Goal: Task Accomplishment & Management: Manage account settings

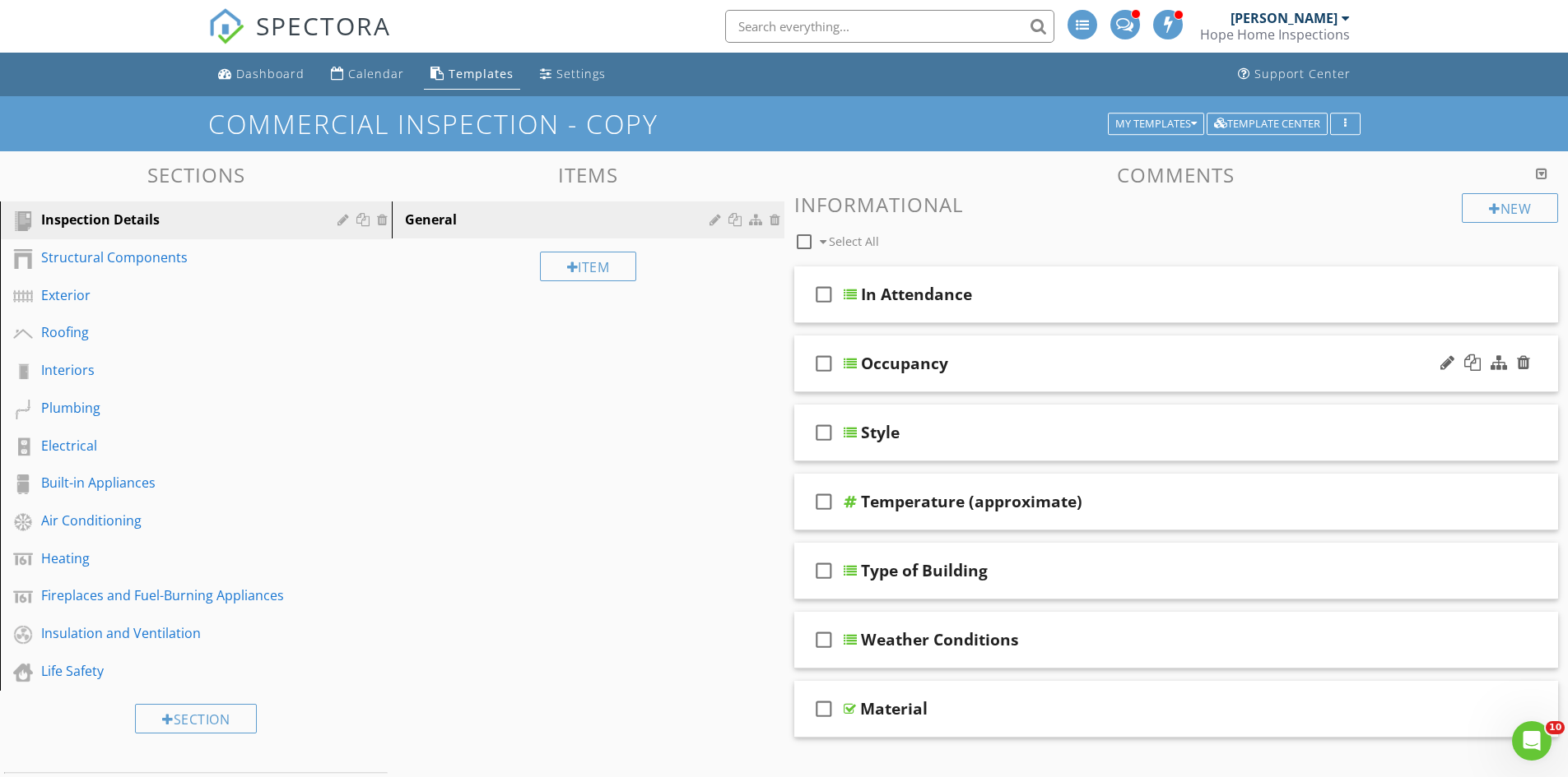
click at [1006, 365] on div "Occupancy" at bounding box center [1135, 363] width 549 height 20
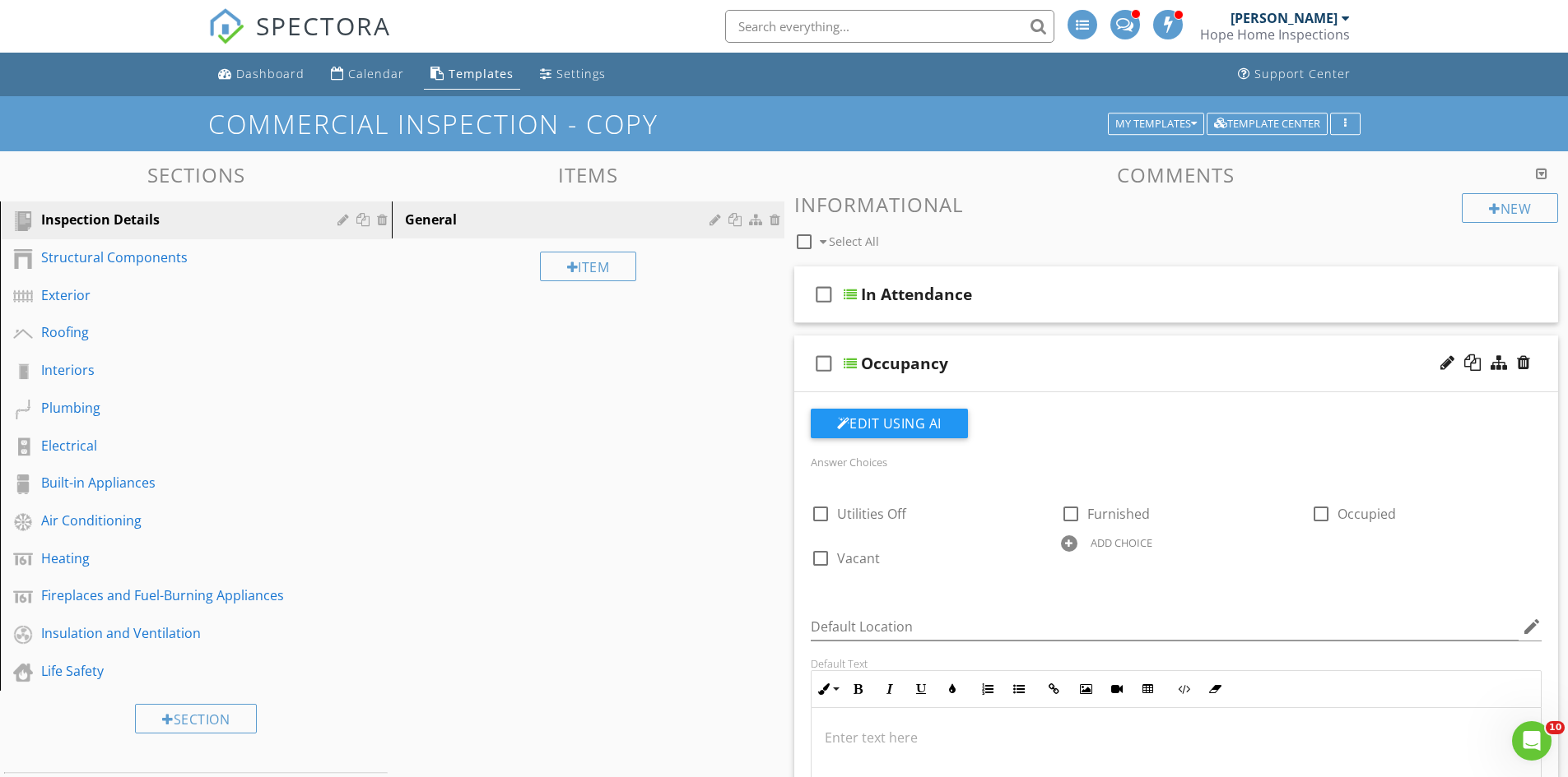
click at [1037, 362] on div "Occupancy" at bounding box center [1135, 363] width 549 height 20
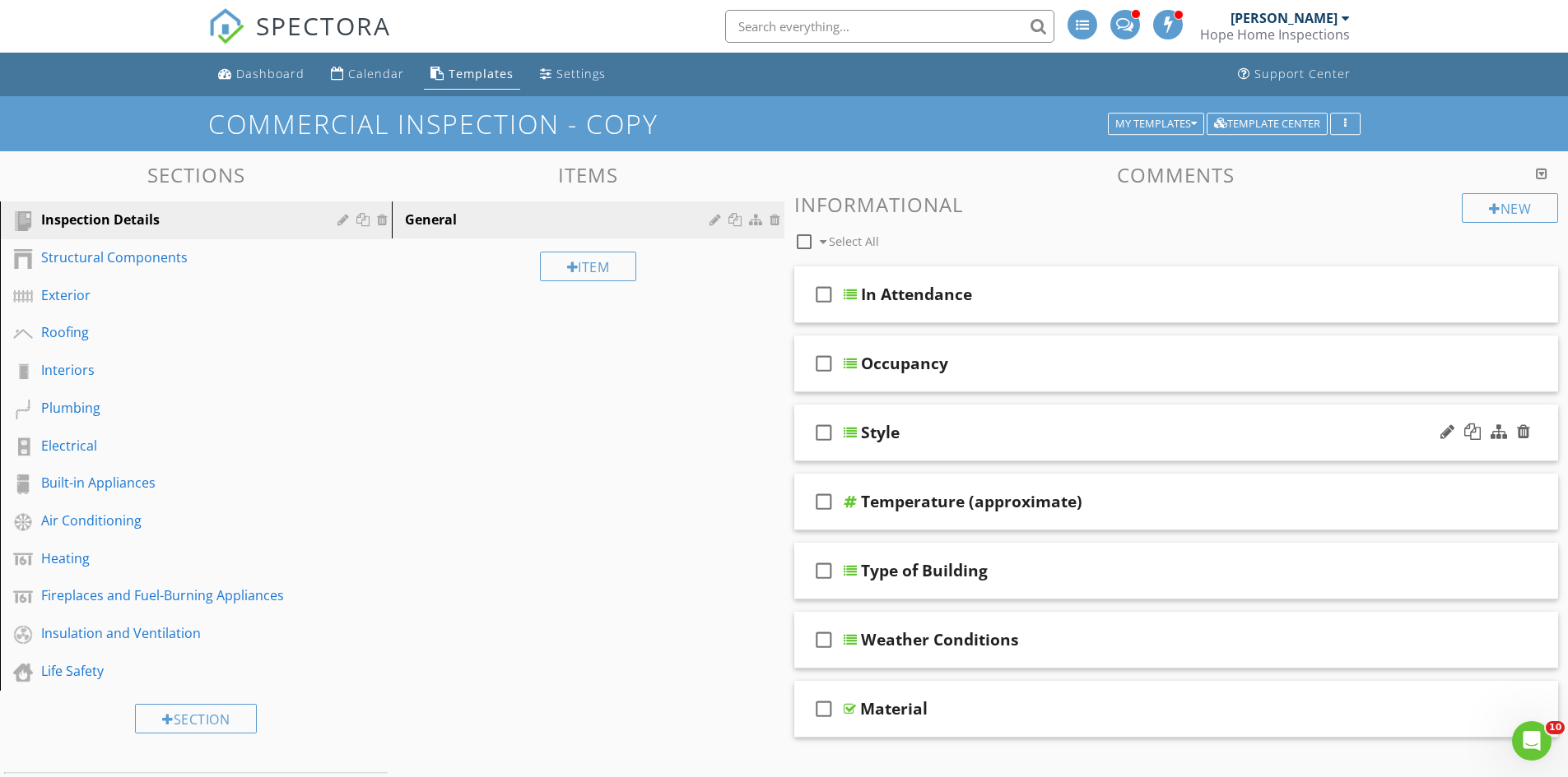
click at [1071, 435] on div "Style" at bounding box center [1135, 432] width 549 height 20
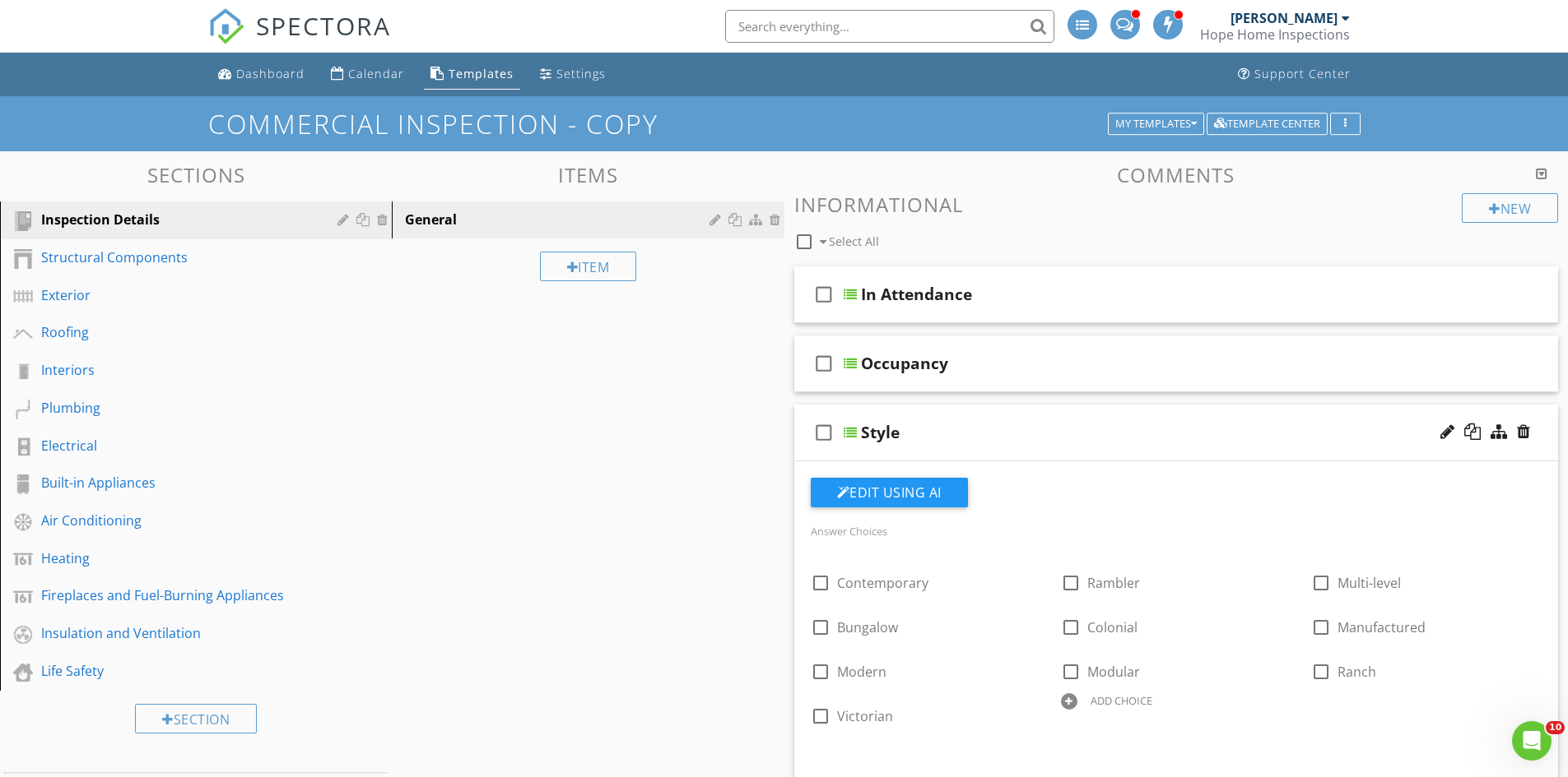
click at [1184, 434] on div "Style" at bounding box center [1135, 432] width 549 height 20
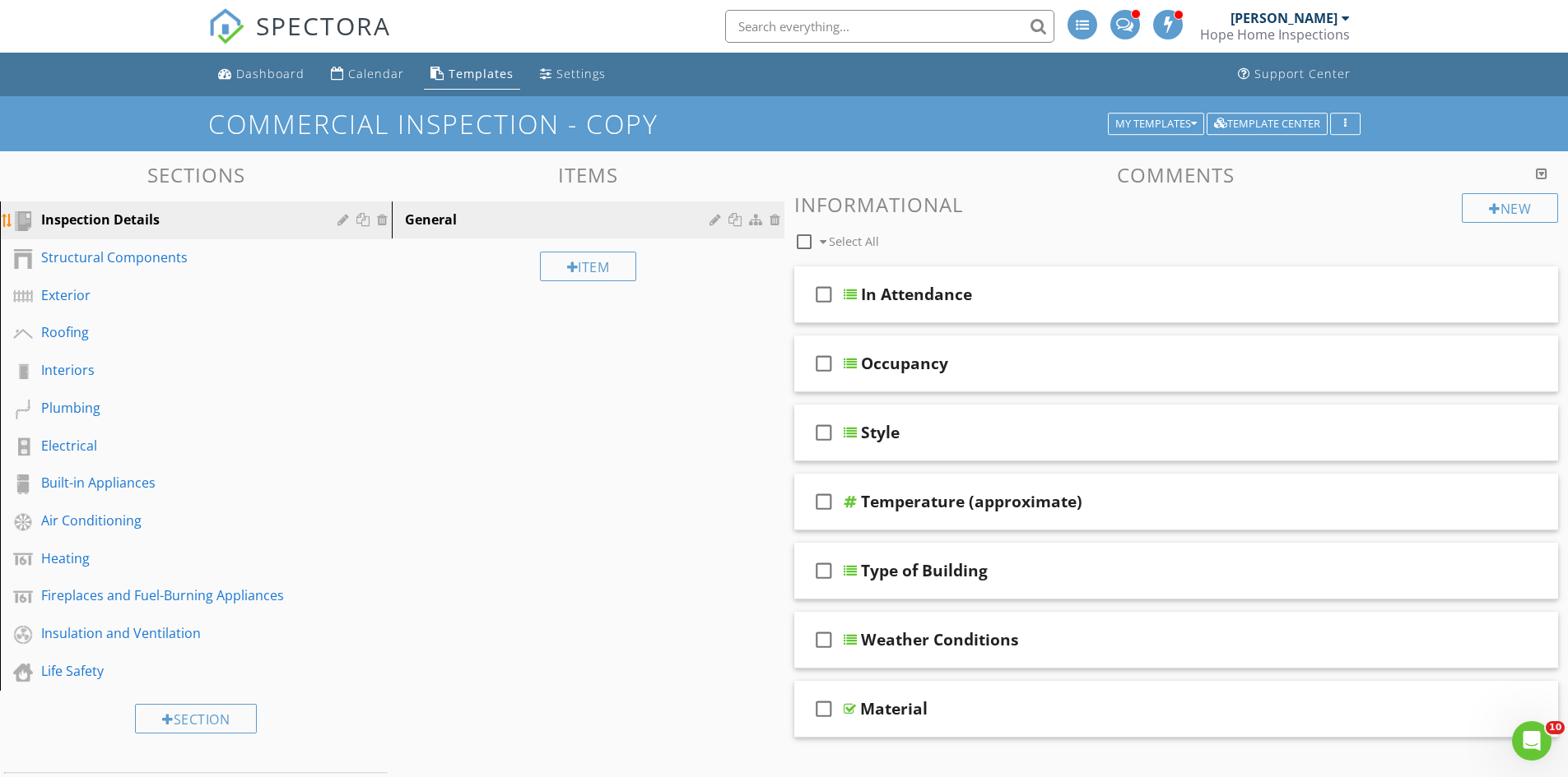
click at [382, 218] on div at bounding box center [385, 219] width 15 height 13
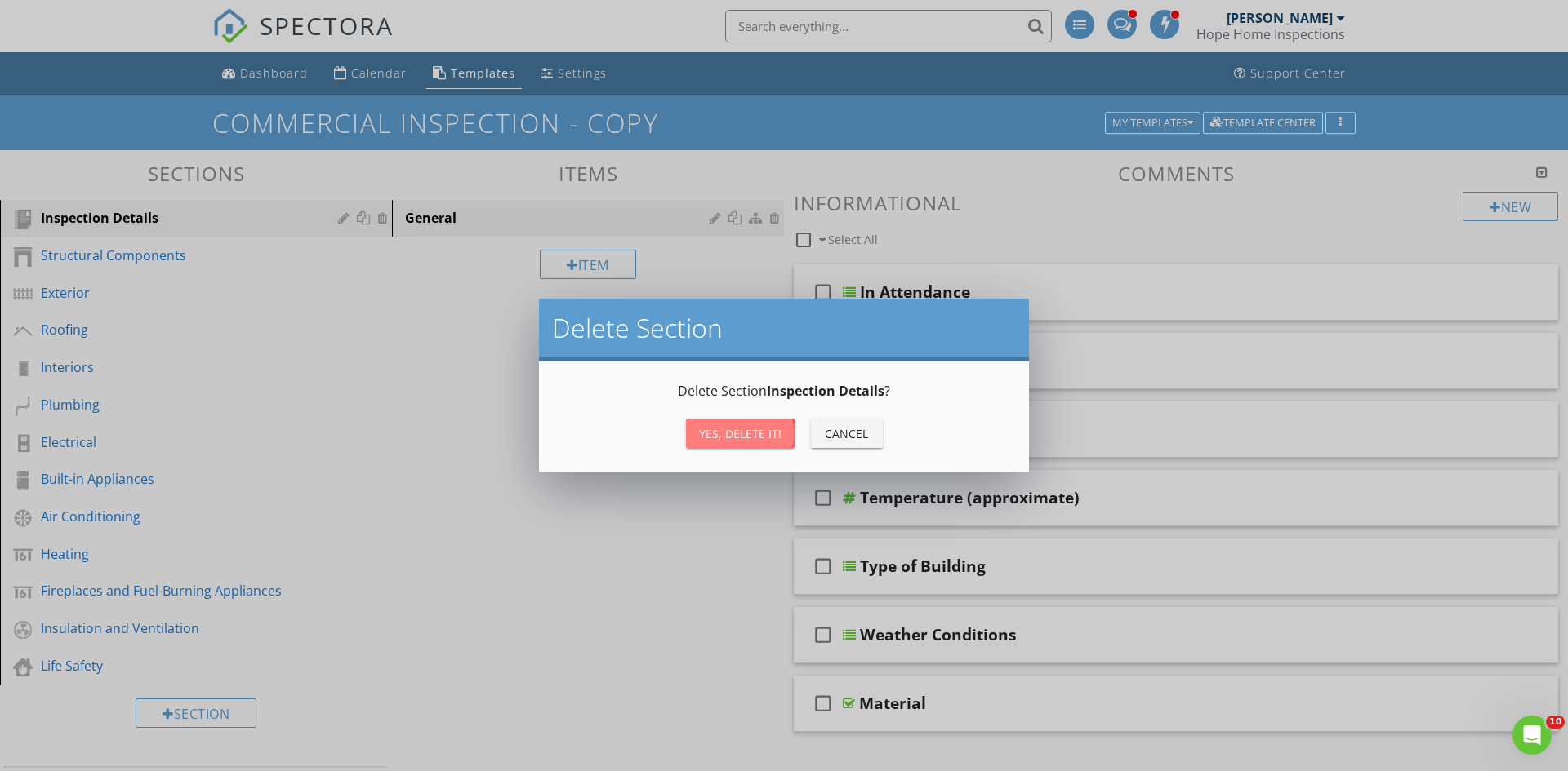
click at [739, 437] on div "Yes, Delete it!" at bounding box center [740, 433] width 83 height 17
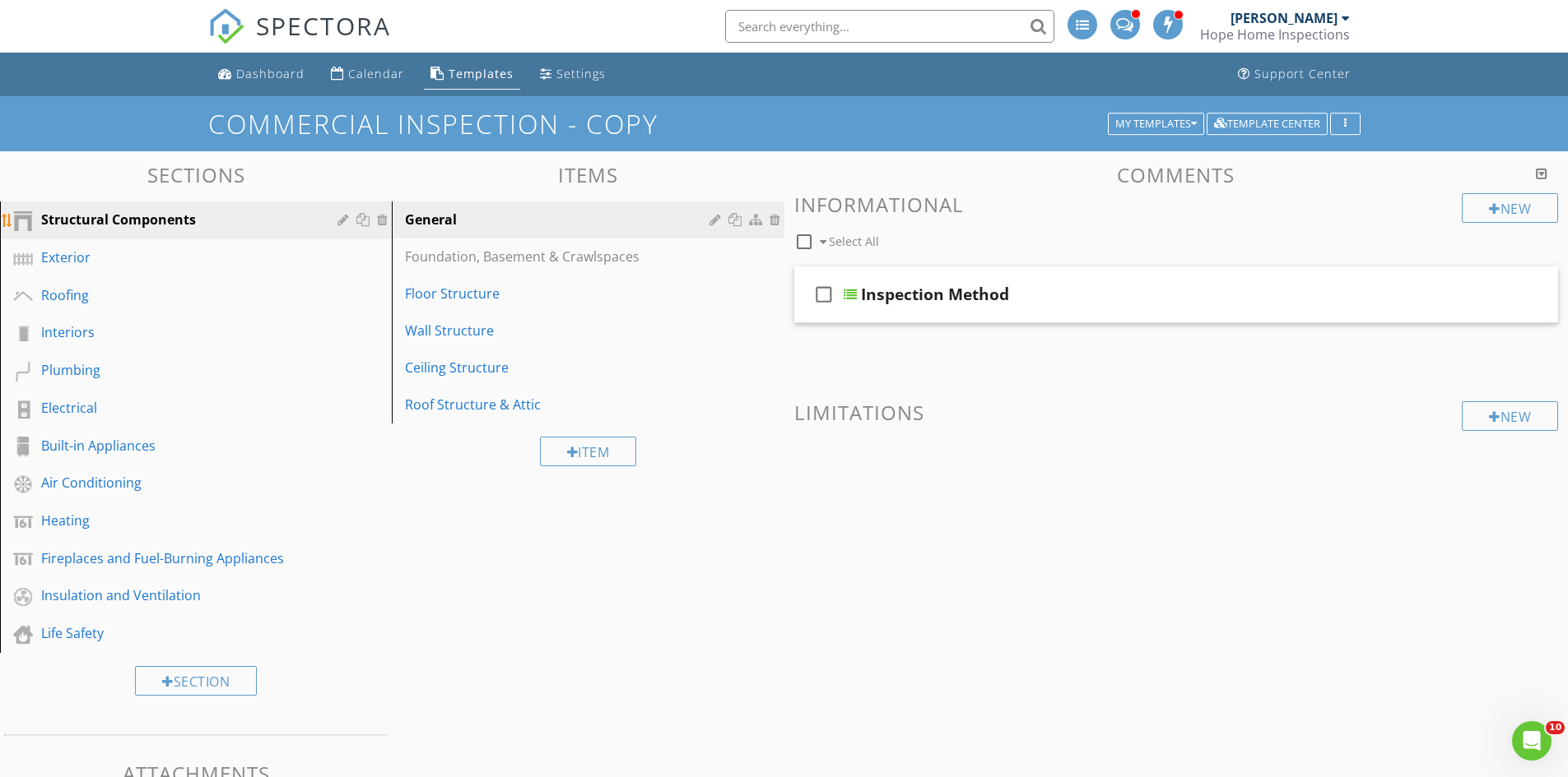
click at [345, 218] on div at bounding box center [345, 219] width 16 height 13
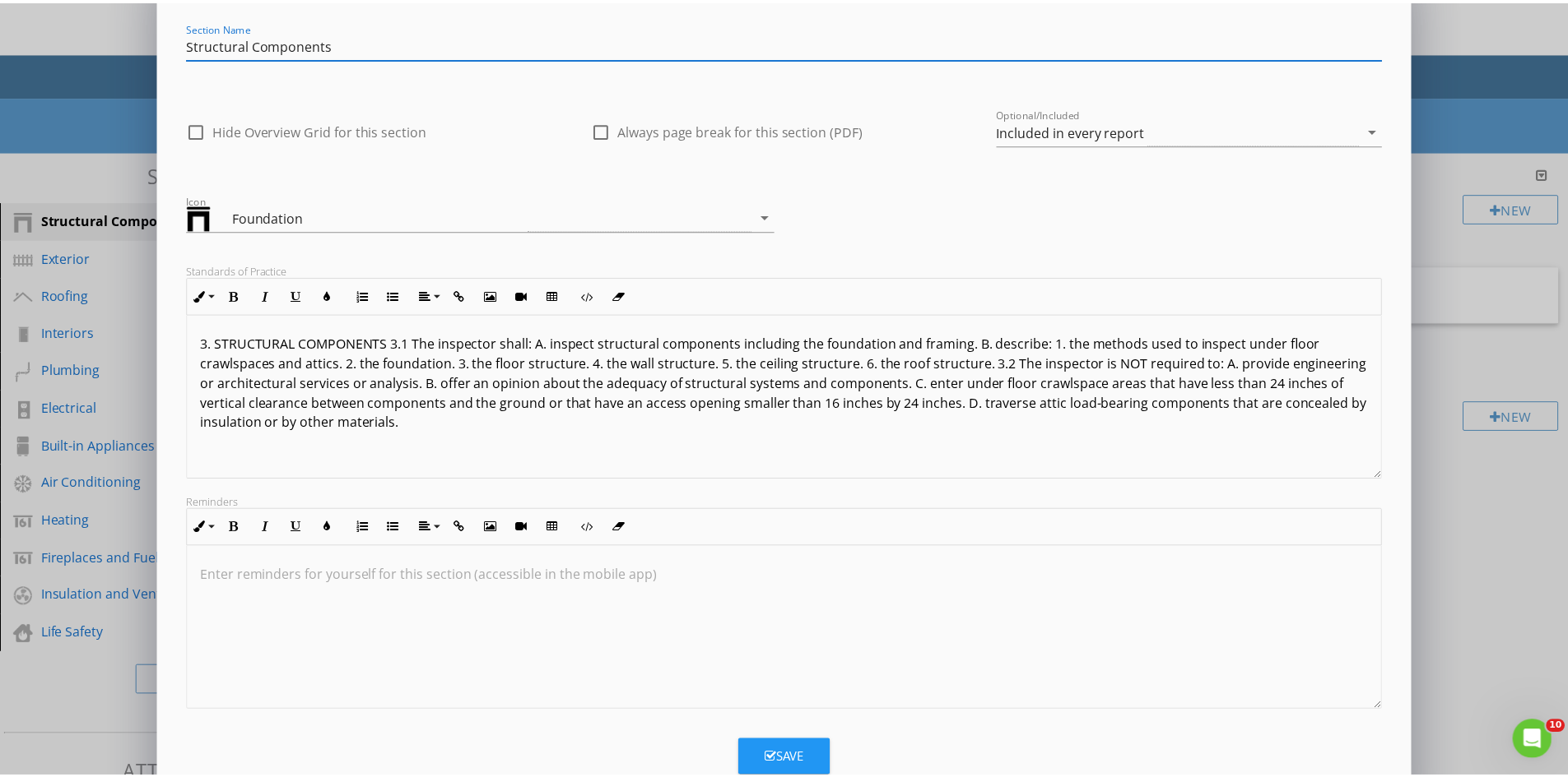
scroll to position [94, 0]
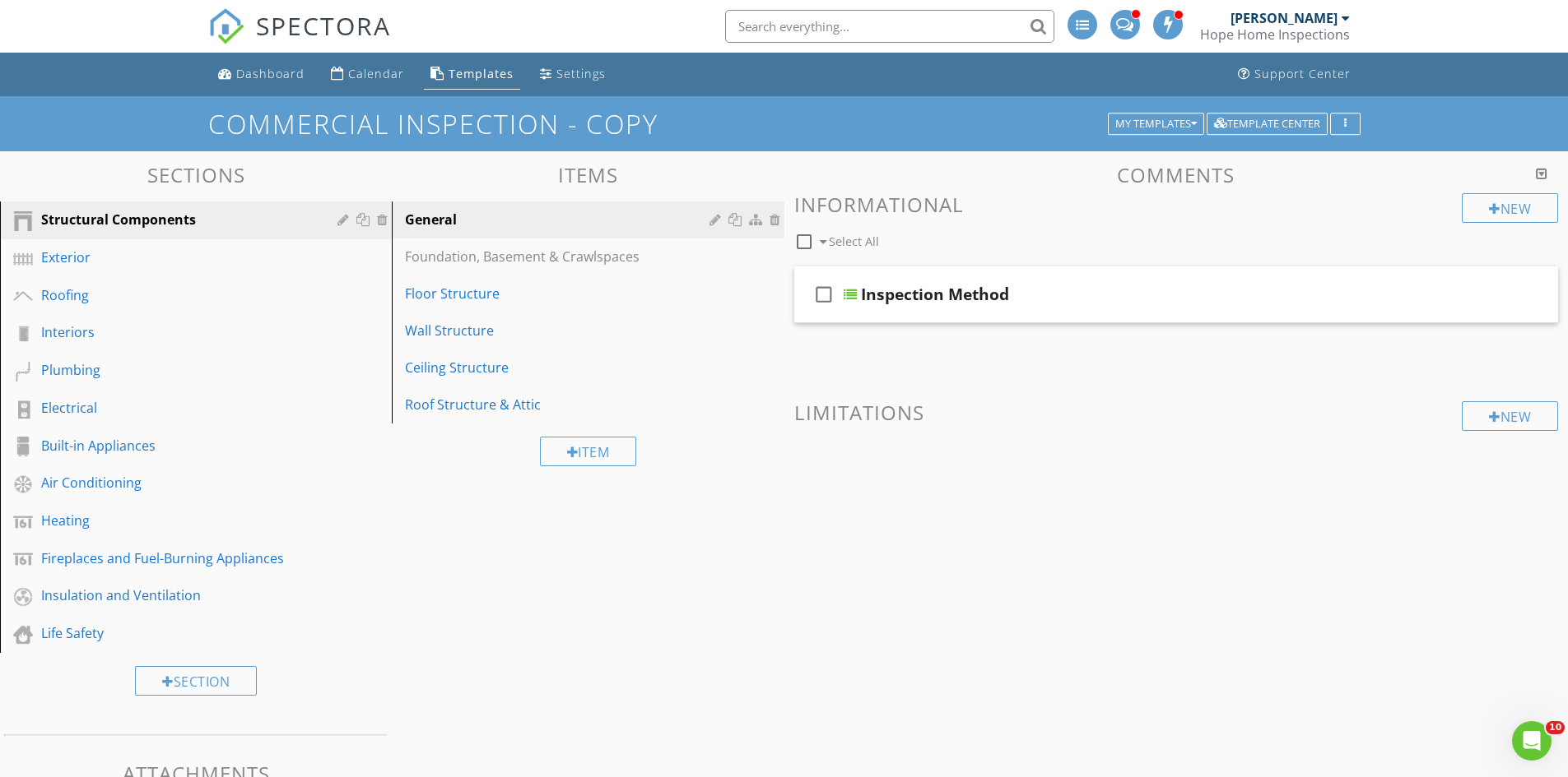
click at [1543, 574] on div at bounding box center [784, 388] width 1568 height 777
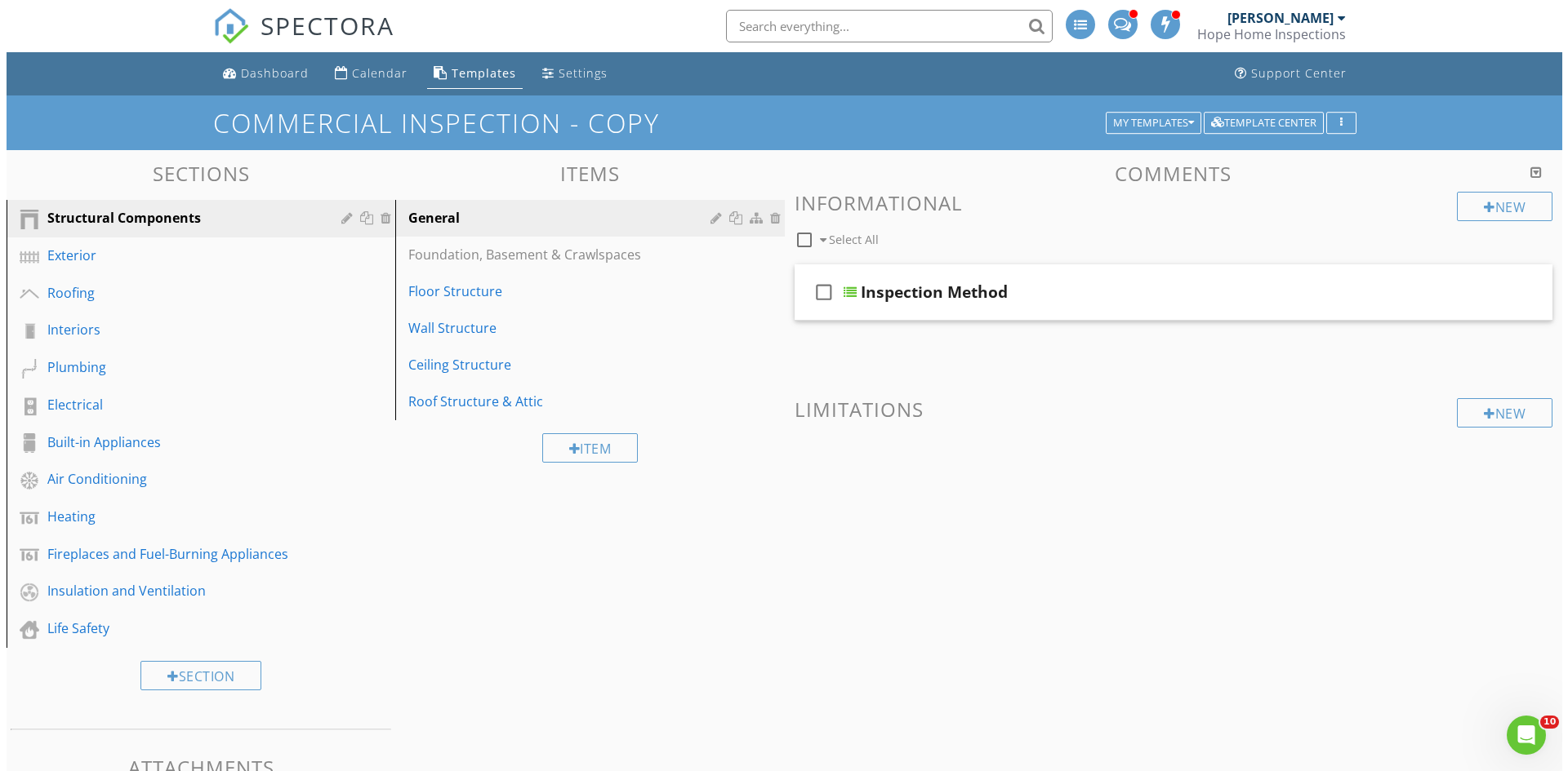
scroll to position [0, 0]
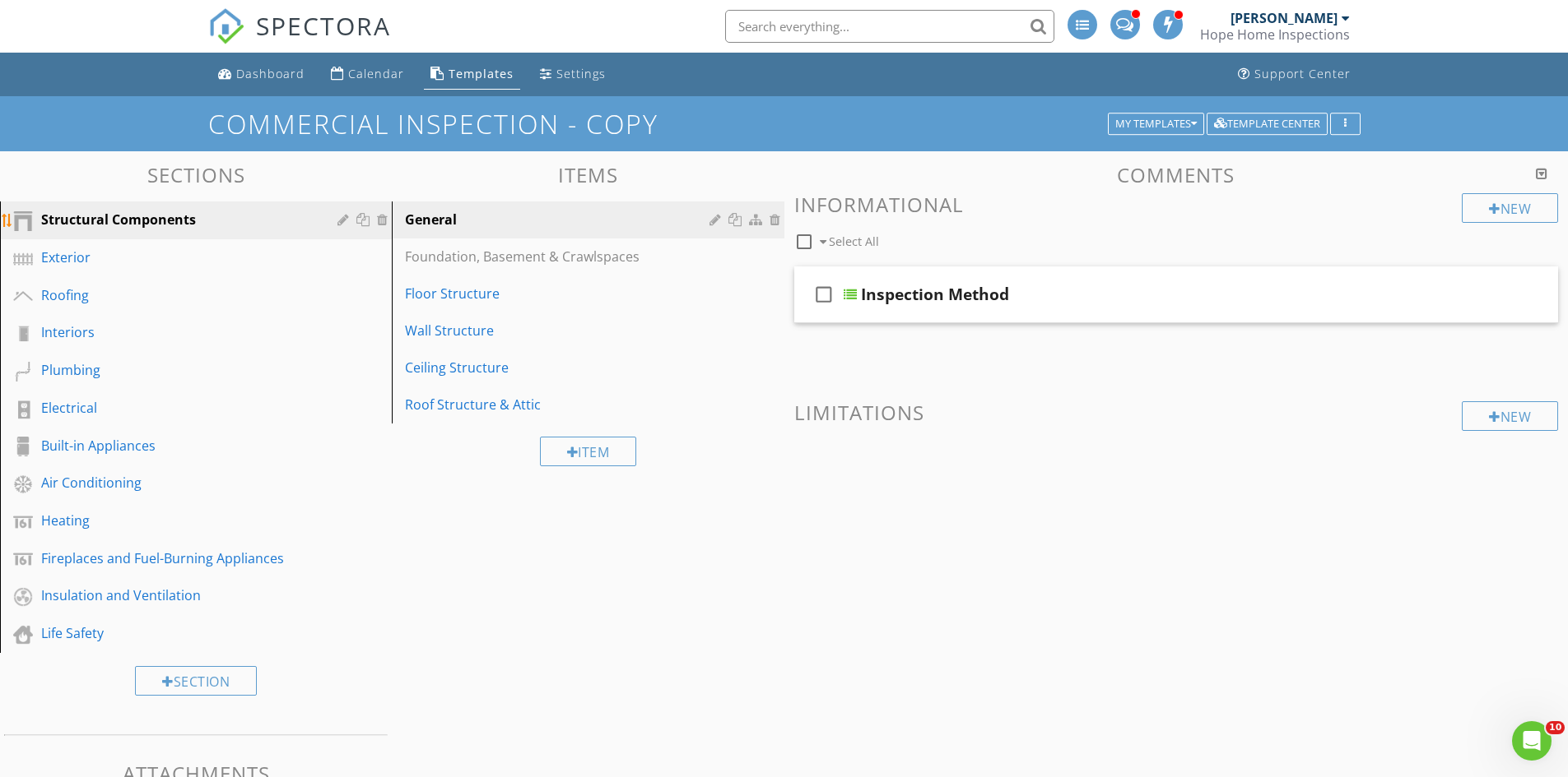
click at [381, 217] on div at bounding box center [385, 219] width 15 height 13
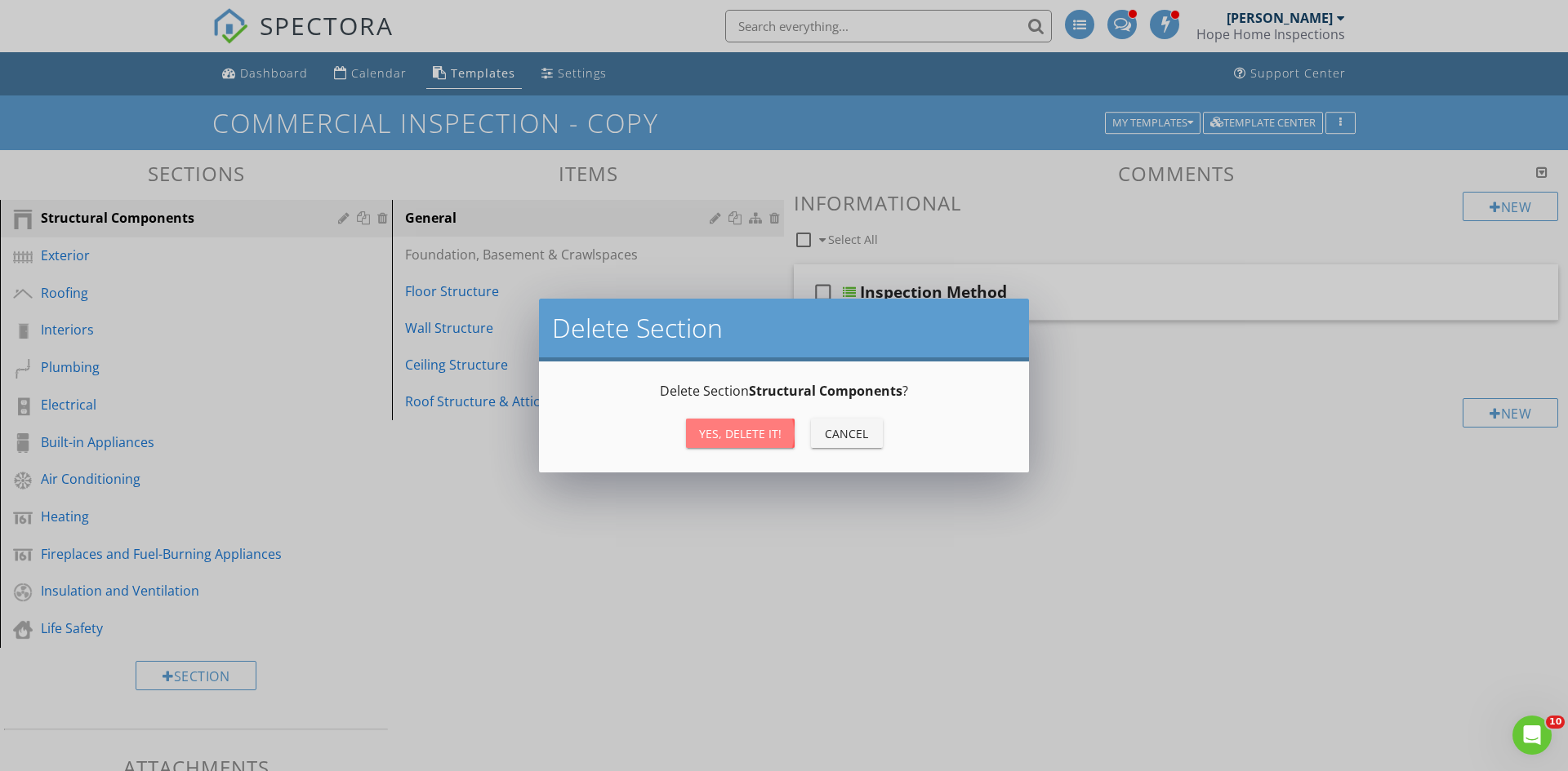
click at [741, 435] on div "Yes, Delete it!" at bounding box center [740, 433] width 83 height 17
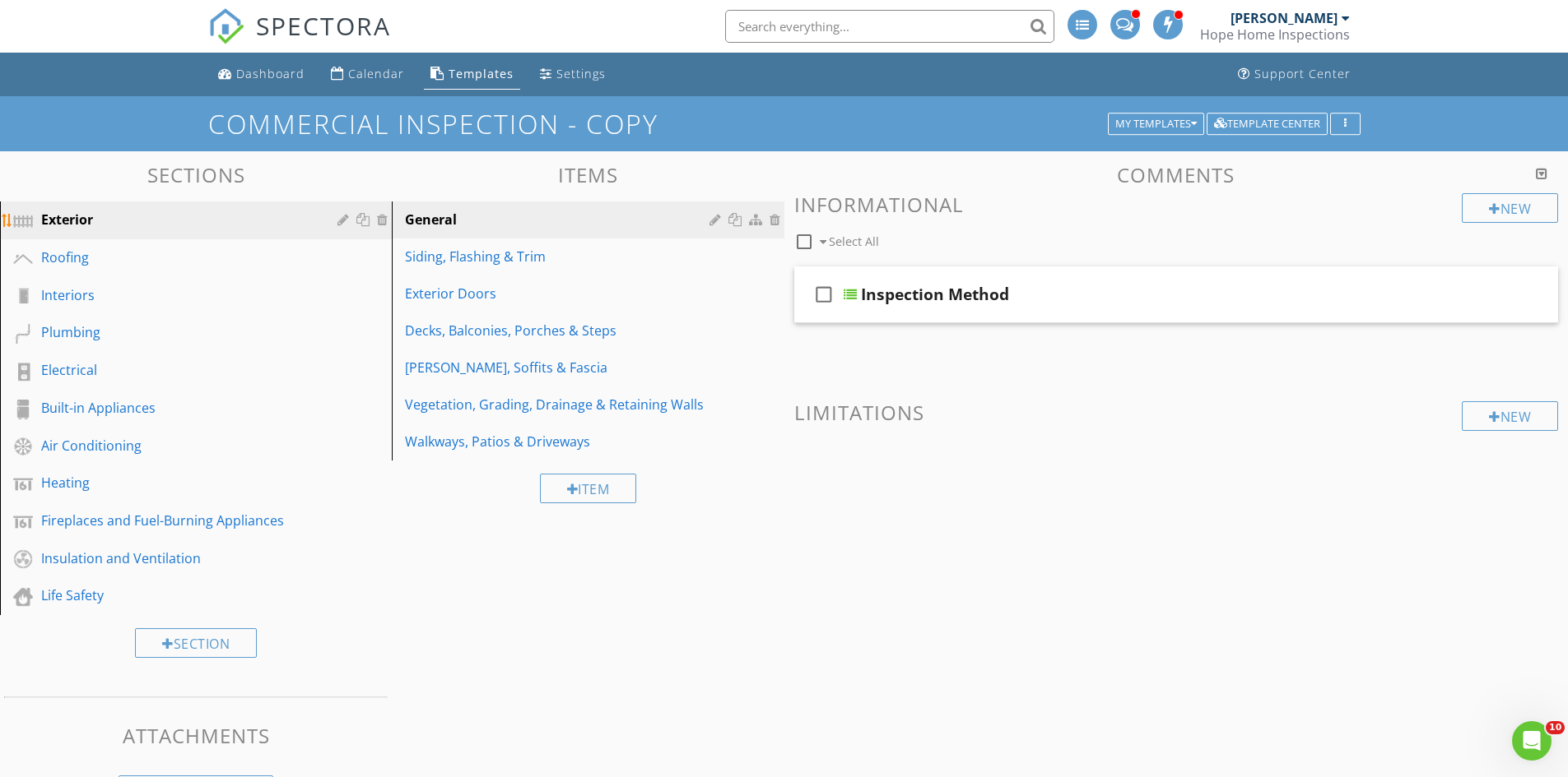
click at [386, 218] on div at bounding box center [385, 219] width 15 height 13
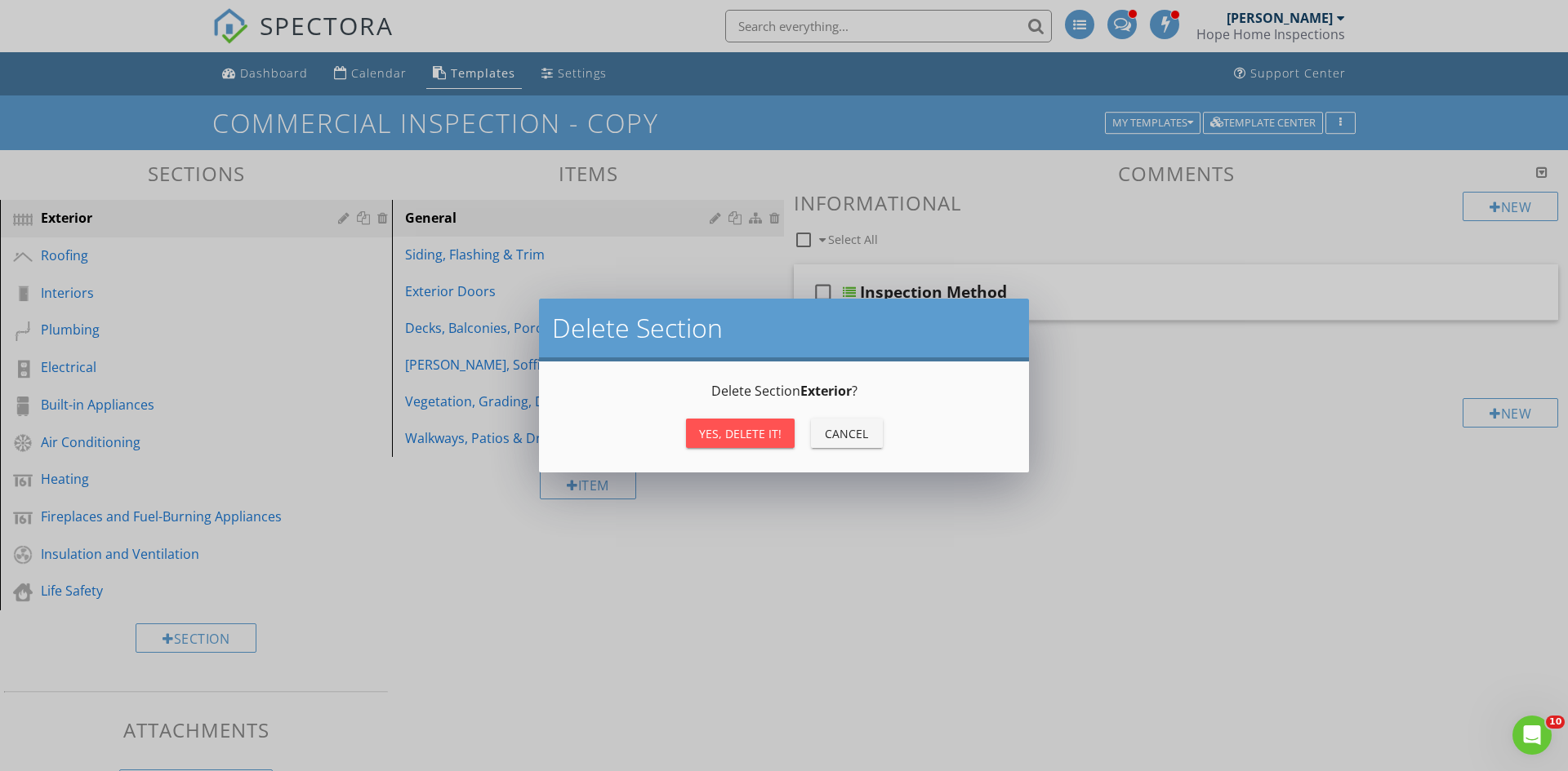
click at [756, 436] on div "Yes, Delete it!" at bounding box center [740, 433] width 83 height 17
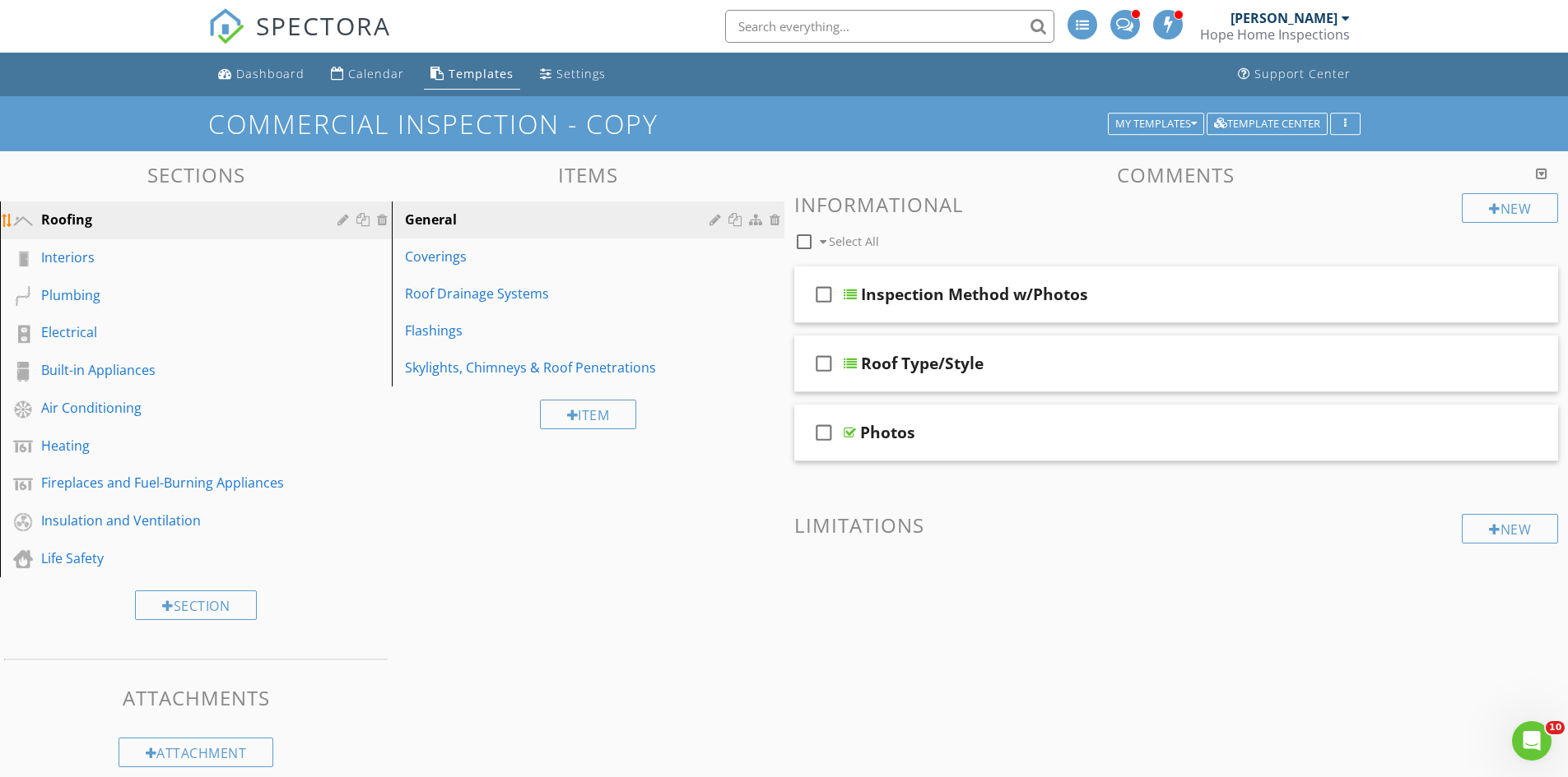
click at [379, 222] on div at bounding box center [385, 219] width 15 height 13
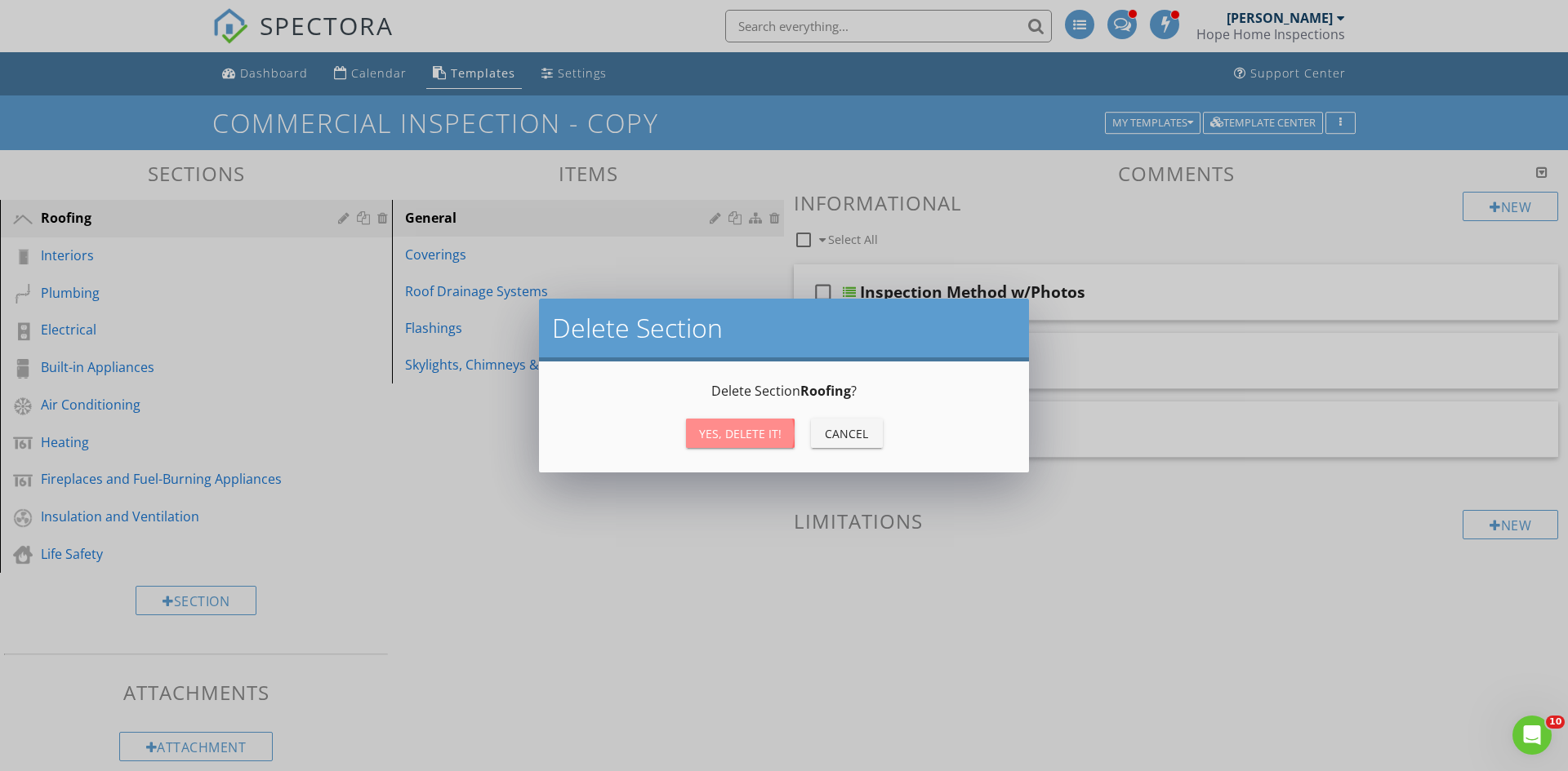
drag, startPoint x: 741, startPoint y: 427, endPoint x: 577, endPoint y: 364, distance: 175.7
click at [736, 425] on div "Yes, Delete it!" at bounding box center [740, 433] width 83 height 17
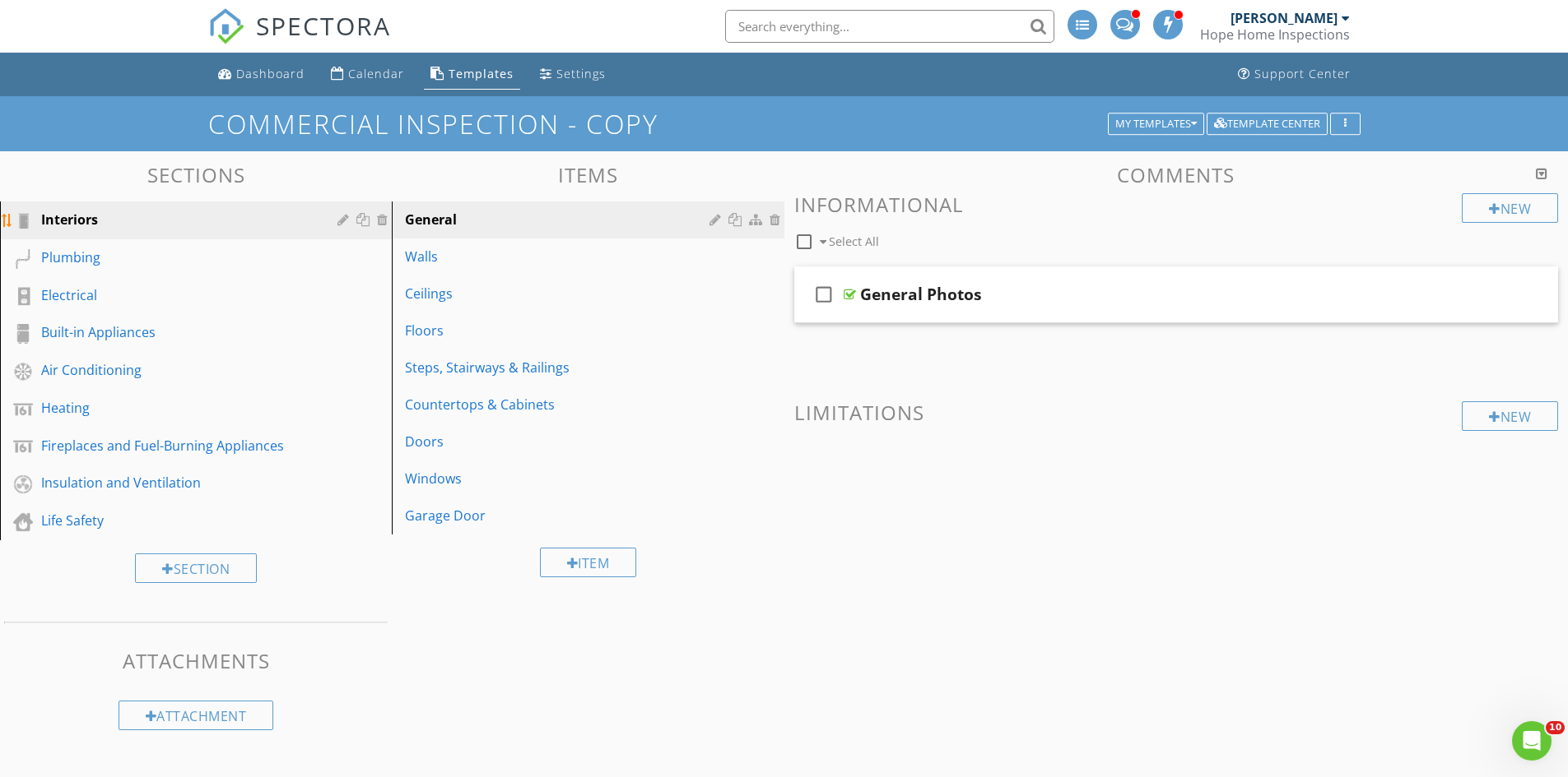
click at [382, 220] on div at bounding box center [385, 219] width 15 height 13
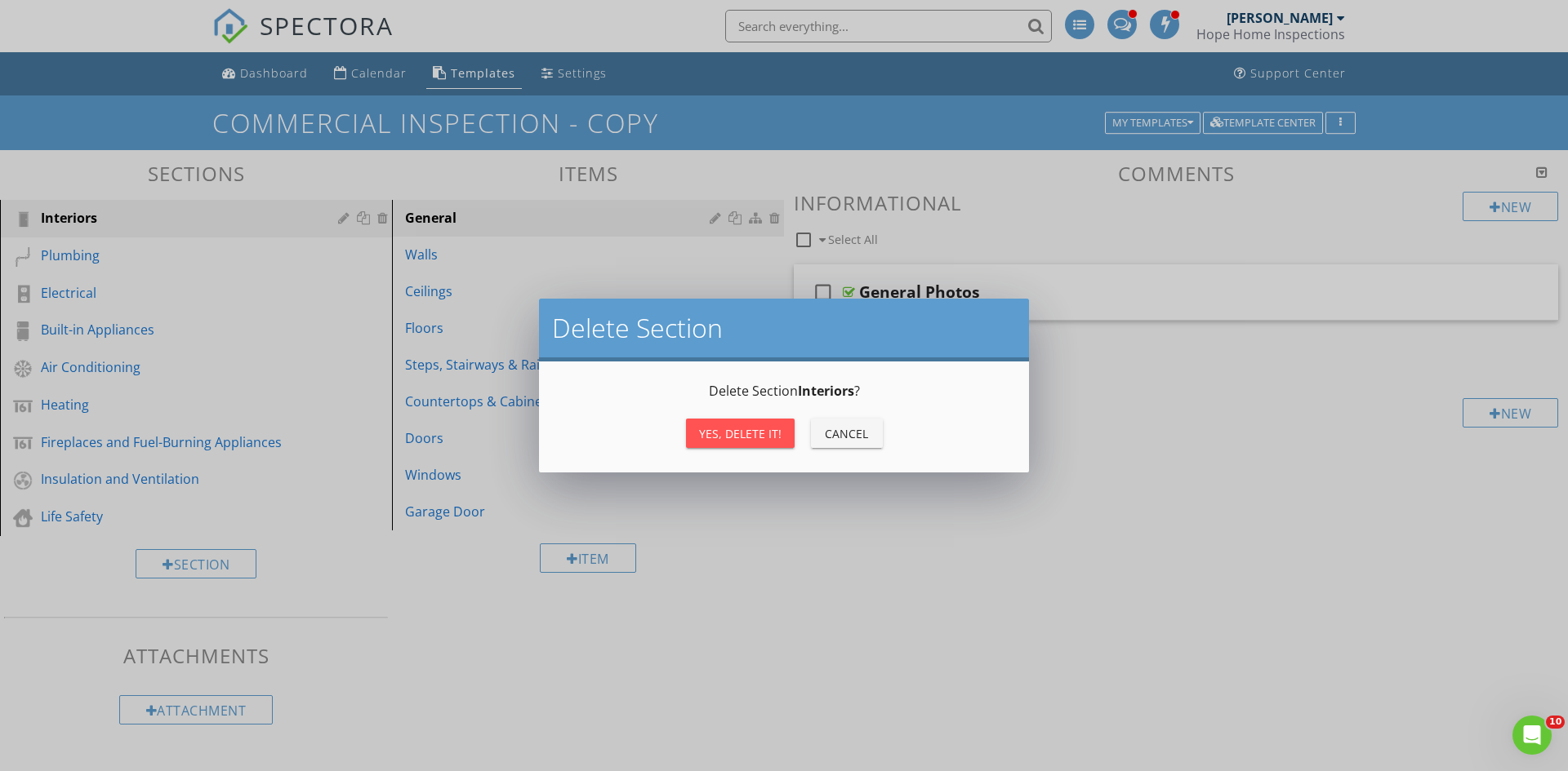
click at [752, 426] on div "Yes, Delete it!" at bounding box center [740, 433] width 83 height 17
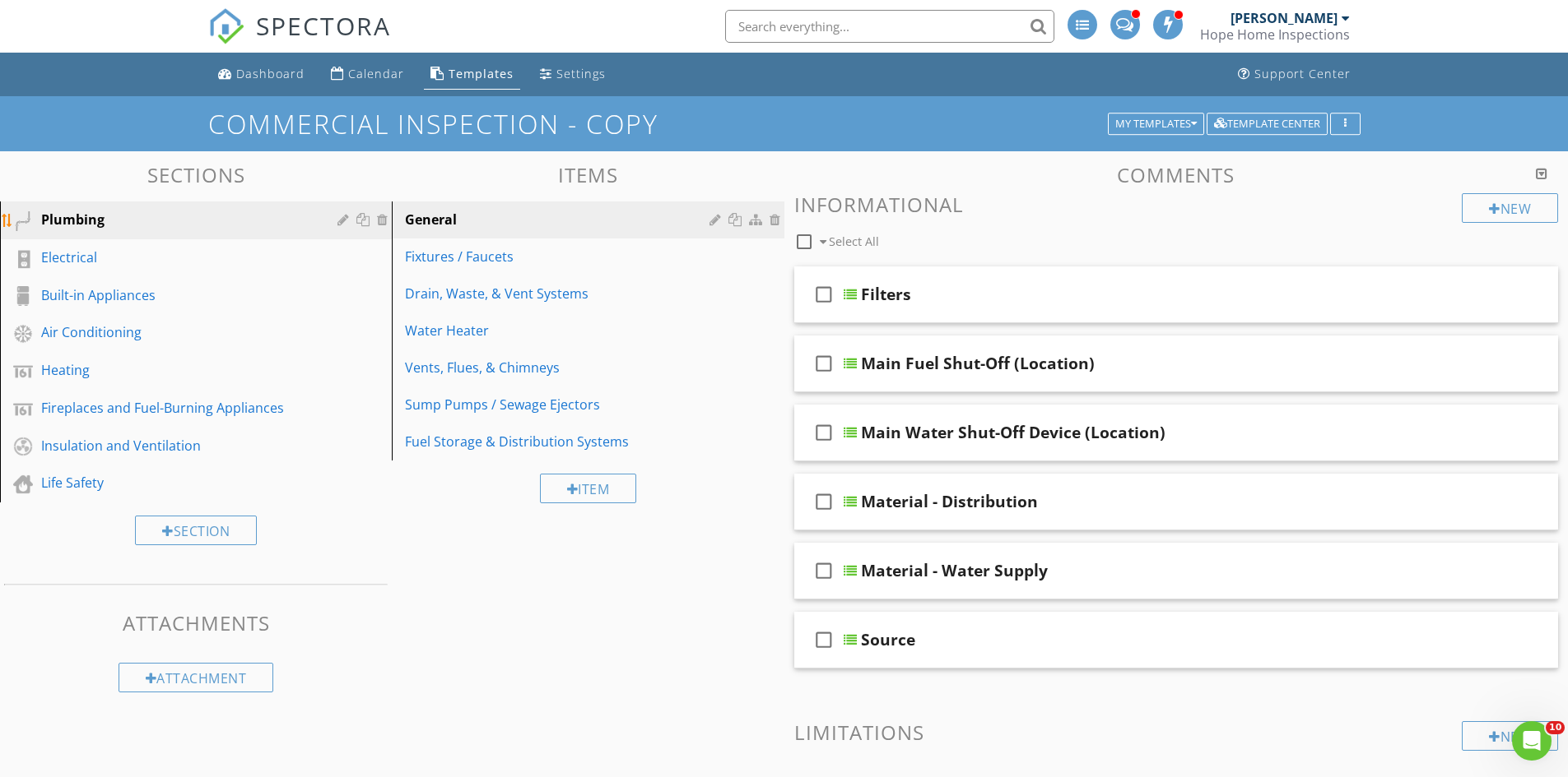
click at [383, 218] on div at bounding box center [385, 219] width 15 height 13
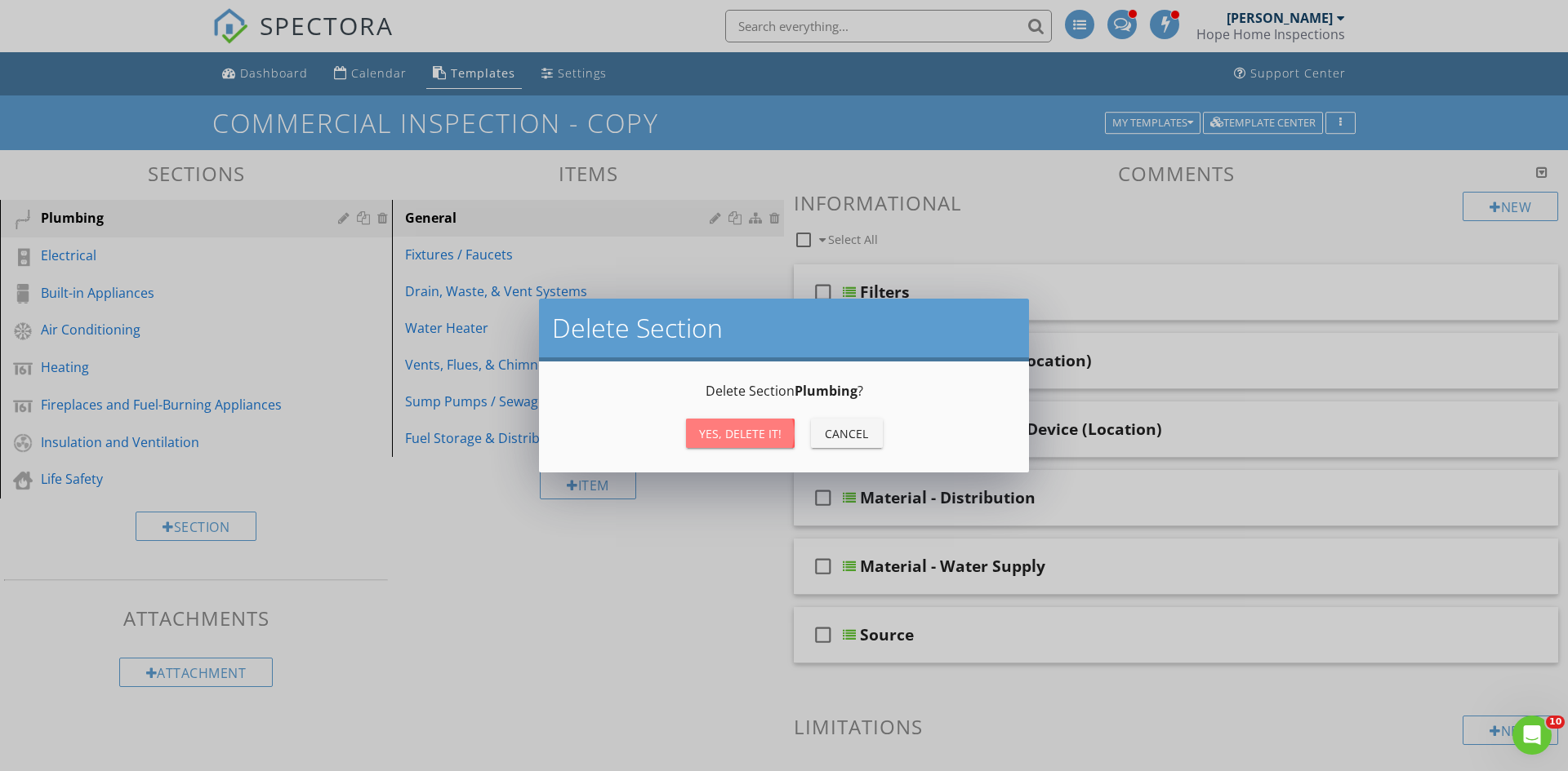
click at [734, 439] on div "Yes, Delete it!" at bounding box center [740, 433] width 83 height 17
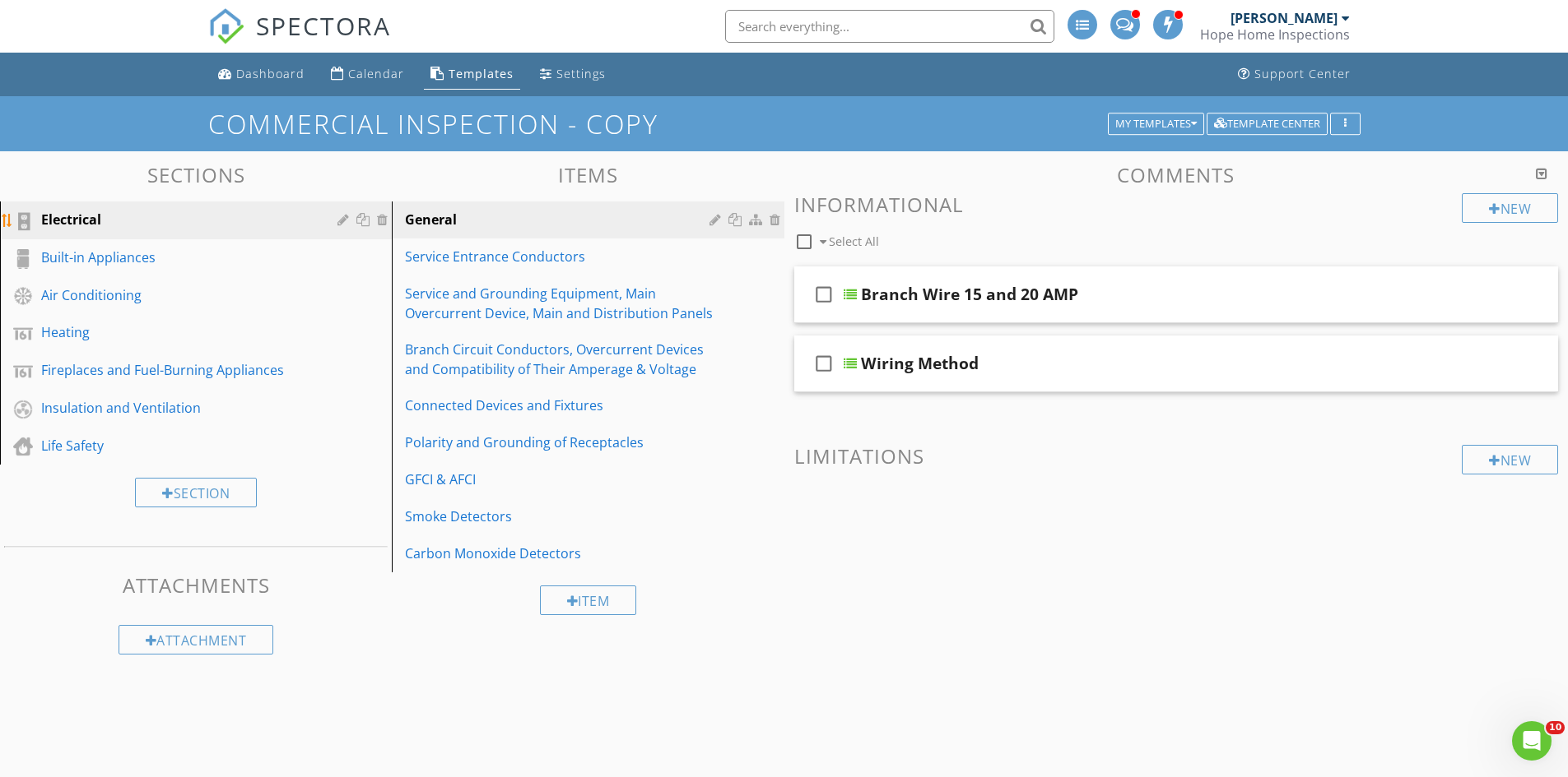
click at [386, 216] on div at bounding box center [385, 219] width 15 height 13
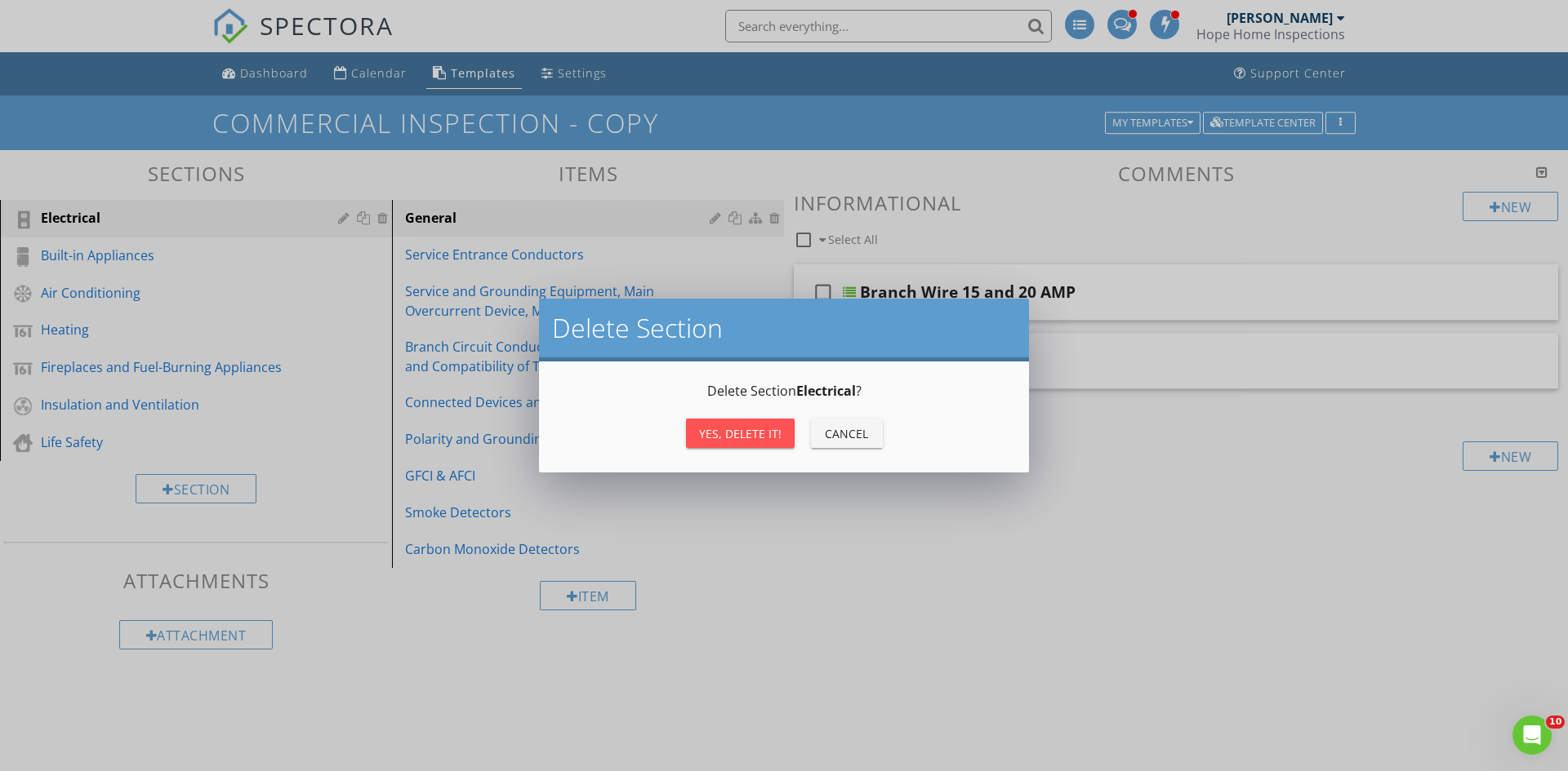
click at [711, 431] on div "Yes, Delete it!" at bounding box center [740, 433] width 83 height 17
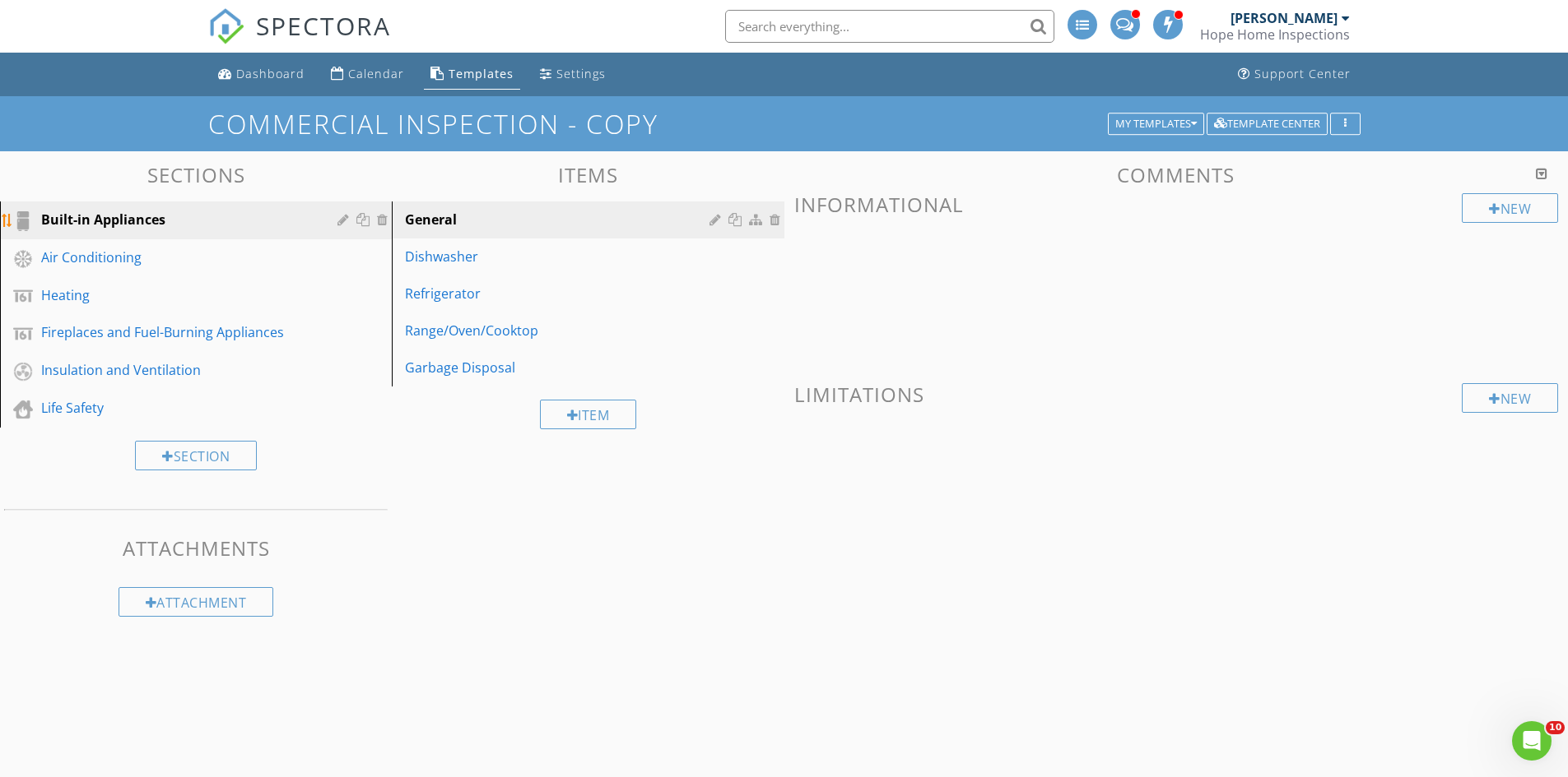
click at [381, 221] on div at bounding box center [385, 219] width 15 height 13
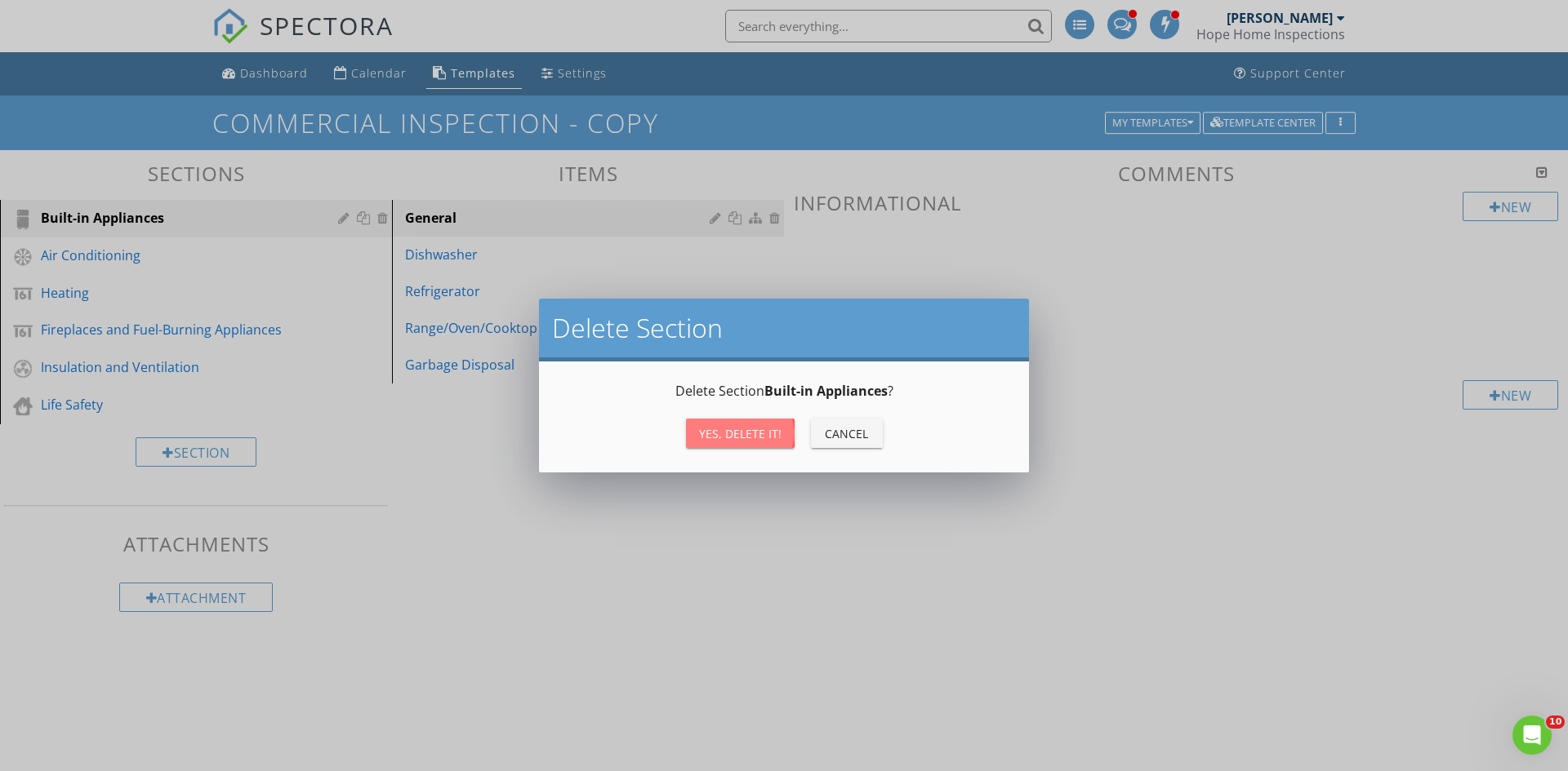
drag, startPoint x: 712, startPoint y: 429, endPoint x: 561, endPoint y: 347, distance: 171.8
click at [708, 427] on div "Yes, Delete it!" at bounding box center [740, 433] width 83 height 17
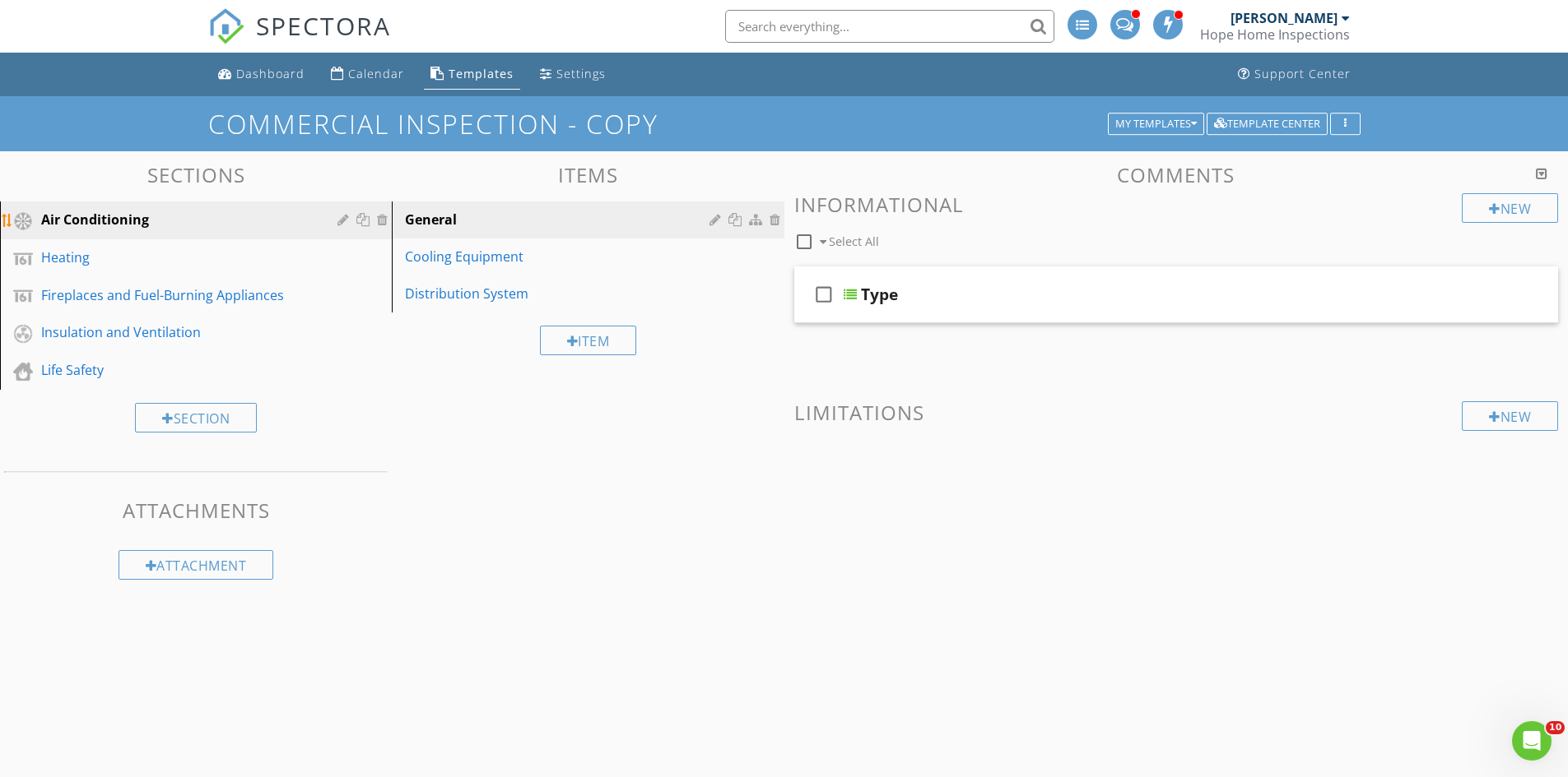
click at [382, 219] on div at bounding box center [385, 219] width 15 height 13
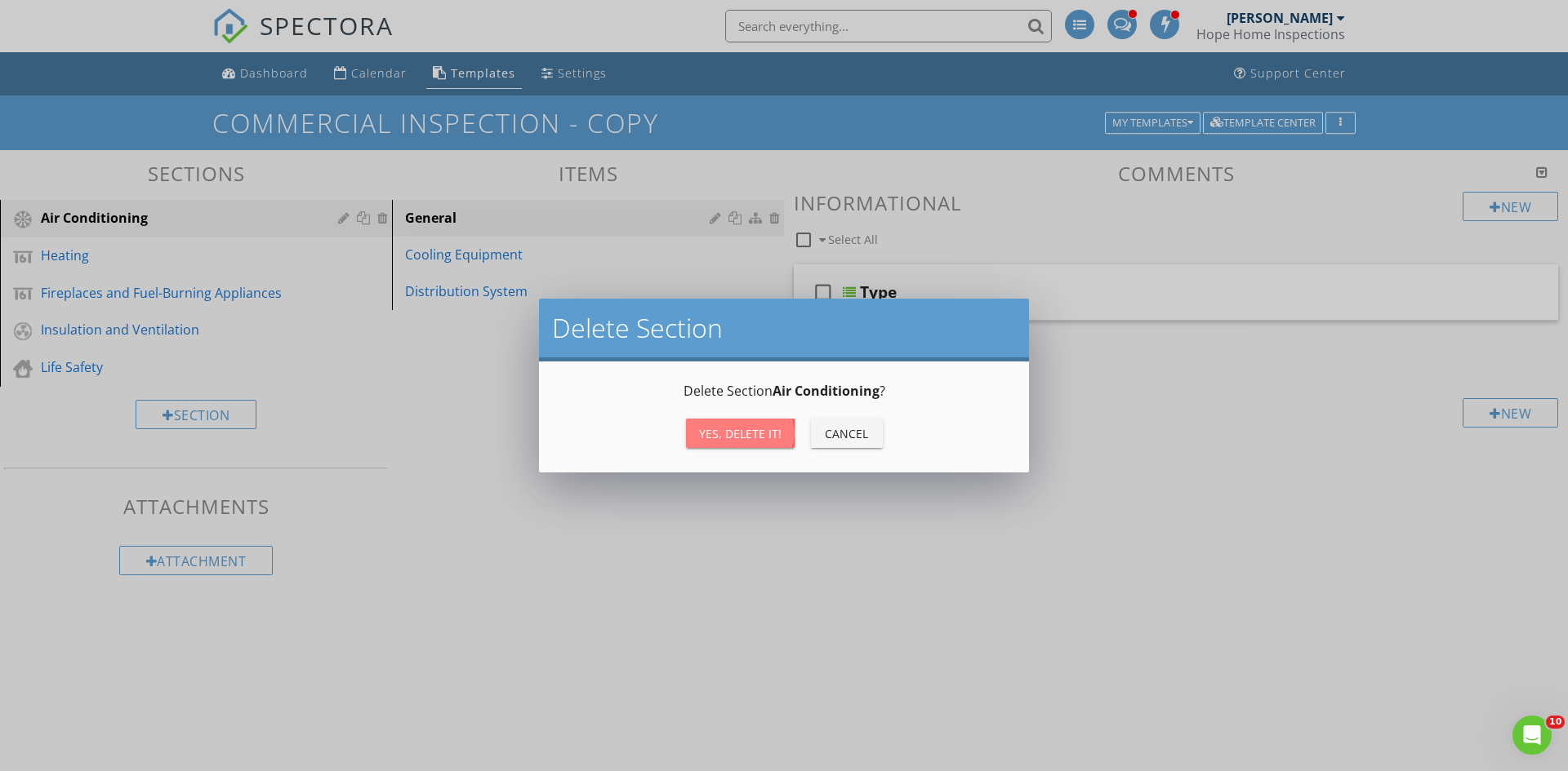
click at [760, 440] on div "Yes, Delete it!" at bounding box center [740, 433] width 83 height 17
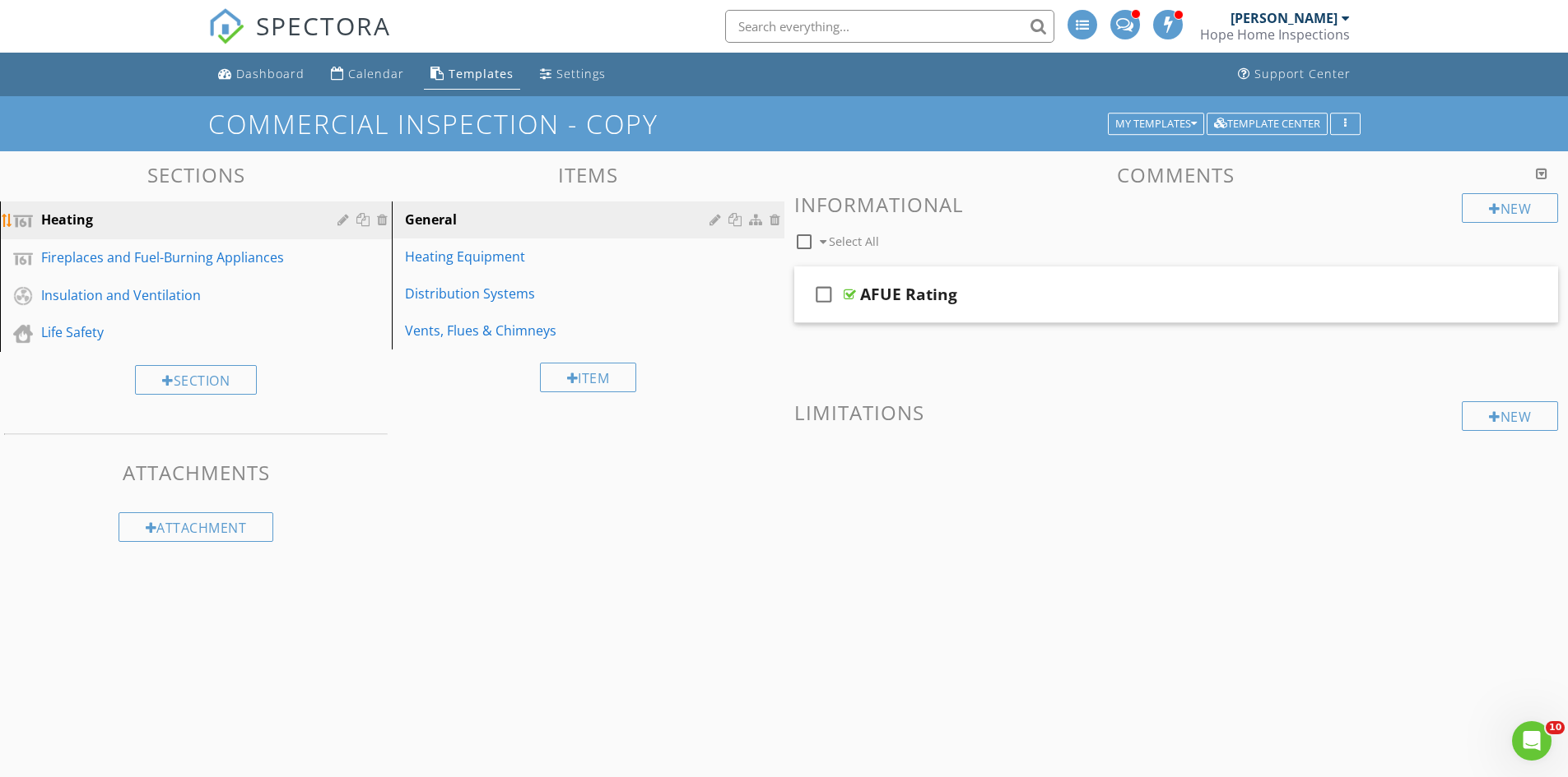
click at [382, 219] on div at bounding box center [385, 219] width 15 height 13
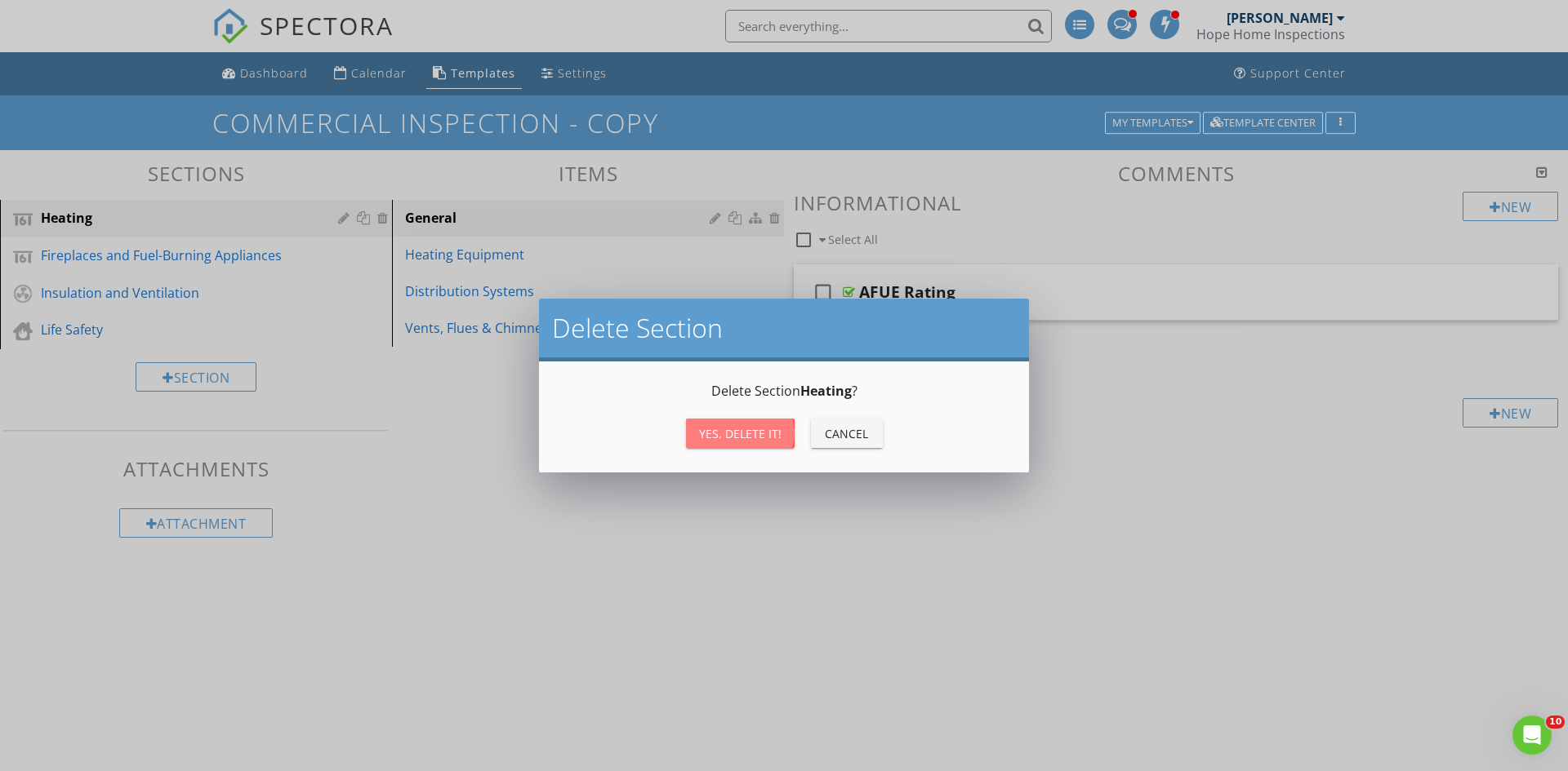
click at [759, 437] on div "Yes, Delete it!" at bounding box center [740, 433] width 83 height 17
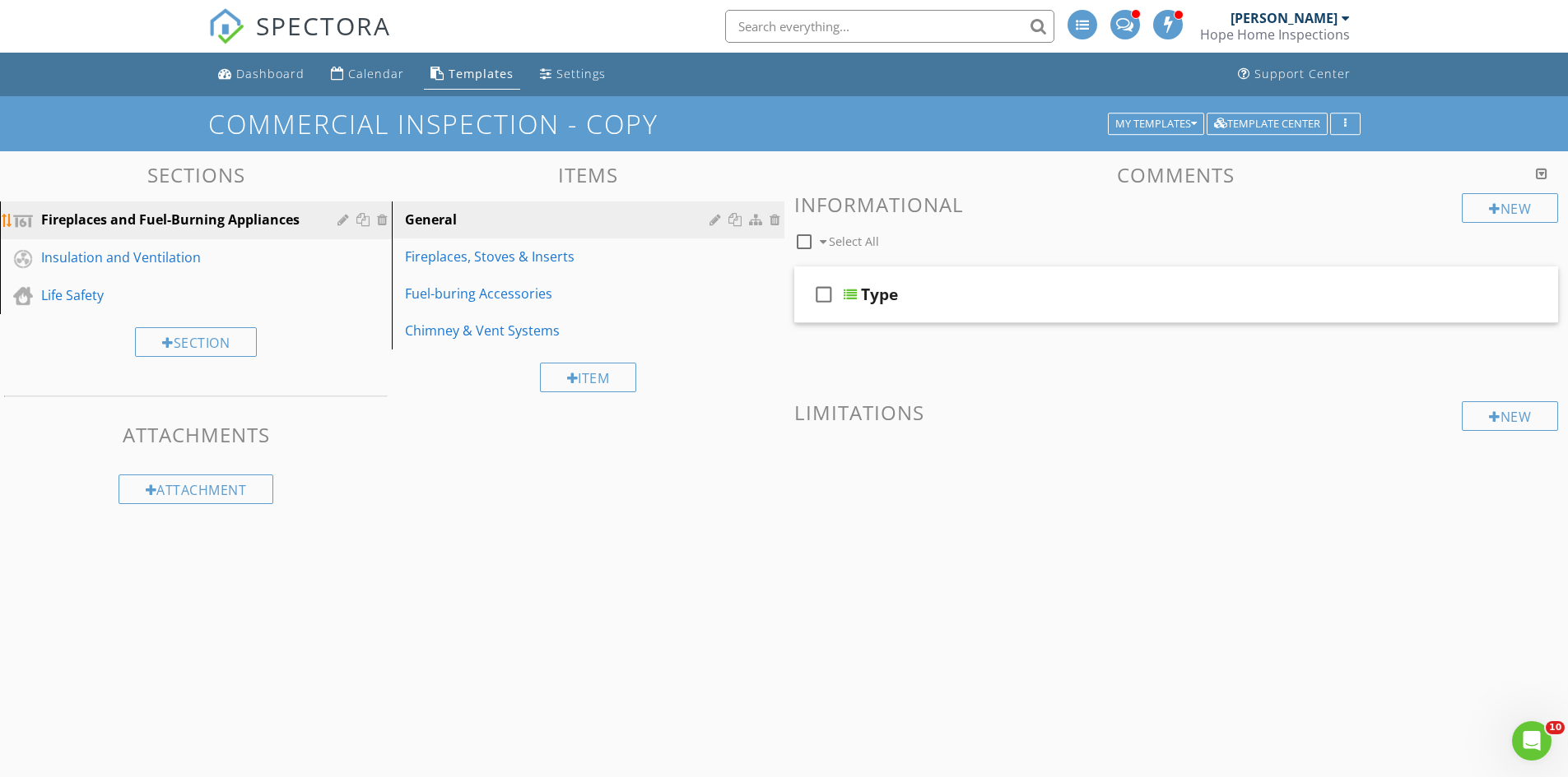
click at [380, 221] on div at bounding box center [385, 219] width 15 height 13
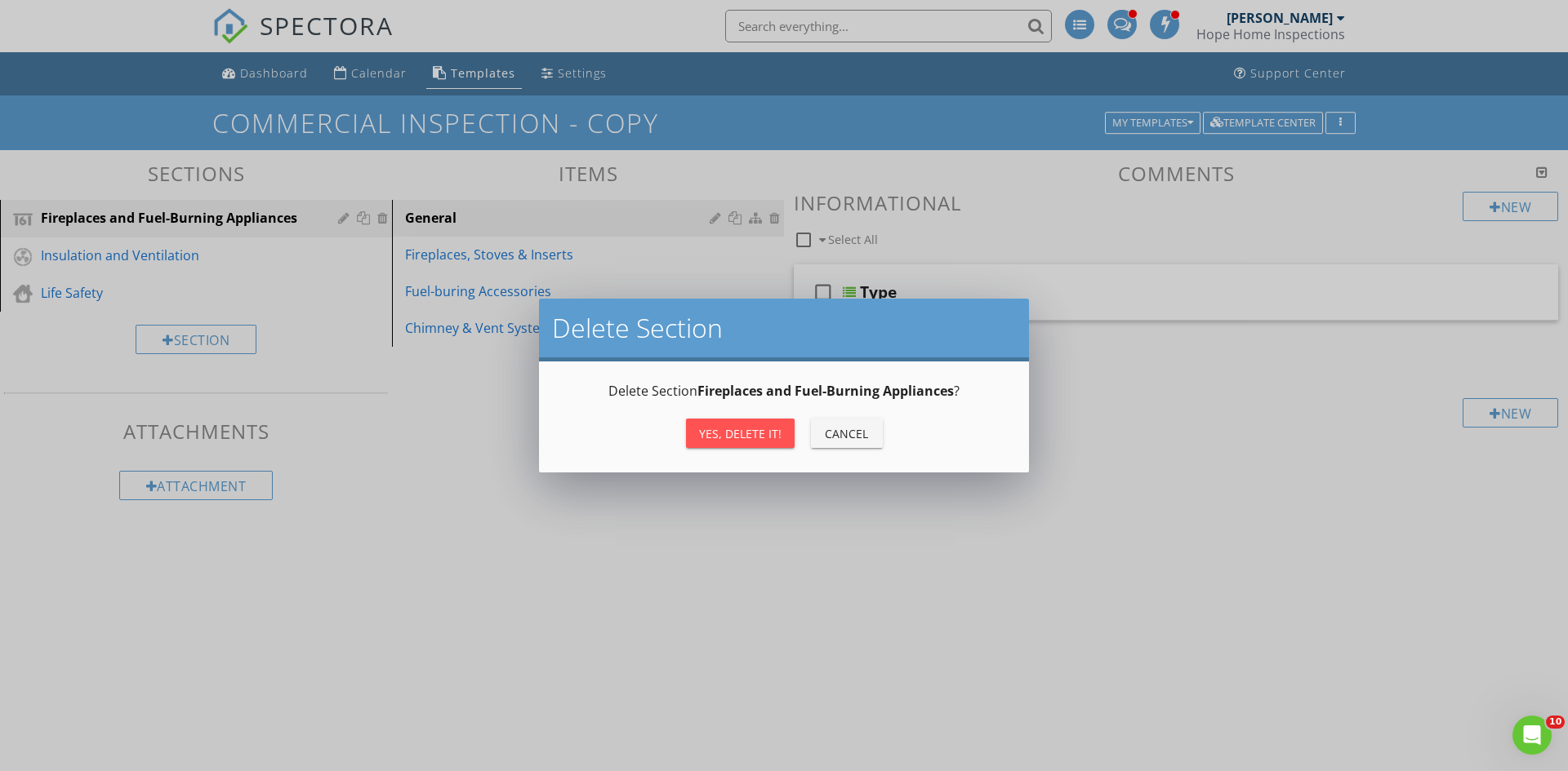
click at [733, 444] on button "Yes, Delete it!" at bounding box center [740, 432] width 109 height 29
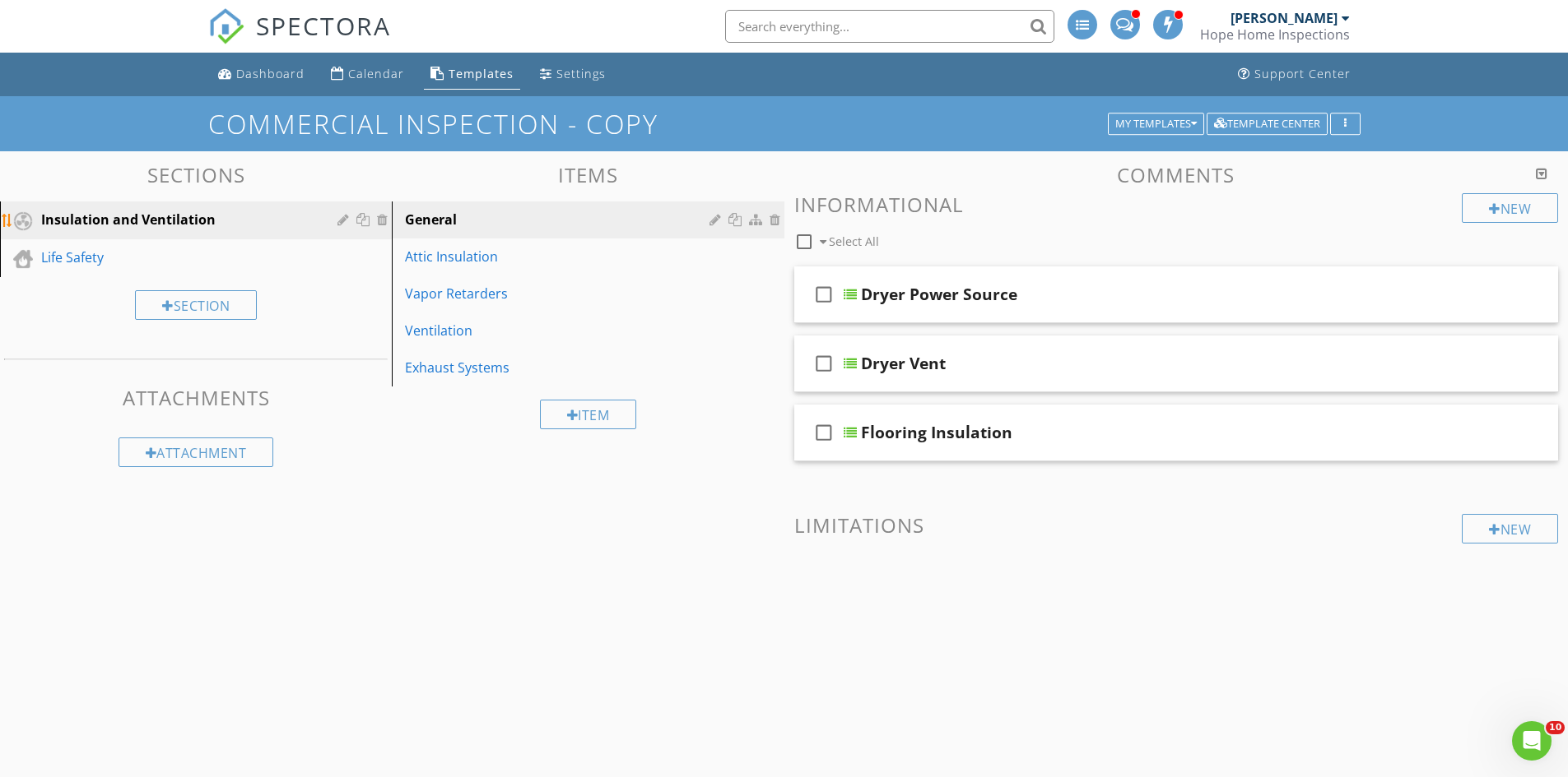
click at [380, 220] on div at bounding box center [385, 219] width 15 height 13
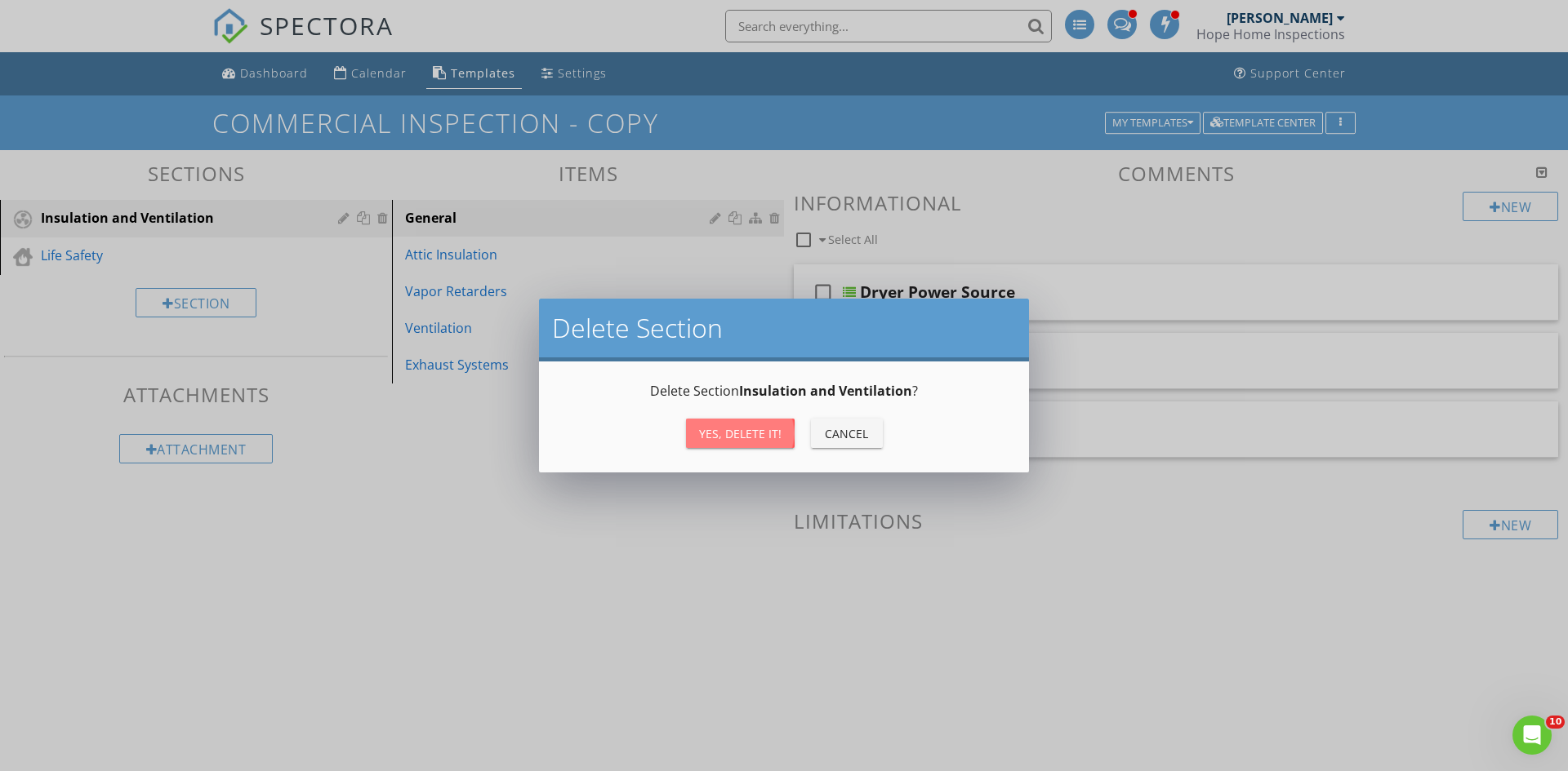
click at [725, 432] on div "Yes, Delete it!" at bounding box center [740, 433] width 83 height 17
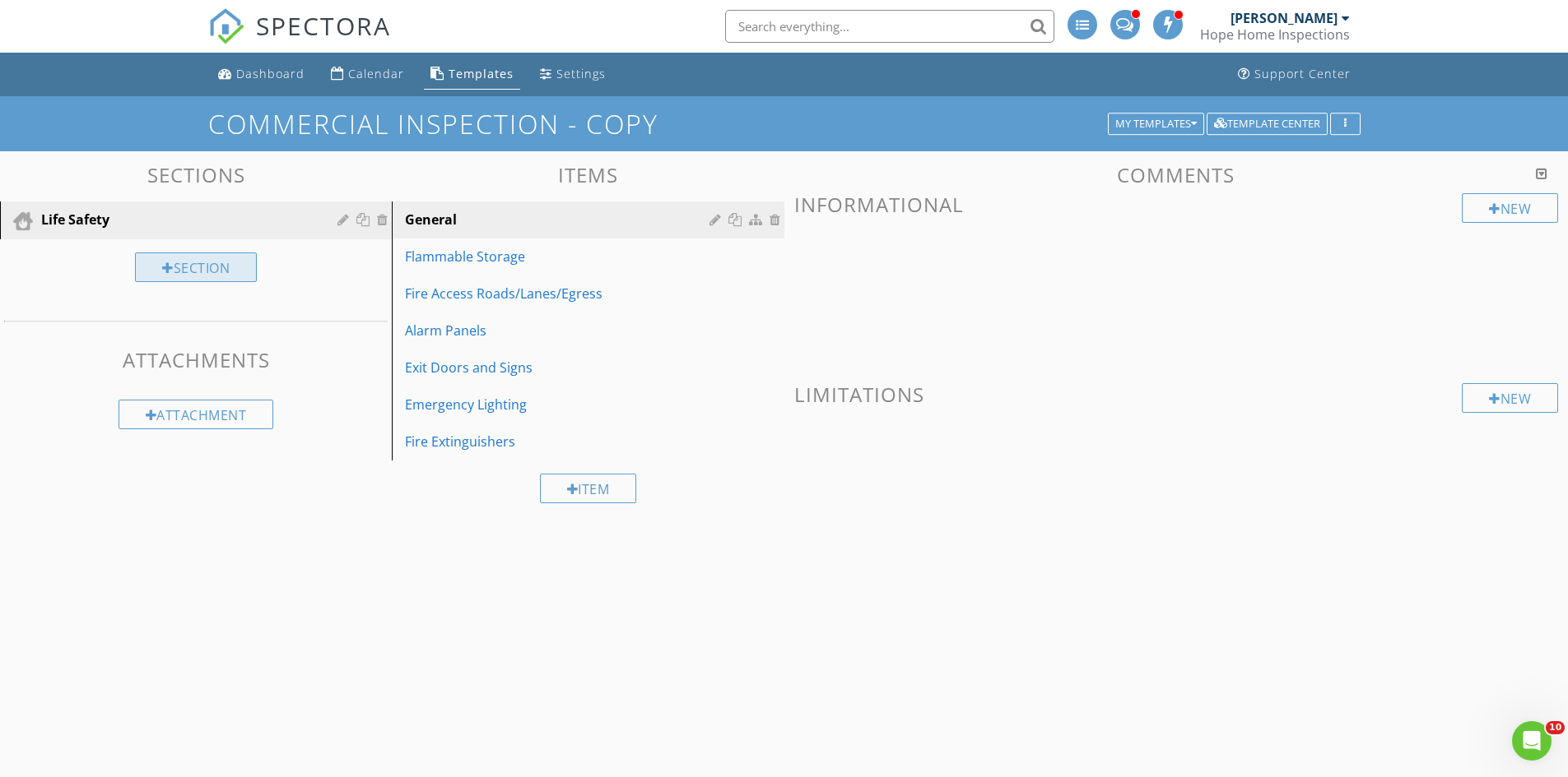
click at [187, 268] on div "Section" at bounding box center [196, 267] width 122 height 29
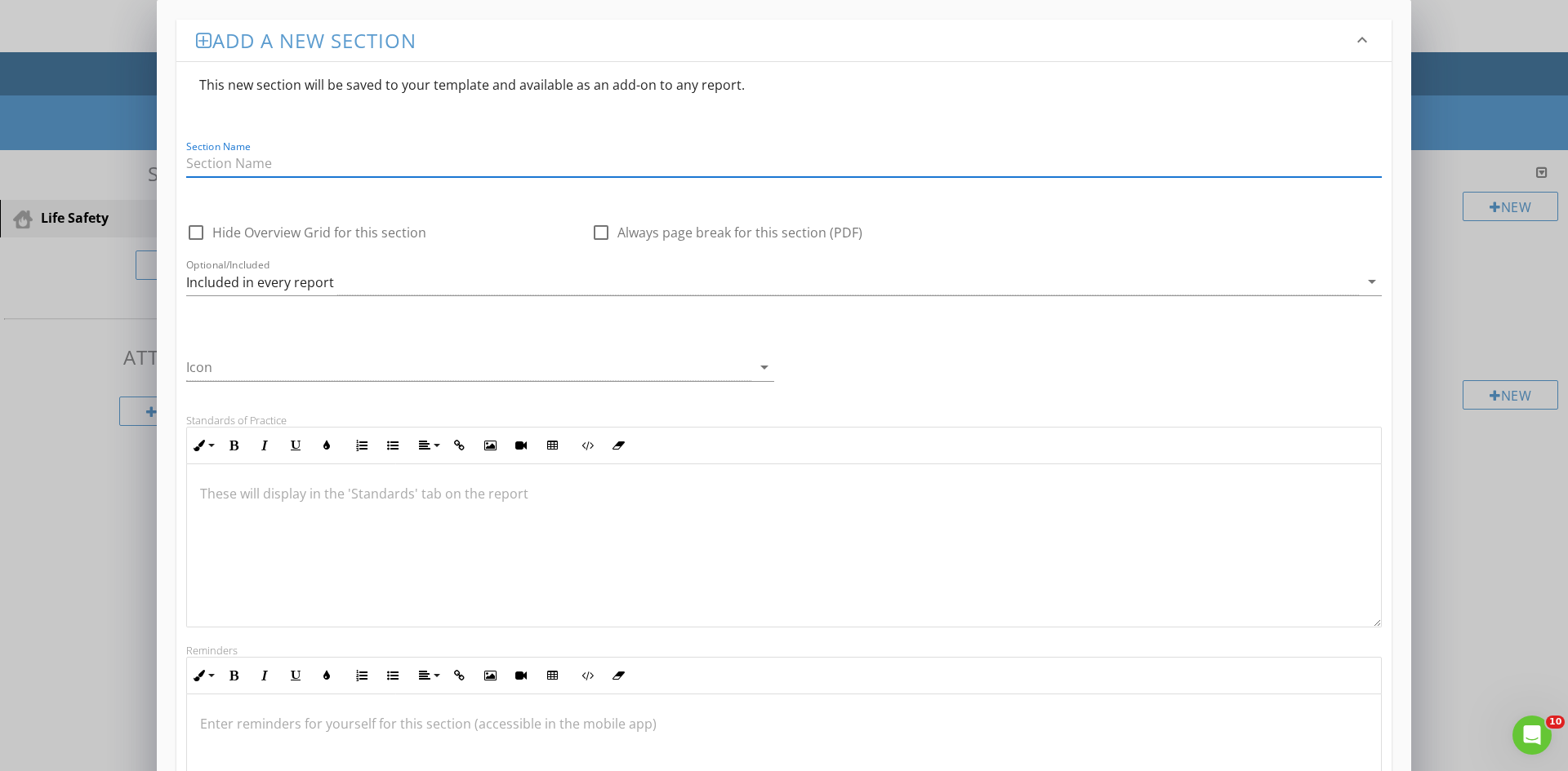
click at [71, 518] on div "Add a new section keyboard_arrow_down This new section will be saved to your te…" at bounding box center [784, 559] width 1568 height 1119
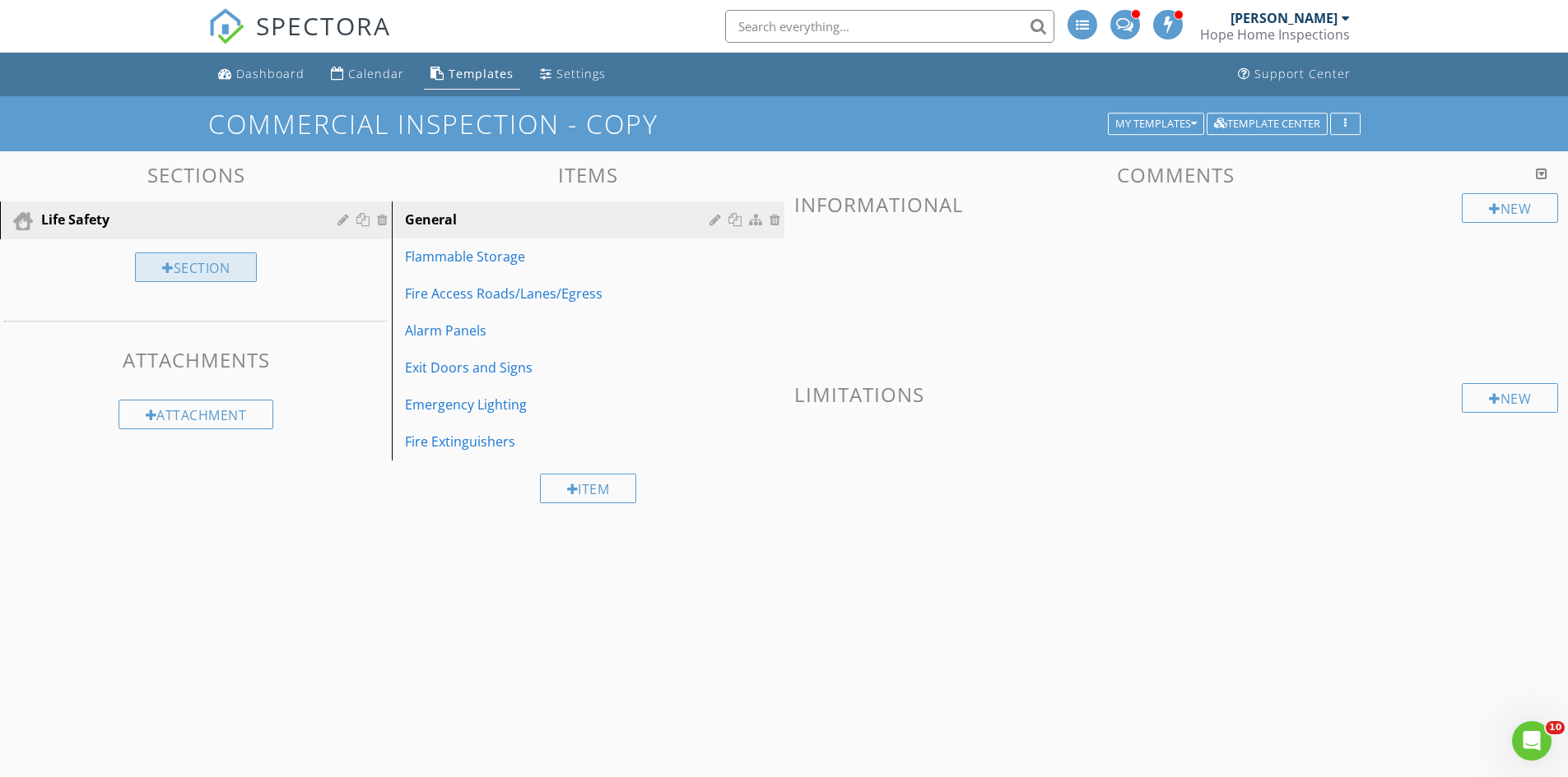
click at [235, 259] on div "Section" at bounding box center [196, 267] width 122 height 29
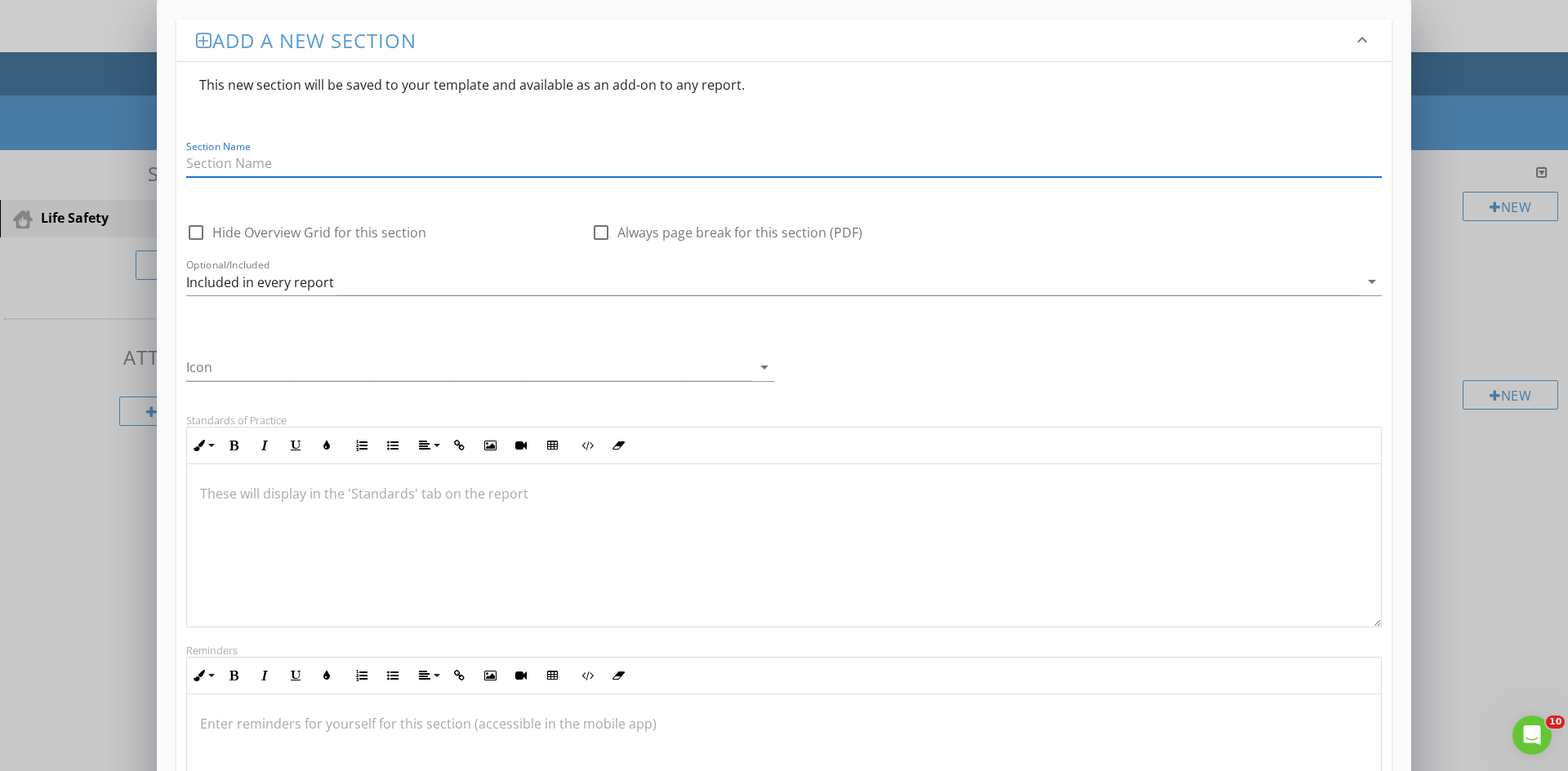
click at [204, 46] on div at bounding box center [204, 40] width 16 height 20
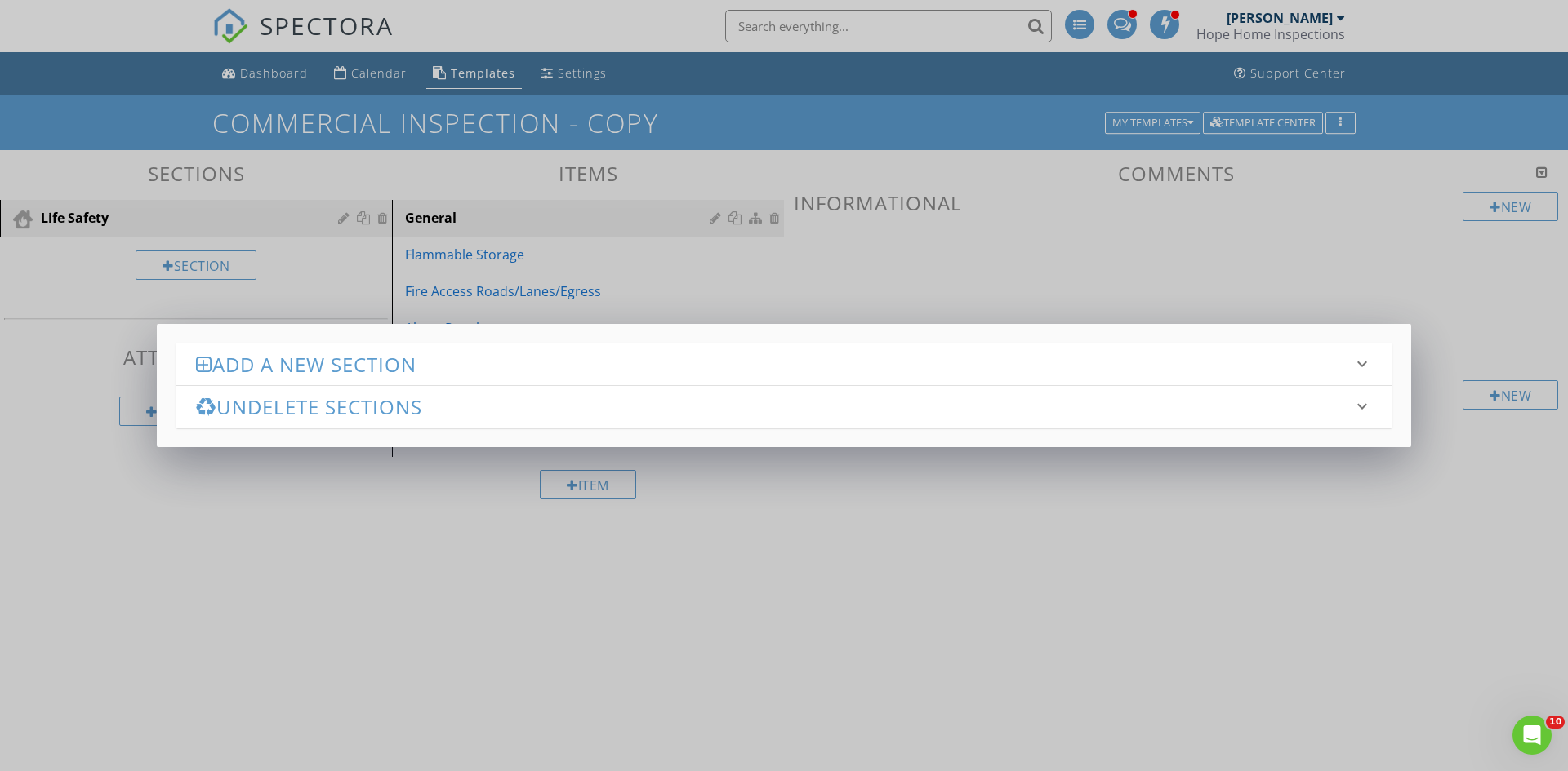
click at [269, 363] on h3 "Add a new section" at bounding box center [774, 364] width 1156 height 22
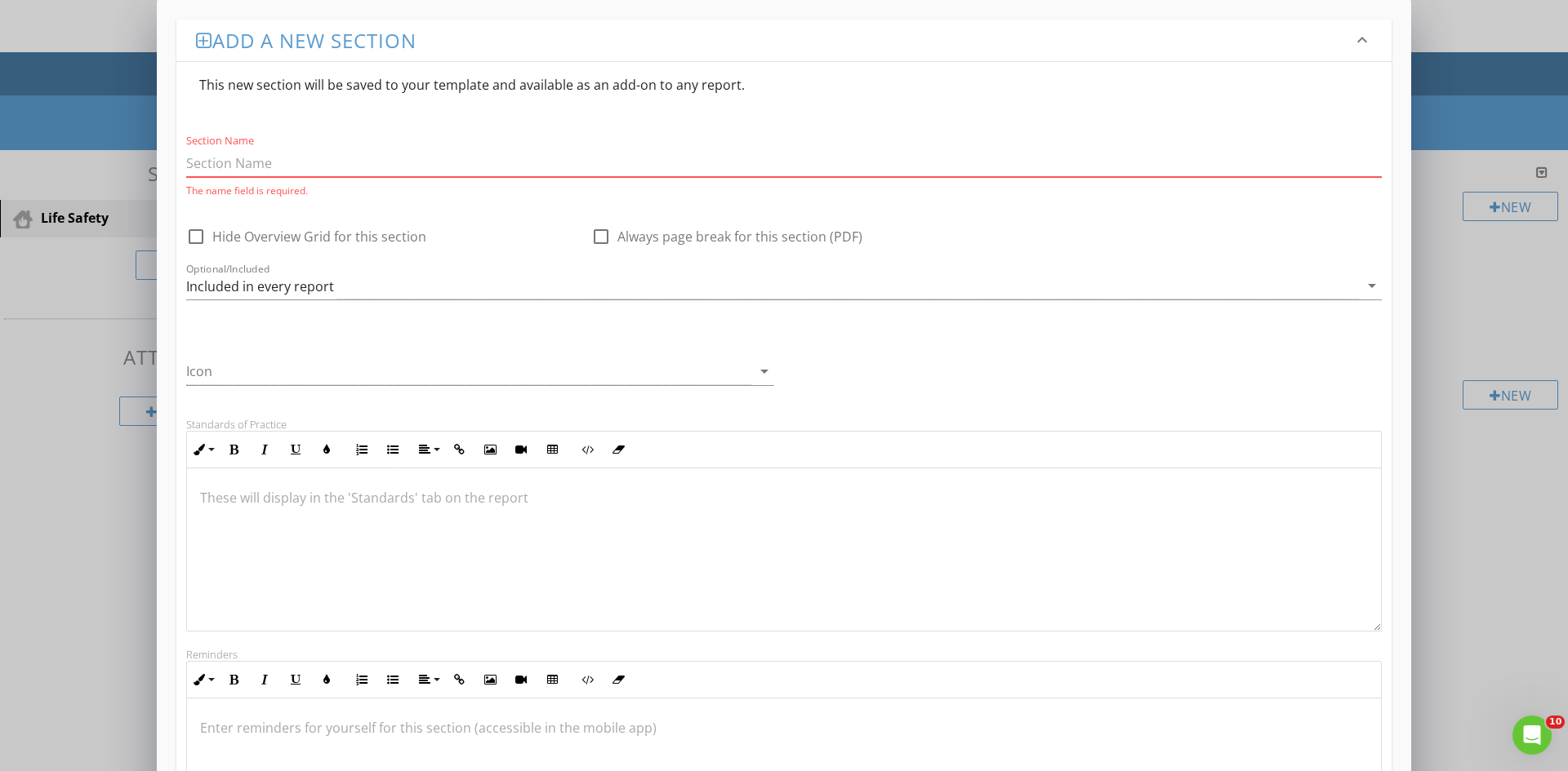
click at [123, 554] on div "Add a new section keyboard_arrow_down This new section will be saved to your te…" at bounding box center [784, 507] width 1568 height 1016
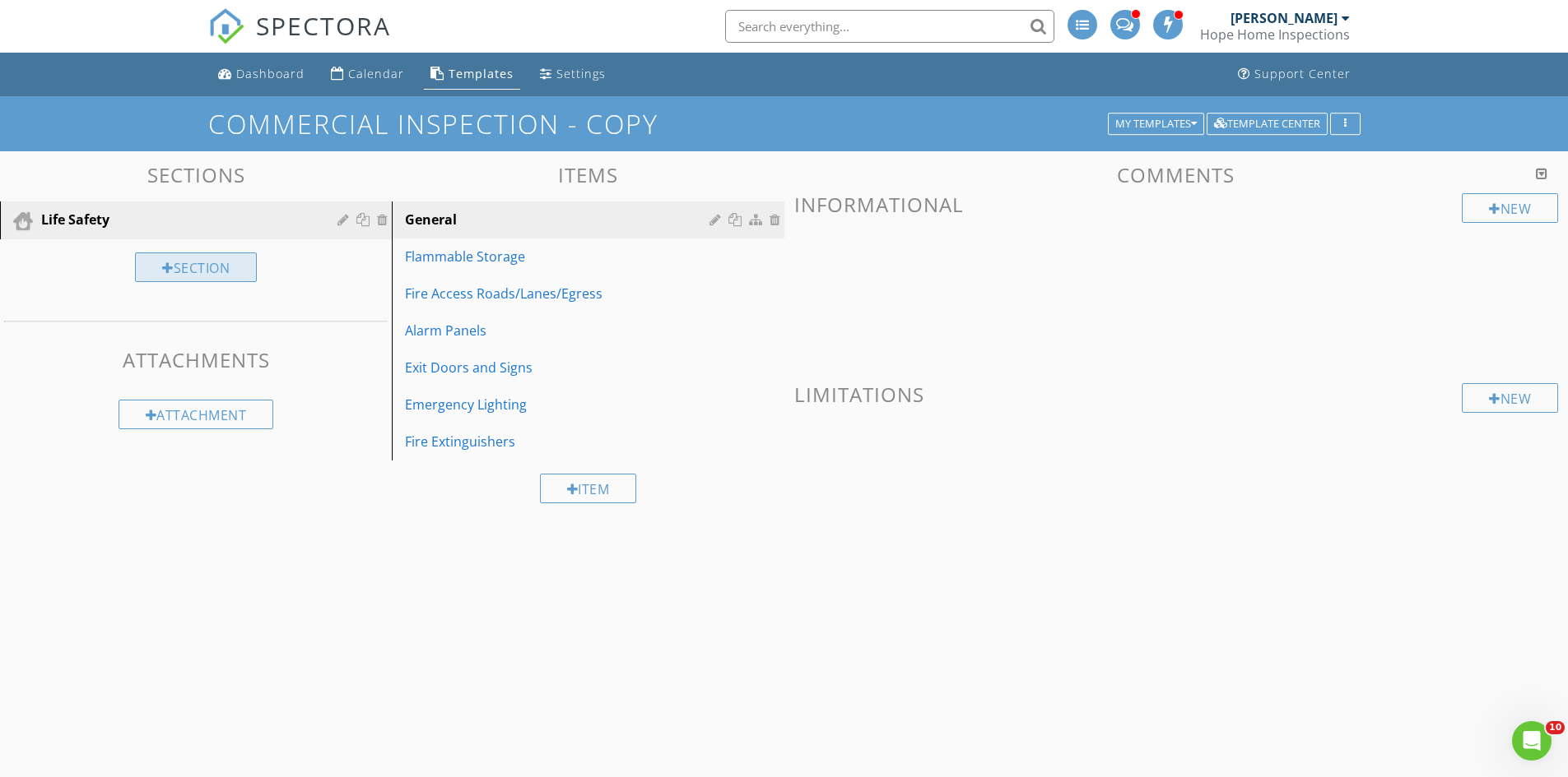
click at [188, 260] on div "Section" at bounding box center [196, 267] width 122 height 29
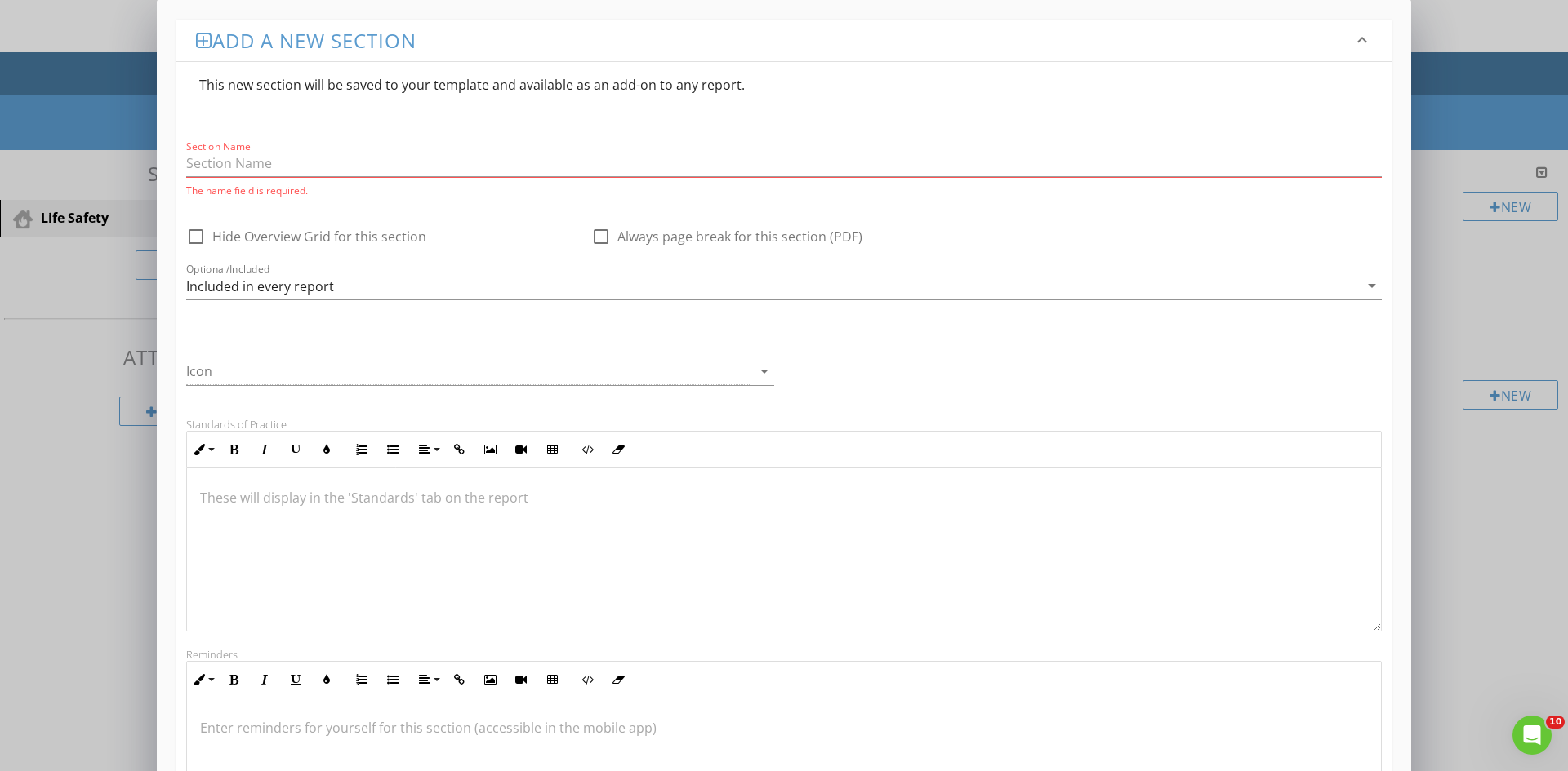
click at [319, 46] on h3 "Add a new section" at bounding box center [774, 39] width 1156 height 22
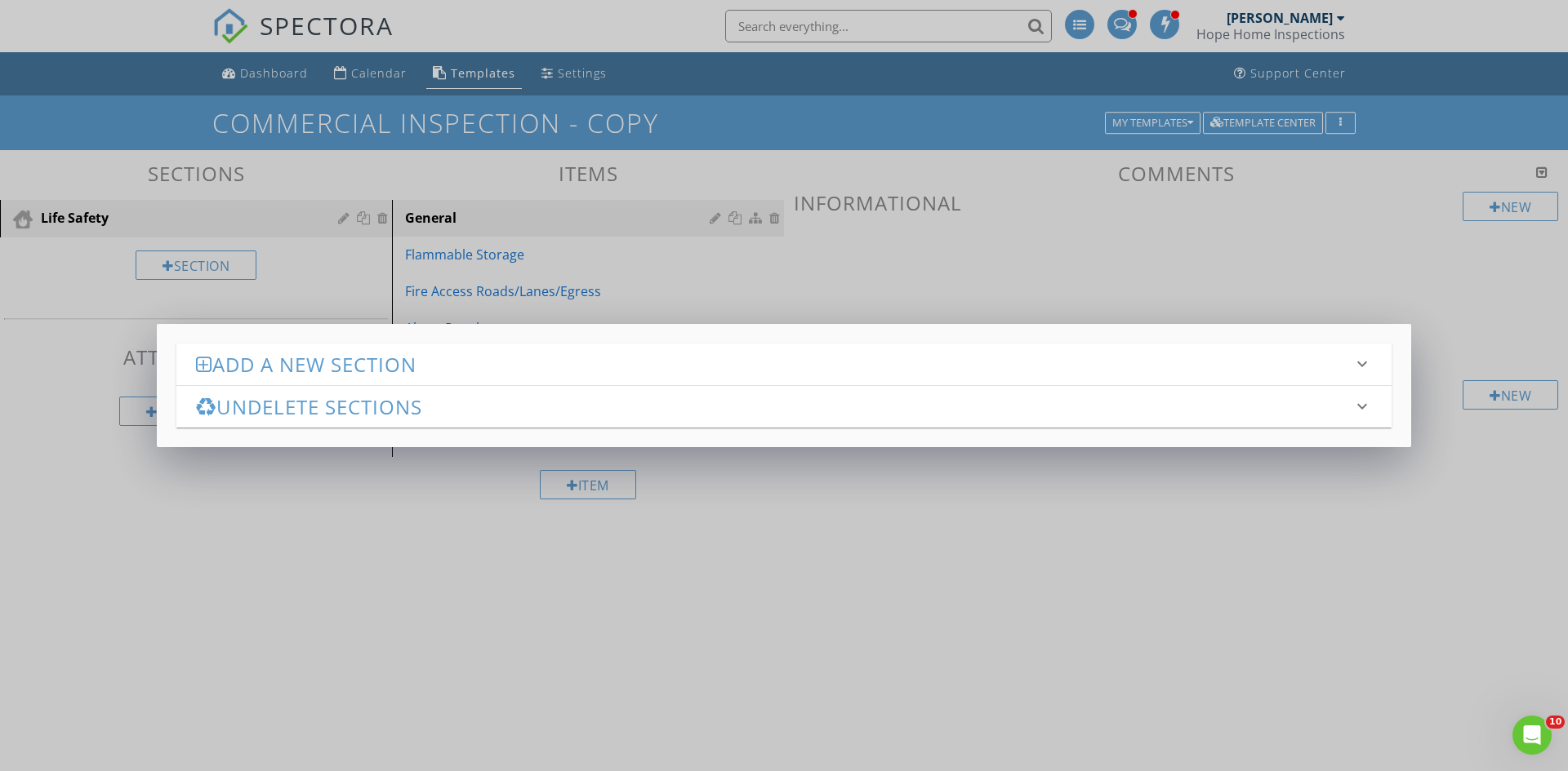
click at [626, 629] on div "Add a new section keyboard_arrow_down This new section will be saved to your te…" at bounding box center [784, 386] width 1568 height 771
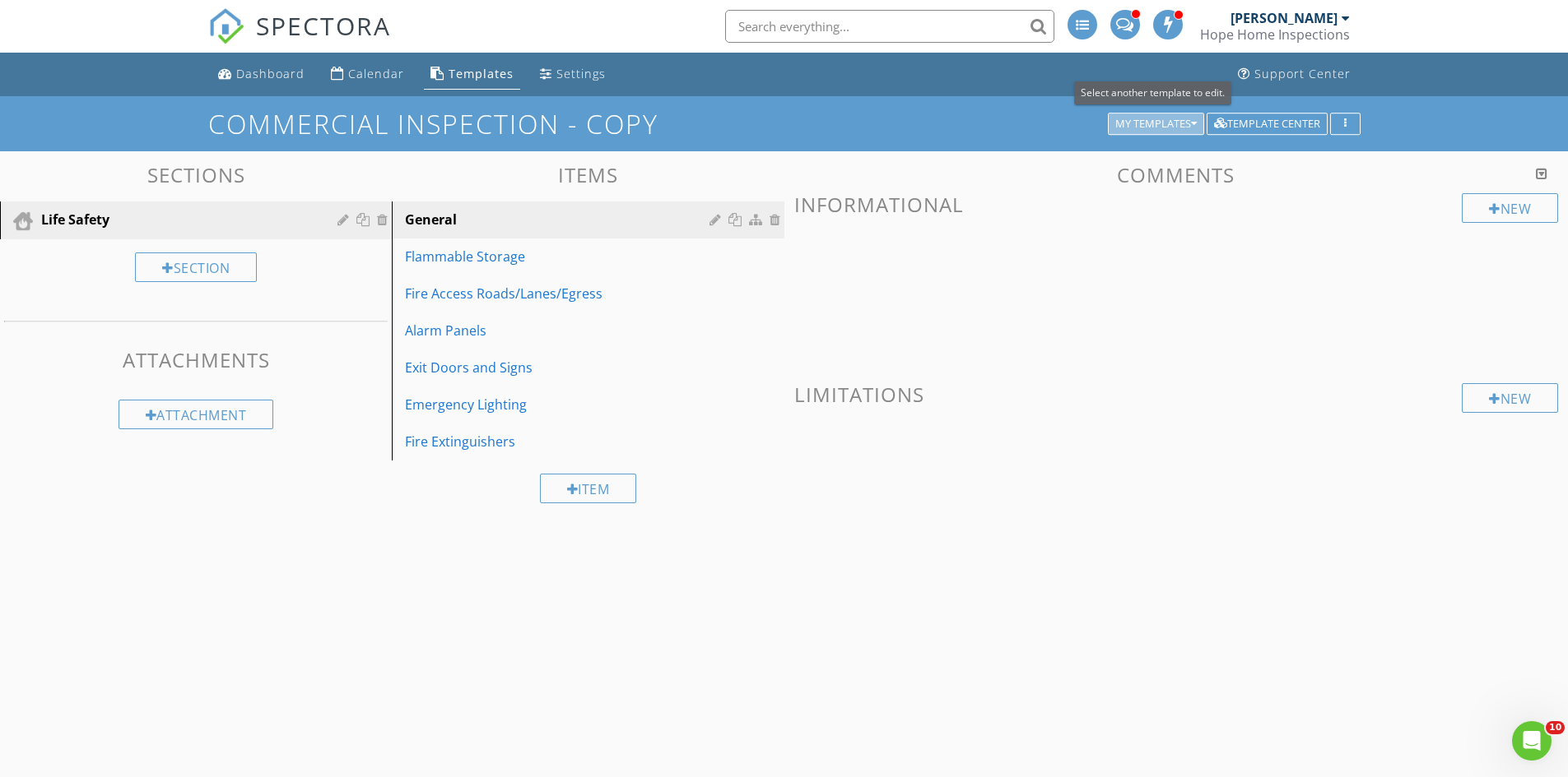
drag, startPoint x: 1160, startPoint y: 121, endPoint x: 1114, endPoint y: 119, distance: 46.0
click at [1115, 119] on div "My Templates" at bounding box center [1156, 124] width 81 height 11
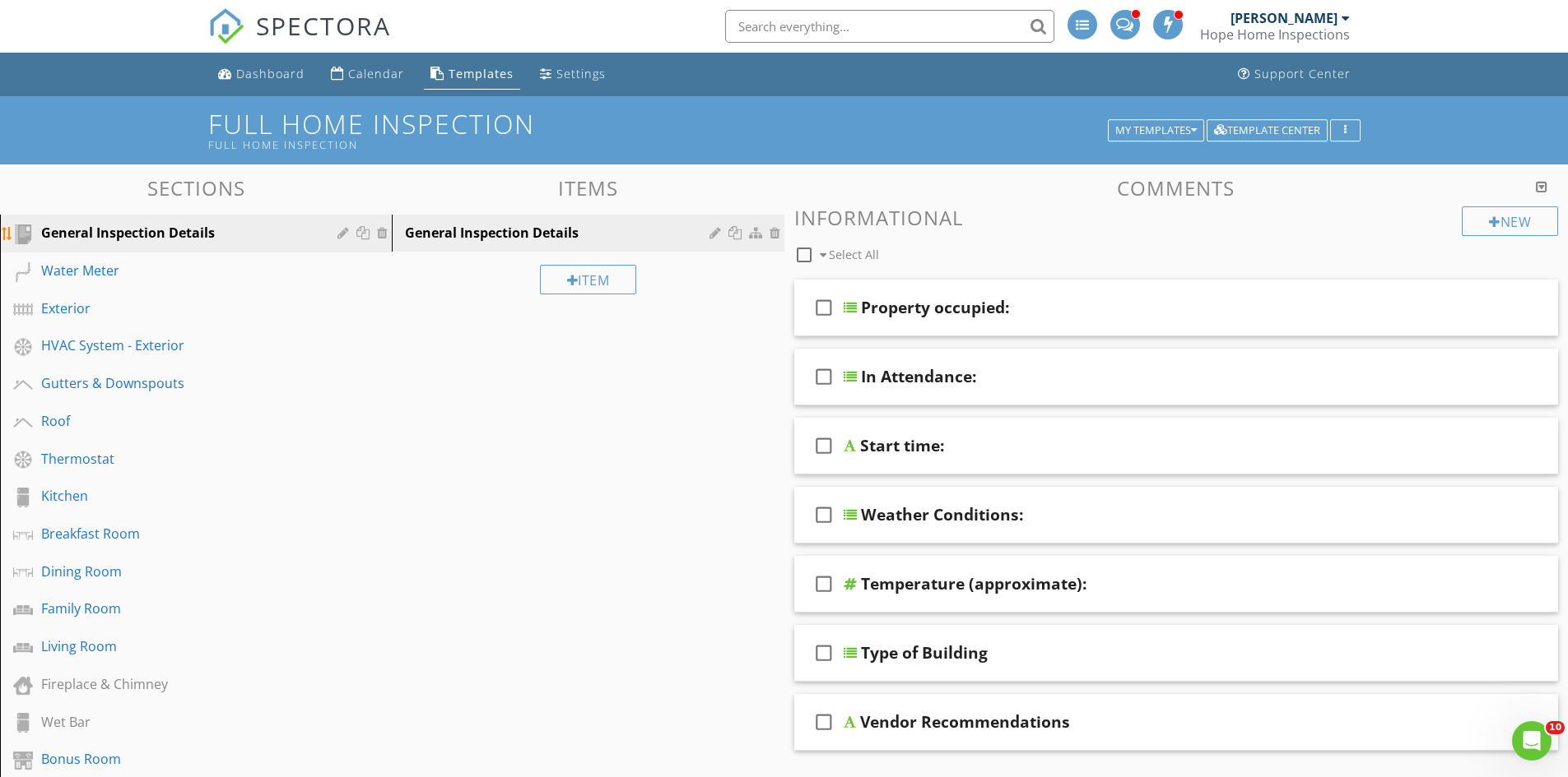
click at [363, 233] on div at bounding box center [365, 233] width 17 height 13
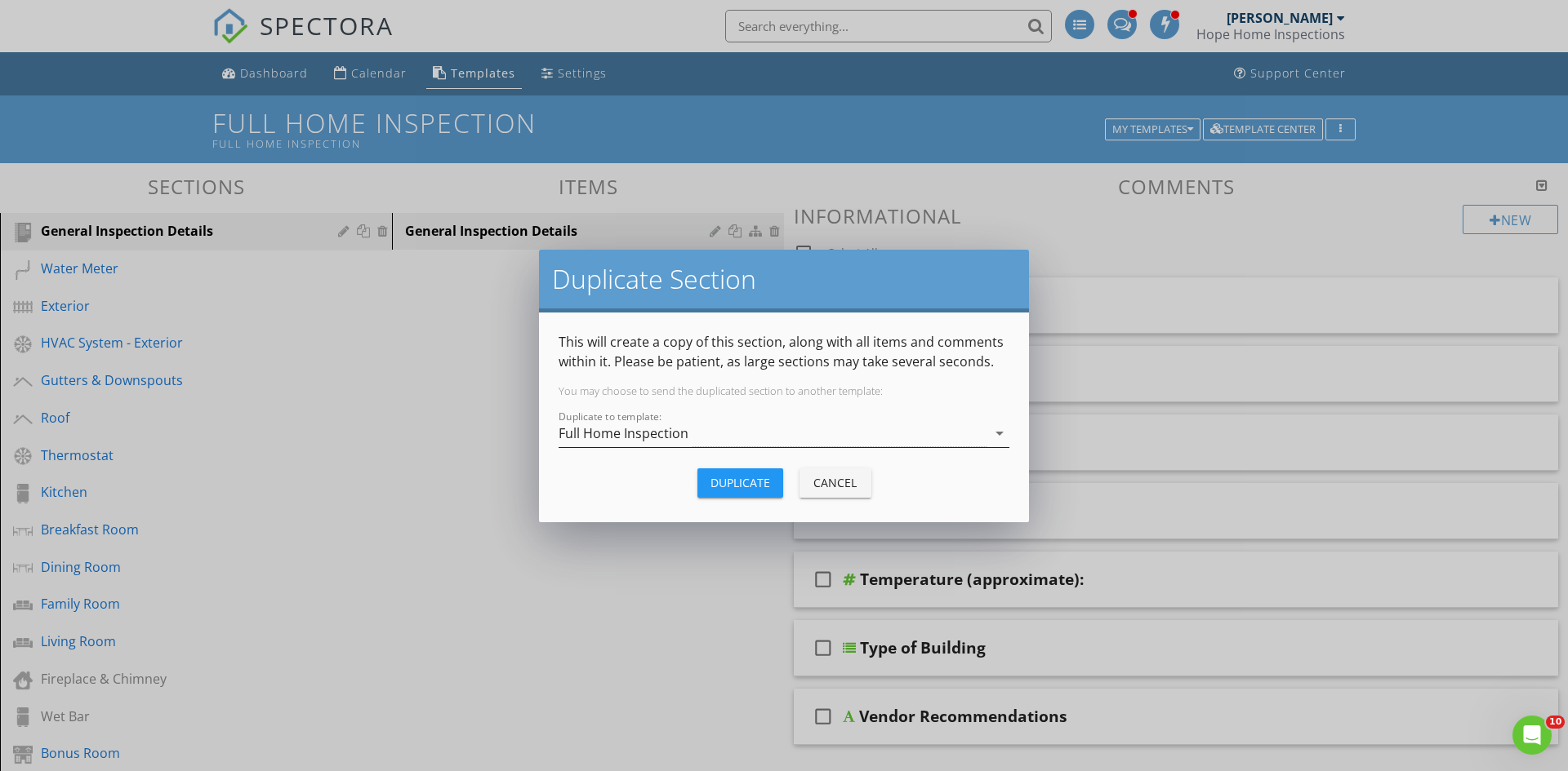
click at [670, 439] on div "Full Home Inspection" at bounding box center [623, 433] width 129 height 15
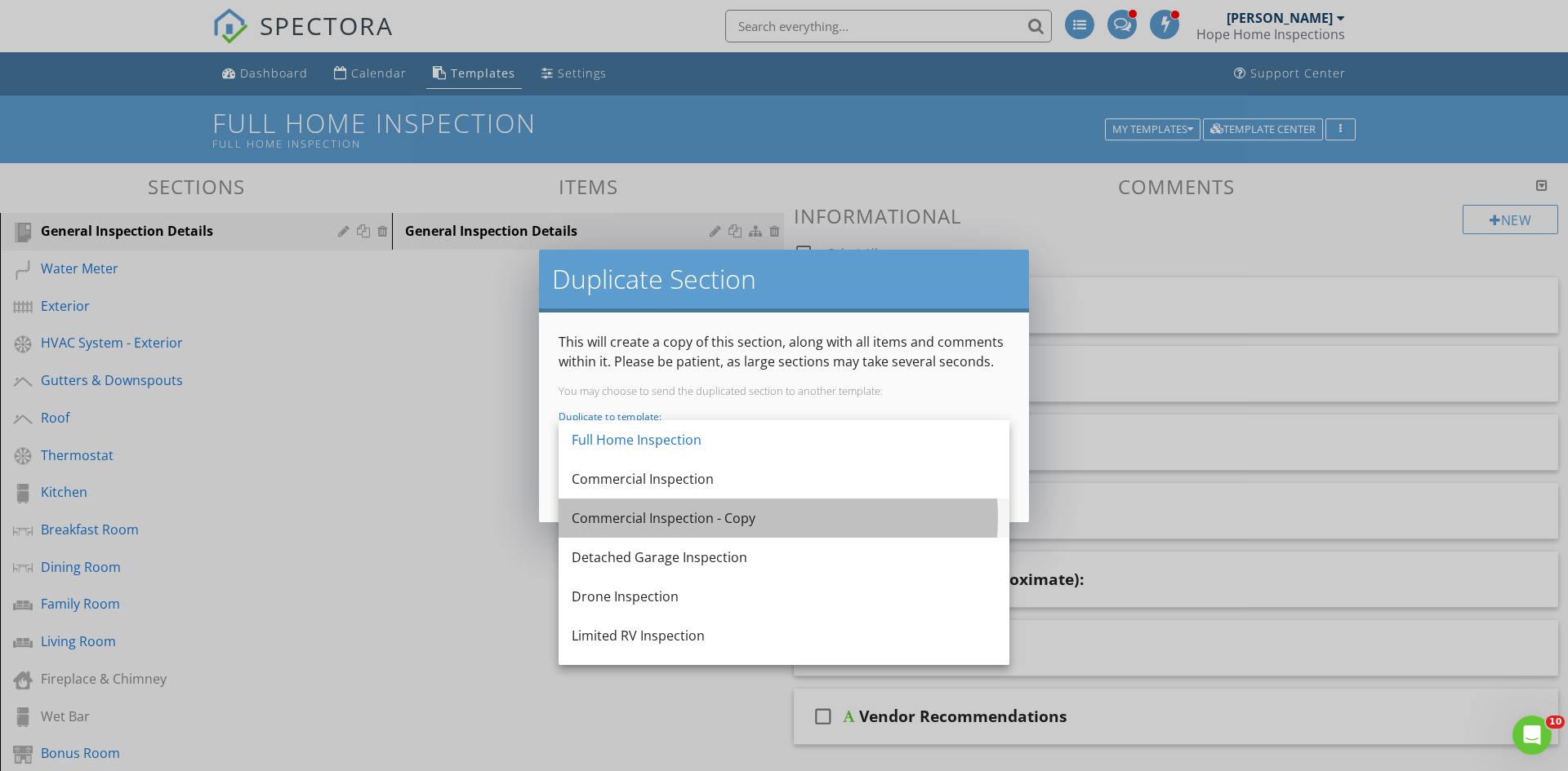
click at [712, 511] on div "Commercial Inspection - Copy" at bounding box center [784, 518] width 425 height 20
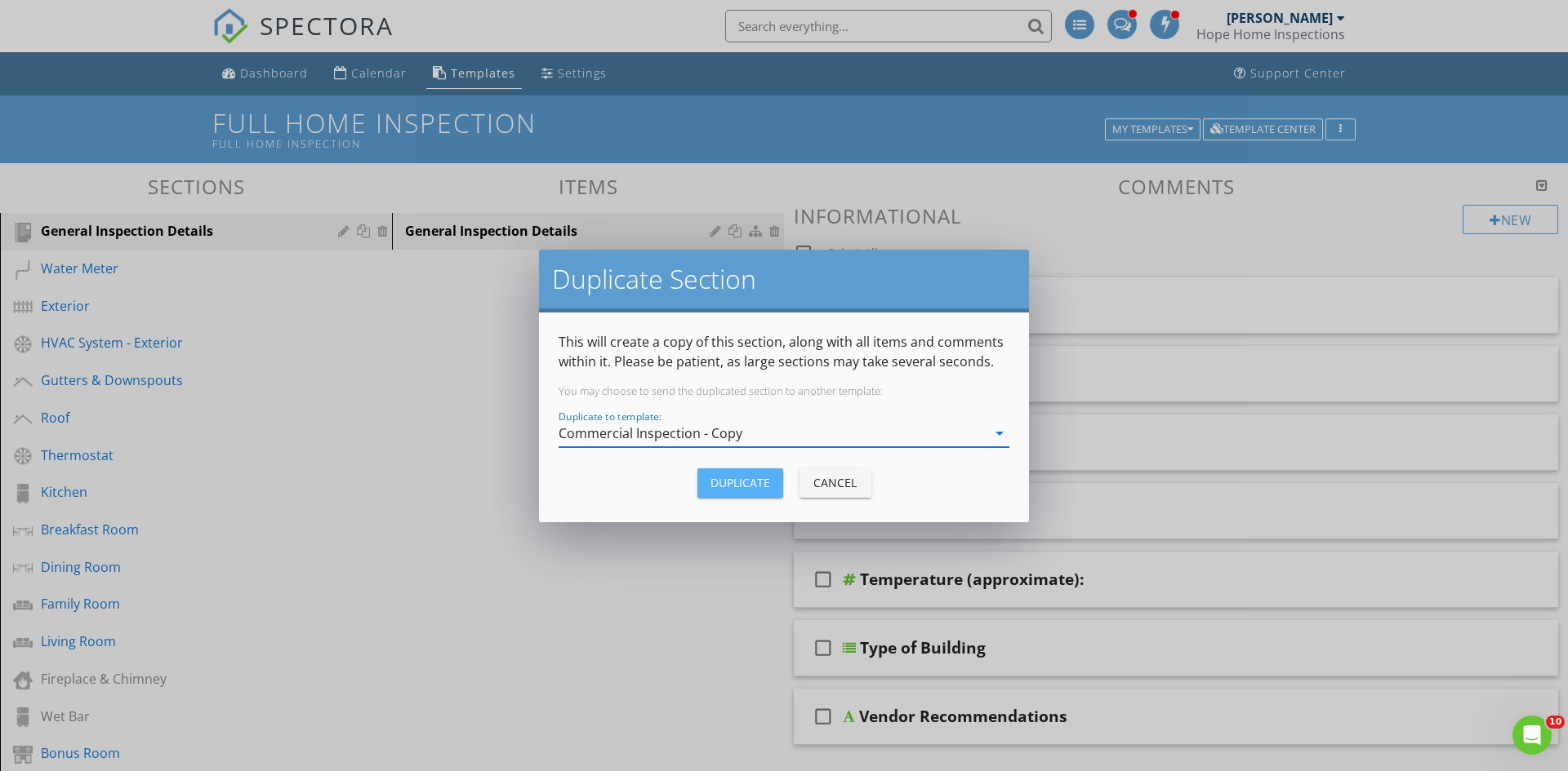
click at [727, 483] on div "Duplicate" at bounding box center [740, 483] width 60 height 17
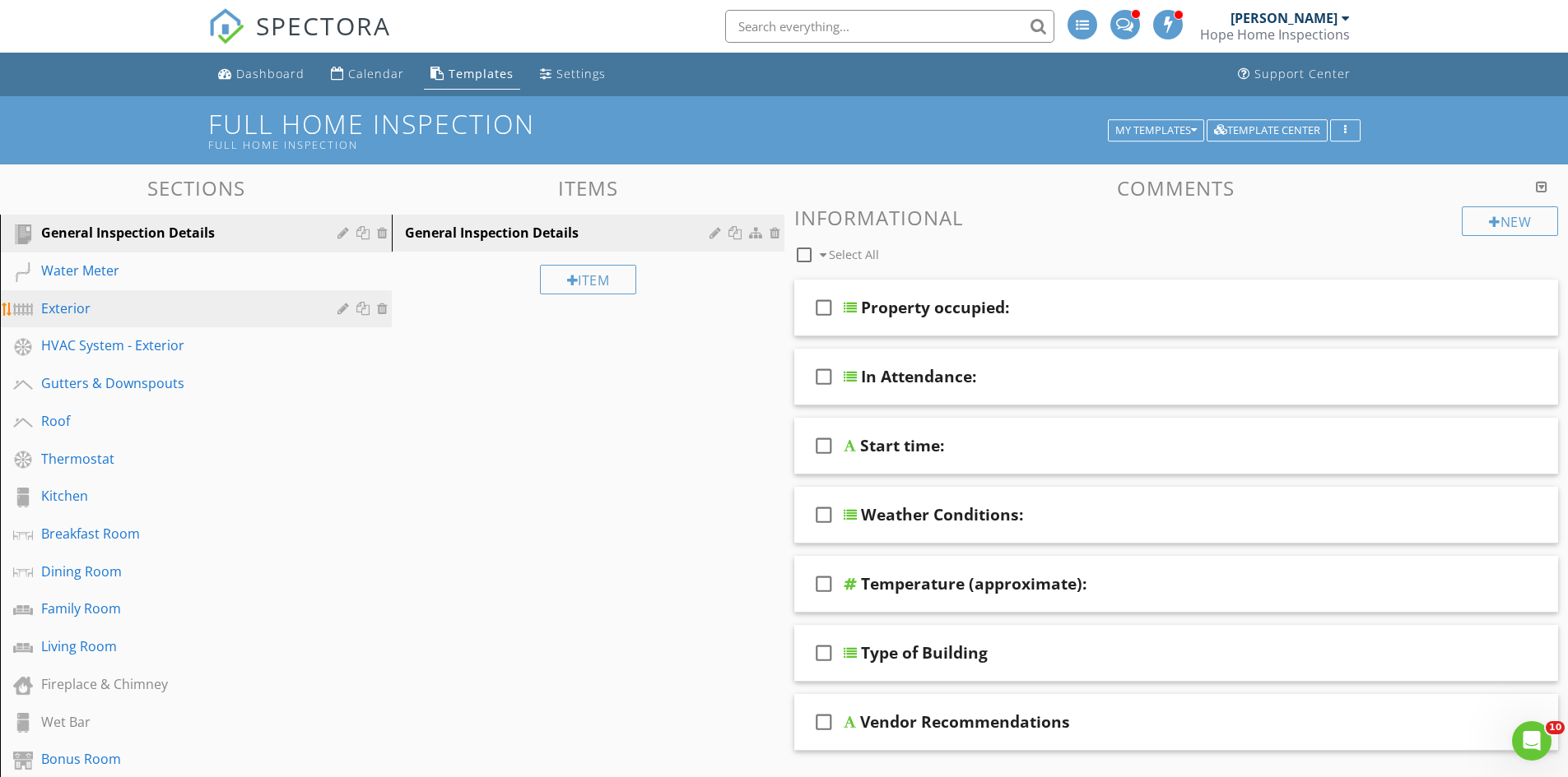
click at [360, 308] on div at bounding box center [365, 308] width 17 height 13
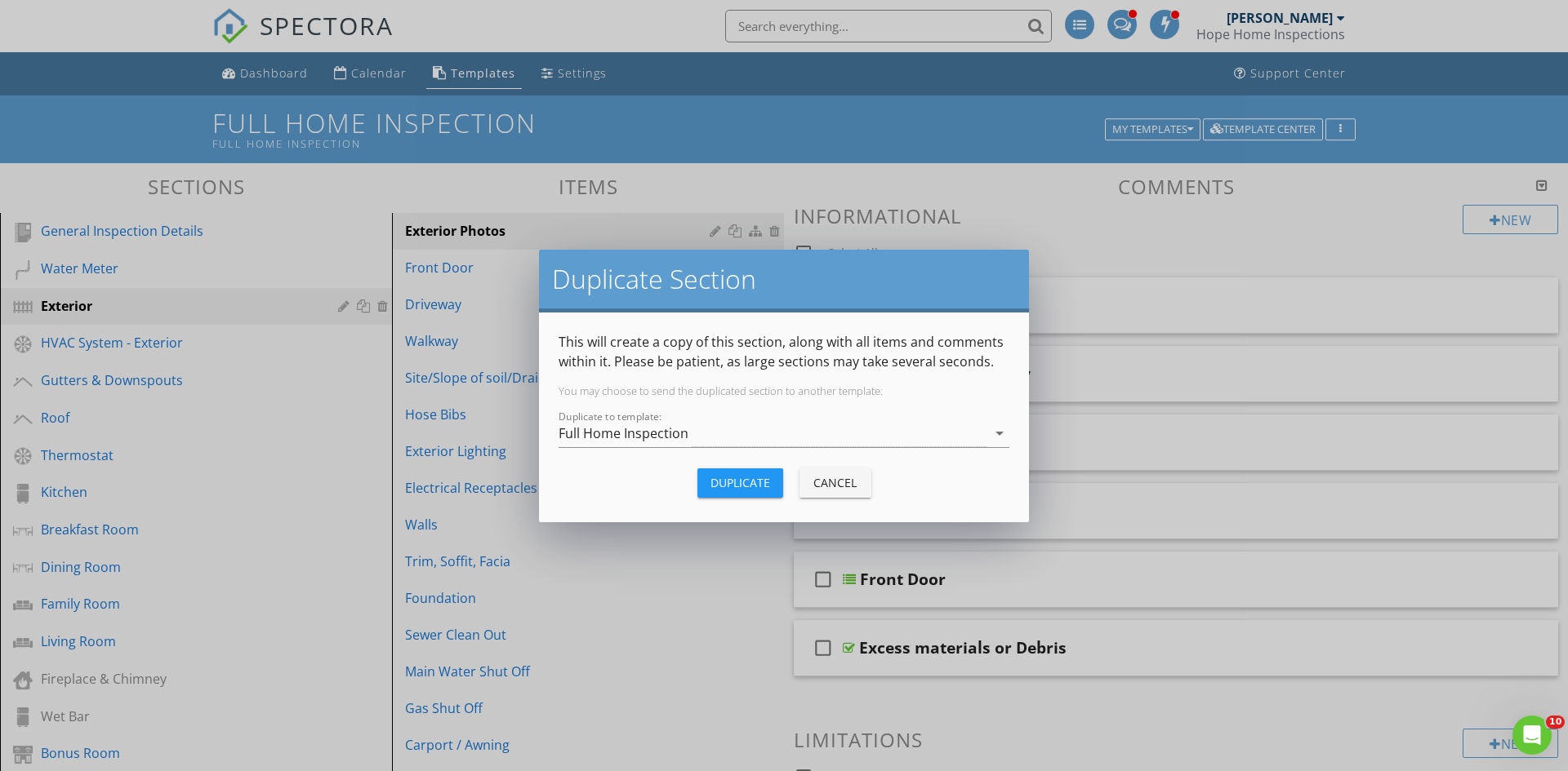
click at [708, 443] on div "Full Home Inspection" at bounding box center [772, 433] width 428 height 27
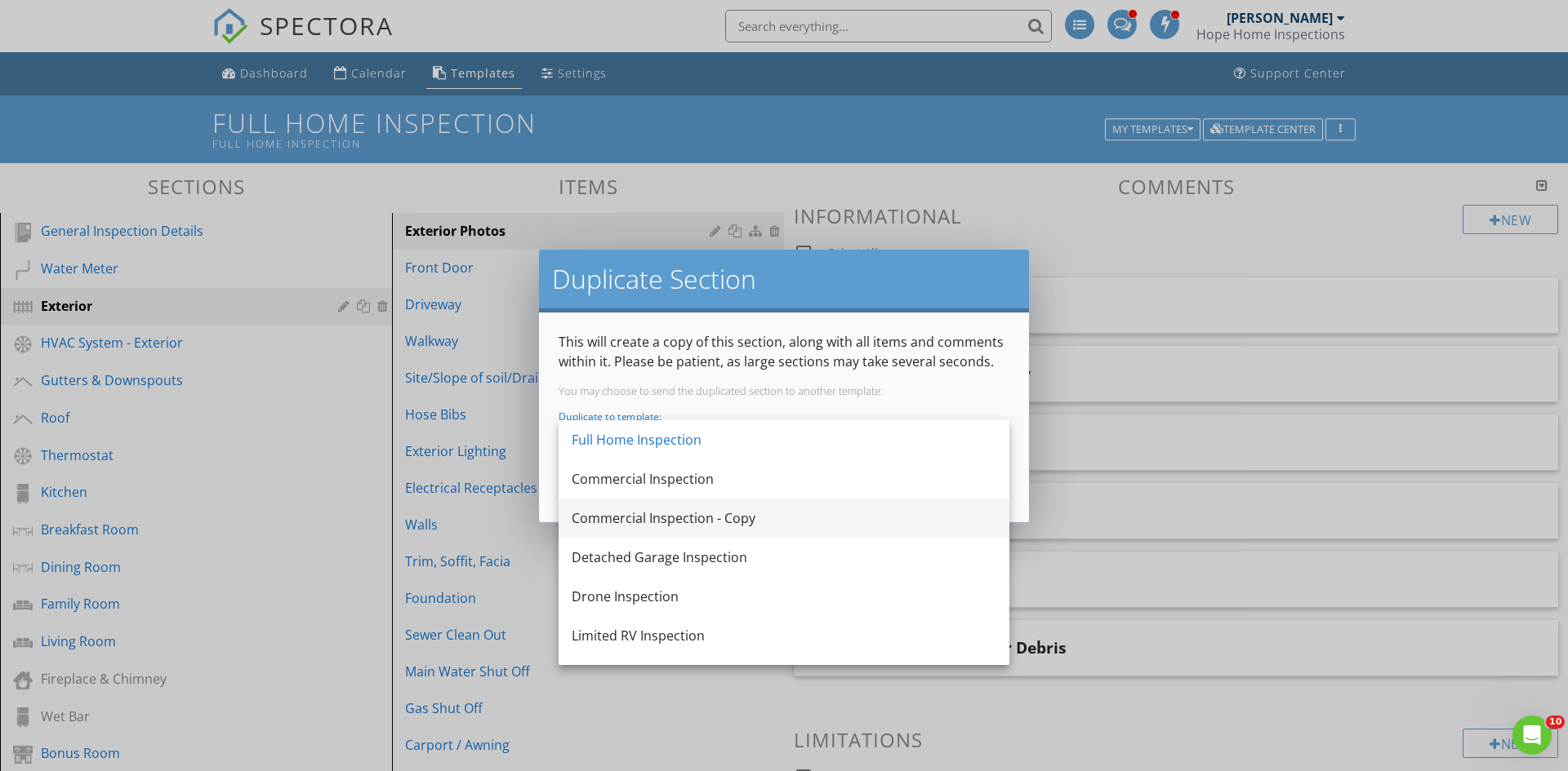
click at [755, 516] on div "Commercial Inspection - Copy" at bounding box center [784, 518] width 425 height 20
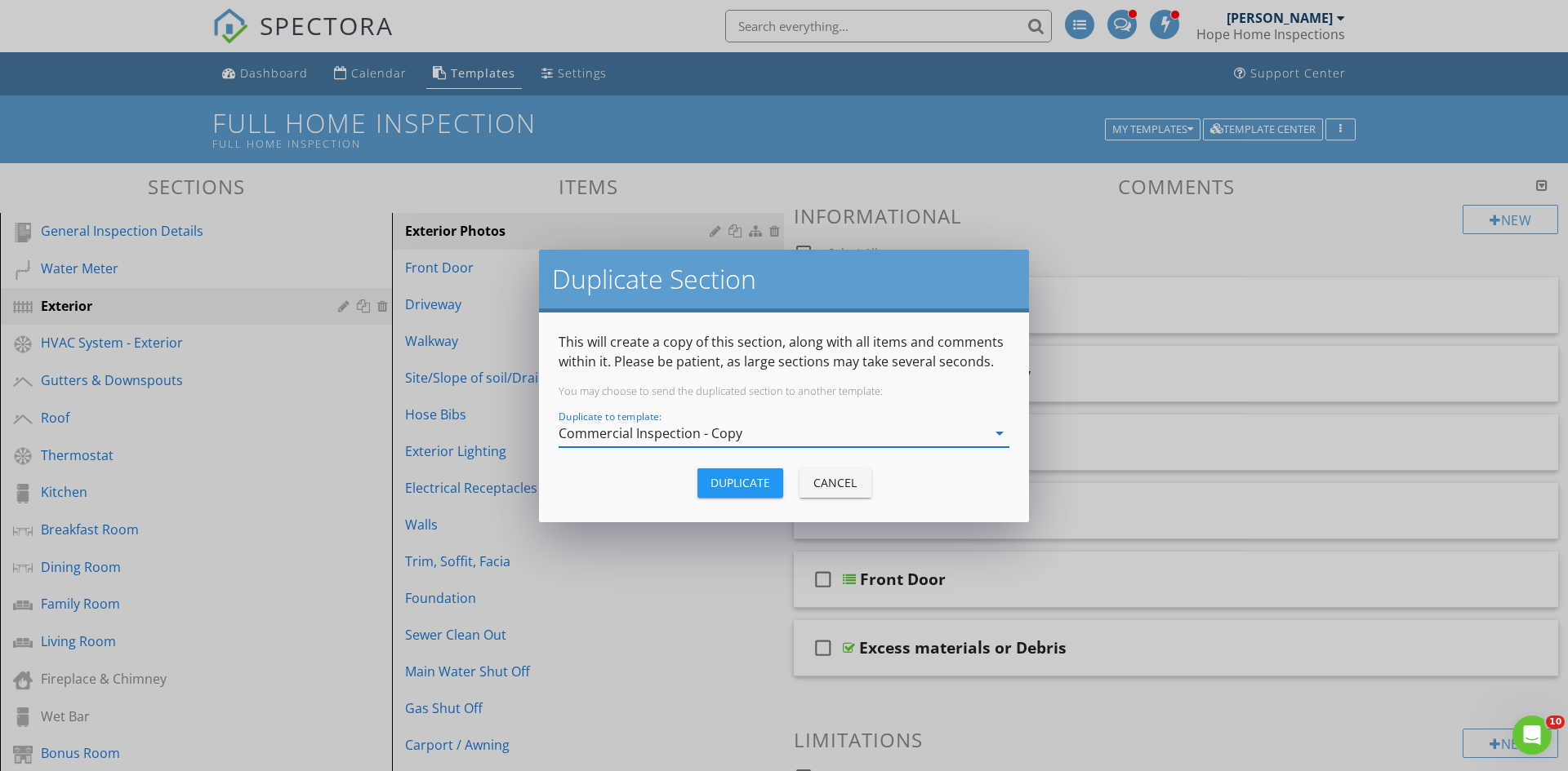
click at [723, 486] on div "Duplicate" at bounding box center [740, 483] width 60 height 17
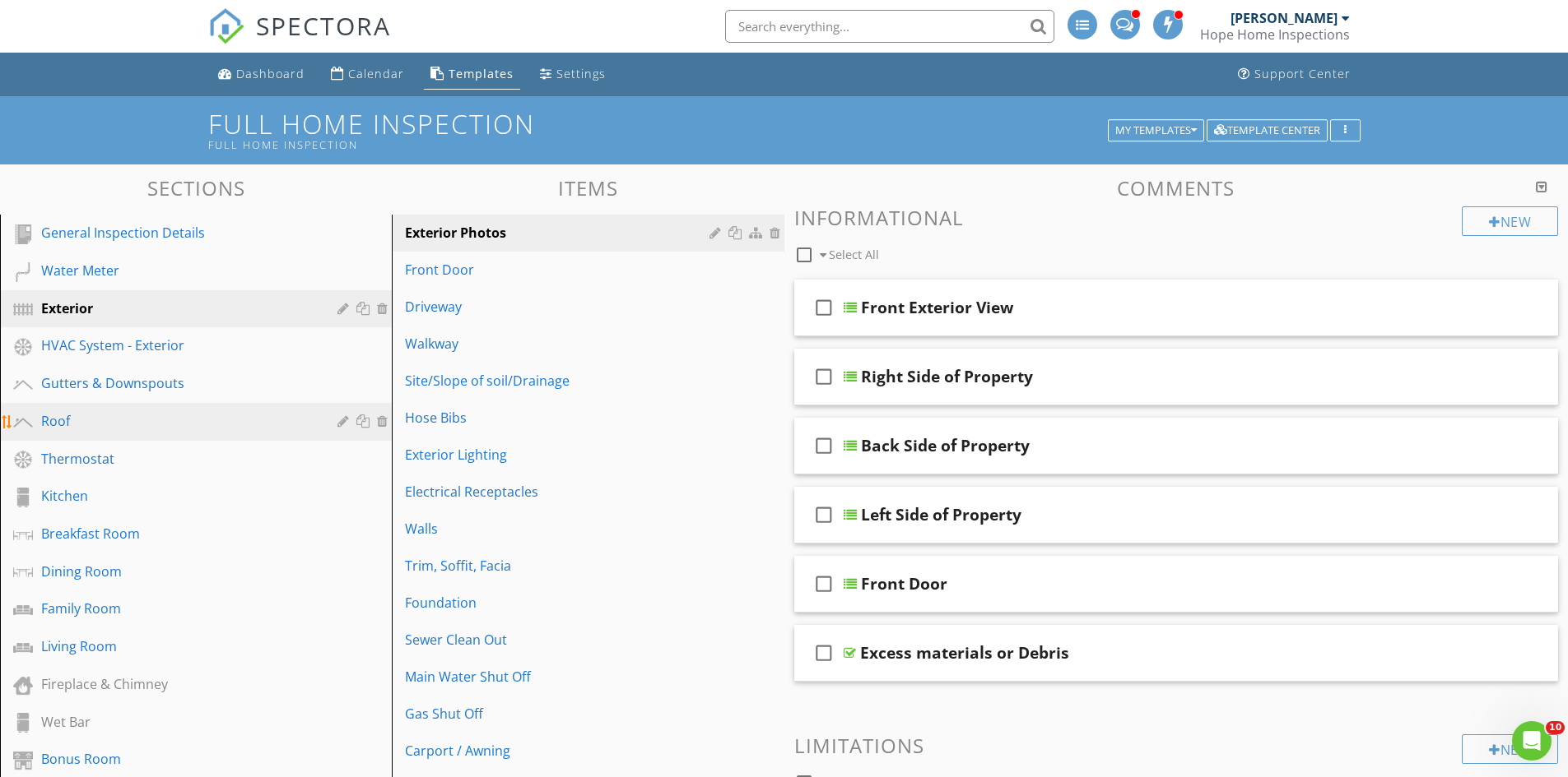
click at [359, 421] on div at bounding box center [365, 422] width 17 height 13
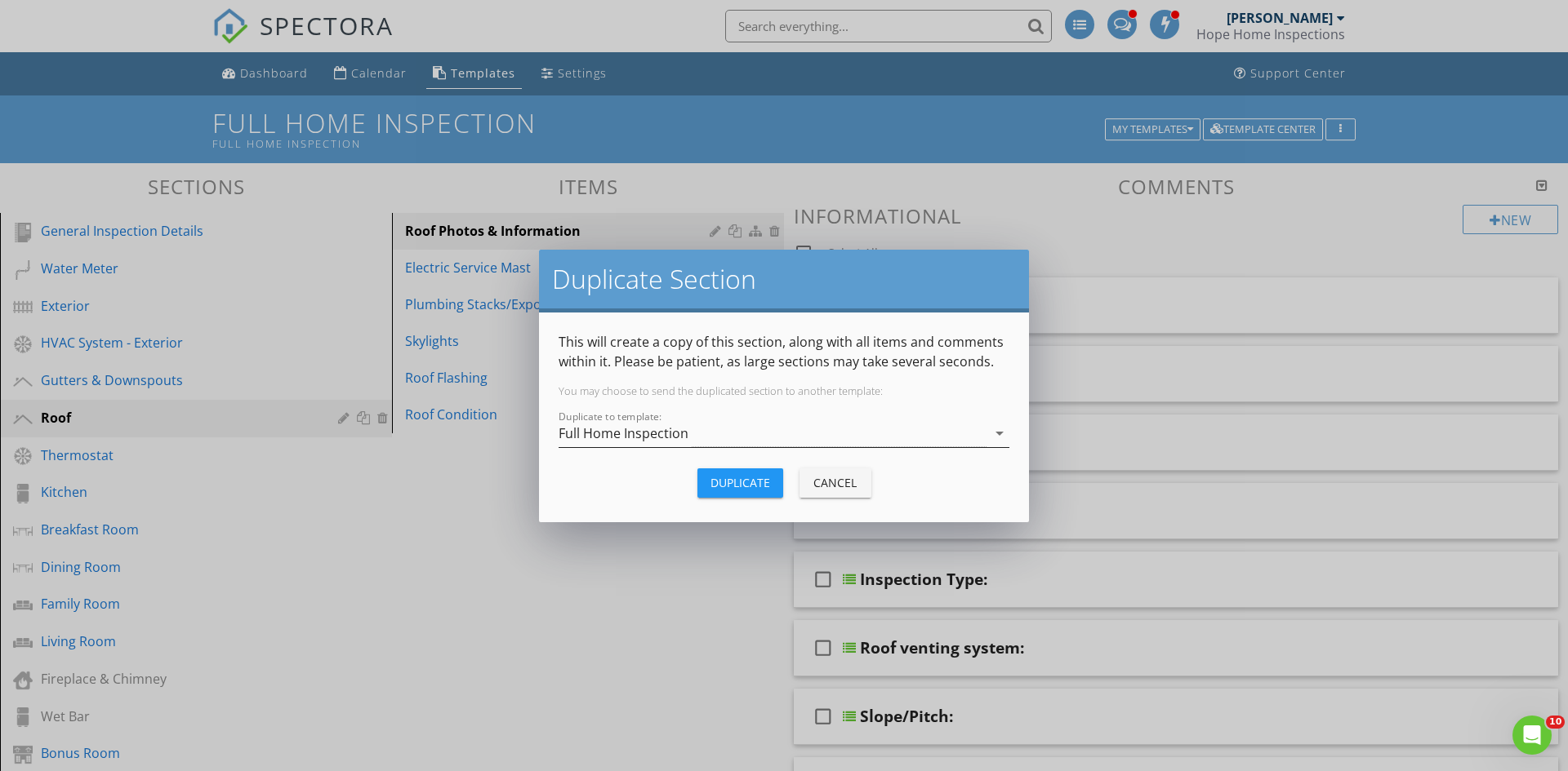
click at [723, 440] on div "Full Home Inspection" at bounding box center [772, 433] width 428 height 27
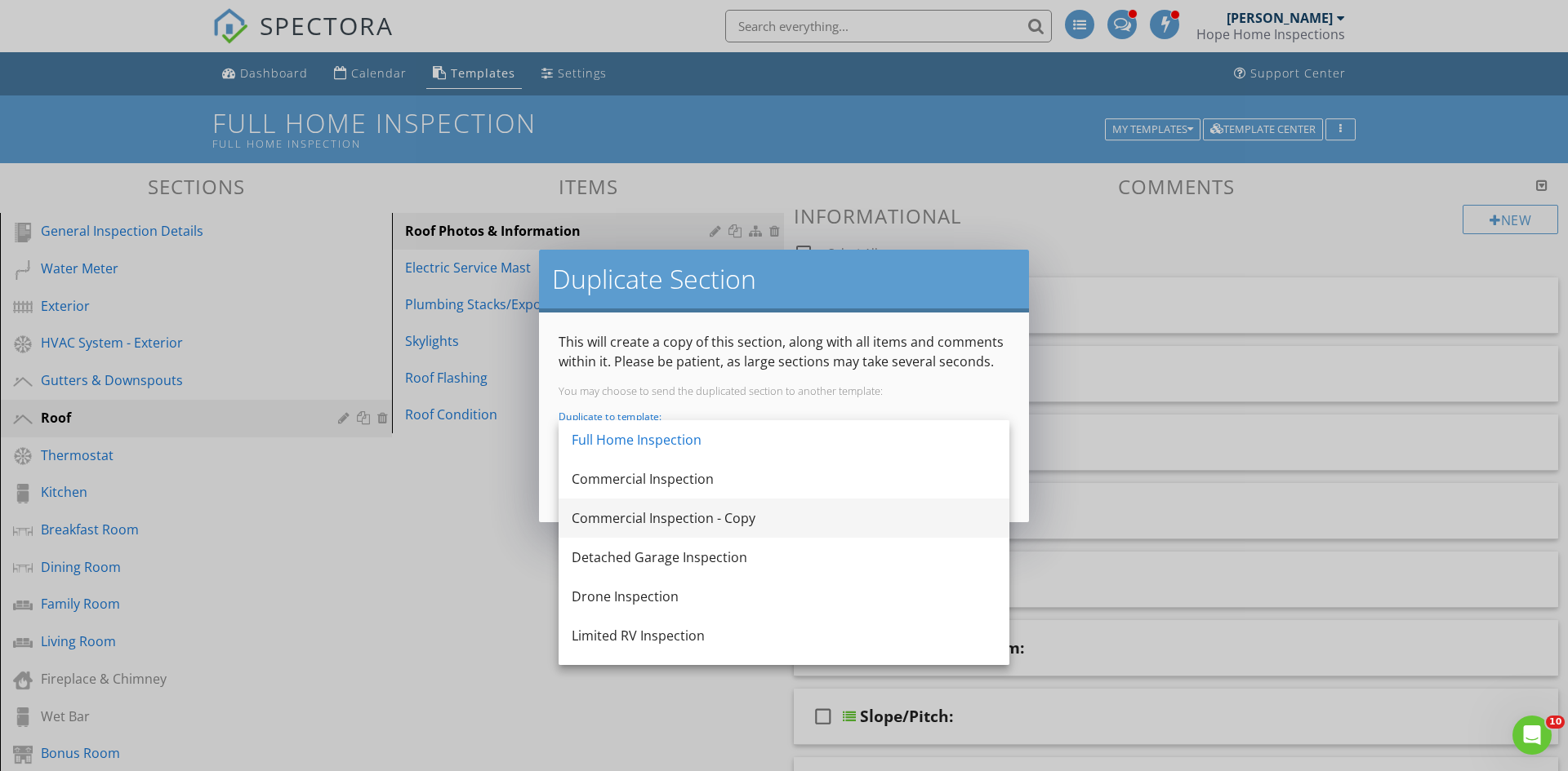
click at [750, 514] on div "Commercial Inspection - Copy" at bounding box center [784, 518] width 425 height 20
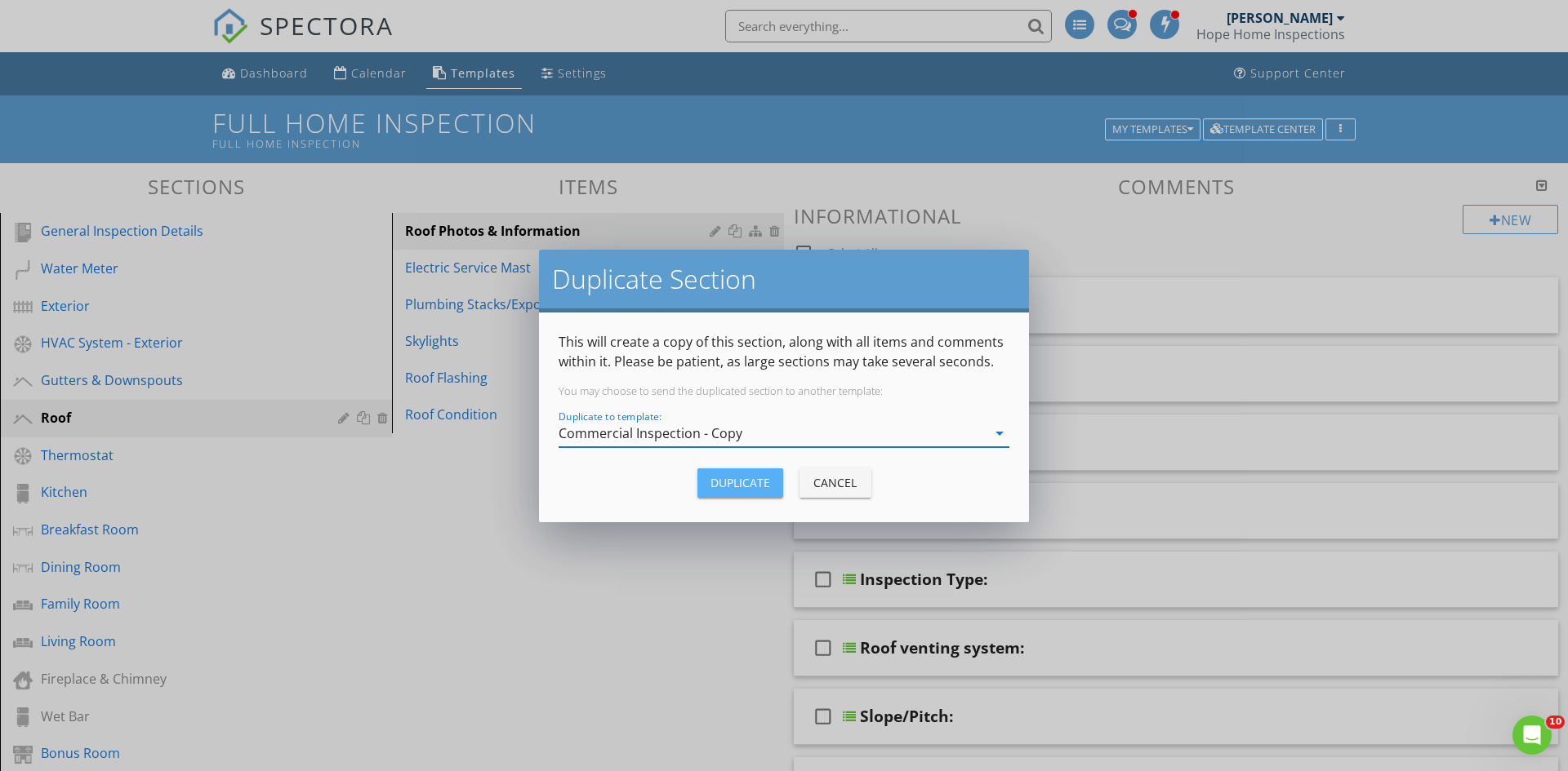
click at [735, 487] on div "Duplicate" at bounding box center [740, 483] width 60 height 17
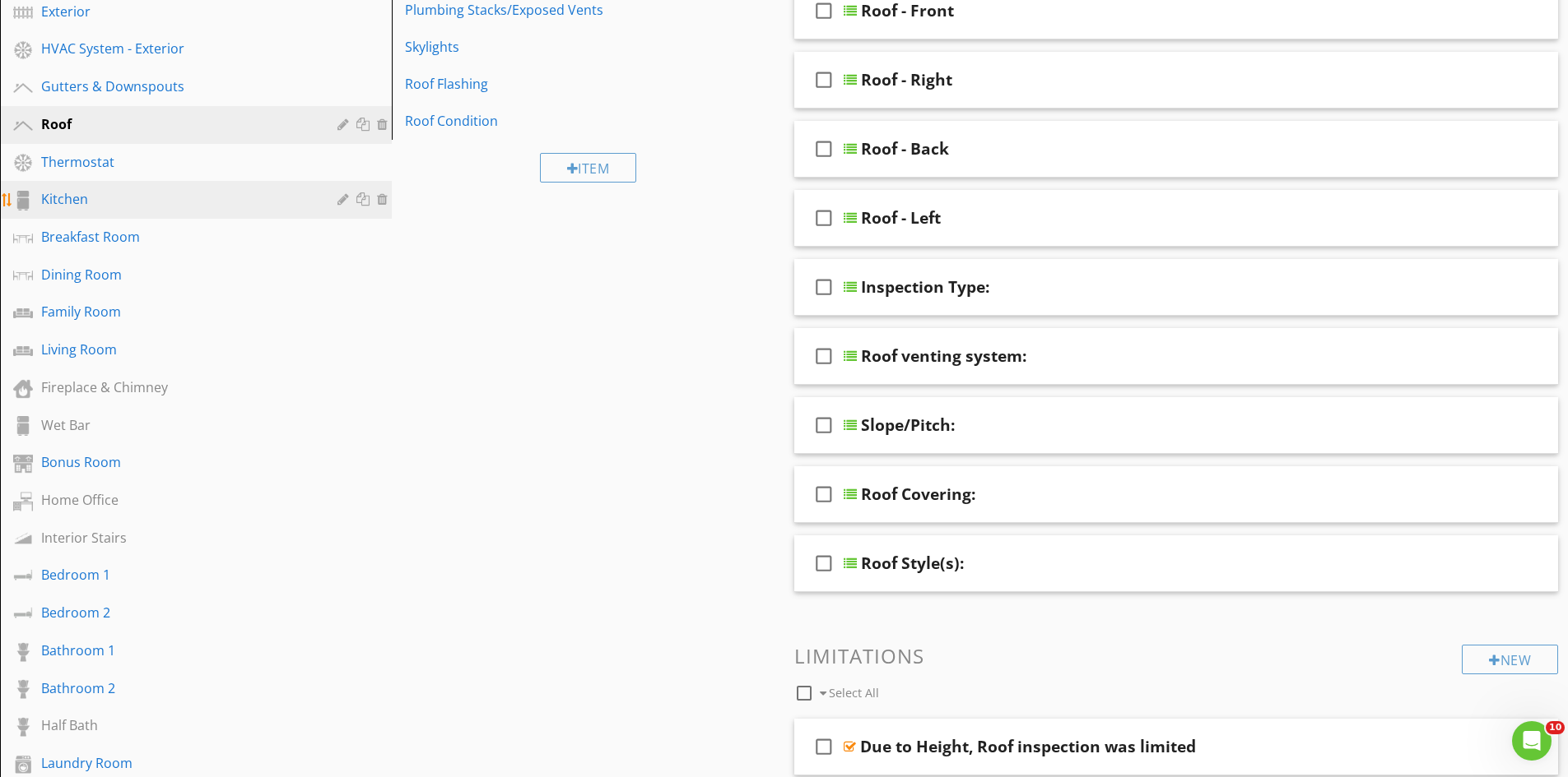
scroll to position [329, 0]
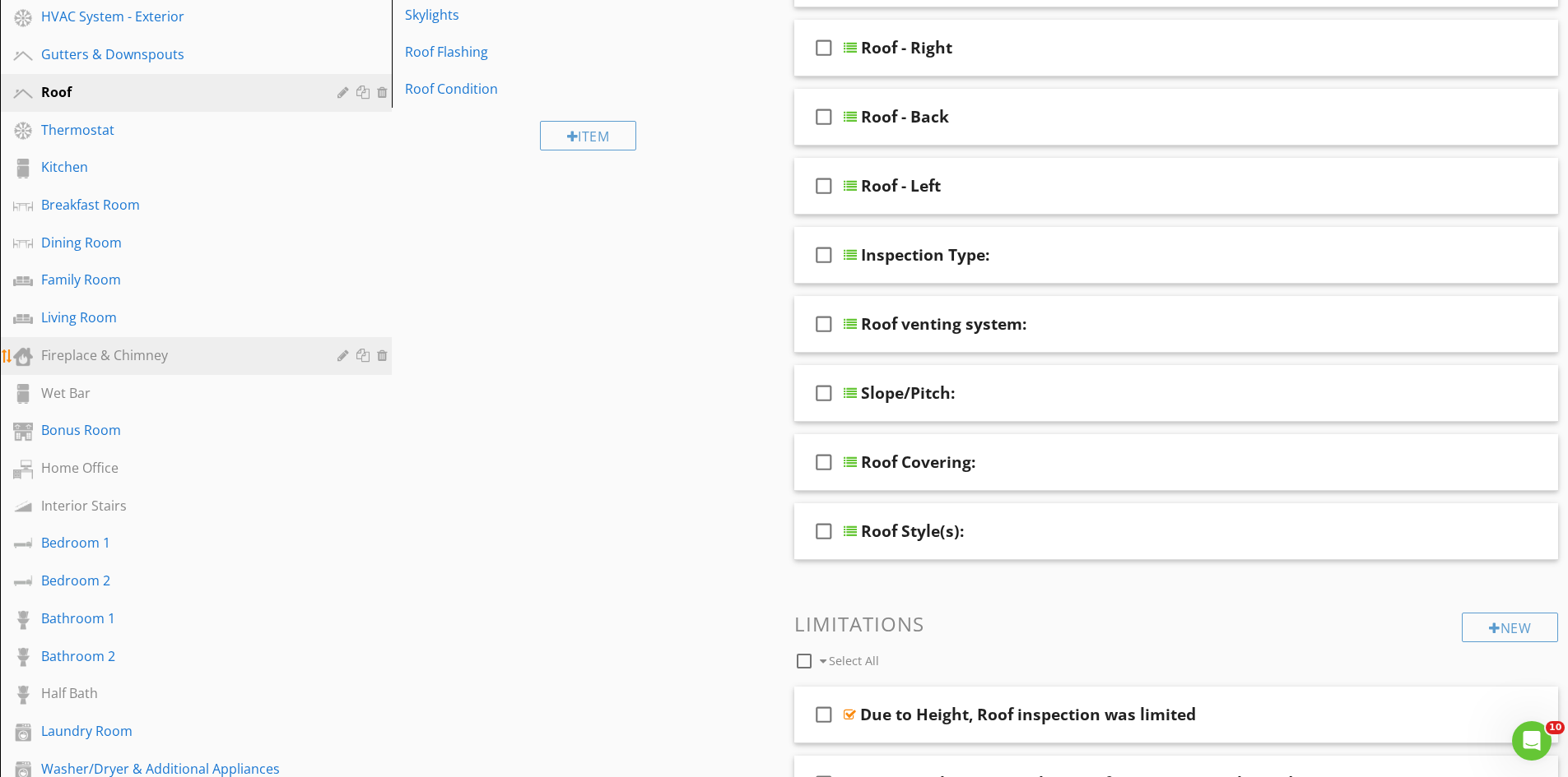
click at [364, 355] on div at bounding box center [365, 355] width 17 height 13
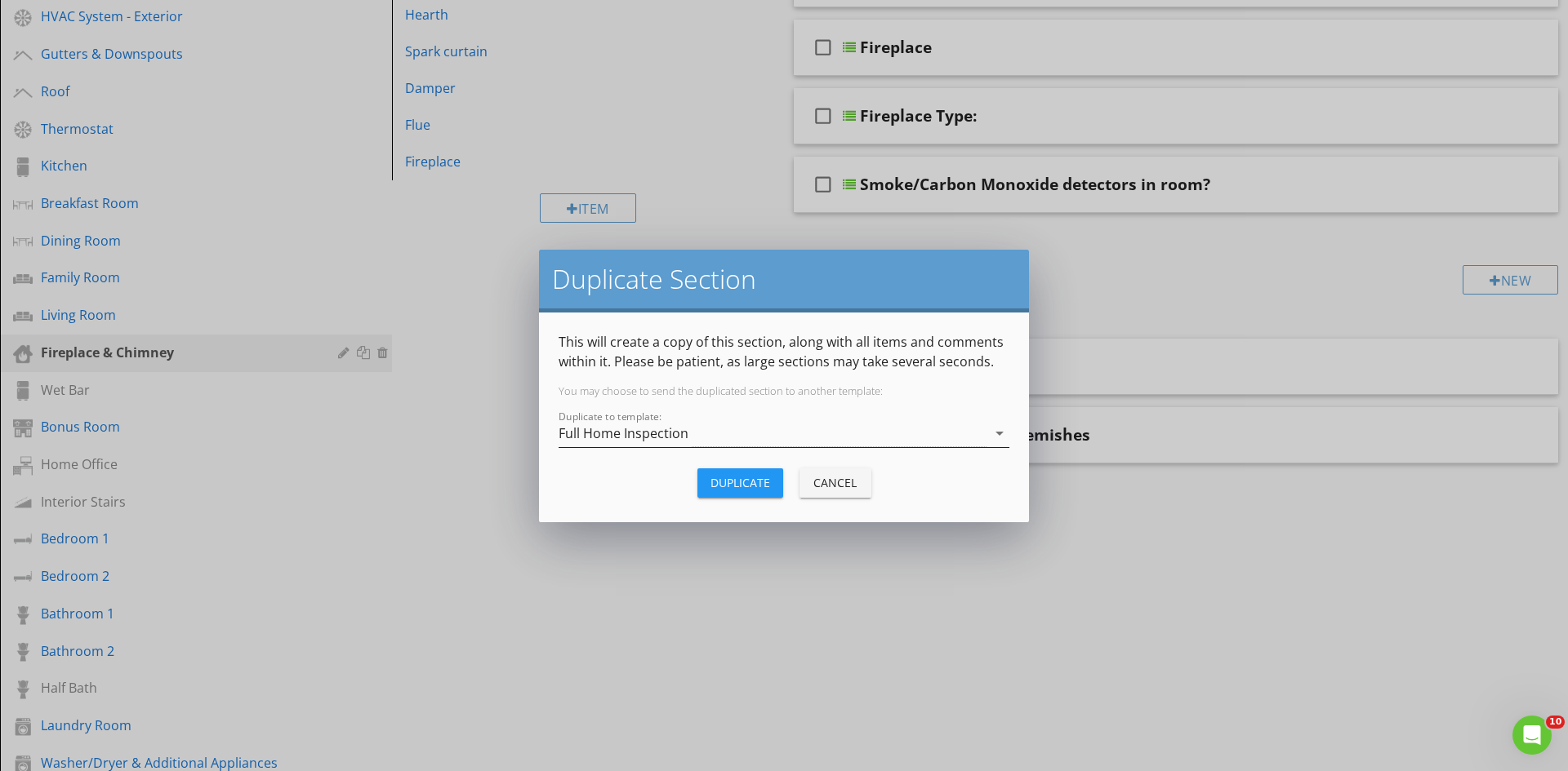
click at [742, 437] on div "Full Home Inspection" at bounding box center [772, 433] width 428 height 27
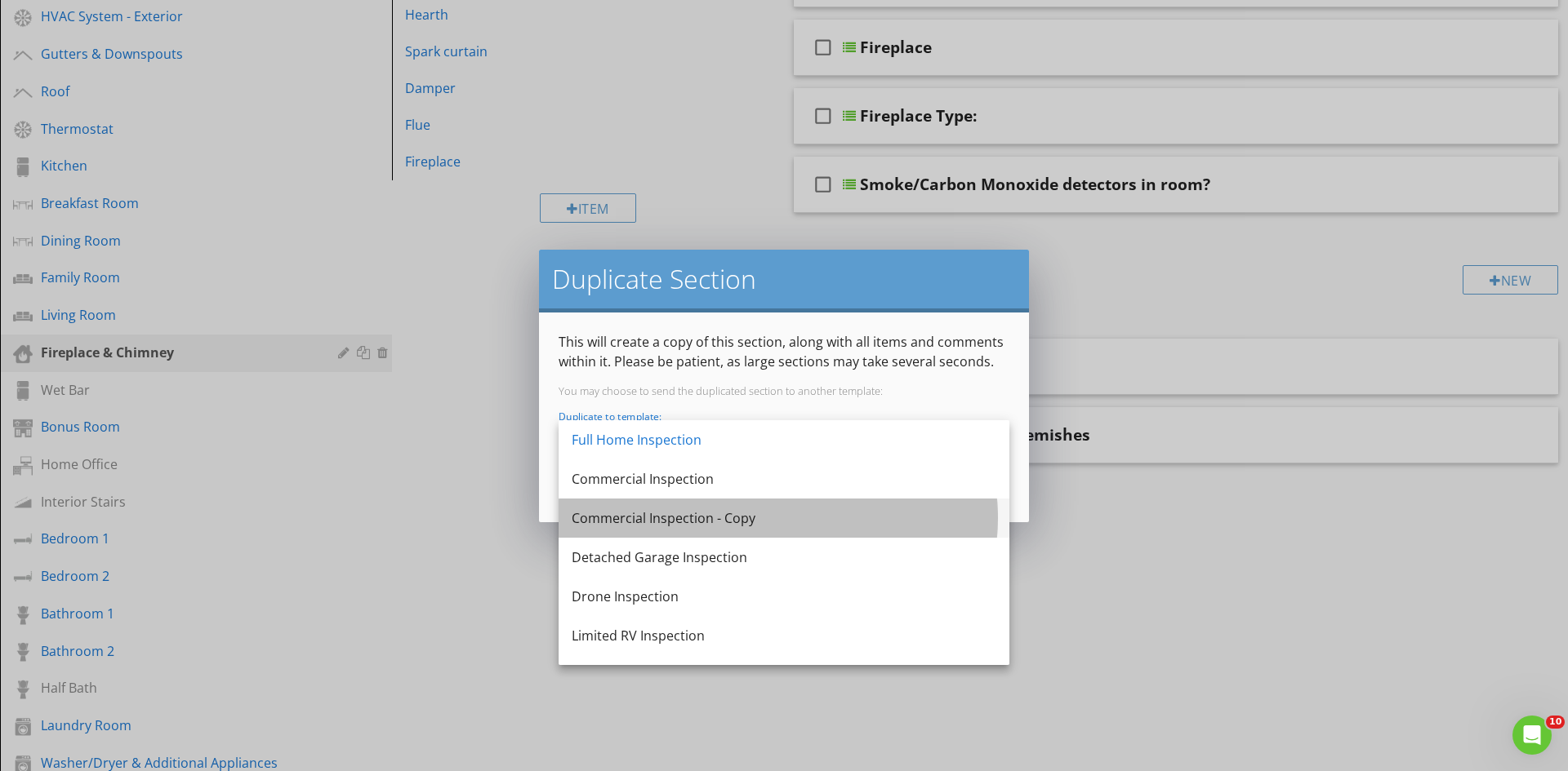
click at [733, 511] on div "Commercial Inspection - Copy" at bounding box center [784, 518] width 425 height 20
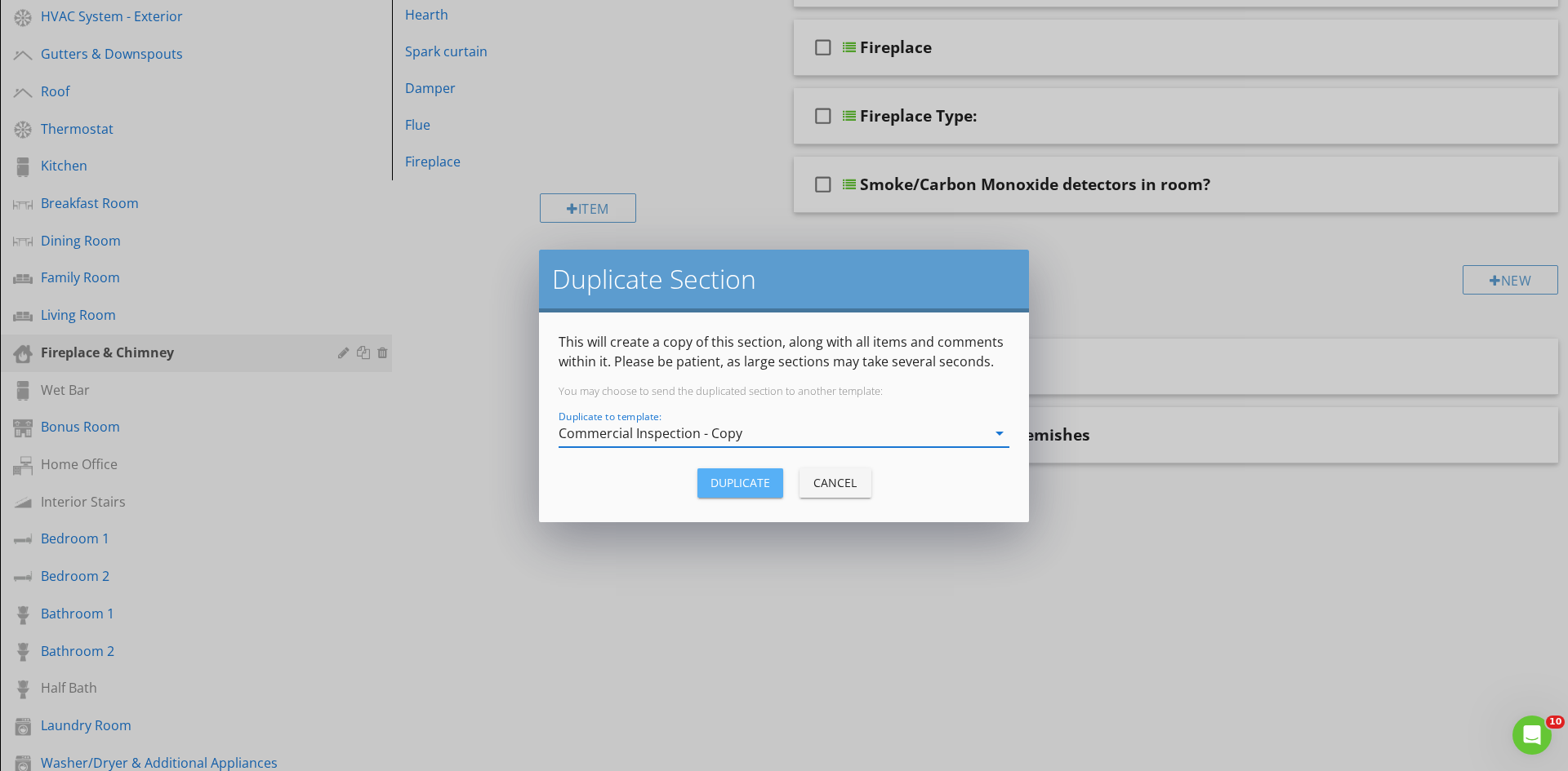
click at [742, 485] on div "Duplicate" at bounding box center [740, 483] width 60 height 17
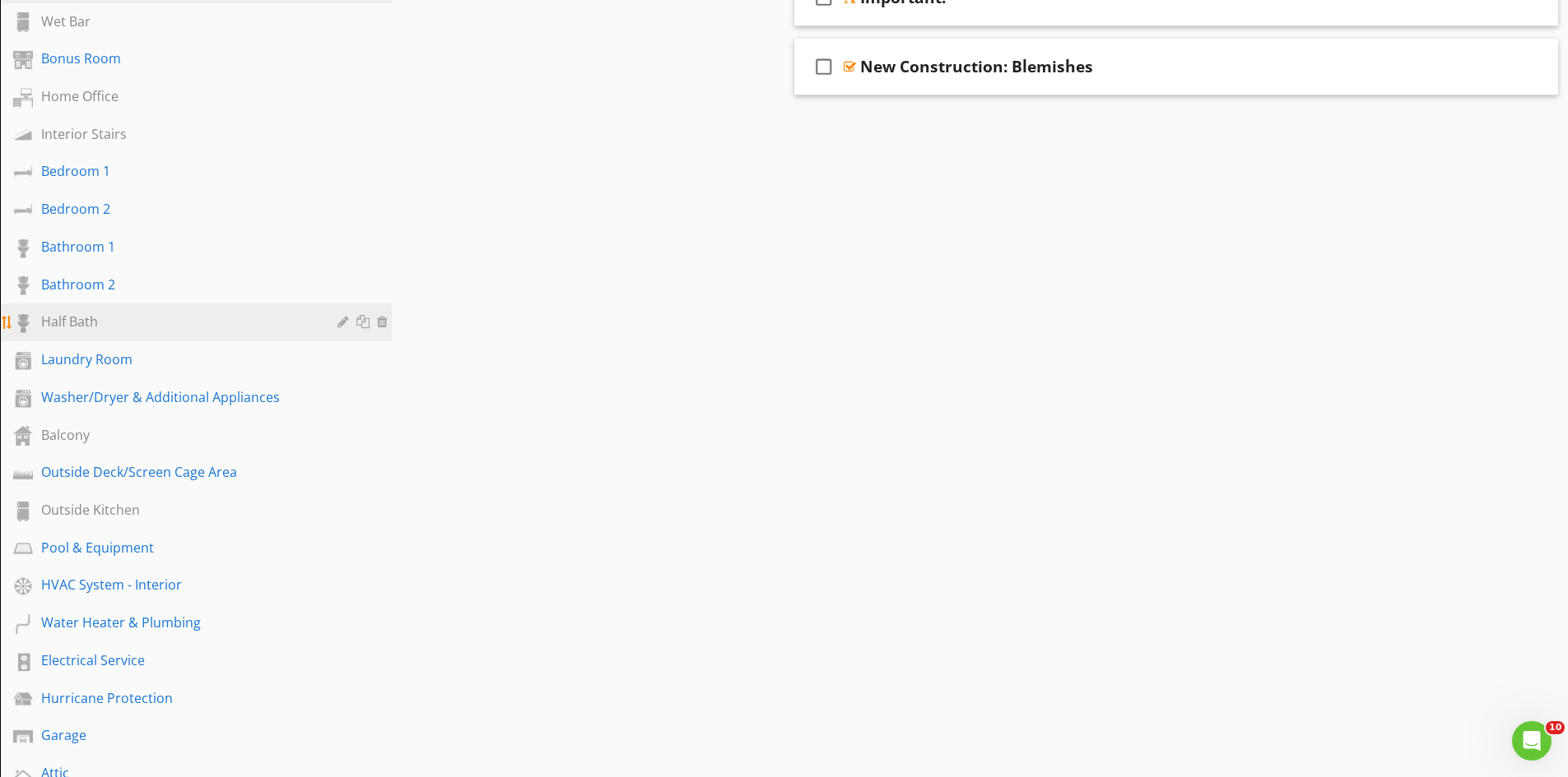
scroll to position [740, 0]
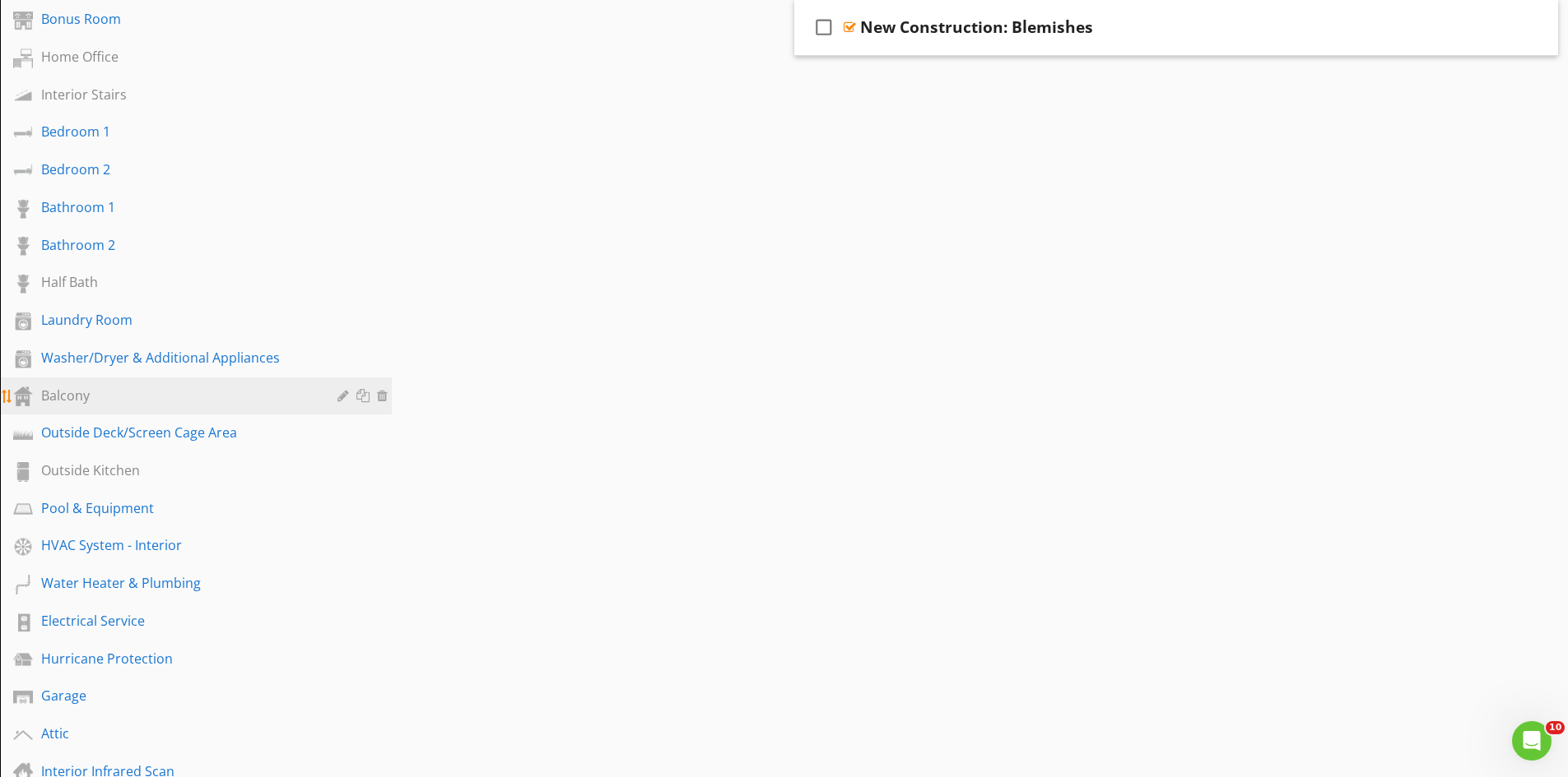
click at [363, 396] on div at bounding box center [365, 396] width 17 height 13
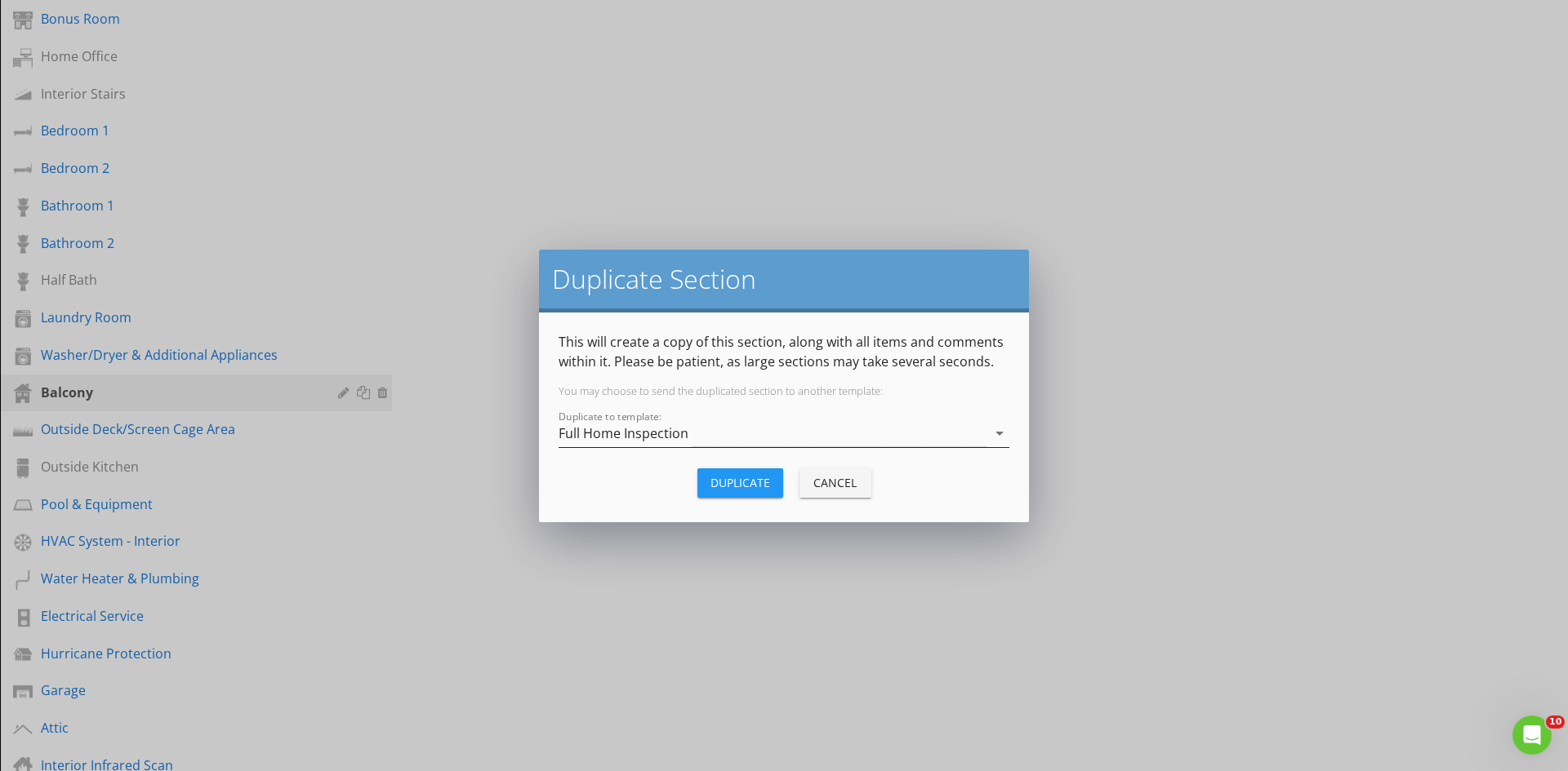
click at [632, 429] on div "Full Home Inspection" at bounding box center [623, 433] width 129 height 15
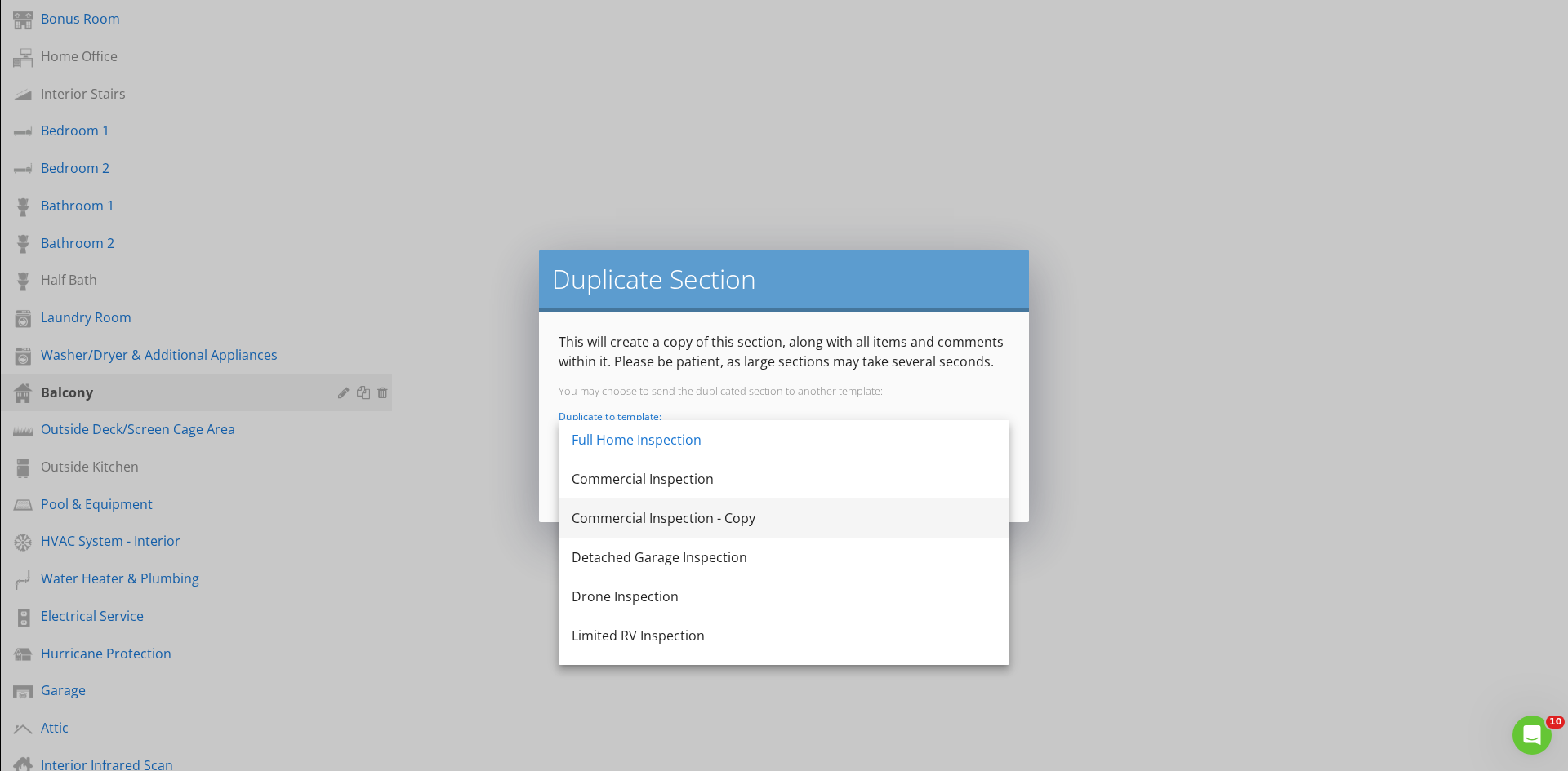
click at [647, 514] on div "Commercial Inspection - Copy" at bounding box center [784, 518] width 425 height 20
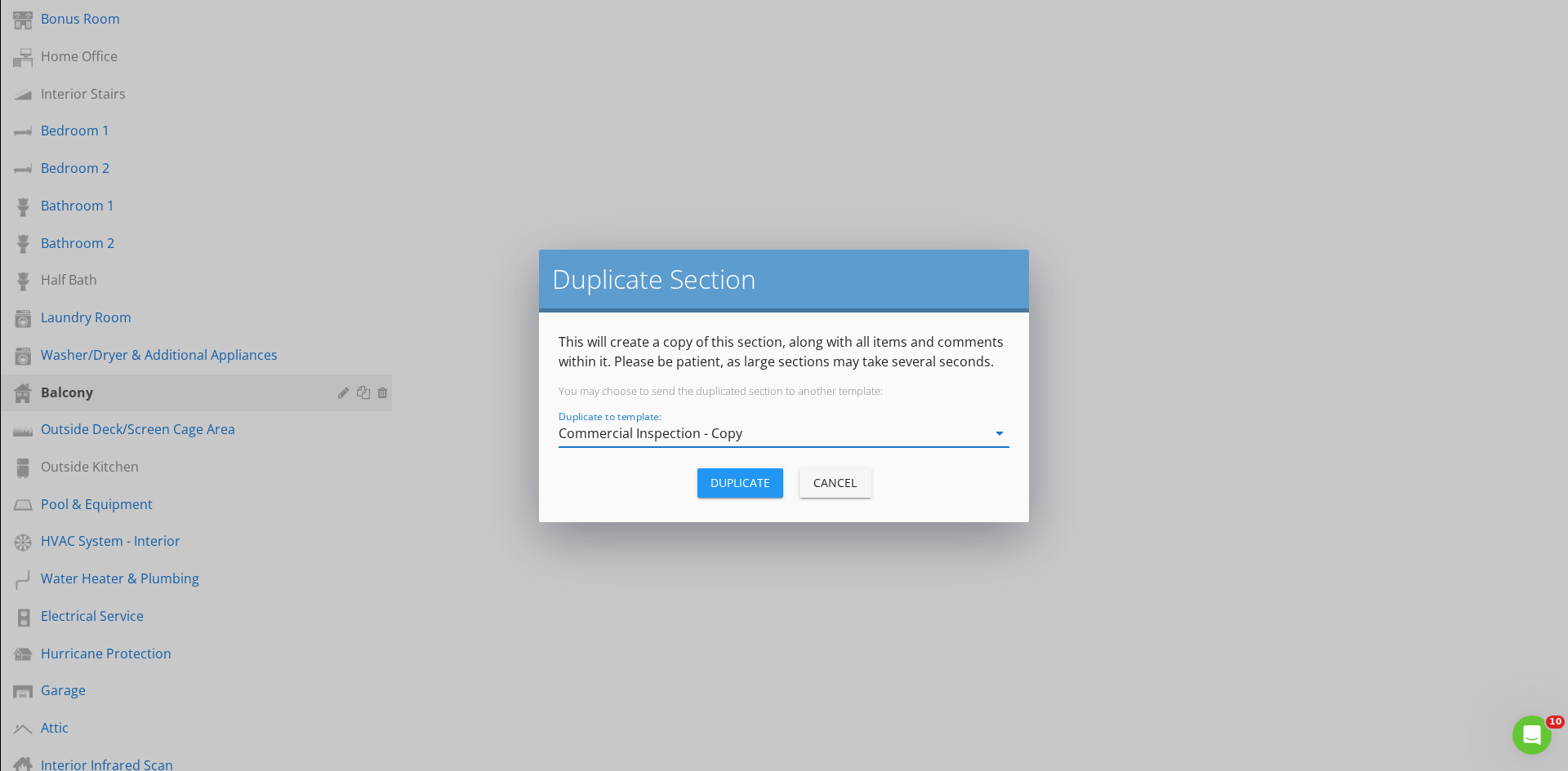
click at [718, 484] on div "Duplicate" at bounding box center [740, 483] width 60 height 17
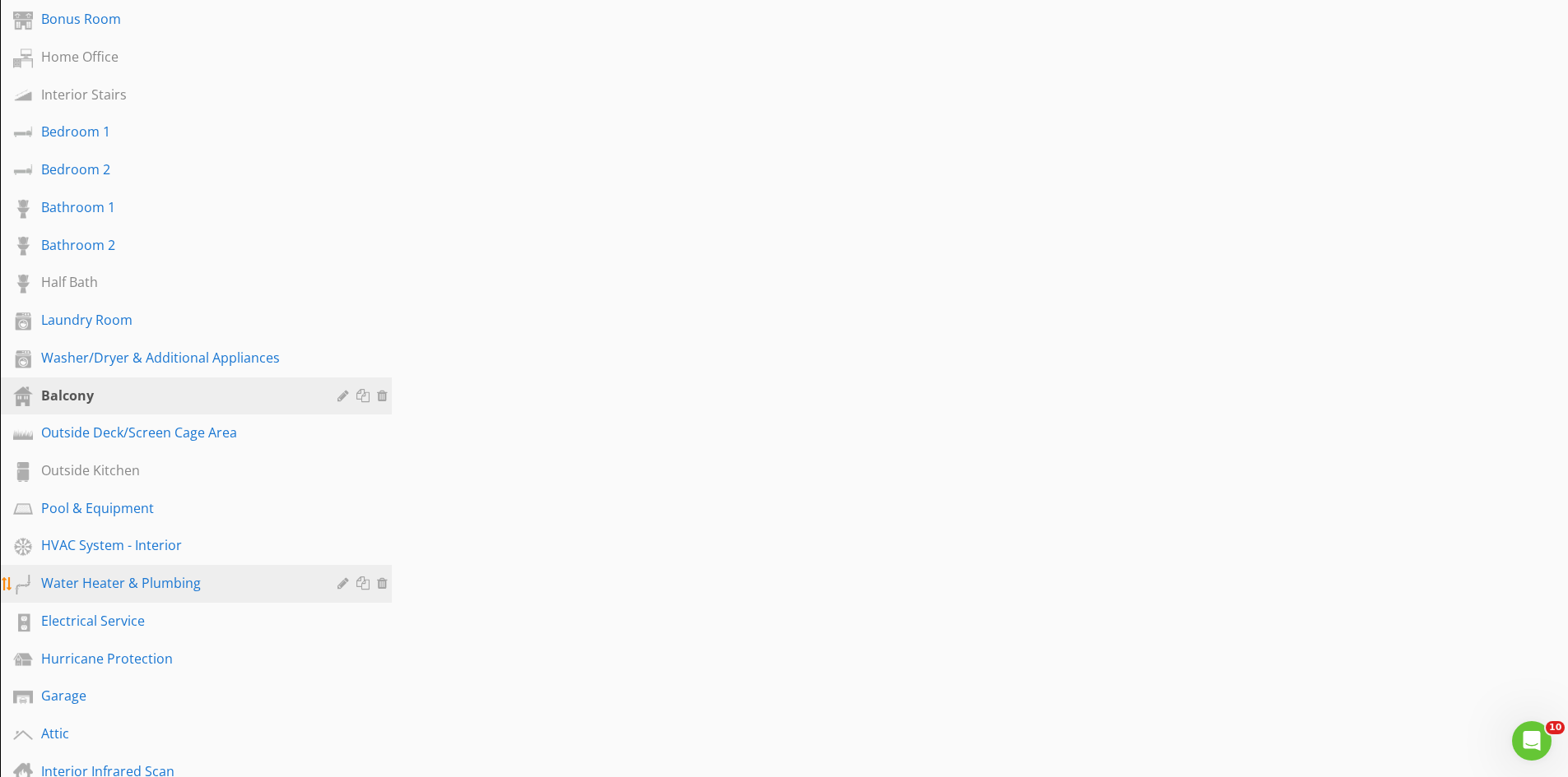
click at [364, 581] on div at bounding box center [365, 583] width 17 height 13
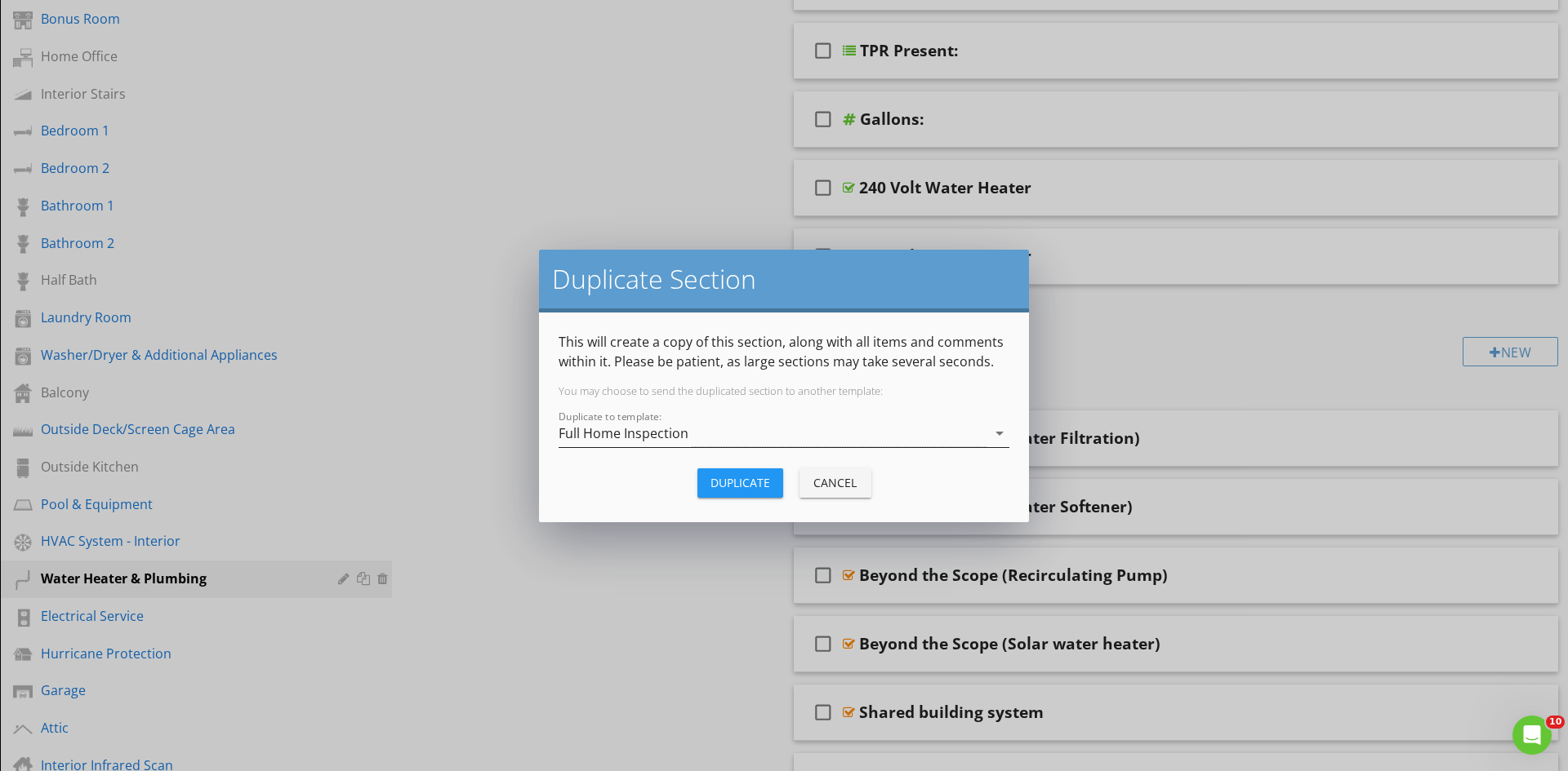
click at [779, 435] on div "Full Home Inspection" at bounding box center [772, 433] width 428 height 27
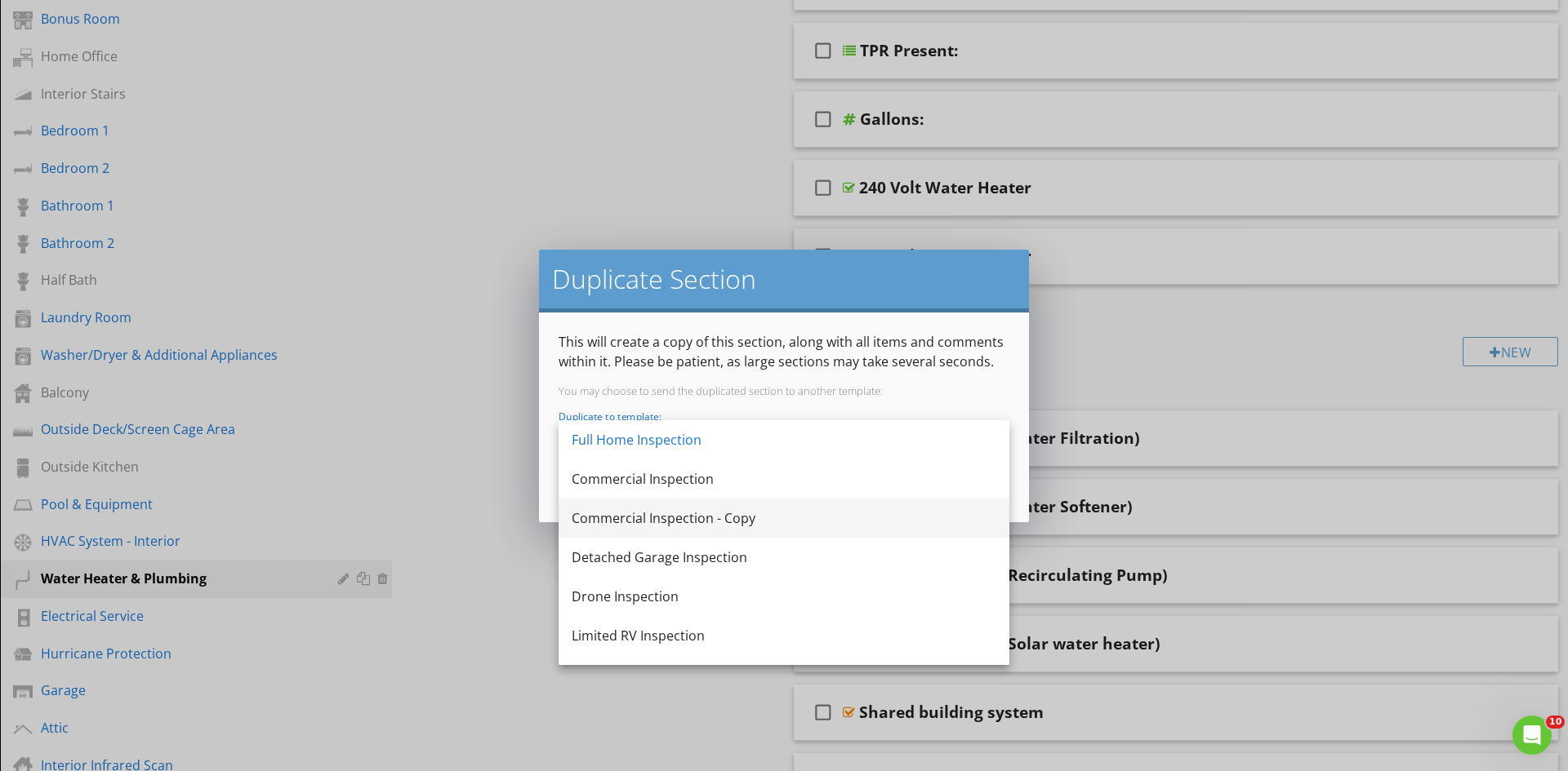
click at [769, 520] on div "Commercial Inspection - Copy" at bounding box center [784, 518] width 425 height 20
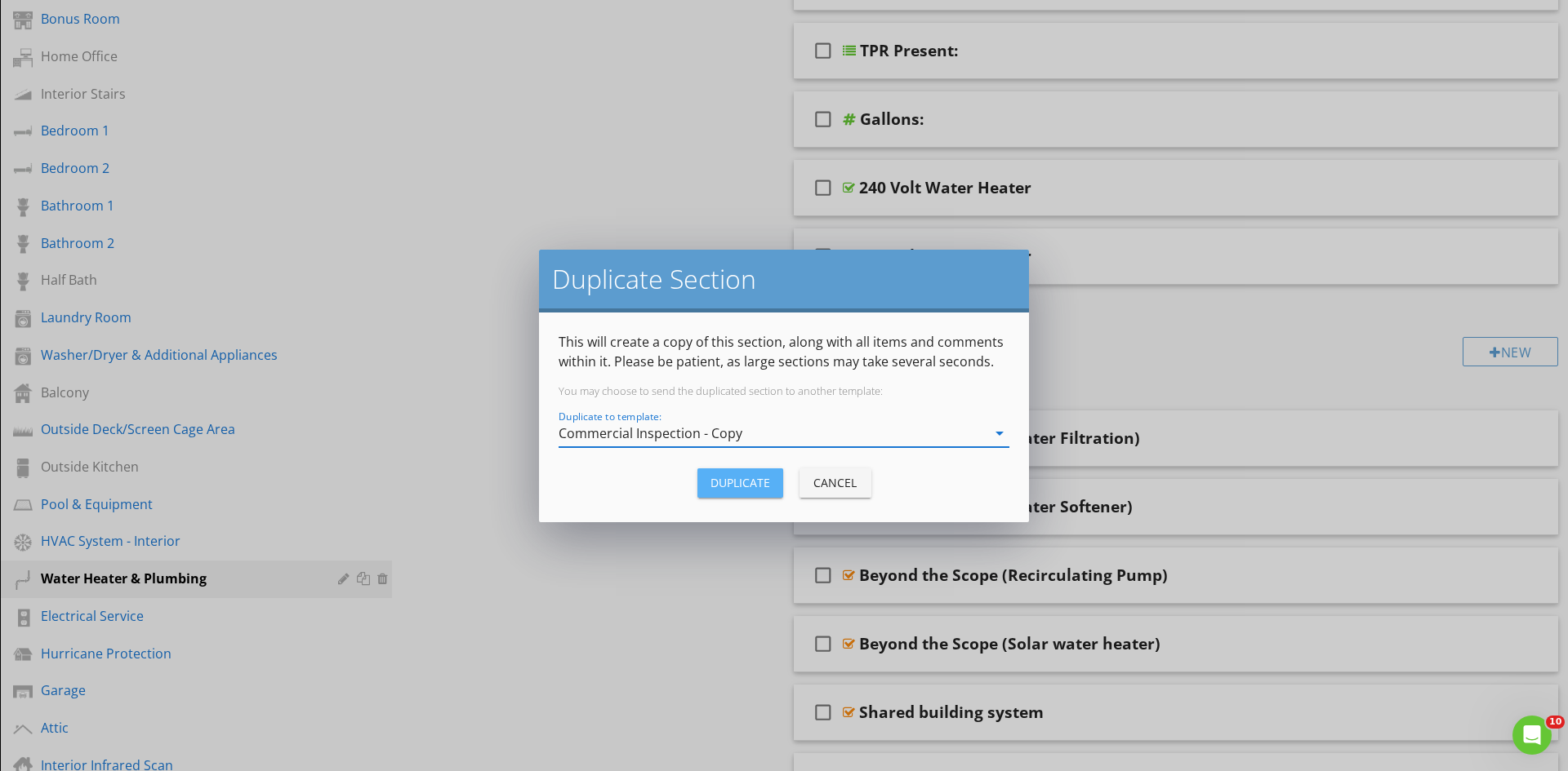
click at [701, 480] on button "Duplicate" at bounding box center [739, 482] width 85 height 29
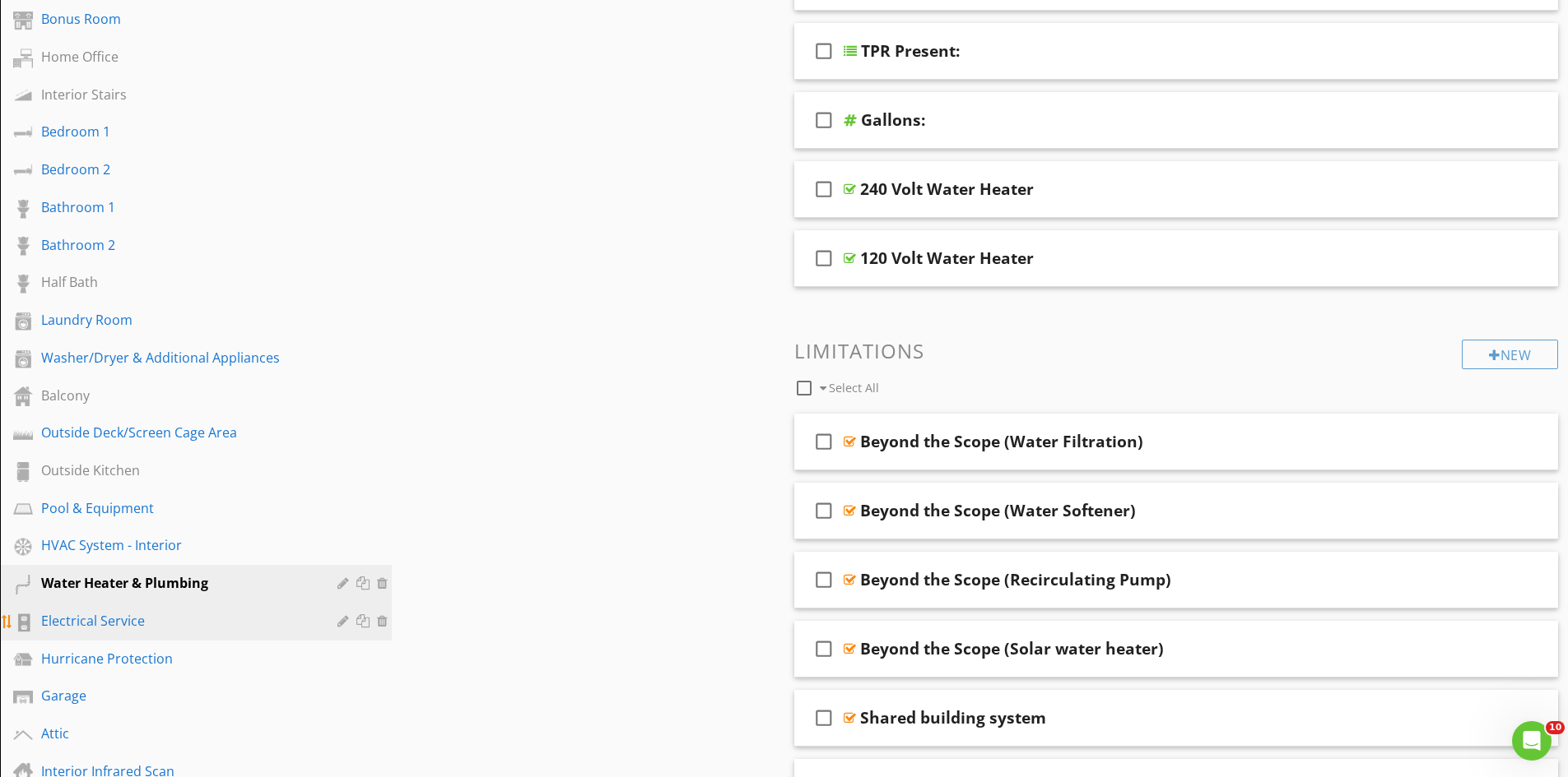
click at [364, 620] on div at bounding box center [365, 621] width 17 height 13
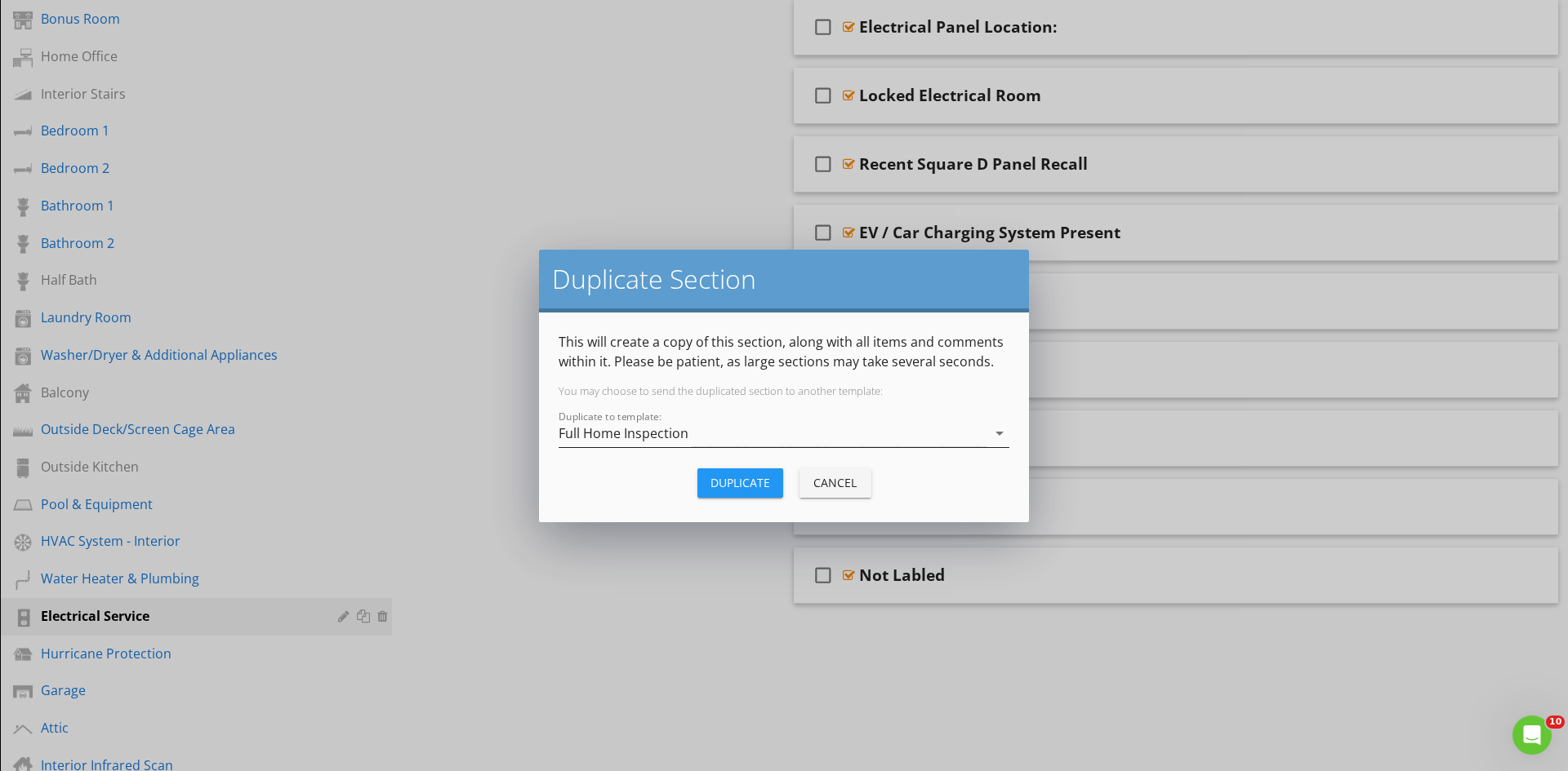
click at [717, 436] on div "Full Home Inspection" at bounding box center [772, 433] width 428 height 27
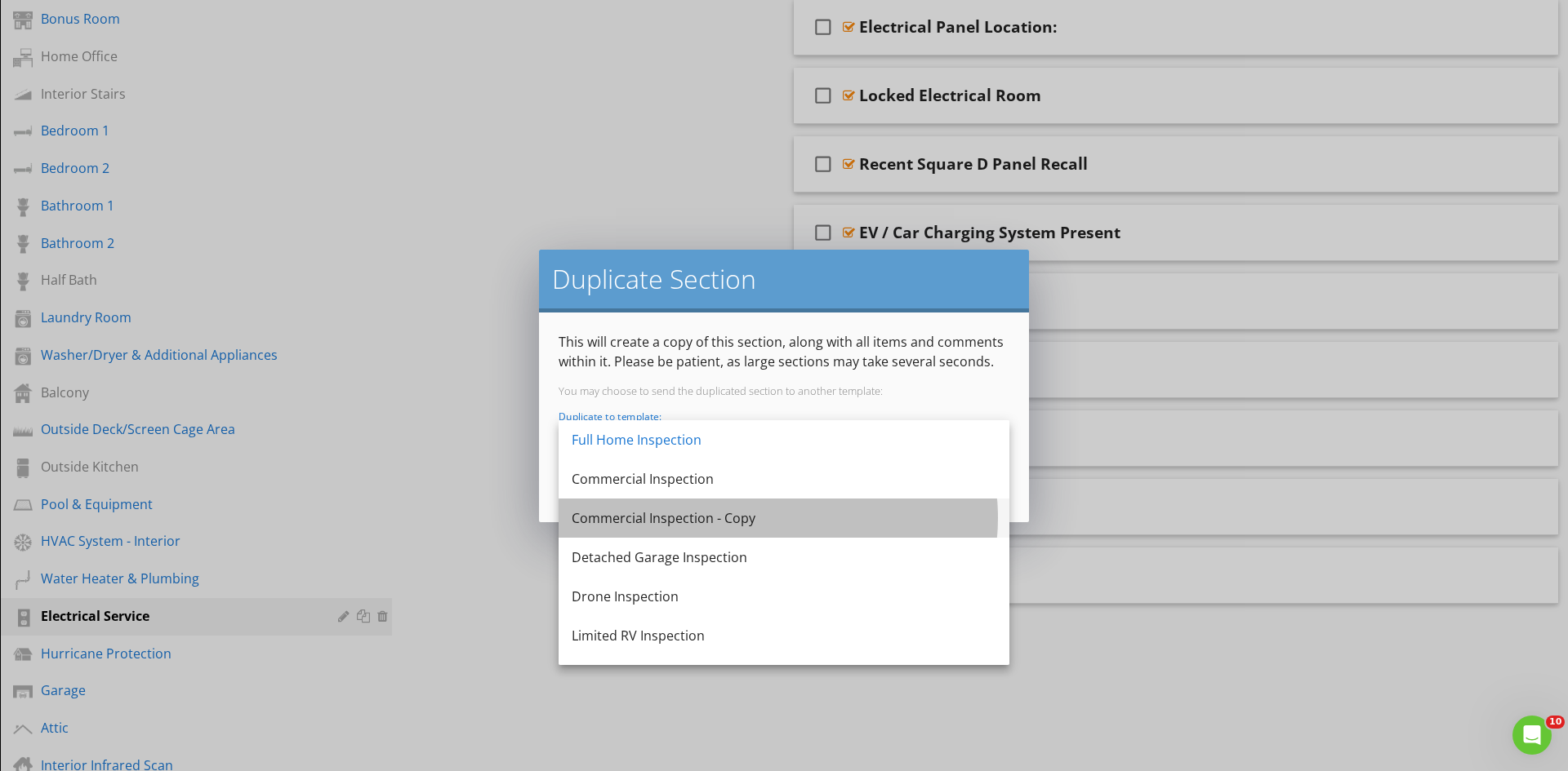
click at [734, 512] on div "Commercial Inspection - Copy" at bounding box center [784, 518] width 425 height 20
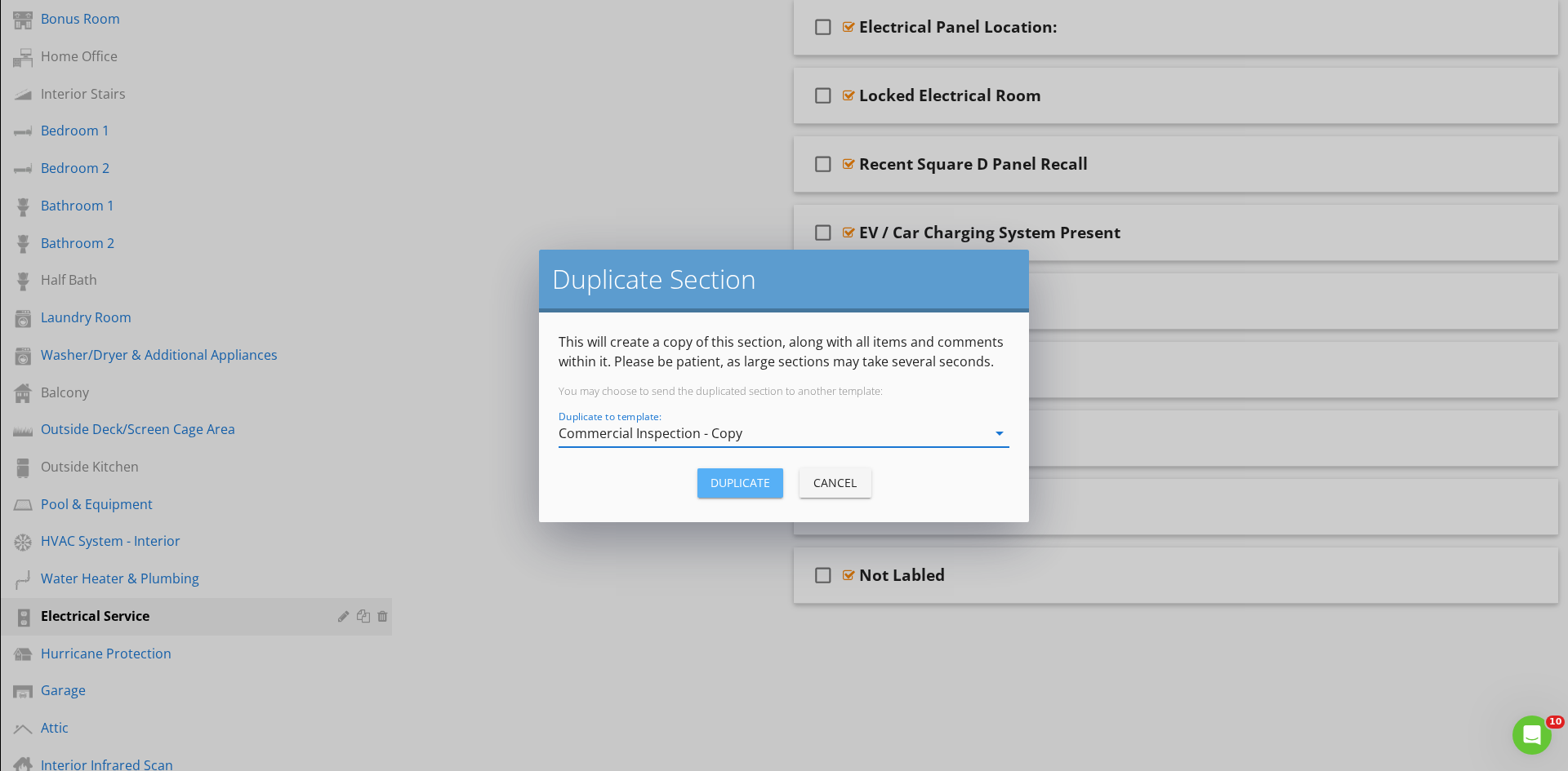
click at [739, 475] on div "Duplicate" at bounding box center [740, 483] width 60 height 17
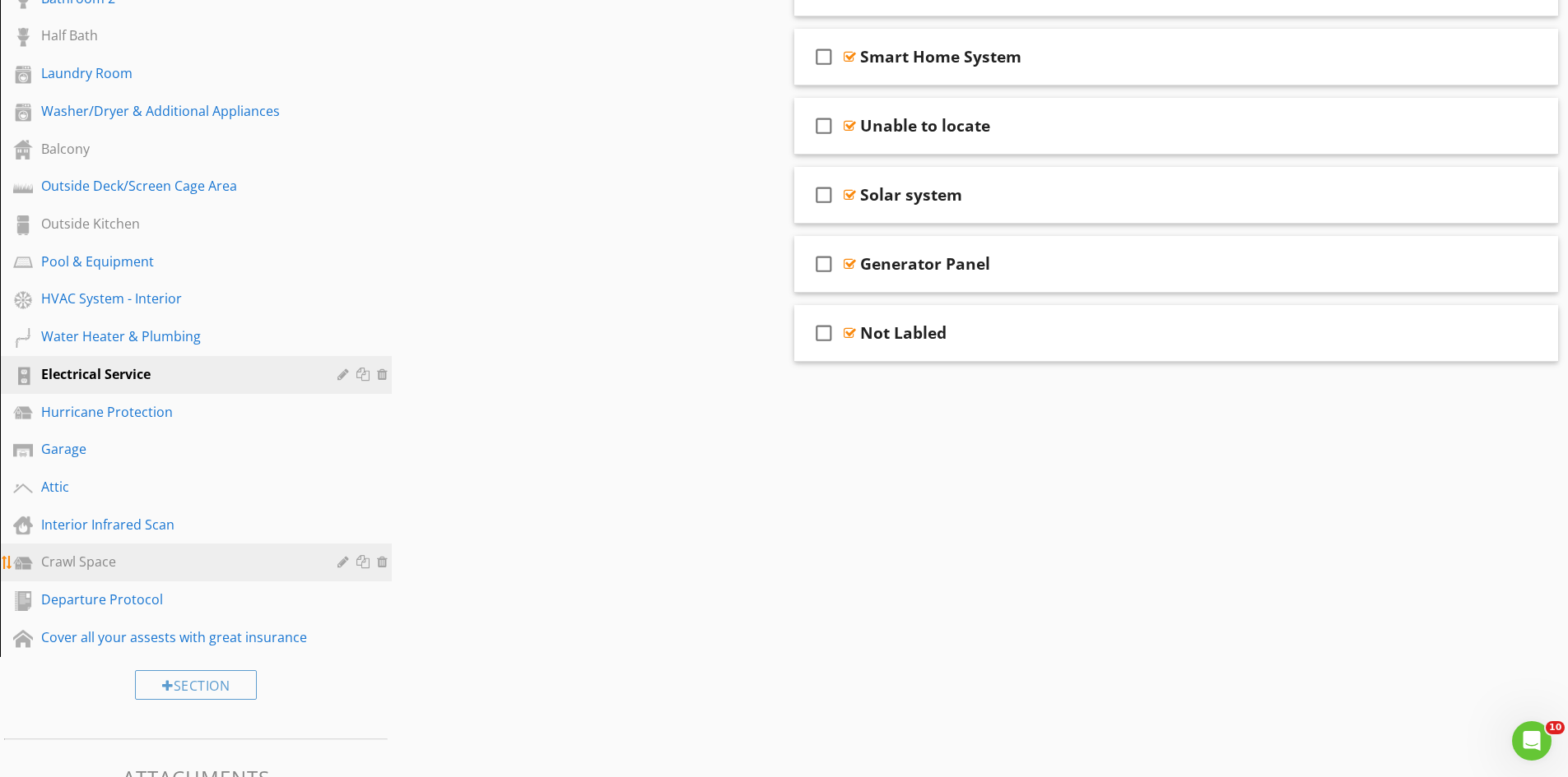
scroll to position [1069, 0]
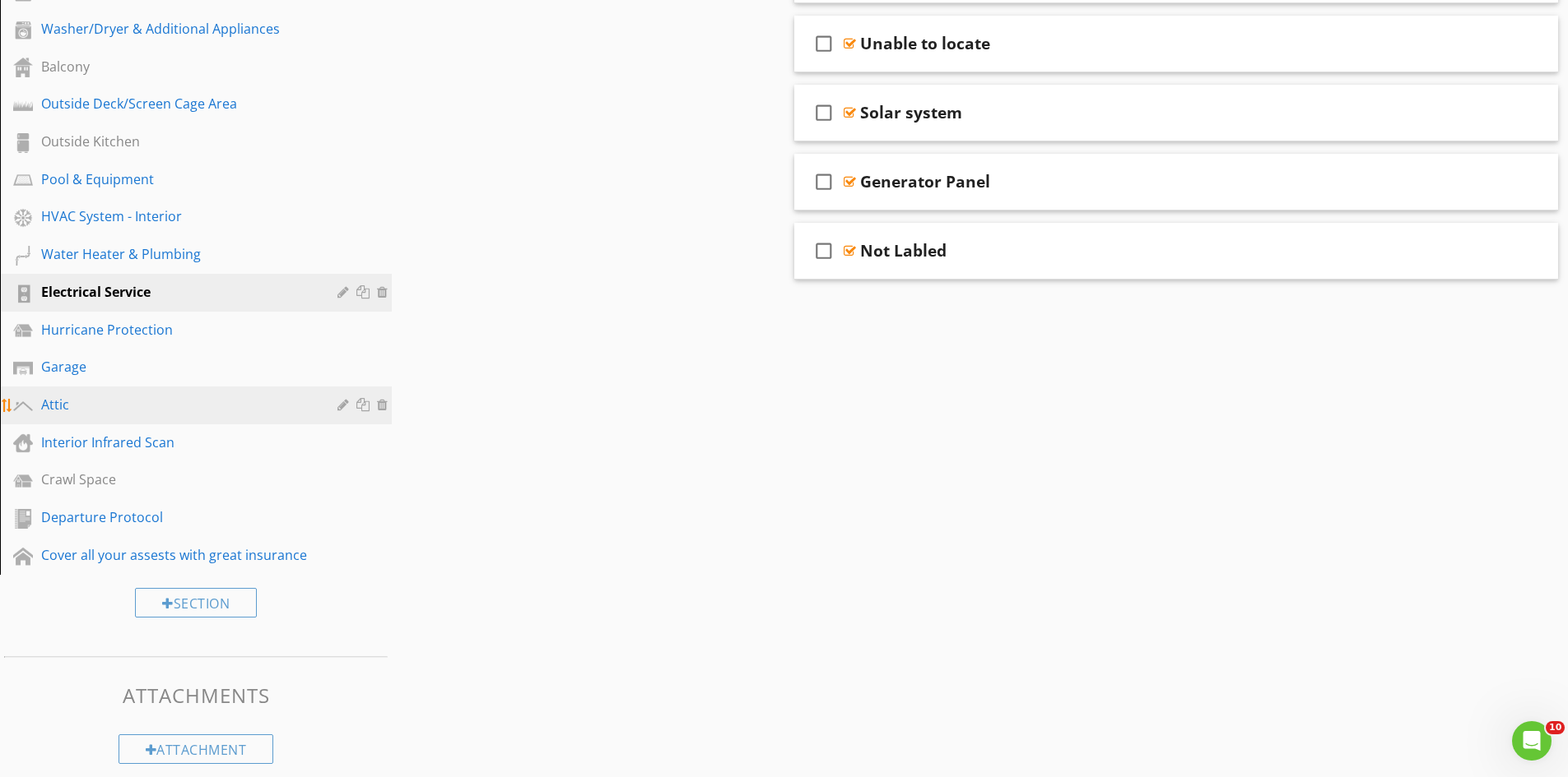
click at [361, 406] on div at bounding box center [365, 405] width 17 height 13
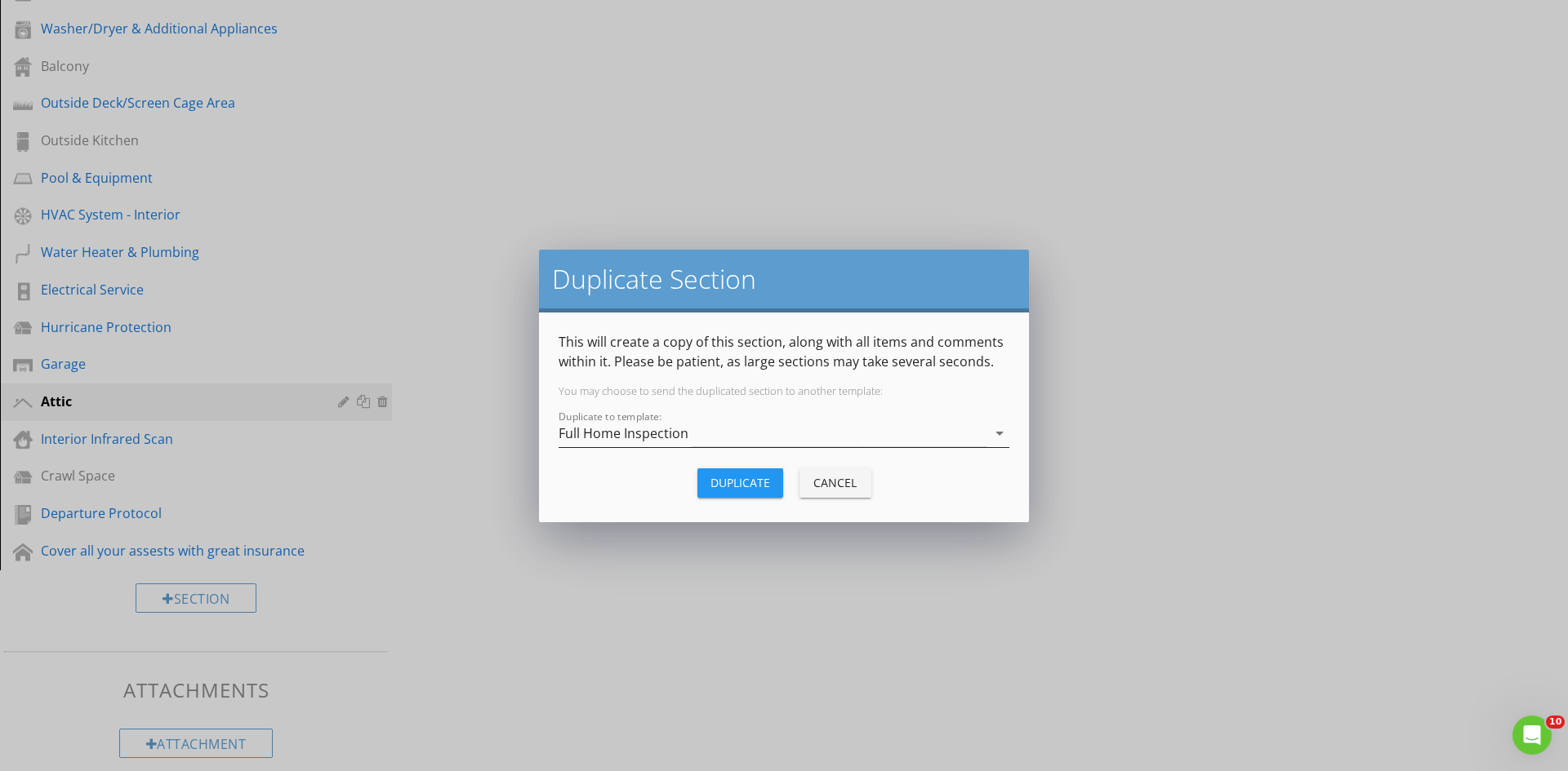
click at [763, 443] on div "Full Home Inspection" at bounding box center [772, 433] width 428 height 27
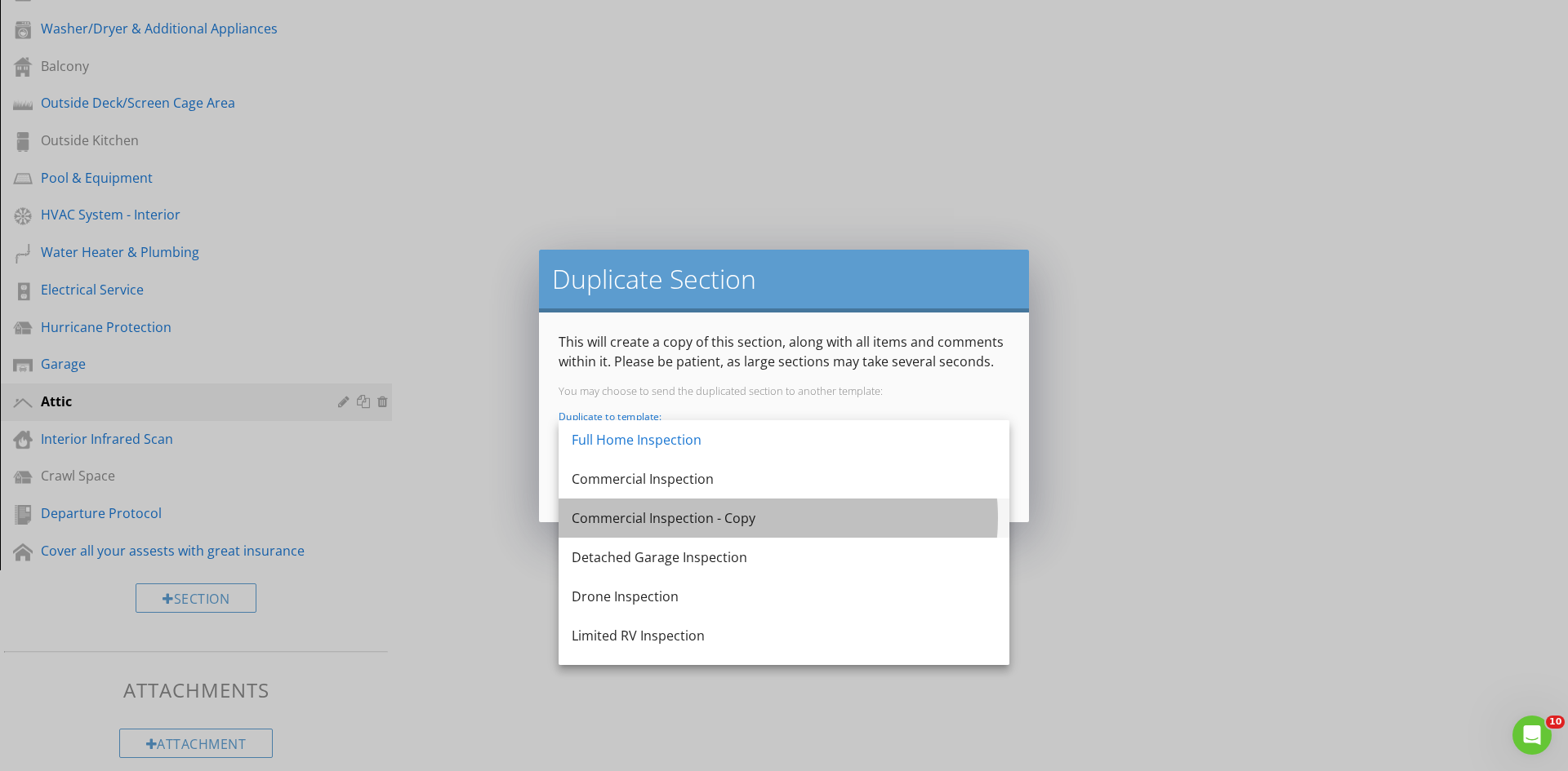
click at [750, 512] on div "Commercial Inspection - Copy" at bounding box center [784, 518] width 425 height 20
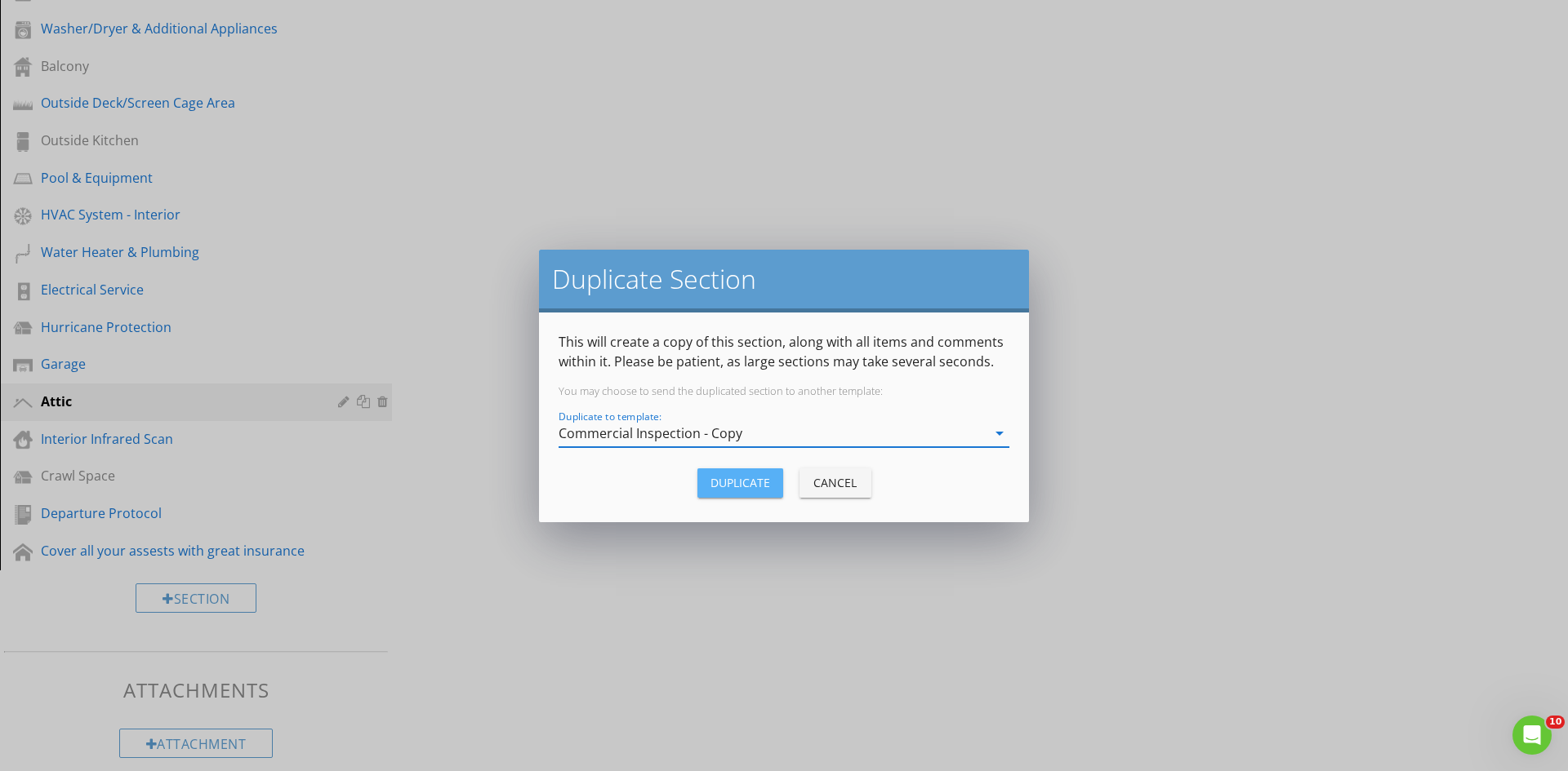
click at [710, 488] on div "Duplicate" at bounding box center [740, 483] width 60 height 17
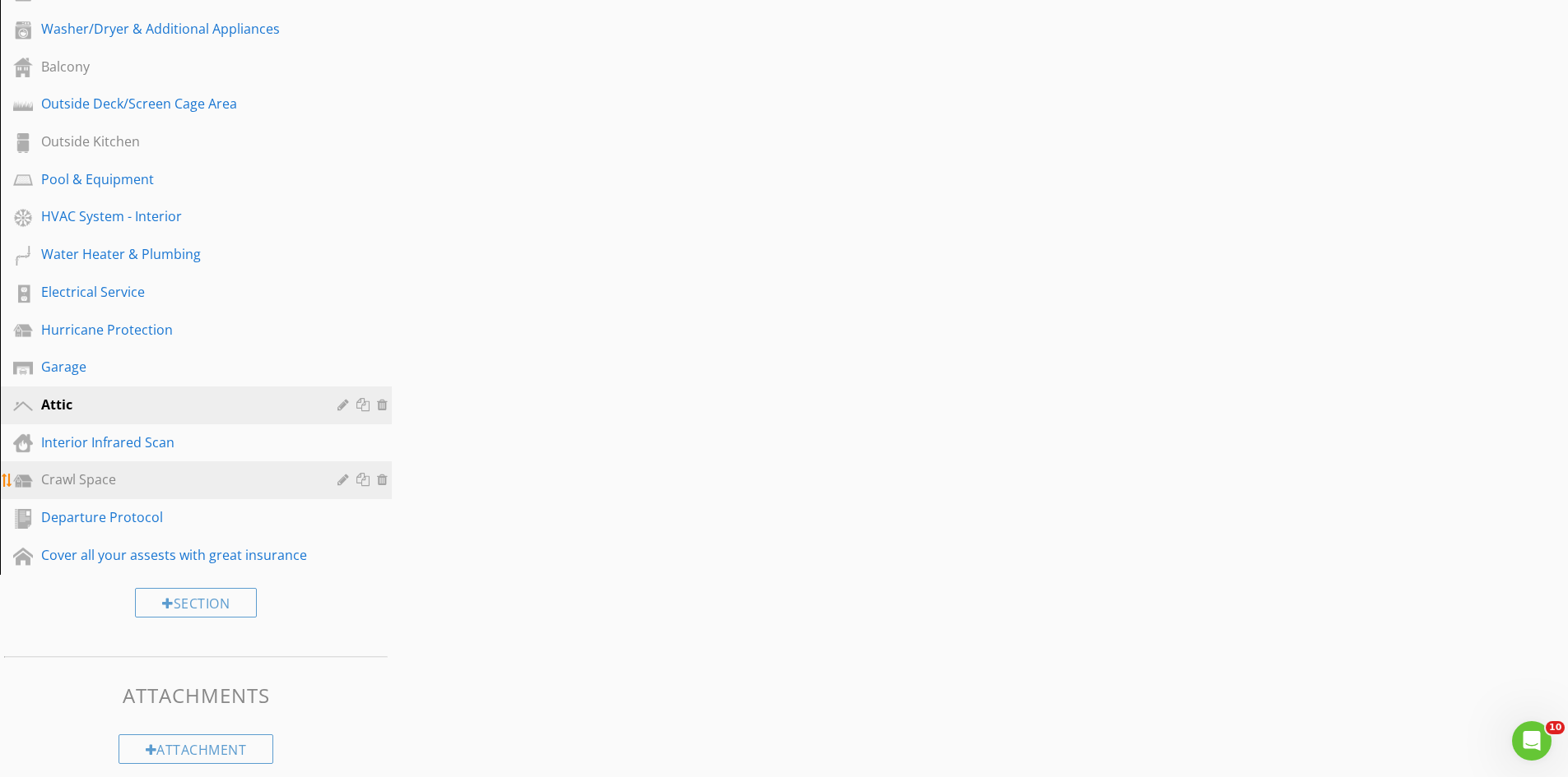
click at [365, 478] on div at bounding box center [365, 479] width 17 height 13
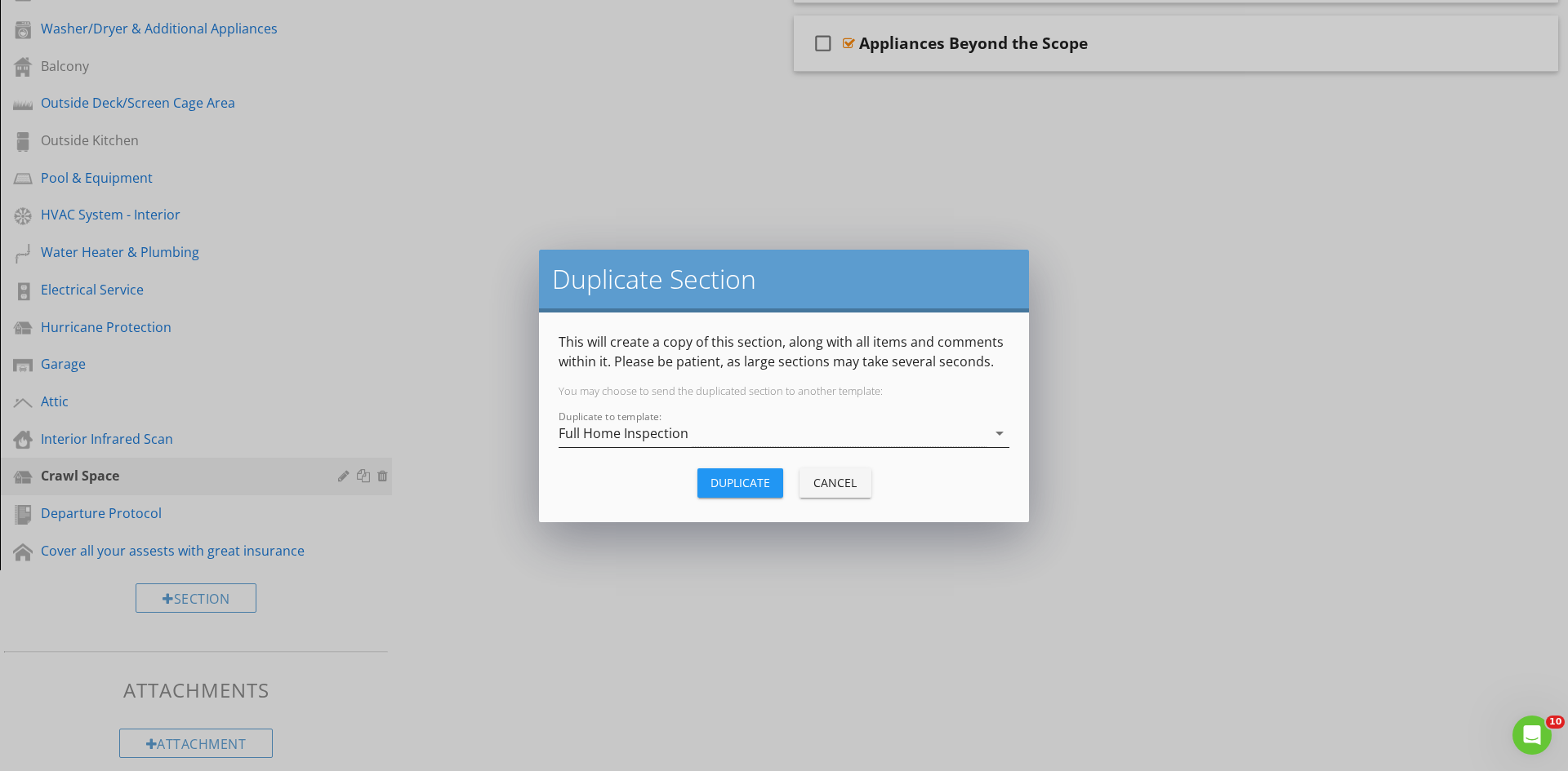
click at [685, 423] on div "Full Home Inspection" at bounding box center [772, 433] width 428 height 27
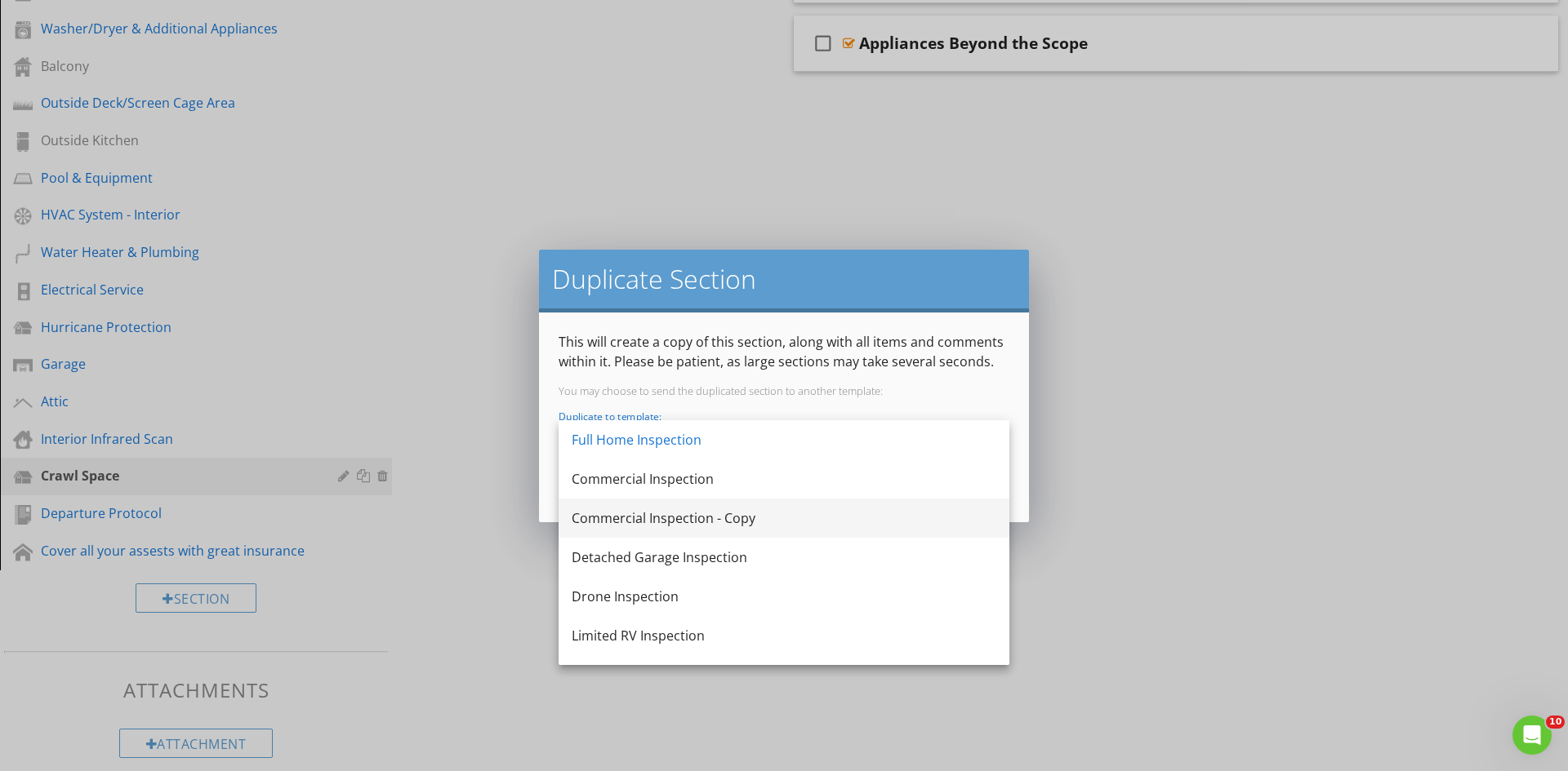
click at [769, 519] on div "Commercial Inspection - Copy" at bounding box center [784, 518] width 425 height 20
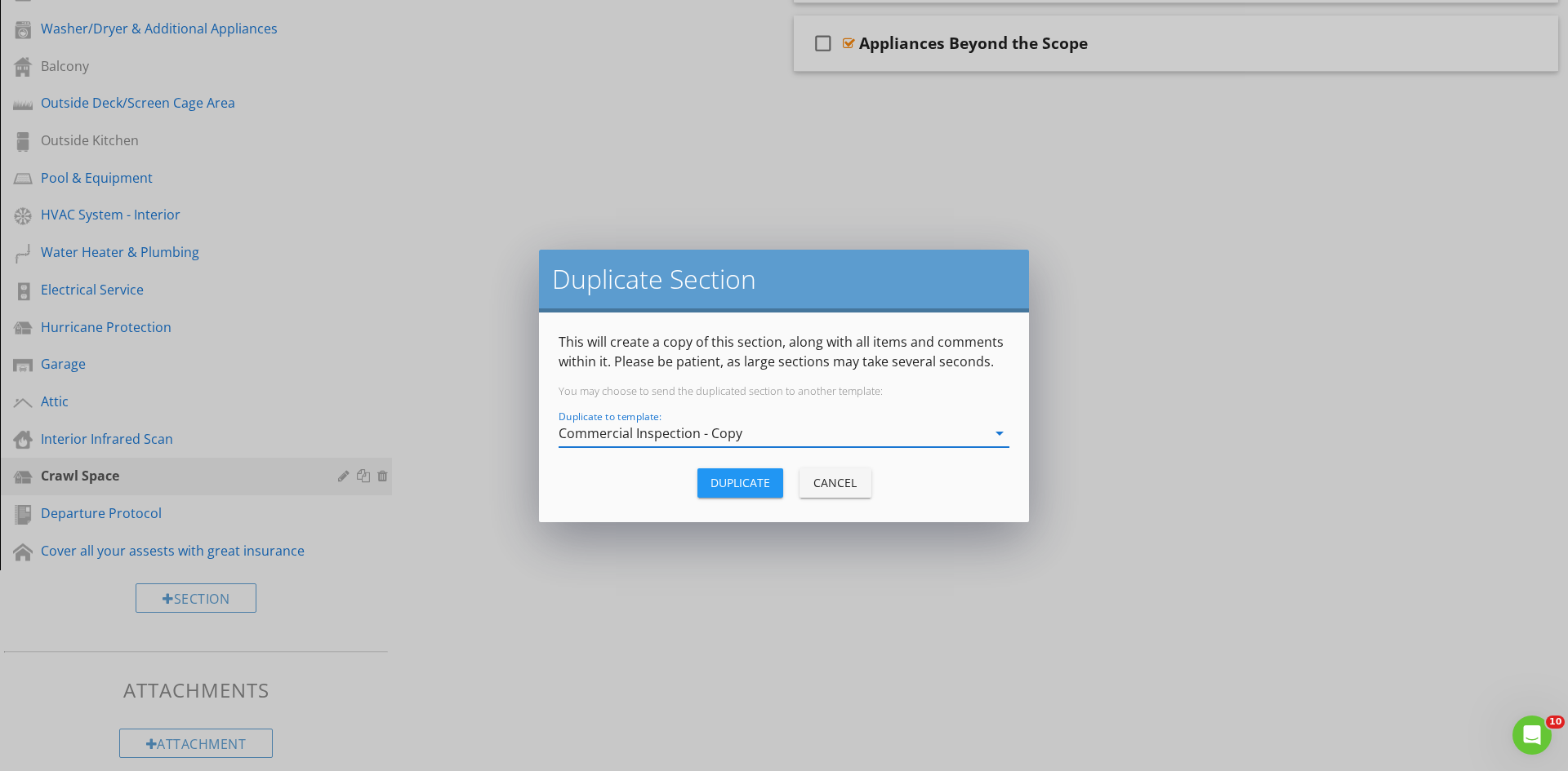
click at [744, 483] on div "Duplicate" at bounding box center [740, 483] width 60 height 17
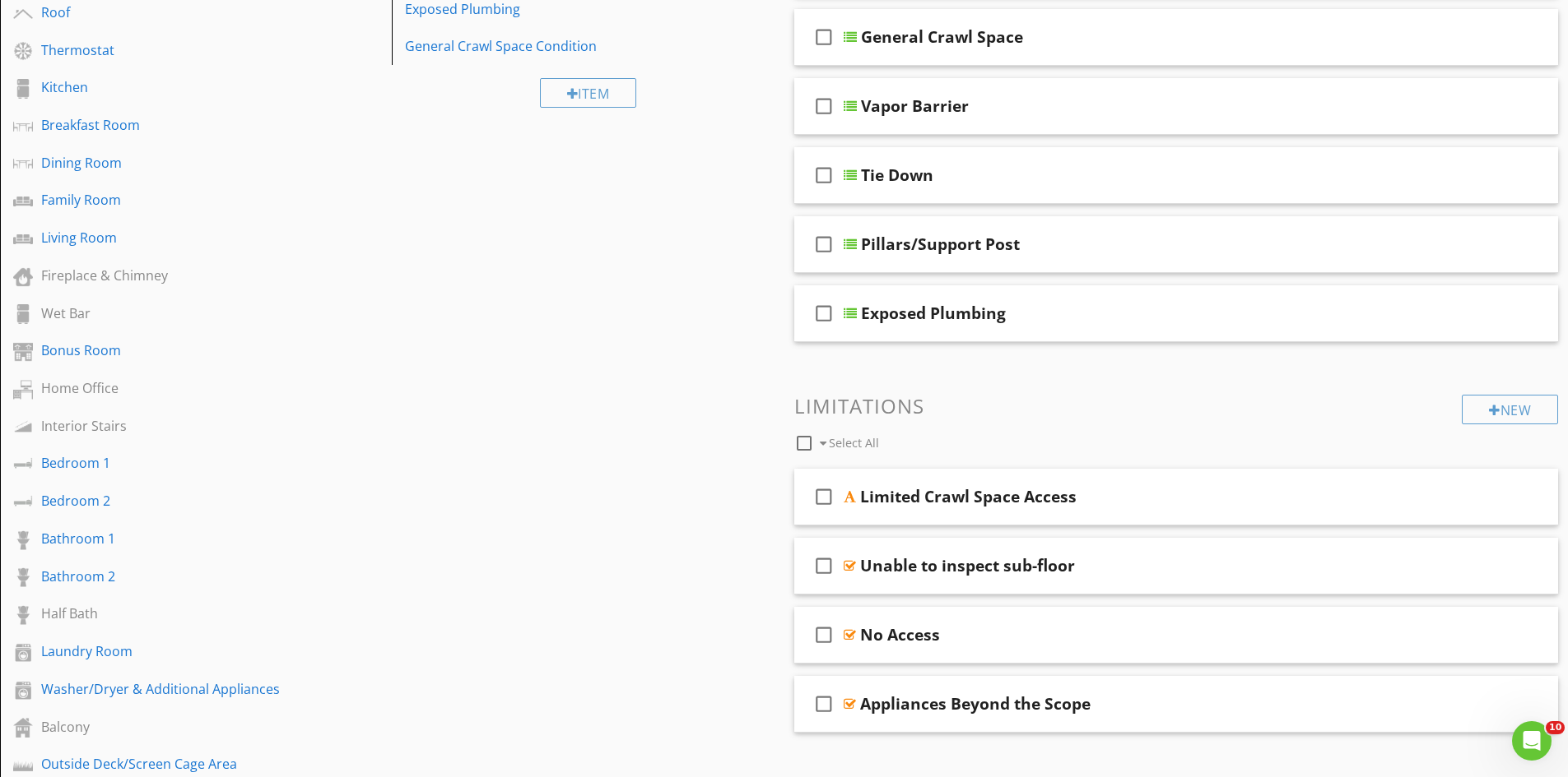
scroll to position [329, 0]
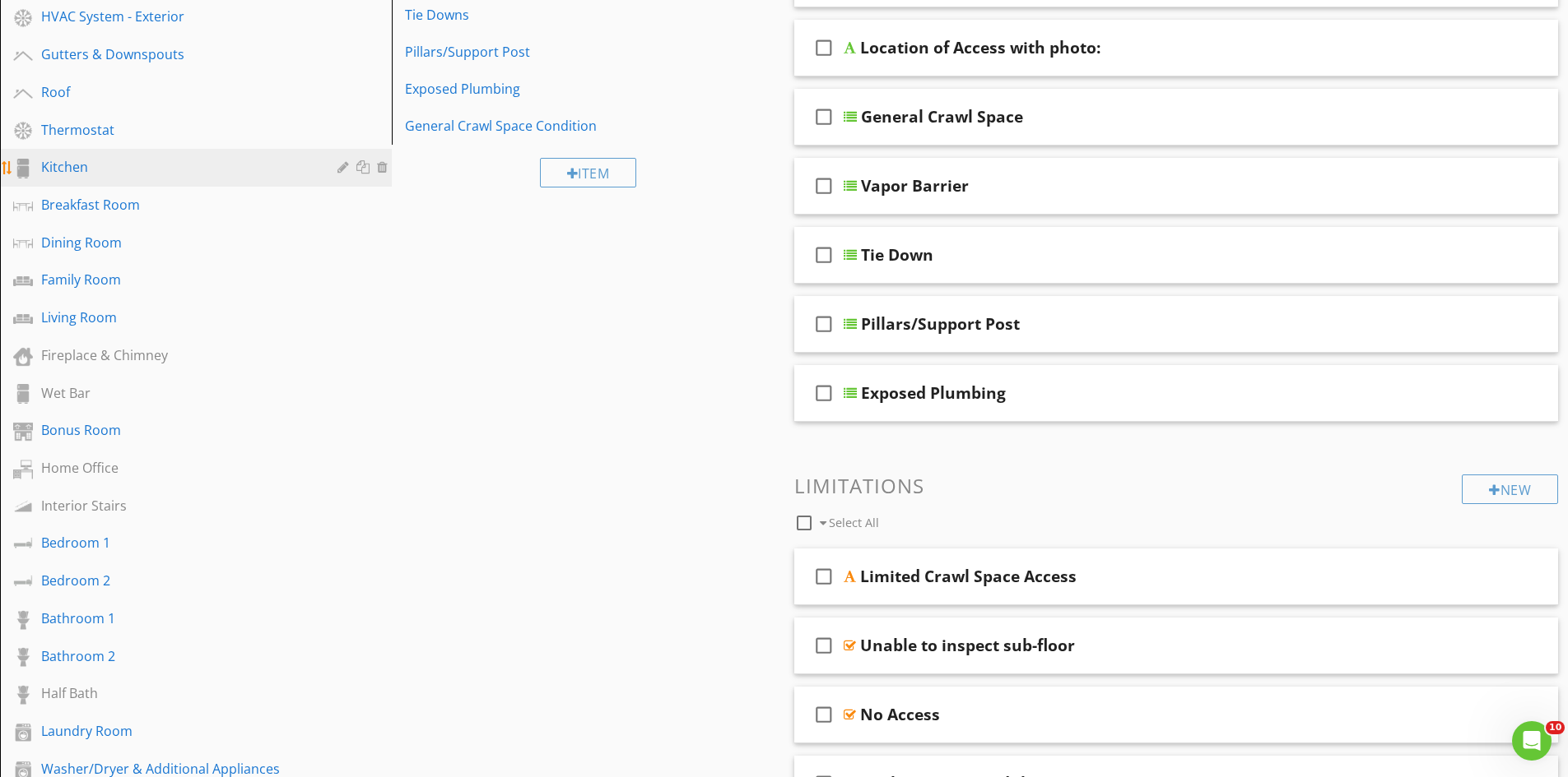
click at [367, 162] on div at bounding box center [365, 167] width 17 height 13
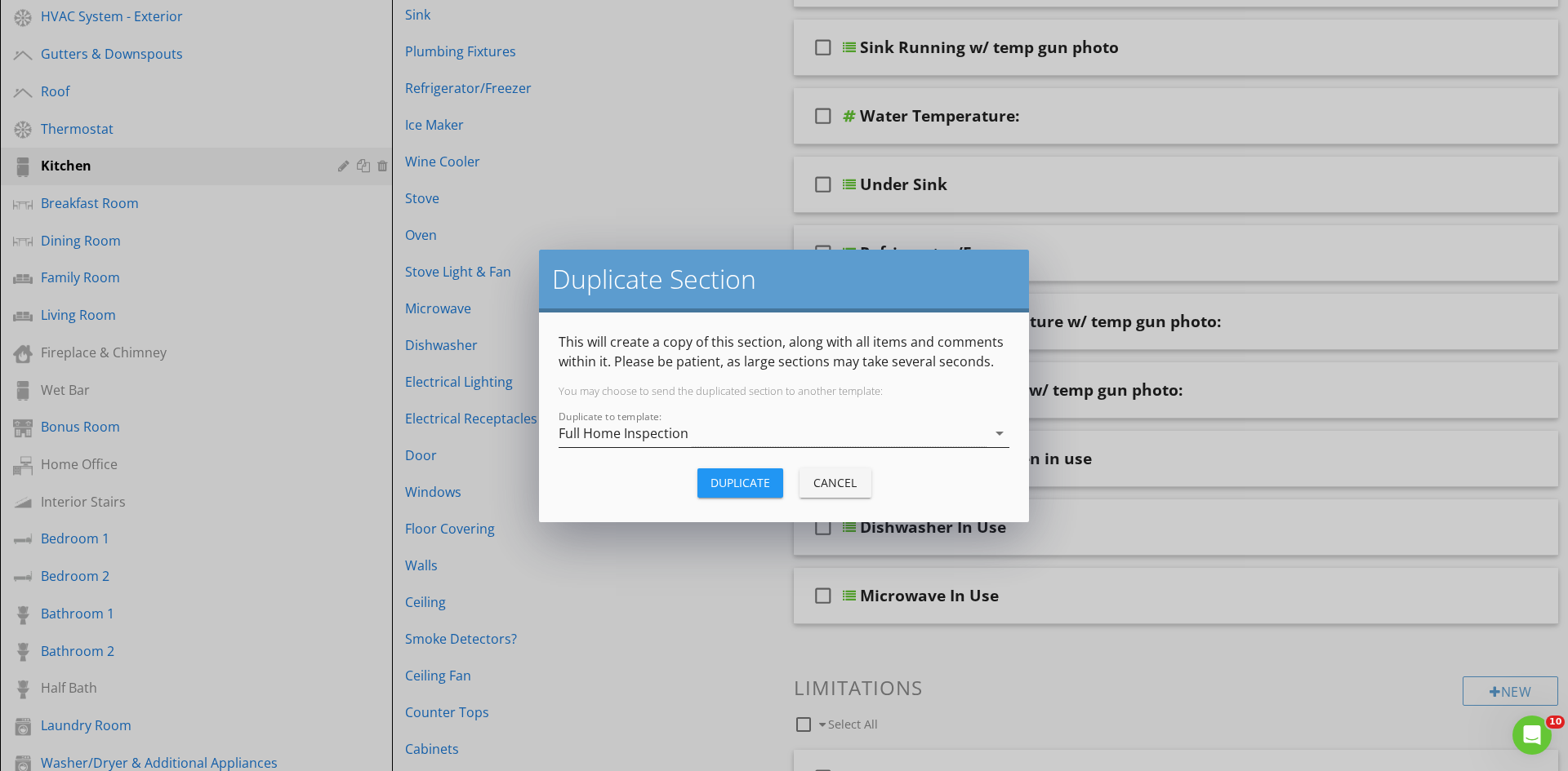
click at [684, 427] on div "Full Home Inspection" at bounding box center [623, 433] width 129 height 15
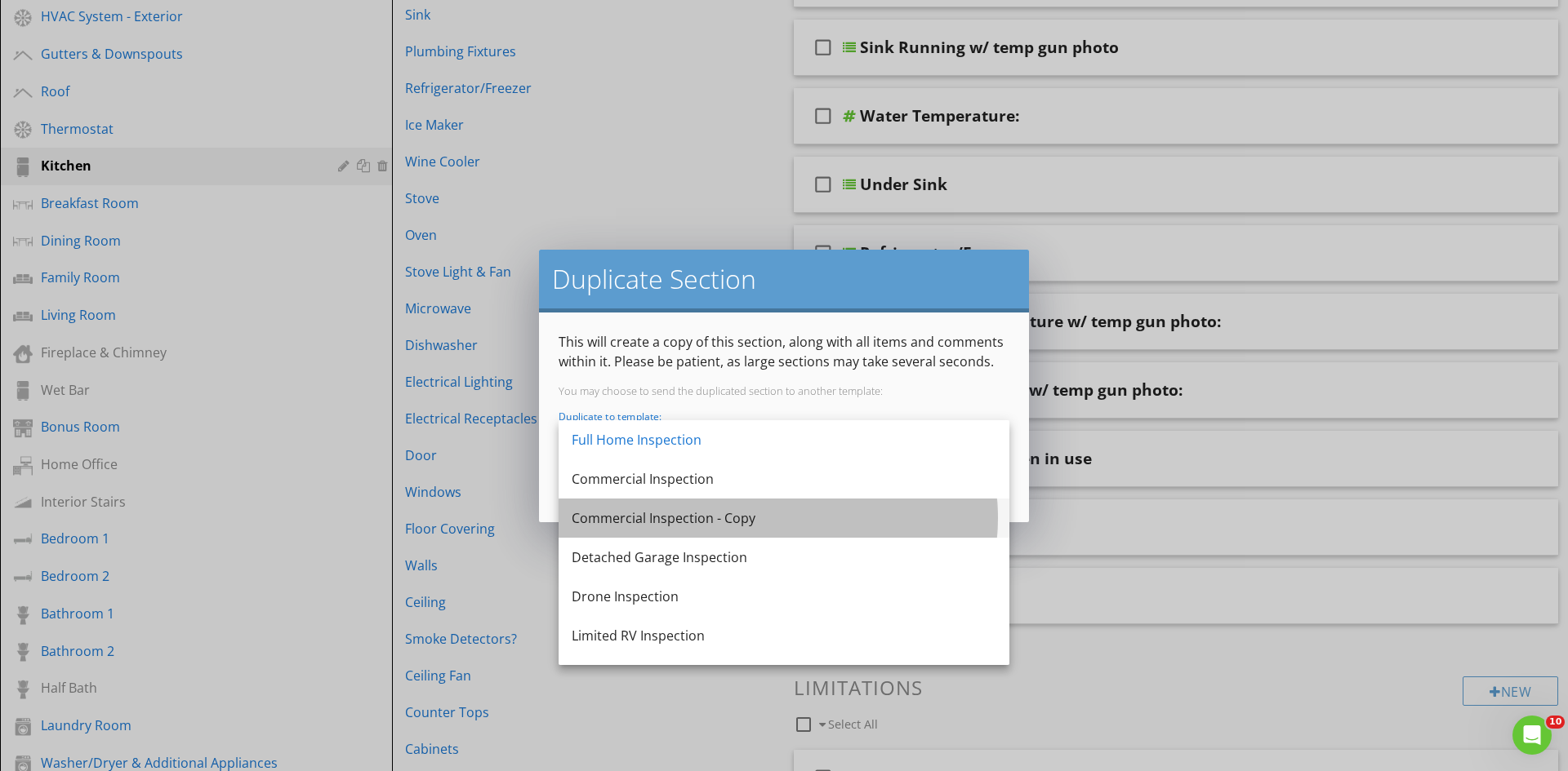
click at [766, 526] on div "Commercial Inspection - Copy" at bounding box center [784, 518] width 425 height 20
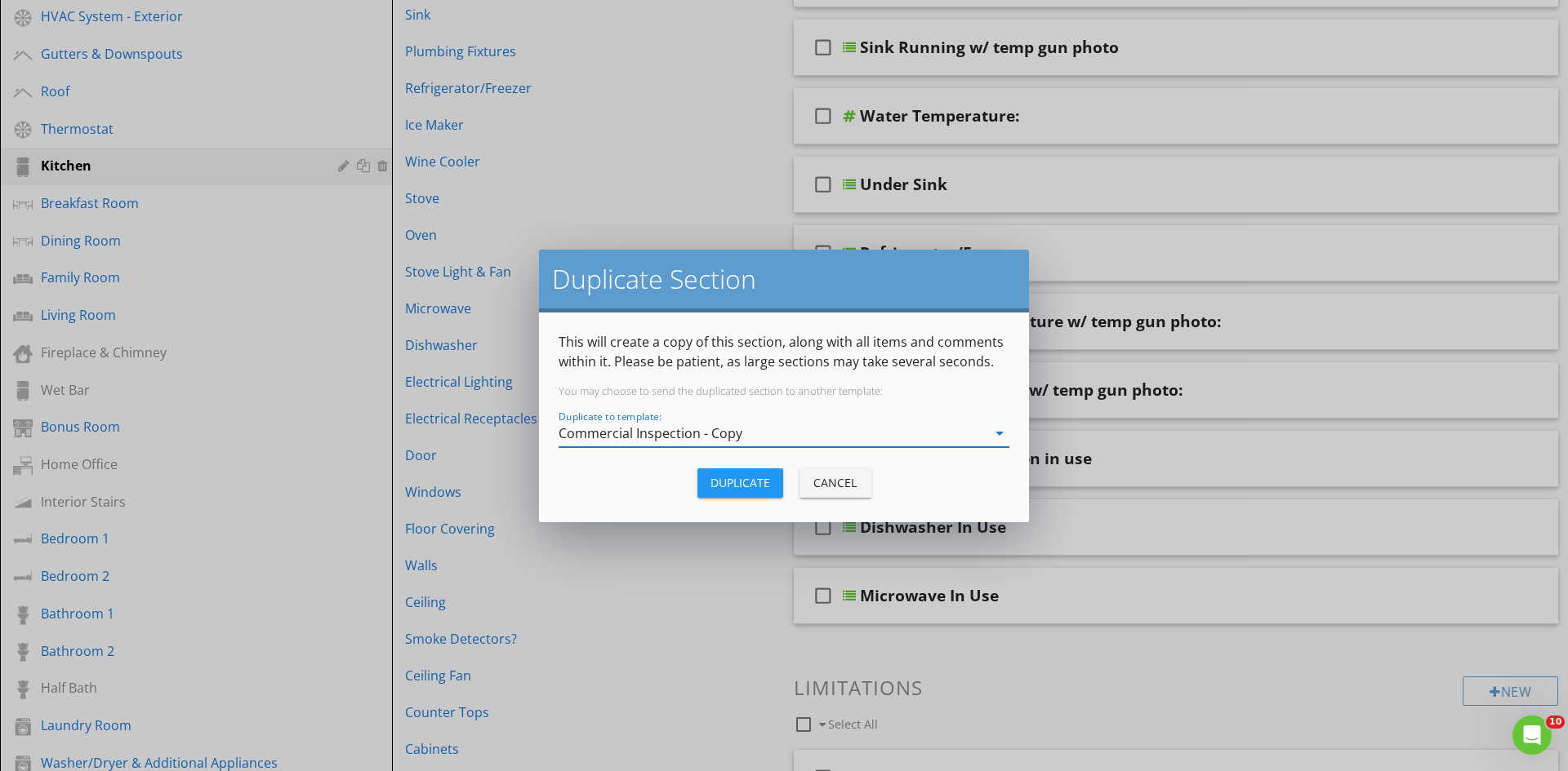
click at [711, 470] on button "Duplicate" at bounding box center [739, 482] width 85 height 29
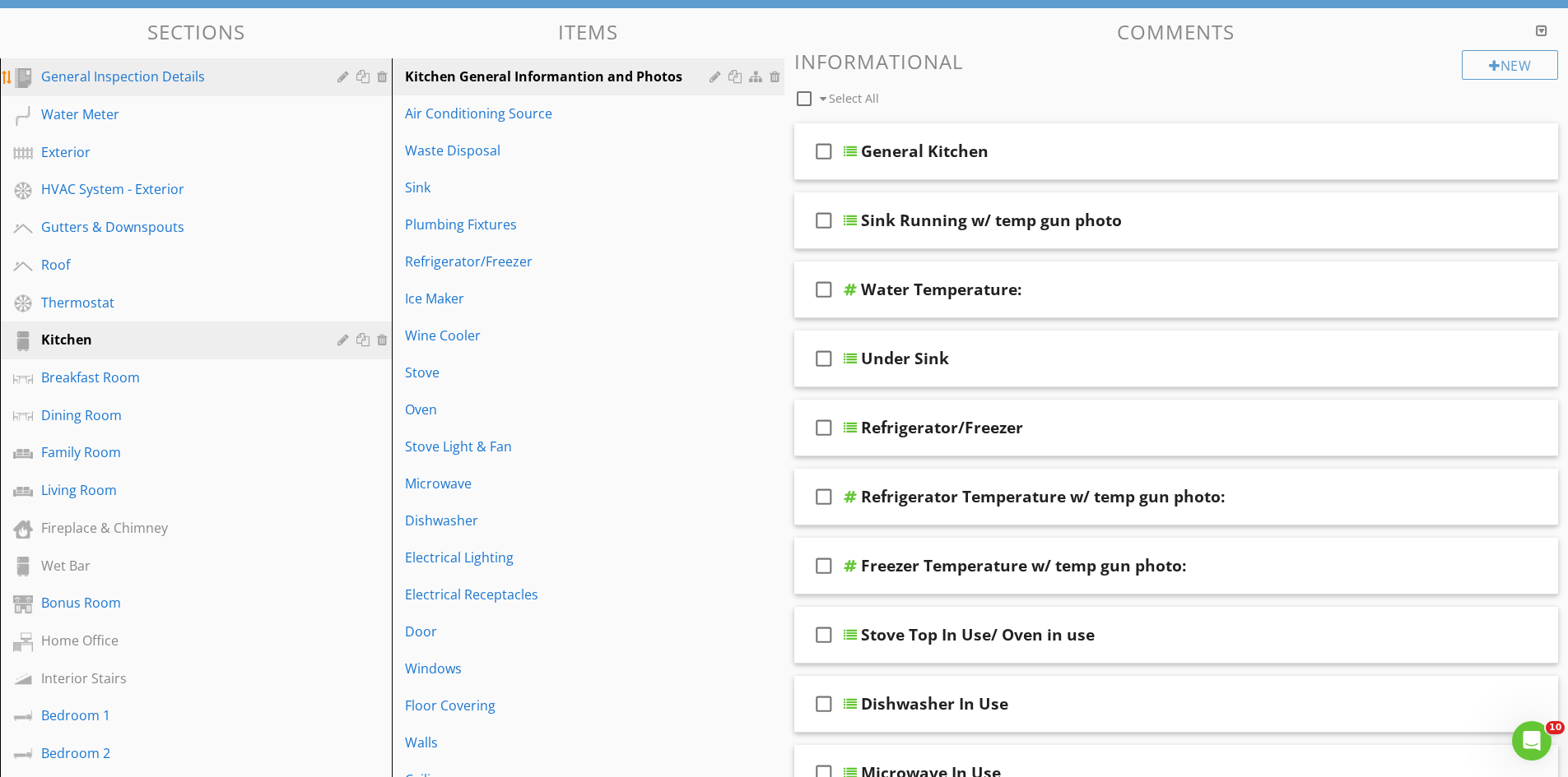
scroll to position [82, 0]
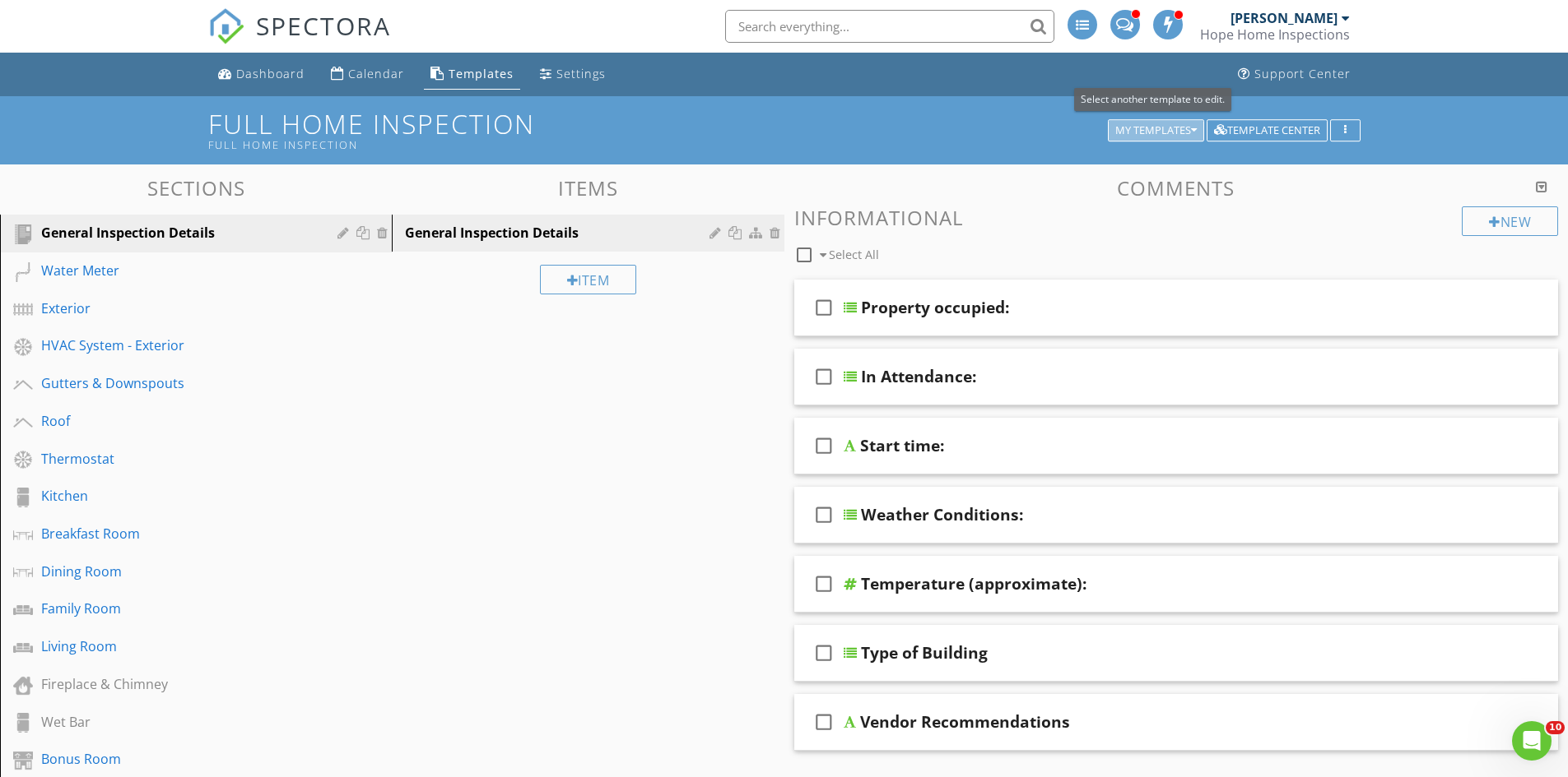
click at [1183, 130] on div "My Templates" at bounding box center [1156, 130] width 81 height 11
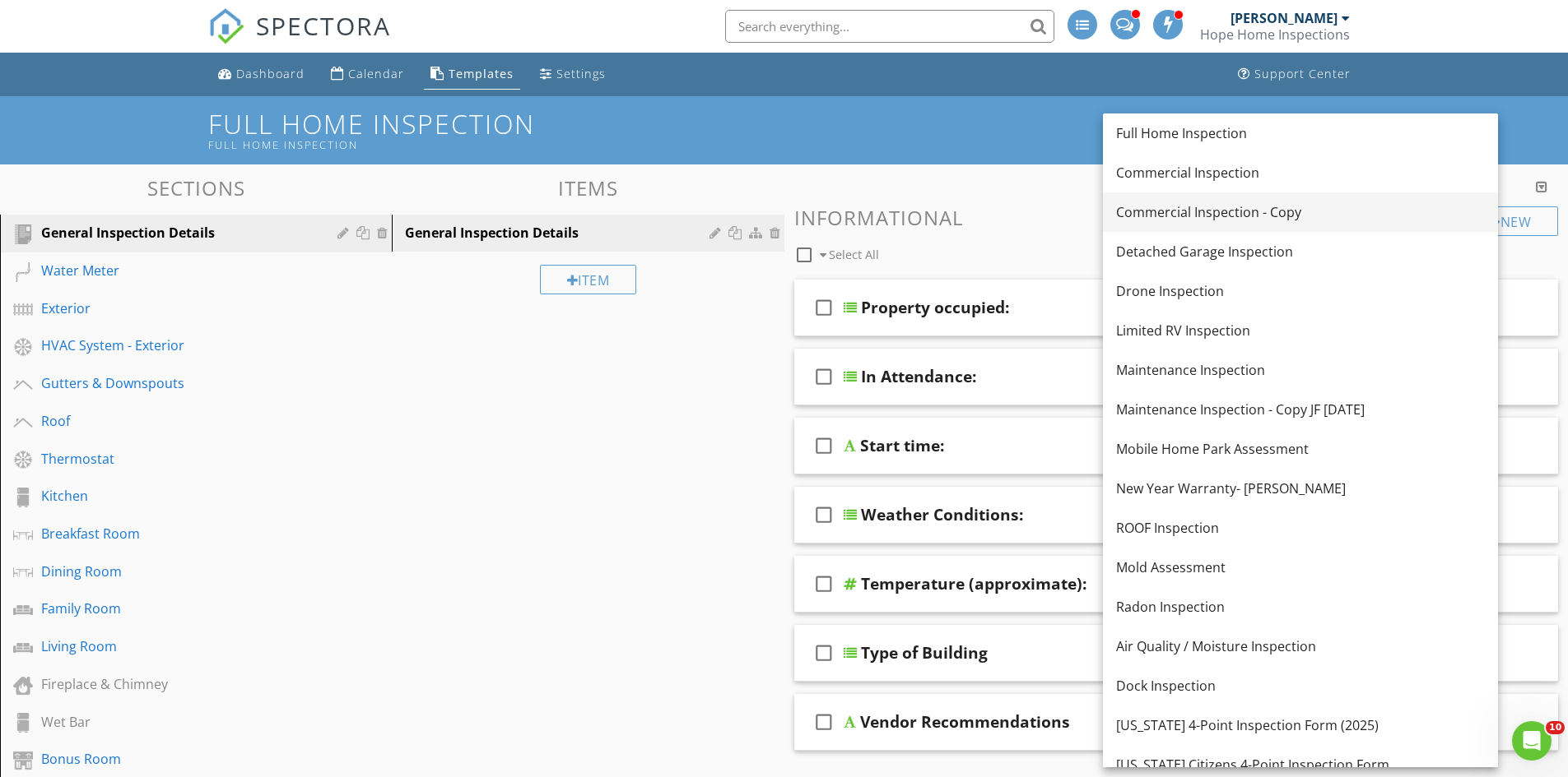
click at [1247, 212] on div "Commercial Inspection - Copy" at bounding box center [1300, 212] width 369 height 20
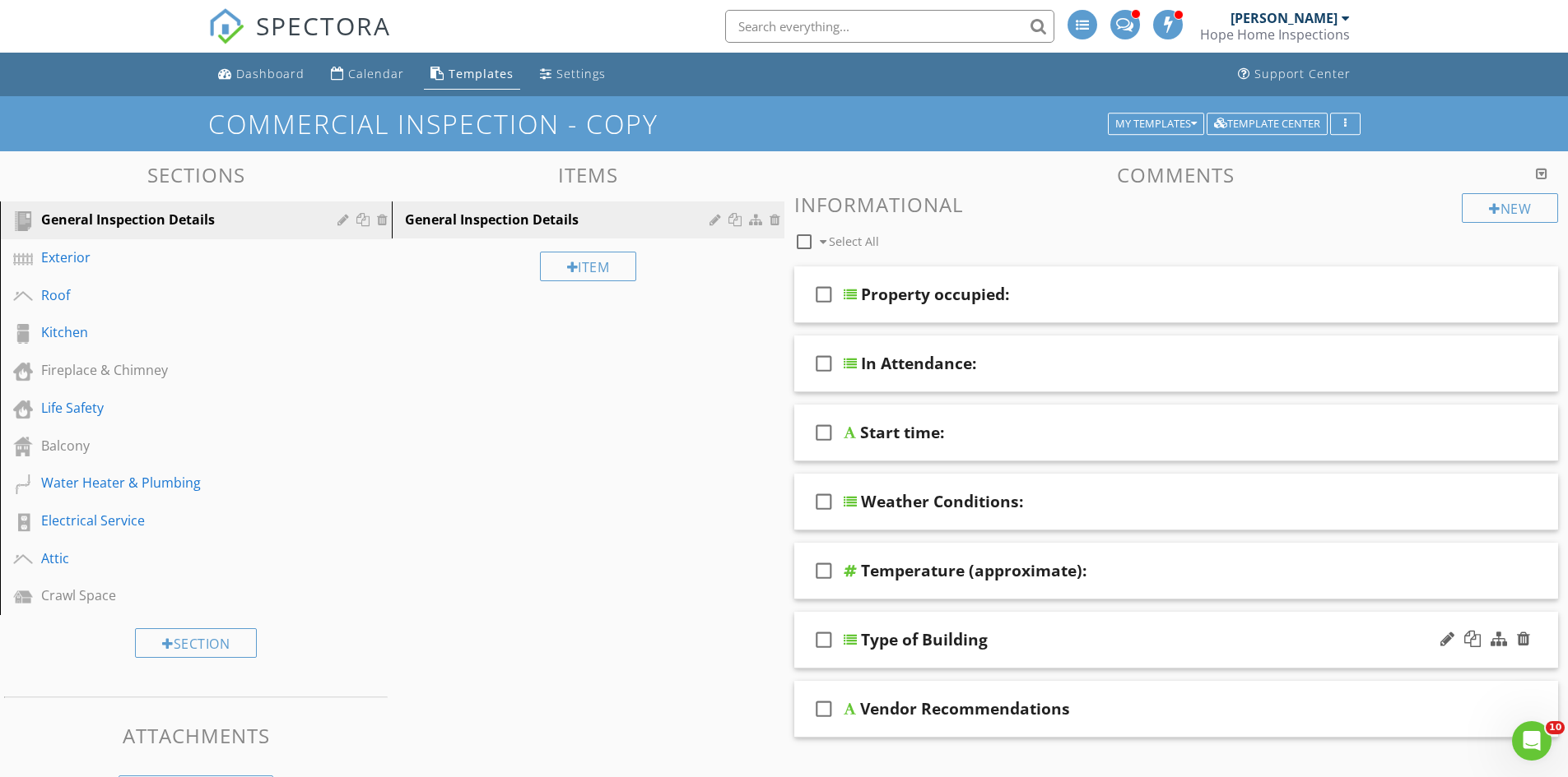
click at [1171, 649] on div "Type of Building" at bounding box center [1135, 640] width 549 height 20
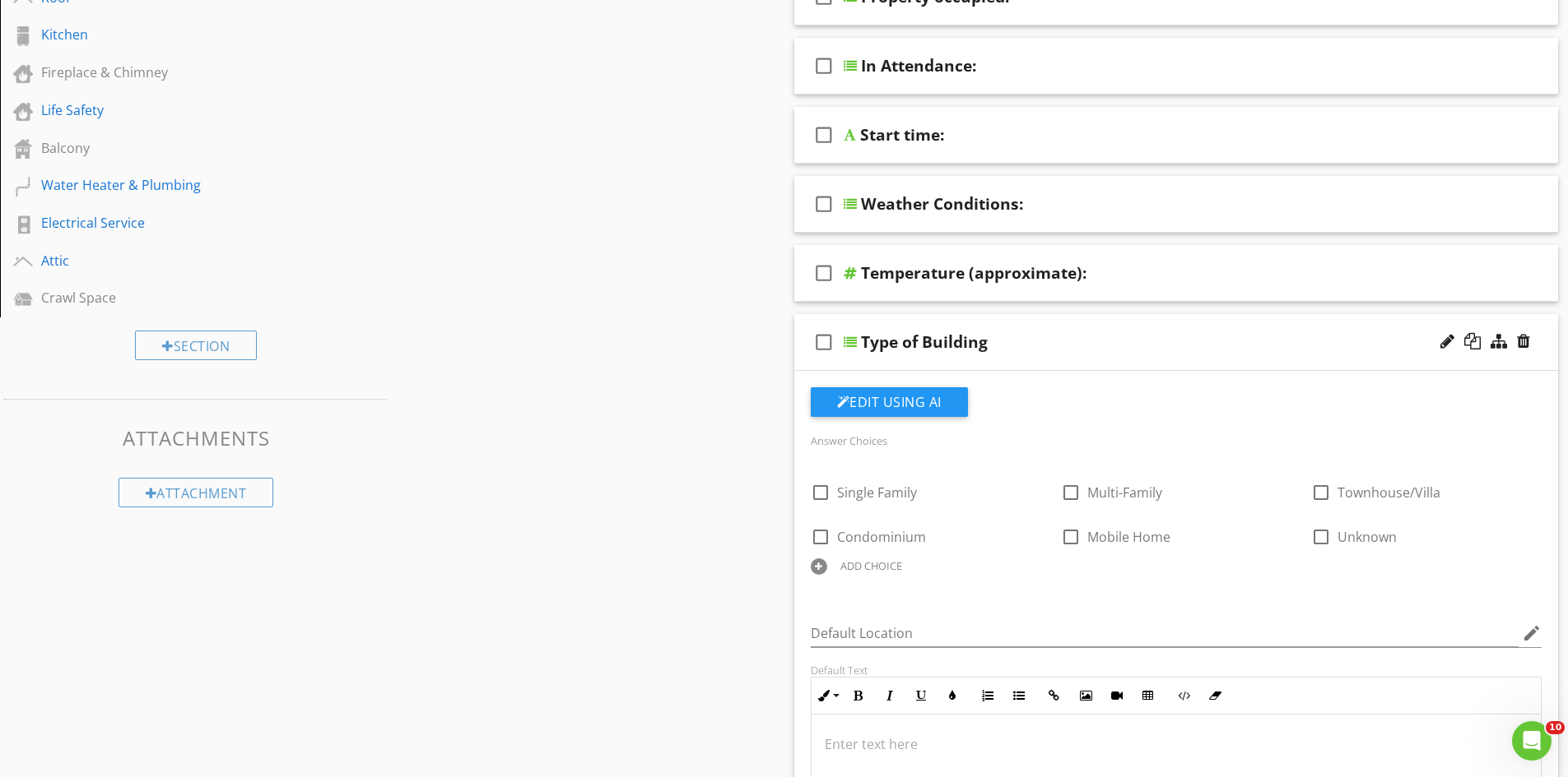
scroll to position [329, 0]
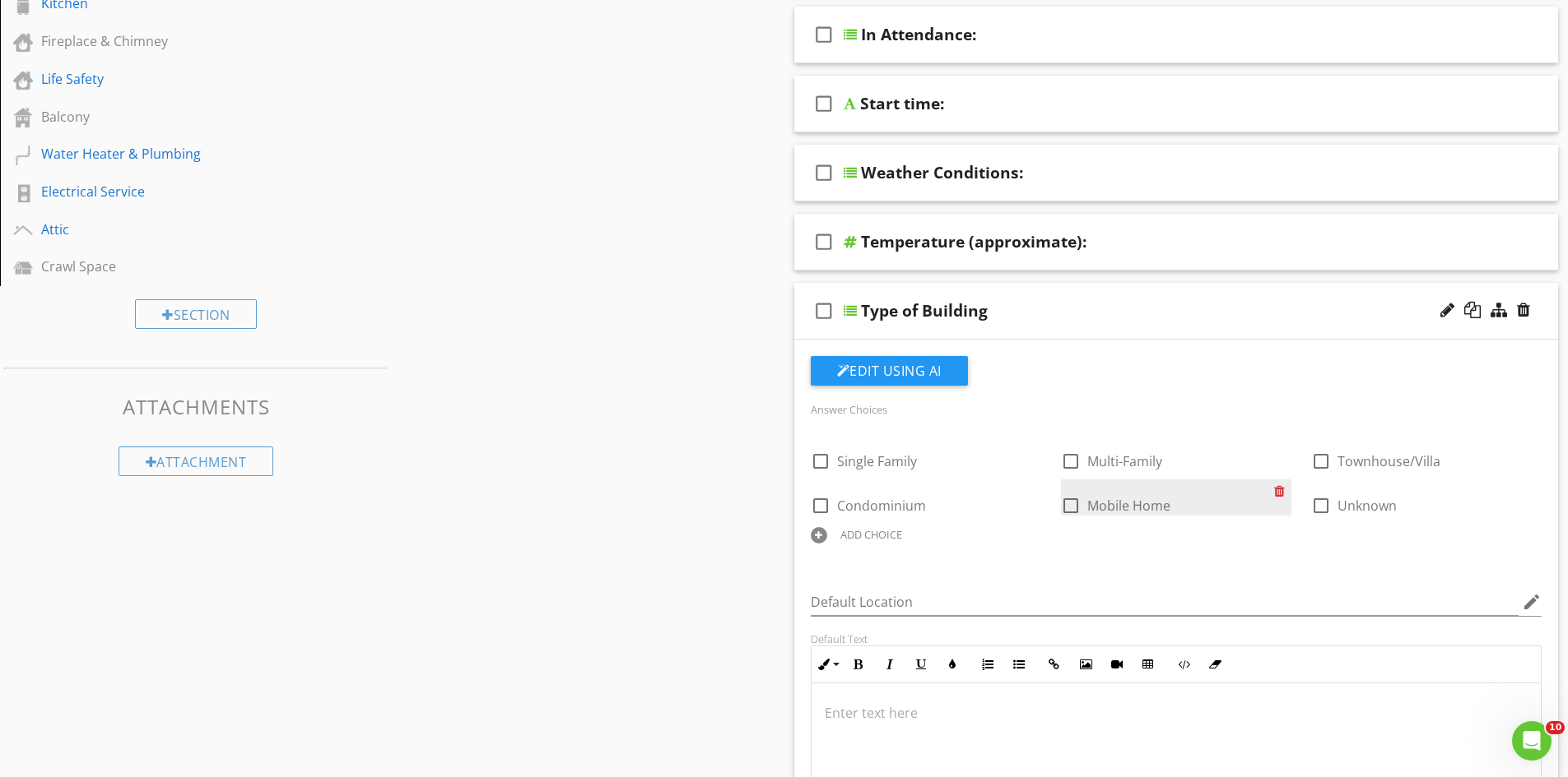
click at [1278, 490] on div at bounding box center [1282, 491] width 17 height 23
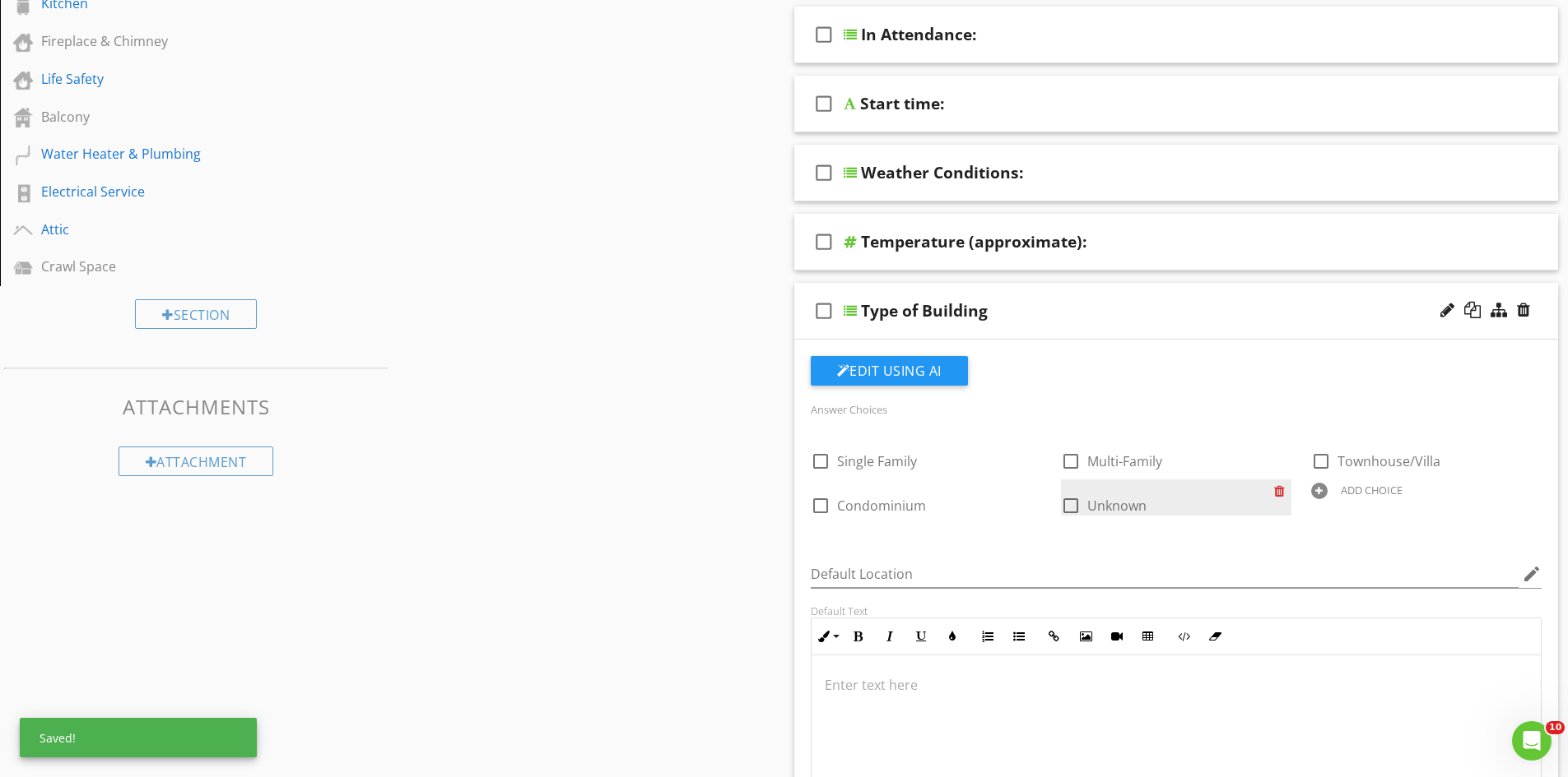
click at [1278, 490] on div at bounding box center [1282, 491] width 17 height 23
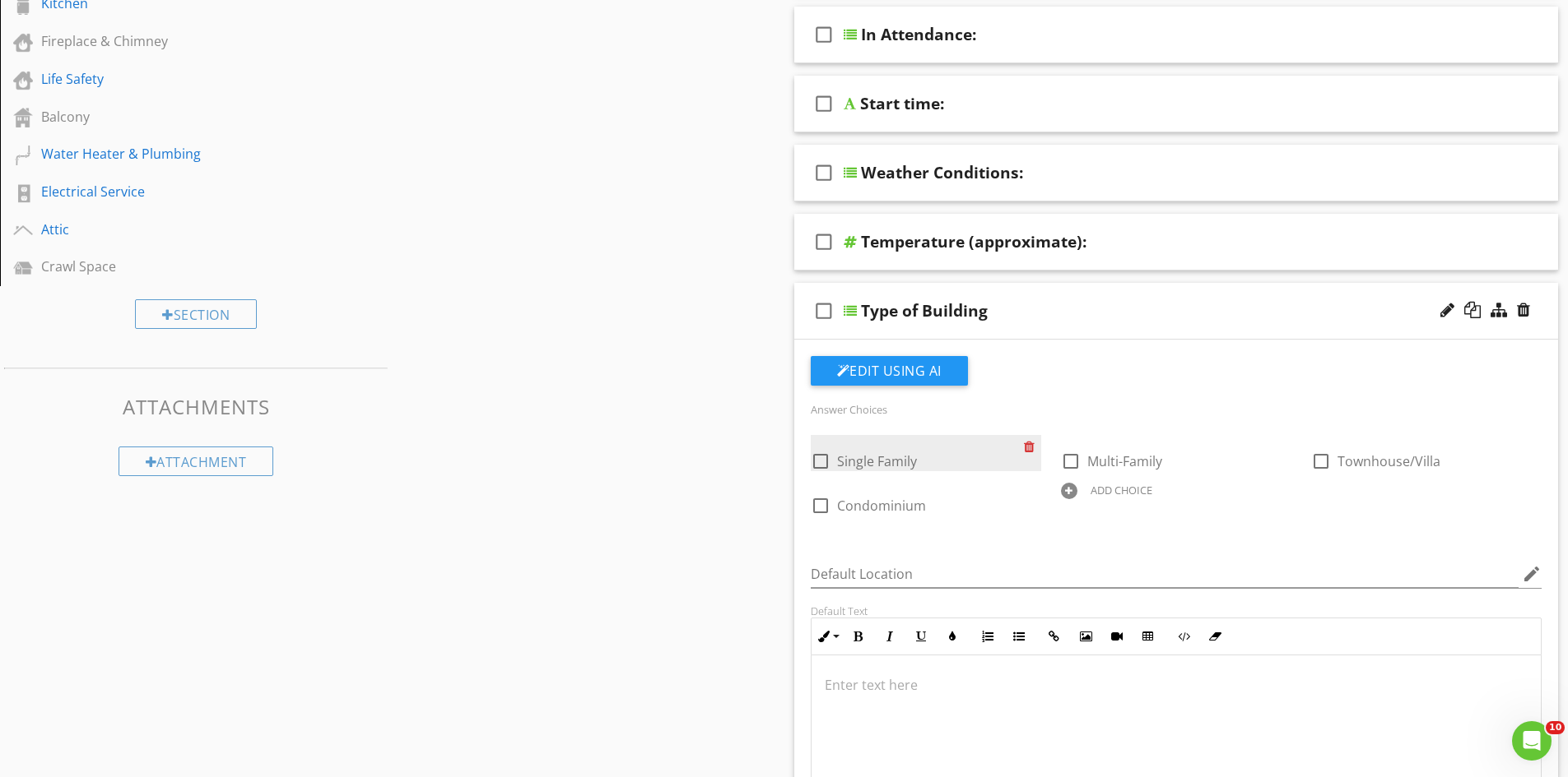
click at [1030, 446] on div at bounding box center [1033, 446] width 17 height 23
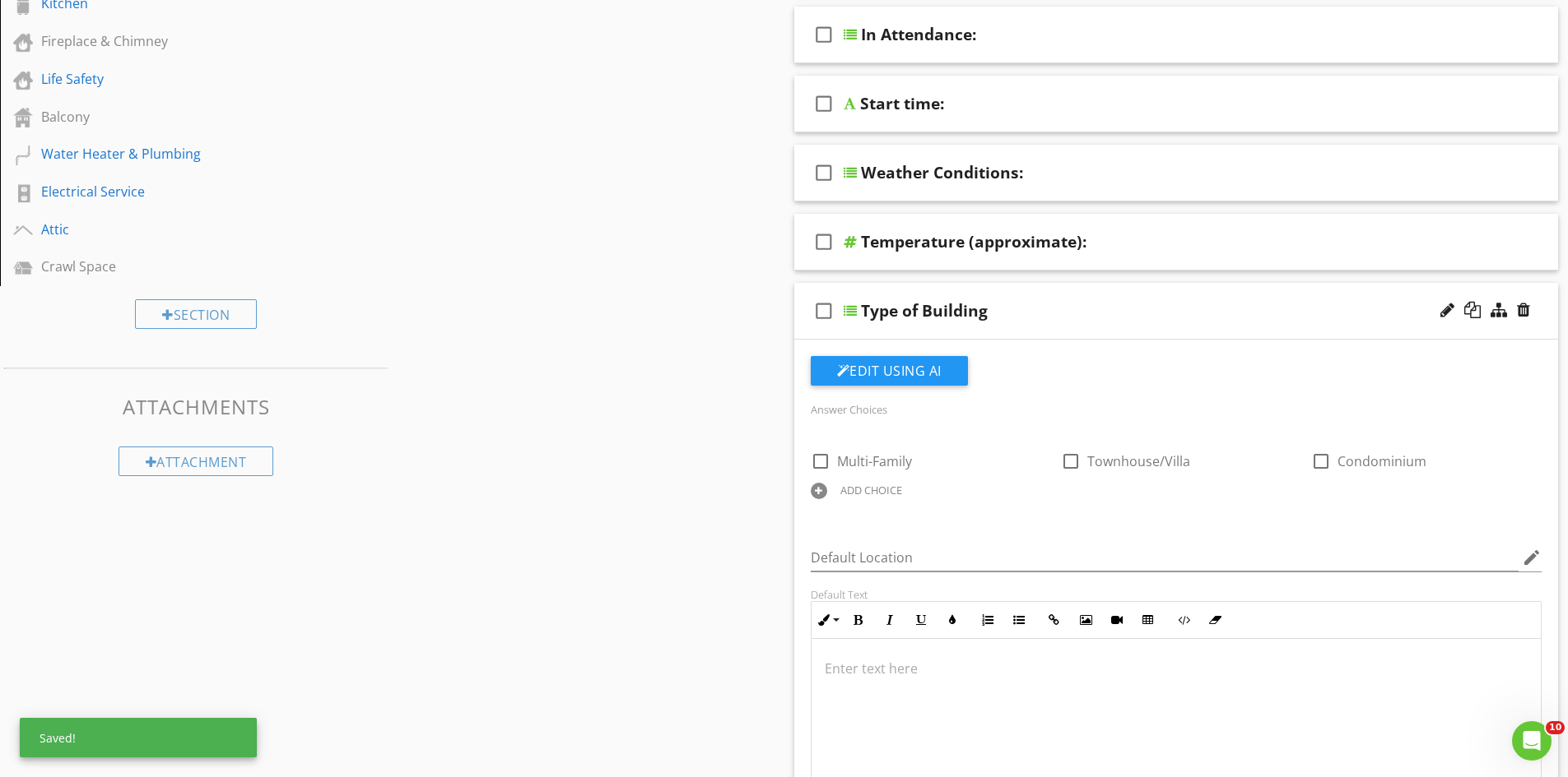
click at [846, 490] on div "ADD CHOICE" at bounding box center [870, 491] width 61 height 13
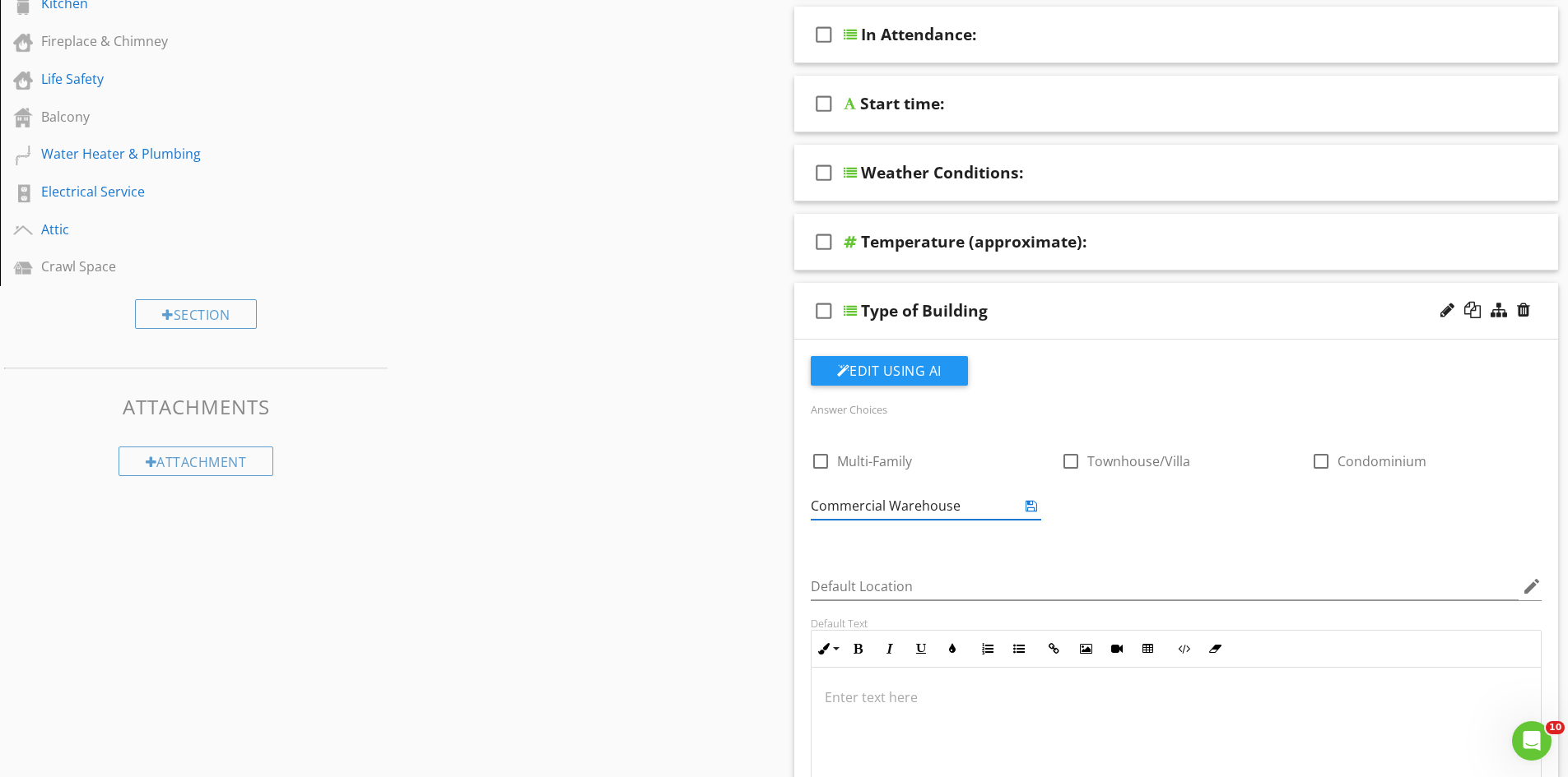
type input "Commercial Warehouse"
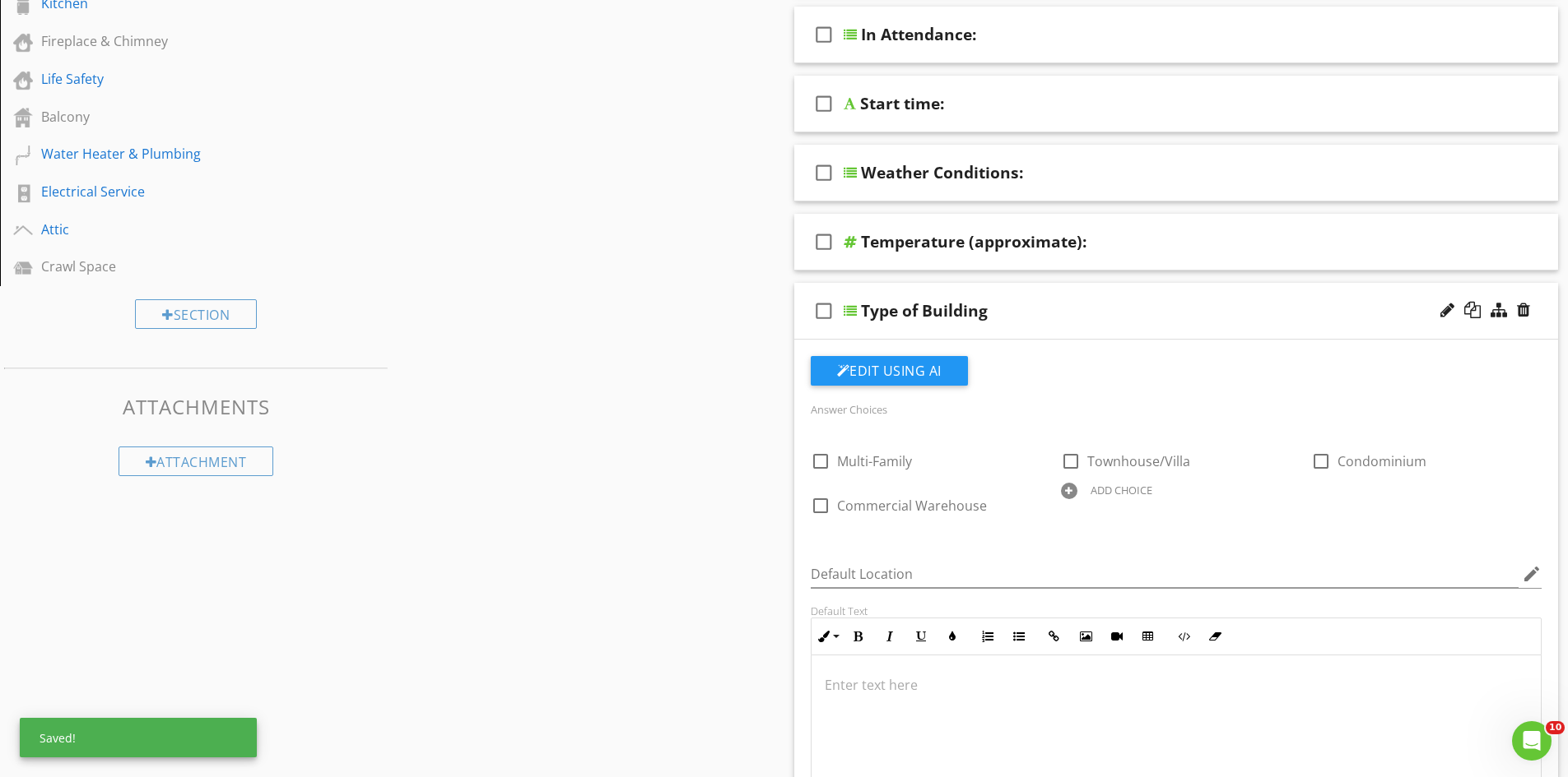
click at [1069, 494] on div at bounding box center [1069, 491] width 16 height 16
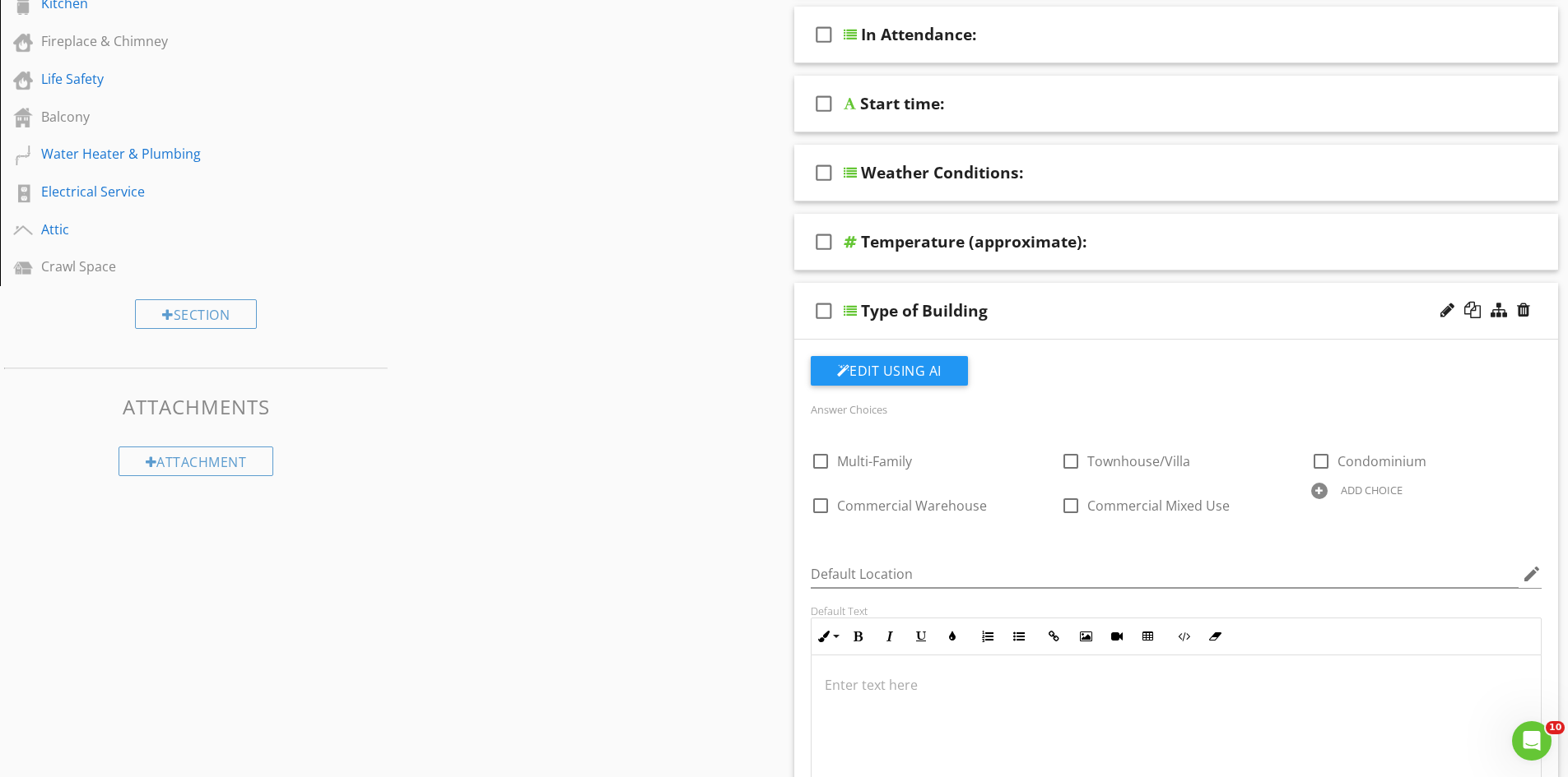
click at [1325, 489] on div at bounding box center [1318, 491] width 16 height 16
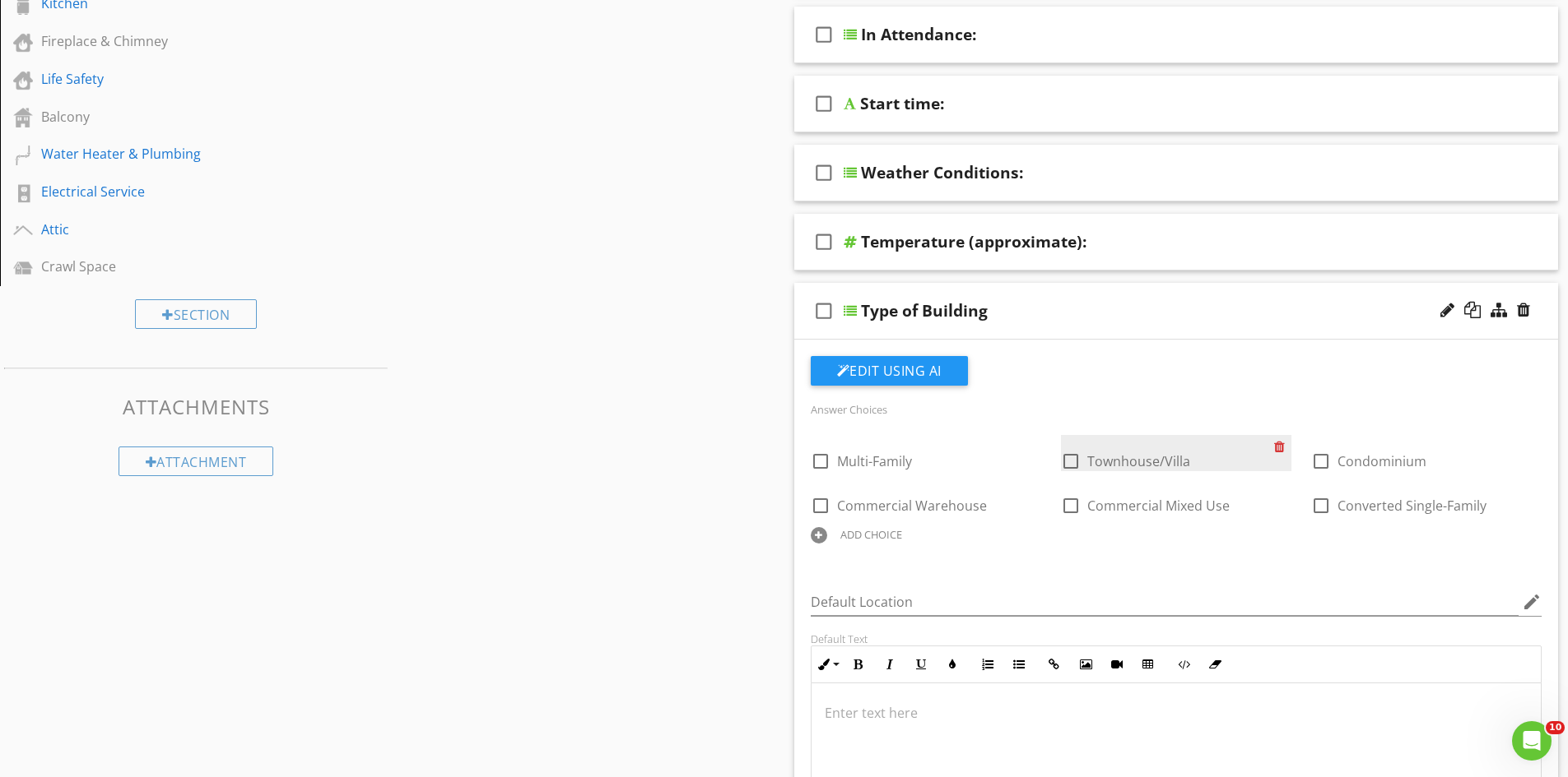
click at [1278, 446] on div at bounding box center [1282, 446] width 17 height 23
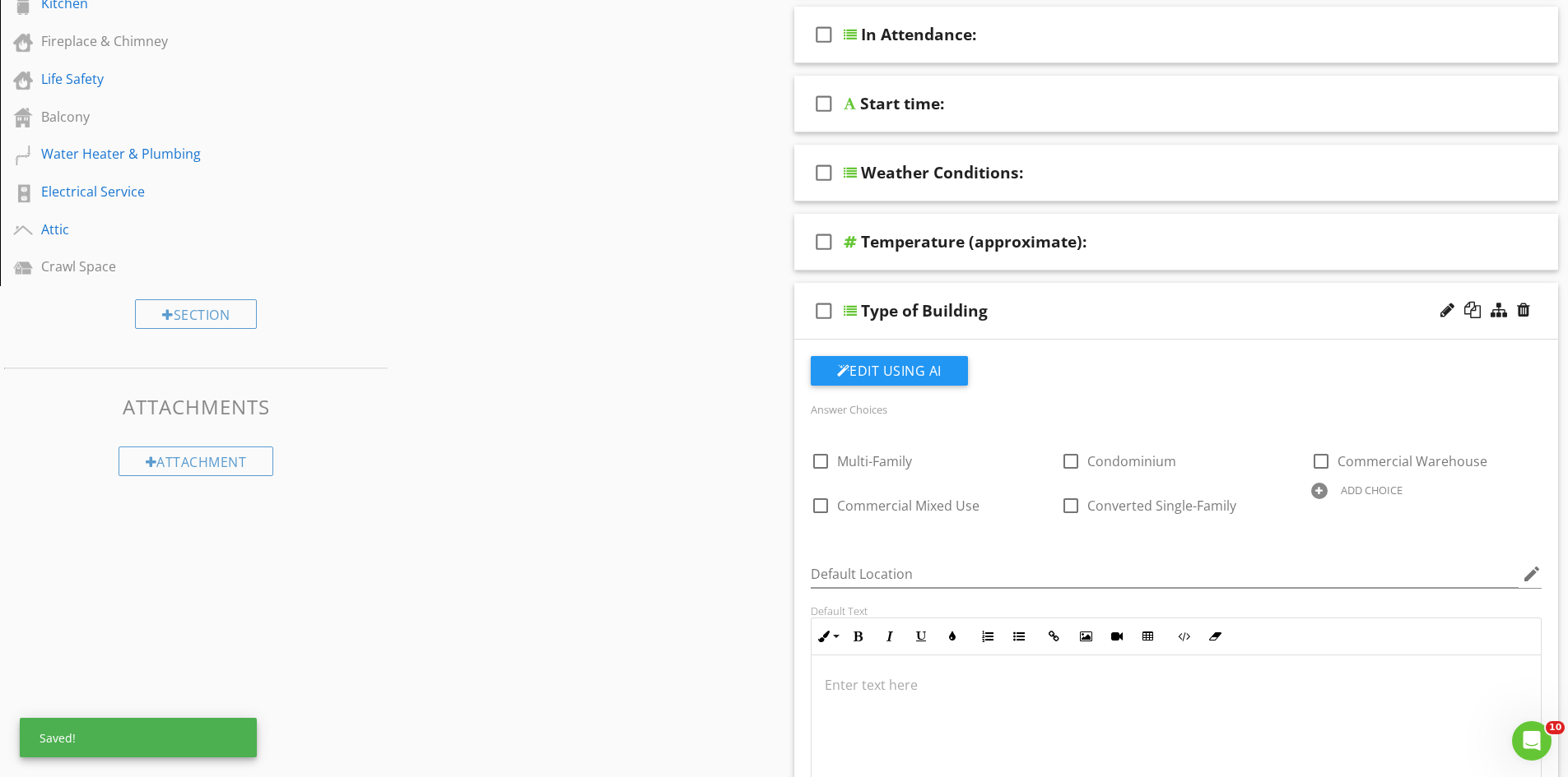
click at [1367, 492] on div "ADD CHOICE" at bounding box center [1371, 491] width 61 height 13
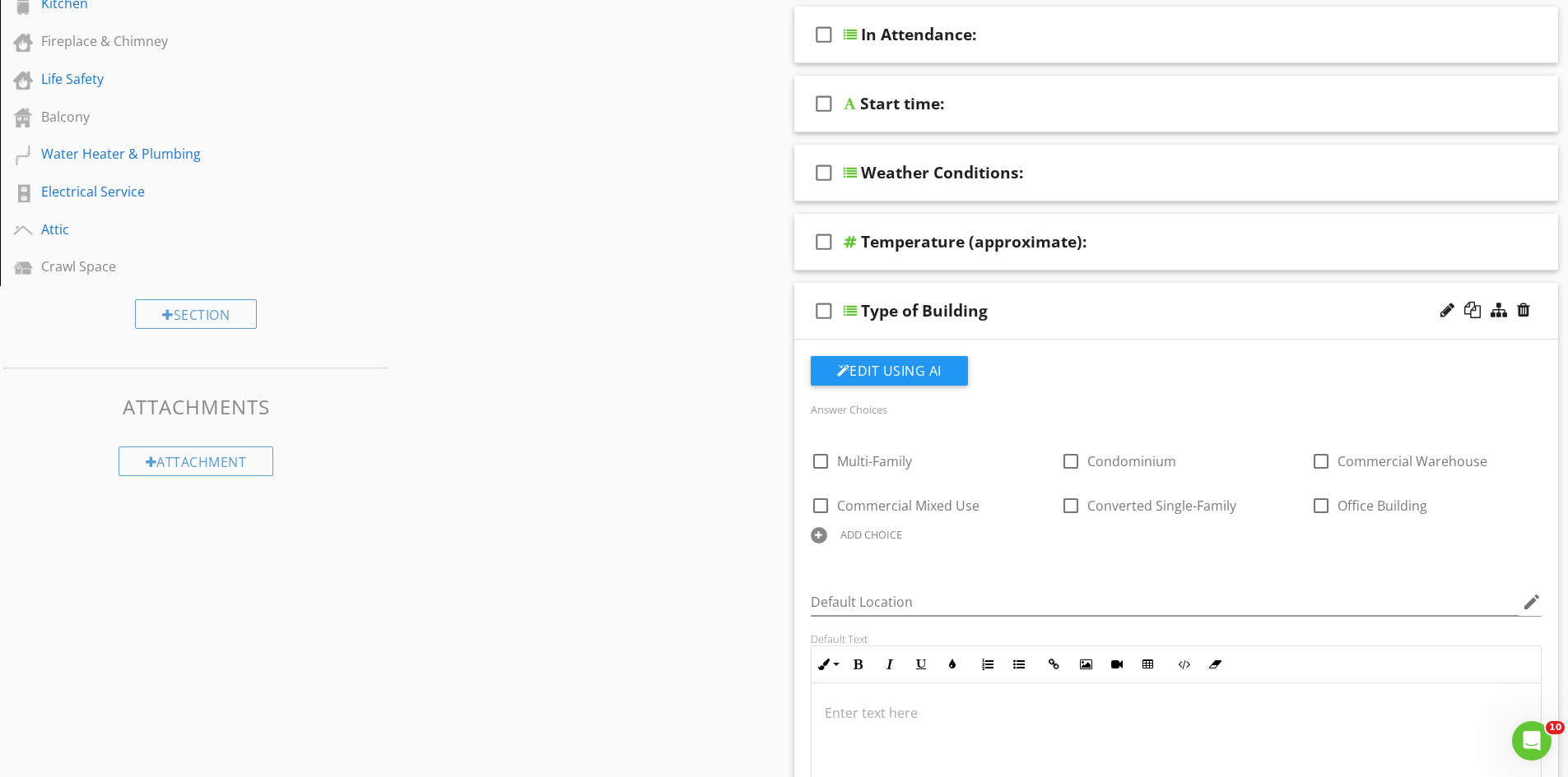
click at [848, 534] on div "ADD CHOICE" at bounding box center [870, 535] width 61 height 13
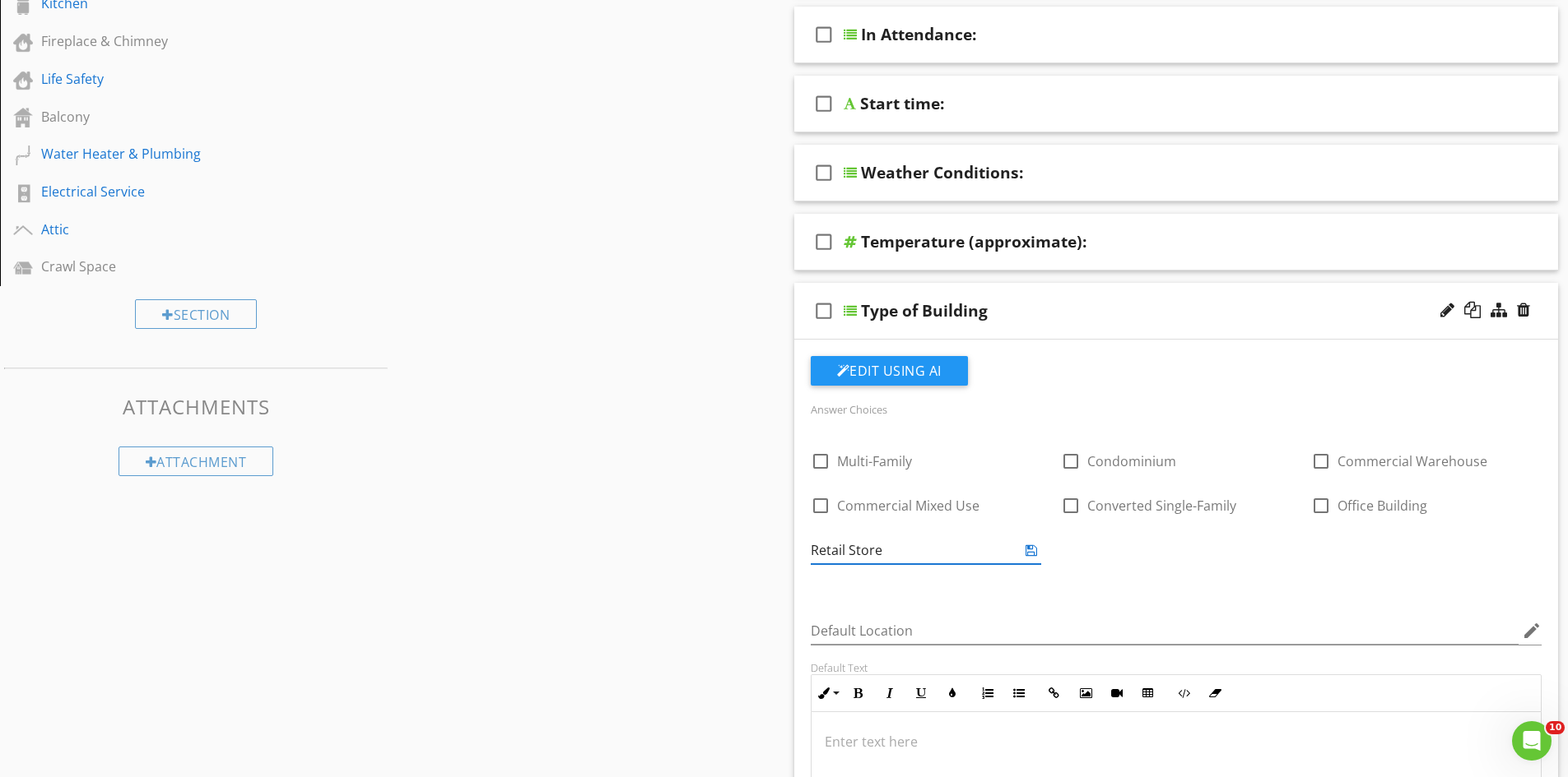
type input "Retail Store"
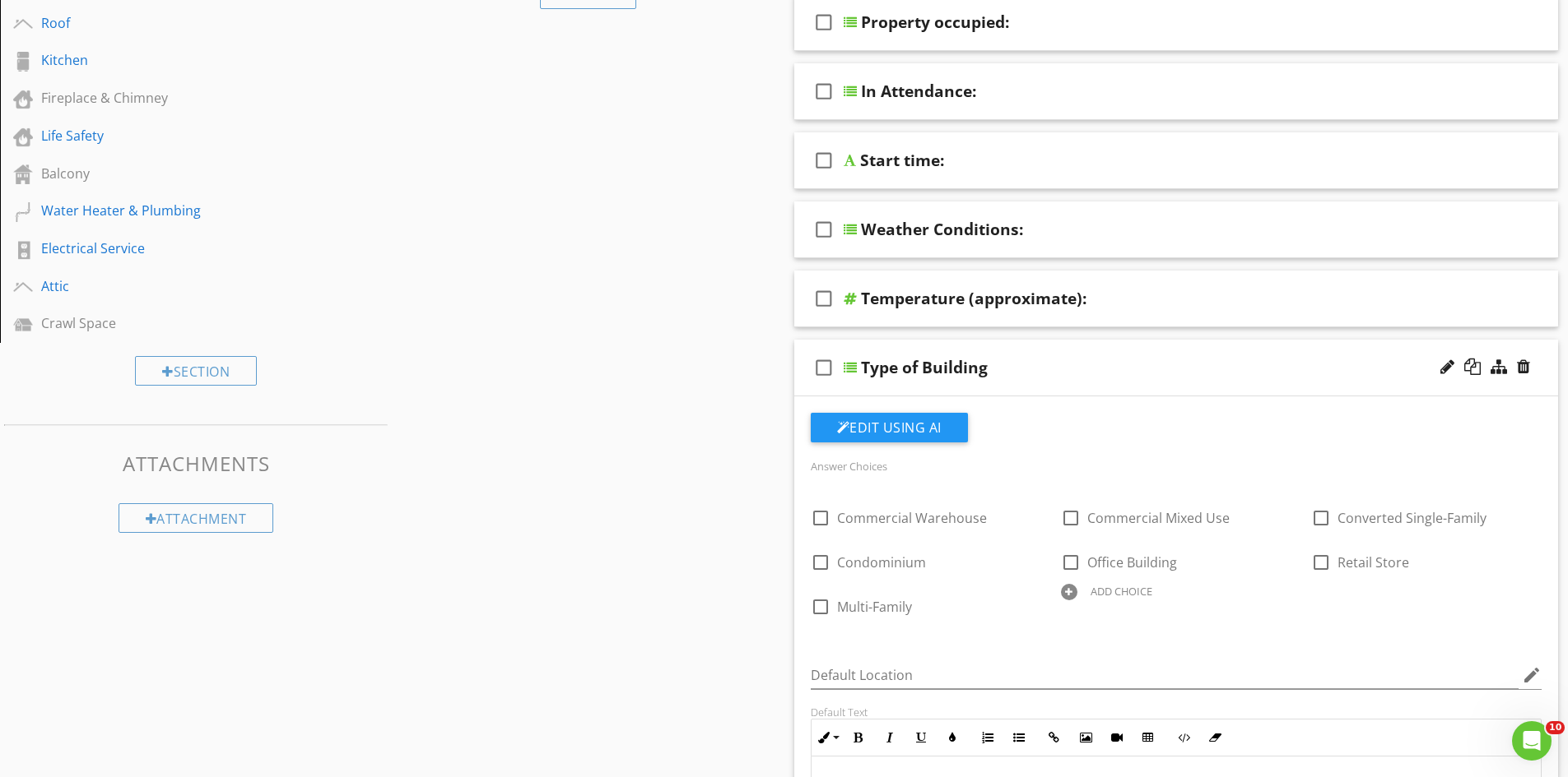
scroll to position [247, 0]
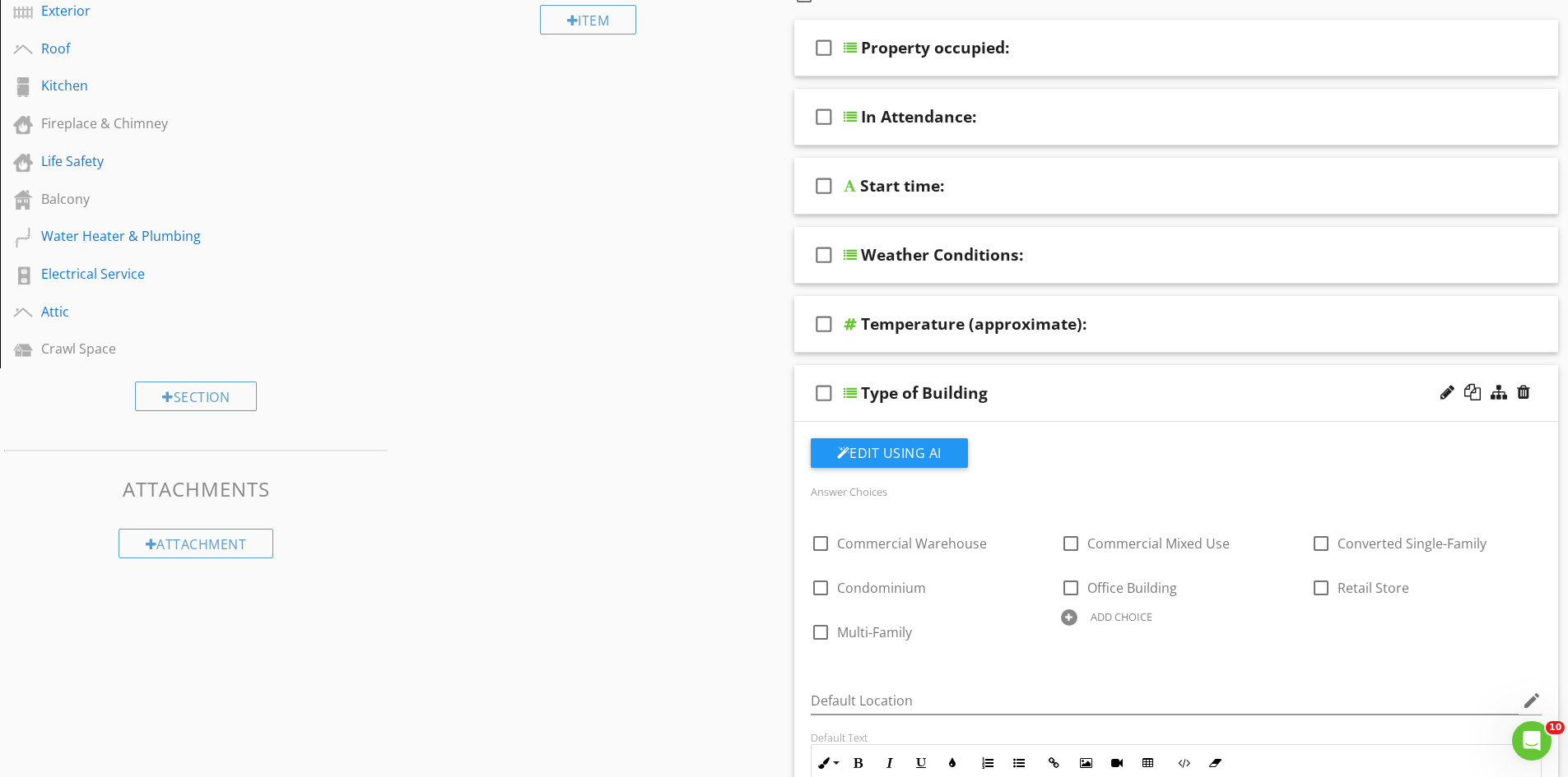
click at [1181, 371] on div "check_box_outline_blank Type of Building" at bounding box center [1176, 393] width 764 height 57
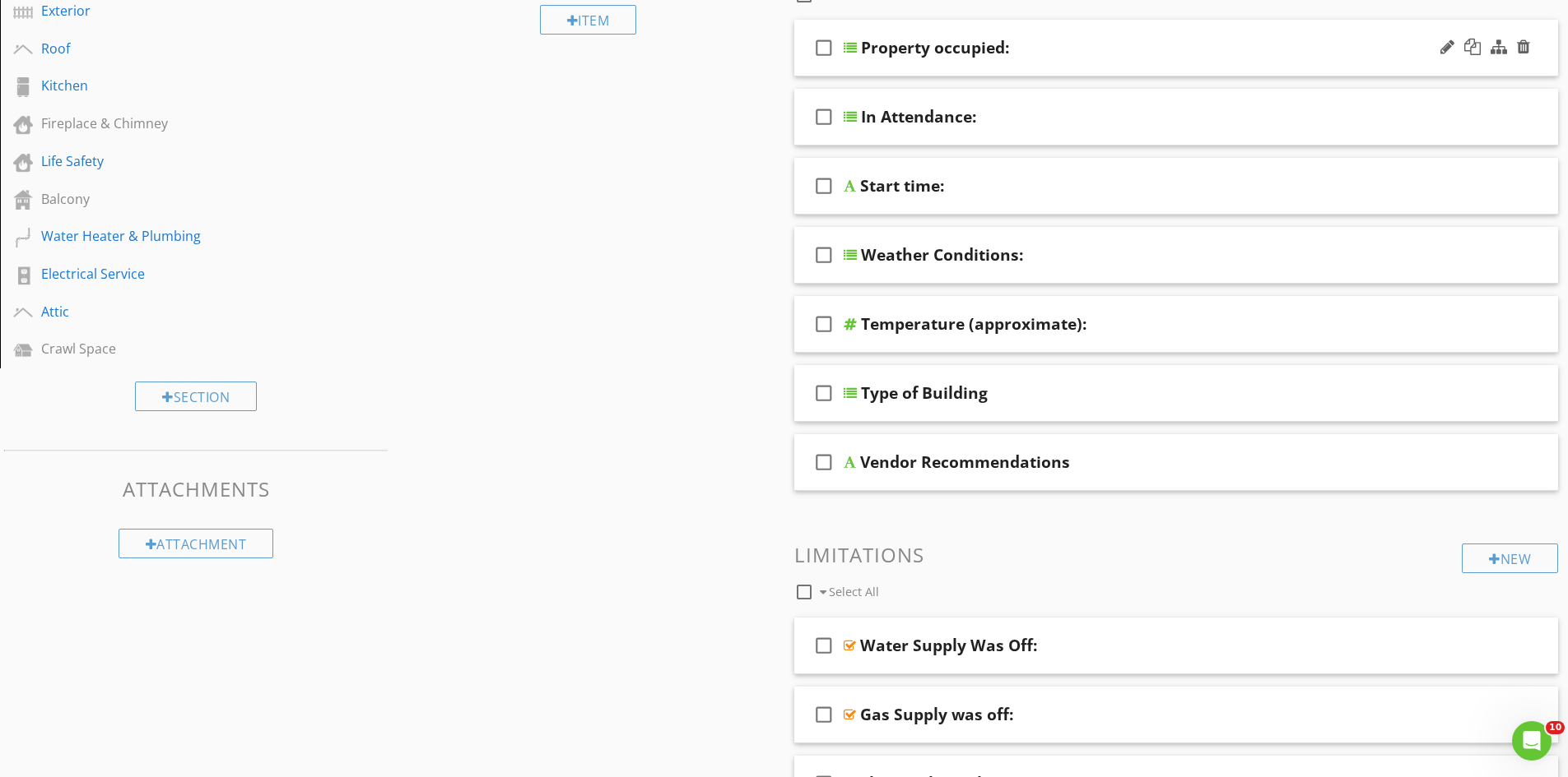
click at [1227, 29] on div "check_box_outline_blank Property occupied:" at bounding box center [1176, 48] width 764 height 57
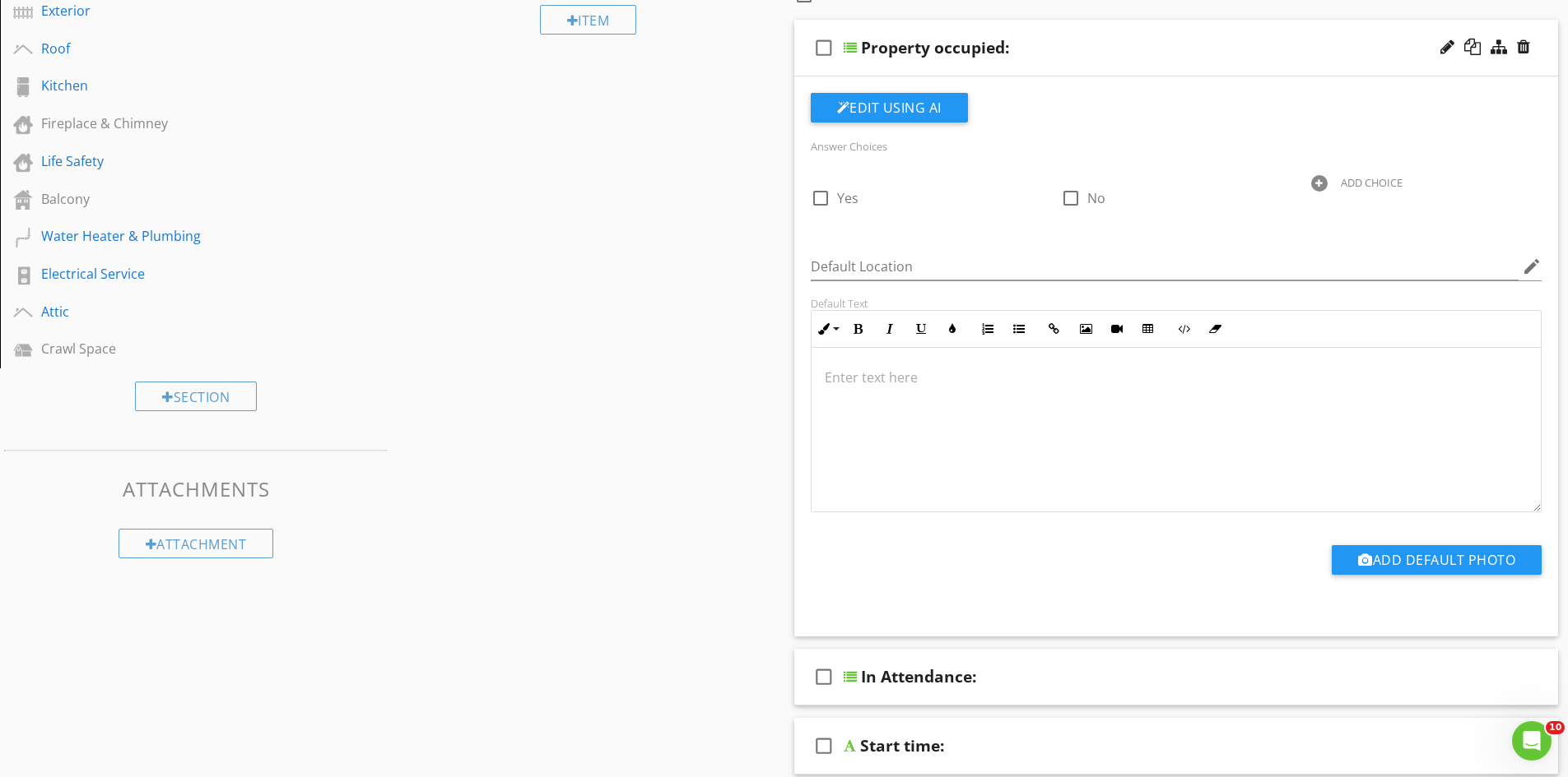
click at [1227, 28] on div "check_box_outline_blank Property occupied:" at bounding box center [1176, 48] width 764 height 57
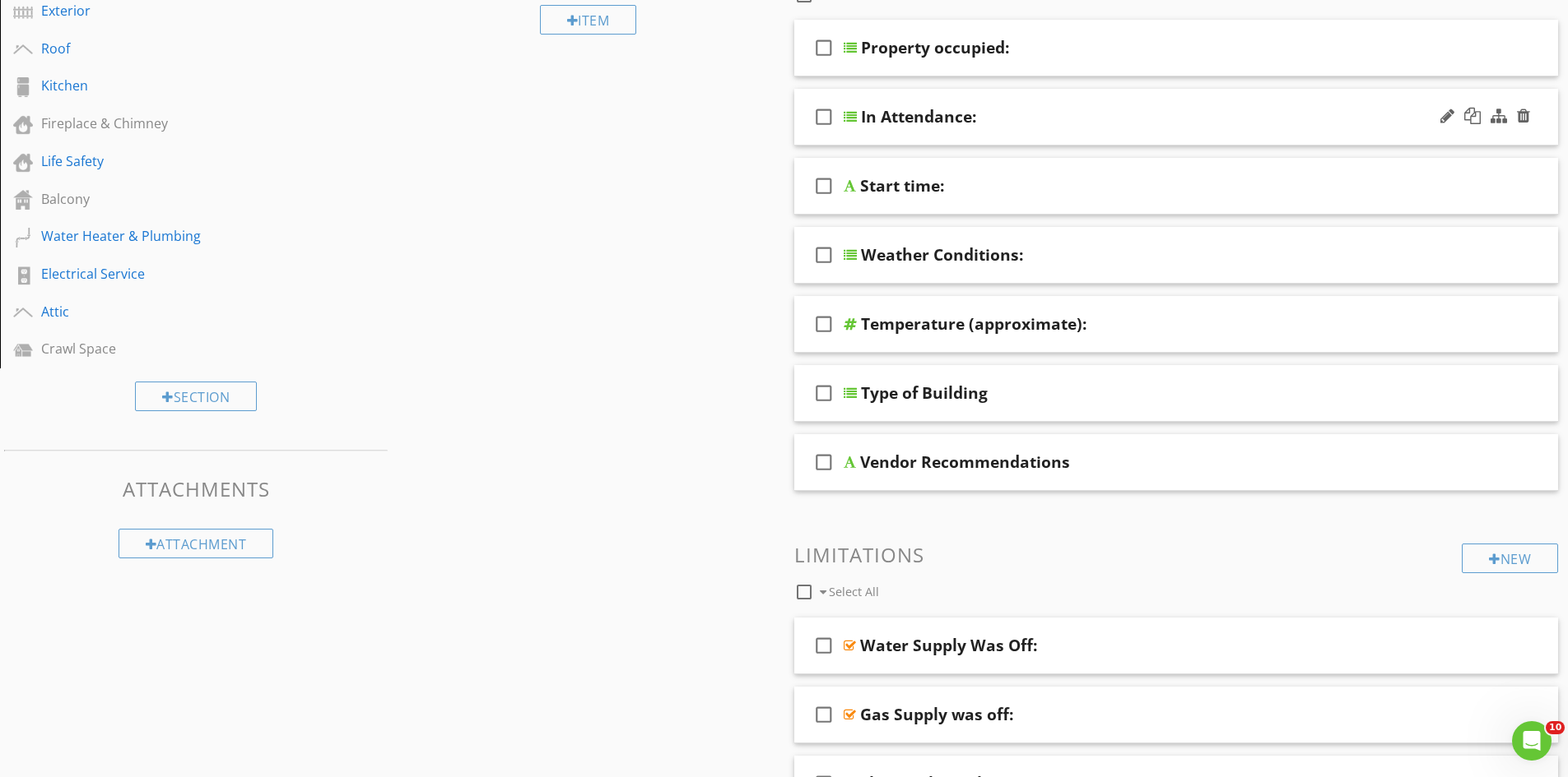
click at [1203, 101] on div "check_box_outline_blank In Attendance:" at bounding box center [1176, 117] width 764 height 57
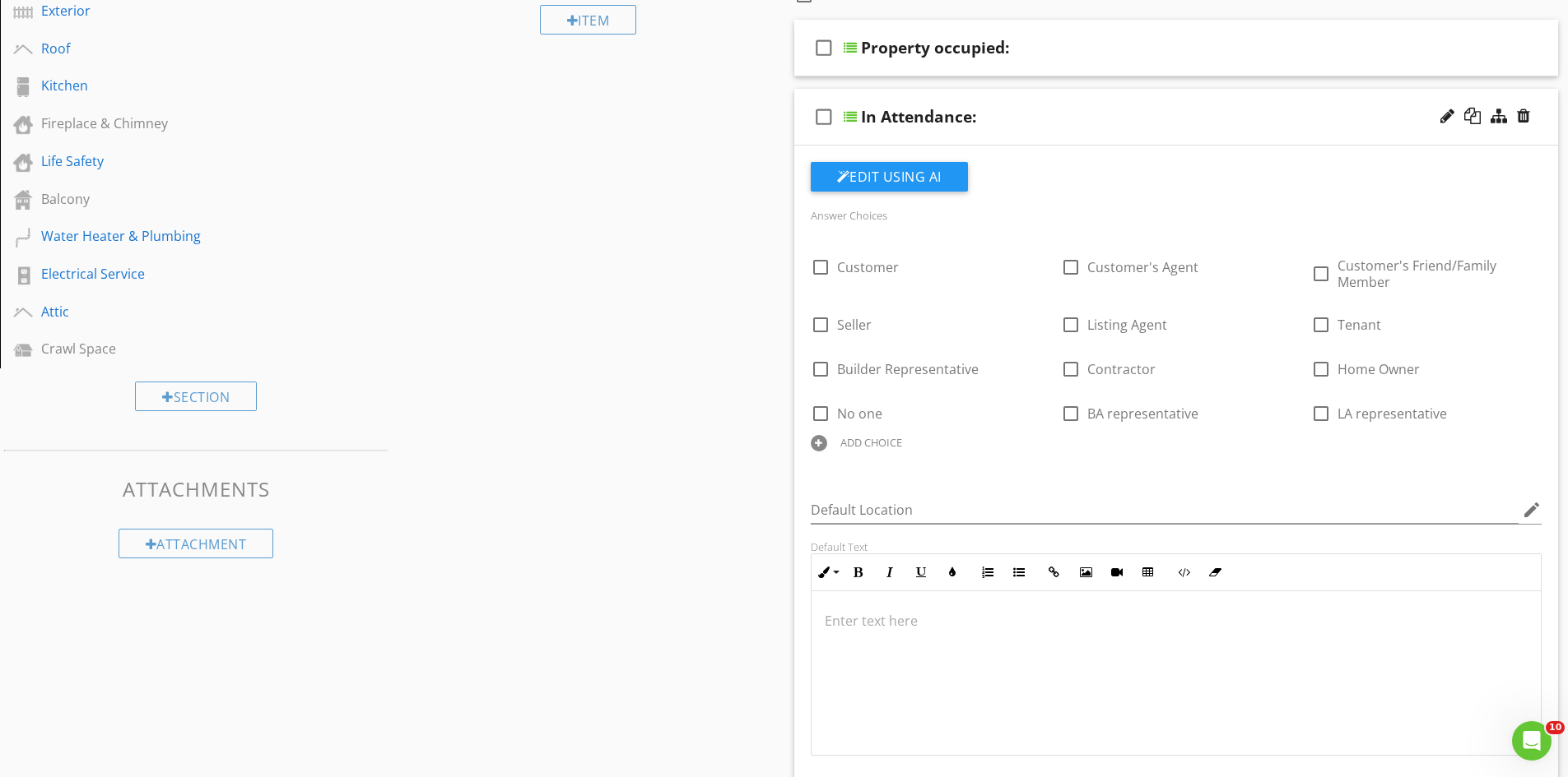
click at [1201, 94] on div "check_box_outline_blank In Attendance:" at bounding box center [1176, 117] width 764 height 57
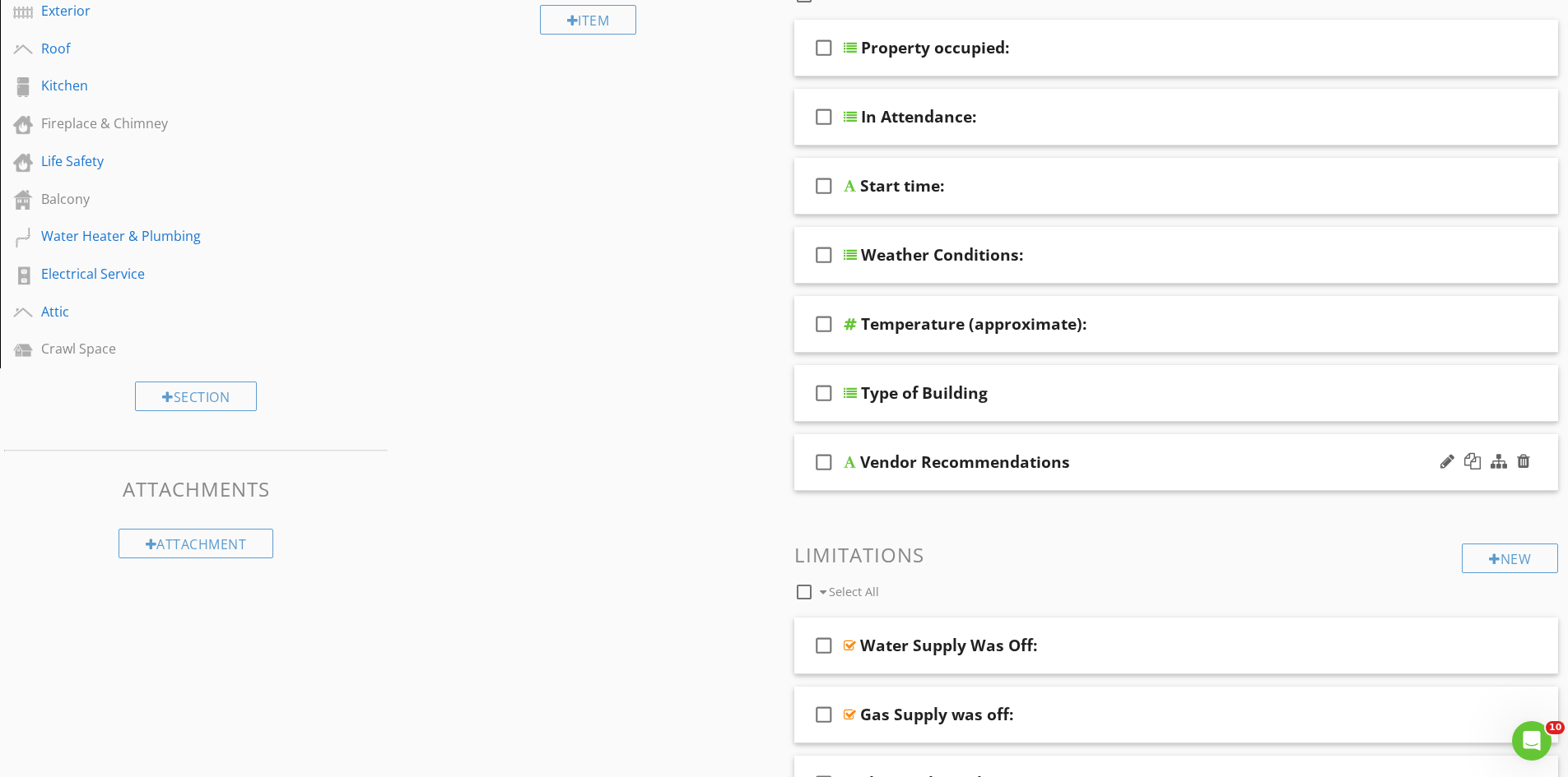
click at [1241, 439] on div "check_box_outline_blank Vendor Recommendations" at bounding box center [1176, 462] width 764 height 57
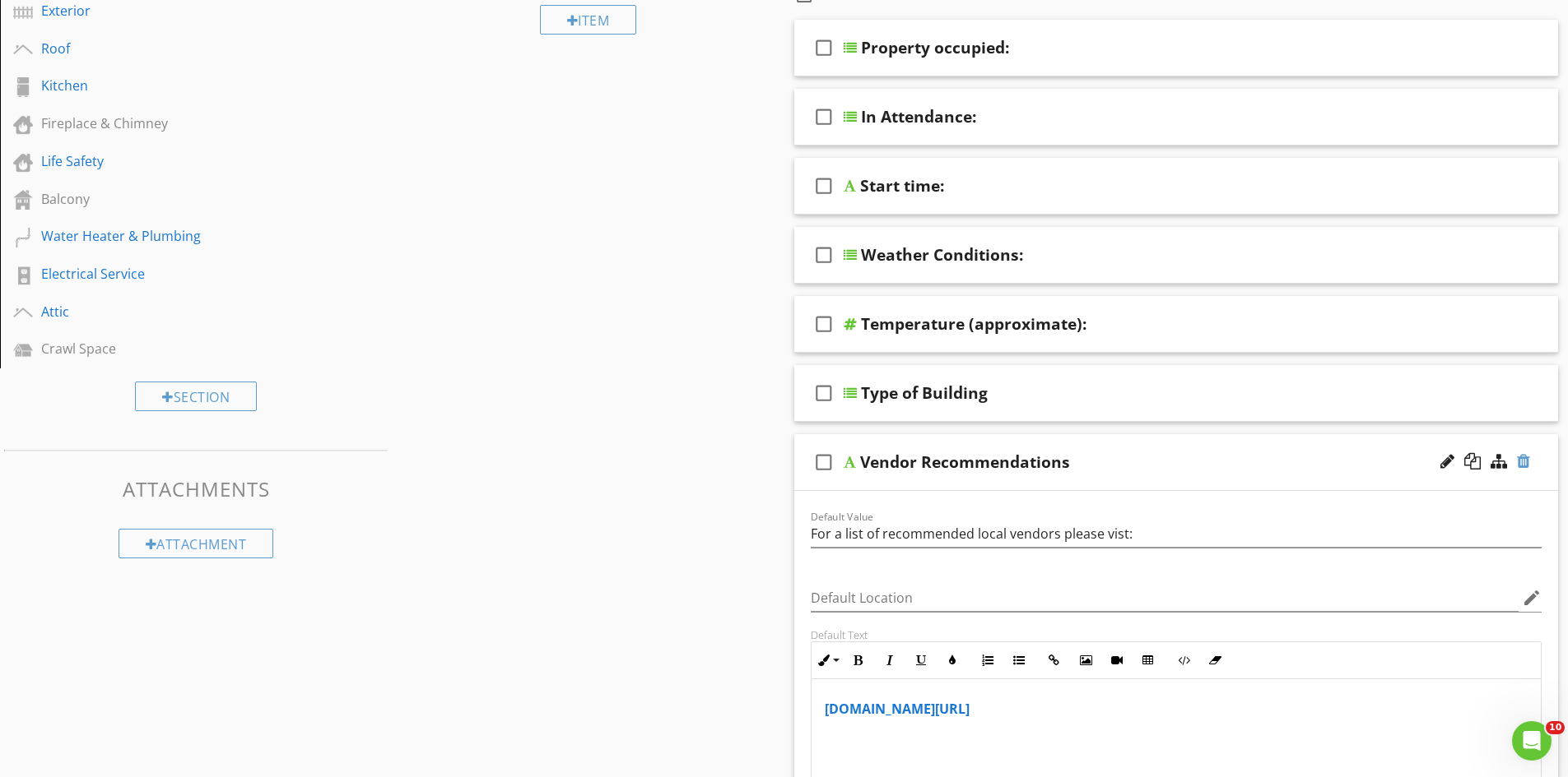
click at [1524, 465] on div at bounding box center [1524, 460] width 13 height 16
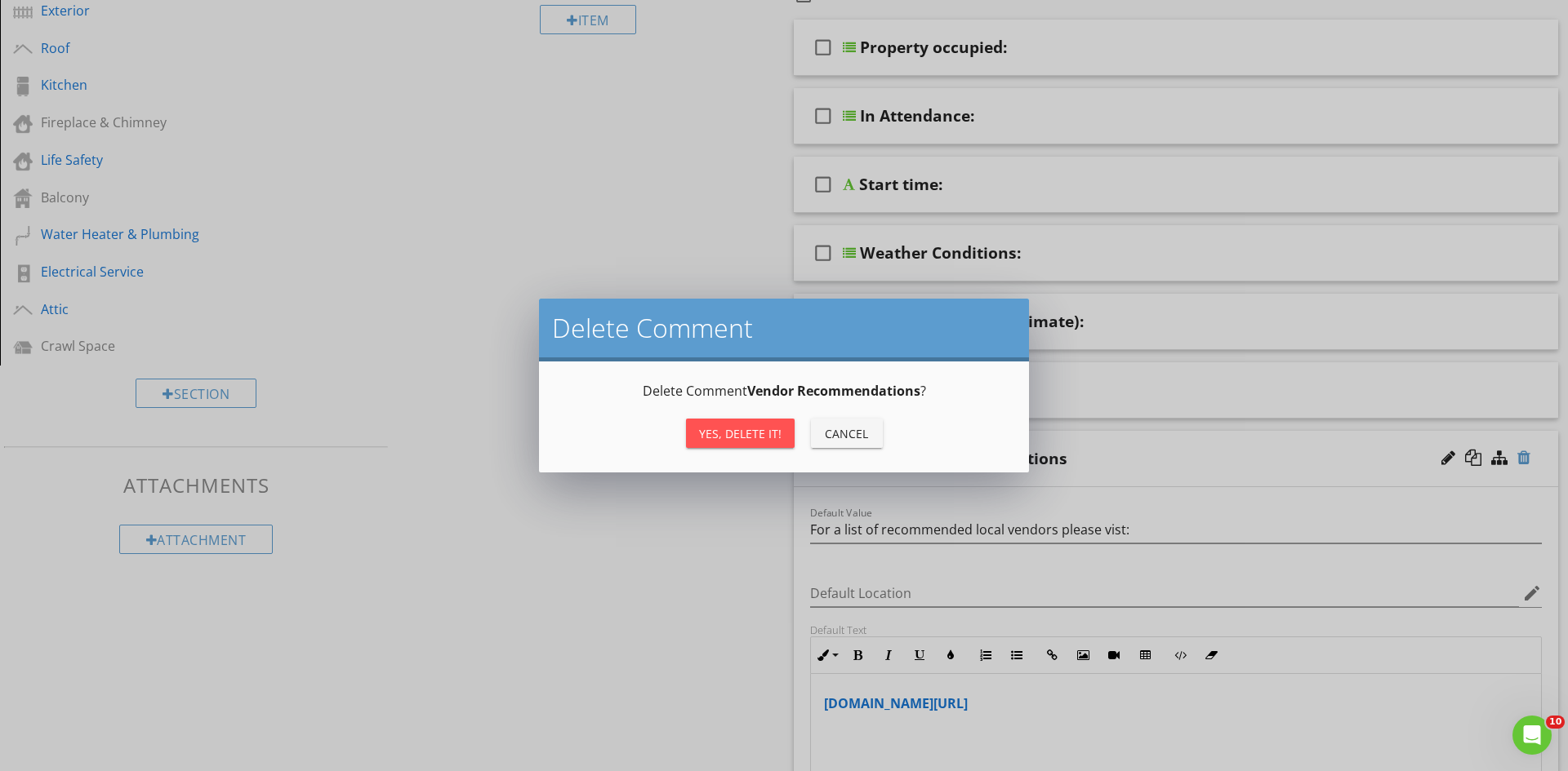
type textarea "<p><a draggable="false" fr-original-style="" href="https://www.hopehomeinspecti…"
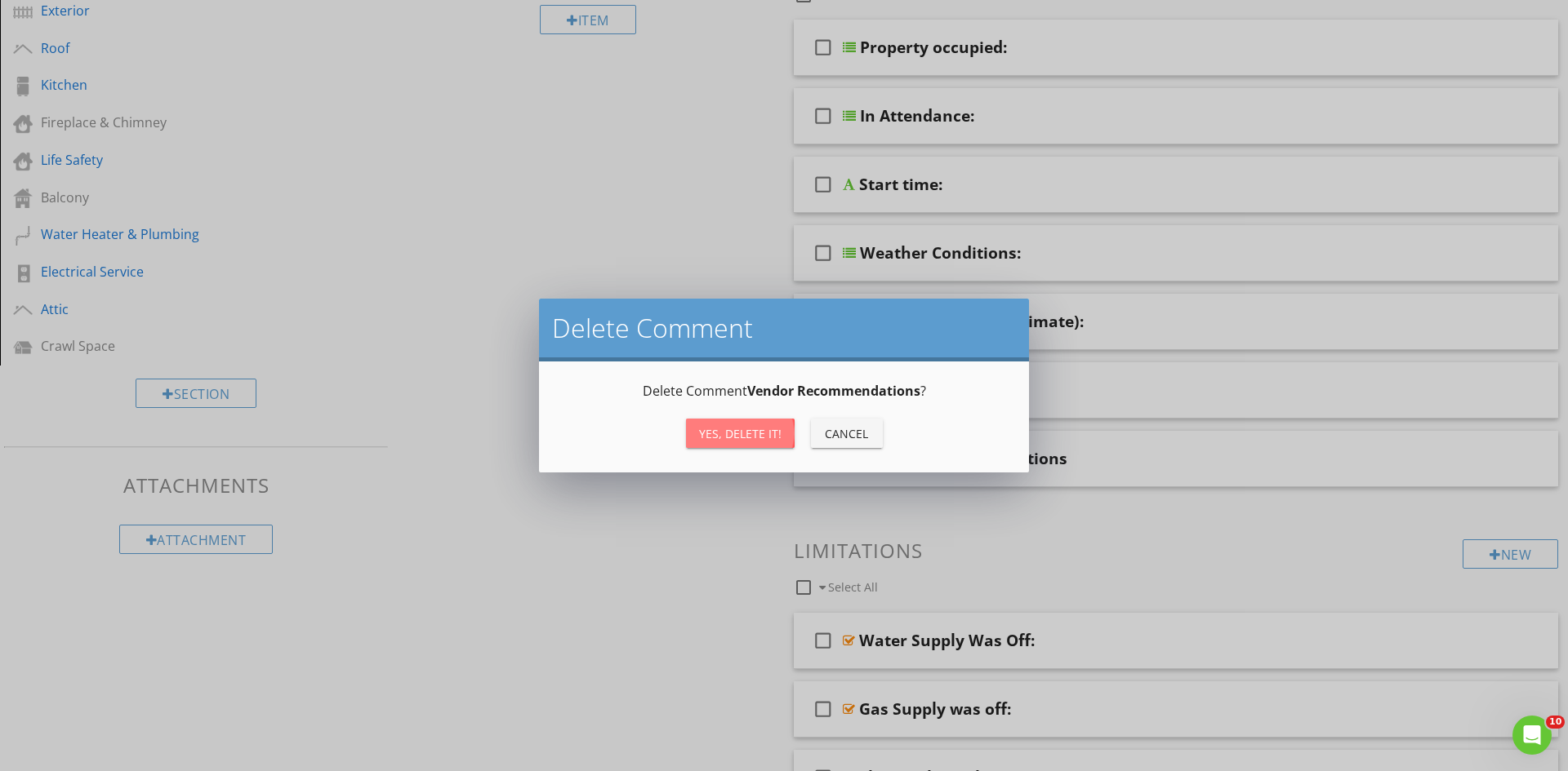
click at [746, 431] on div "Yes, Delete it!" at bounding box center [740, 433] width 83 height 17
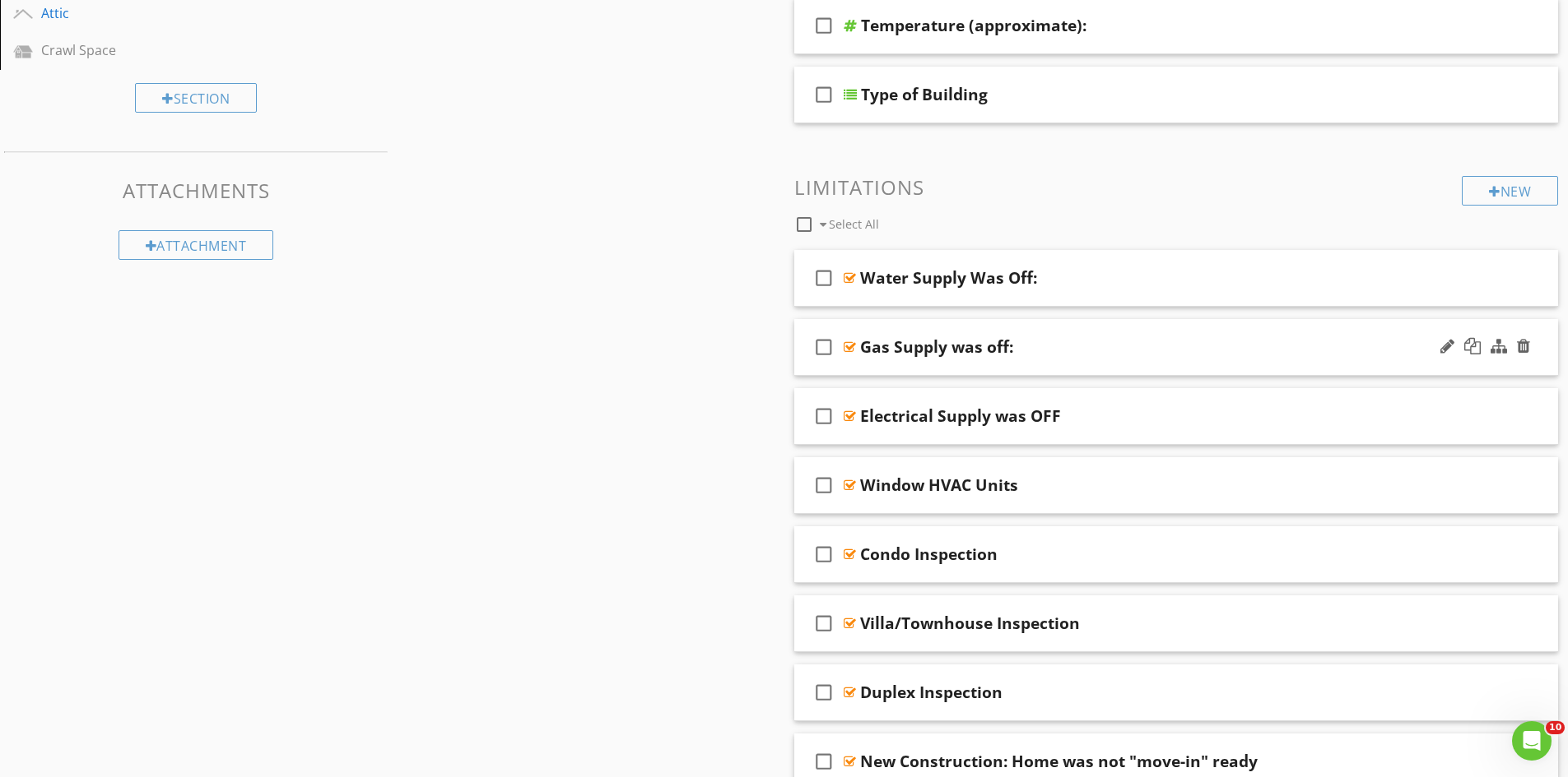
scroll to position [576, 0]
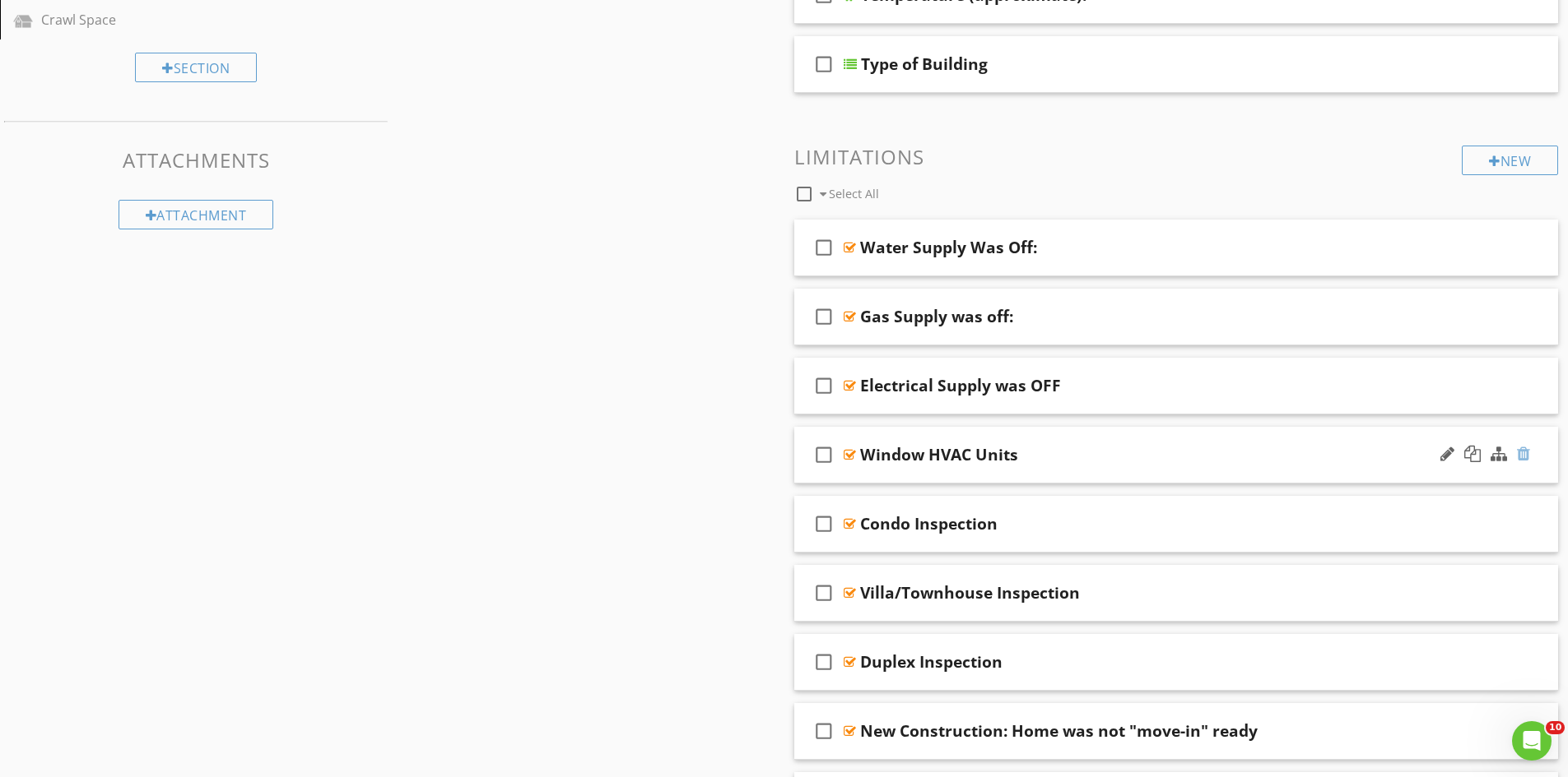
click at [1525, 453] on div at bounding box center [1524, 454] width 13 height 16
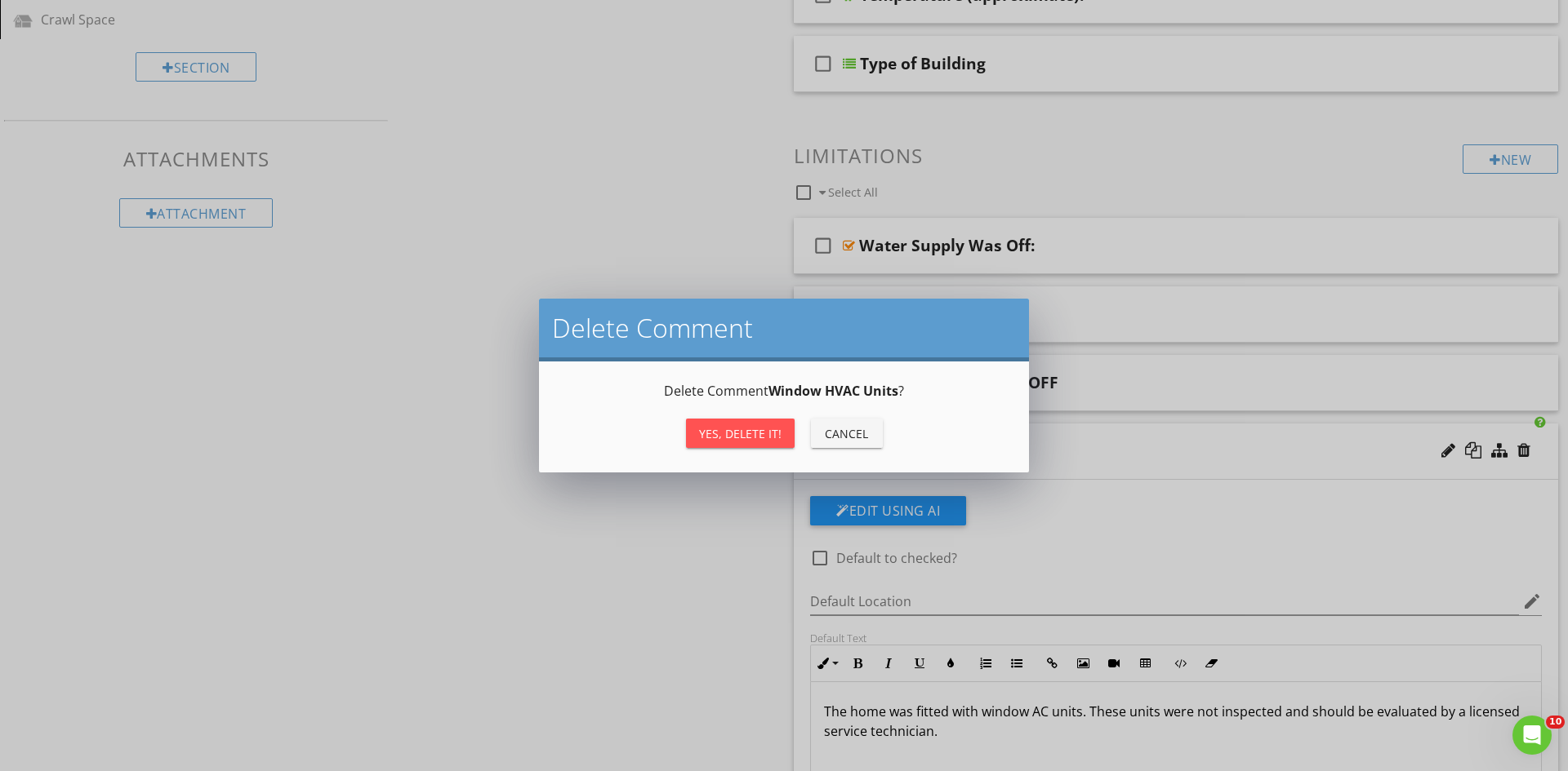
click at [716, 422] on button "Yes, Delete it!" at bounding box center [740, 432] width 109 height 29
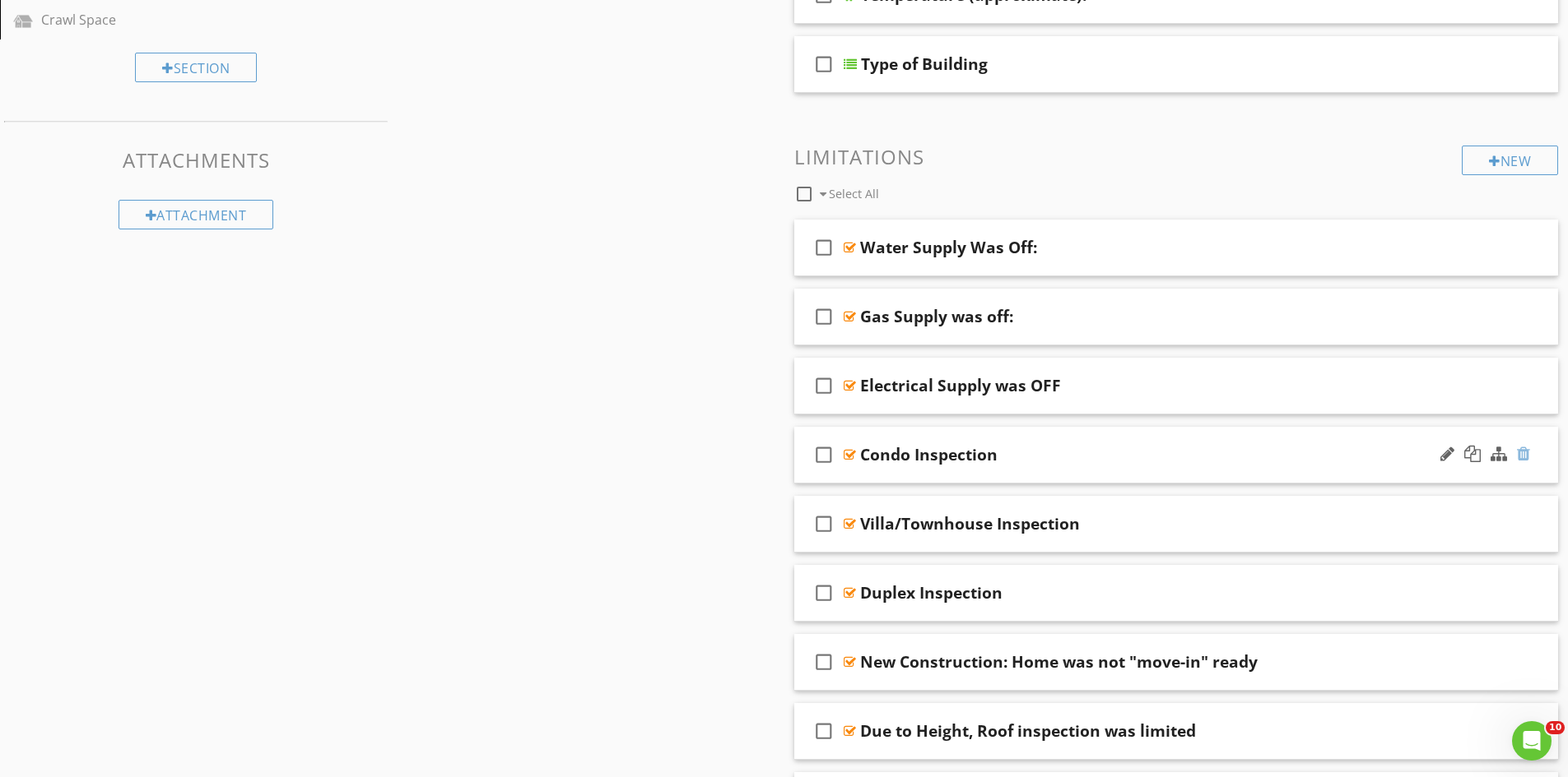
click at [1524, 457] on div at bounding box center [1524, 454] width 13 height 16
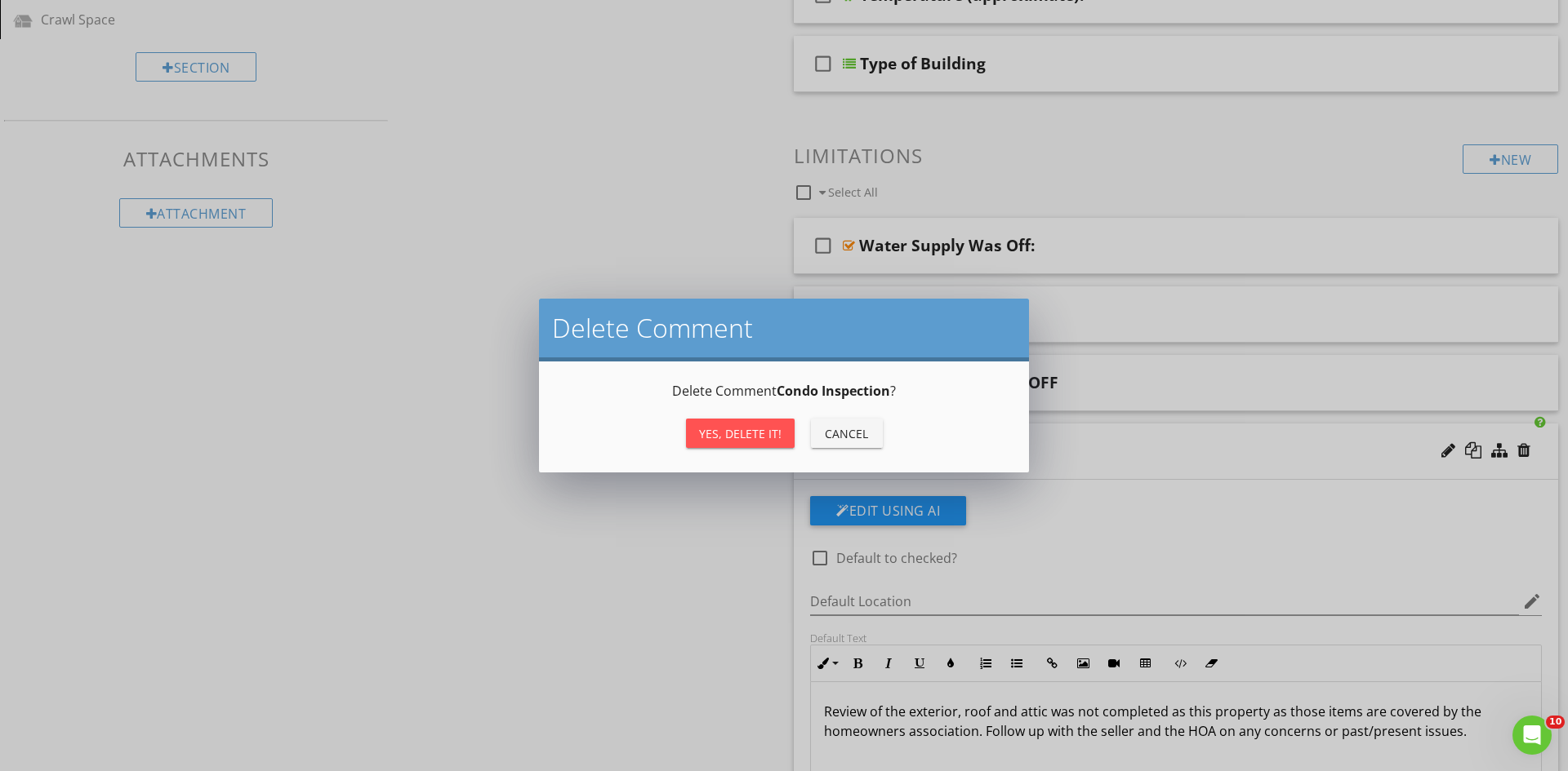
click at [734, 442] on div "Yes, Delete it!" at bounding box center [740, 433] width 83 height 17
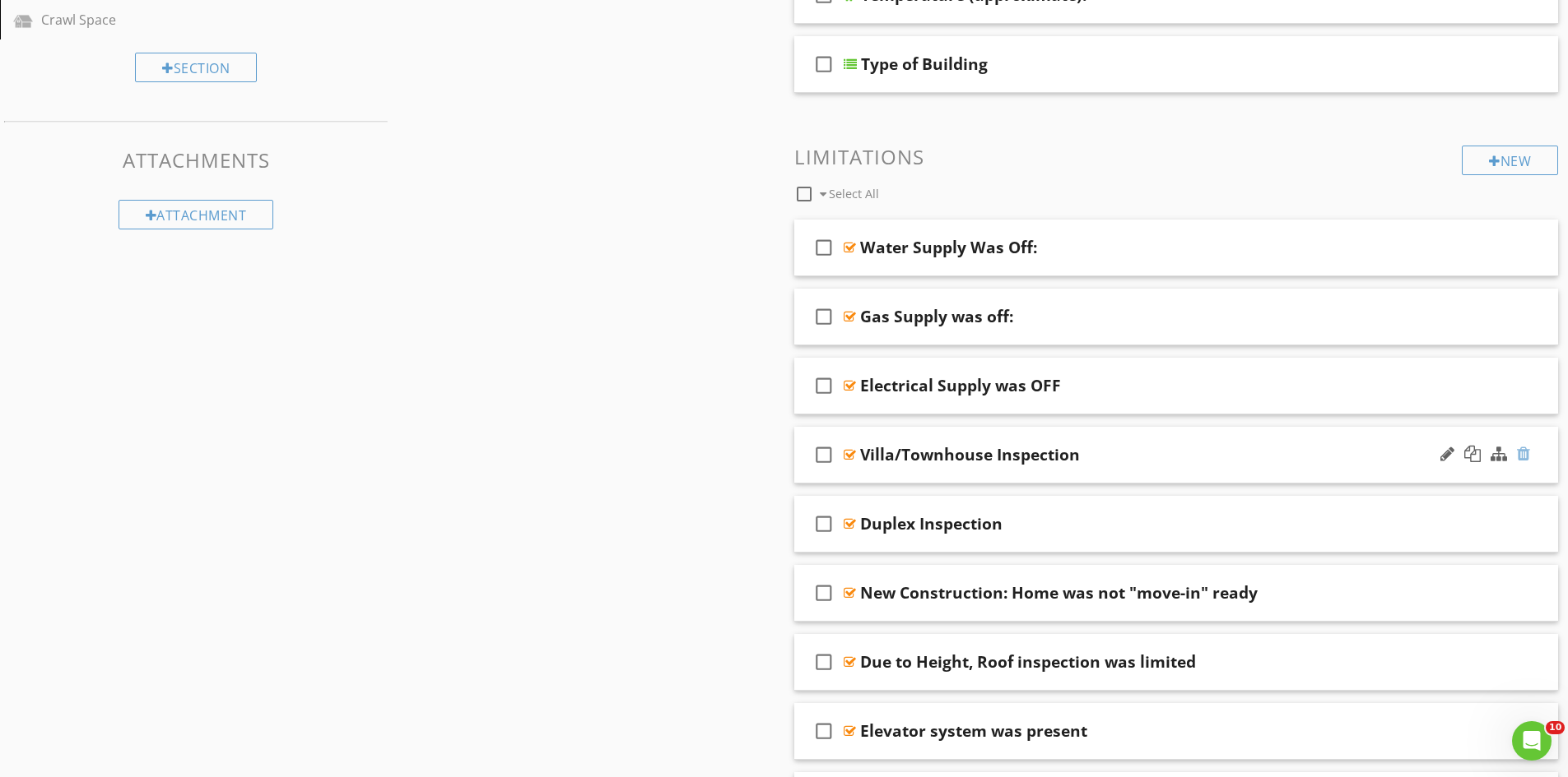
click at [1524, 448] on div at bounding box center [1524, 454] width 13 height 16
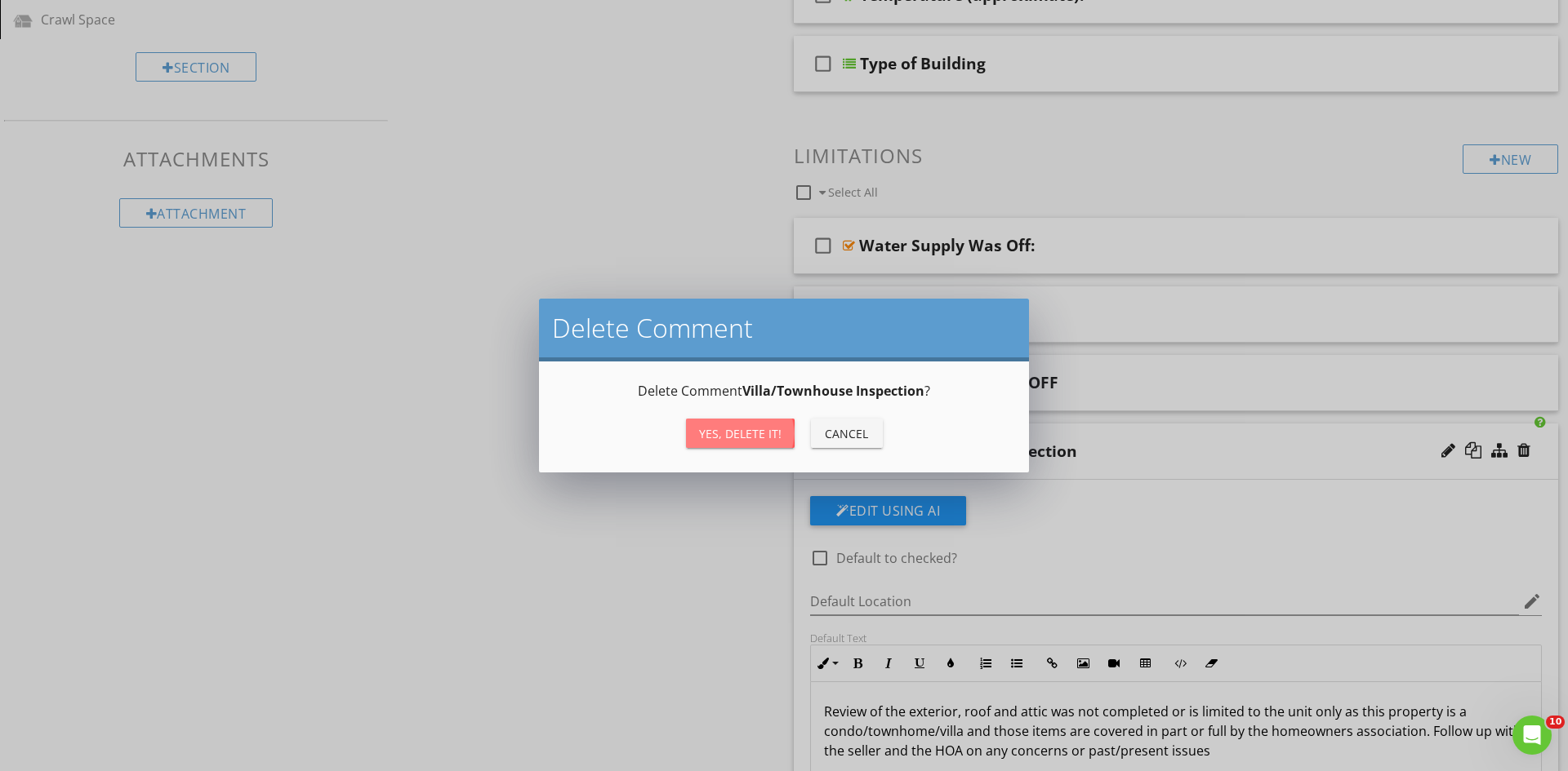
click at [726, 437] on div "Yes, Delete it!" at bounding box center [740, 433] width 83 height 17
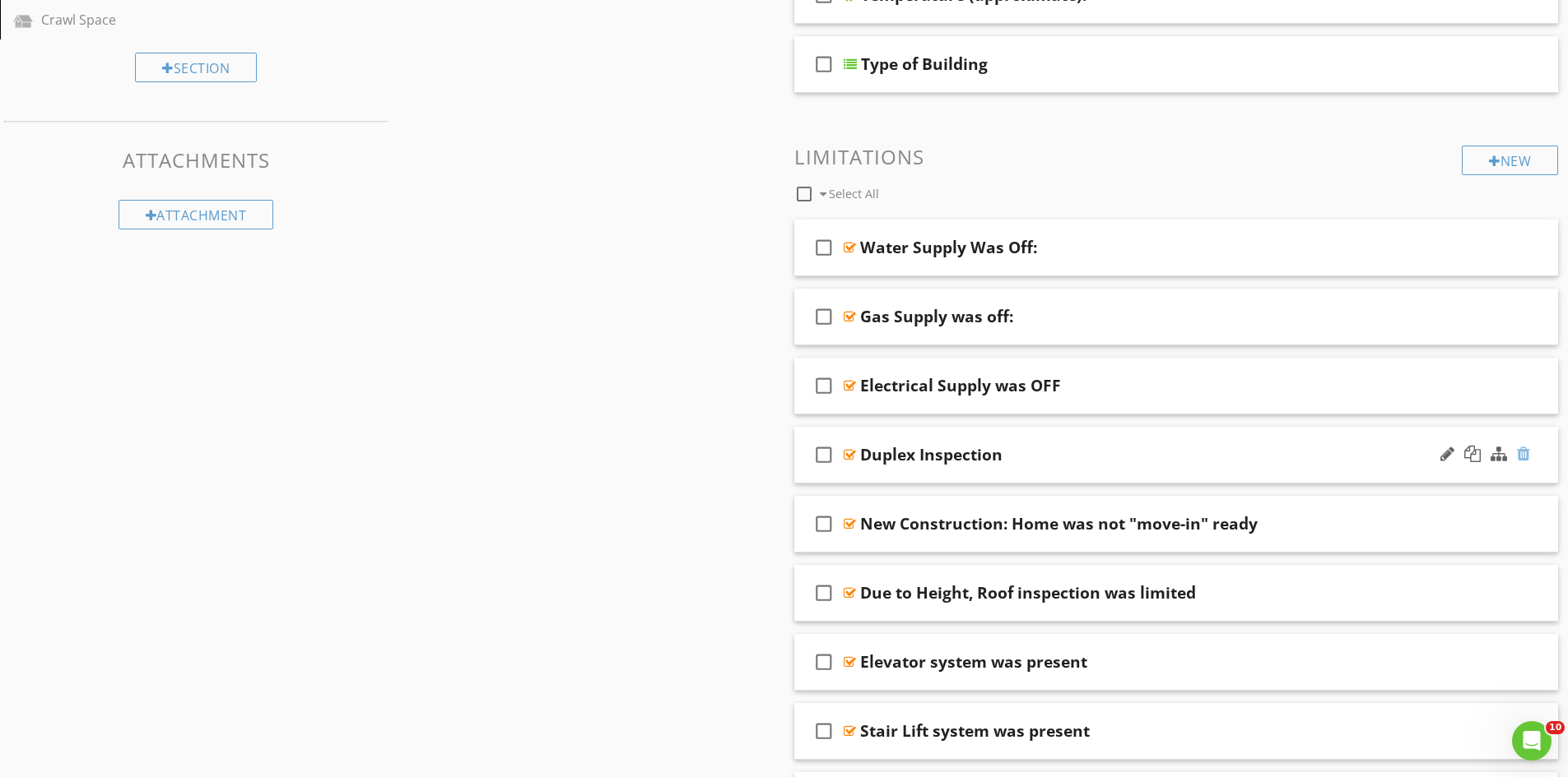
click at [1522, 453] on div at bounding box center [1524, 454] width 13 height 16
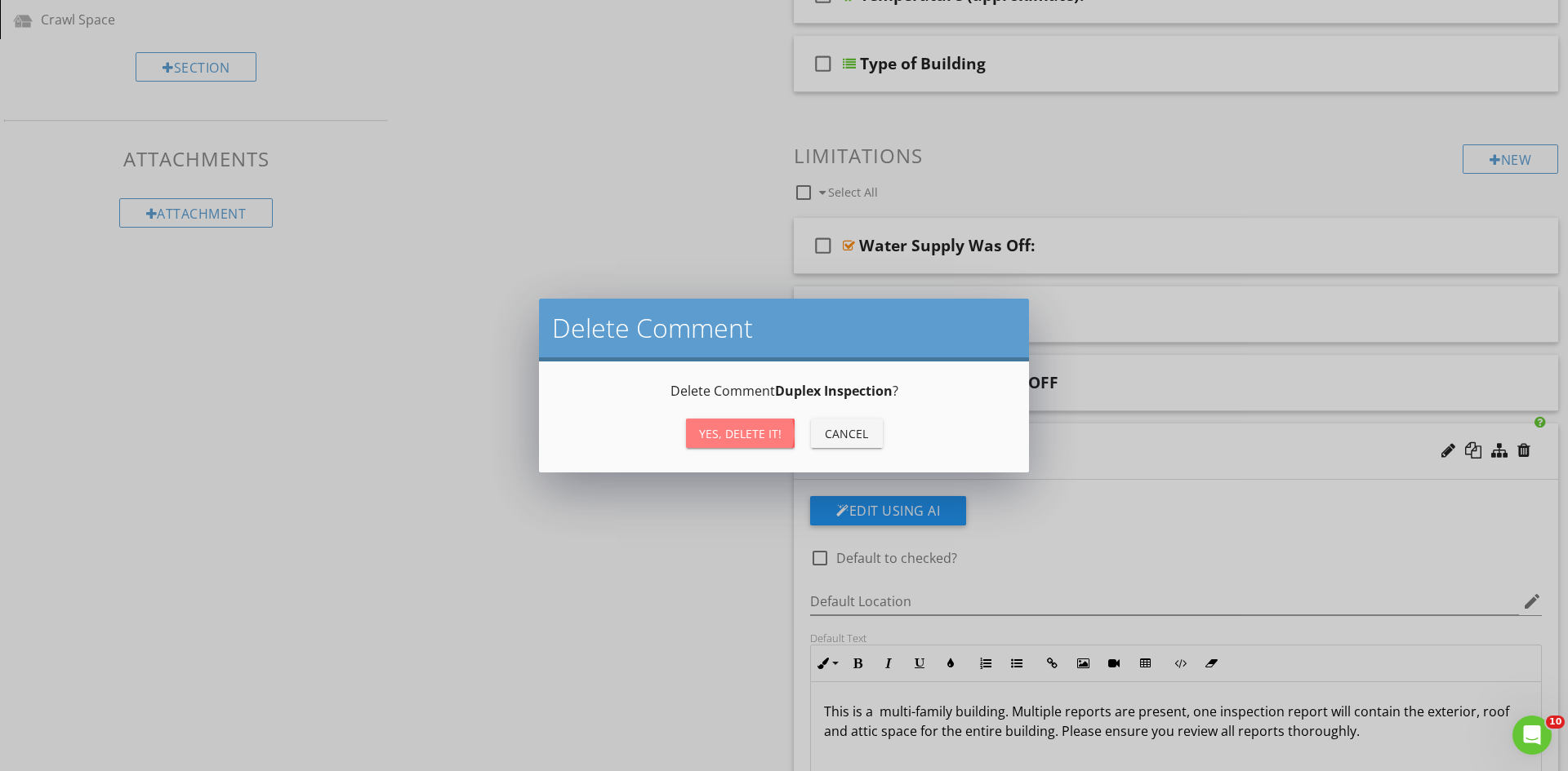
click at [753, 431] on div "Yes, Delete it!" at bounding box center [740, 433] width 83 height 17
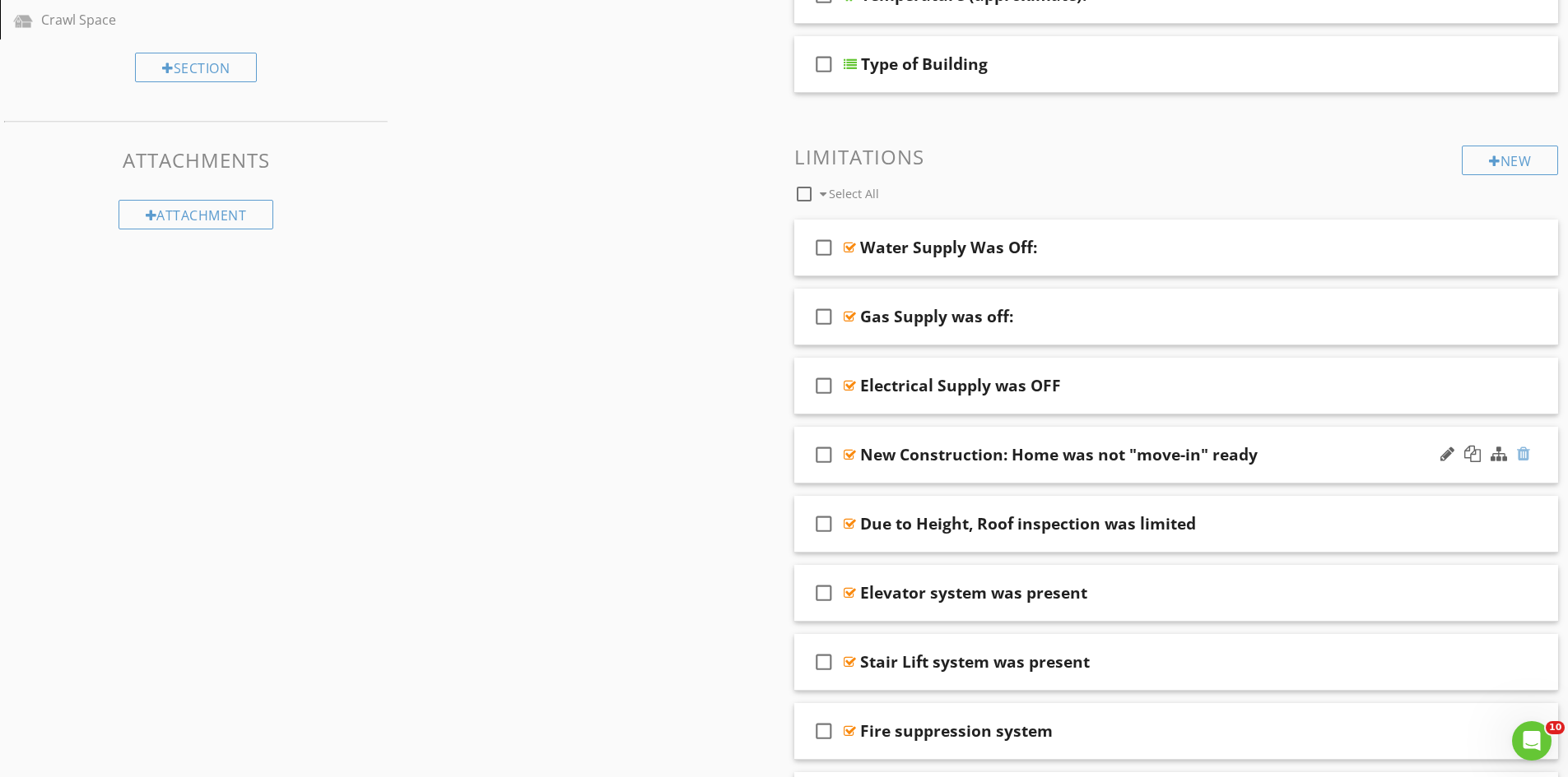
click at [1525, 453] on div at bounding box center [1524, 454] width 13 height 16
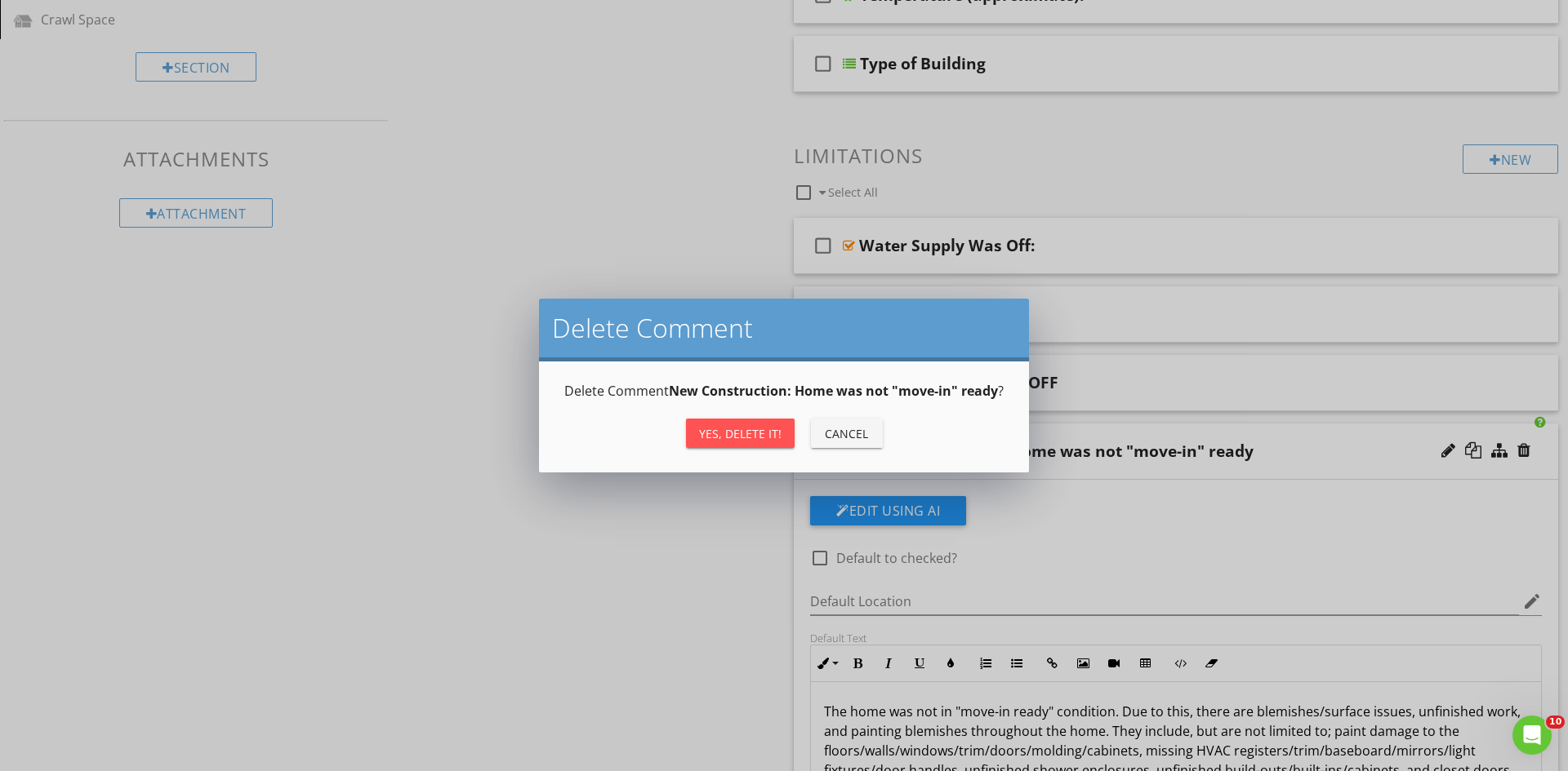
click at [714, 437] on div "Yes, Delete it!" at bounding box center [740, 433] width 83 height 17
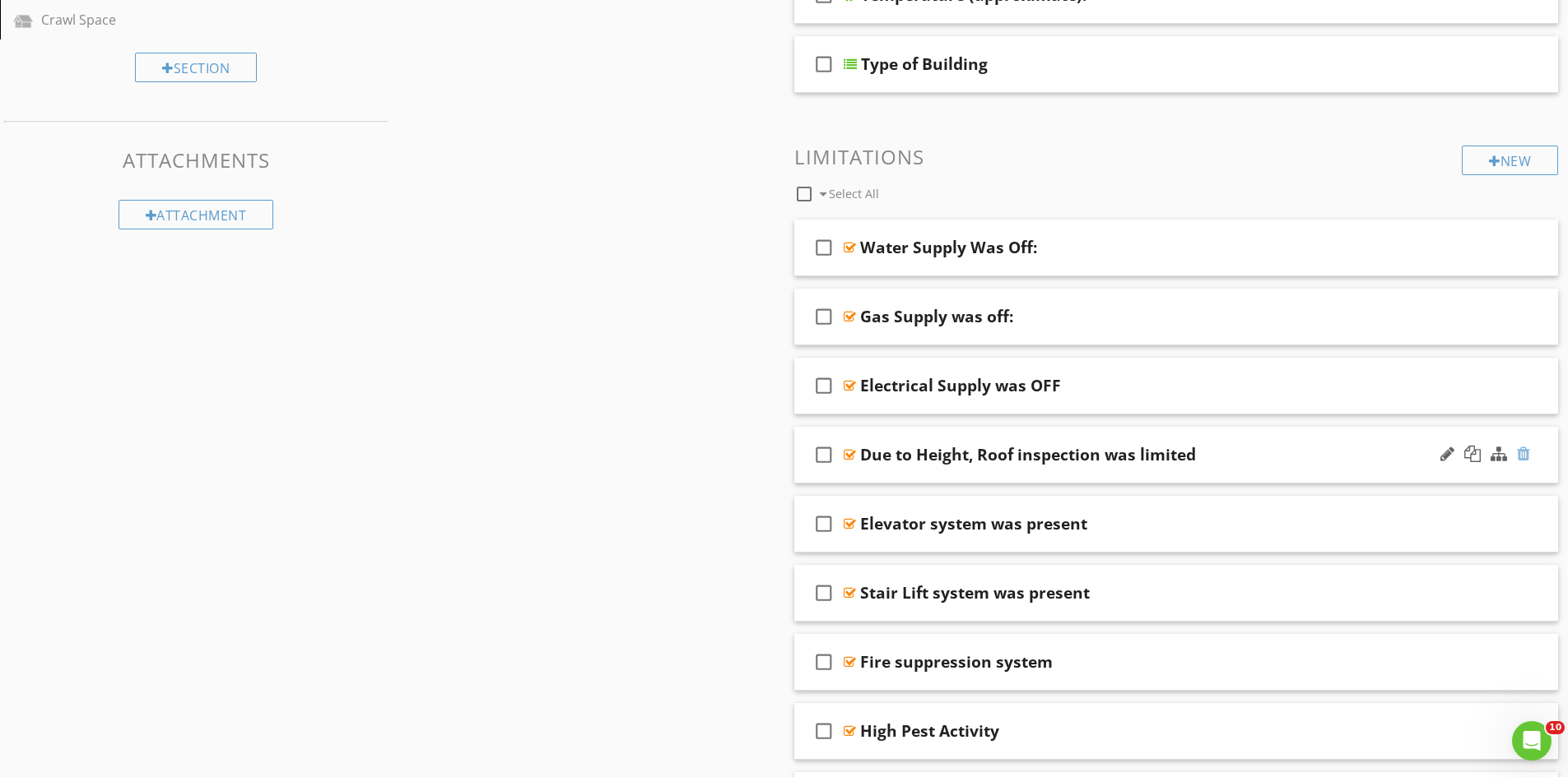
click at [1521, 455] on div at bounding box center [1524, 454] width 13 height 16
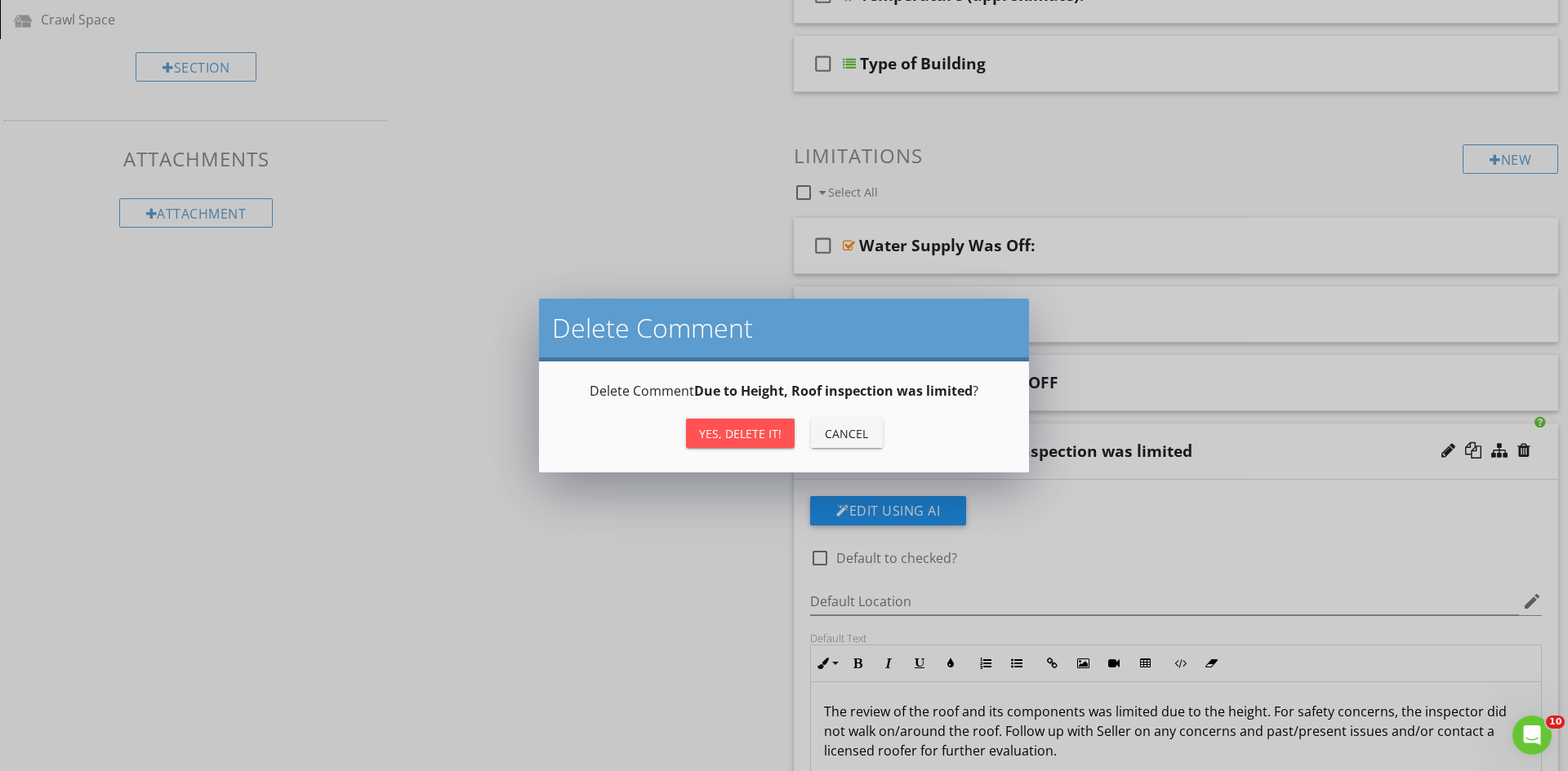
click at [770, 428] on div "Yes, Delete it!" at bounding box center [740, 433] width 83 height 17
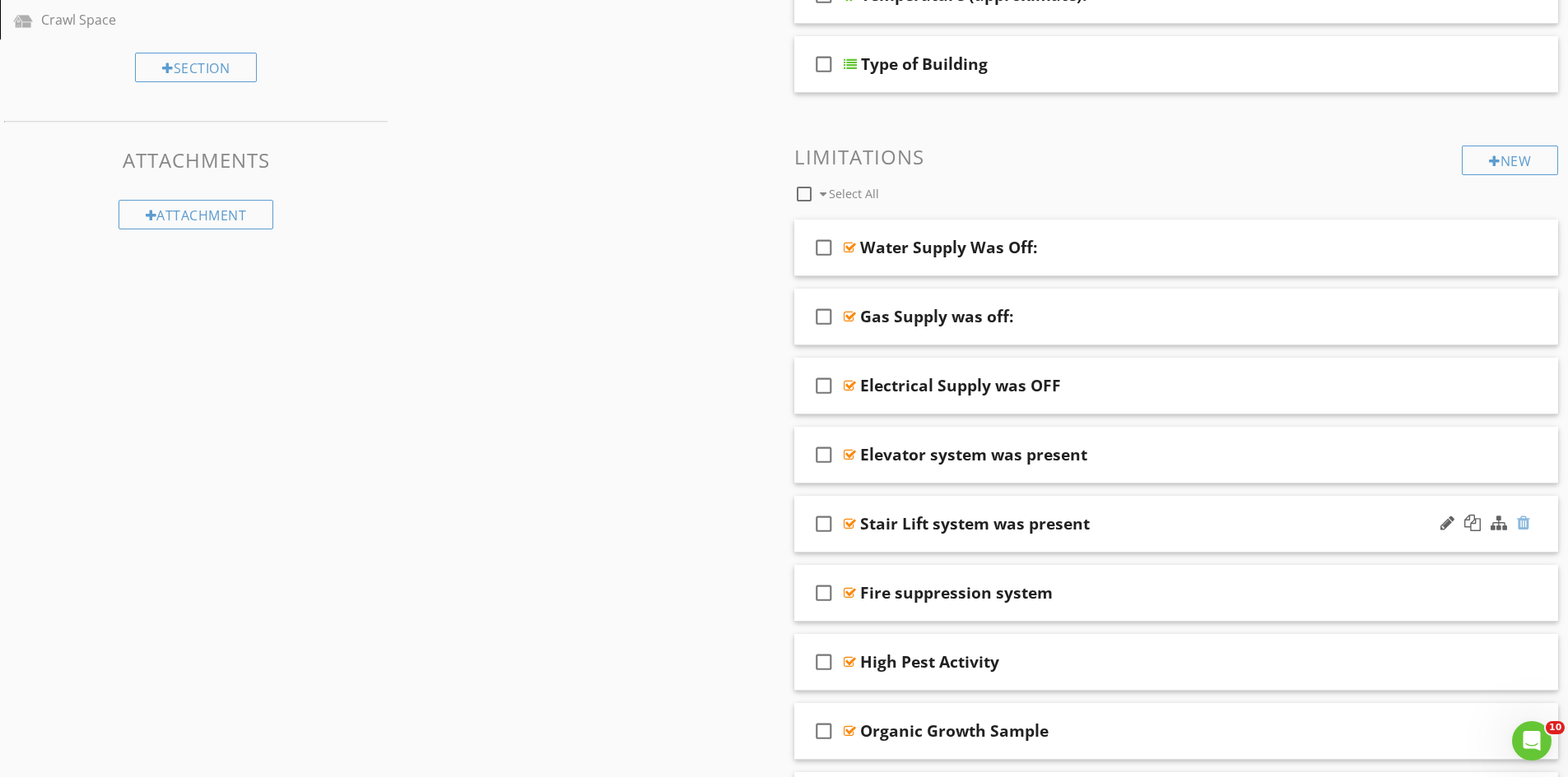
click at [1523, 522] on div at bounding box center [1524, 523] width 13 height 16
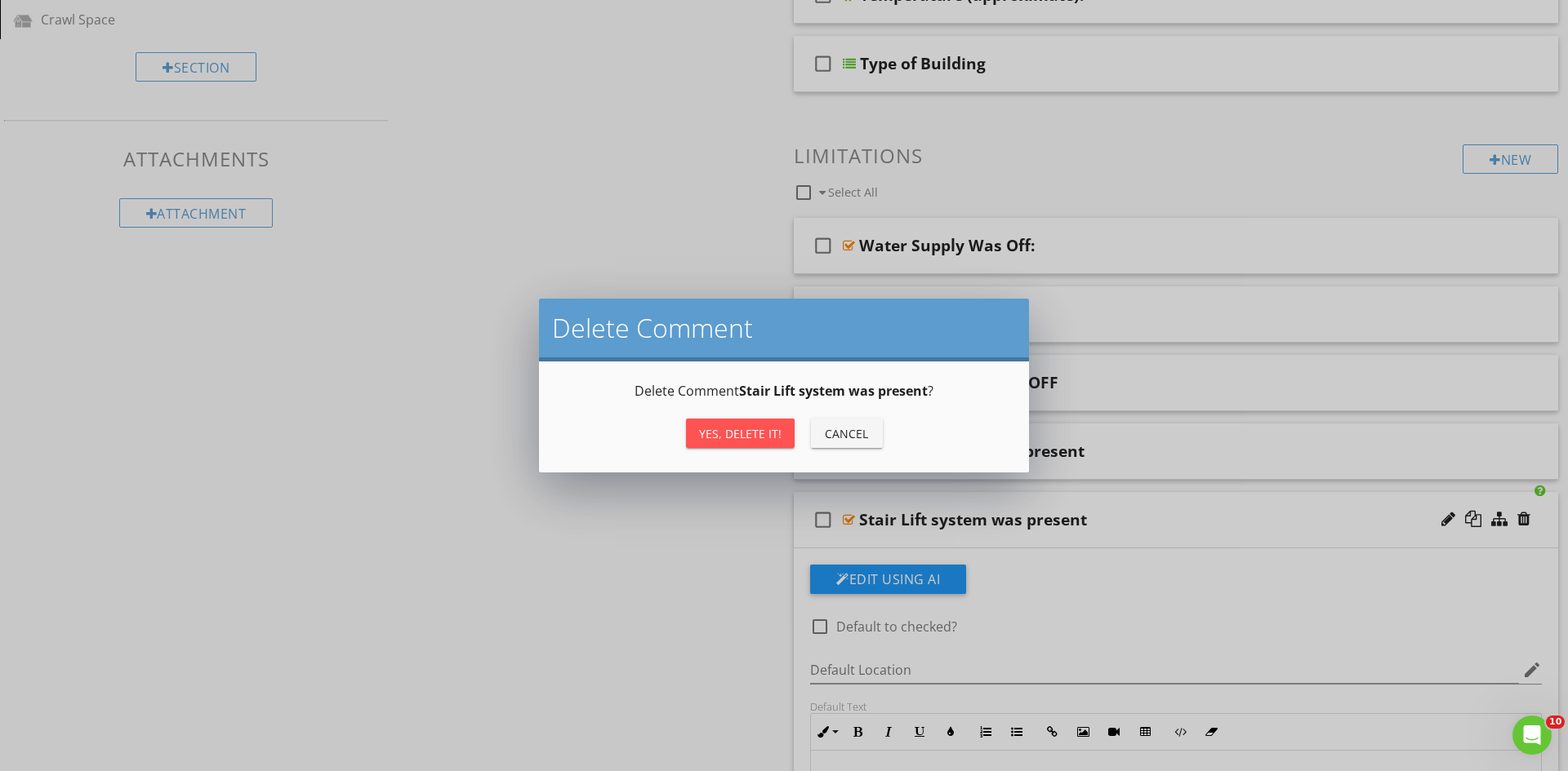
click at [744, 435] on div "Yes, Delete it!" at bounding box center [740, 433] width 83 height 17
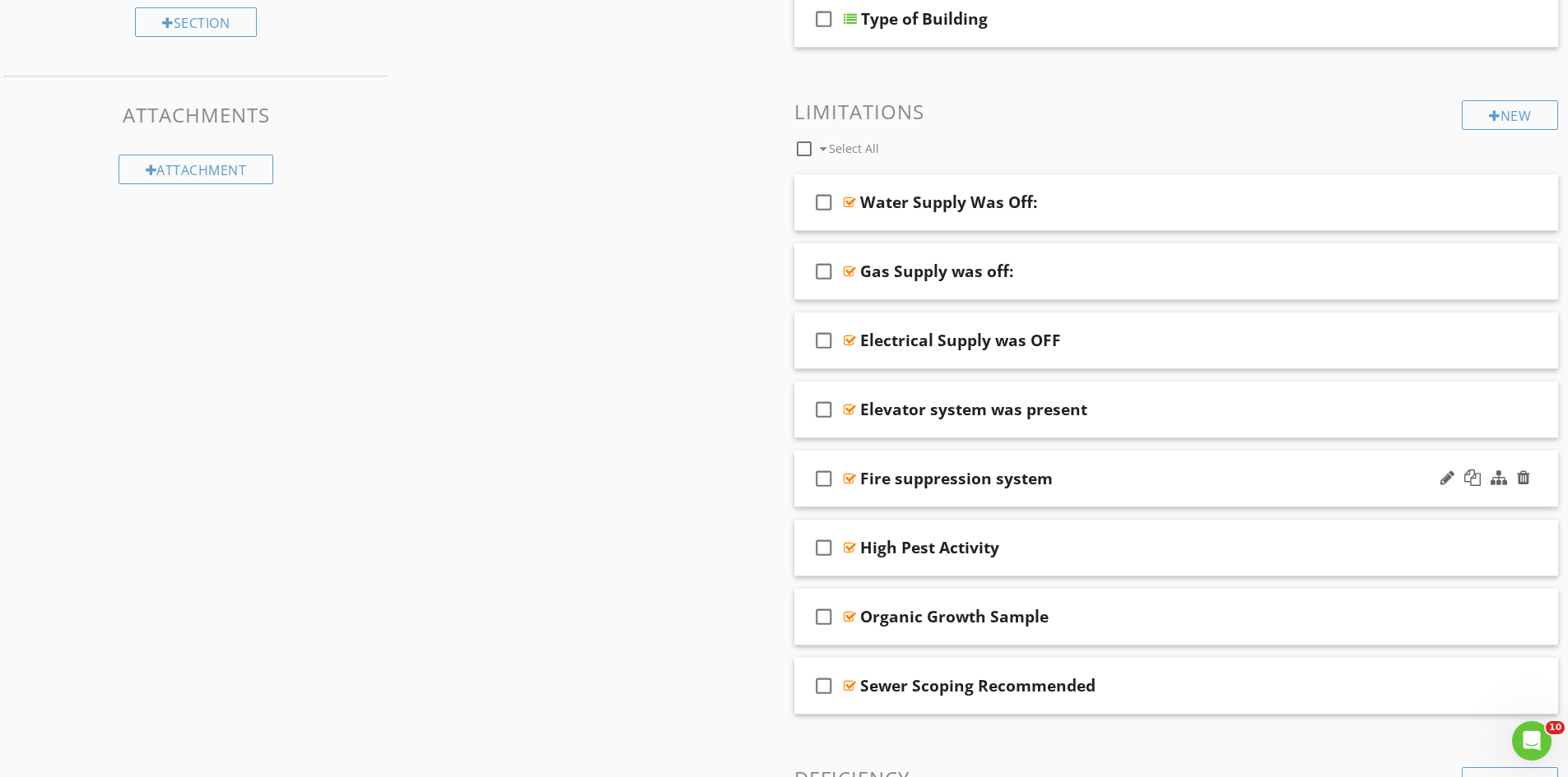
scroll to position [658, 0]
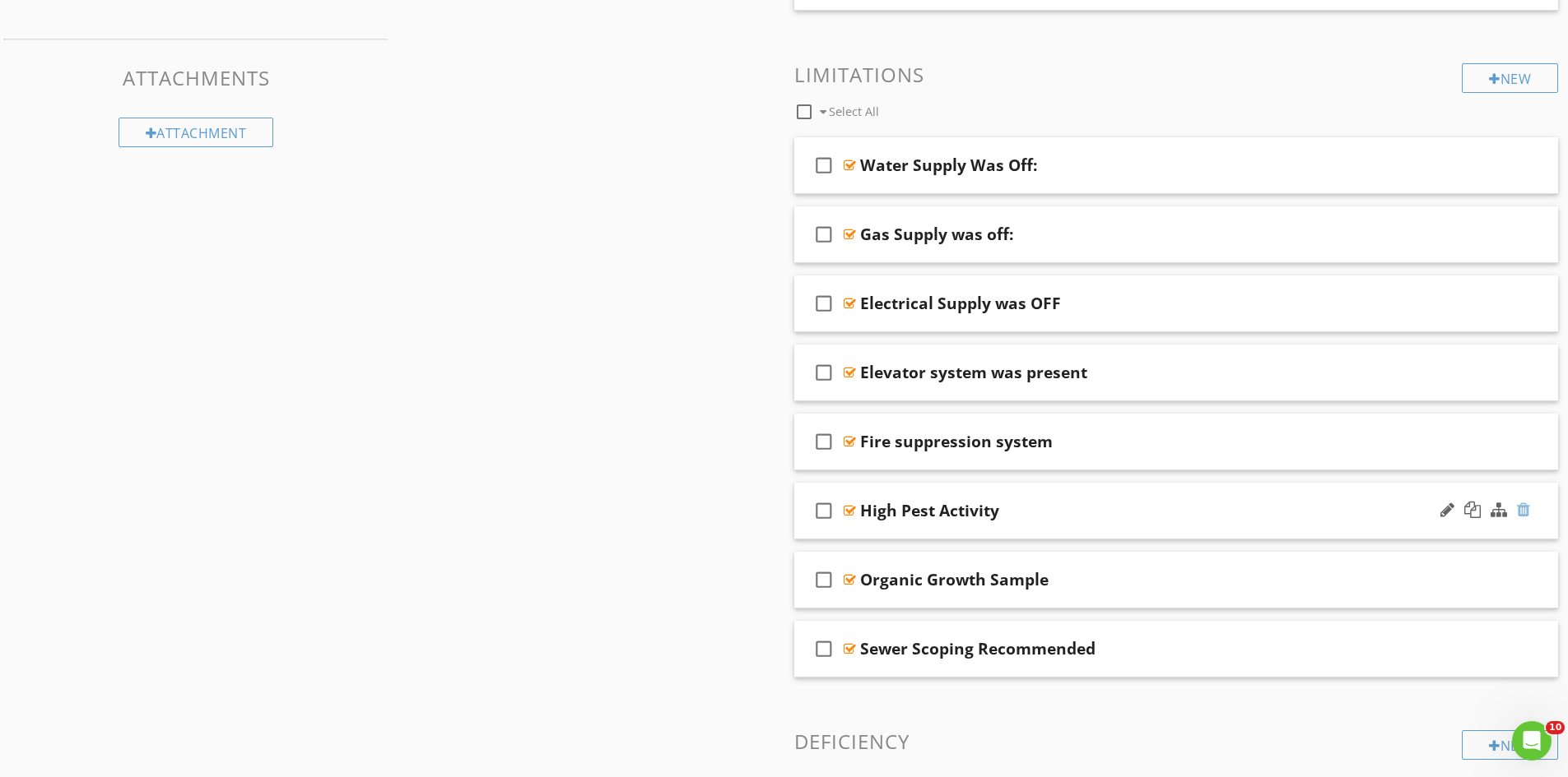
click at [1524, 509] on div at bounding box center [1524, 509] width 13 height 16
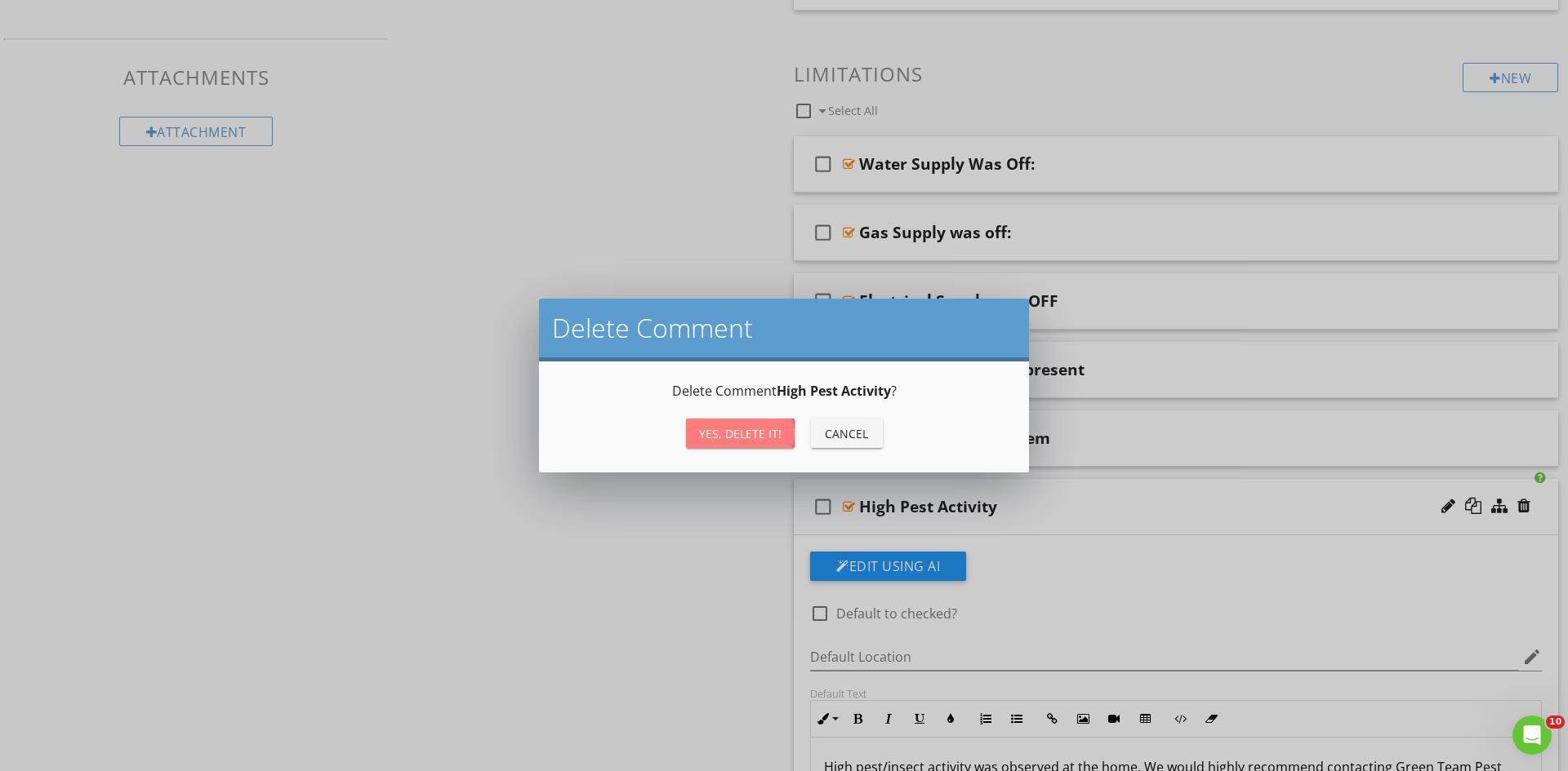
click at [743, 441] on div "Yes, Delete it!" at bounding box center [740, 433] width 83 height 17
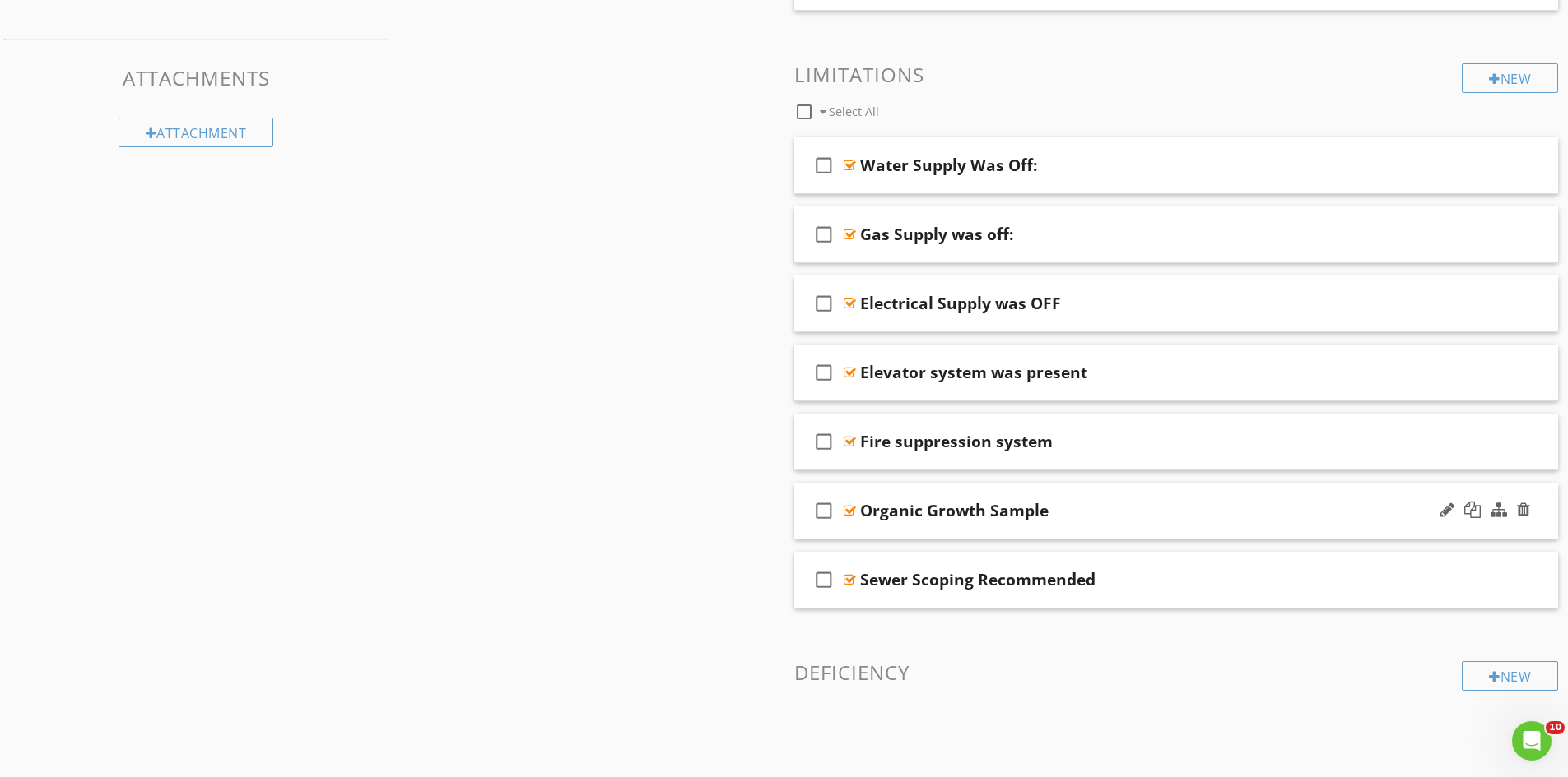
click at [1118, 516] on div "Organic Growth Sample" at bounding box center [1134, 510] width 549 height 20
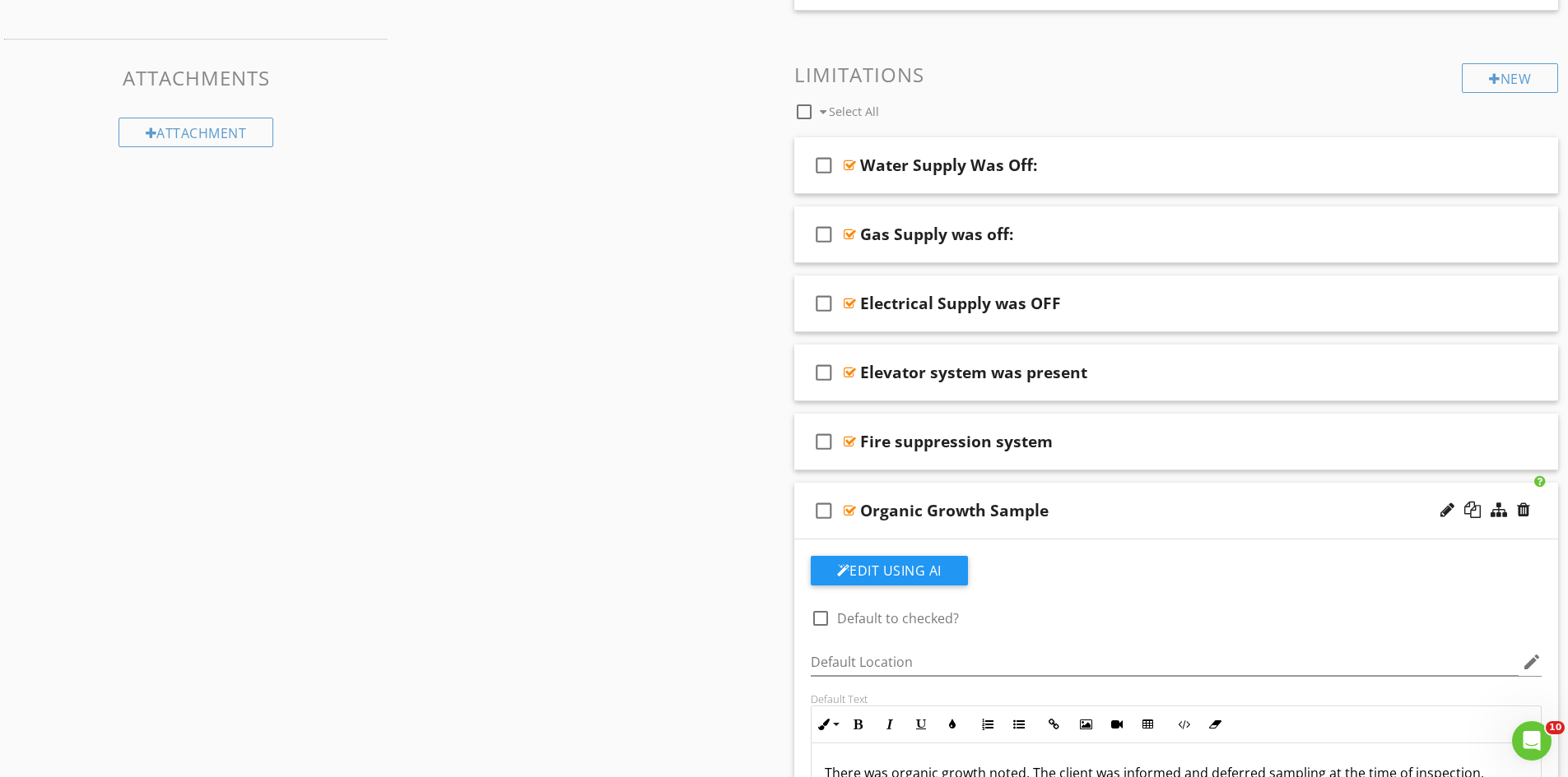
click at [1040, 510] on div "Organic Growth Sample" at bounding box center [953, 510] width 188 height 20
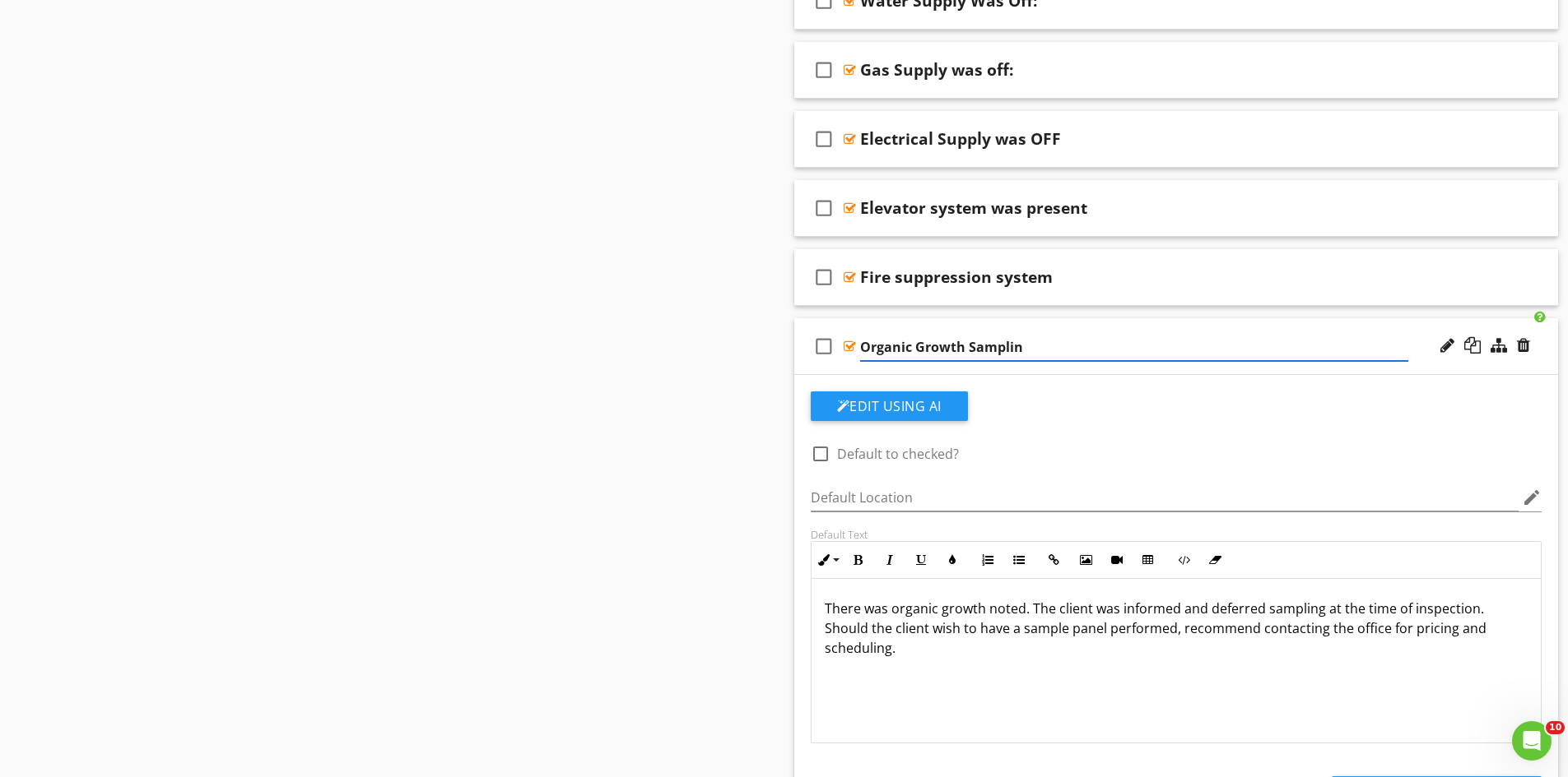
type input "Organic Growth Sampling"
click at [1096, 333] on div "check_box_outline_blank Organic Growth Sampling" at bounding box center [1176, 347] width 764 height 57
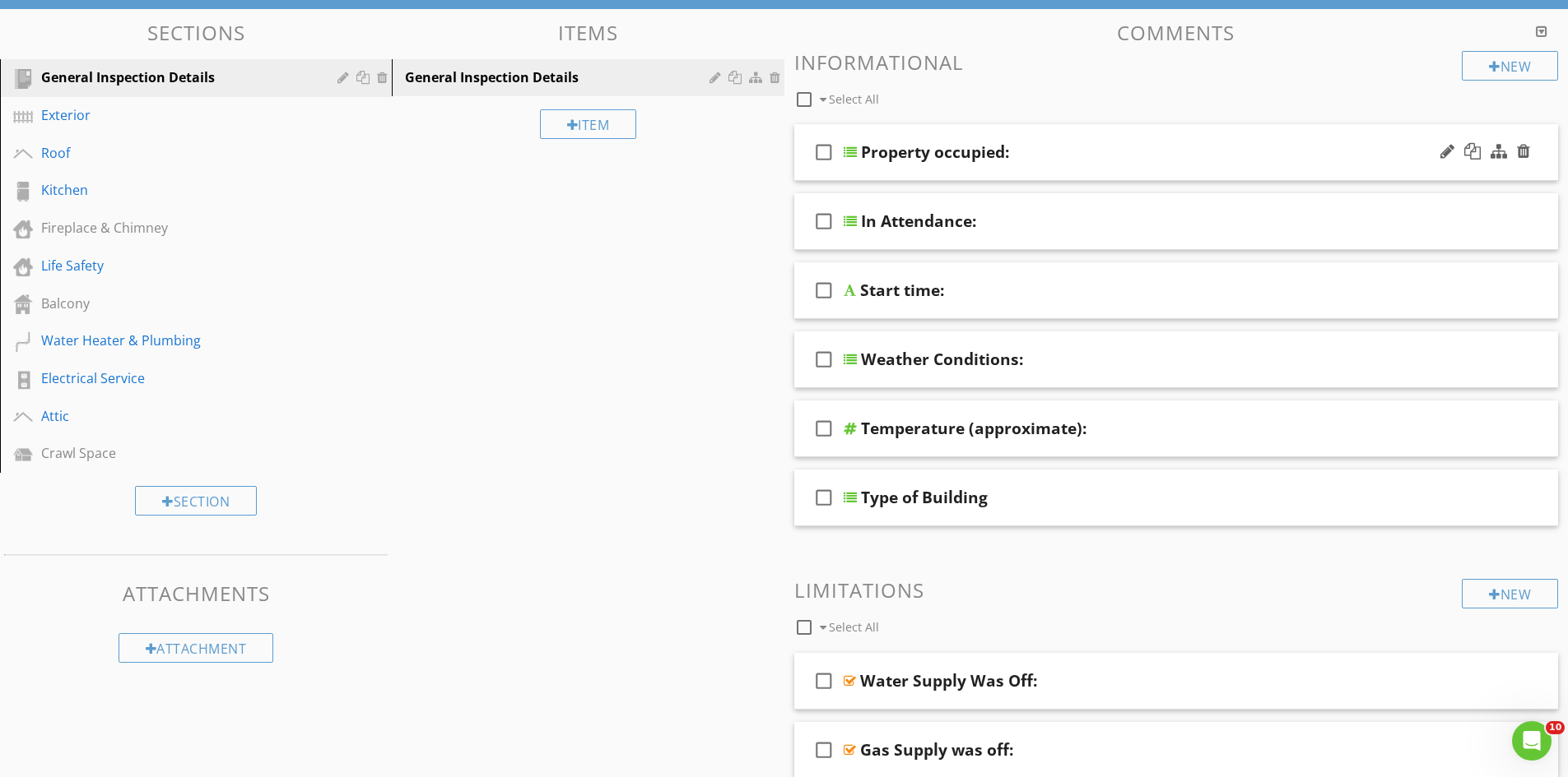
scroll to position [164, 0]
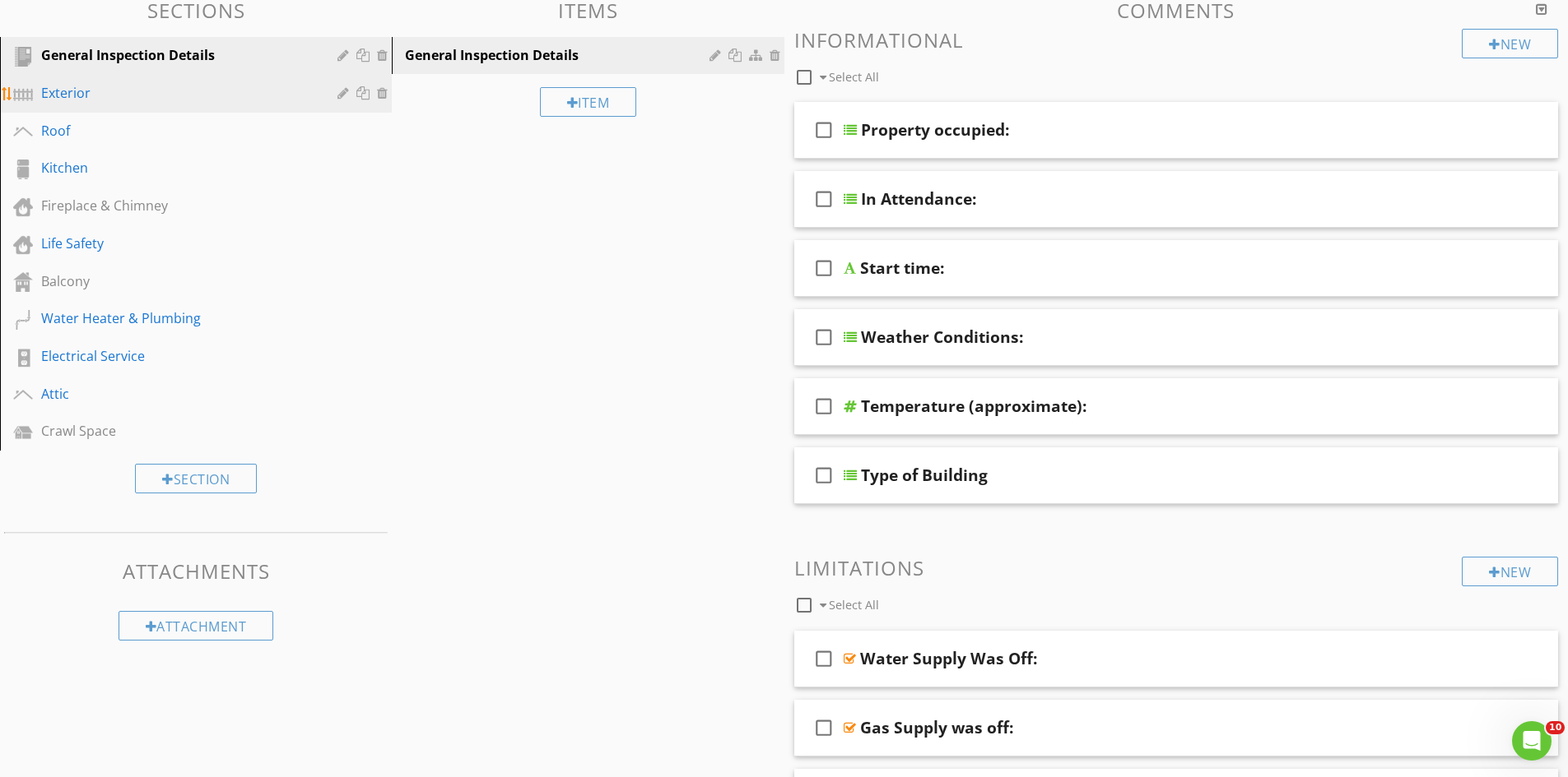
click at [152, 86] on div "Exterior" at bounding box center [178, 93] width 272 height 20
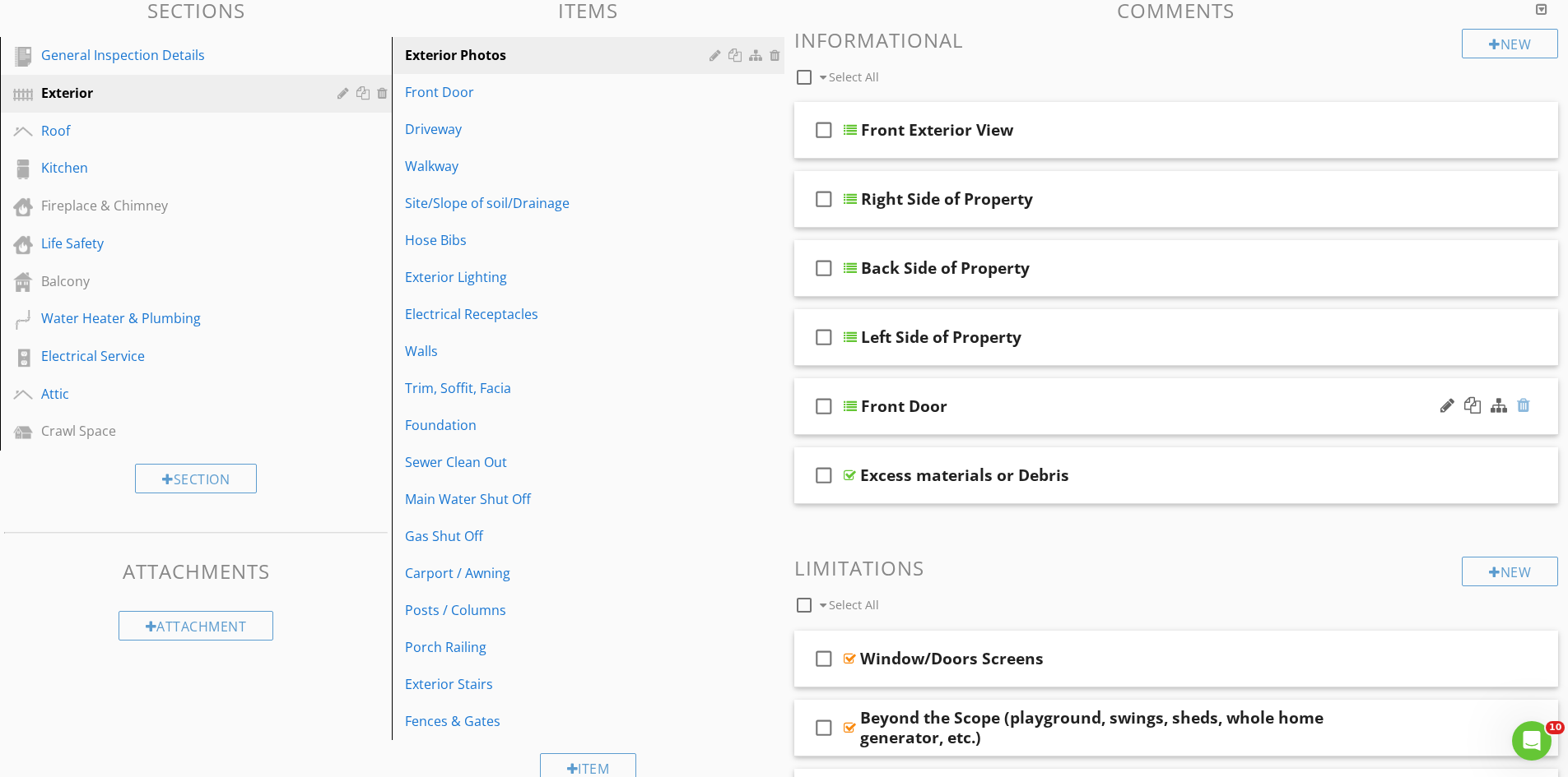
click at [1523, 406] on div at bounding box center [1524, 405] width 13 height 16
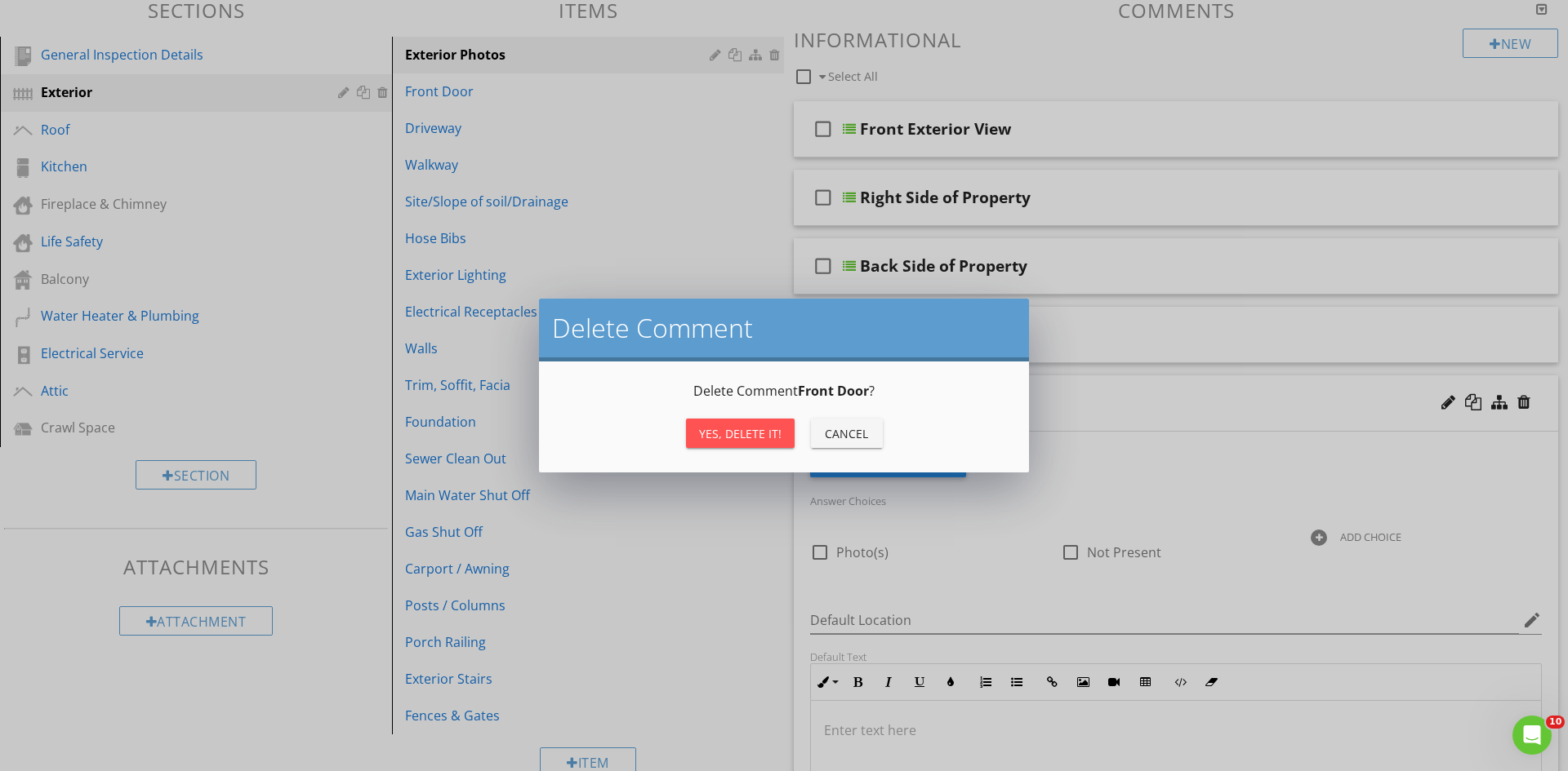
click at [693, 437] on button "Yes, Delete it!" at bounding box center [740, 432] width 109 height 29
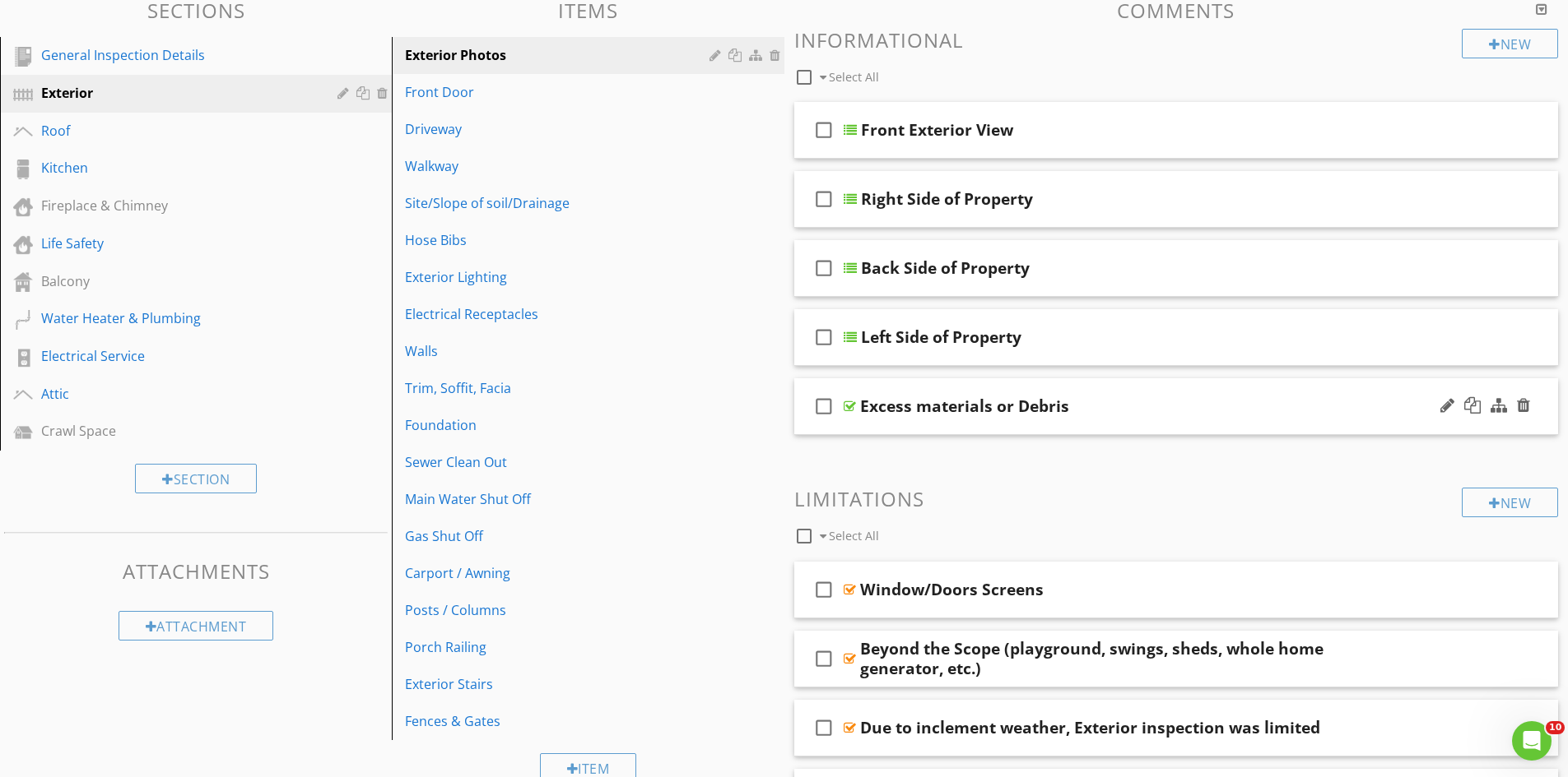
click at [1259, 421] on div "check_box_outline_blank Excess materials or Debris" at bounding box center [1176, 406] width 764 height 57
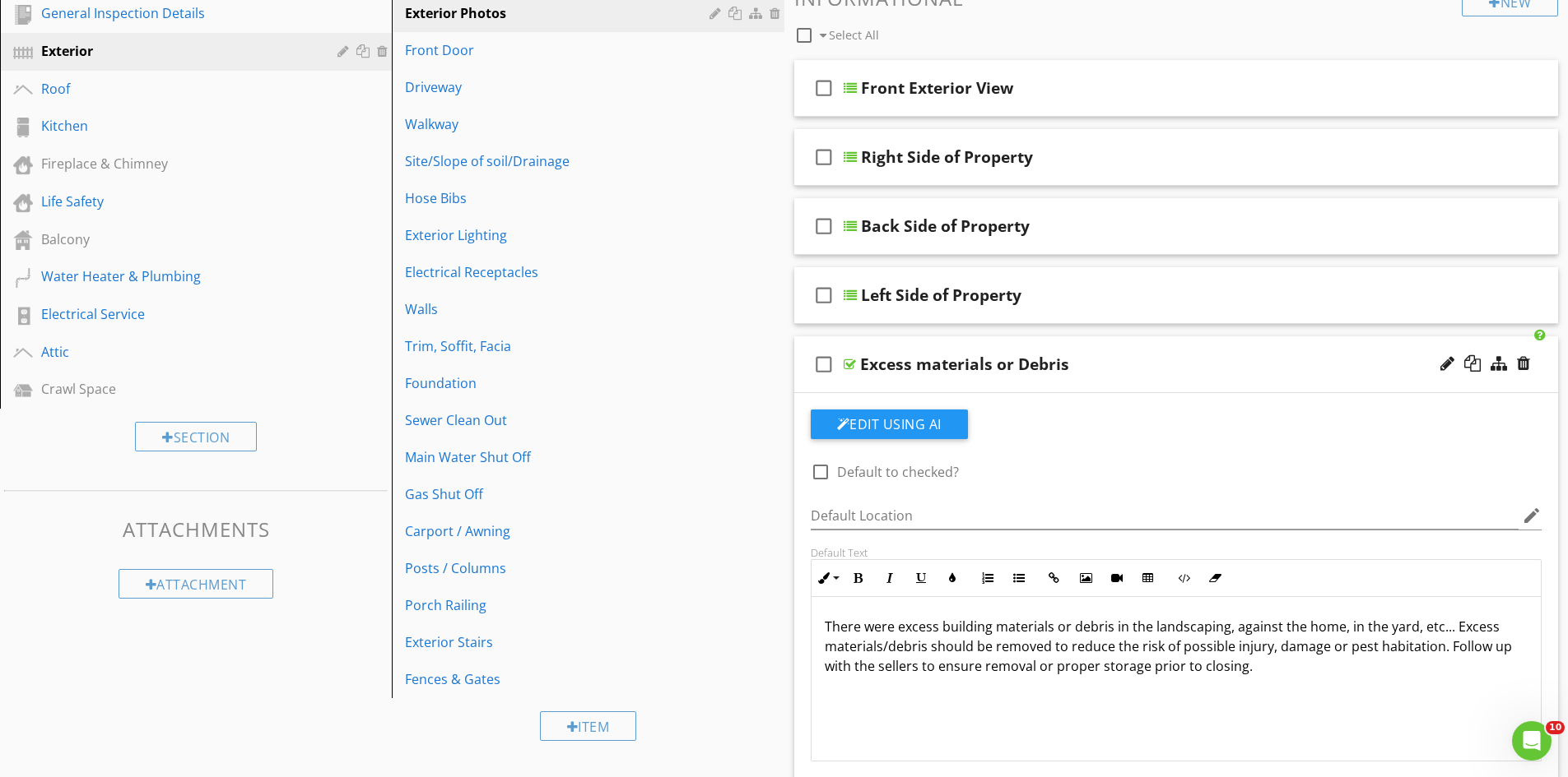
scroll to position [247, 0]
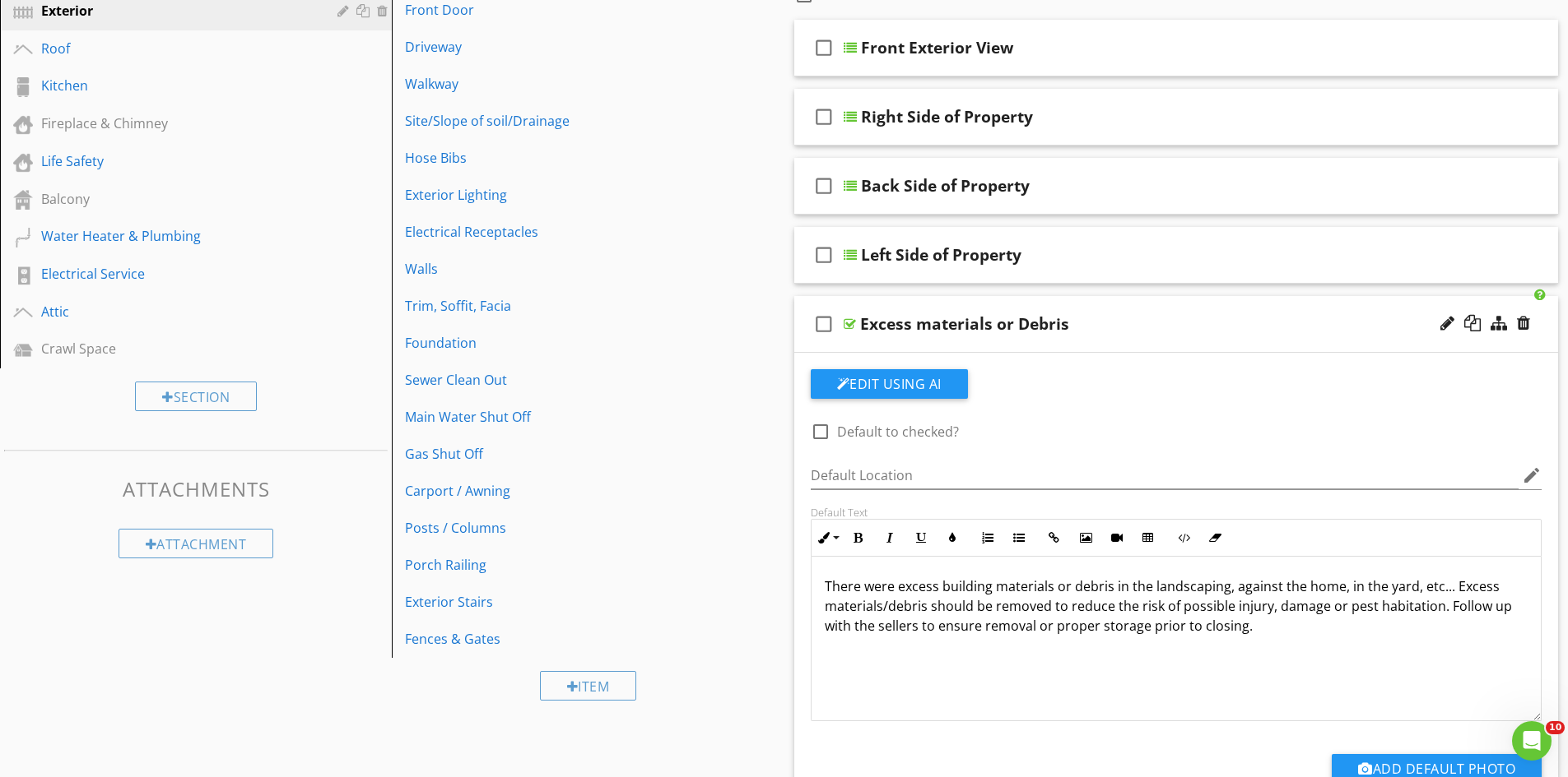
click at [1227, 314] on div "check_box_outline_blank Excess materials or Debris" at bounding box center [1176, 324] width 764 height 57
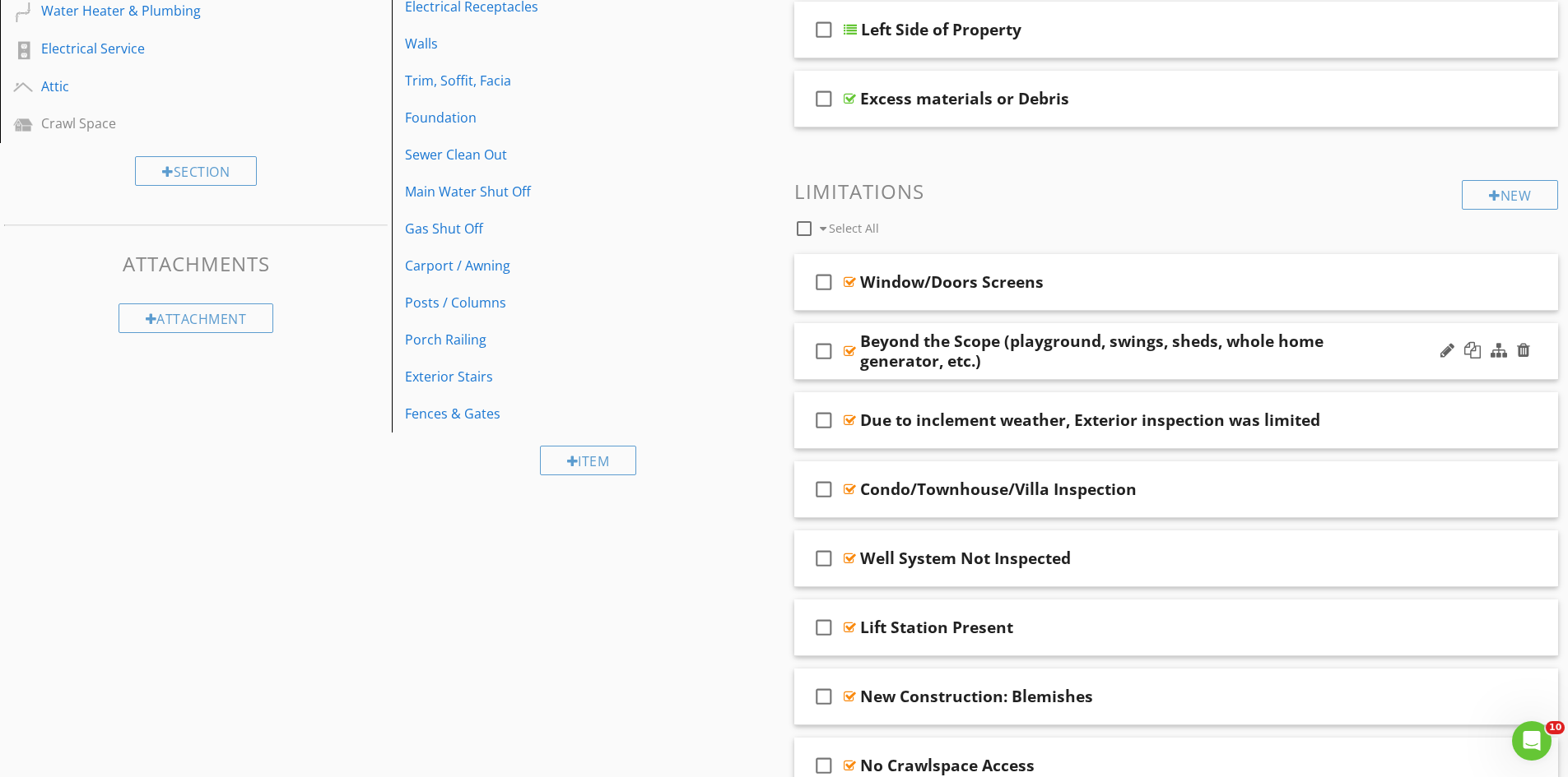
scroll to position [576, 0]
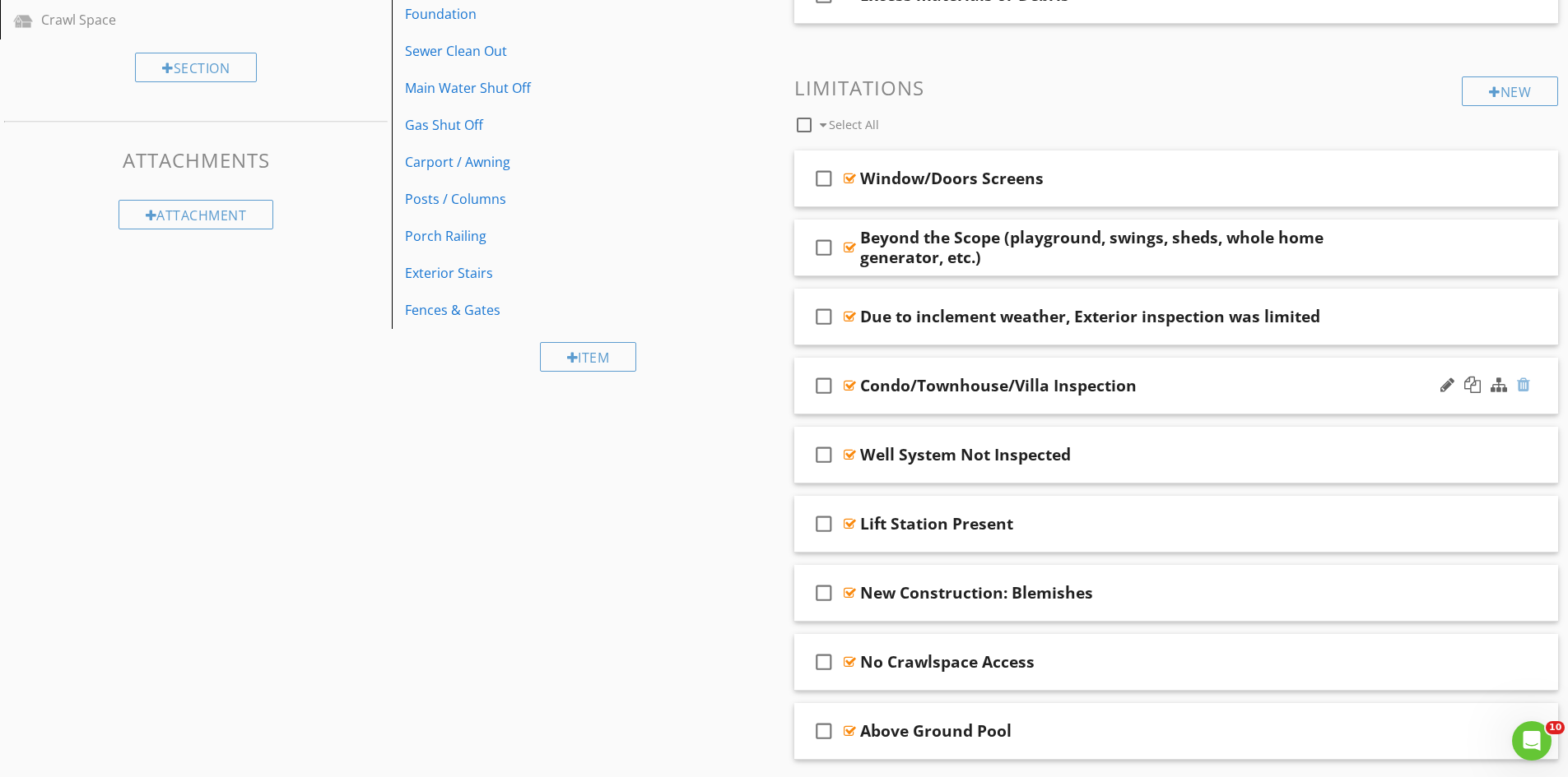
click at [1524, 389] on div at bounding box center [1524, 385] width 13 height 16
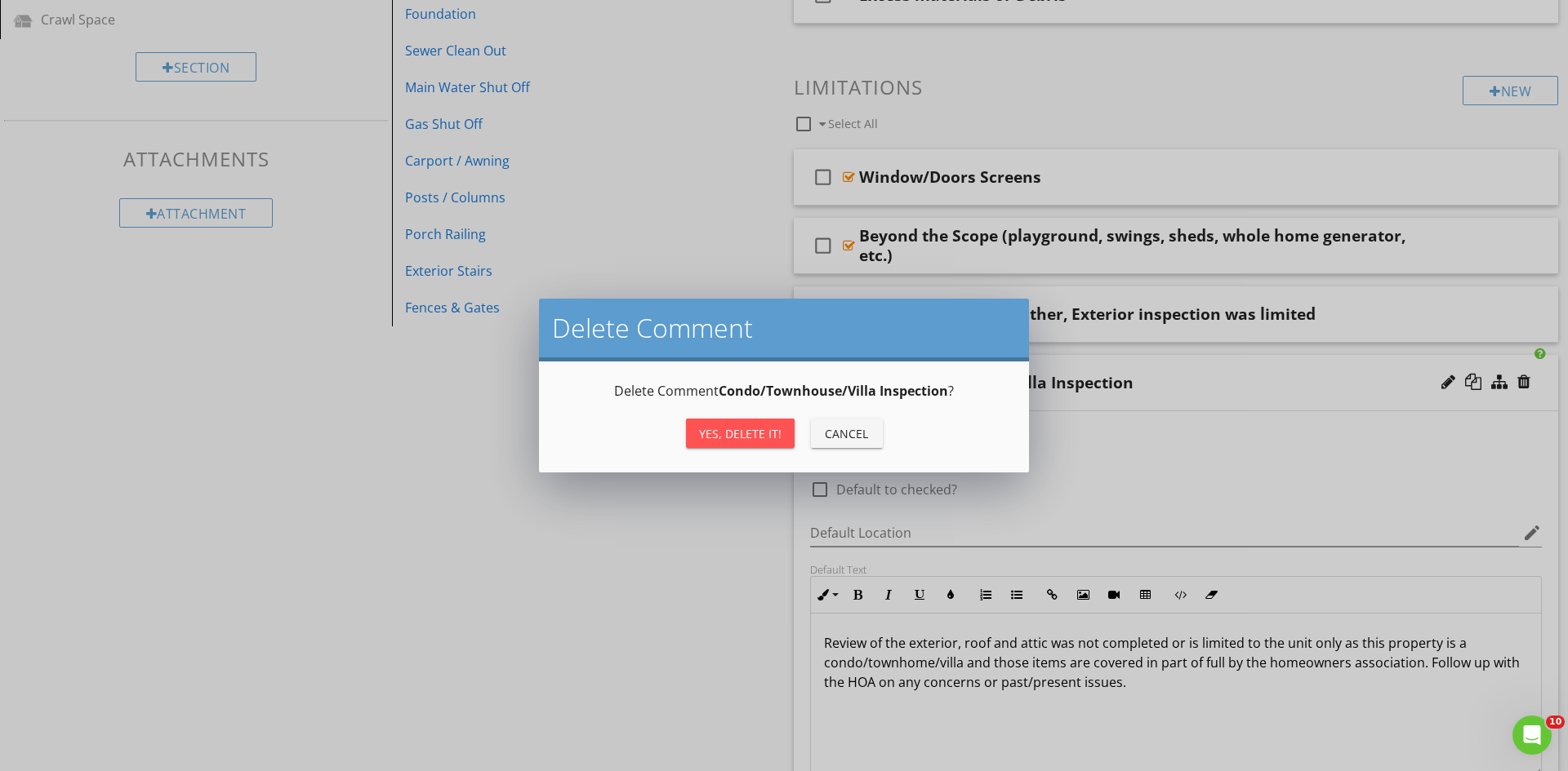
click at [752, 440] on div "Yes, Delete it!" at bounding box center [740, 433] width 83 height 17
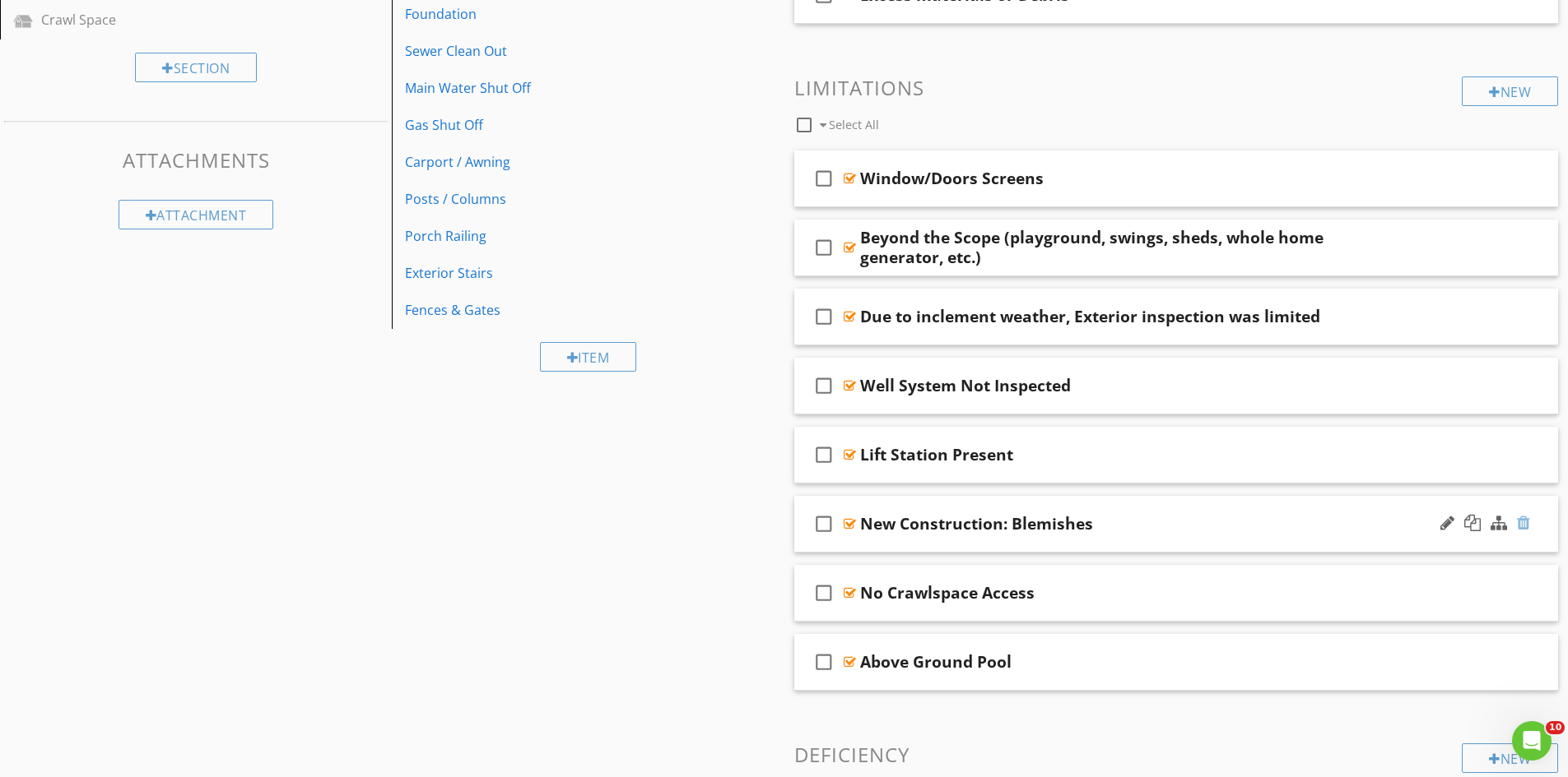
click at [1522, 523] on div at bounding box center [1524, 523] width 13 height 16
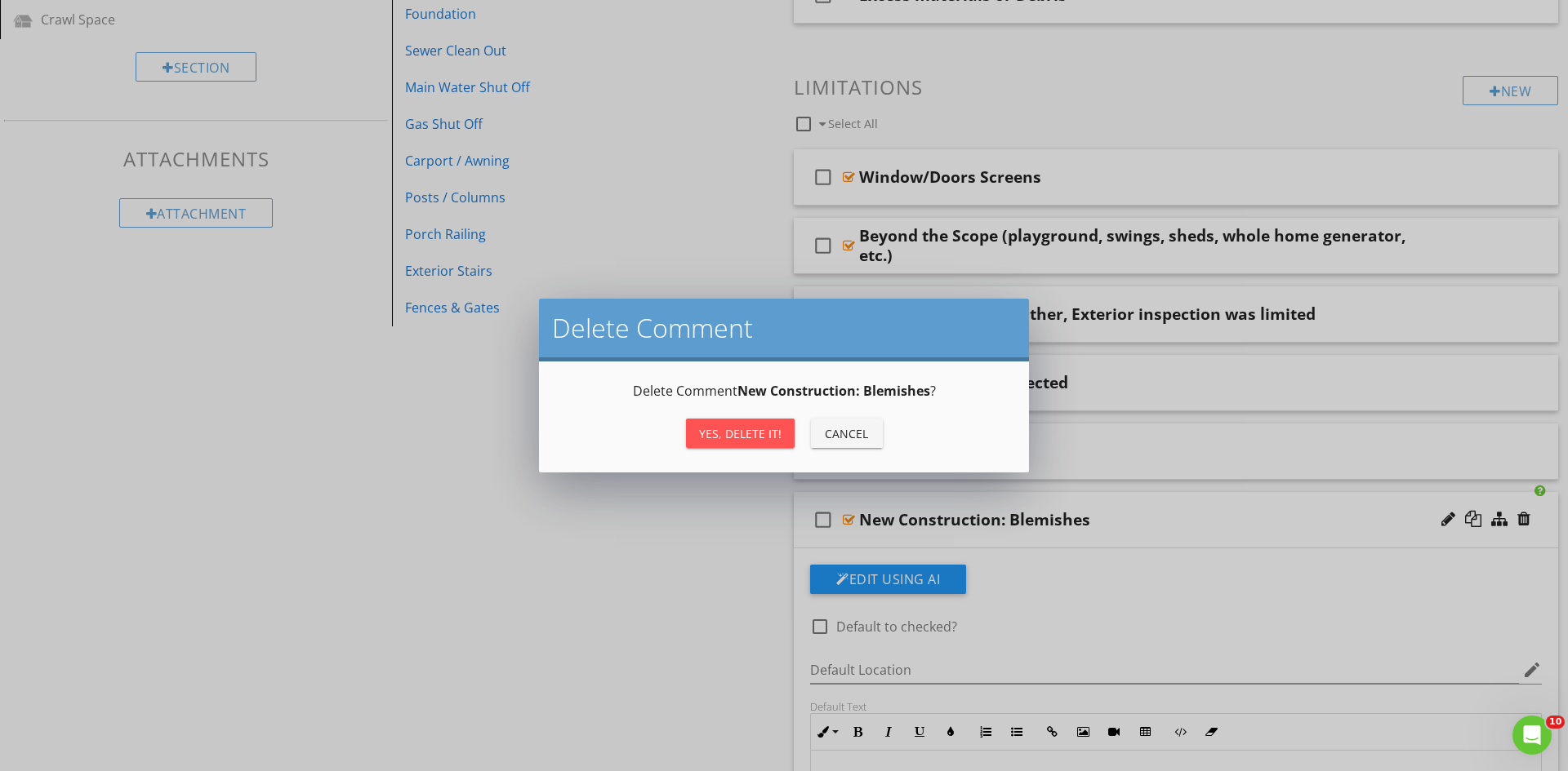
click at [738, 440] on div "Yes, Delete it!" at bounding box center [740, 433] width 83 height 17
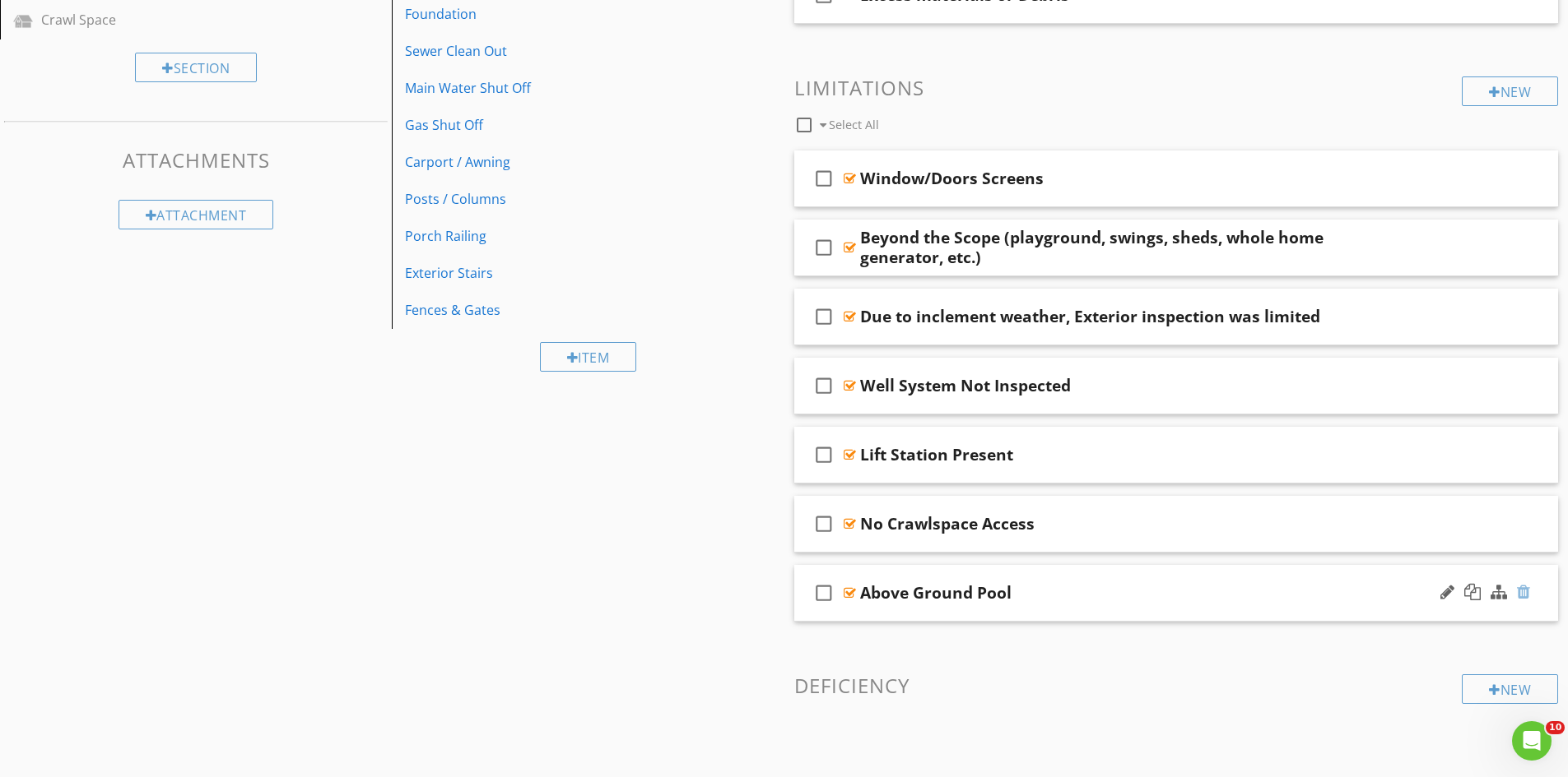
click at [1522, 595] on div at bounding box center [1524, 592] width 13 height 16
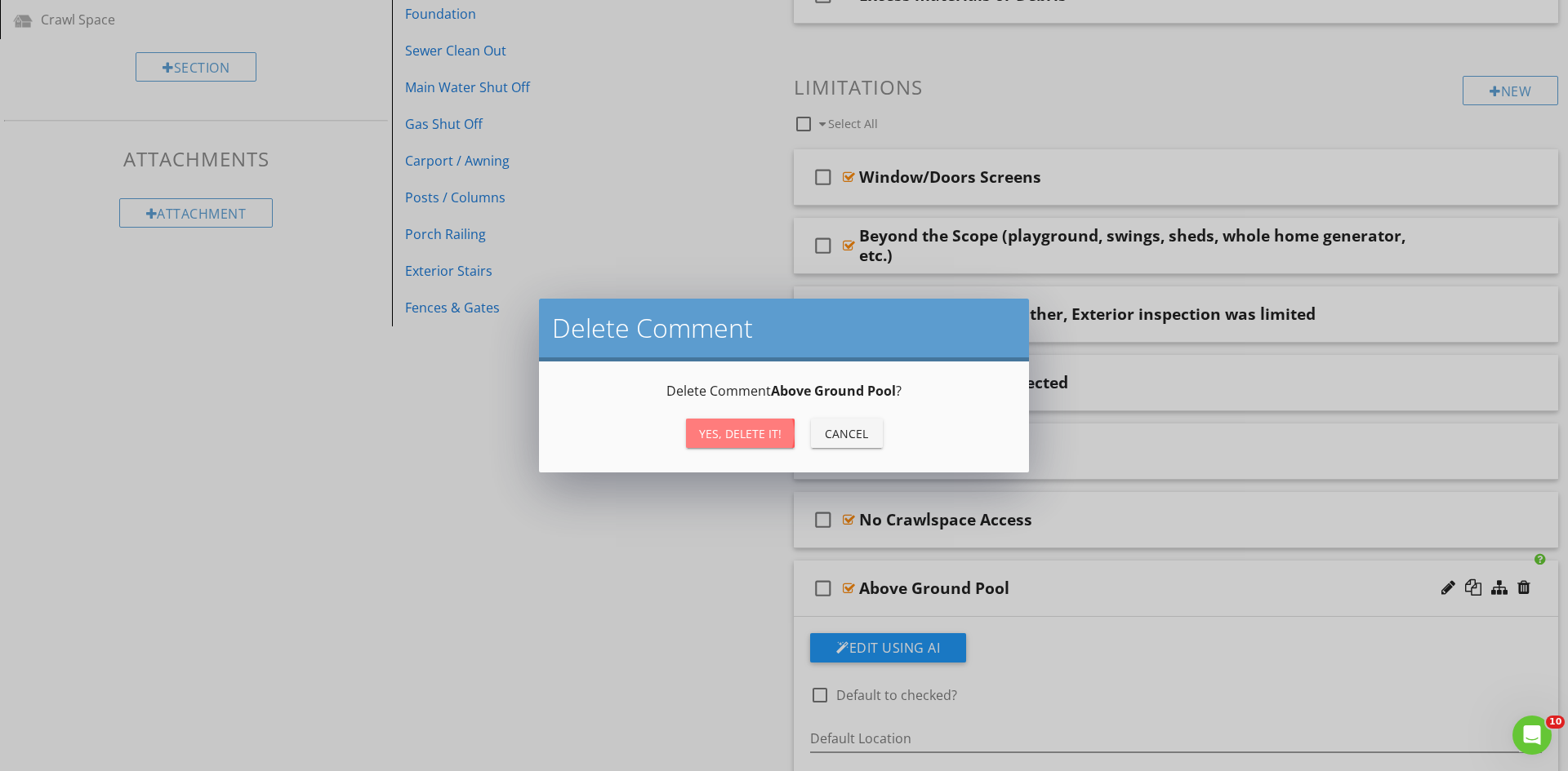
click at [745, 433] on div "Yes, Delete it!" at bounding box center [740, 433] width 83 height 17
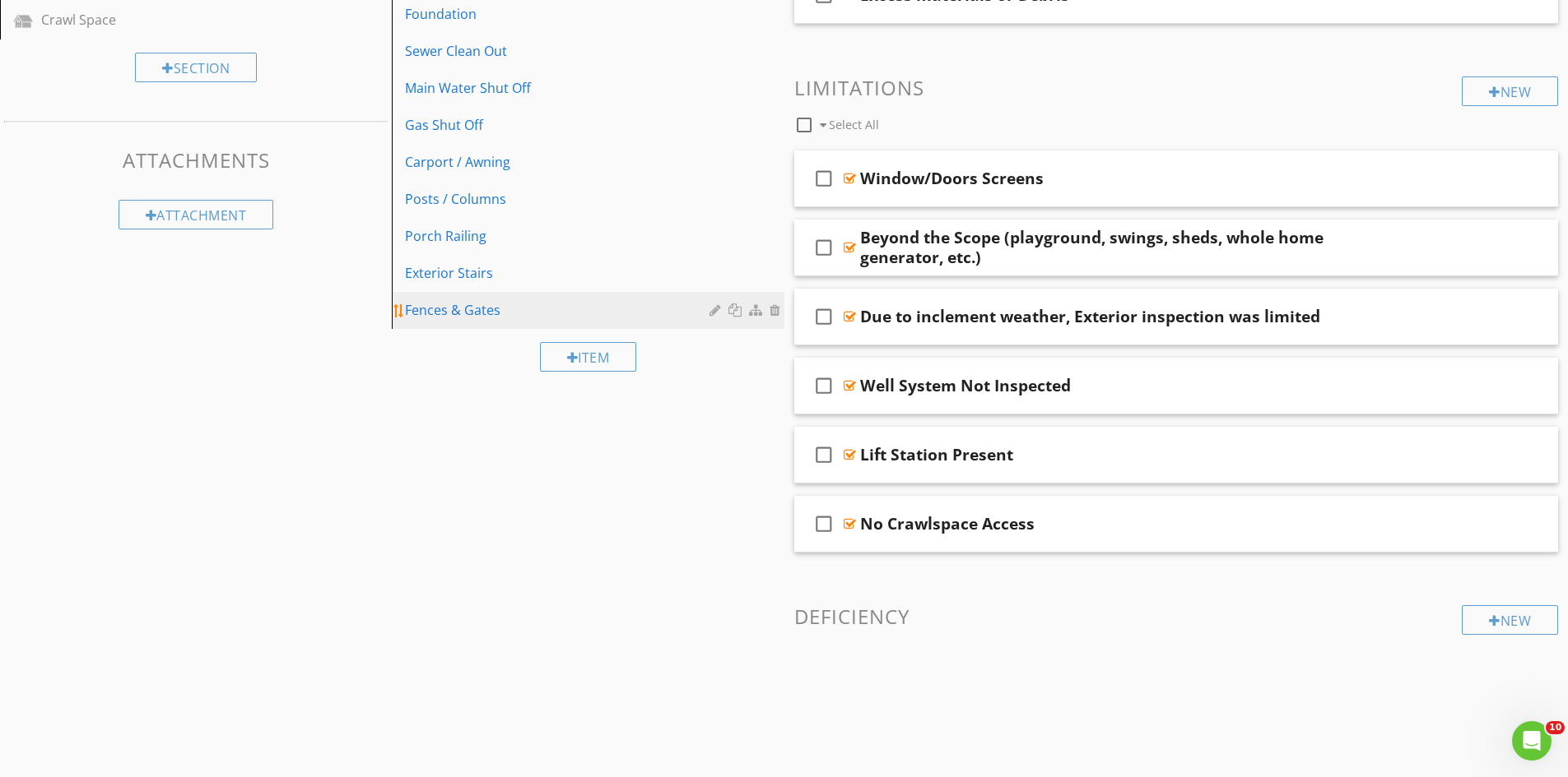
click at [776, 309] on div at bounding box center [777, 310] width 15 height 13
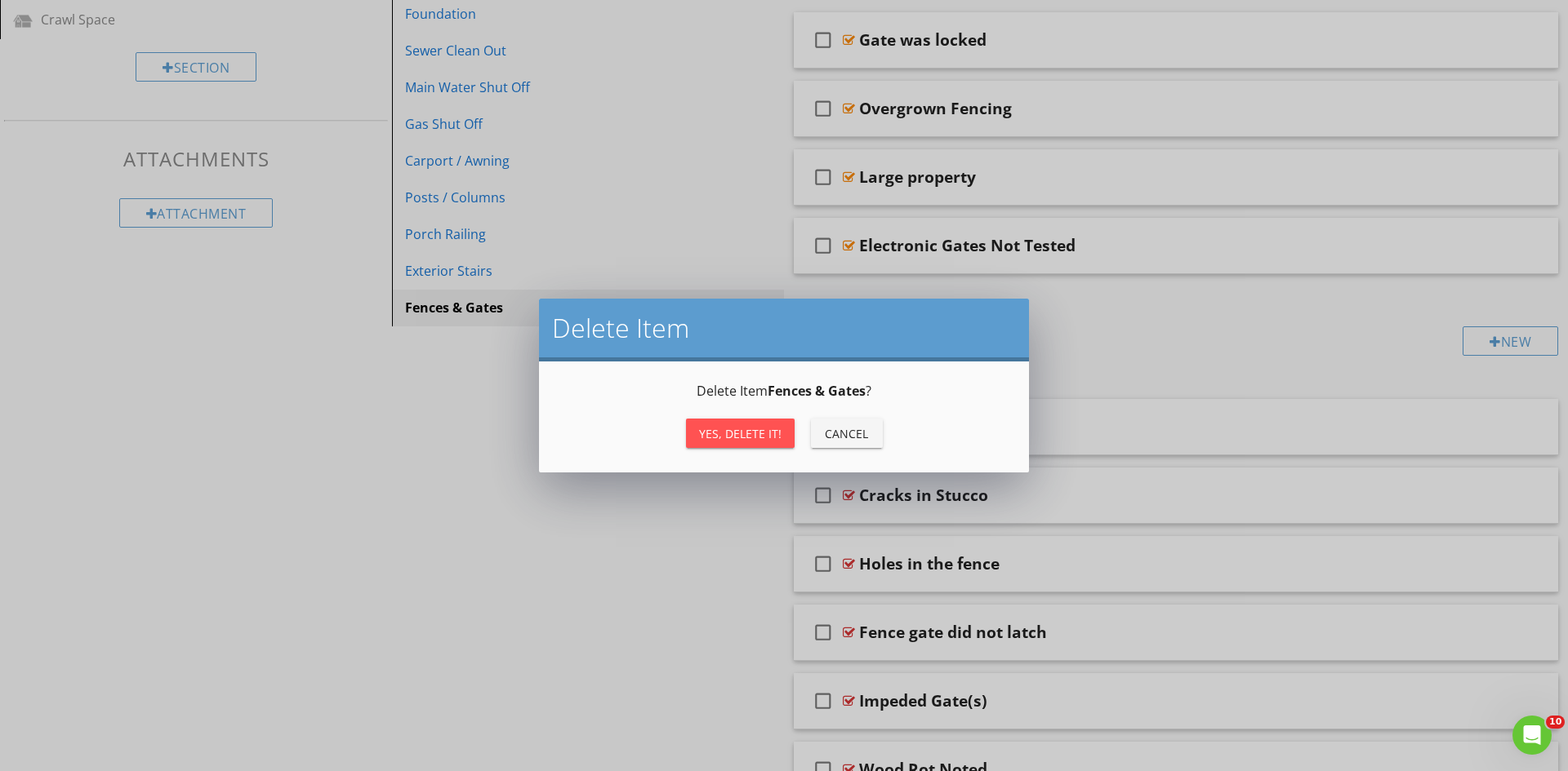
click at [738, 431] on div "Yes, Delete it!" at bounding box center [740, 433] width 83 height 17
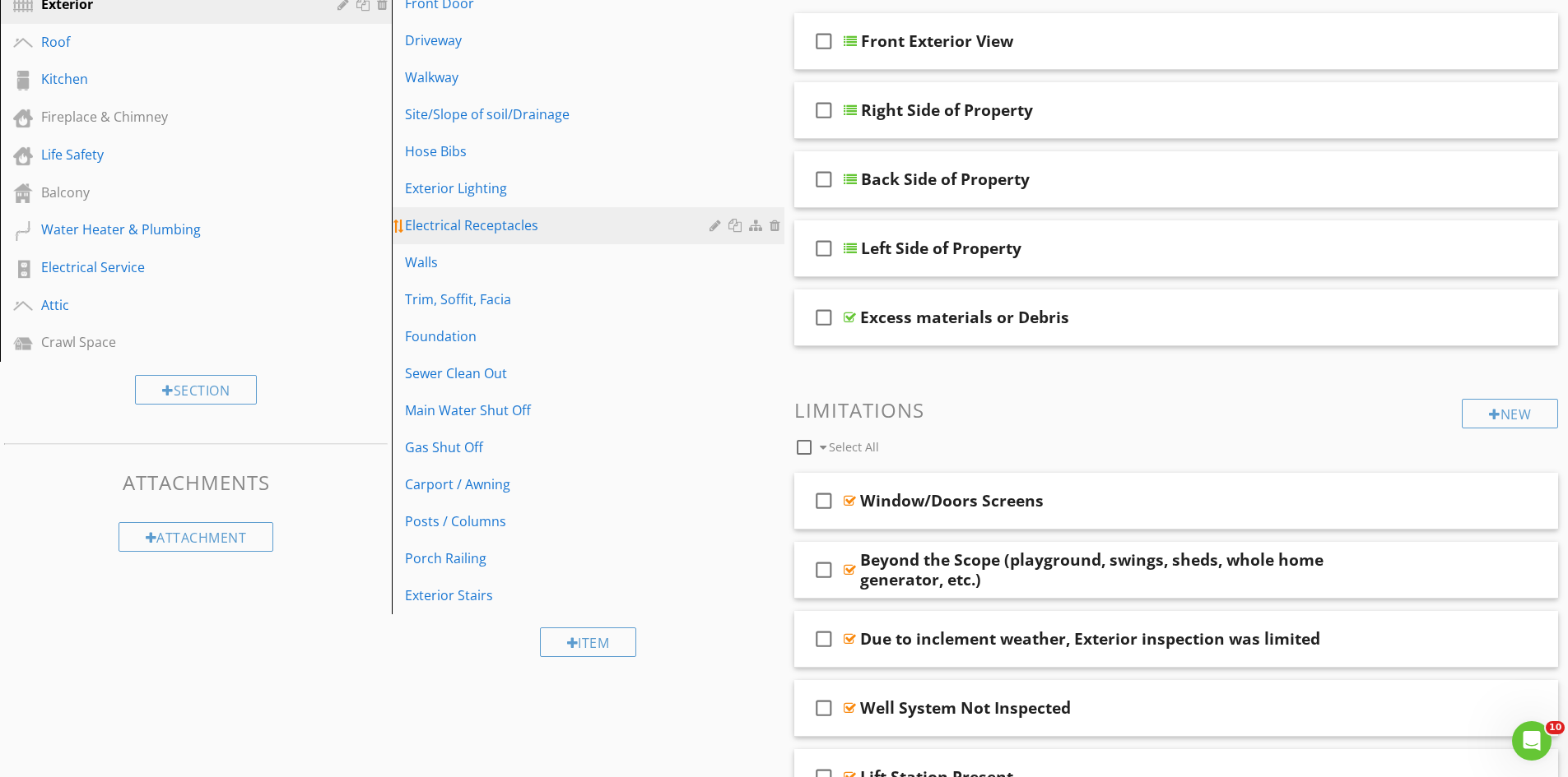
scroll to position [247, 0]
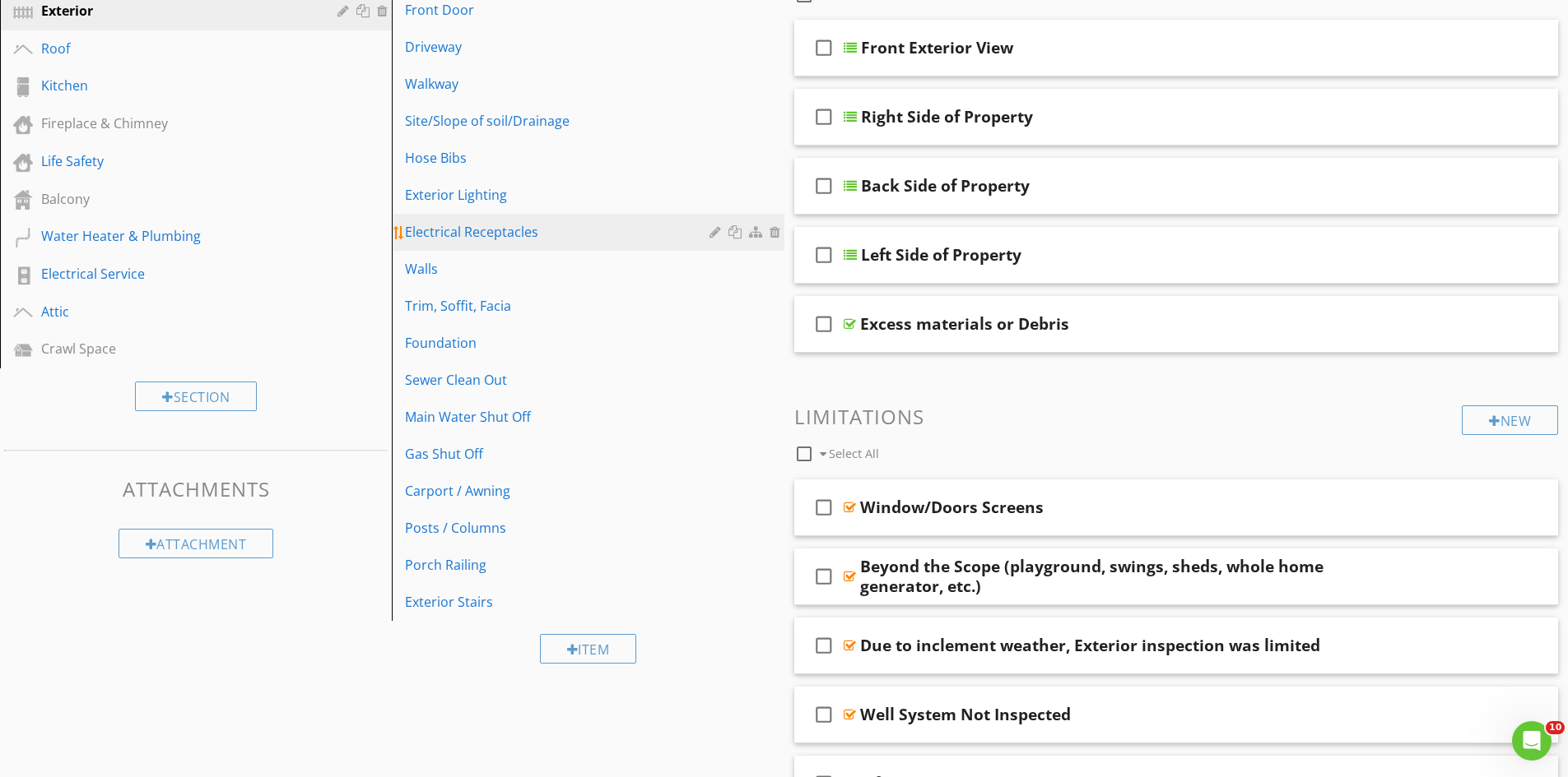
click at [775, 232] on div at bounding box center [777, 232] width 15 height 13
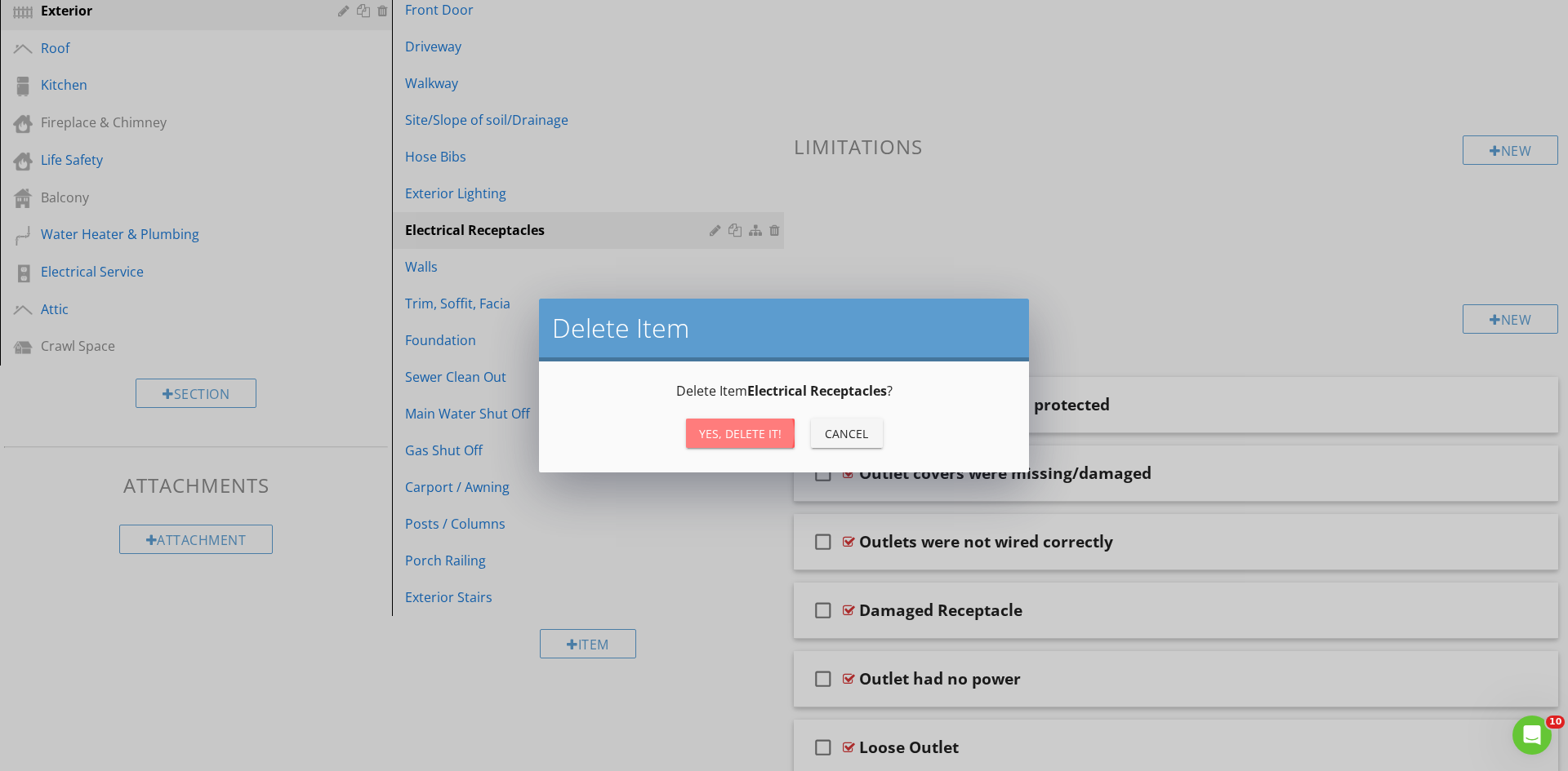
click at [733, 433] on div "Yes, Delete it!" at bounding box center [740, 433] width 83 height 17
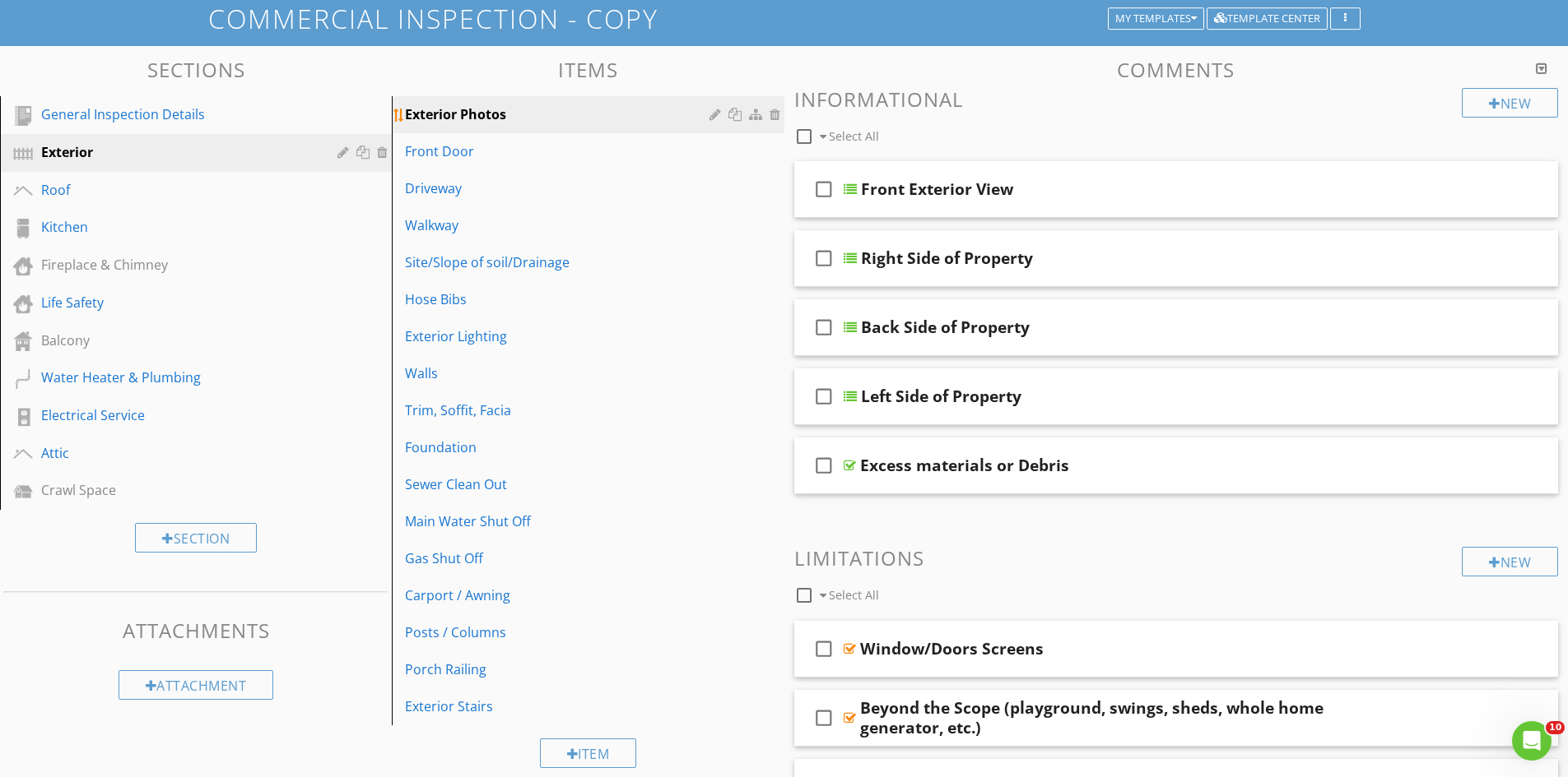
scroll to position [82, 0]
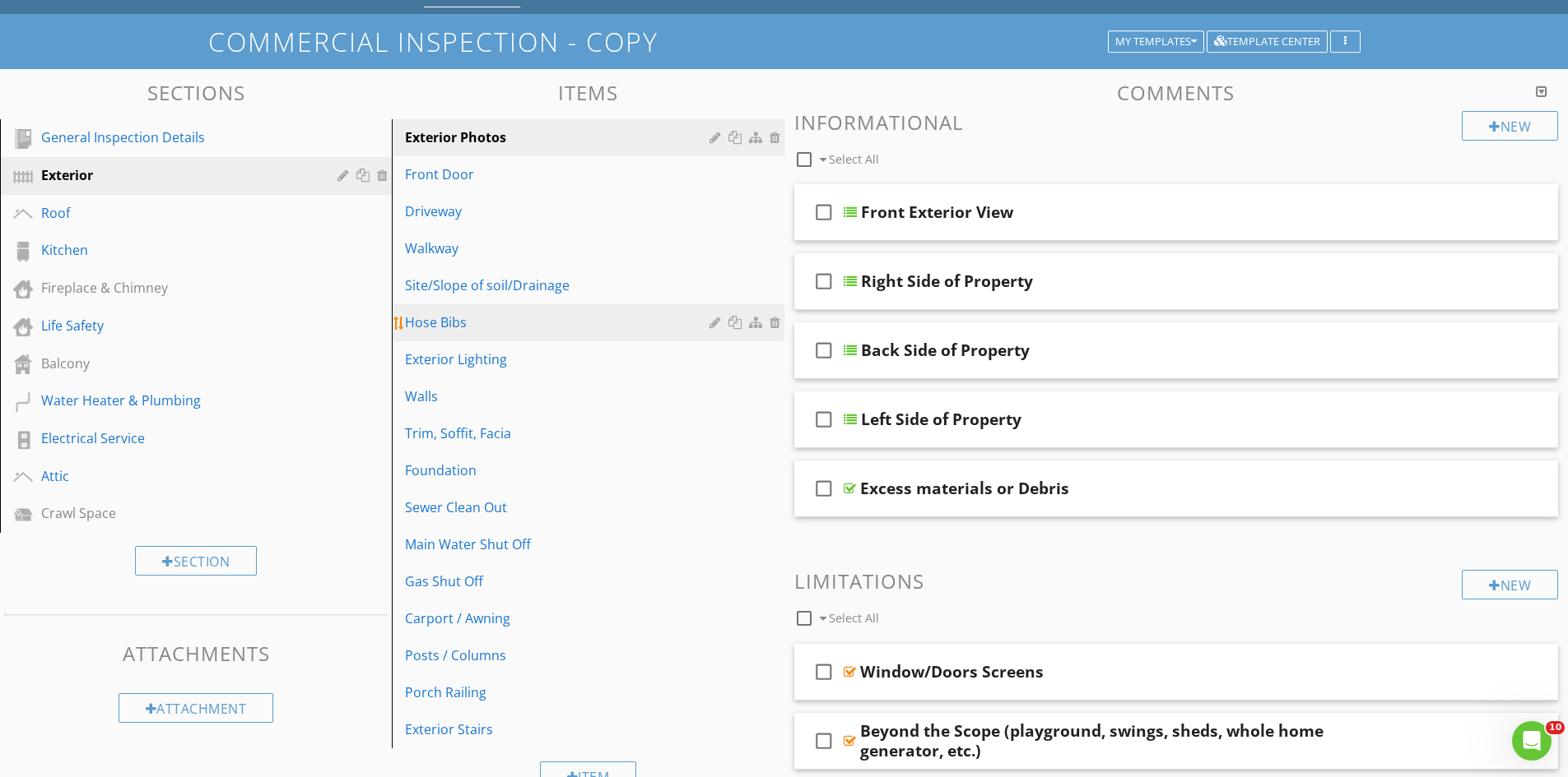
click at [772, 322] on div at bounding box center [777, 322] width 15 height 13
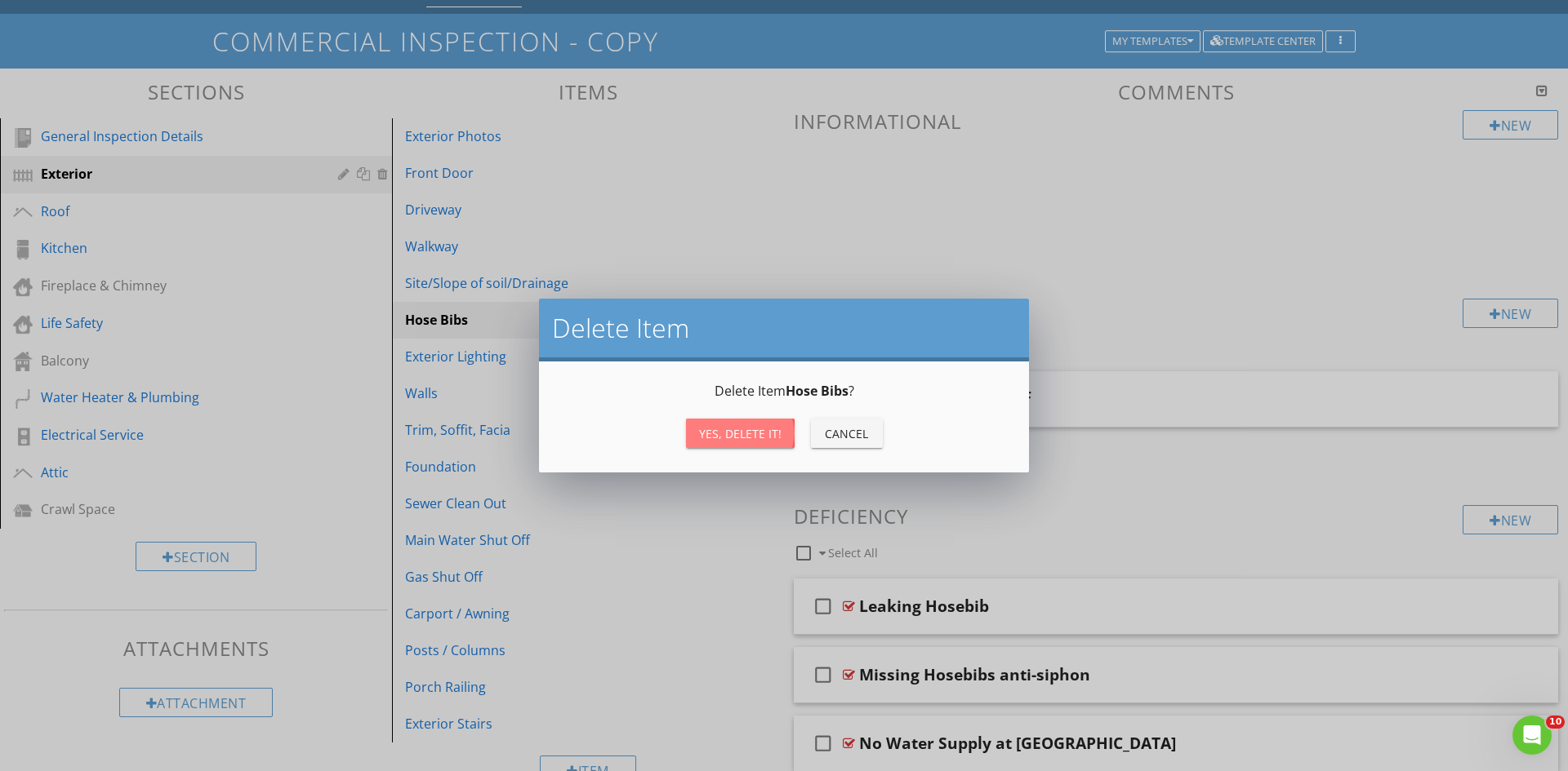
click at [749, 431] on div "Yes, Delete it!" at bounding box center [740, 433] width 83 height 17
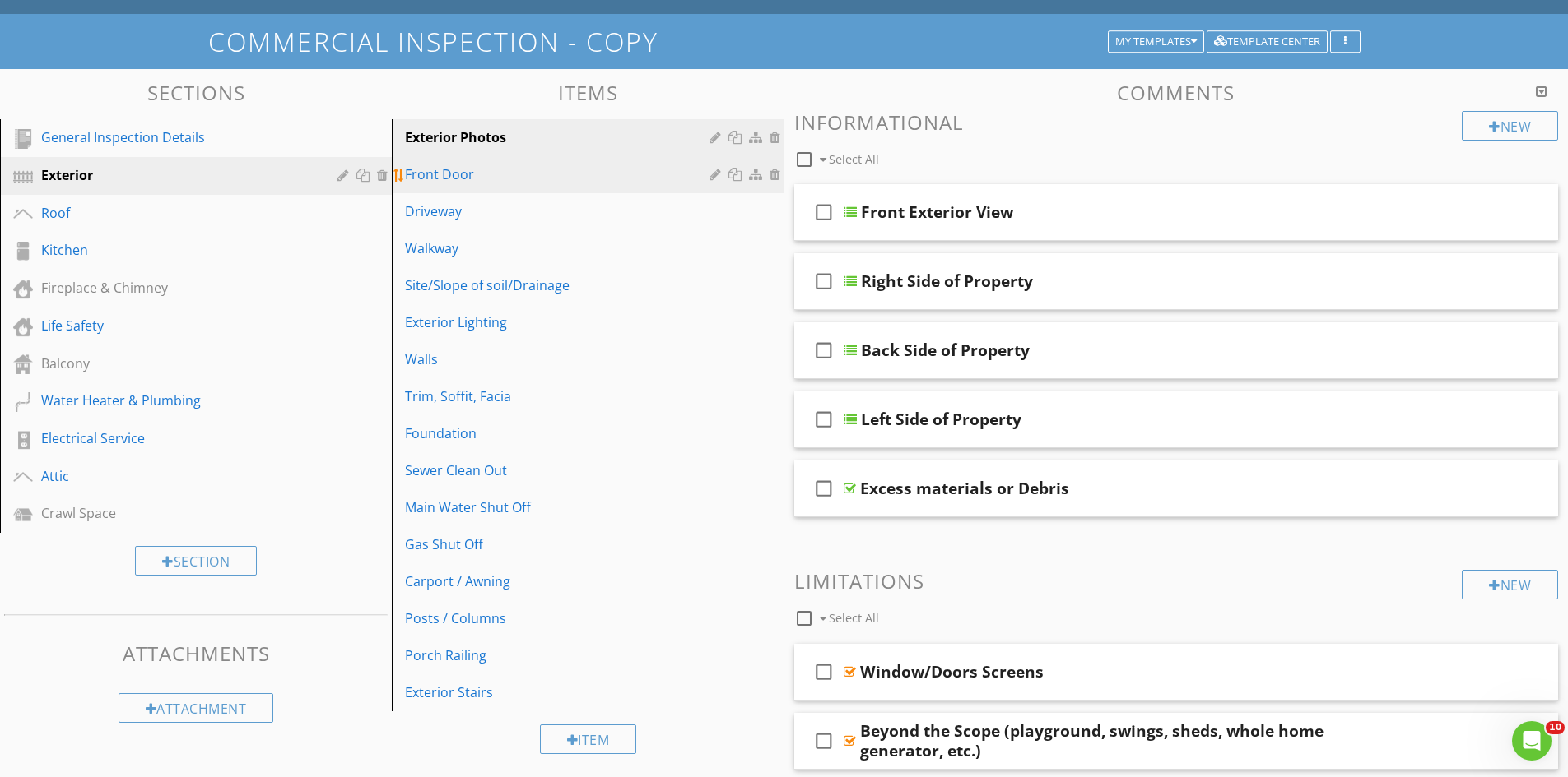
click at [660, 174] on div "Front Door" at bounding box center [559, 174] width 308 height 20
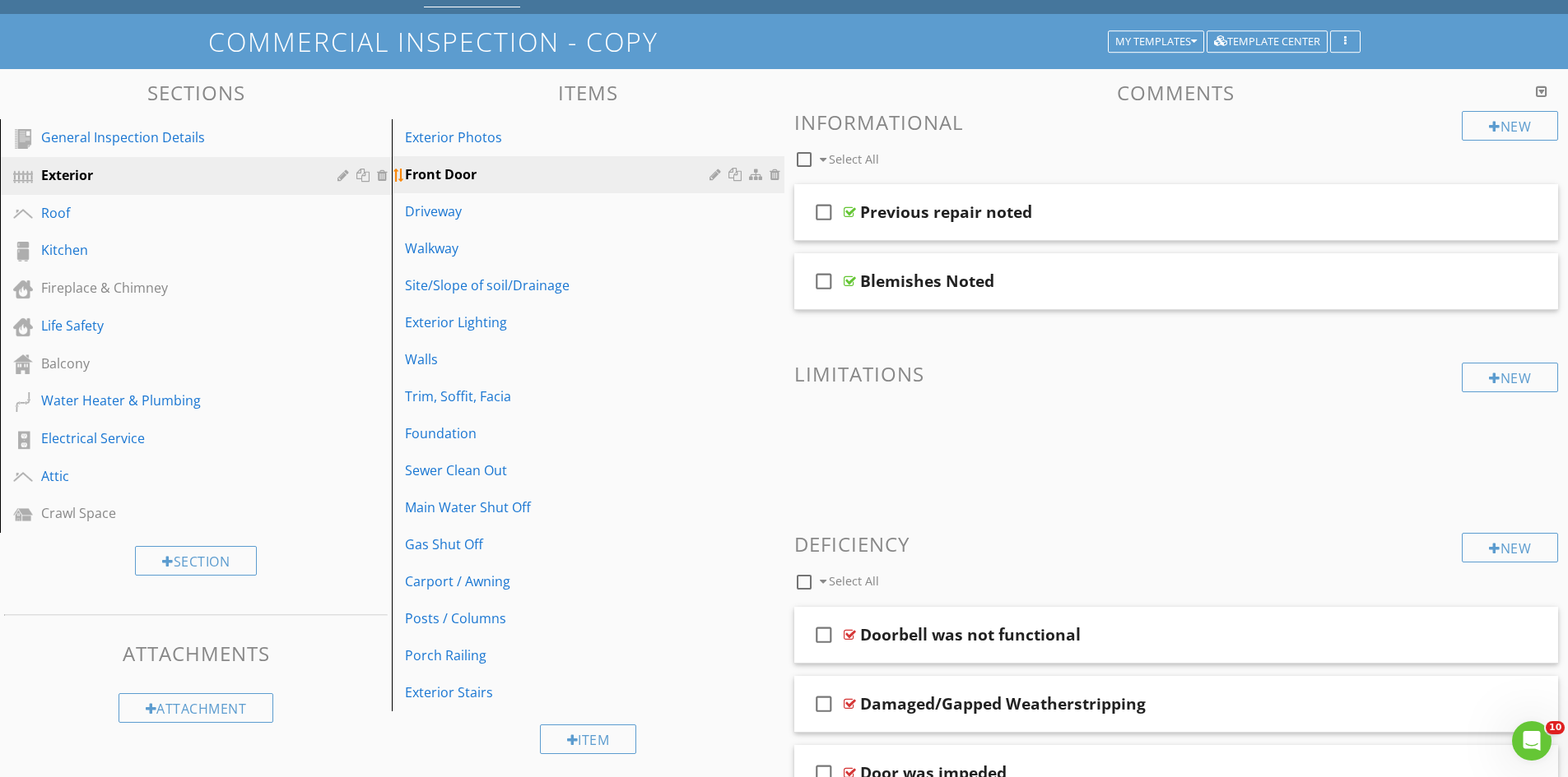
click at [719, 173] on div at bounding box center [717, 175] width 16 height 13
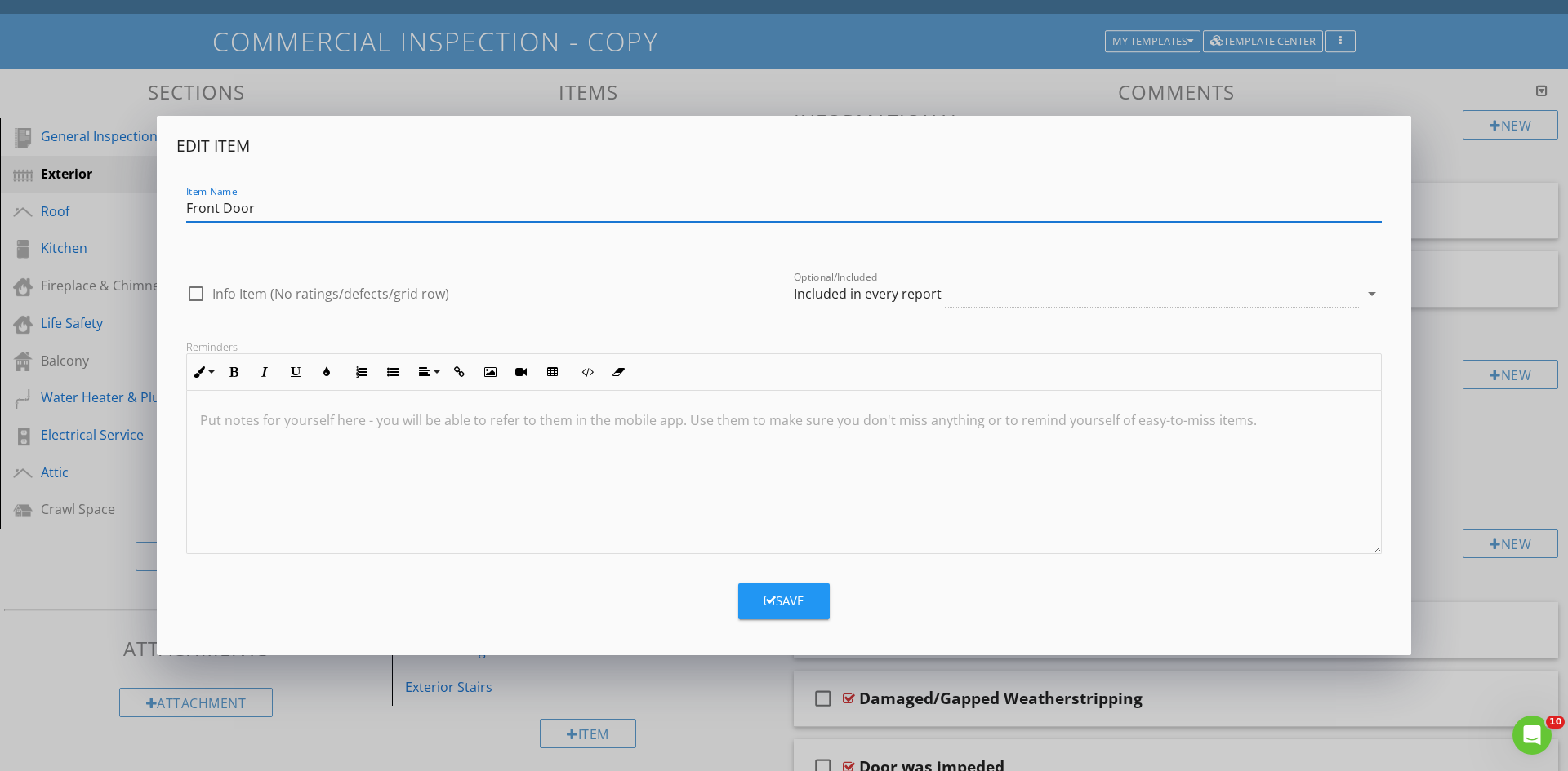
drag, startPoint x: 186, startPoint y: 208, endPoint x: 147, endPoint y: 208, distance: 39.0
click at [147, 208] on div "Edit Item Item Name Front Door check_box_outline_blank Info Item (No ratings/de…" at bounding box center [784, 386] width 1568 height 771
drag, startPoint x: 218, startPoint y: 205, endPoint x: 172, endPoint y: 206, distance: 46.0
click at [169, 207] on div "Edit Item Item Name Front Door check_box_outline_blank Info Item (No ratings/de…" at bounding box center [784, 386] width 1255 height 538
type input "Exterior Door(s)"
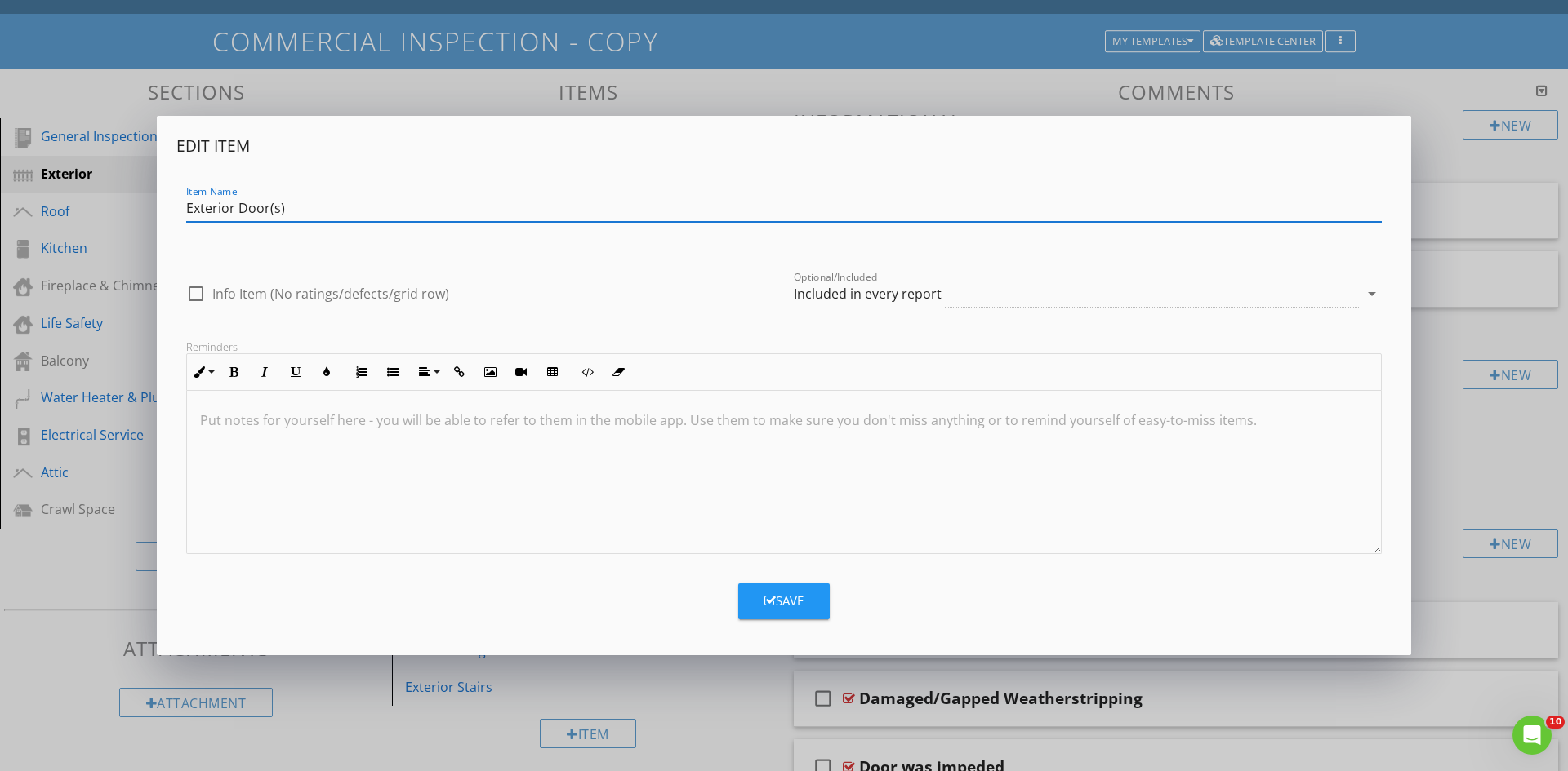
click at [800, 597] on div "Save" at bounding box center [784, 601] width 39 height 19
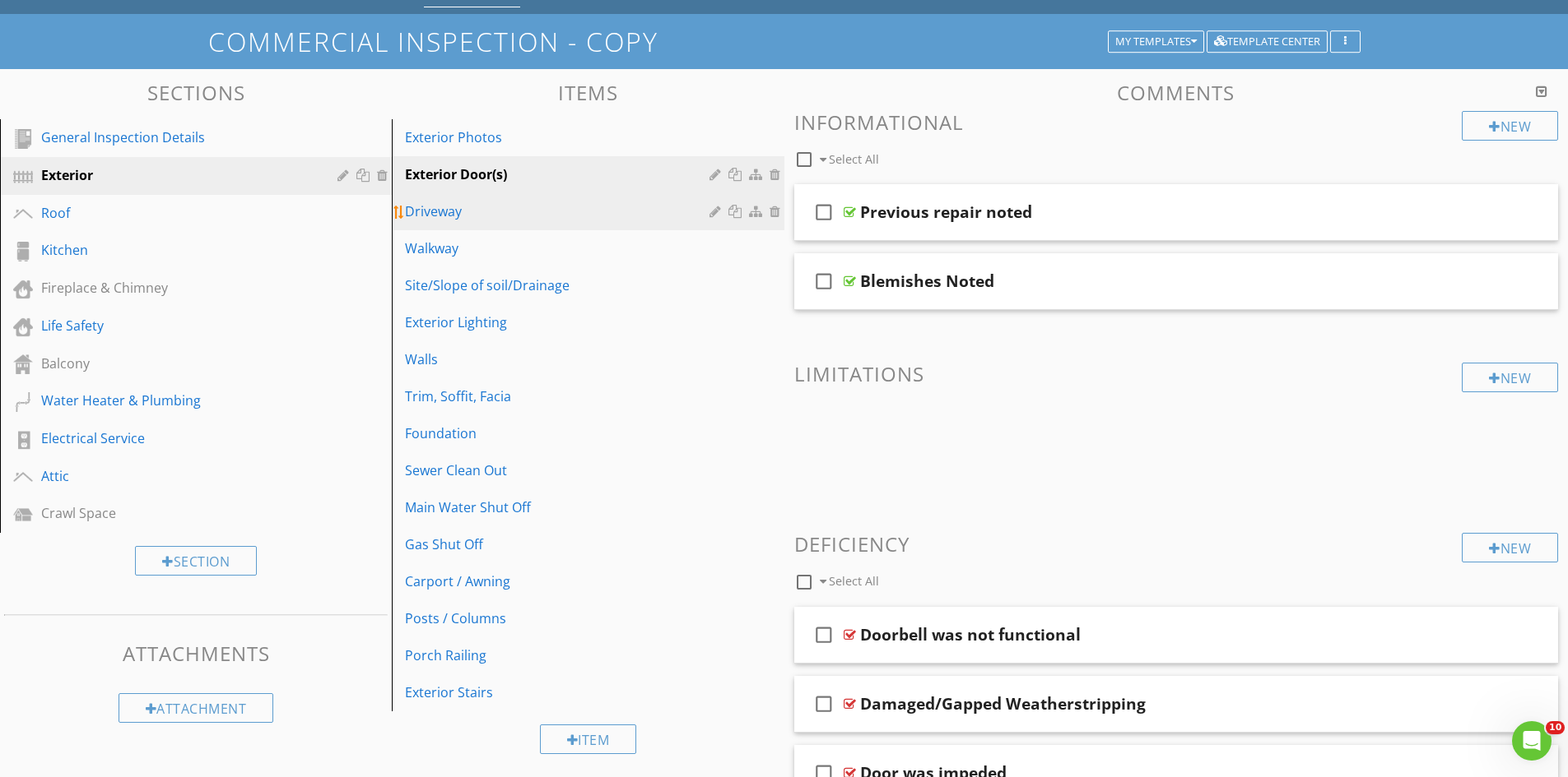
click at [713, 211] on div at bounding box center [717, 212] width 16 height 13
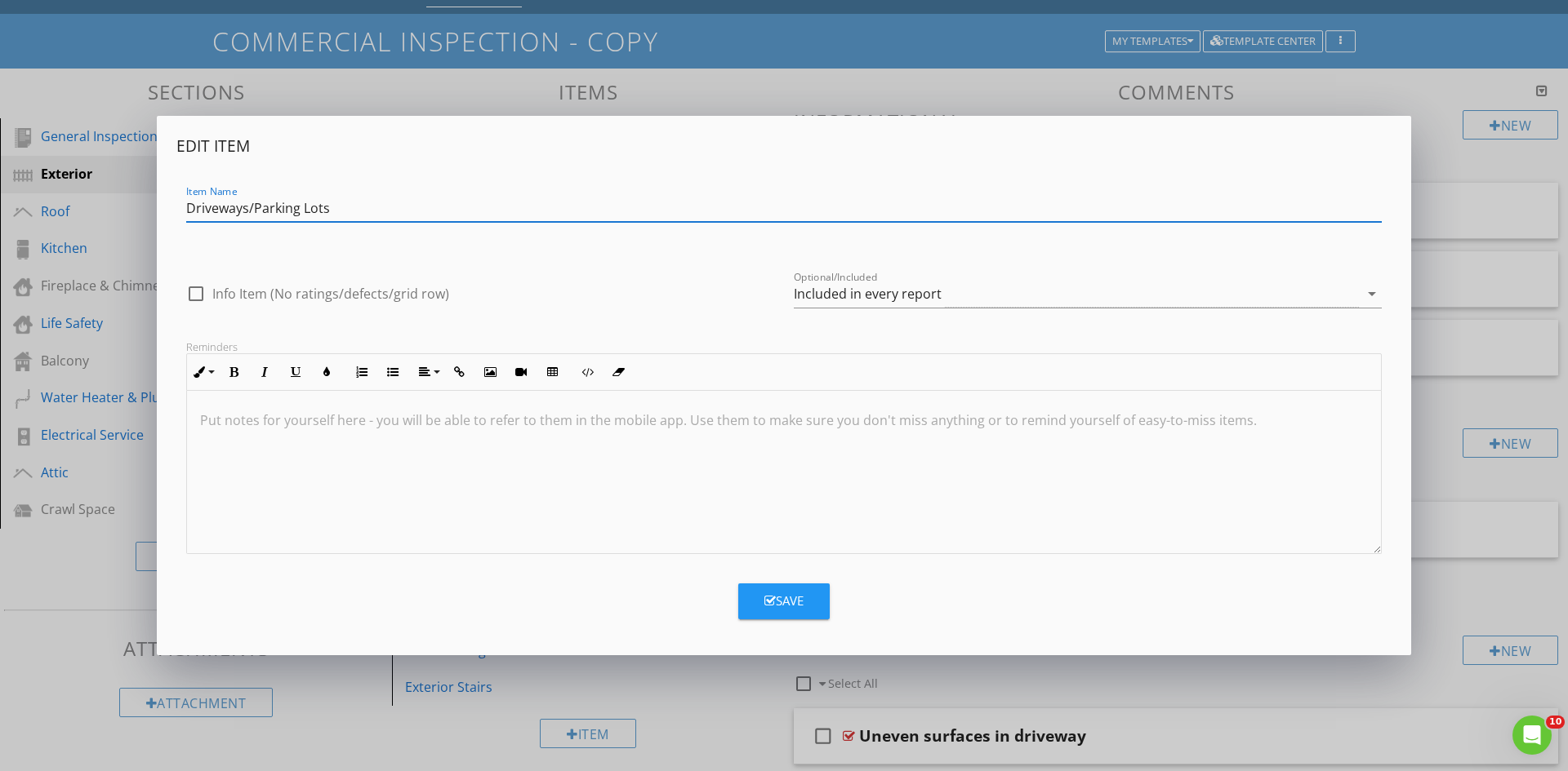
type input "Driveways/Parking Lots"
click at [804, 607] on button "Save" at bounding box center [784, 601] width 91 height 36
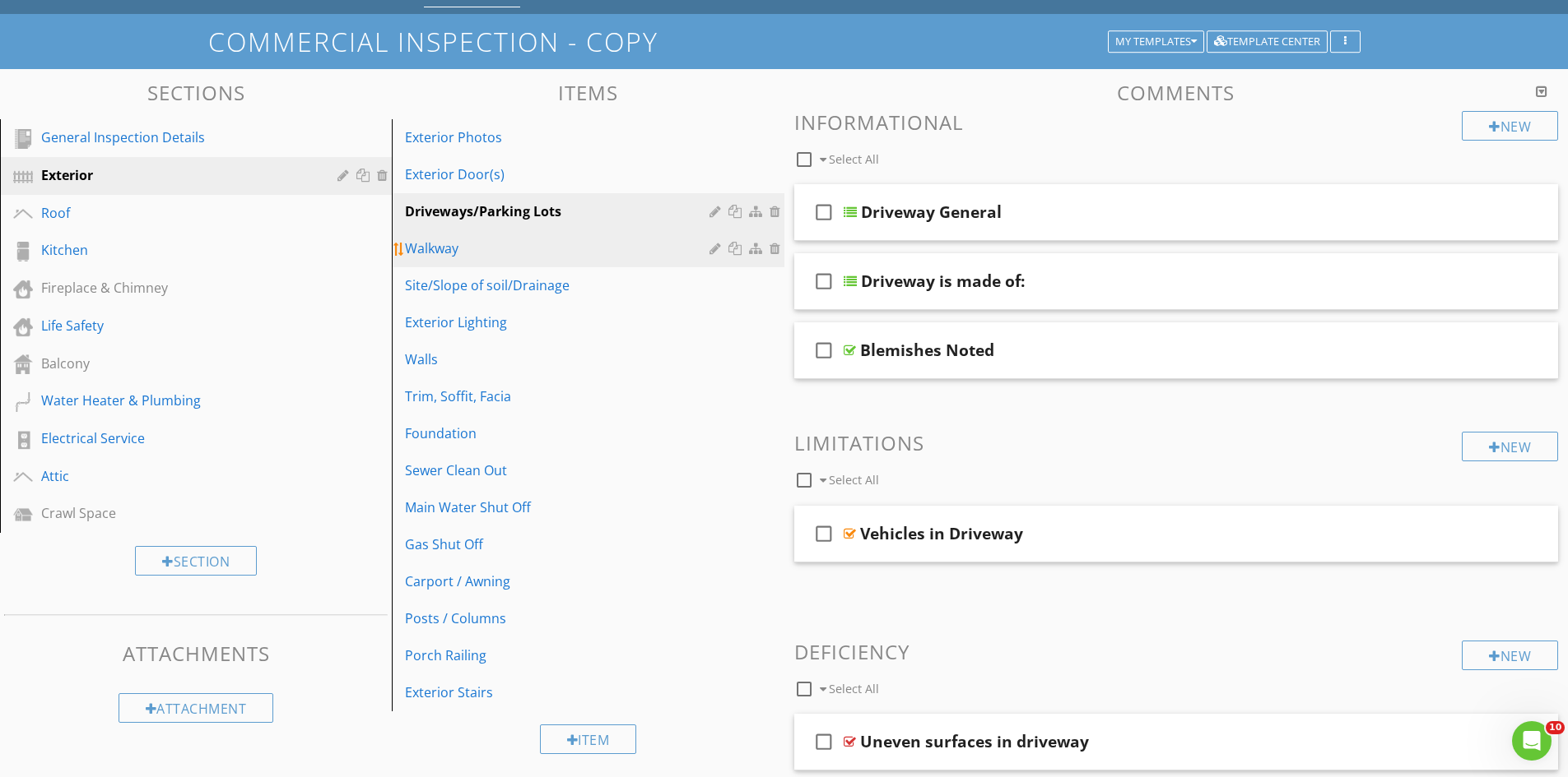
click at [711, 246] on div at bounding box center [717, 249] width 16 height 13
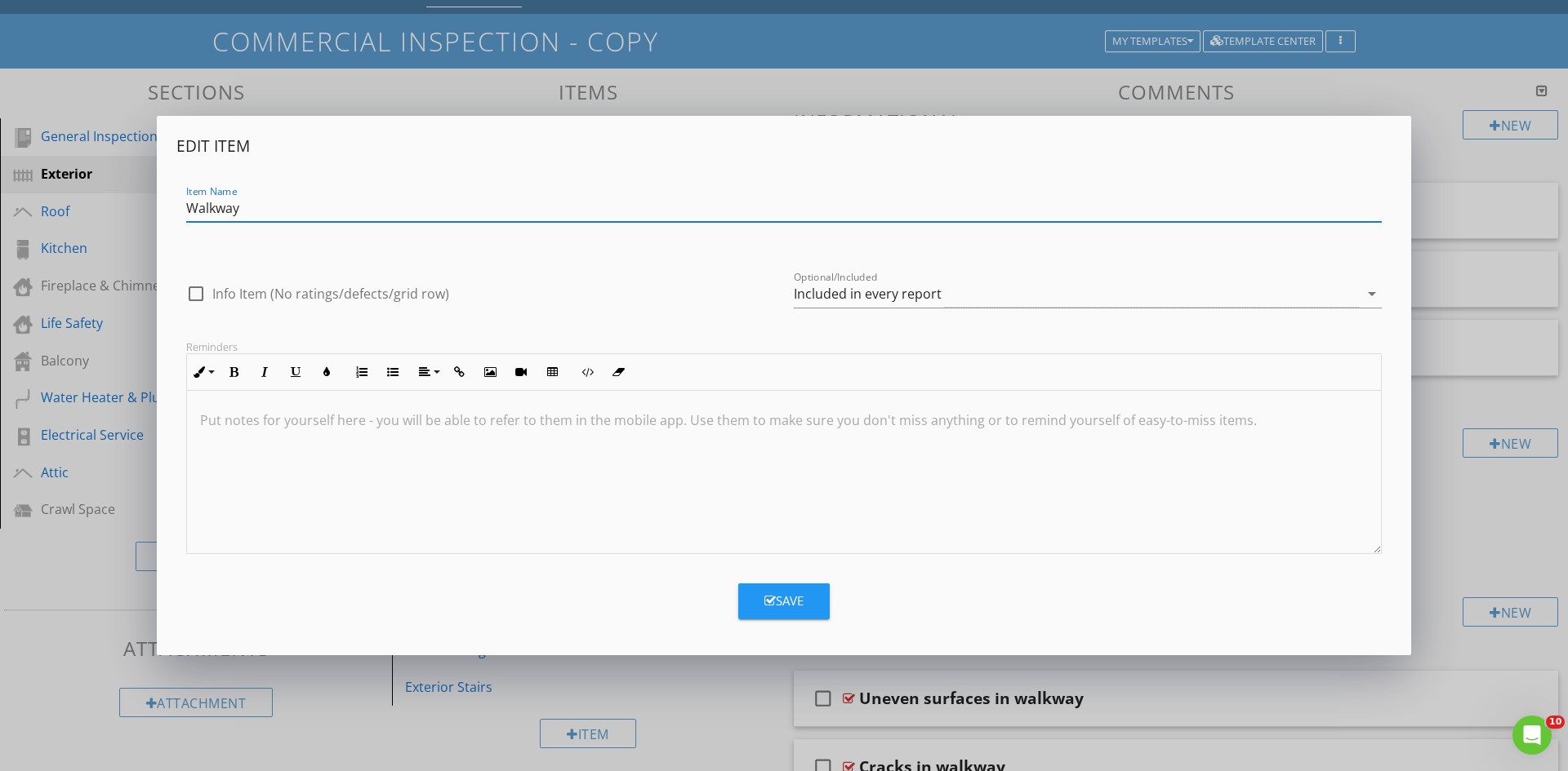
click at [280, 208] on input "Walkway" at bounding box center [784, 208] width 1195 height 27
type input "Walkway/Sidewalk/"
click at [800, 601] on div "Save" at bounding box center [784, 601] width 39 height 19
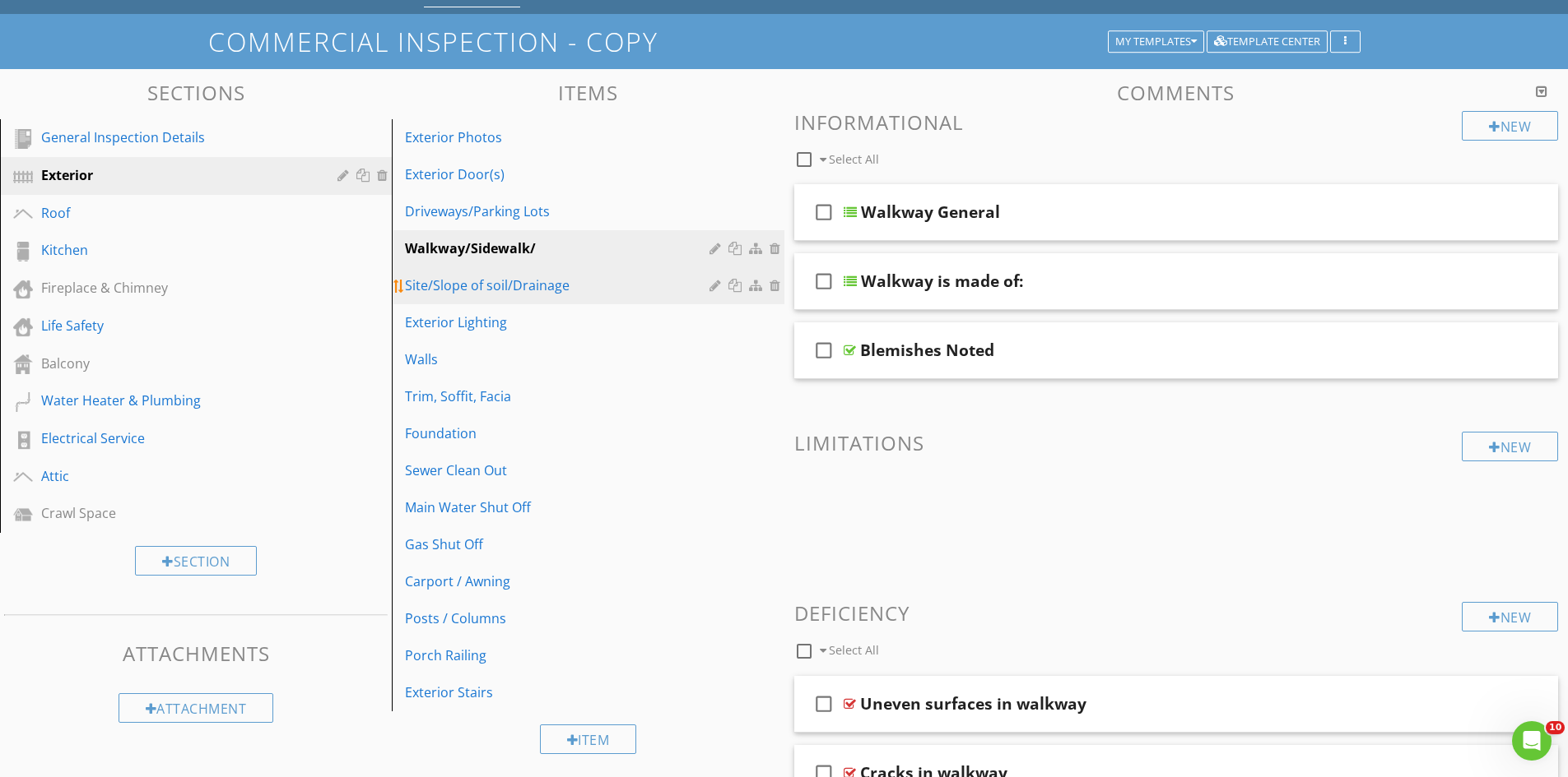
click at [710, 284] on div at bounding box center [717, 285] width 16 height 13
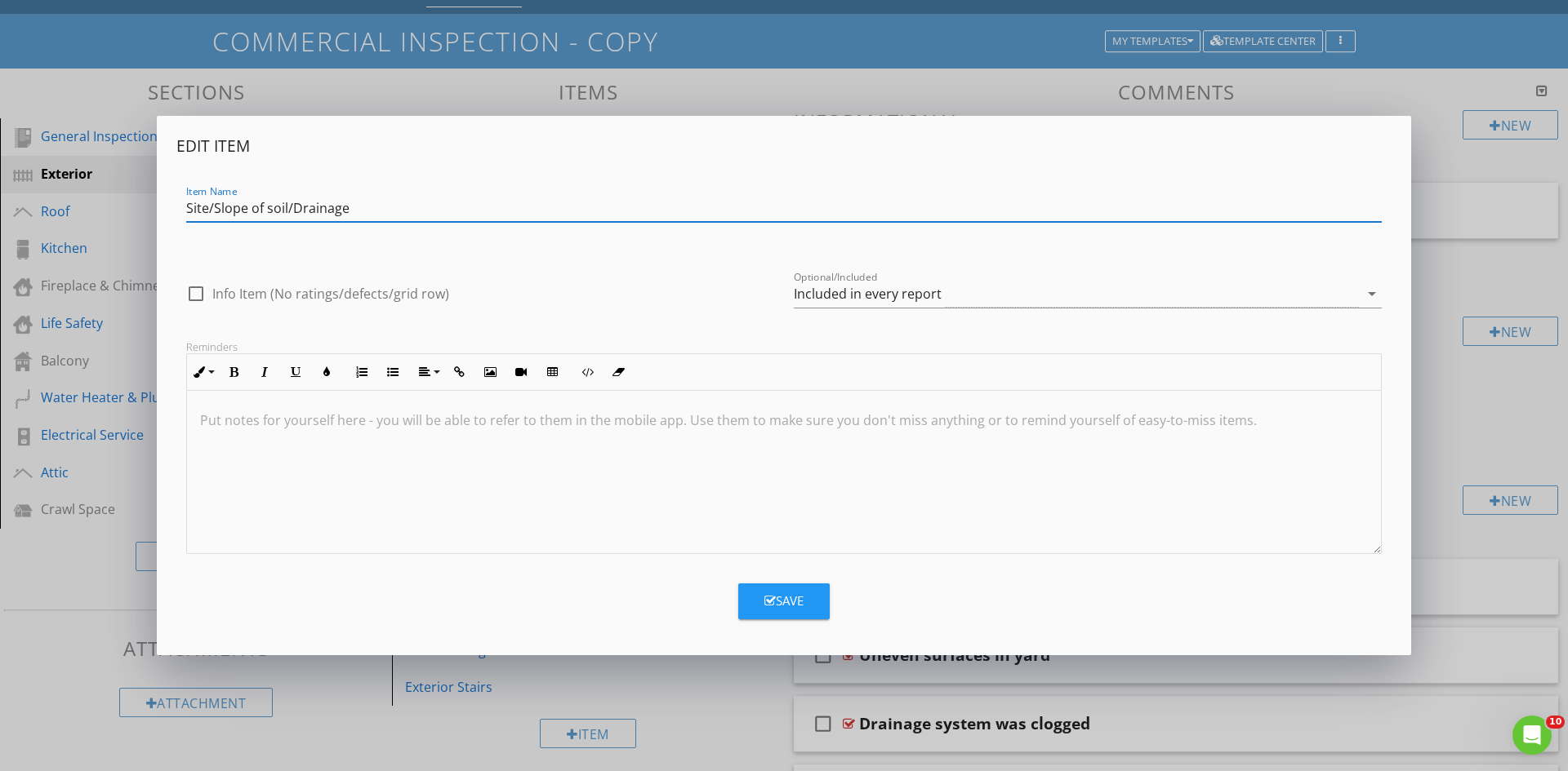
drag, startPoint x: 251, startPoint y: 205, endPoint x: 288, endPoint y: 211, distance: 37.5
click at [288, 211] on input "Site/Slope of soil/Drainage" at bounding box center [784, 208] width 1195 height 27
type input "Site/Slope/Drainage"
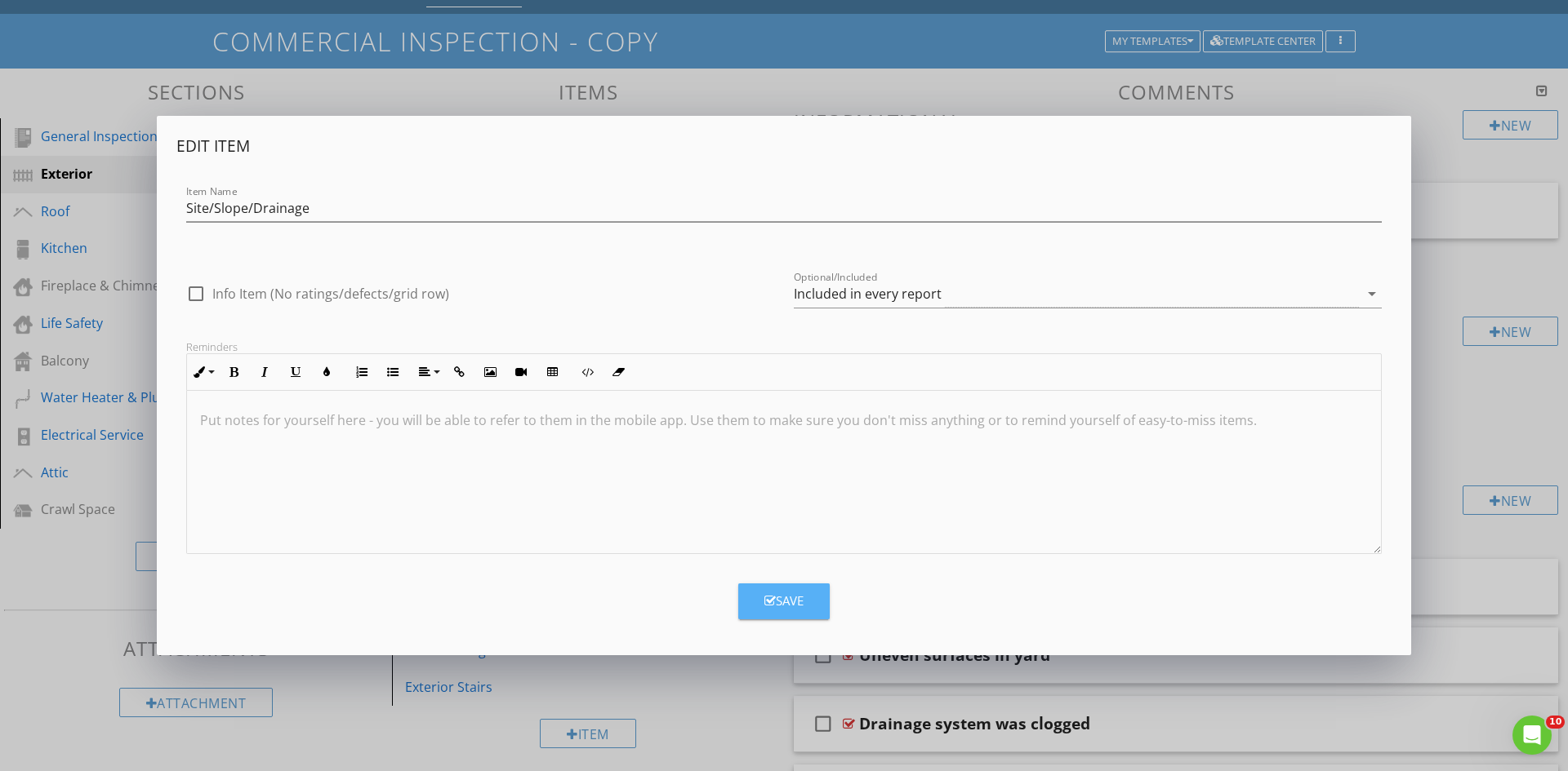
click at [802, 597] on div "Save" at bounding box center [784, 601] width 39 height 19
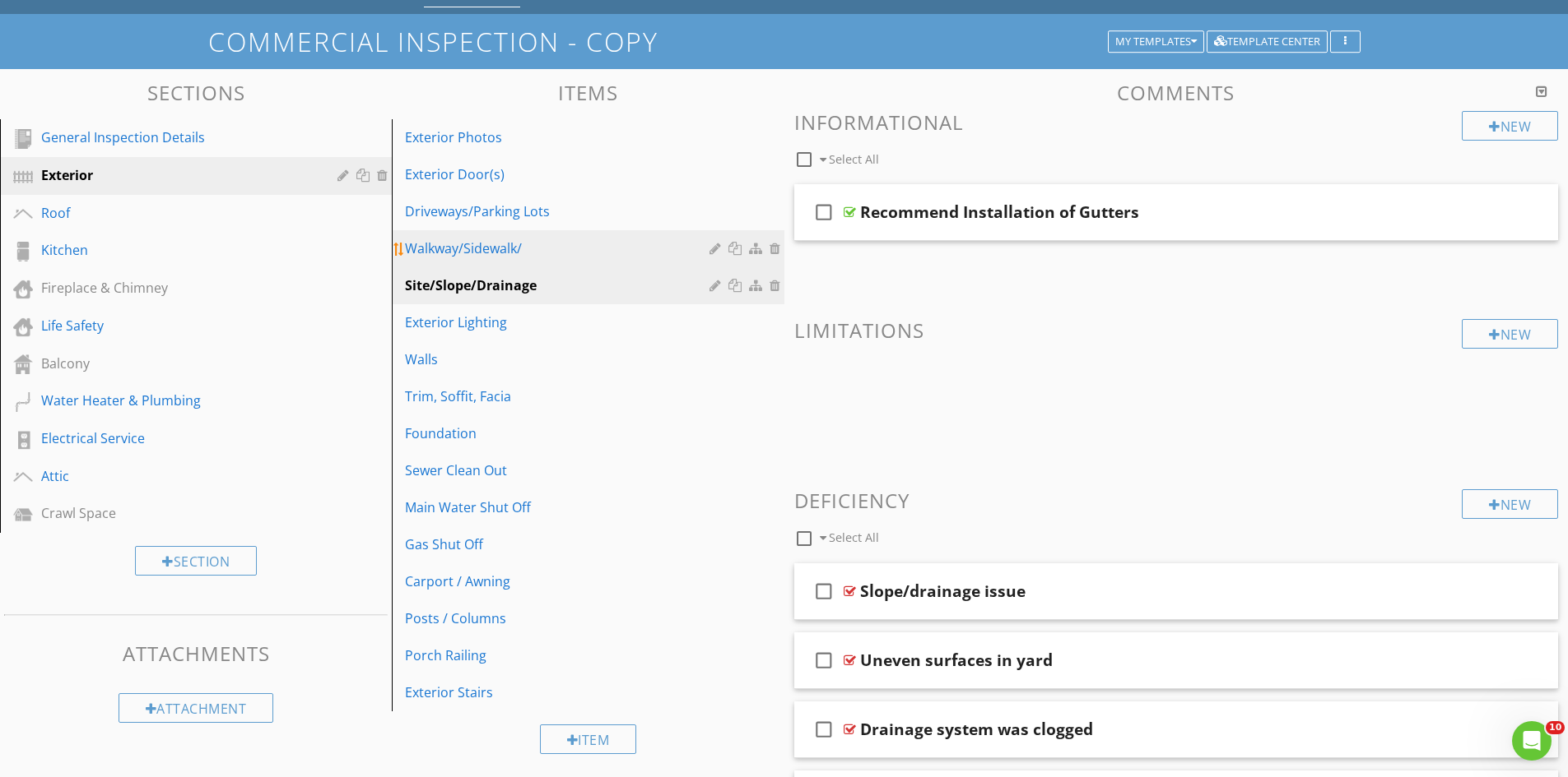
click at [539, 248] on div "Walkway/Sidewalk/" at bounding box center [559, 248] width 308 height 20
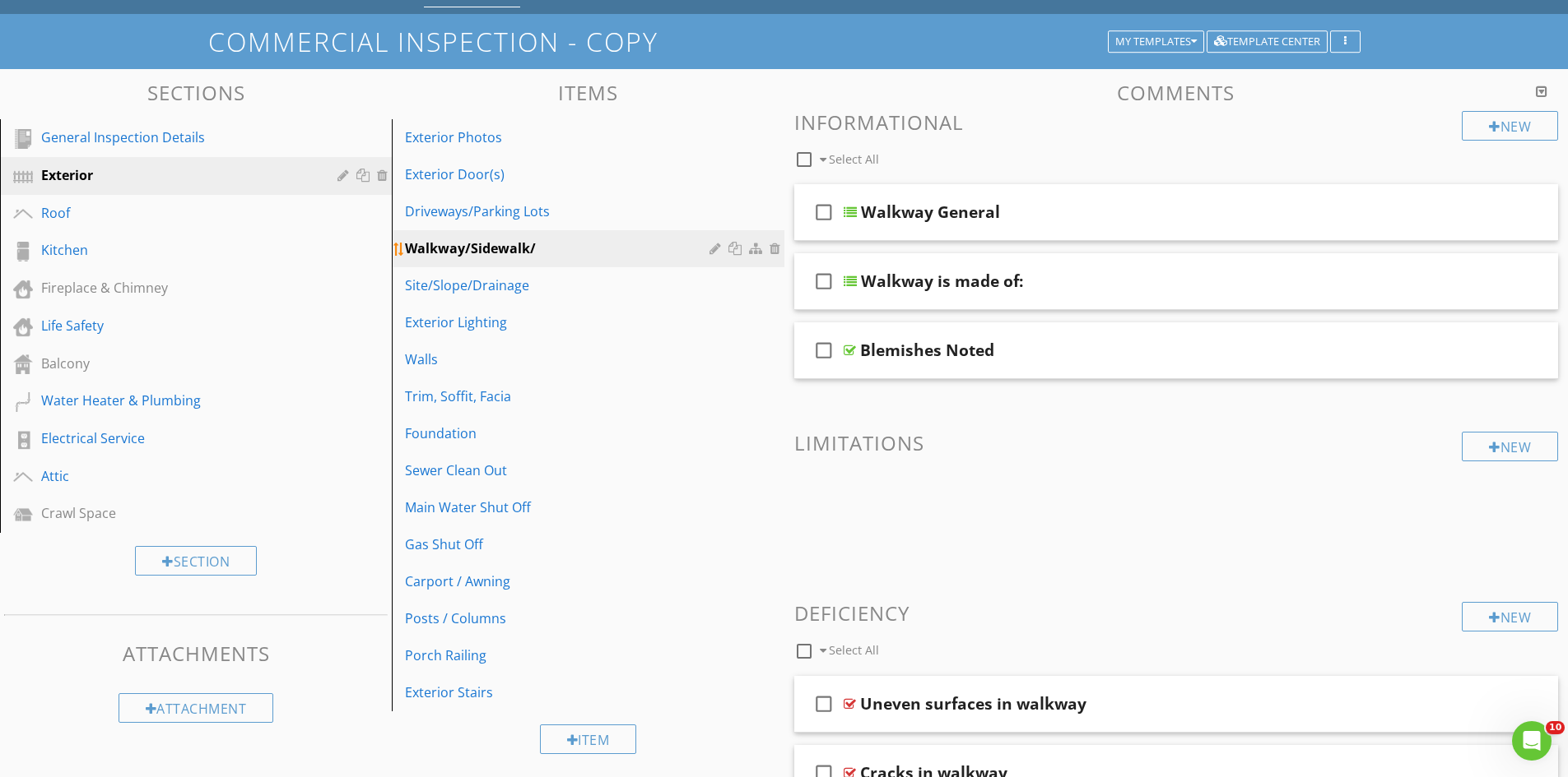
click at [713, 252] on div at bounding box center [717, 249] width 16 height 13
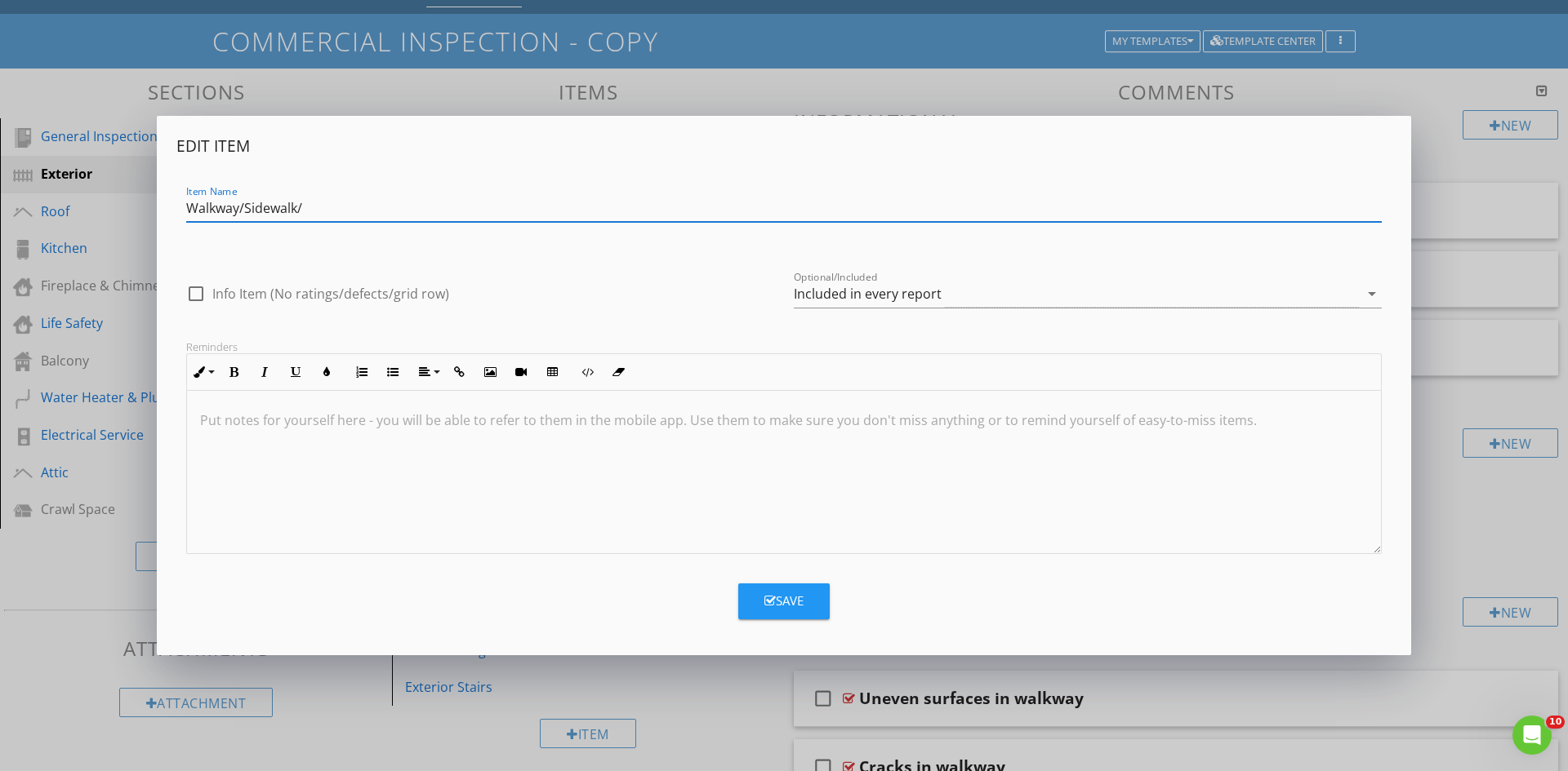
drag, startPoint x: 236, startPoint y: 208, endPoint x: 259, endPoint y: 198, distance: 25.1
click at [237, 208] on input "Walkway/Sidewalk/" at bounding box center [784, 208] width 1195 height 27
click at [344, 208] on input "Walkway(s)/Sidewalk/" at bounding box center [784, 208] width 1195 height 27
type input "Walkway(s)"
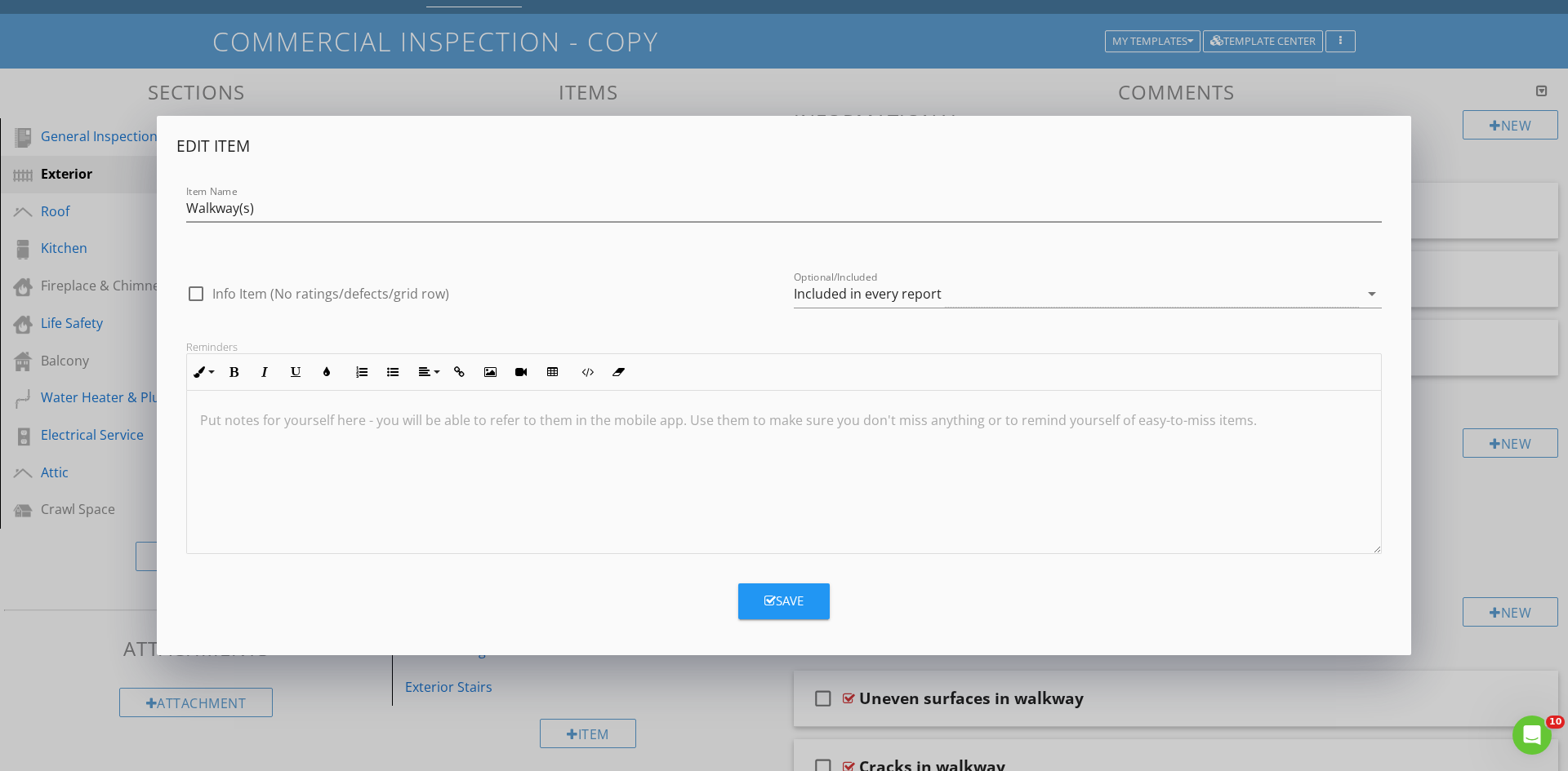
click at [802, 598] on div "Save" at bounding box center [784, 601] width 39 height 19
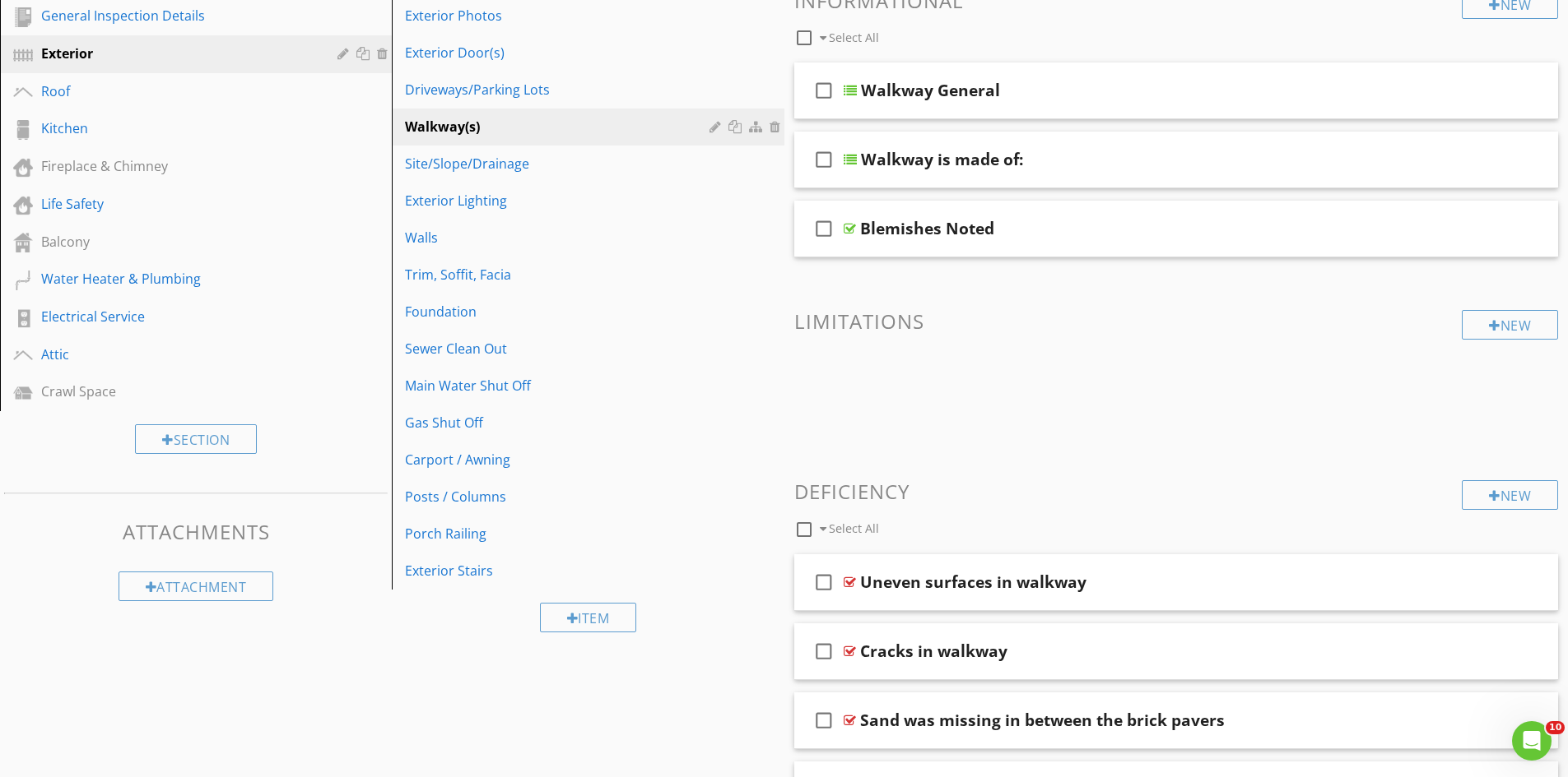
scroll to position [247, 0]
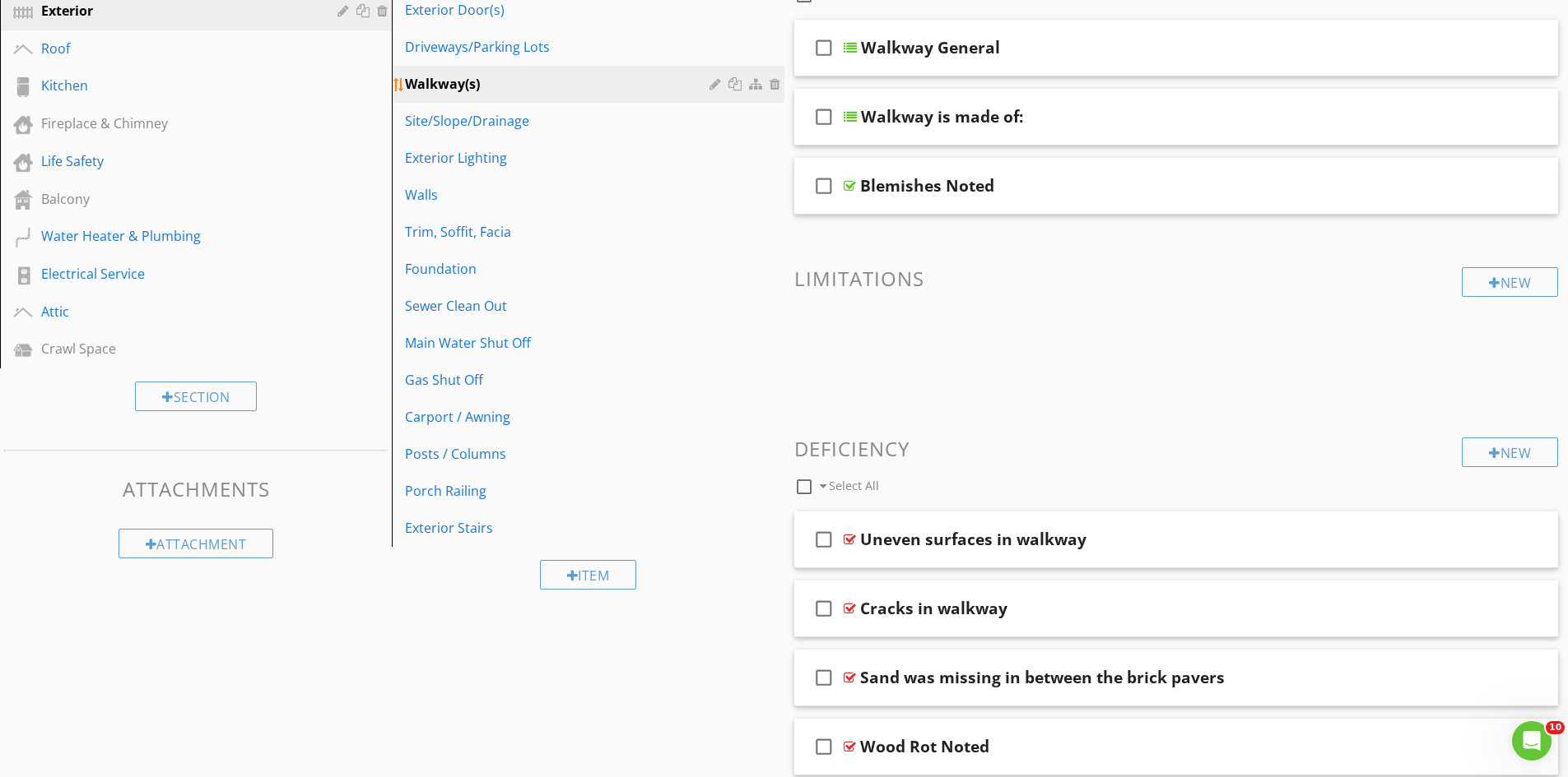
click at [707, 84] on div "Walkway(s)" at bounding box center [559, 83] width 308 height 20
click at [715, 83] on div at bounding box center [717, 84] width 16 height 13
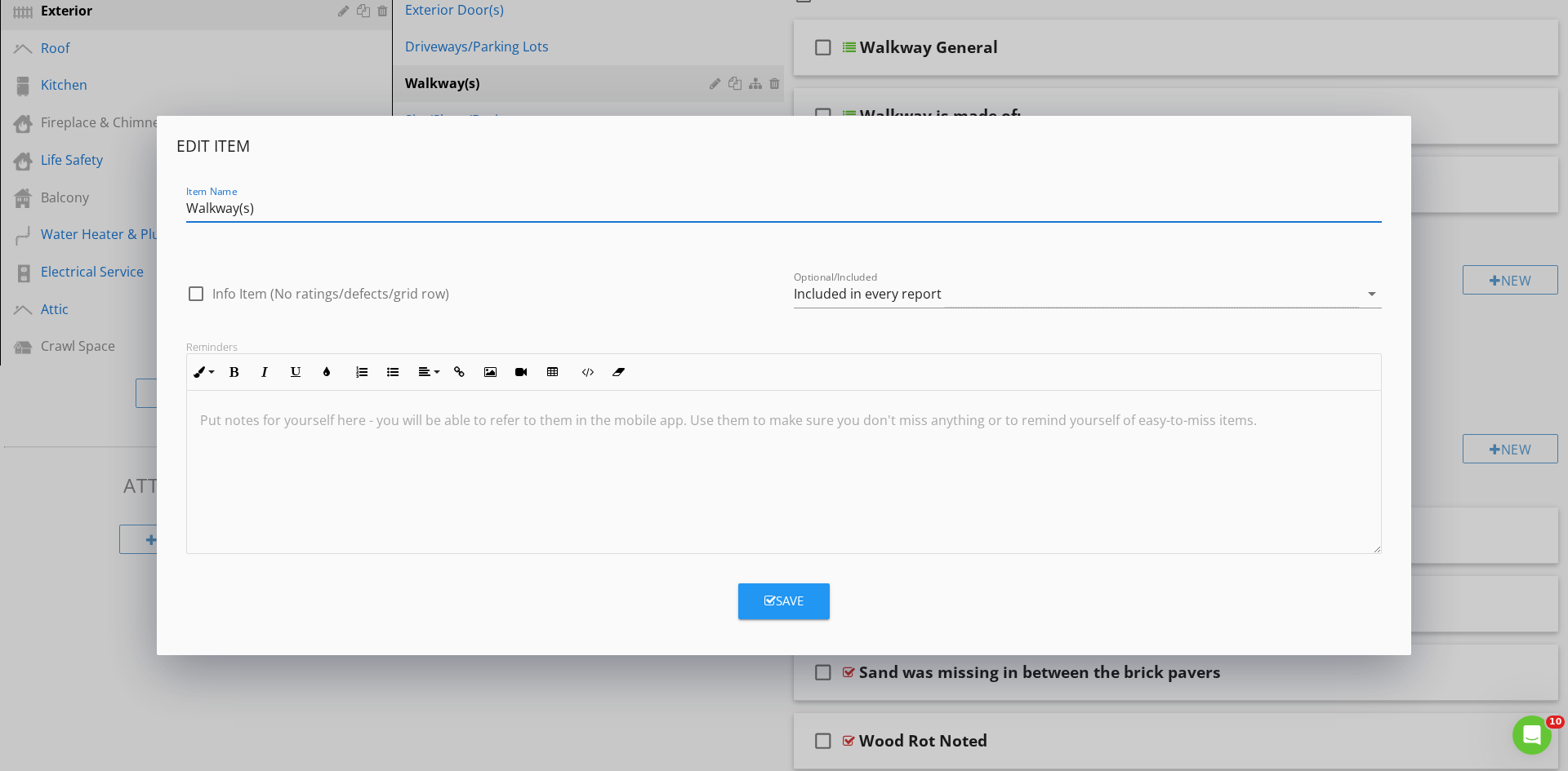
click at [290, 201] on input "Walkway(s)" at bounding box center [784, 208] width 1195 height 27
type input "Walkway/Deck/Porch"
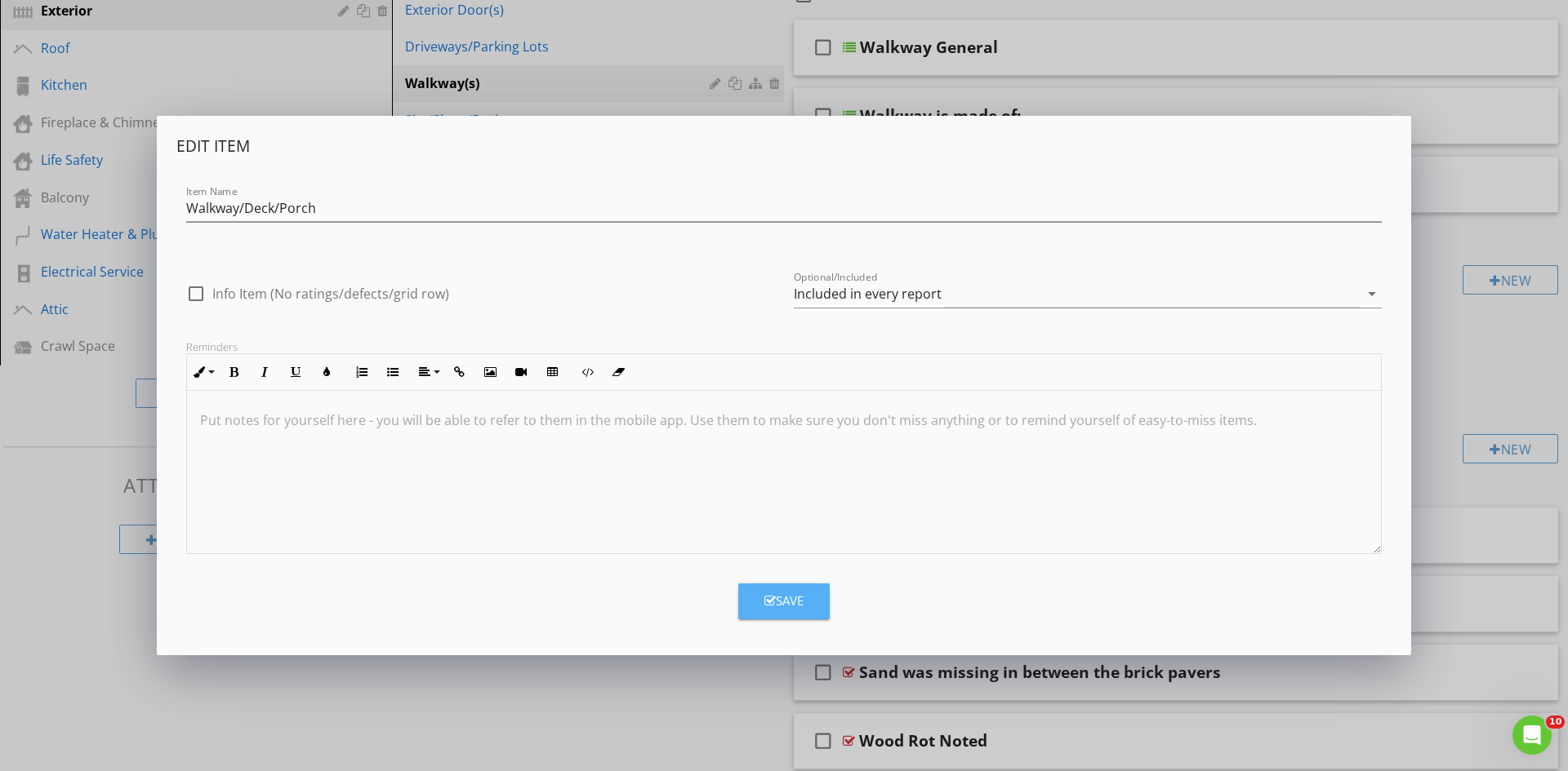
click at [793, 599] on div "Save" at bounding box center [784, 601] width 39 height 19
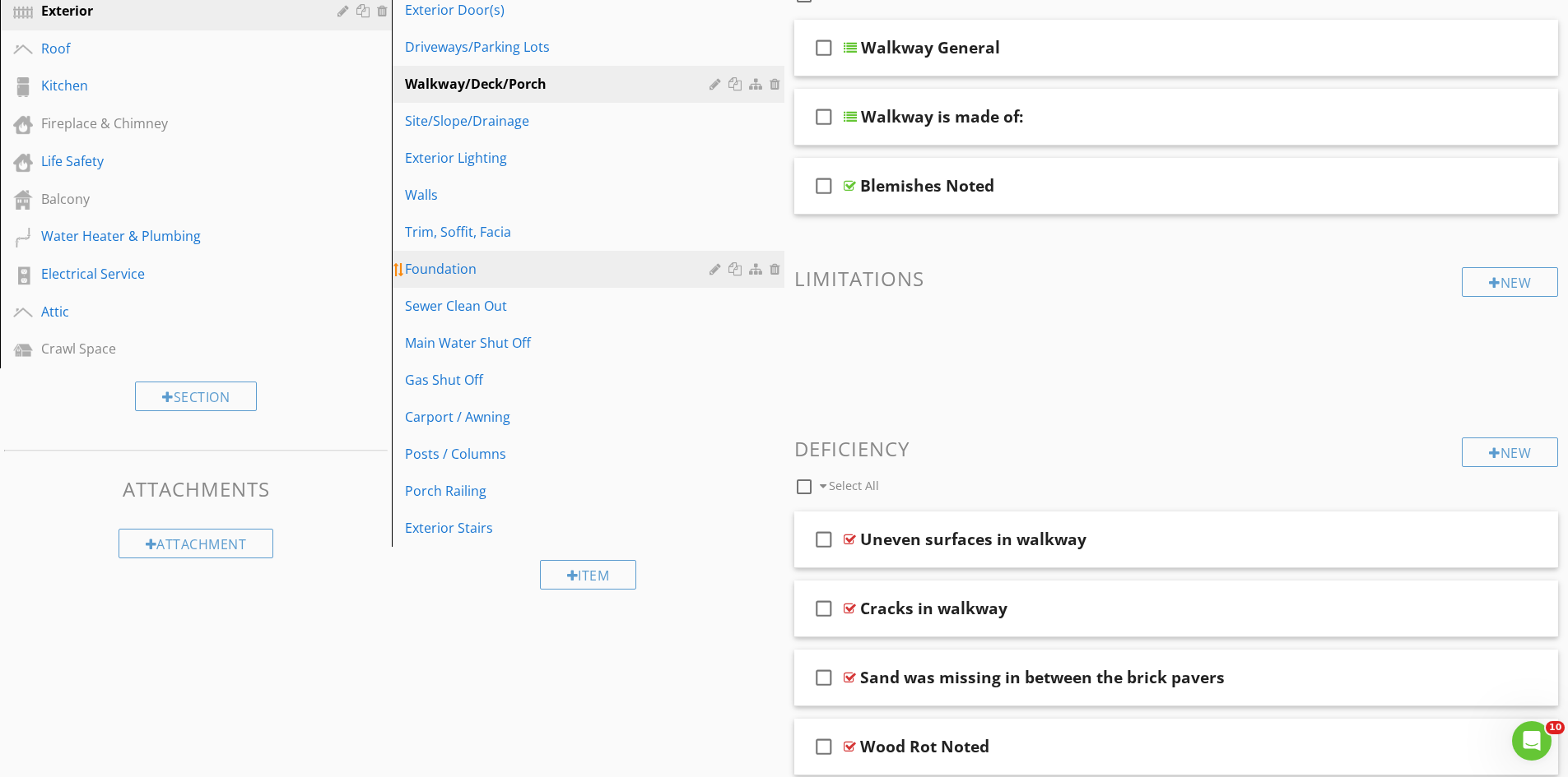
click at [546, 270] on div "Foundation" at bounding box center [559, 268] width 308 height 20
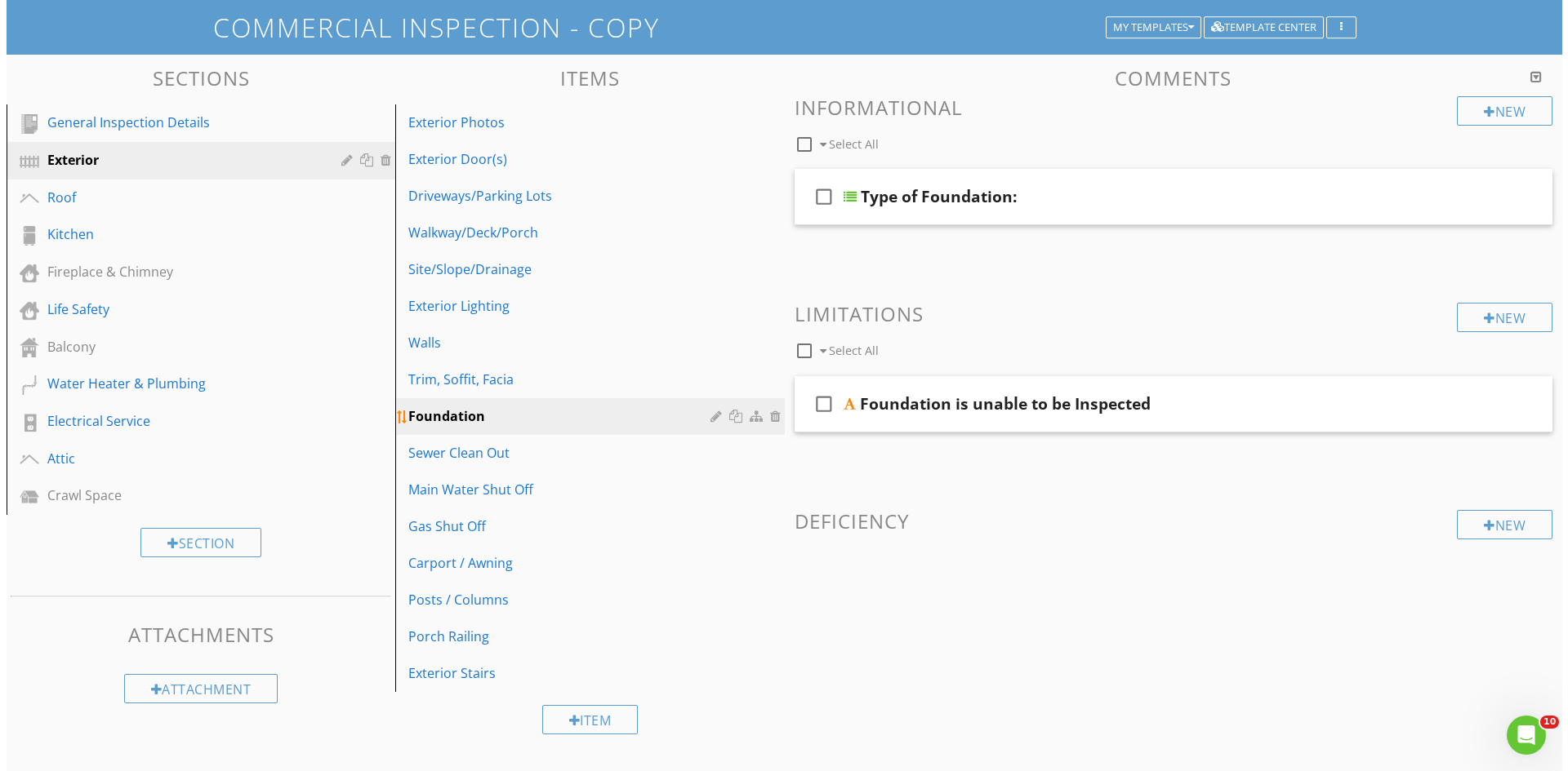
scroll to position [96, 0]
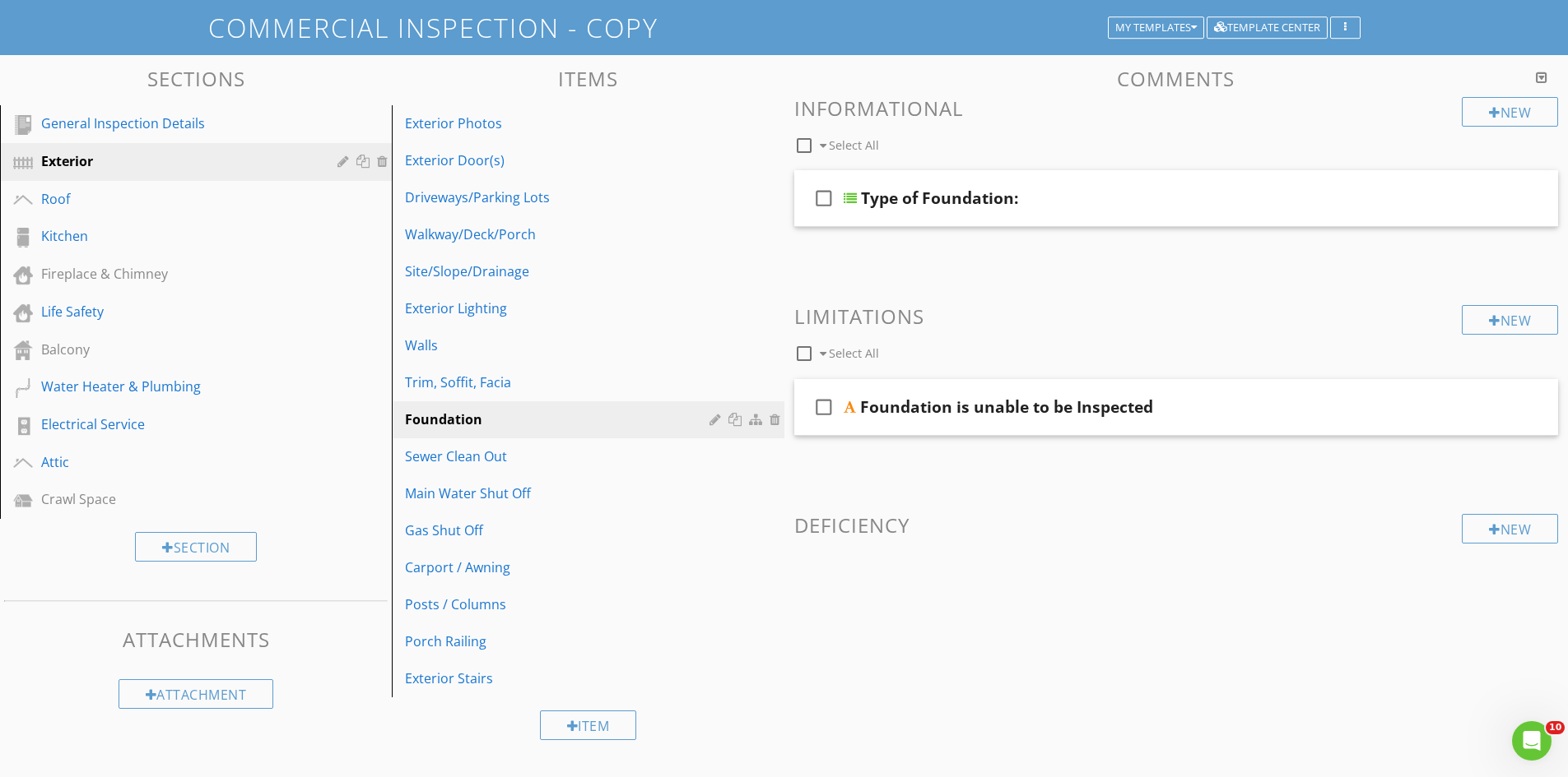
click at [456, 742] on div "Item" at bounding box center [587, 725] width 392 height 55
click at [589, 725] on div "Item" at bounding box center [588, 725] width 97 height 29
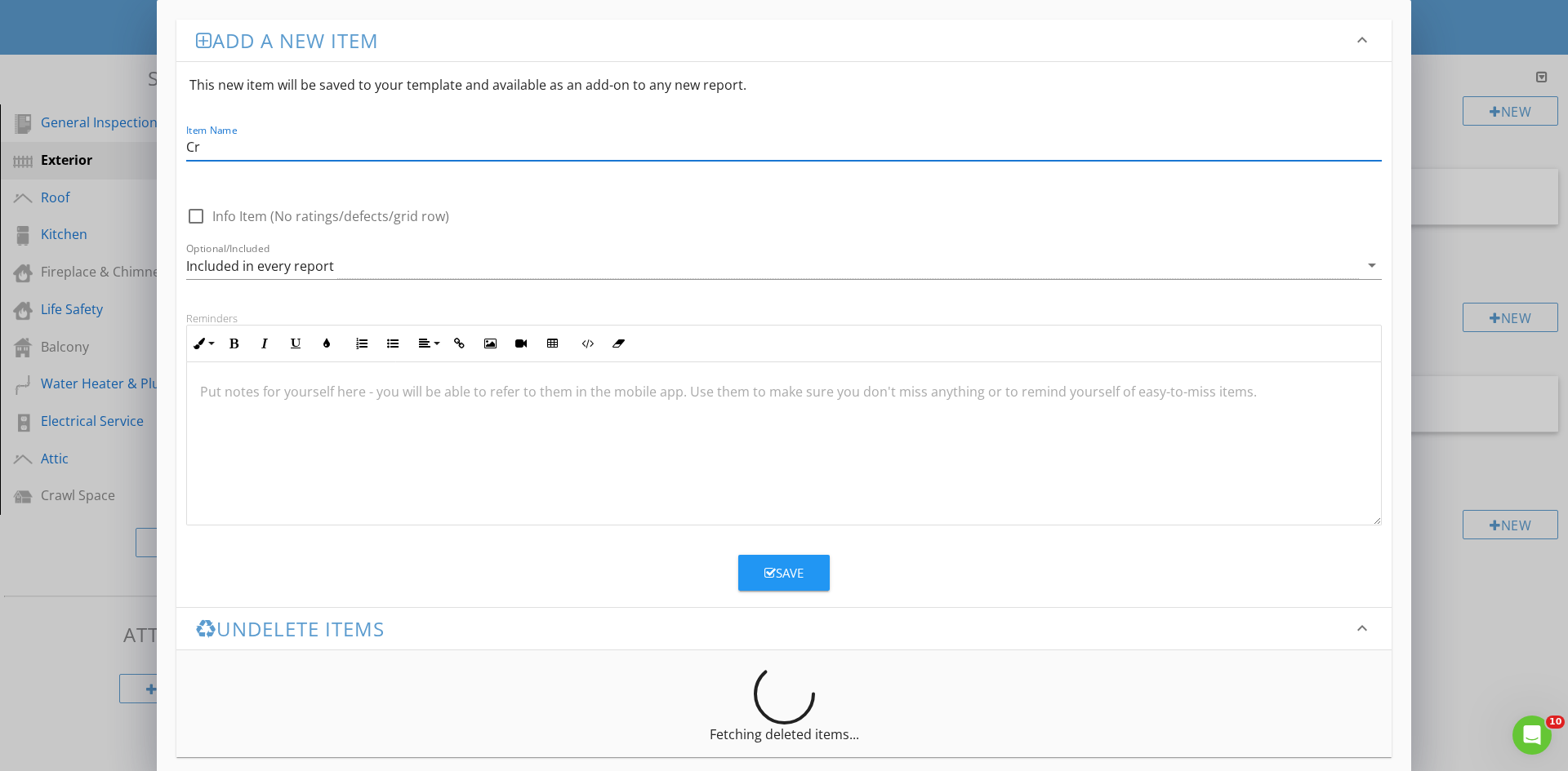
type input "C"
type input "Fire Hydrants"
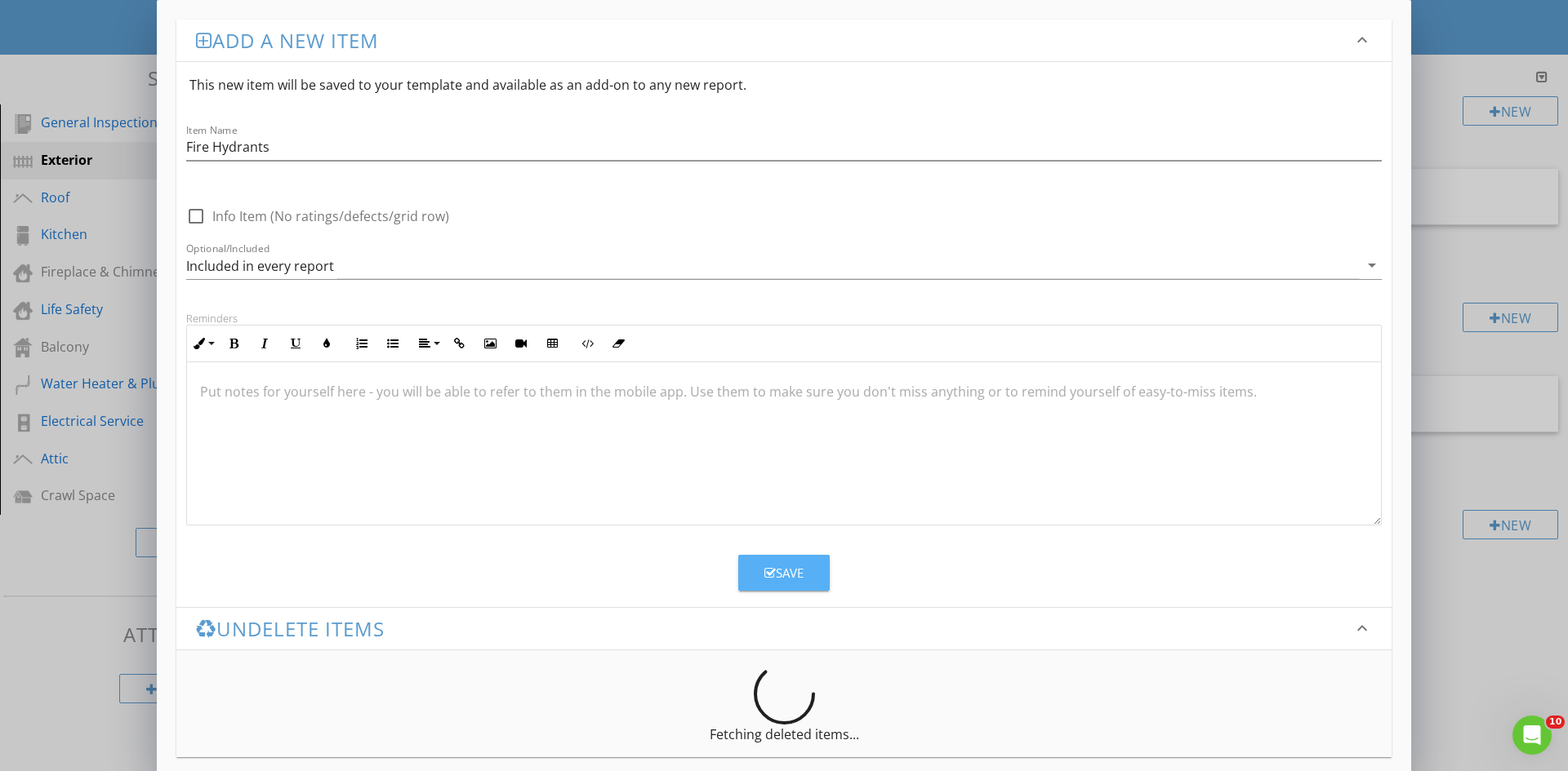
click at [814, 585] on button "Save" at bounding box center [784, 573] width 91 height 36
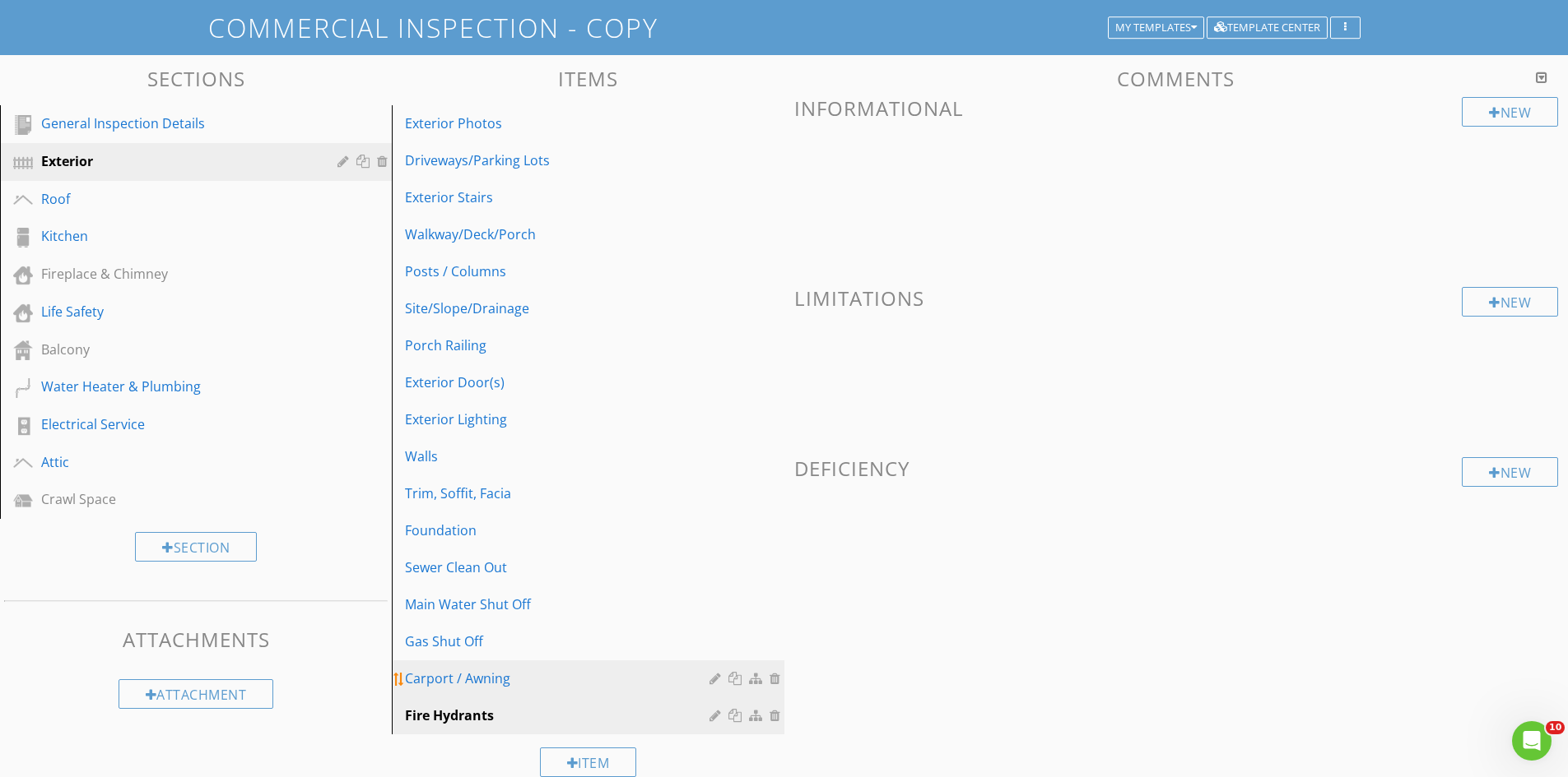
click at [777, 675] on div at bounding box center [777, 679] width 15 height 13
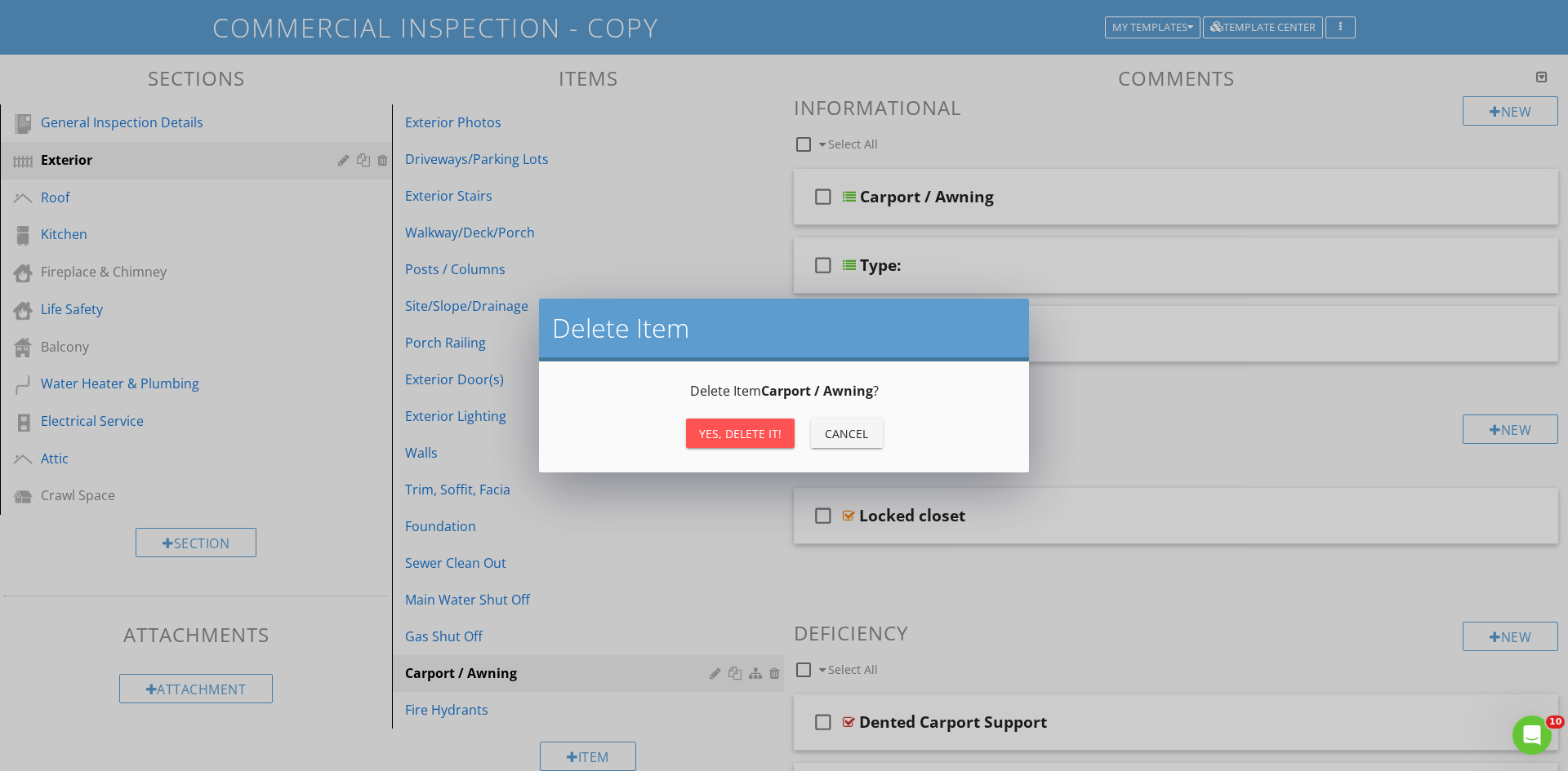
click at [733, 431] on div "Yes, Delete it!" at bounding box center [740, 433] width 83 height 17
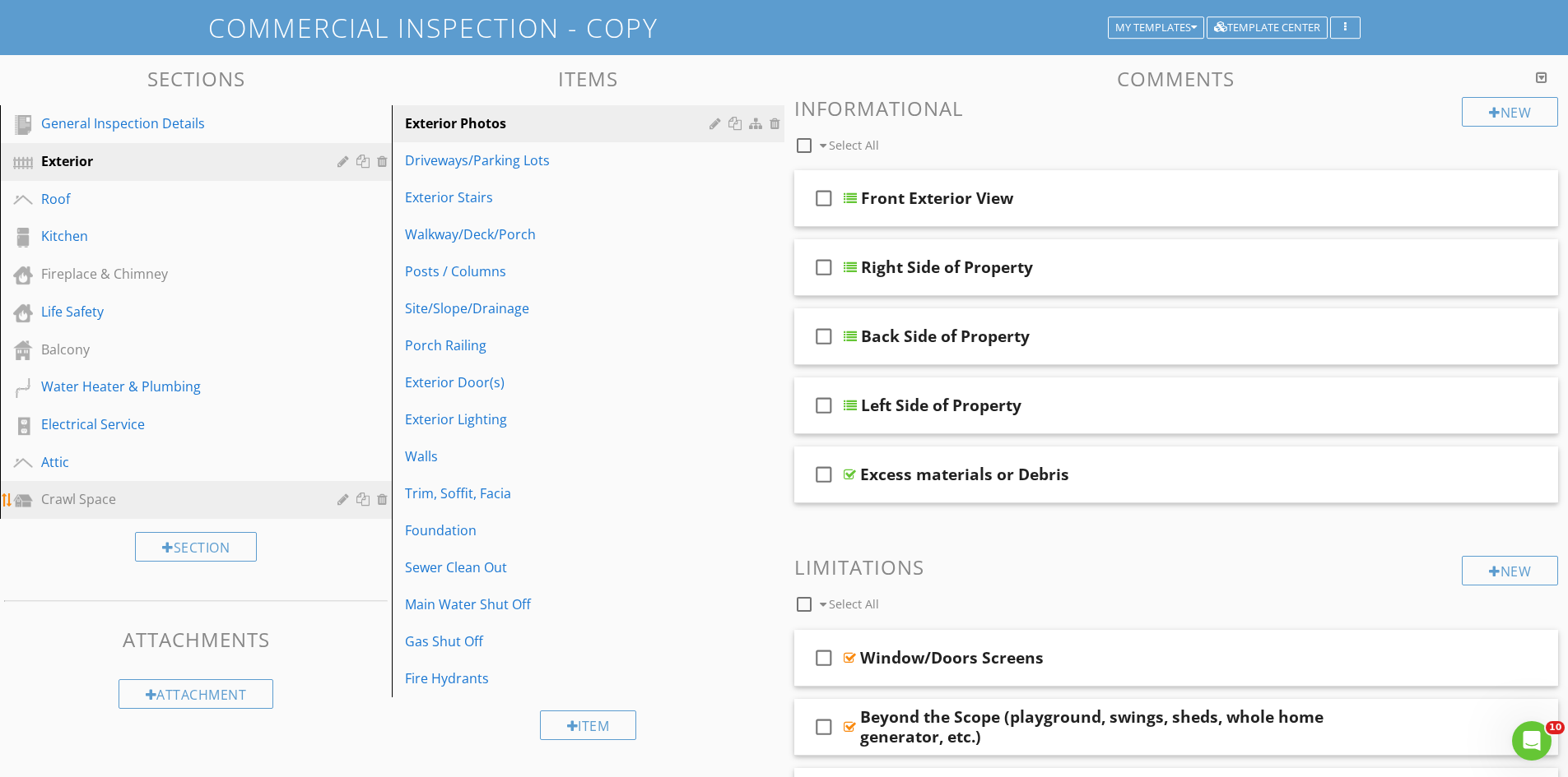
click at [244, 508] on div "Crawl Space" at bounding box center [178, 499] width 272 height 20
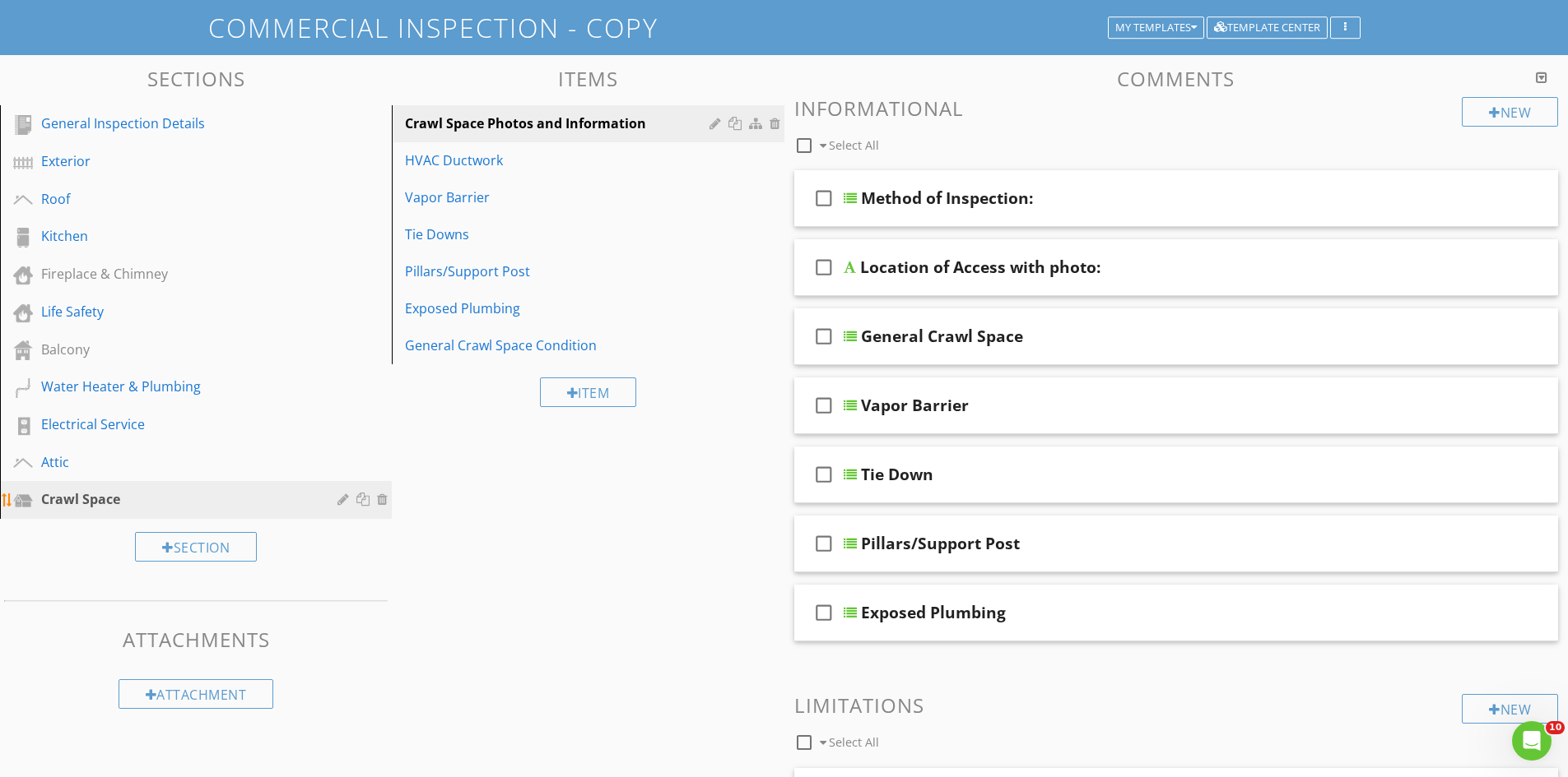
click at [339, 497] on div at bounding box center [345, 499] width 16 height 13
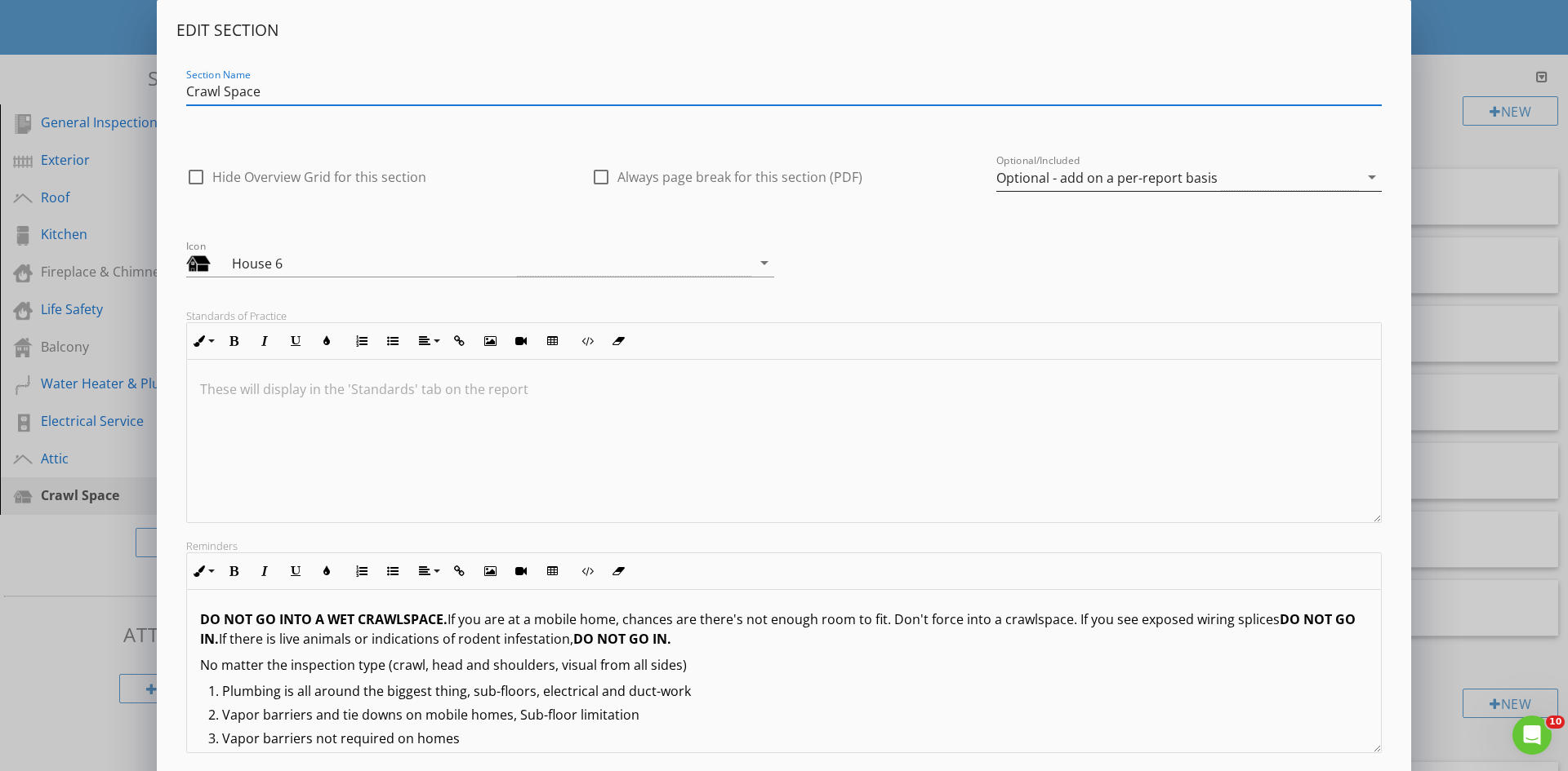
click at [1142, 179] on div "Optional - add on a per-report basis" at bounding box center [1107, 178] width 221 height 15
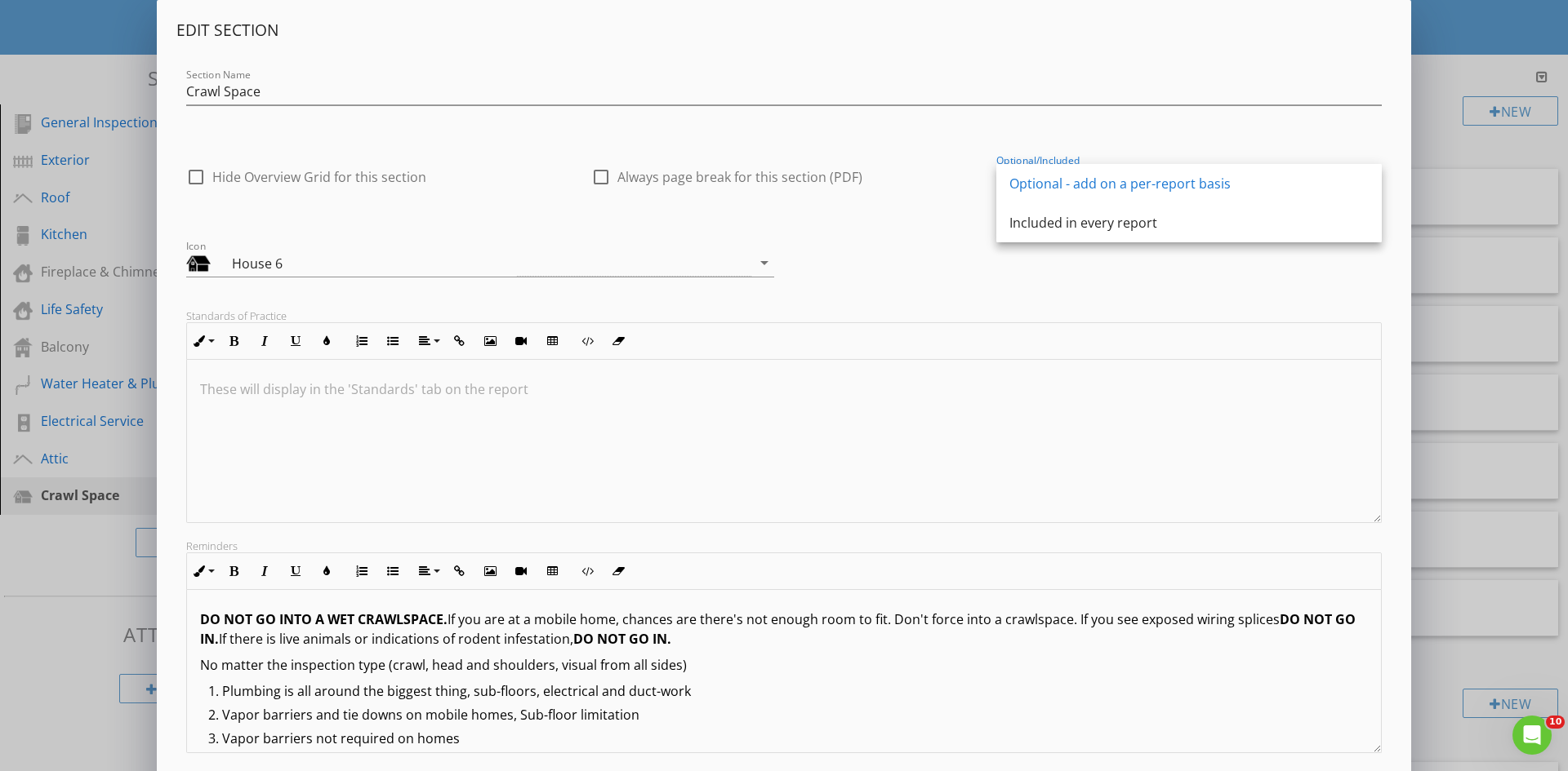
click at [1080, 222] on div "Included in every report" at bounding box center [1189, 222] width 359 height 20
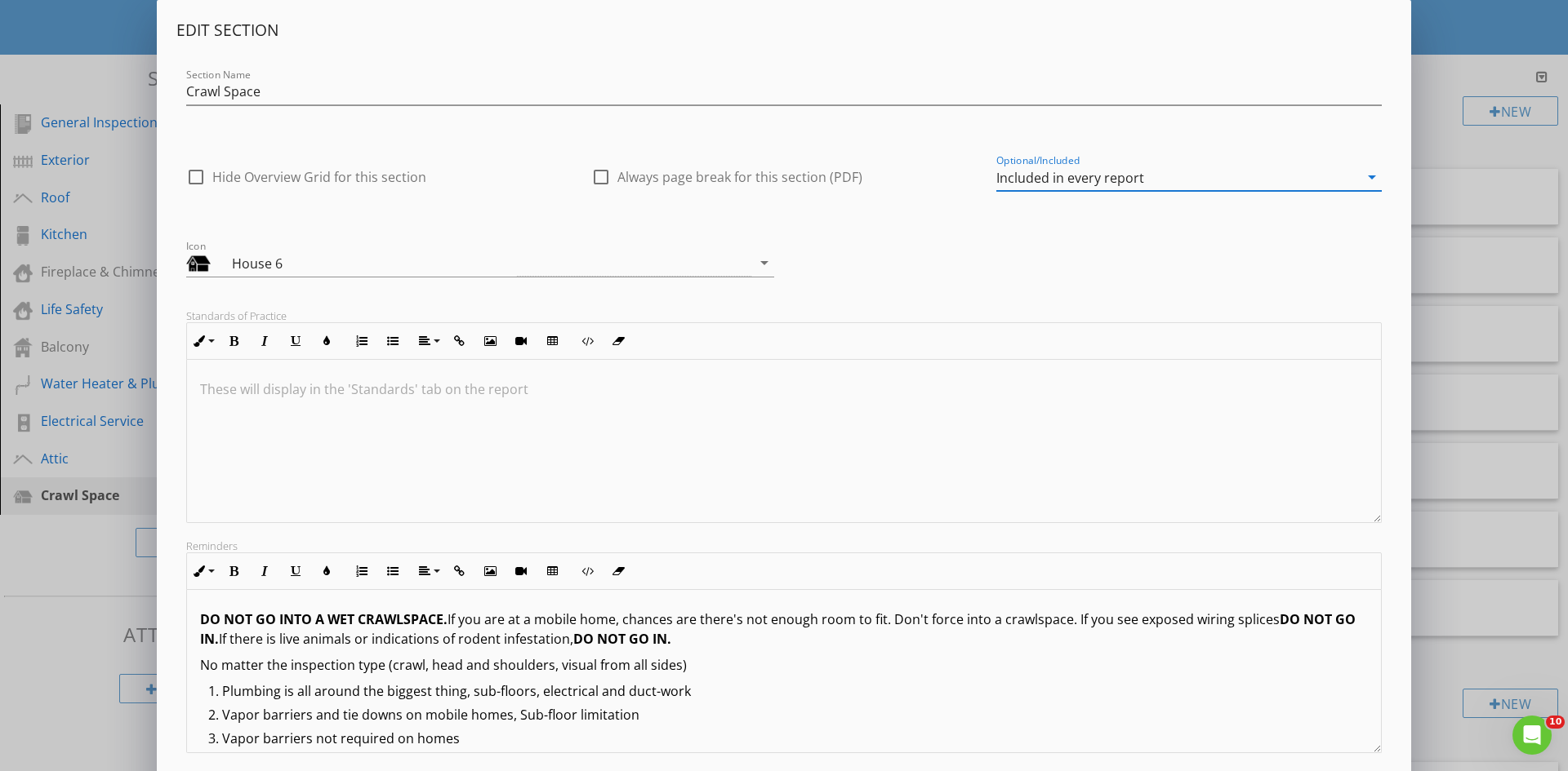
scroll to position [13, 0]
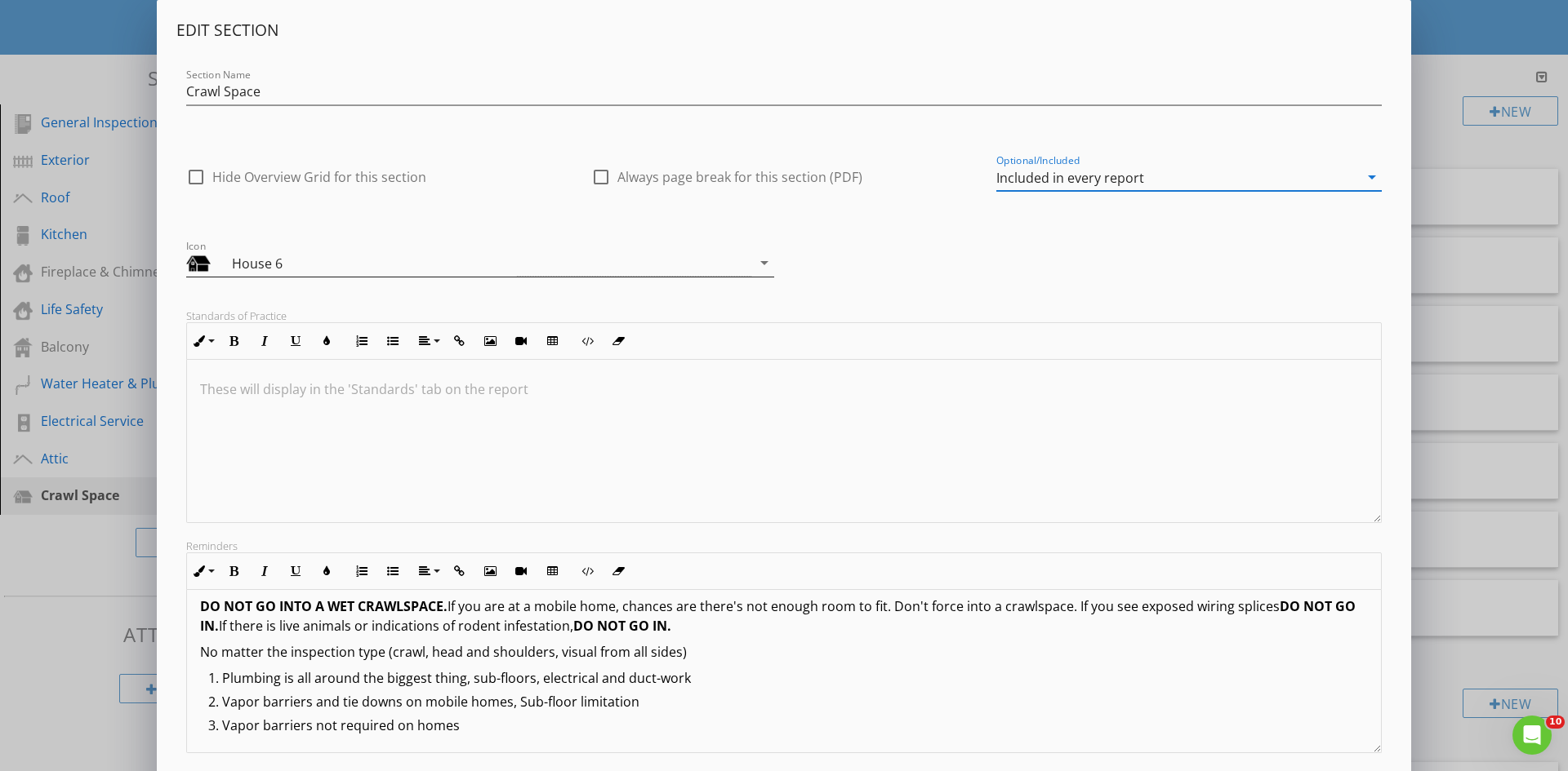
click at [351, 269] on div "House 6" at bounding box center [374, 264] width 285 height 20
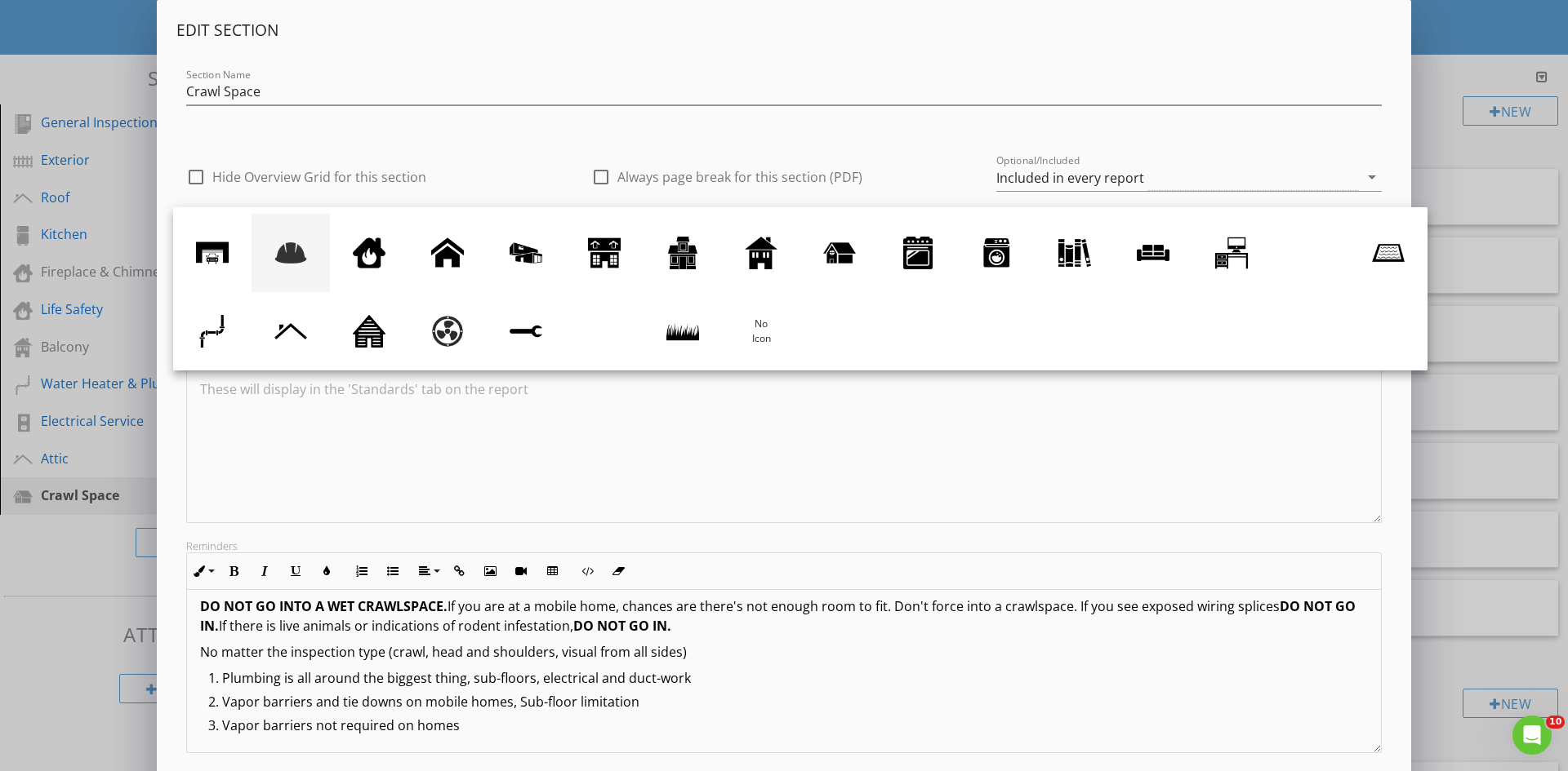
scroll to position [0, 0]
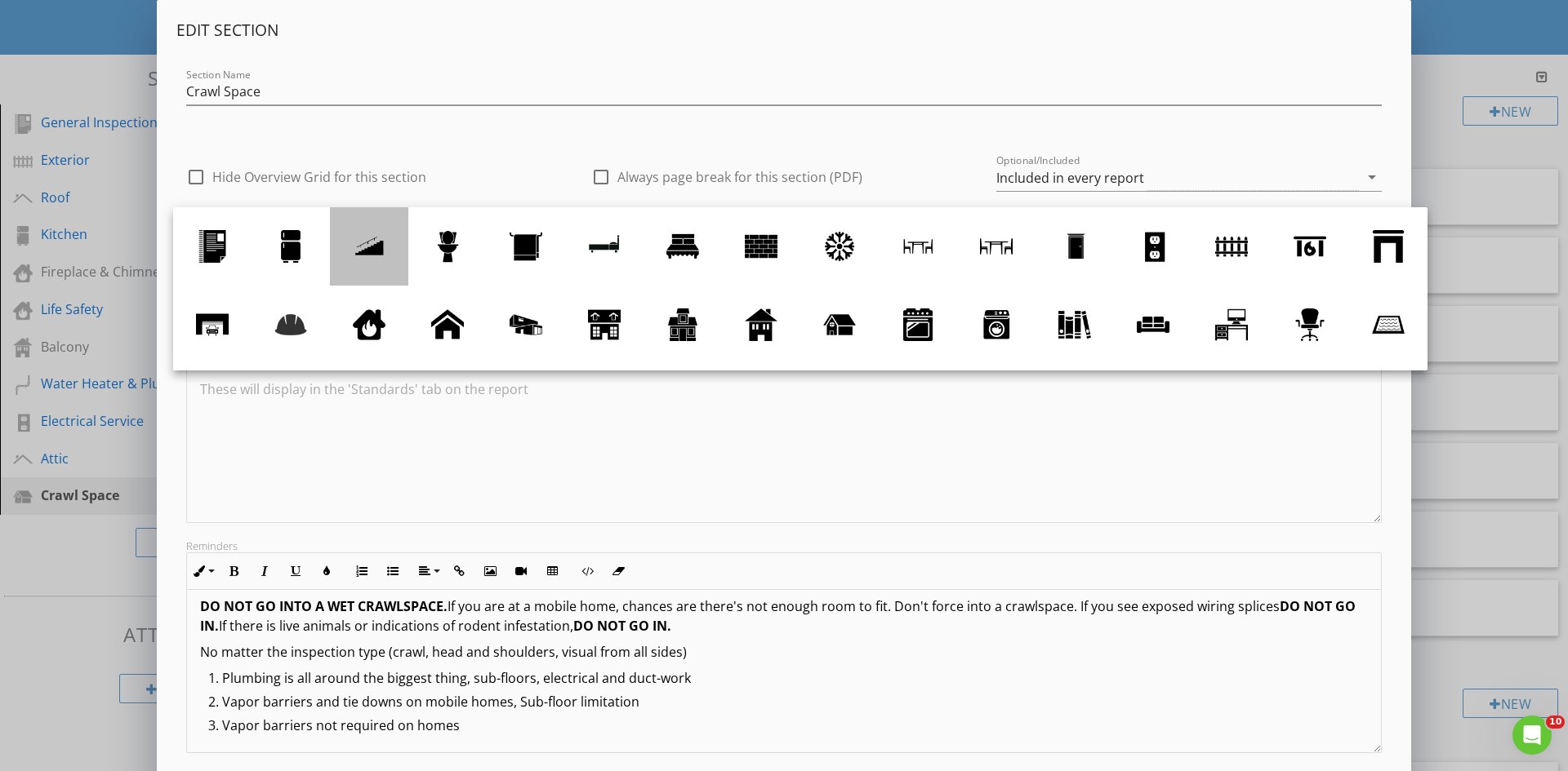
click at [374, 248] on div at bounding box center [369, 246] width 33 height 33
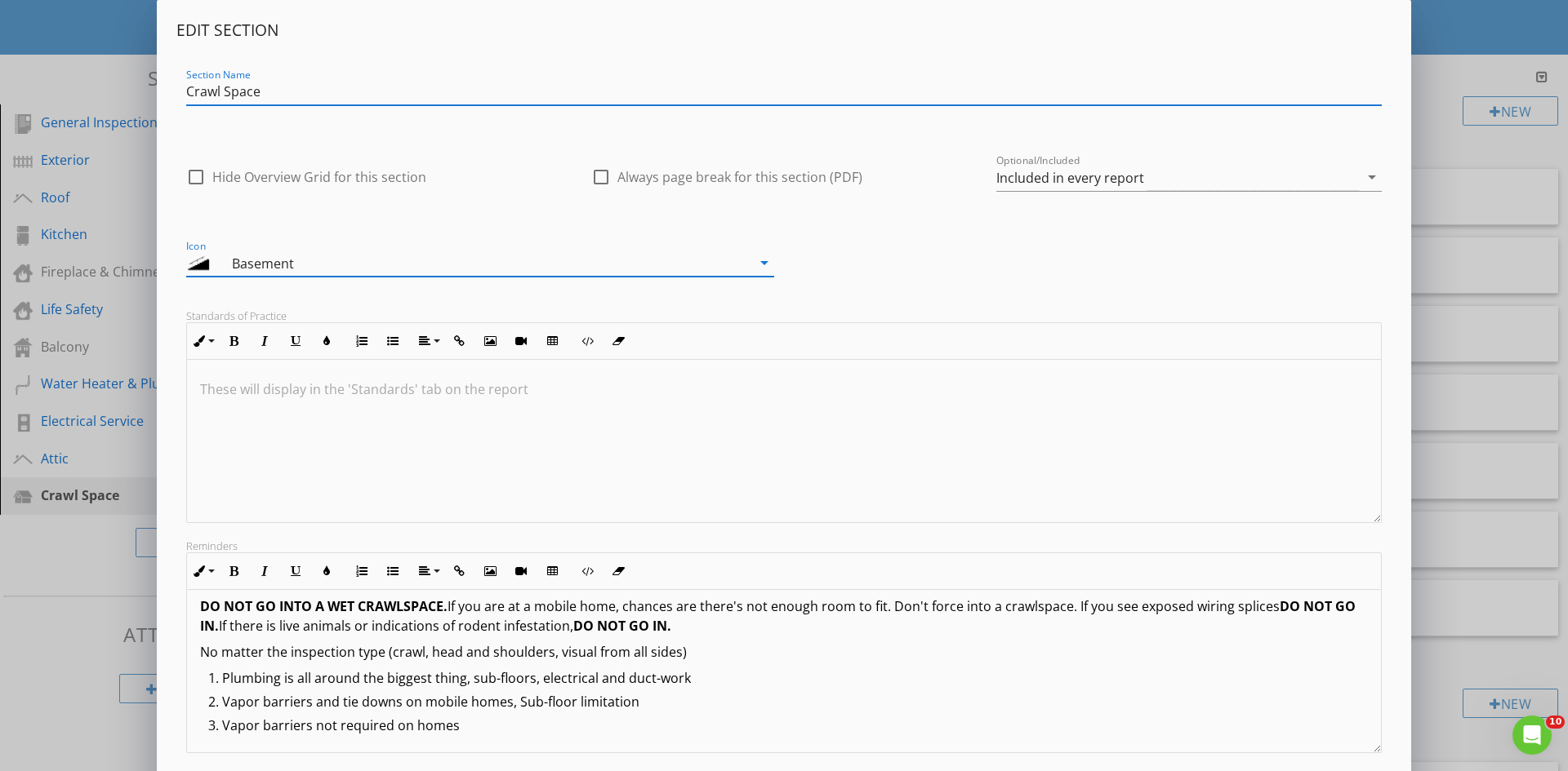
click at [275, 86] on input "Crawl Space" at bounding box center [784, 92] width 1195 height 27
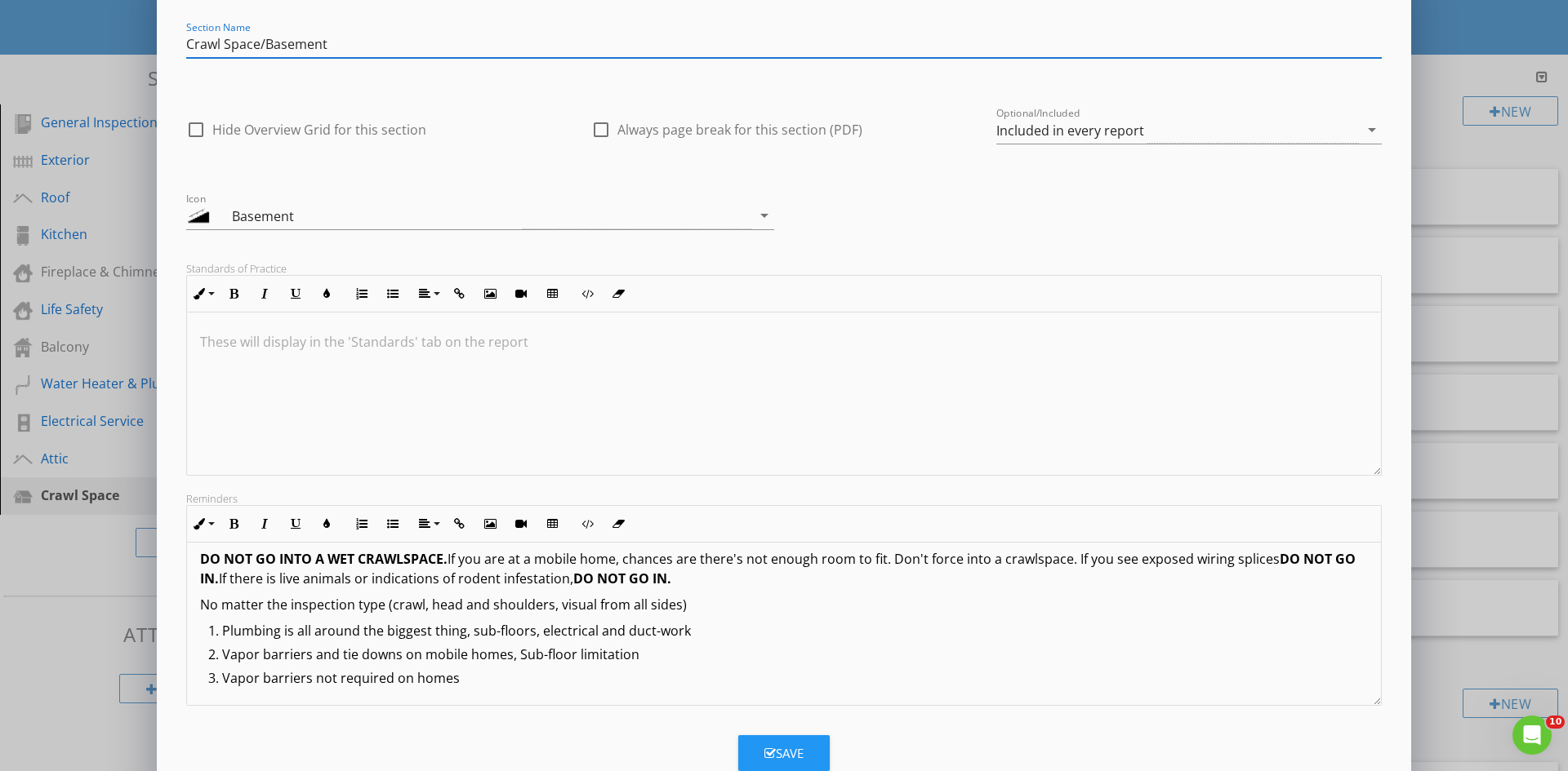
scroll to position [93, 0]
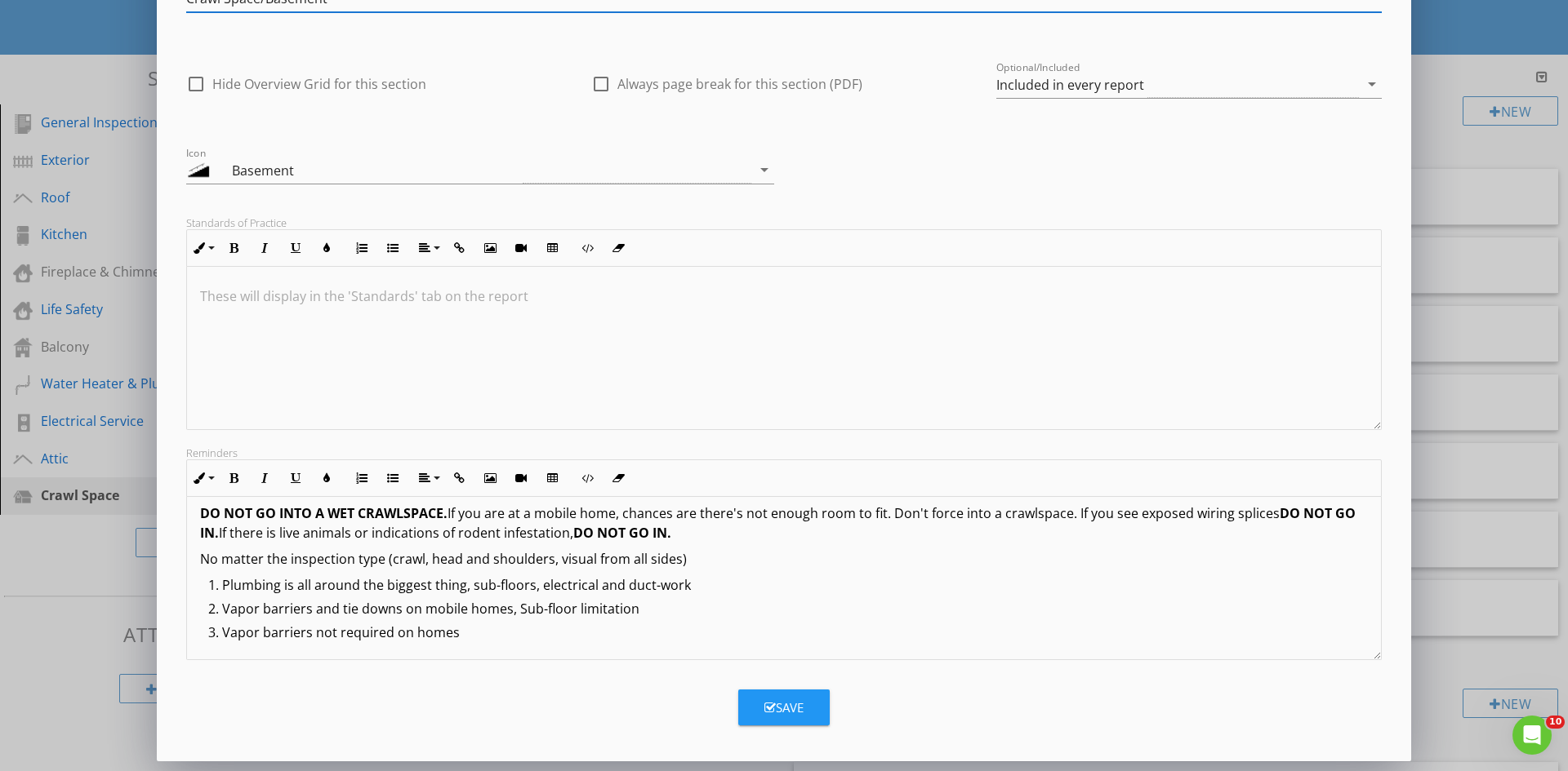
type input "Crawl Space/Basement"
click at [777, 709] on div "Save" at bounding box center [784, 708] width 39 height 19
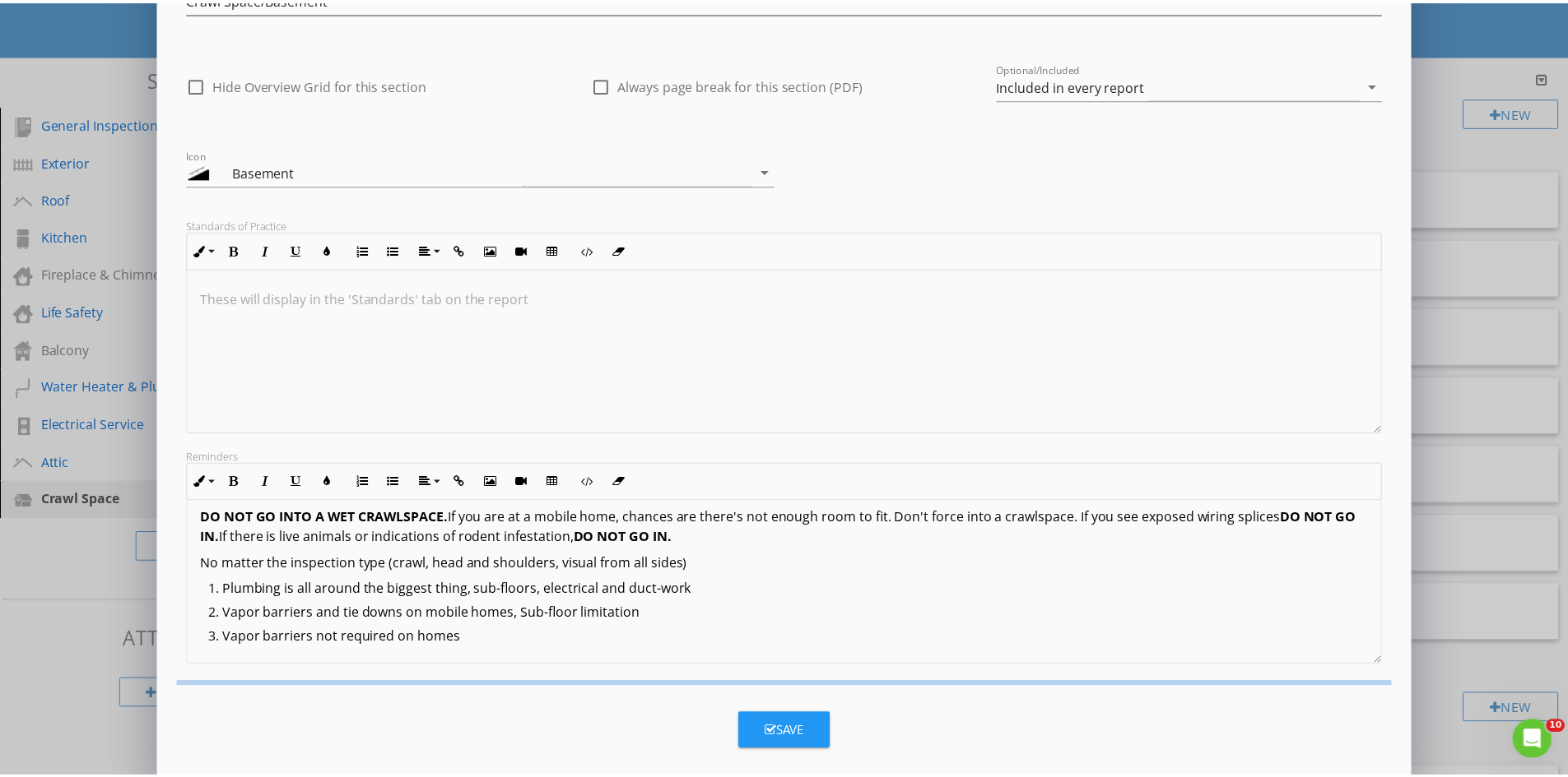
scroll to position [0, 0]
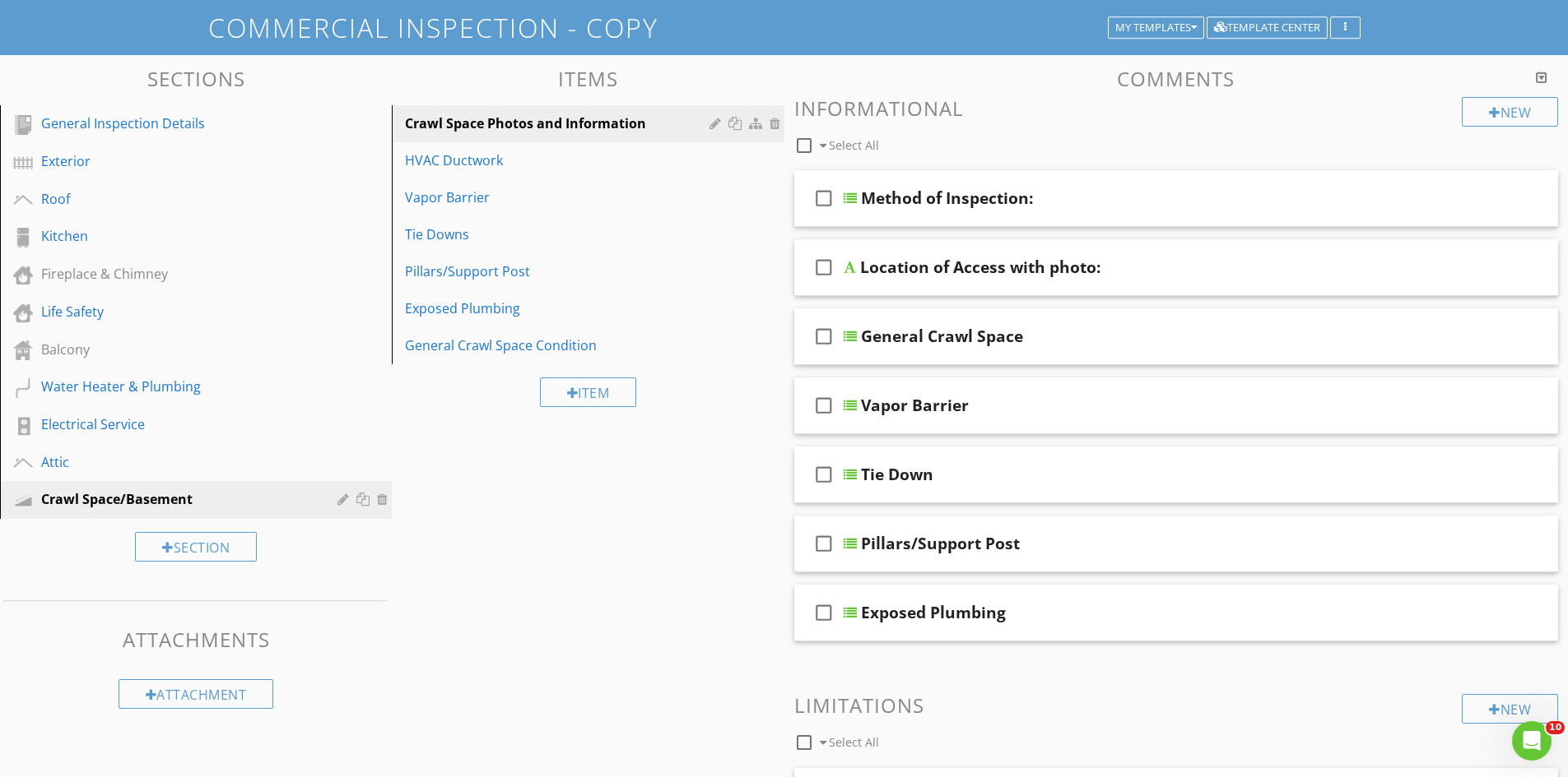
click at [394, 658] on div "Sections General Inspection Details Exterior Roof Kitchen Fireplace & Chimney L…" at bounding box center [784, 655] width 1568 height 1200
click at [117, 286] on link "Fireplace & Chimney" at bounding box center [198, 275] width 387 height 38
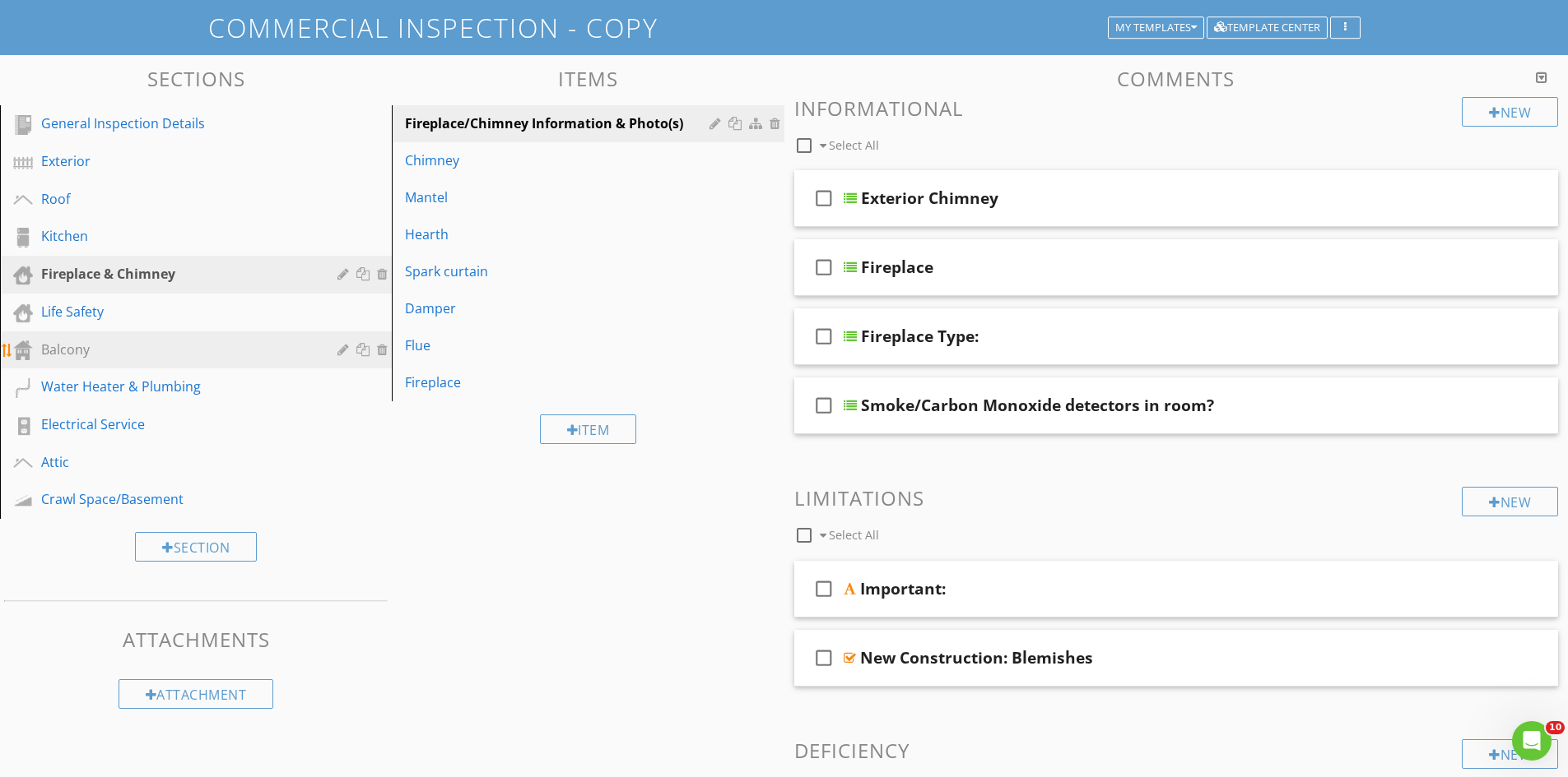
click at [122, 345] on div "Balcony" at bounding box center [178, 349] width 272 height 20
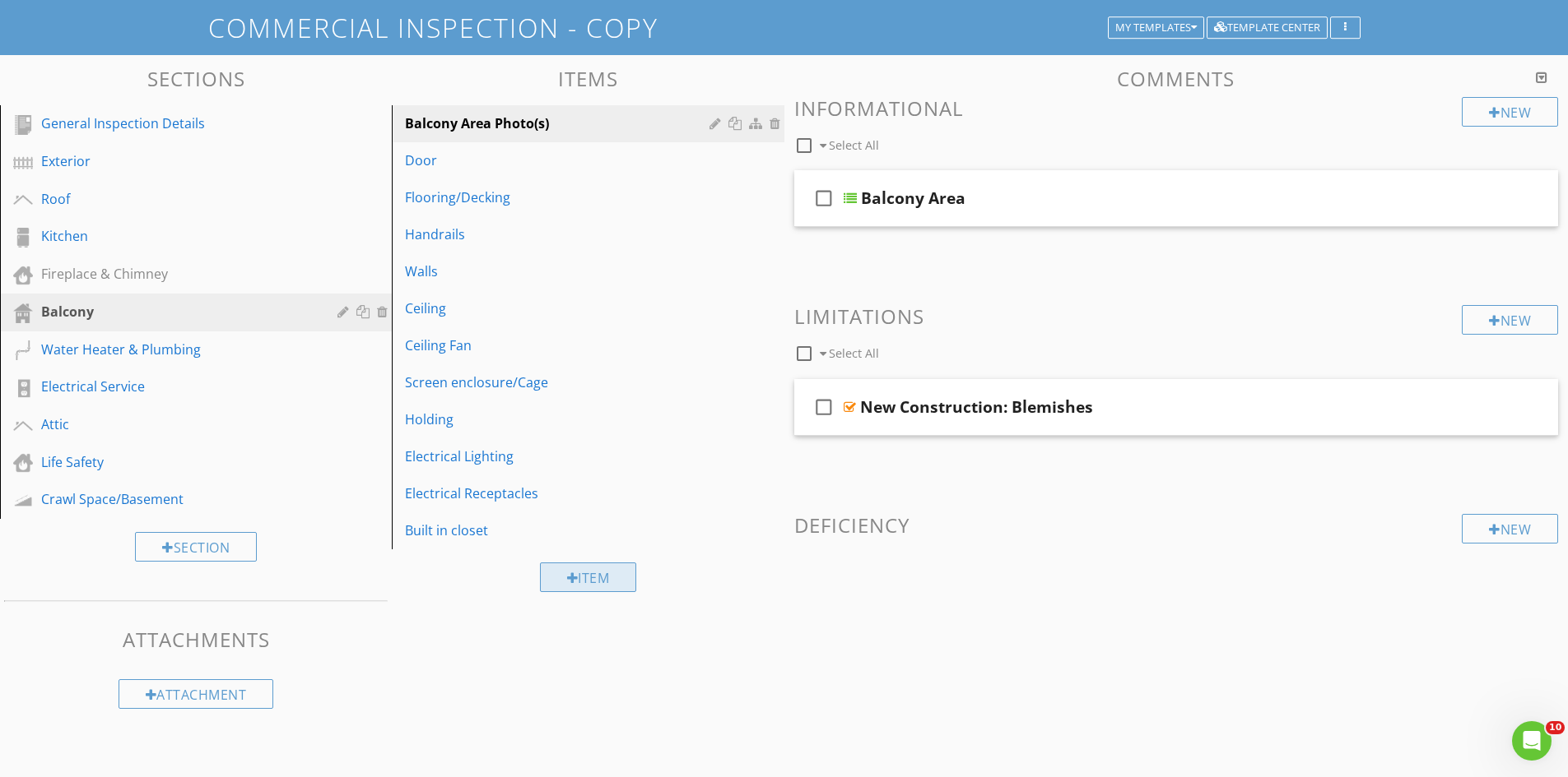
click at [585, 577] on div "Item" at bounding box center [588, 577] width 97 height 29
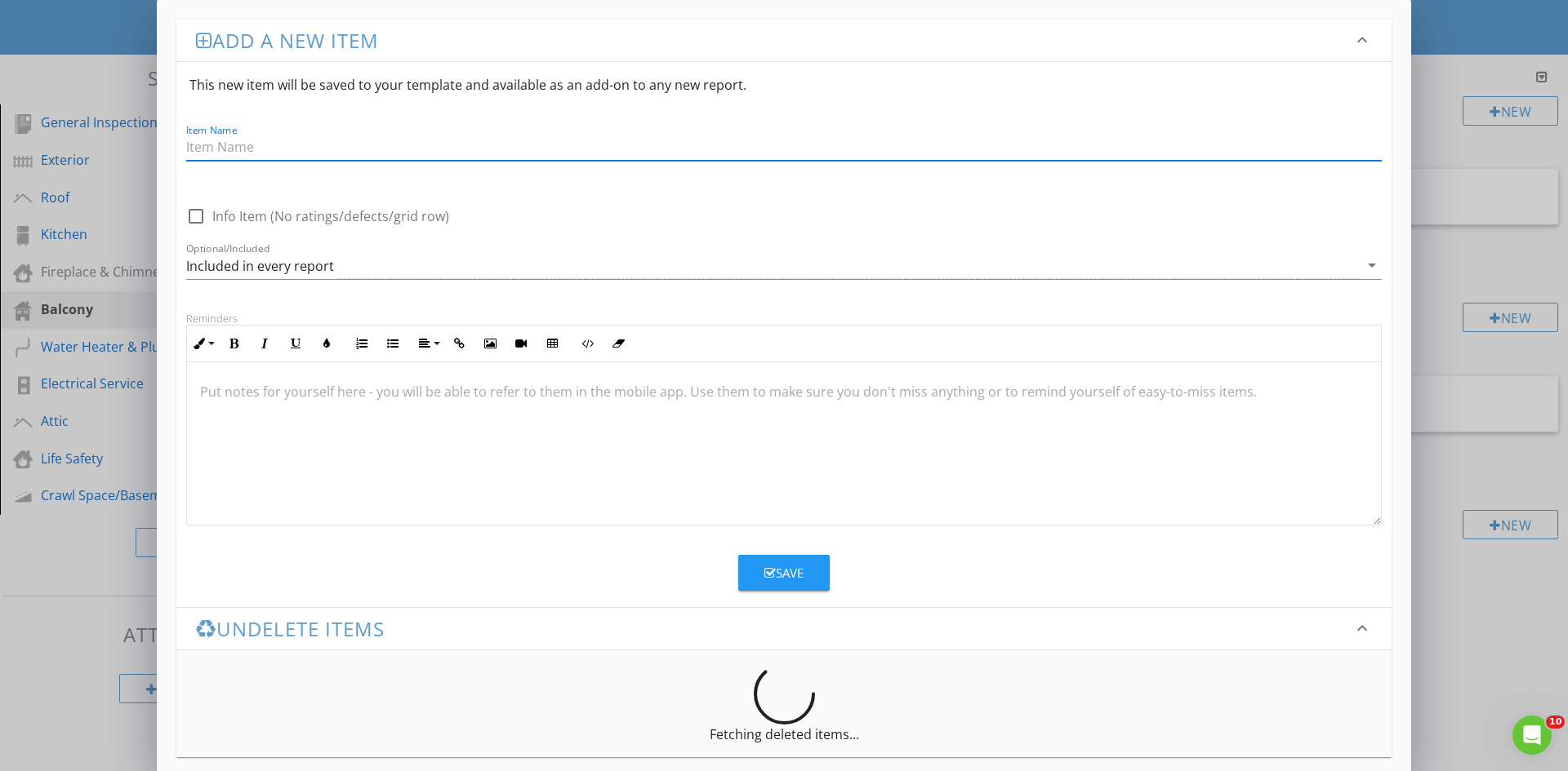
click at [298, 41] on h3 "Add a new item" at bounding box center [774, 39] width 1156 height 22
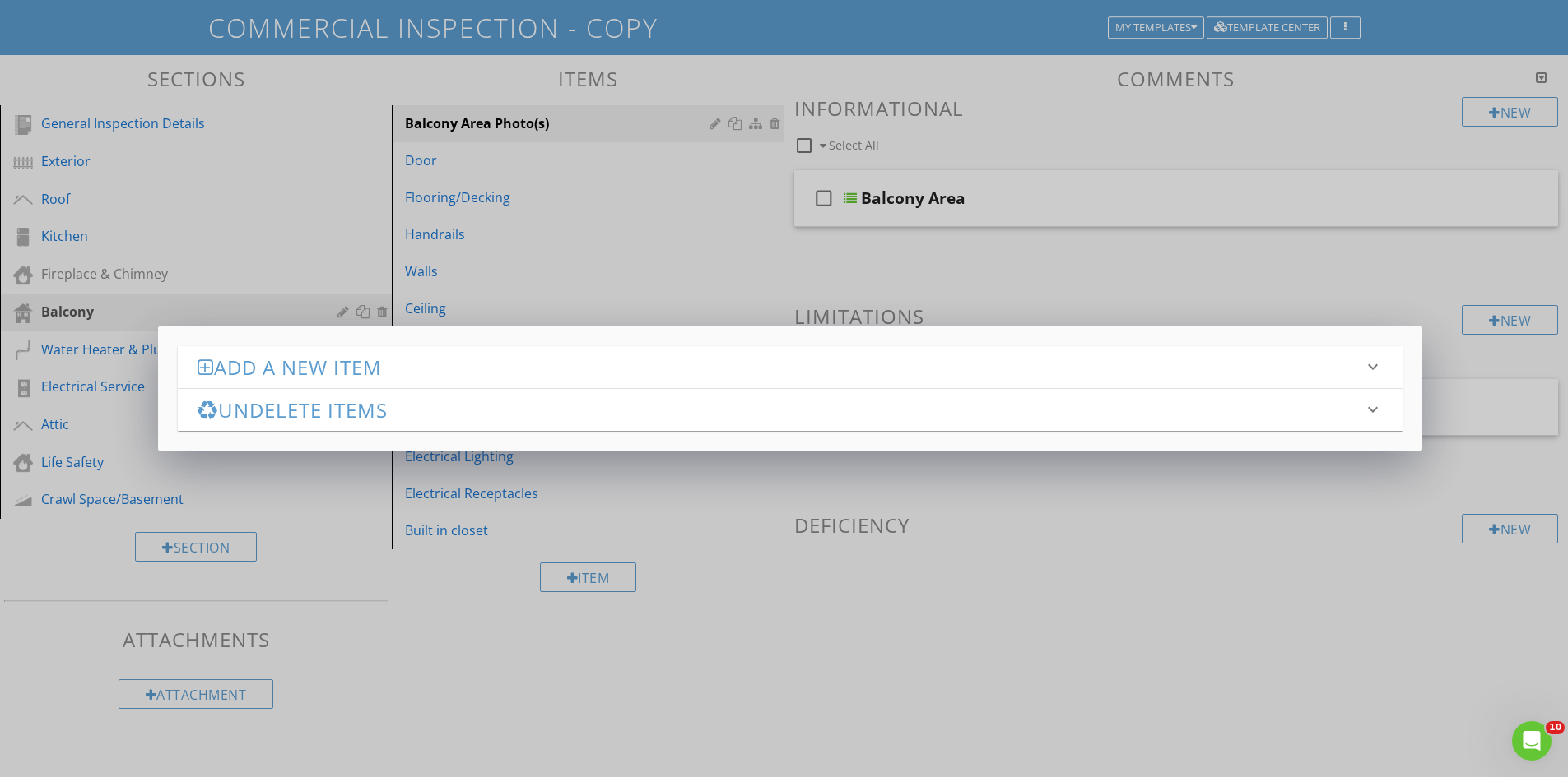
click at [937, 695] on div "Add a new item keyboard_arrow_down This new item will be saved to your template…" at bounding box center [784, 388] width 1568 height 777
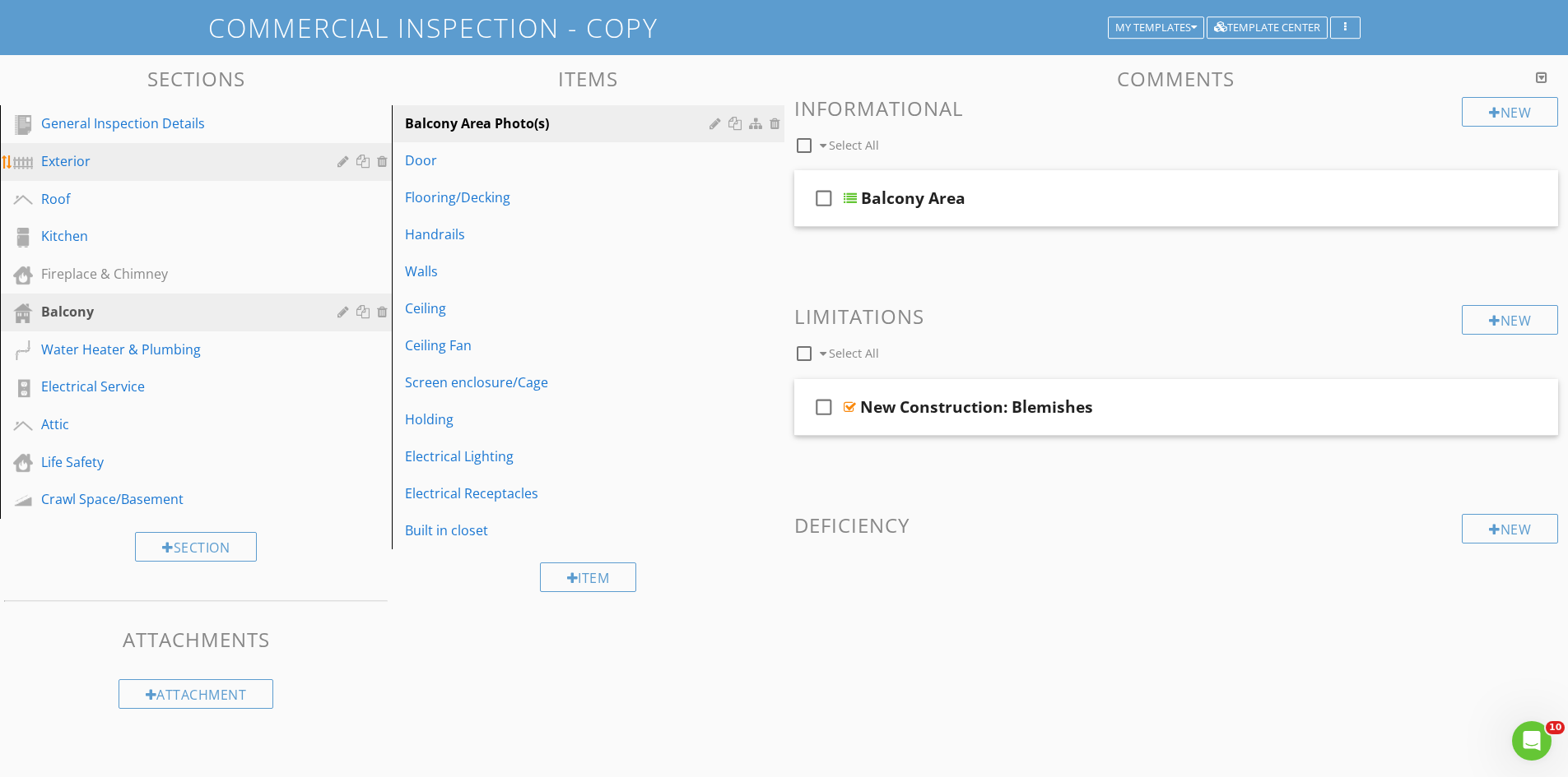
click at [220, 168] on div "Exterior" at bounding box center [178, 161] width 272 height 20
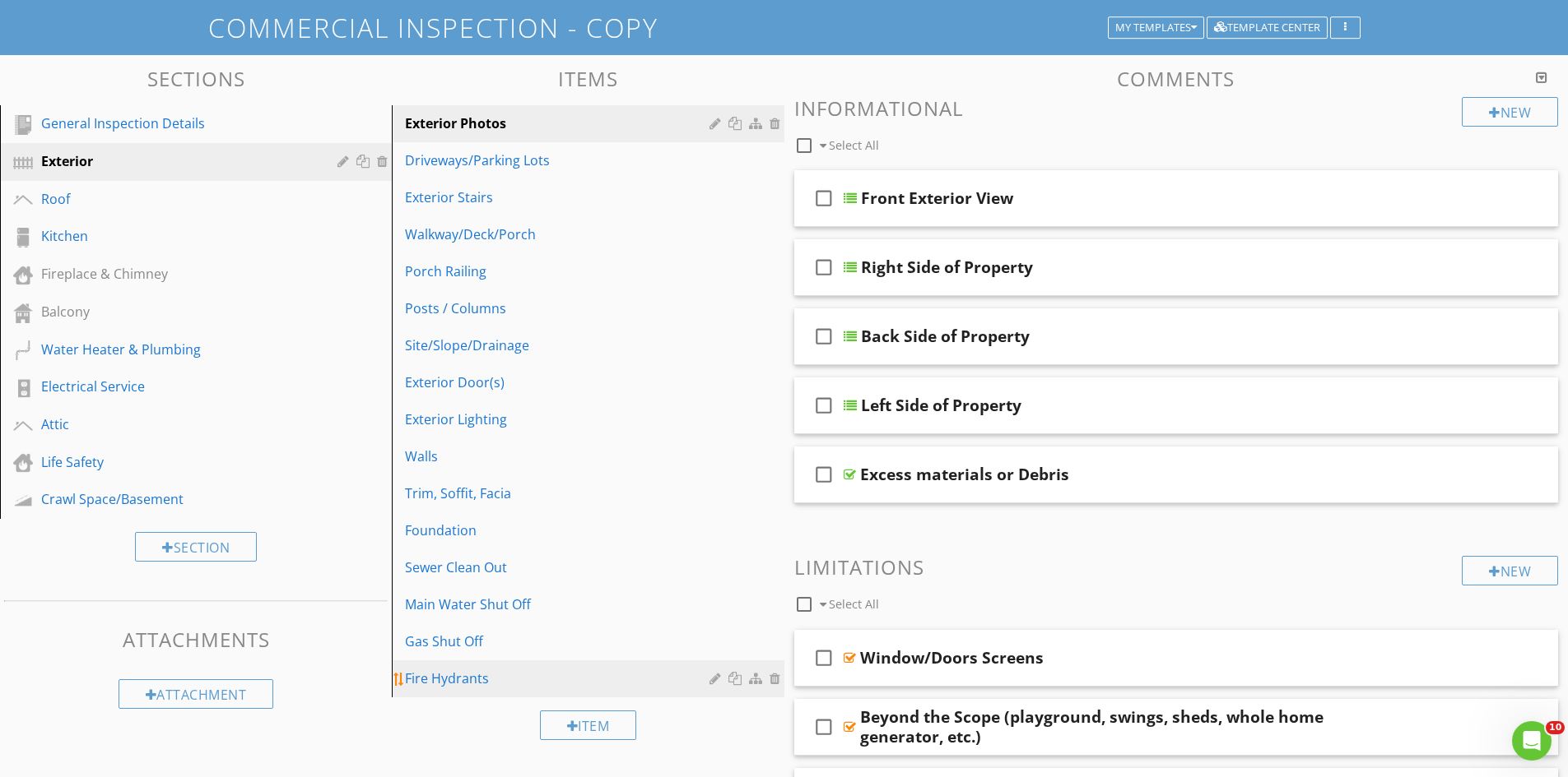
click at [591, 675] on div "Fire Hydrants" at bounding box center [559, 678] width 308 height 20
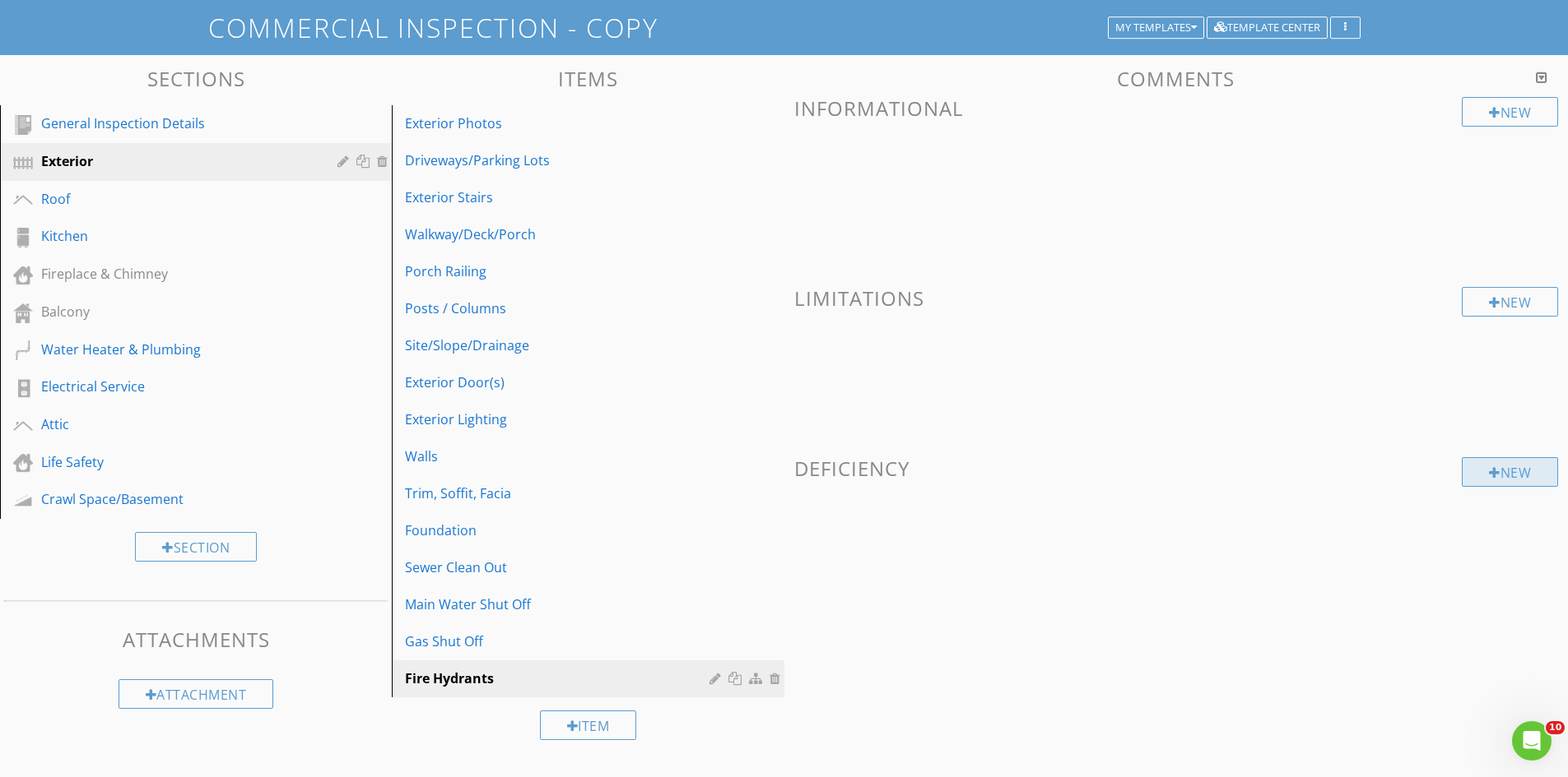
click at [1492, 472] on div at bounding box center [1494, 473] width 11 height 13
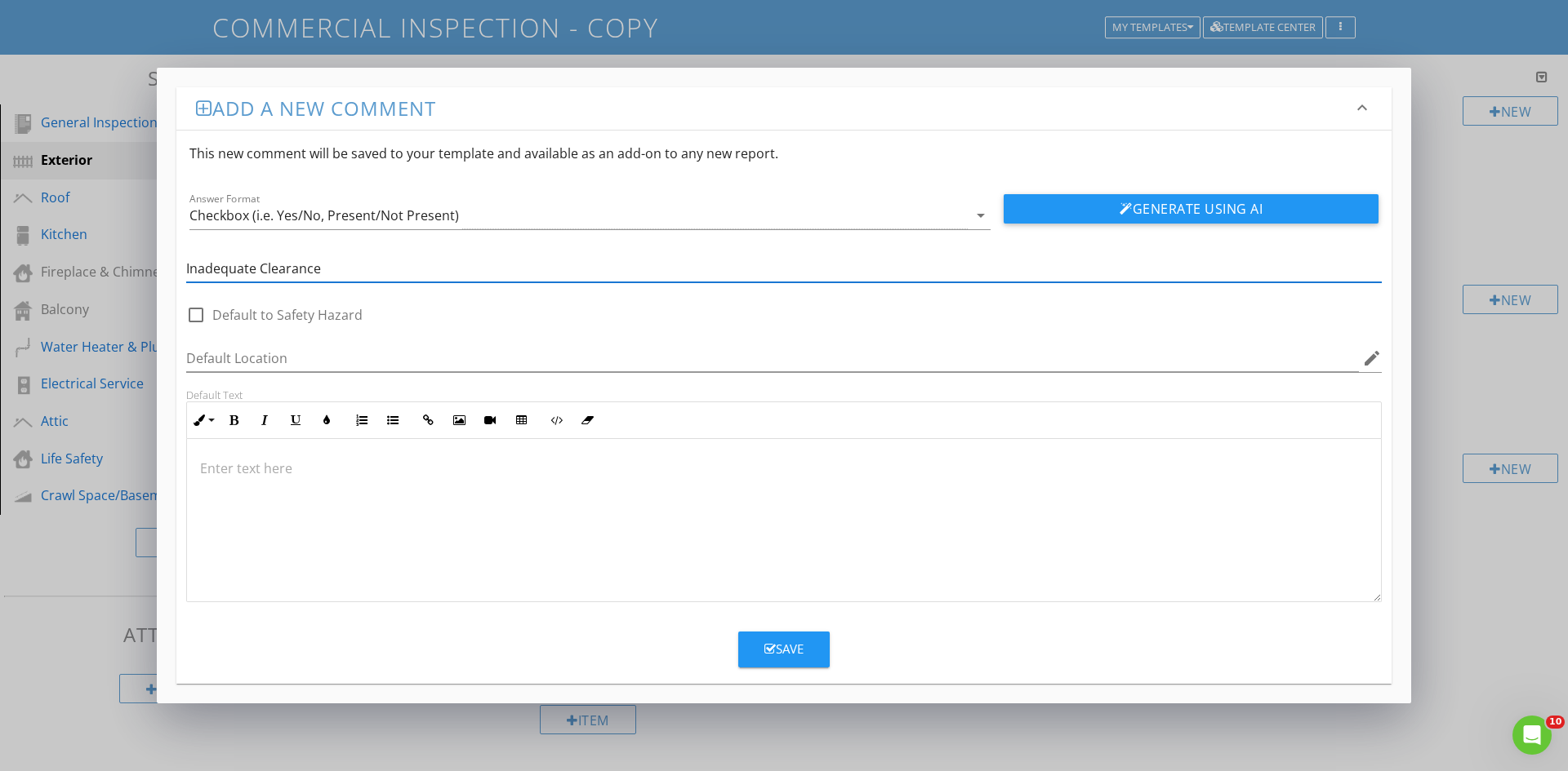
type input "Inadequate Clearance"
click at [339, 469] on p at bounding box center [784, 468] width 1167 height 20
click at [768, 652] on button "Save" at bounding box center [784, 650] width 91 height 36
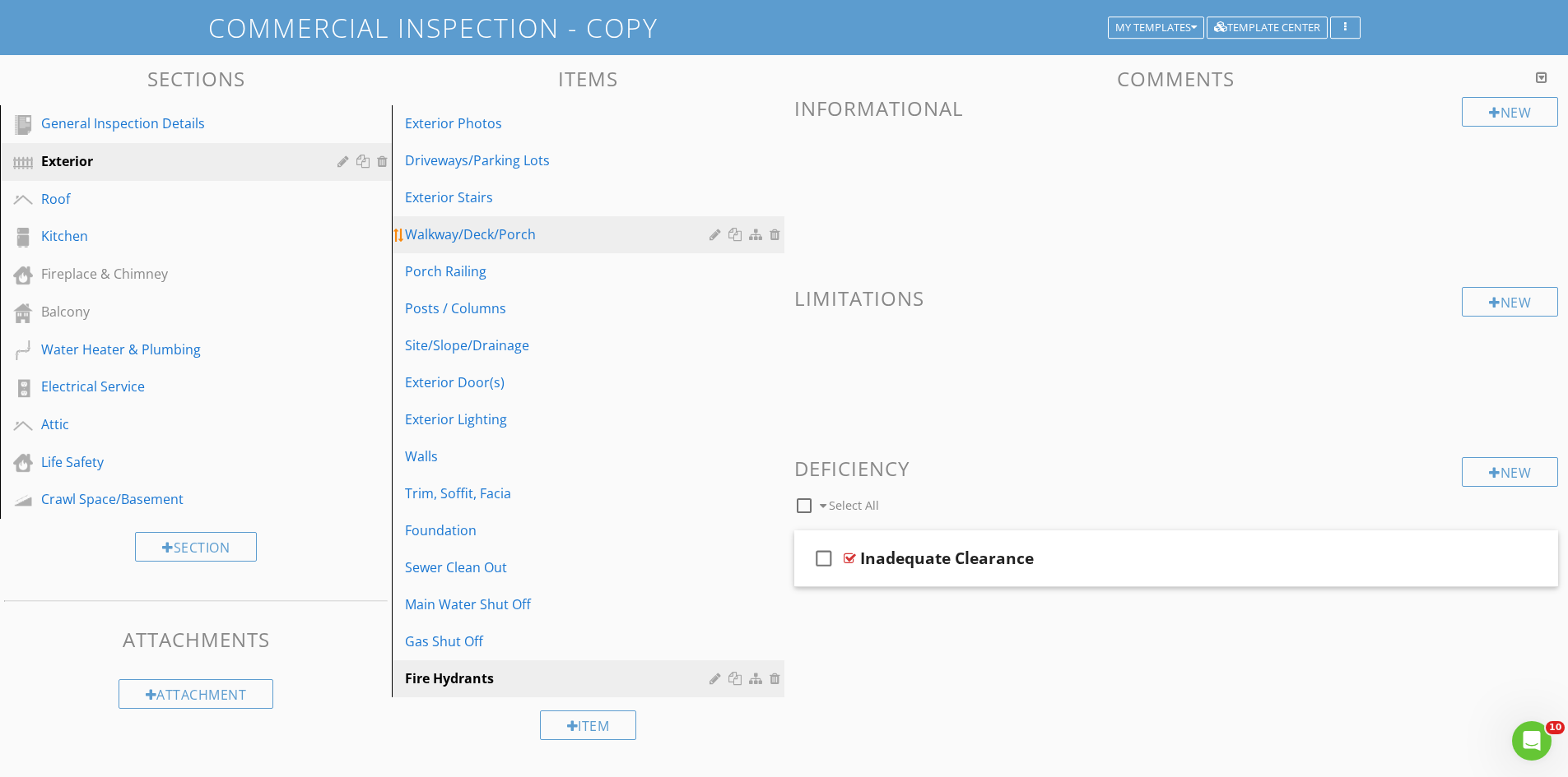
click at [684, 237] on div "Walkway/Deck/Porch" at bounding box center [559, 234] width 308 height 20
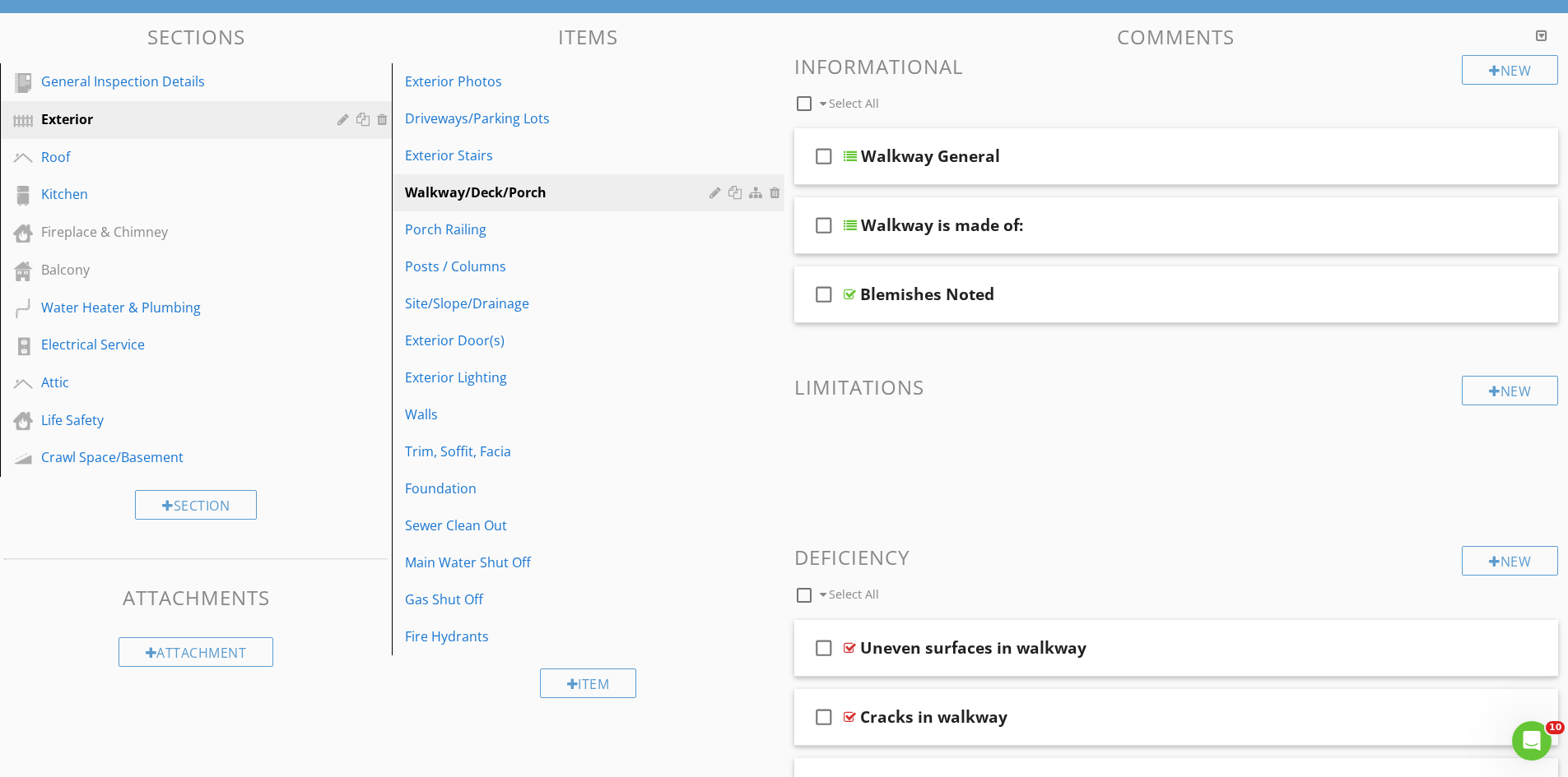
scroll to position [136, 0]
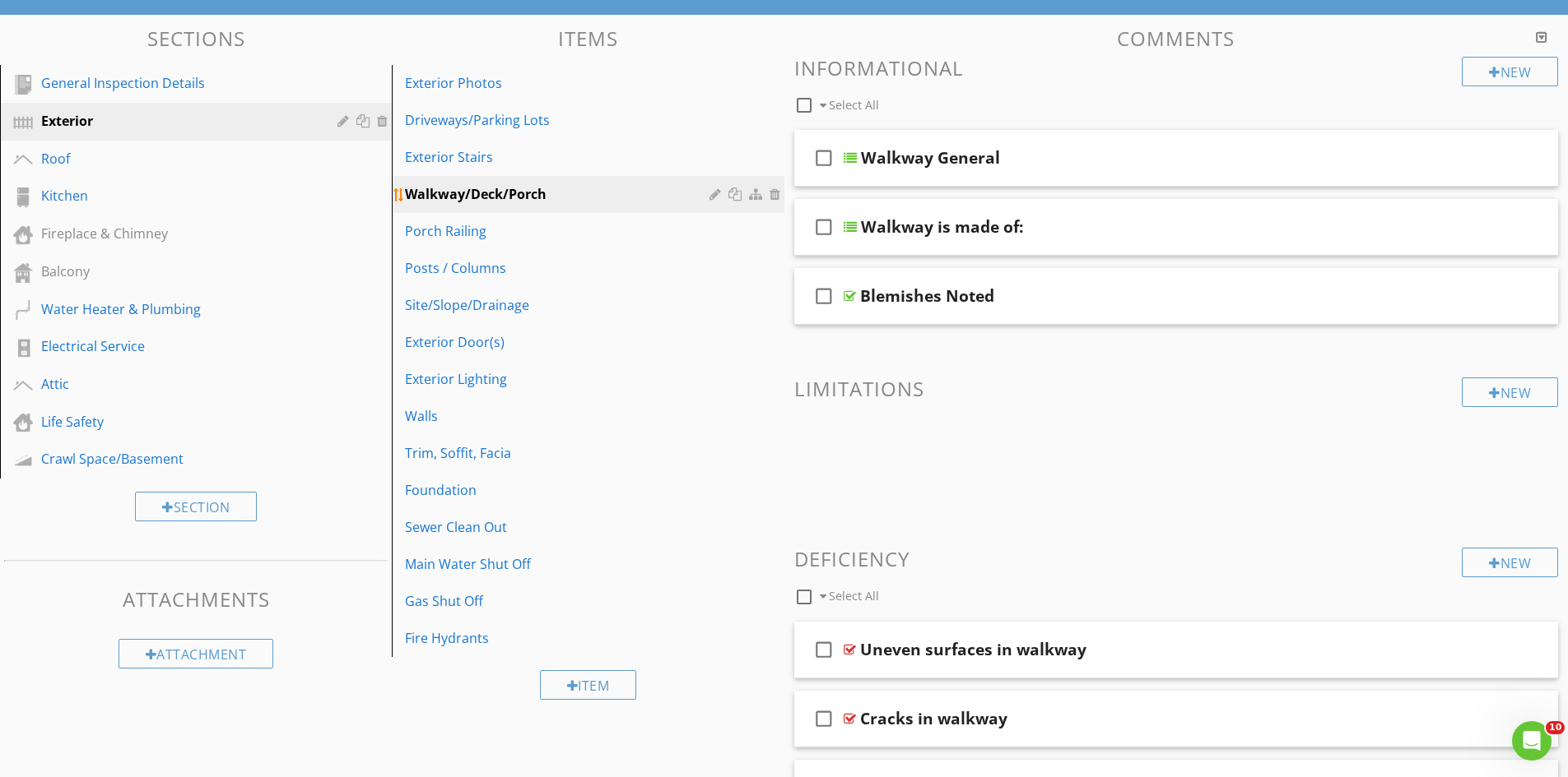
click at [712, 194] on div at bounding box center [717, 194] width 16 height 13
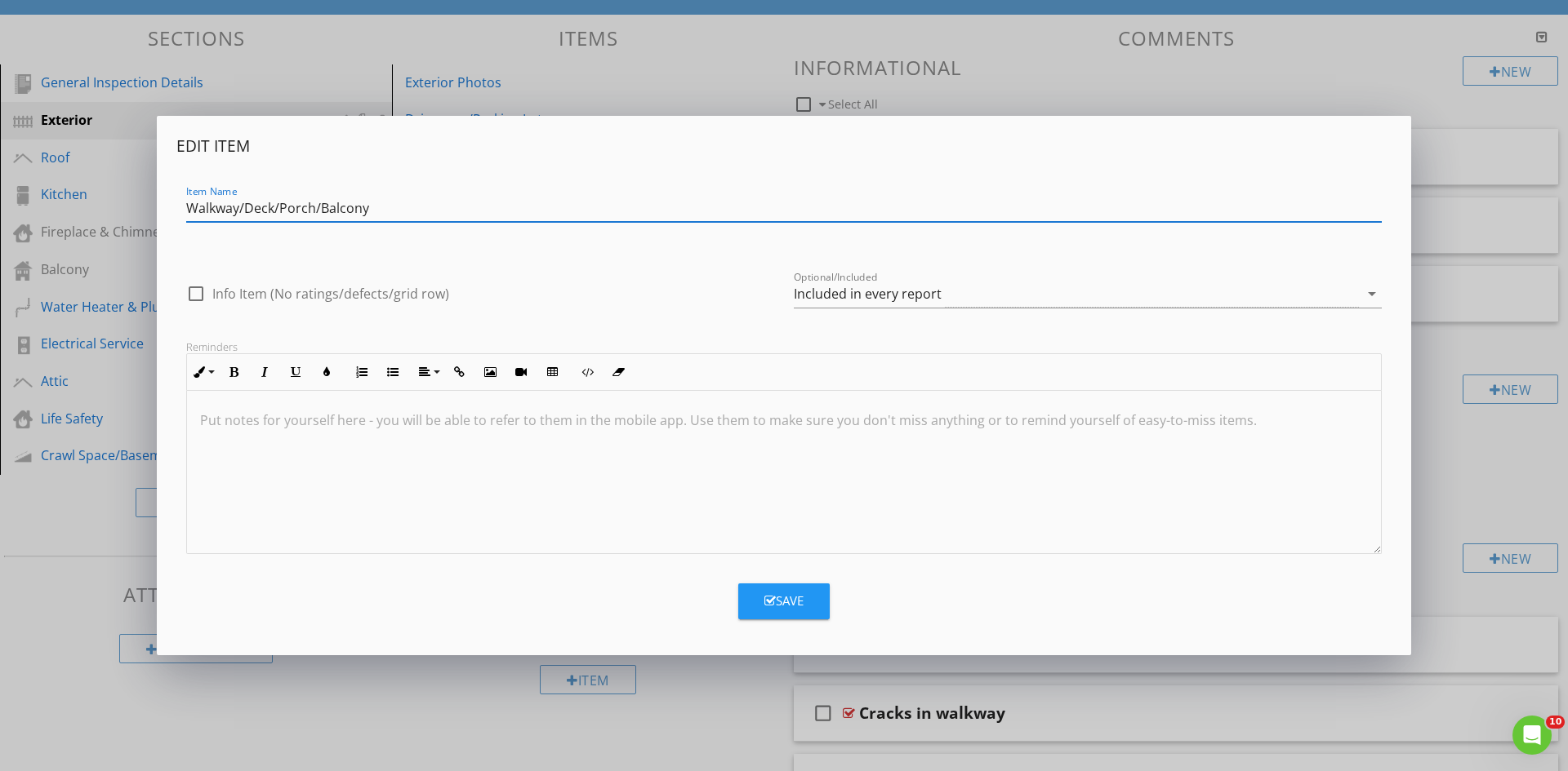
type input "Walkway/Deck/Porch/Balcony"
click at [808, 606] on button "Save" at bounding box center [784, 601] width 91 height 36
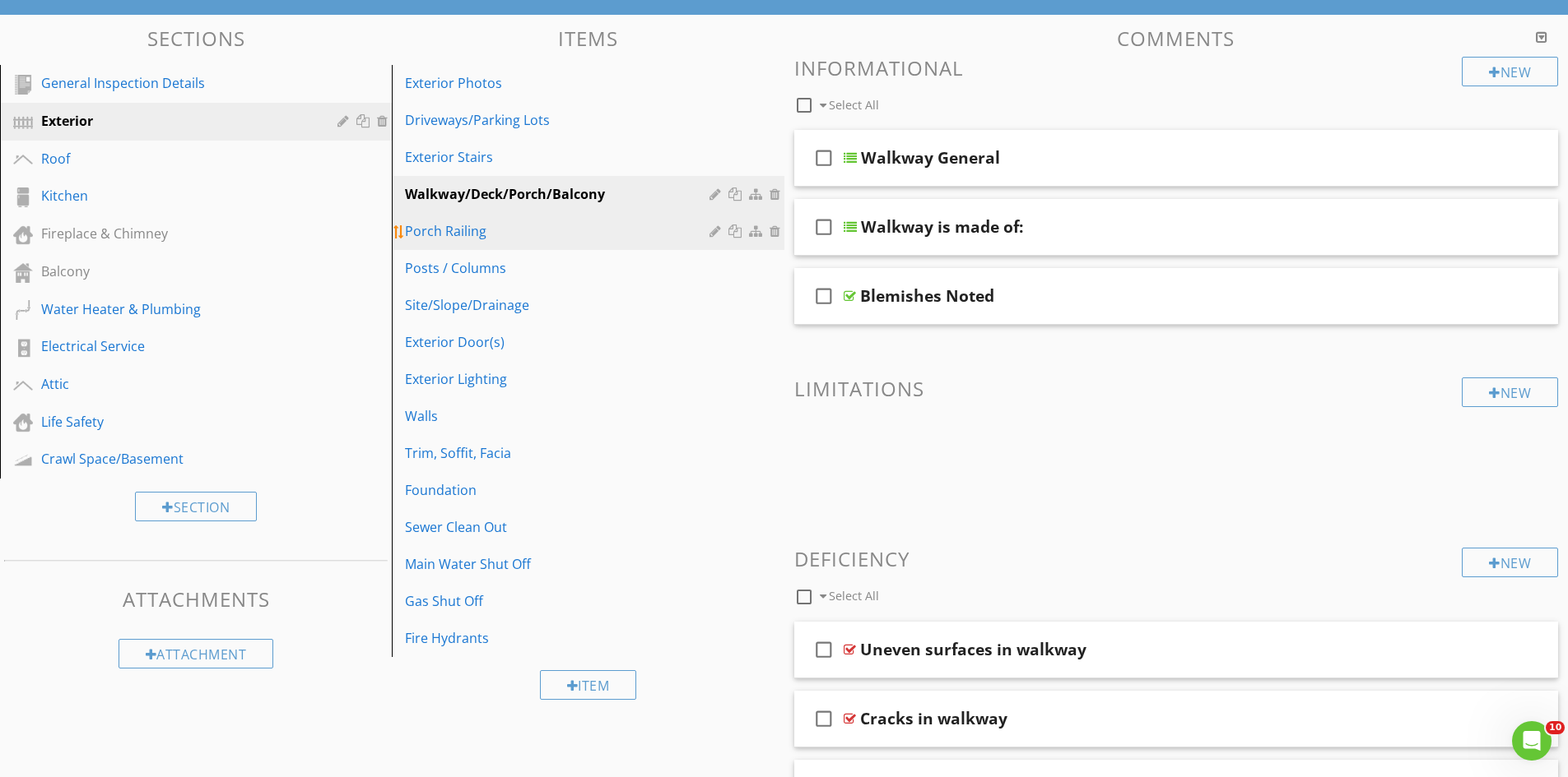
click at [514, 225] on div "Porch Railing" at bounding box center [559, 231] width 308 height 20
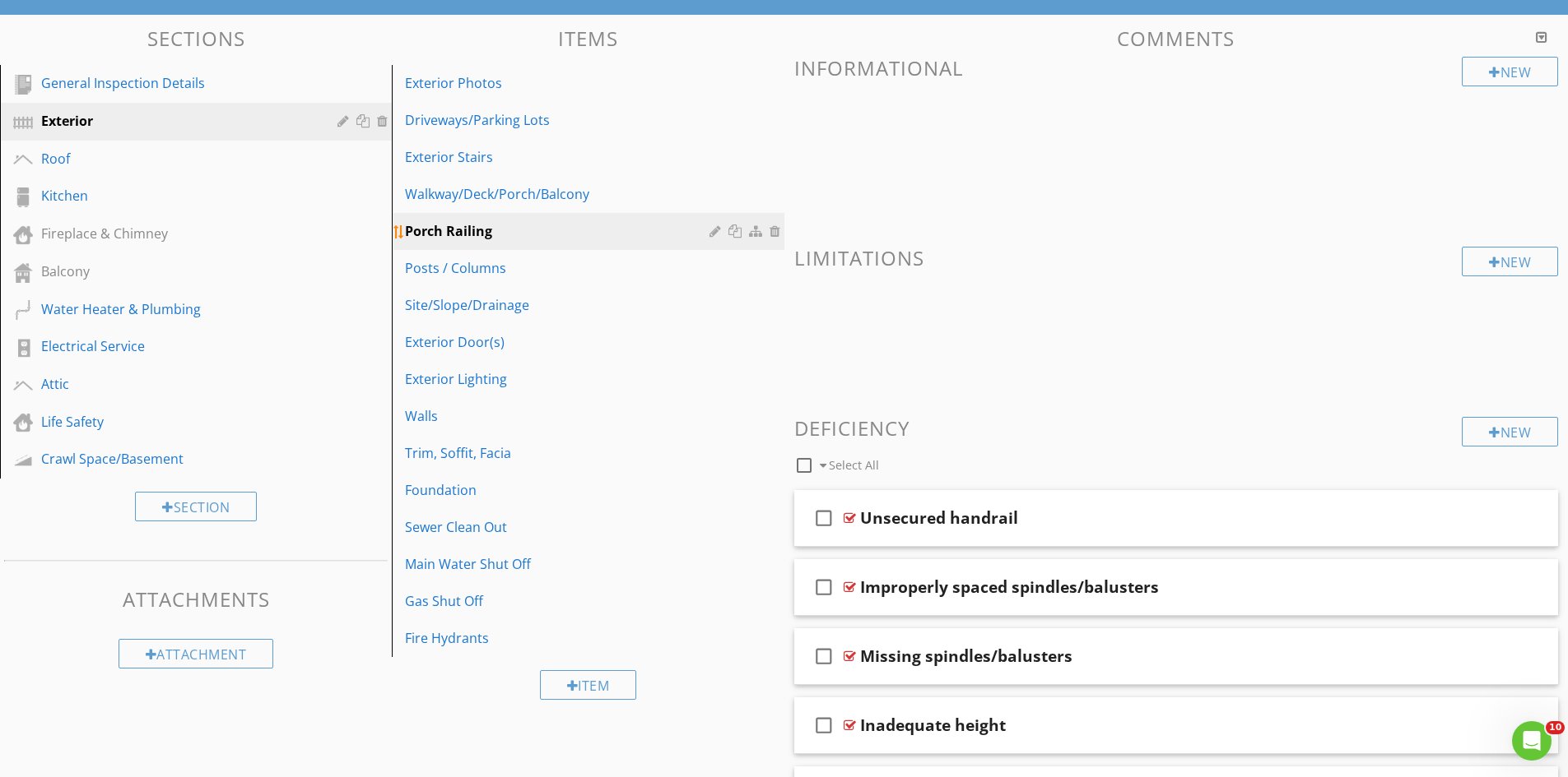
click at [714, 229] on div at bounding box center [717, 232] width 16 height 13
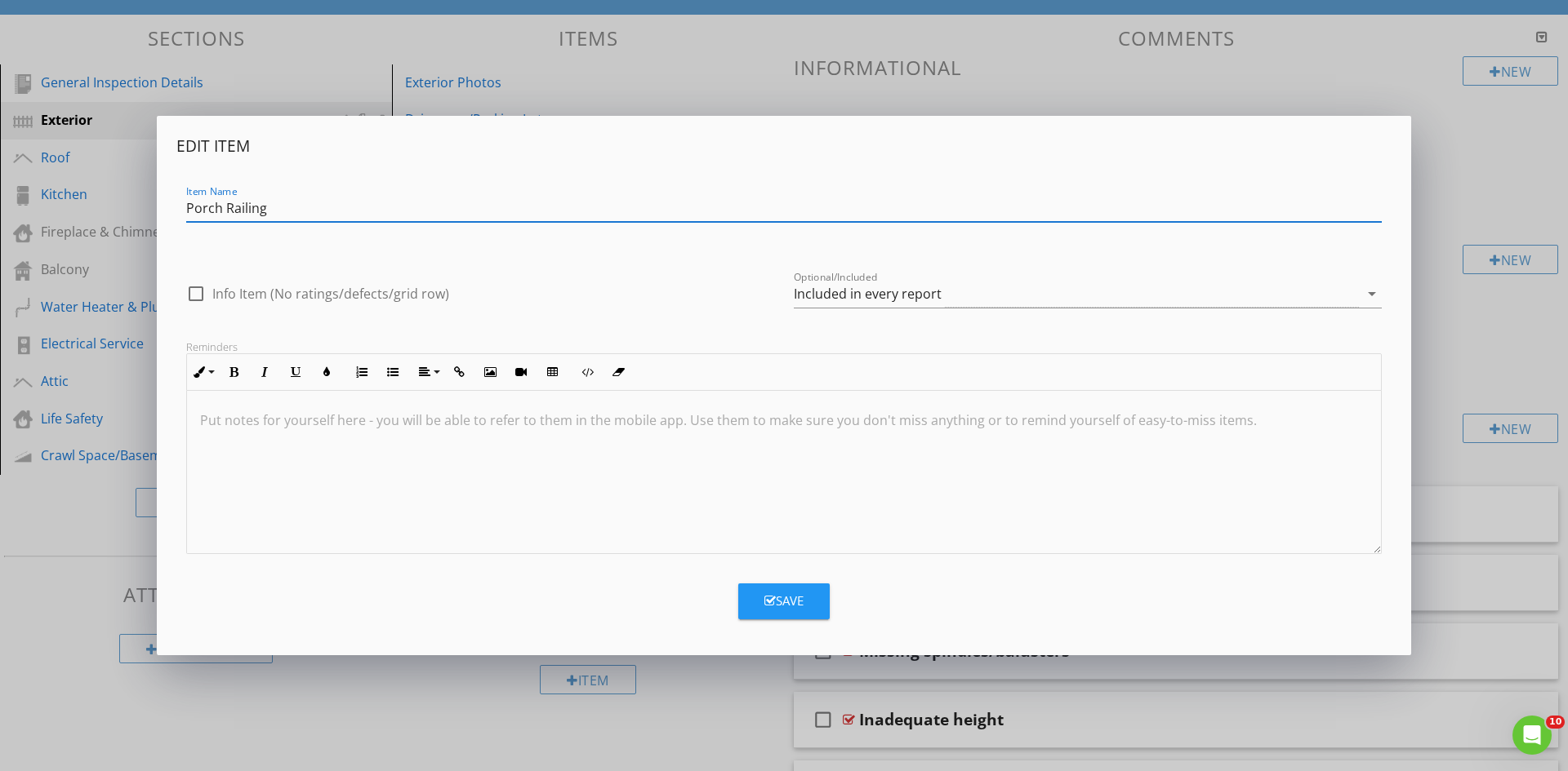
click at [221, 206] on input "Porch Railing" at bounding box center [784, 208] width 1195 height 27
type input "Walkway/Porch/Balcony Railing"
click at [786, 601] on div "Save" at bounding box center [784, 601] width 39 height 19
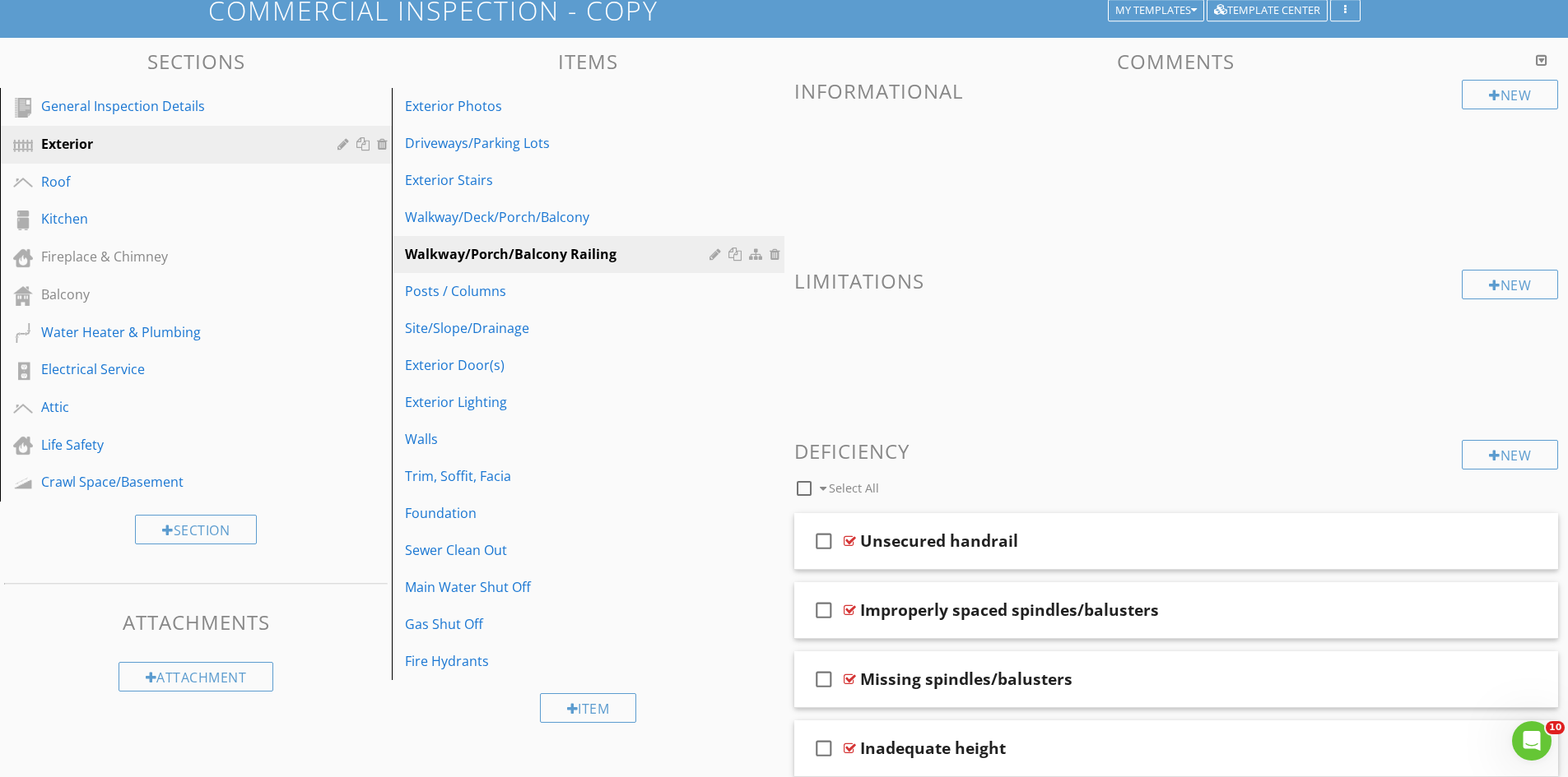
scroll to position [5, 0]
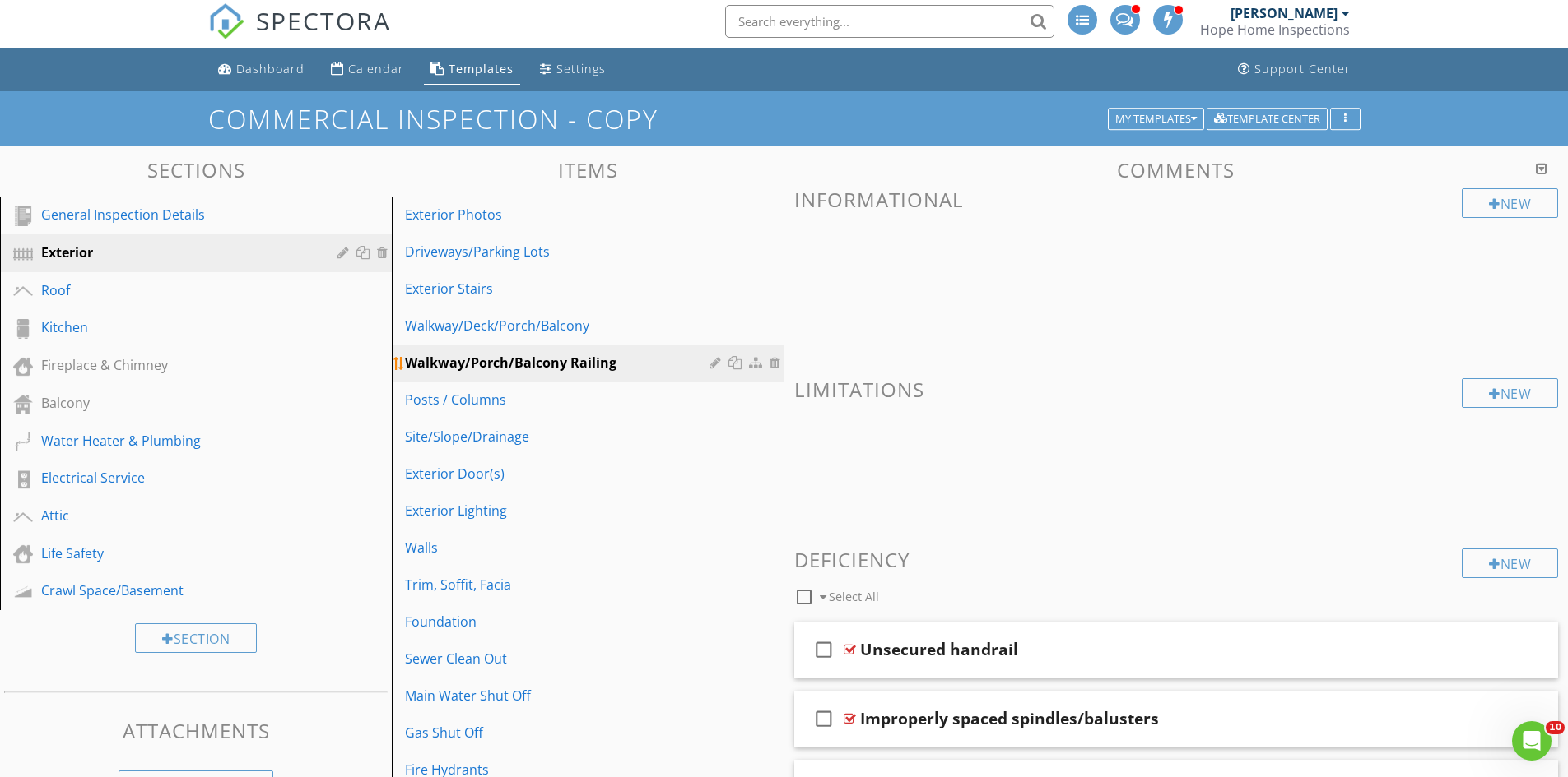
click at [714, 358] on div at bounding box center [717, 363] width 16 height 13
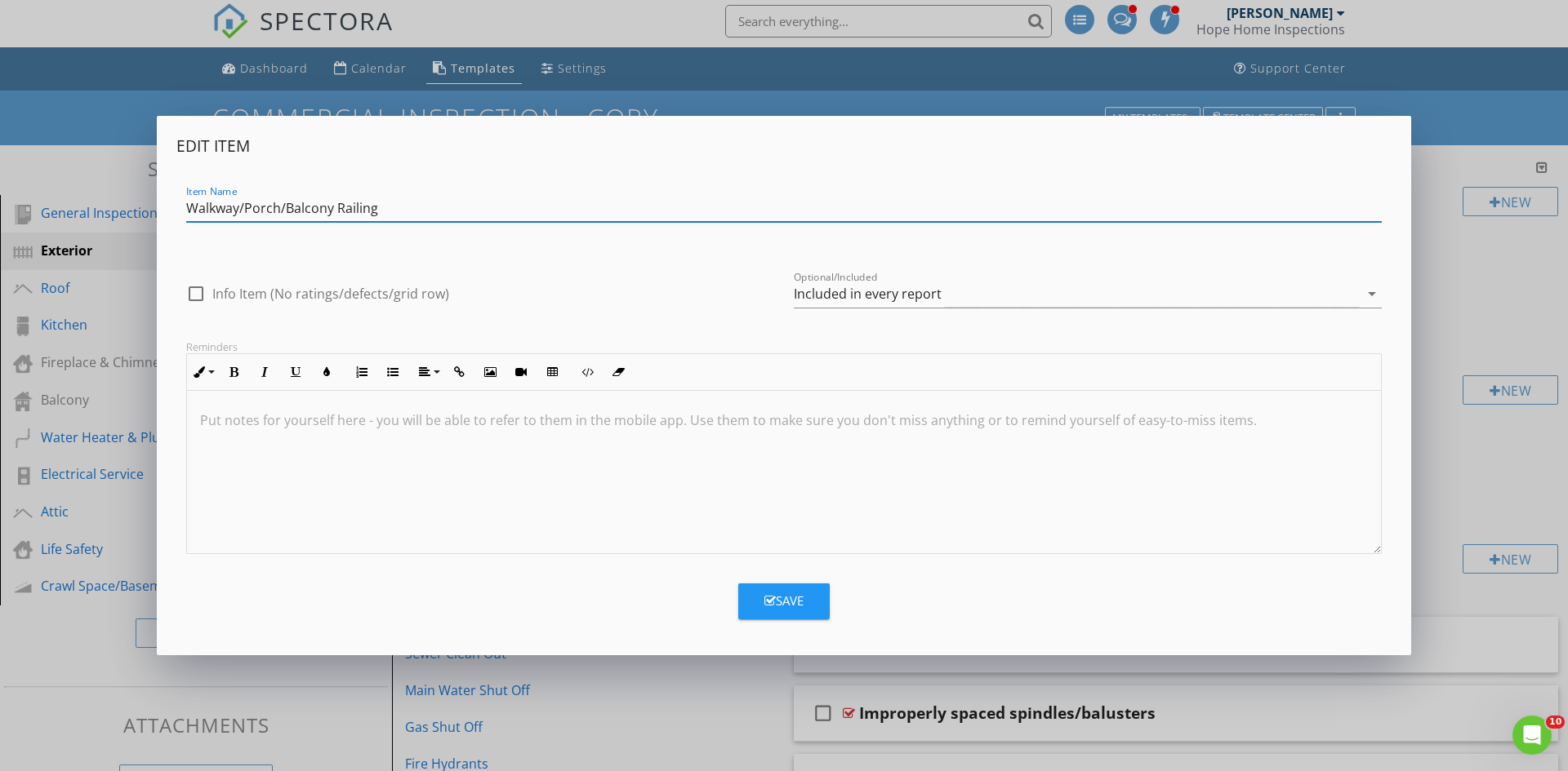
drag, startPoint x: 330, startPoint y: 207, endPoint x: 182, endPoint y: 217, distance: 148.3
click at [182, 216] on div "Item Name Walkway/Porch/Balcony Railing" at bounding box center [784, 210] width 1215 height 56
click at [242, 206] on input "Walkway/Porch/Balcony Railing" at bounding box center [784, 208] width 1195 height 27
drag, startPoint x: 243, startPoint y: 207, endPoint x: 186, endPoint y: 217, distance: 57.9
click at [186, 217] on div "Item Name Walkway/Porch/Balcony Railing" at bounding box center [784, 210] width 1215 height 56
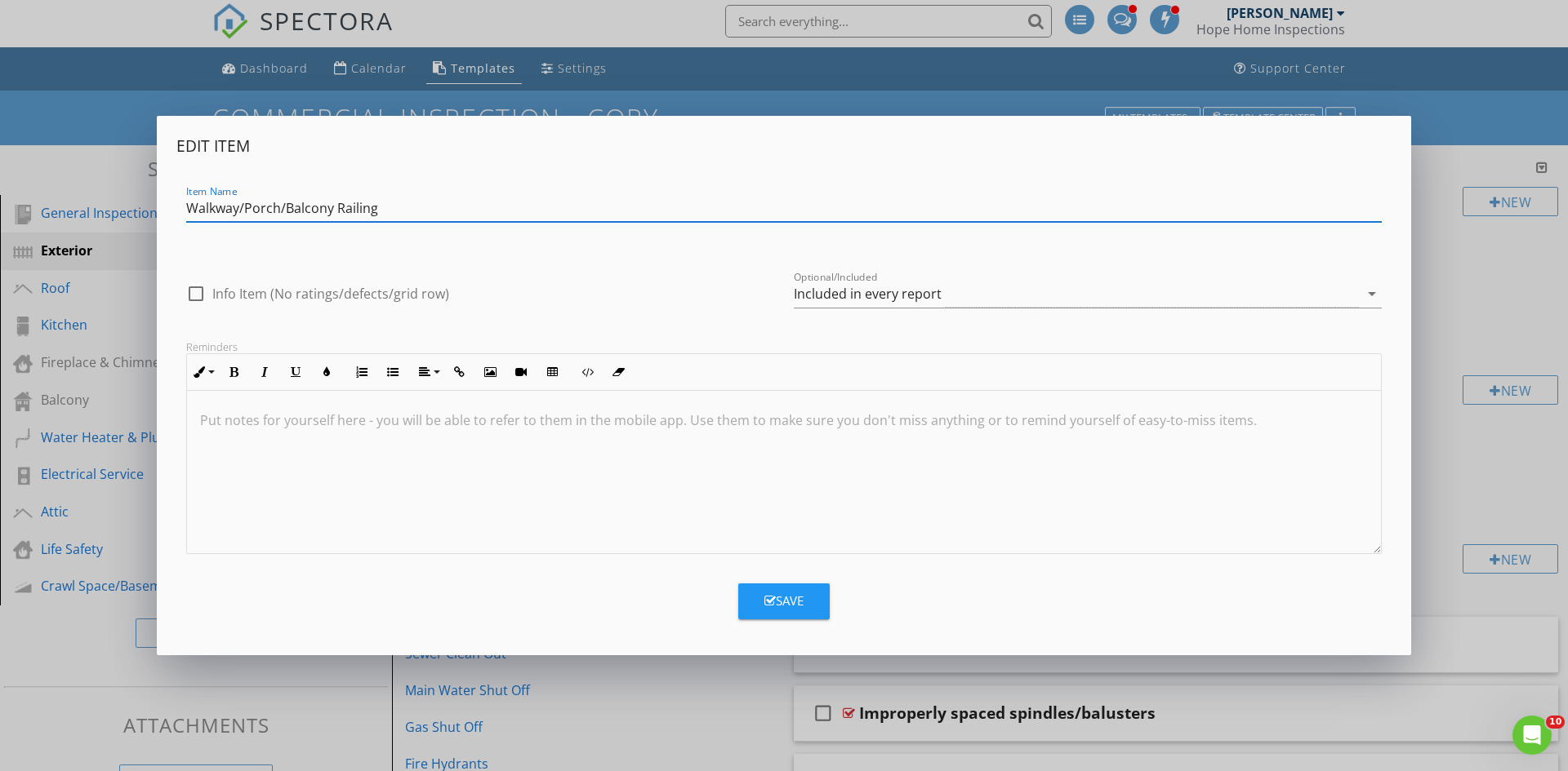
drag, startPoint x: 329, startPoint y: 207, endPoint x: 190, endPoint y: 211, distance: 139.1
click at [190, 211] on input "Walkway/Porch/Balcony Railing" at bounding box center [784, 208] width 1195 height 27
click at [244, 209] on input "Walkway/Porch/Balcony Railing" at bounding box center [784, 208] width 1195 height 27
type input "Walkway/Deck/Porch/Balcony Railing"
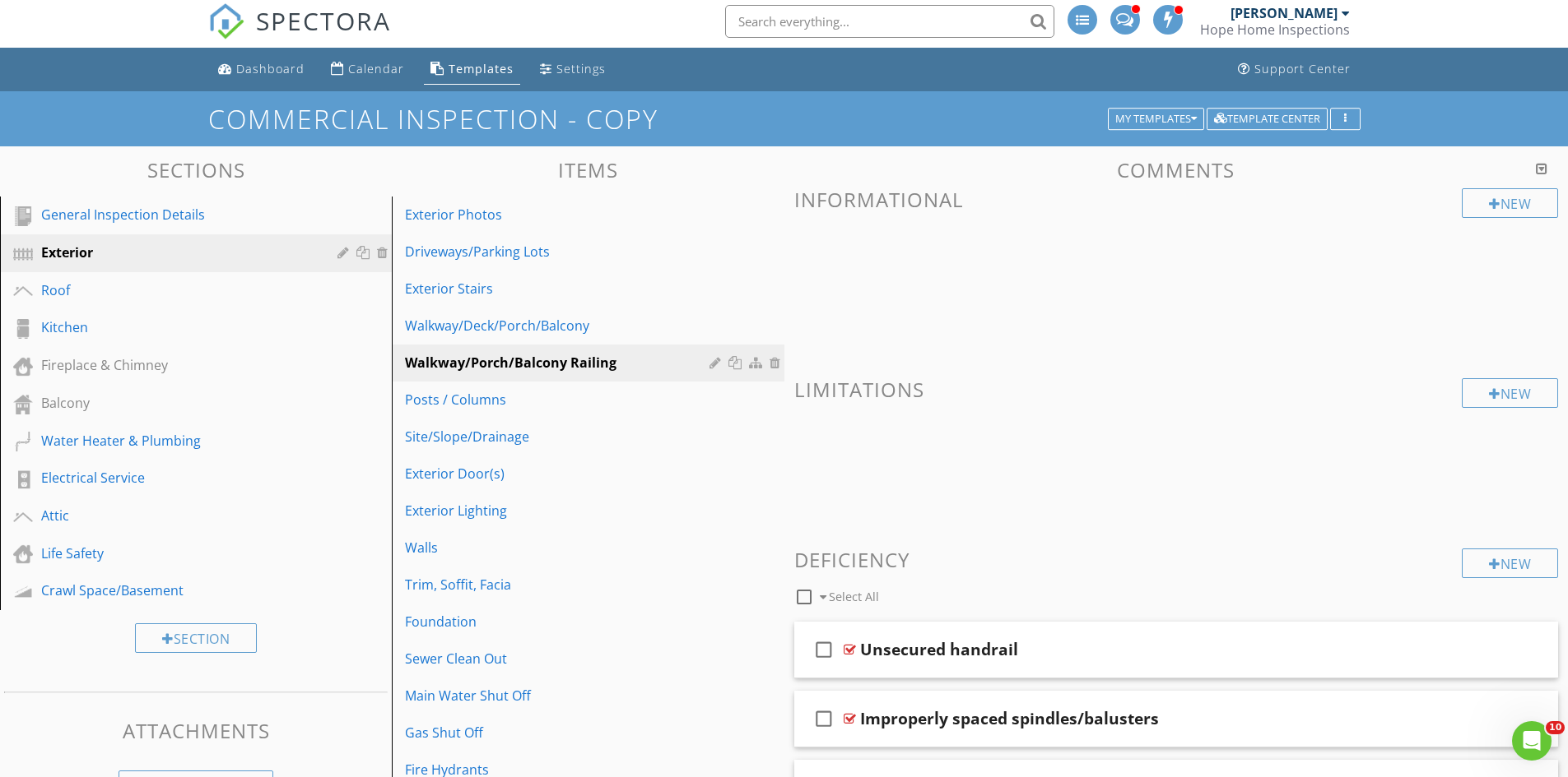
click at [670, 724] on div at bounding box center [784, 388] width 1568 height 777
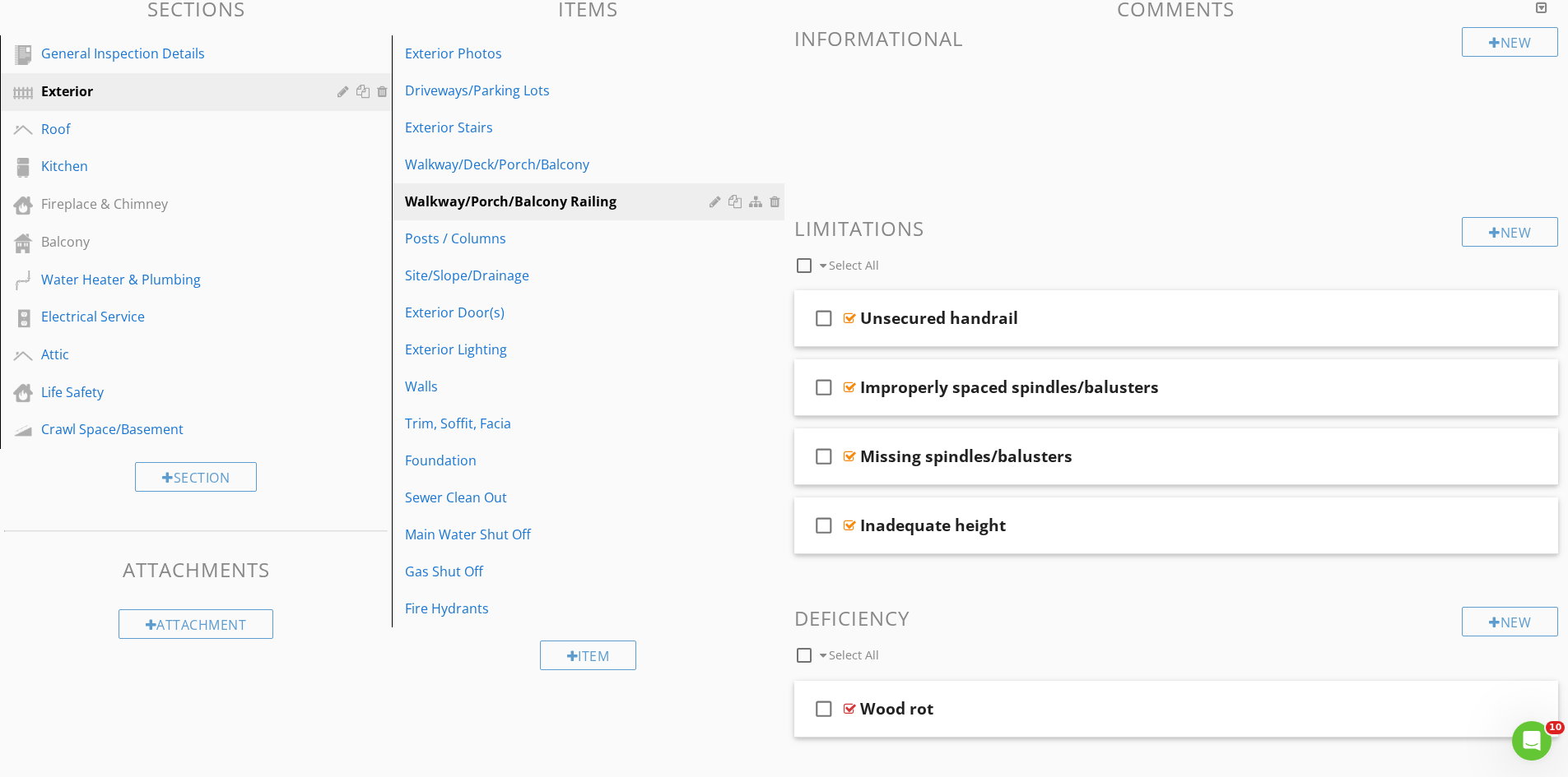
scroll to position [139, 0]
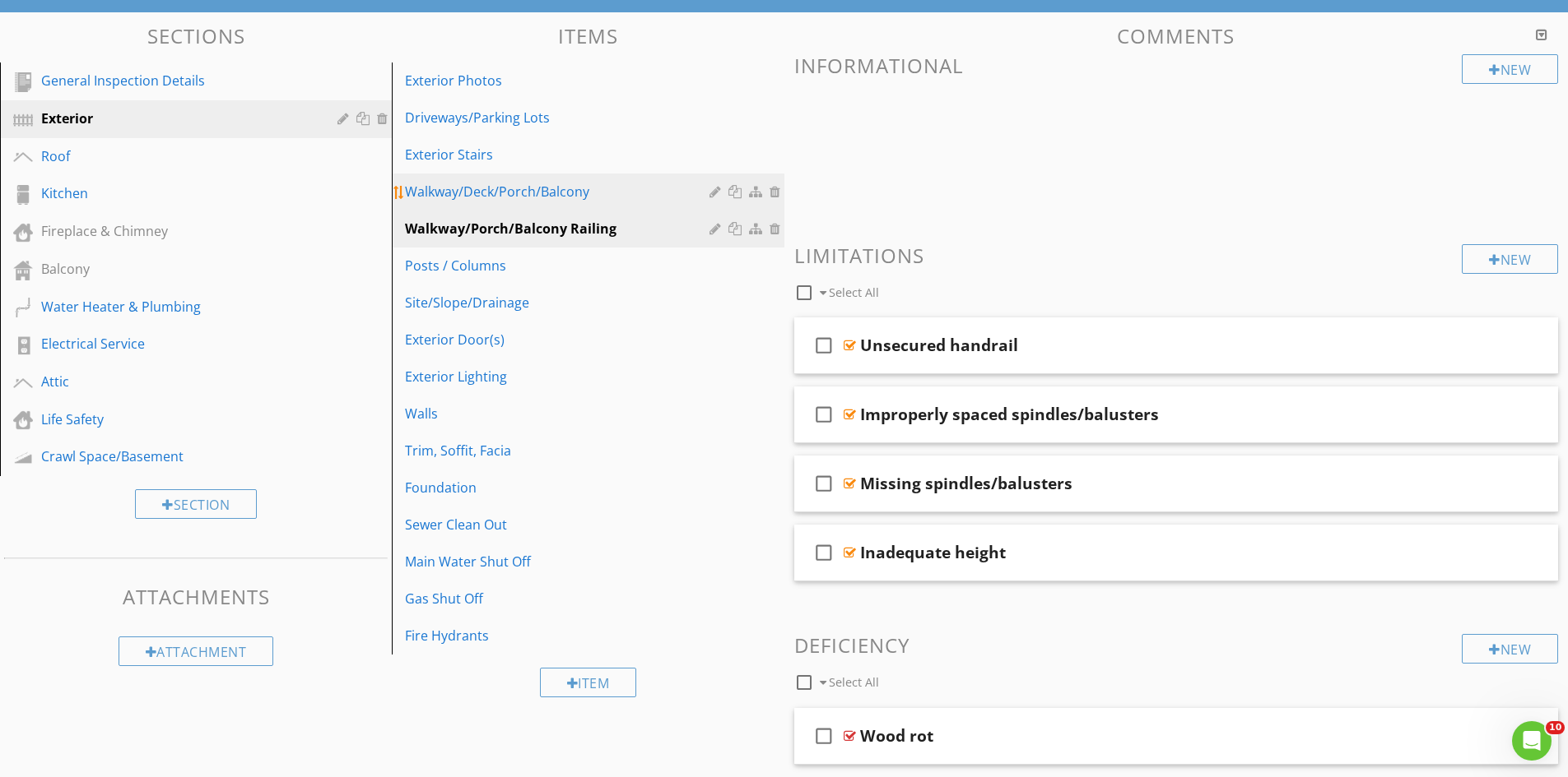
click at [568, 180] on link "Walkway/Deck/Porch/Balcony" at bounding box center [589, 192] width 387 height 36
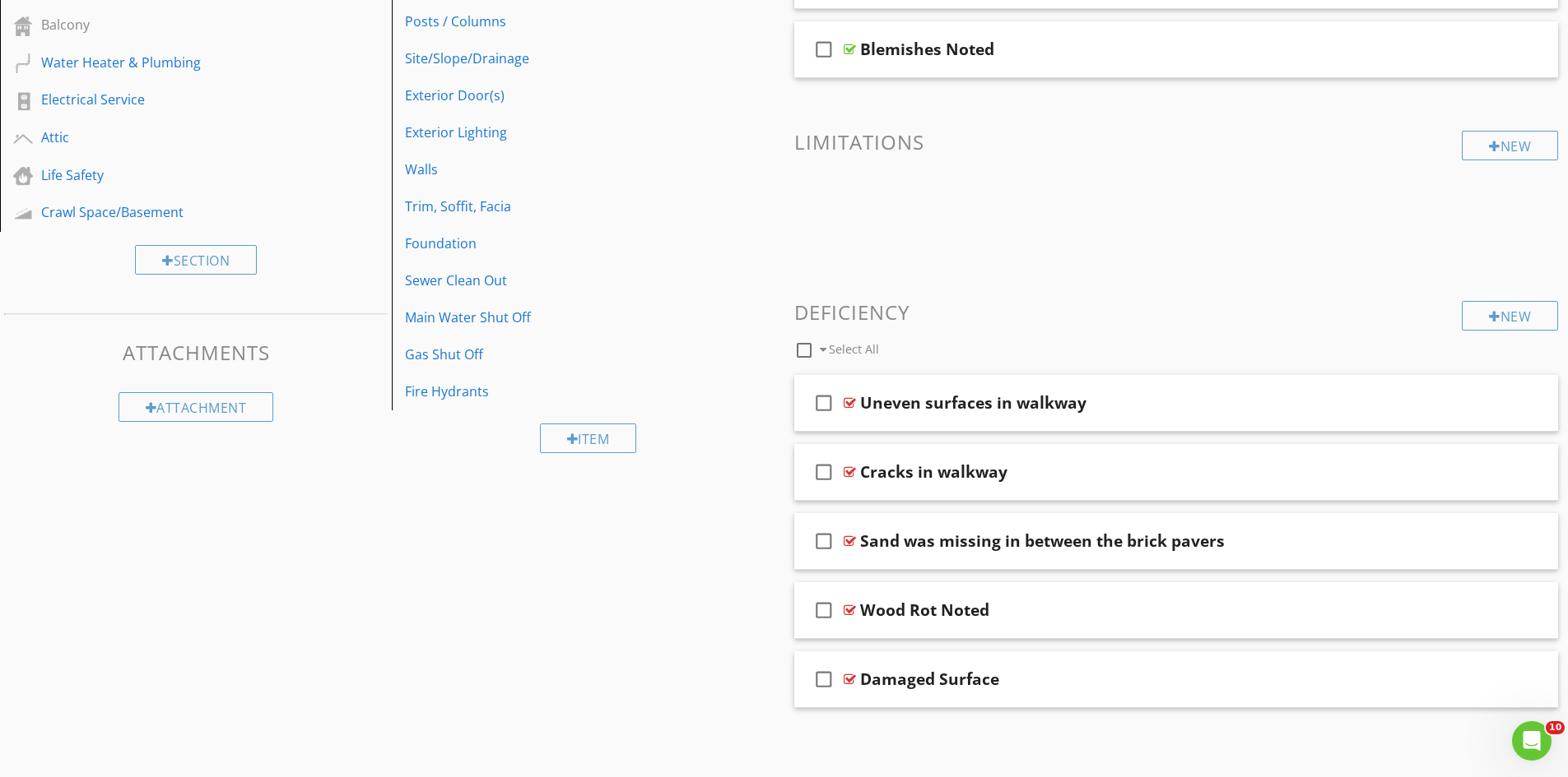
scroll to position [0, 0]
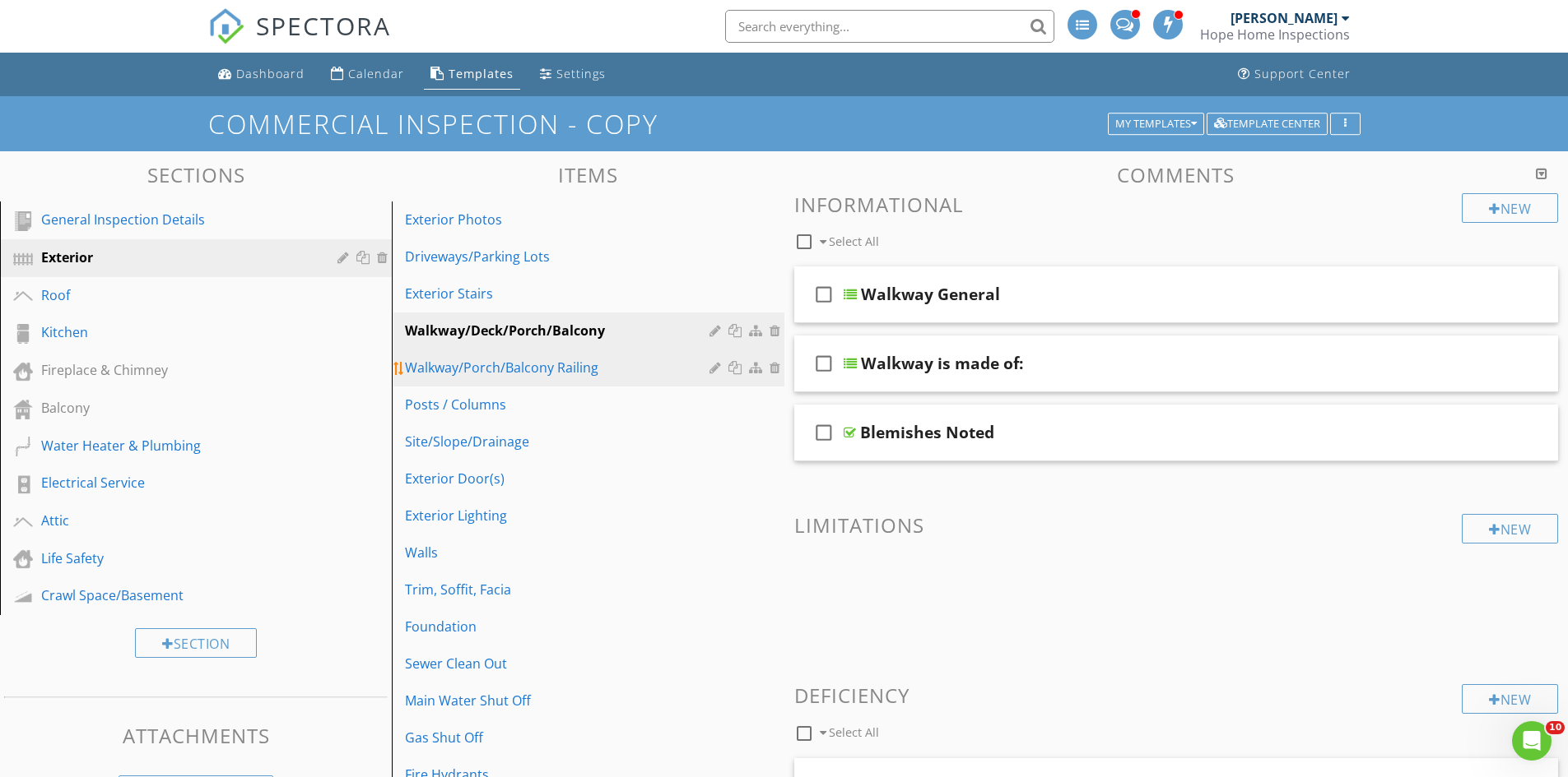
click at [537, 364] on div "Walkway/Porch/Balcony Railing" at bounding box center [559, 368] width 308 height 20
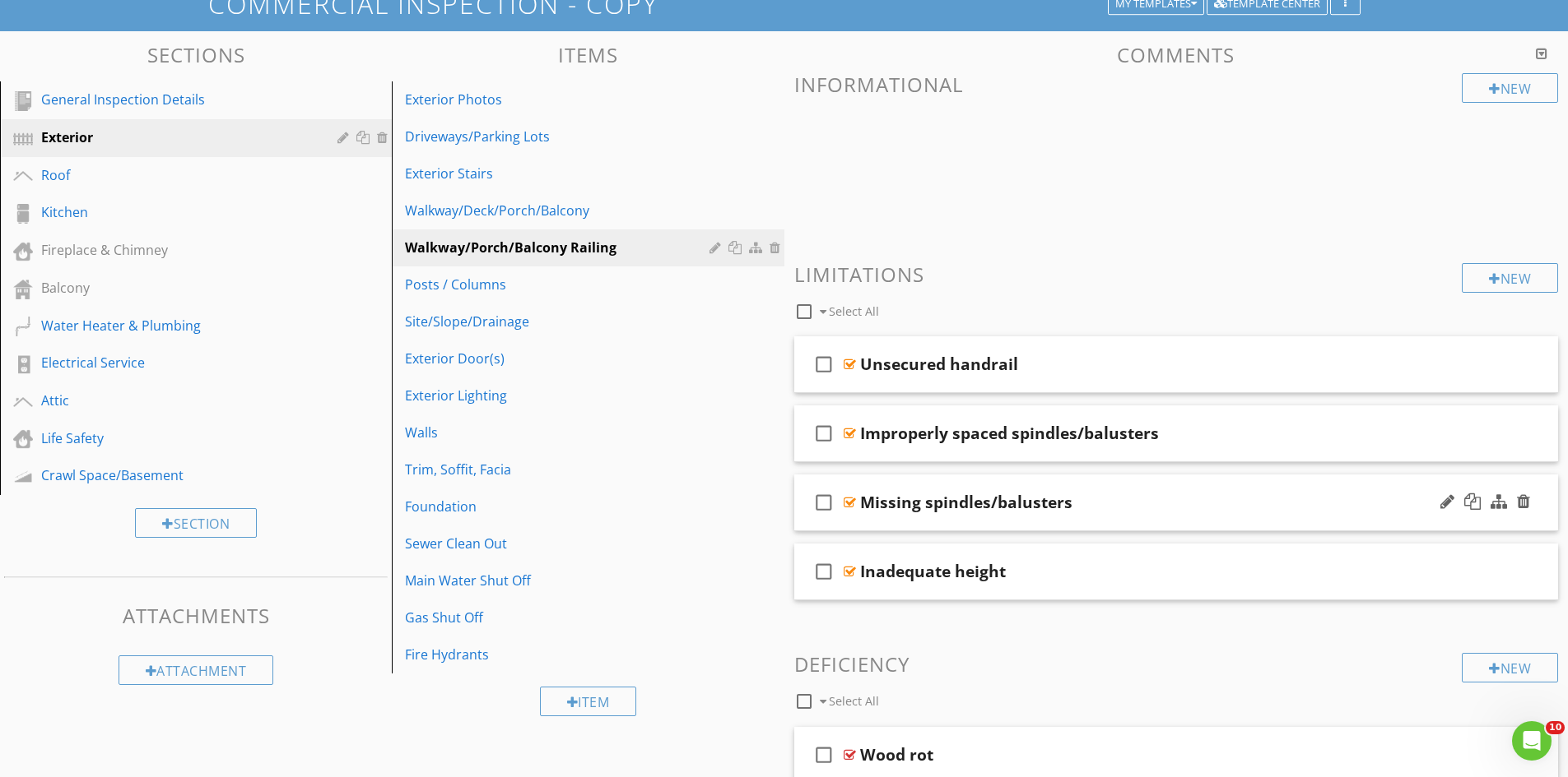
scroll to position [221, 0]
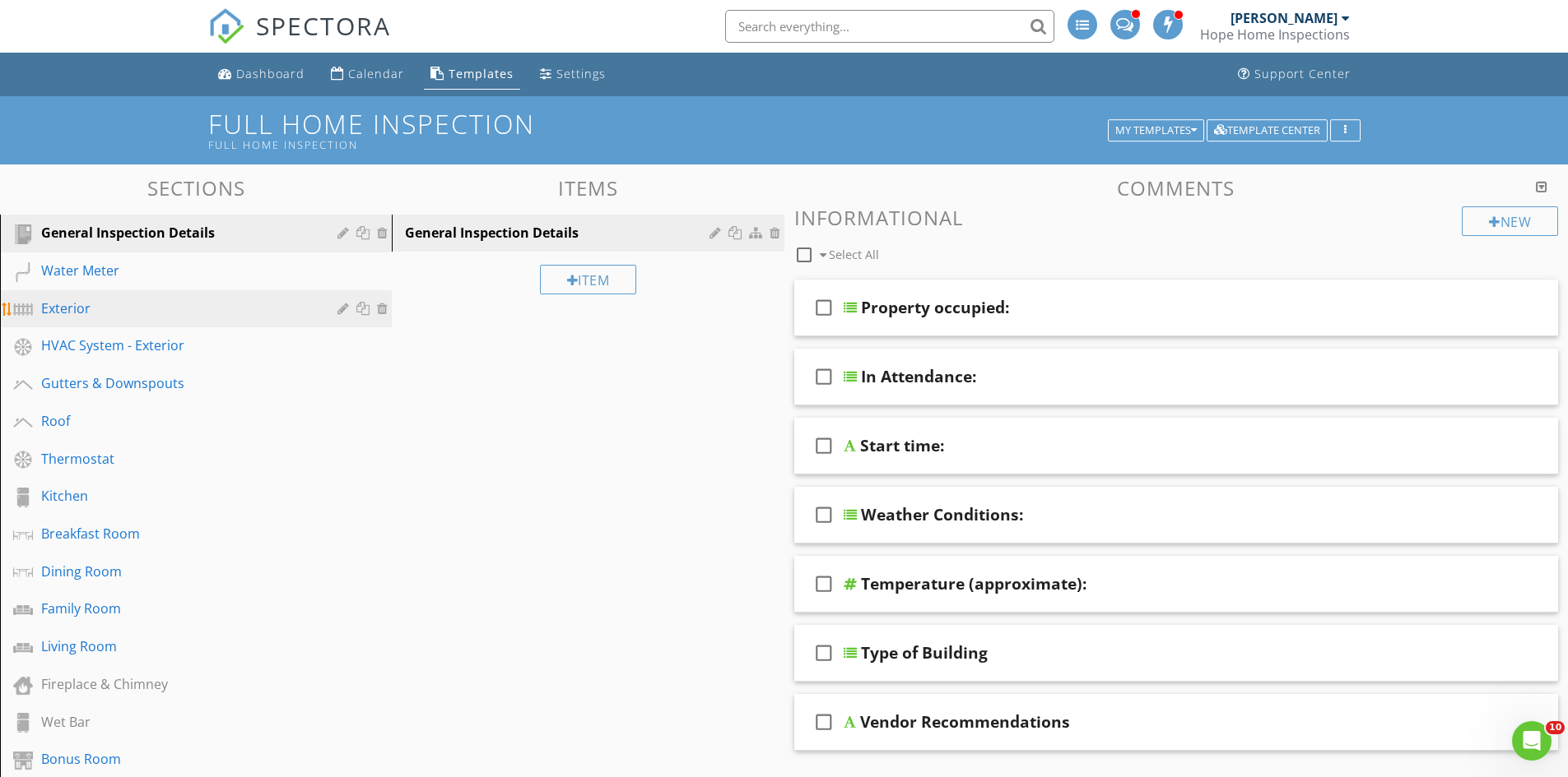
click at [179, 312] on div "Exterior" at bounding box center [178, 308] width 272 height 20
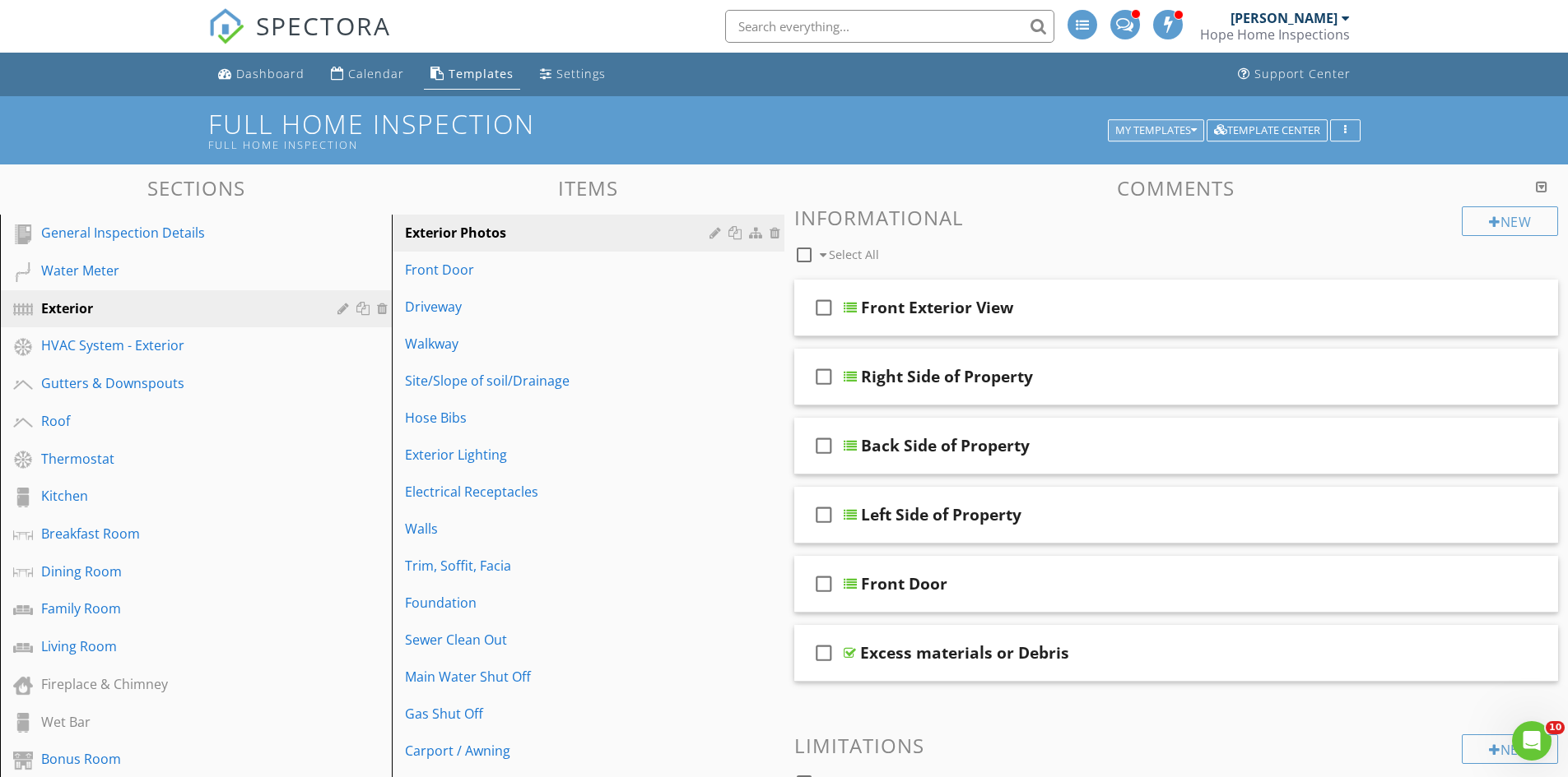
click at [1182, 132] on div "My Templates" at bounding box center [1156, 130] width 81 height 11
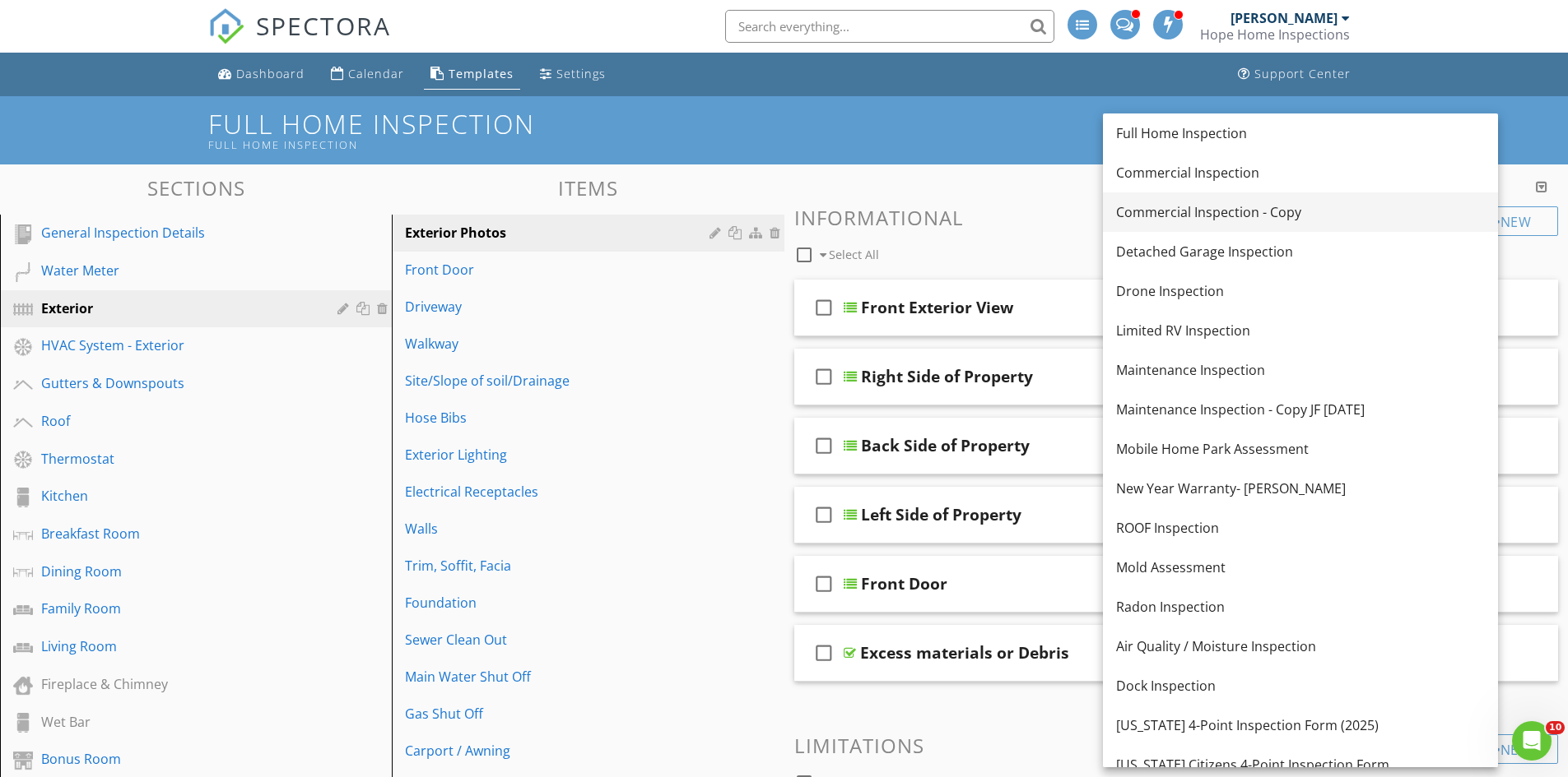
click at [1256, 220] on div "Commercial Inspection - Copy" at bounding box center [1300, 212] width 369 height 20
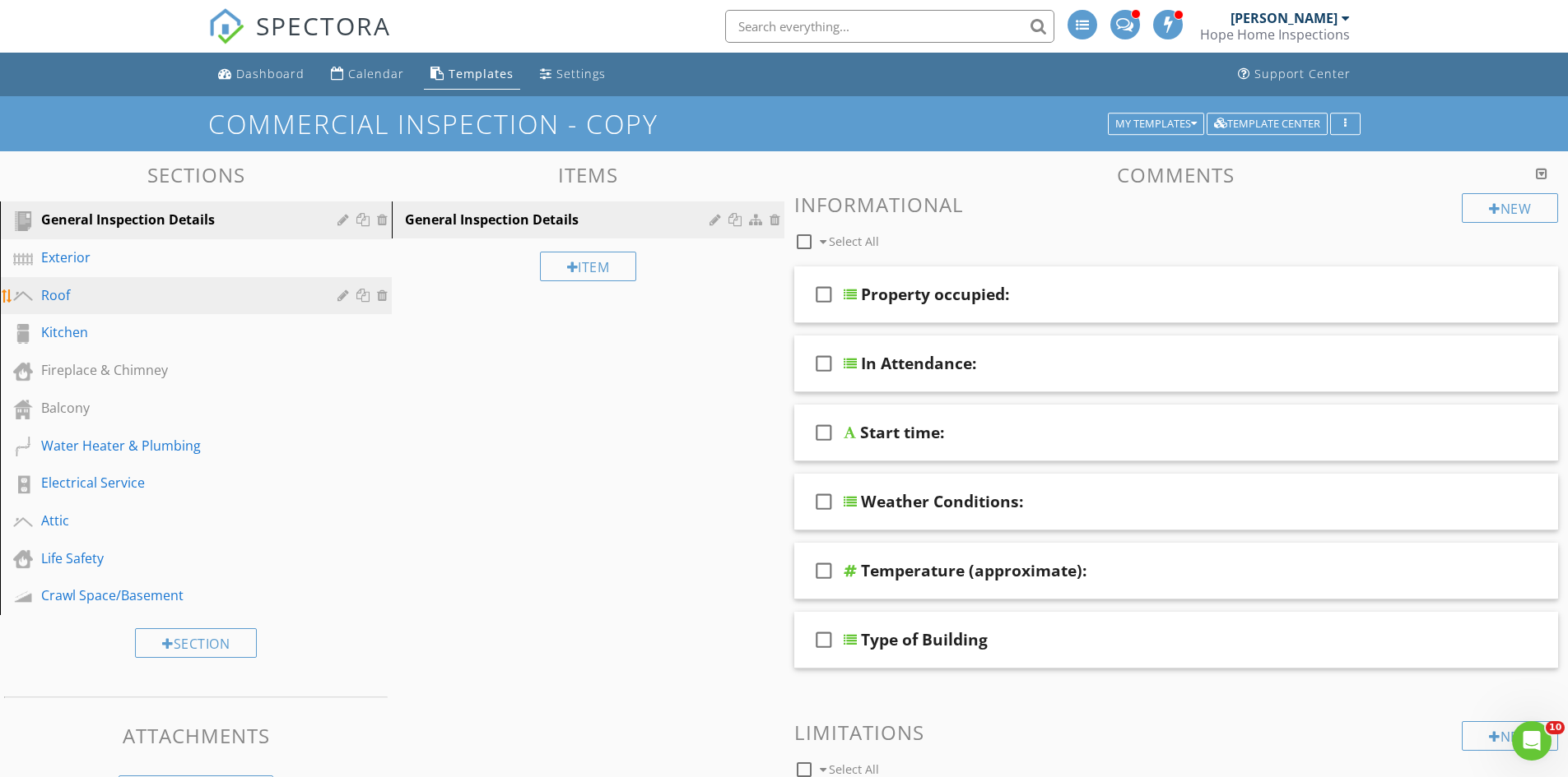
click at [124, 278] on link "Roof" at bounding box center [198, 296] width 387 height 38
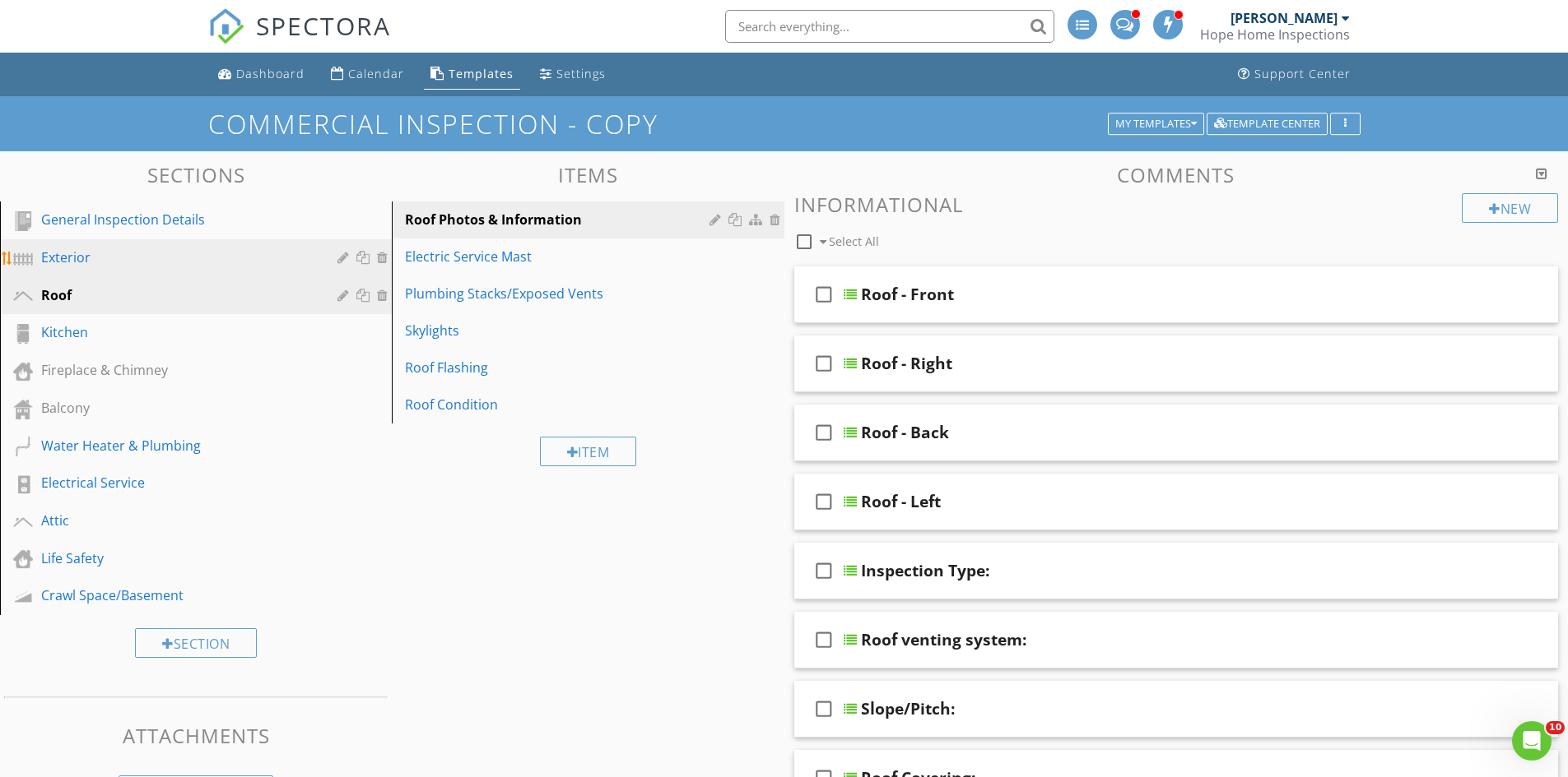
click at [131, 251] on div "Exterior" at bounding box center [178, 257] width 272 height 20
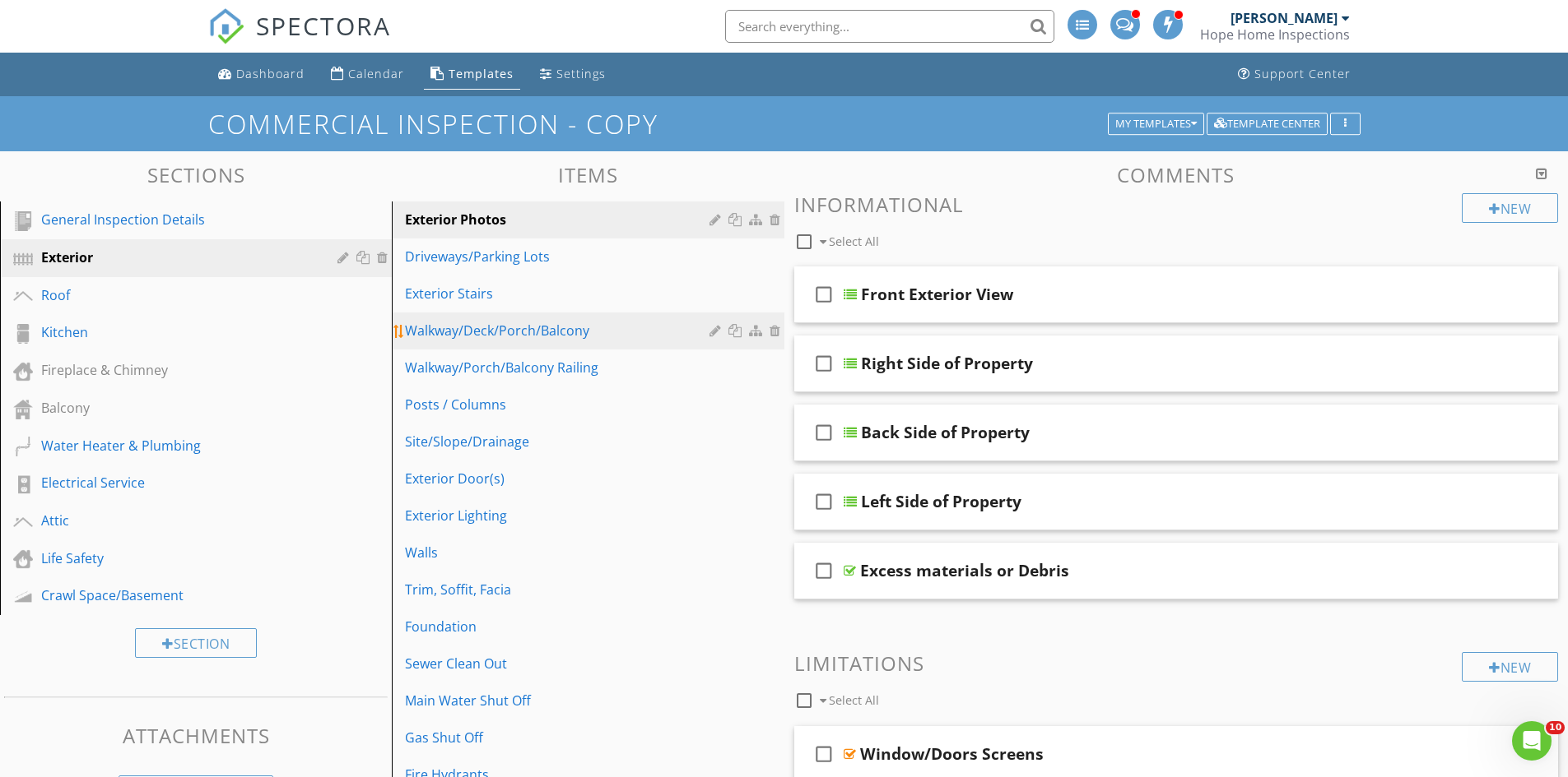
click at [543, 335] on div "Walkway/Deck/Porch/Balcony" at bounding box center [559, 330] width 308 height 20
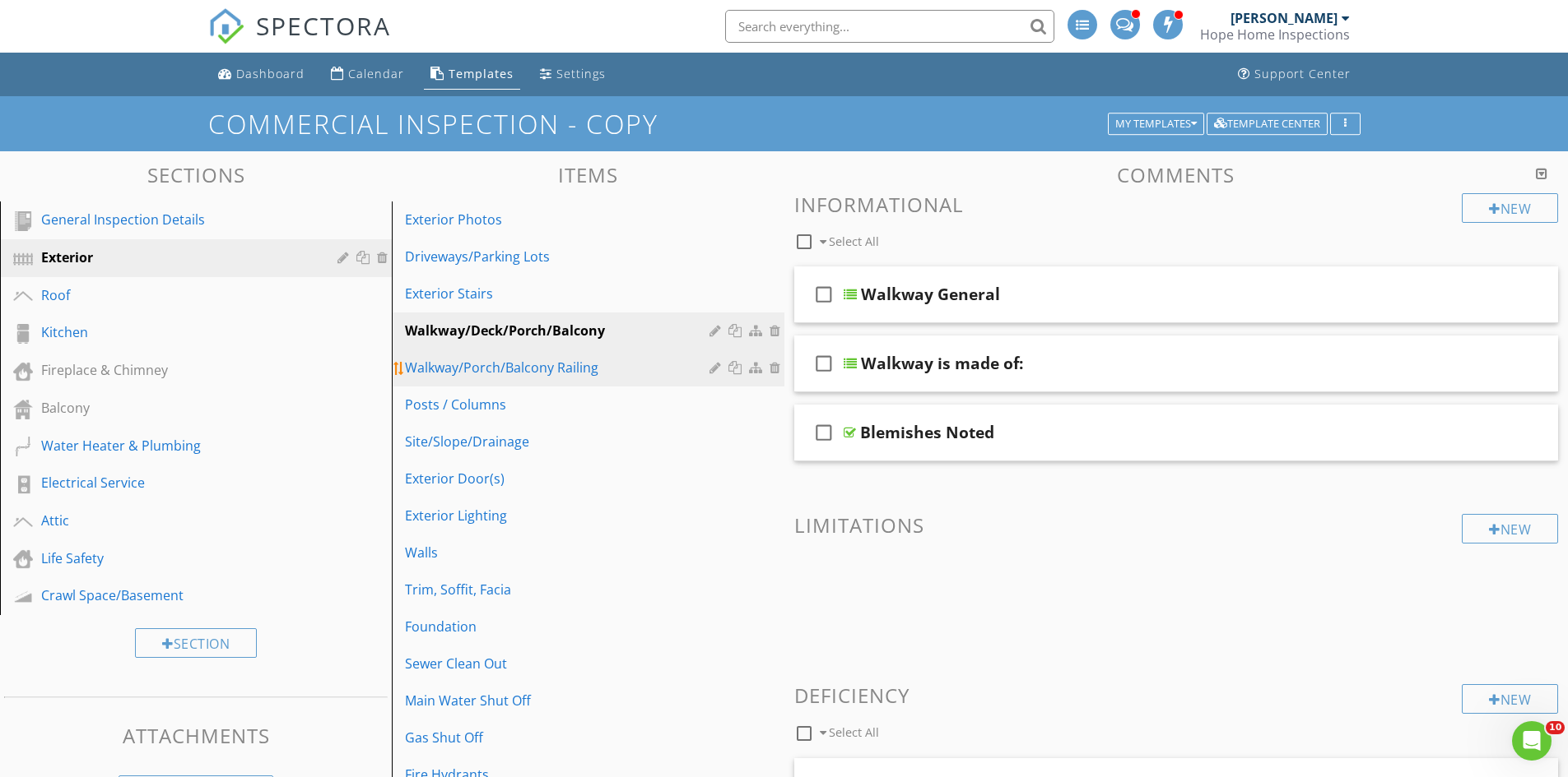
click at [511, 377] on div "Walkway/Porch/Balcony Railing" at bounding box center [559, 368] width 308 height 20
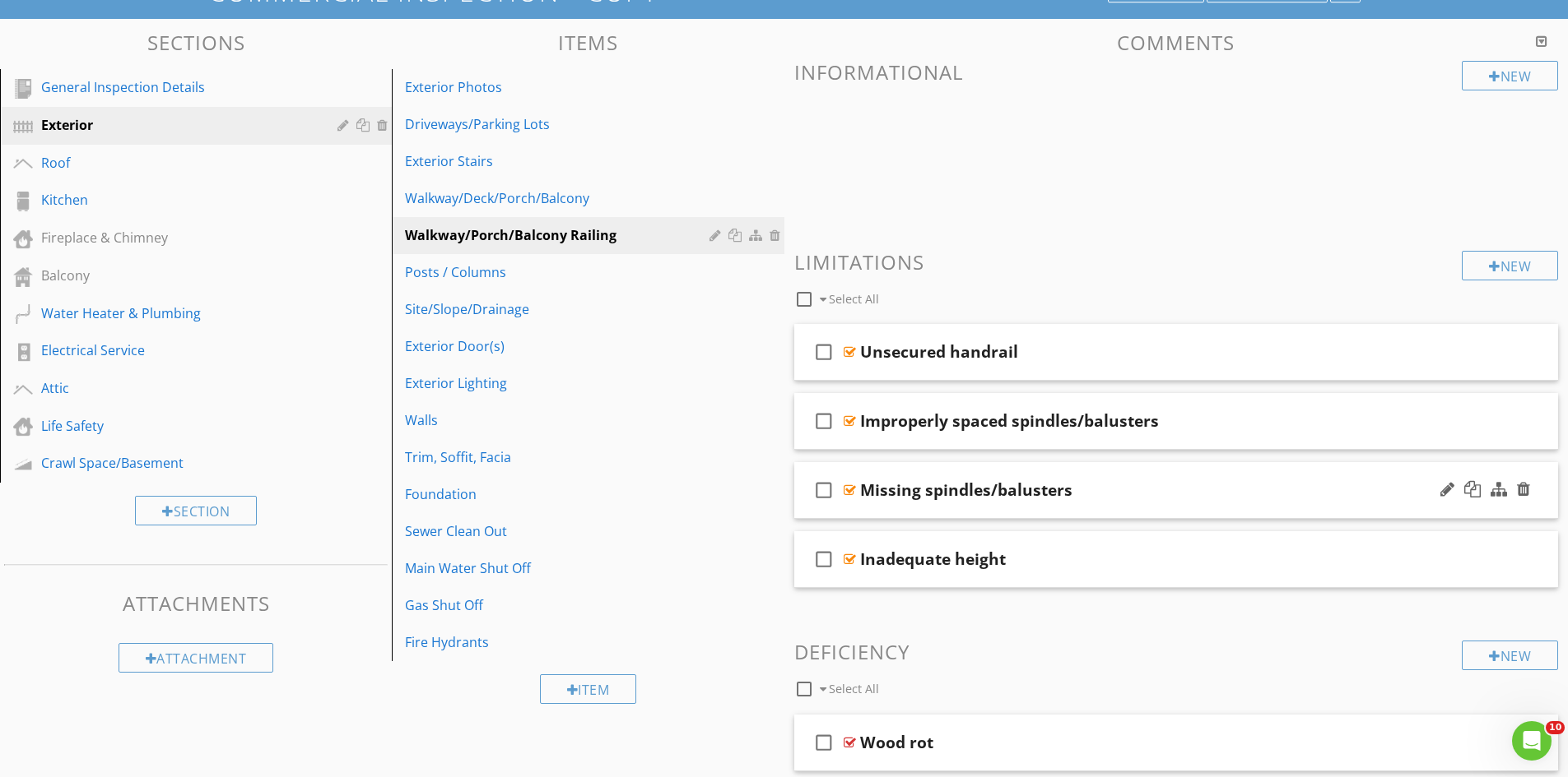
scroll to position [221, 0]
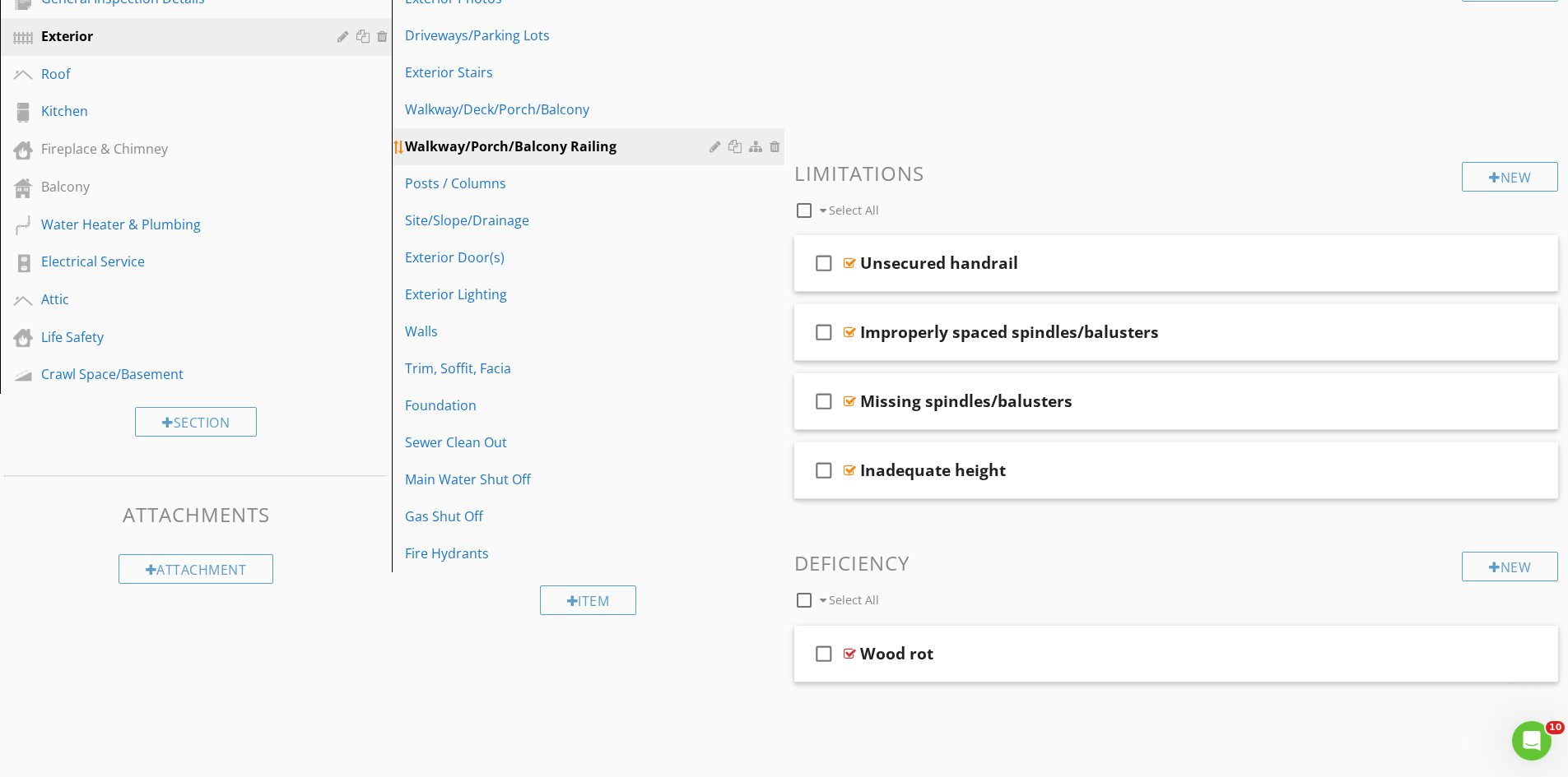
click at [775, 147] on div at bounding box center [777, 147] width 15 height 13
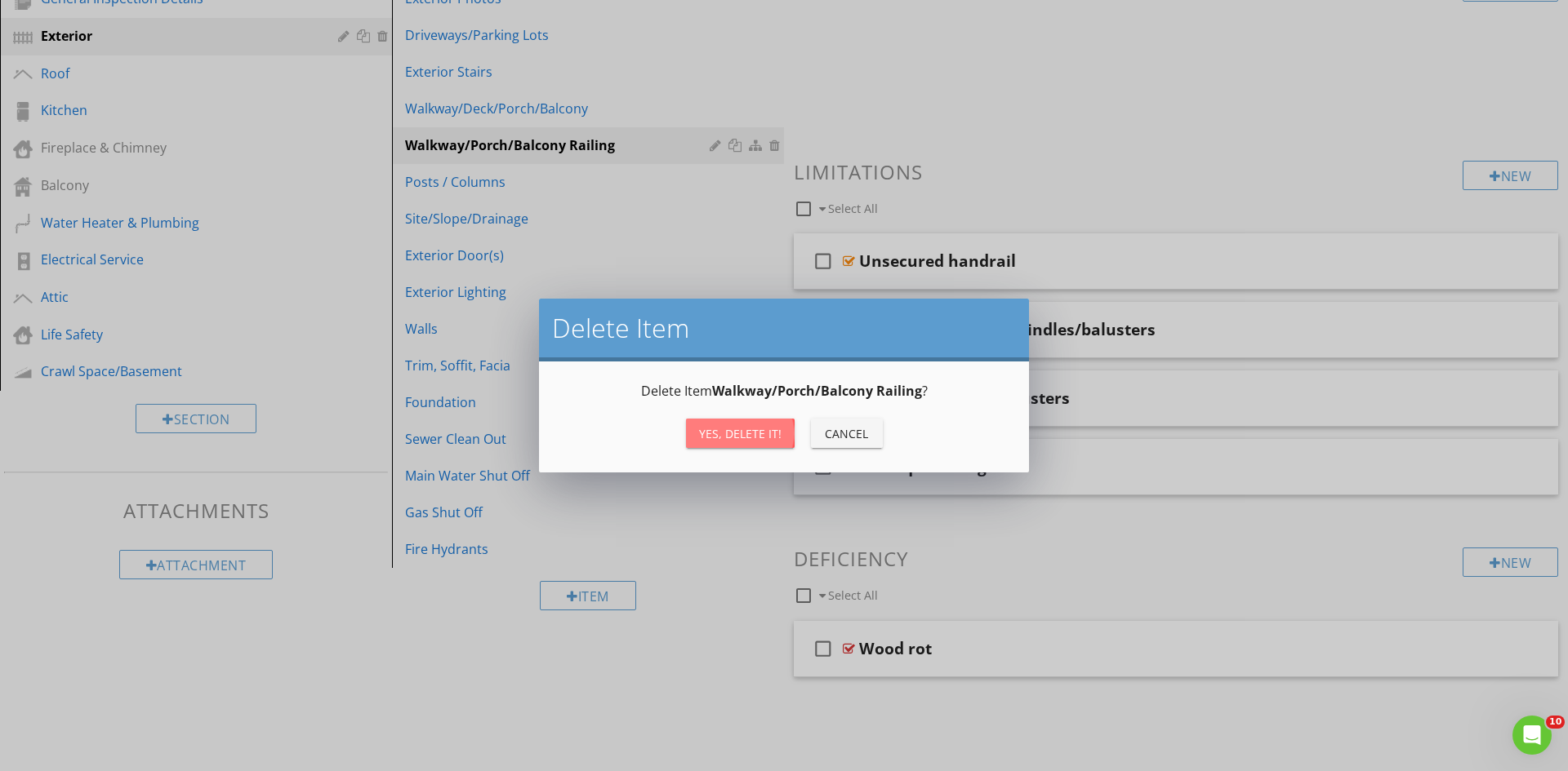
click at [745, 435] on div "Yes, Delete it!" at bounding box center [740, 433] width 83 height 17
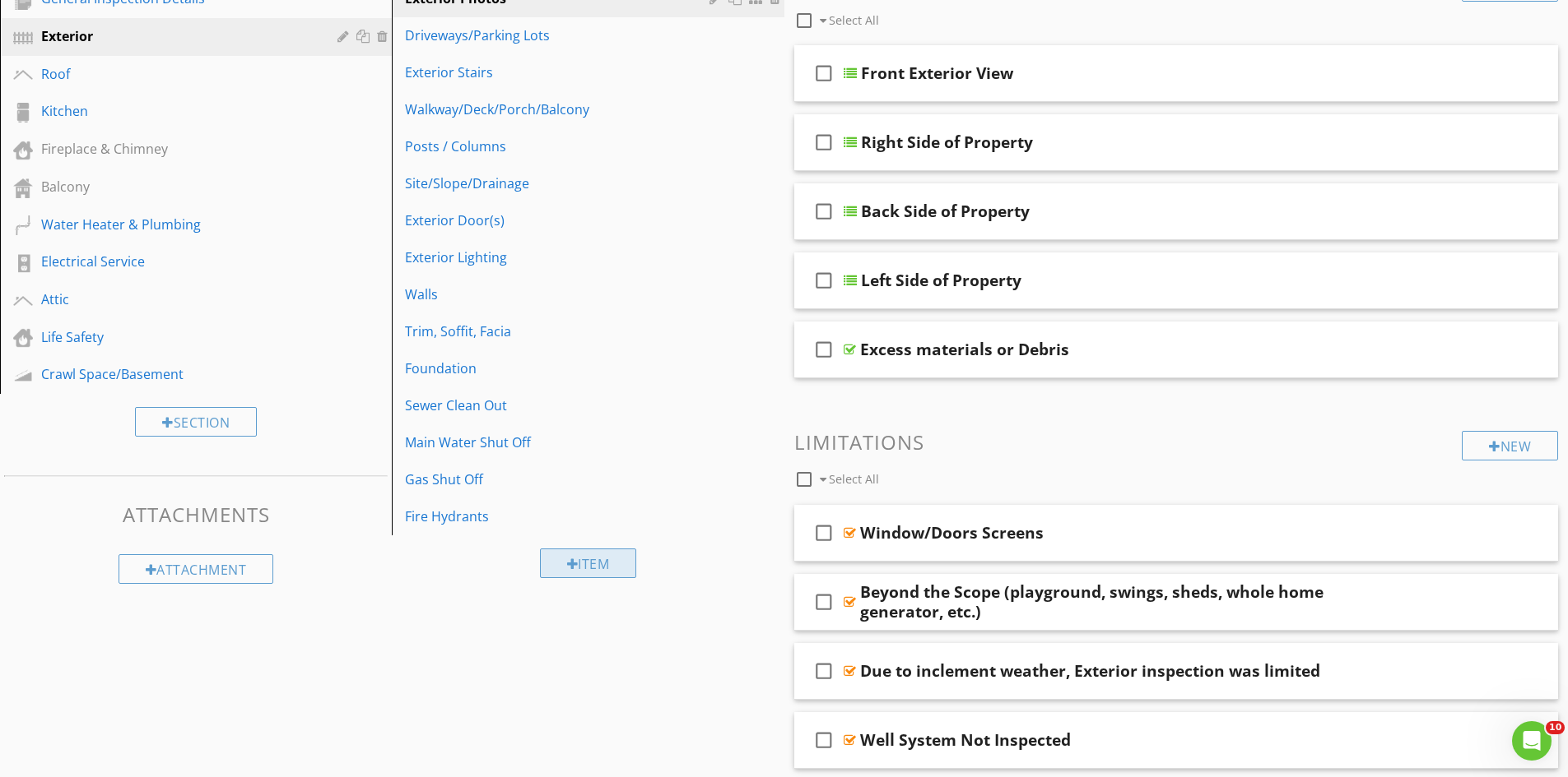
click at [591, 565] on div "Item" at bounding box center [588, 562] width 97 height 29
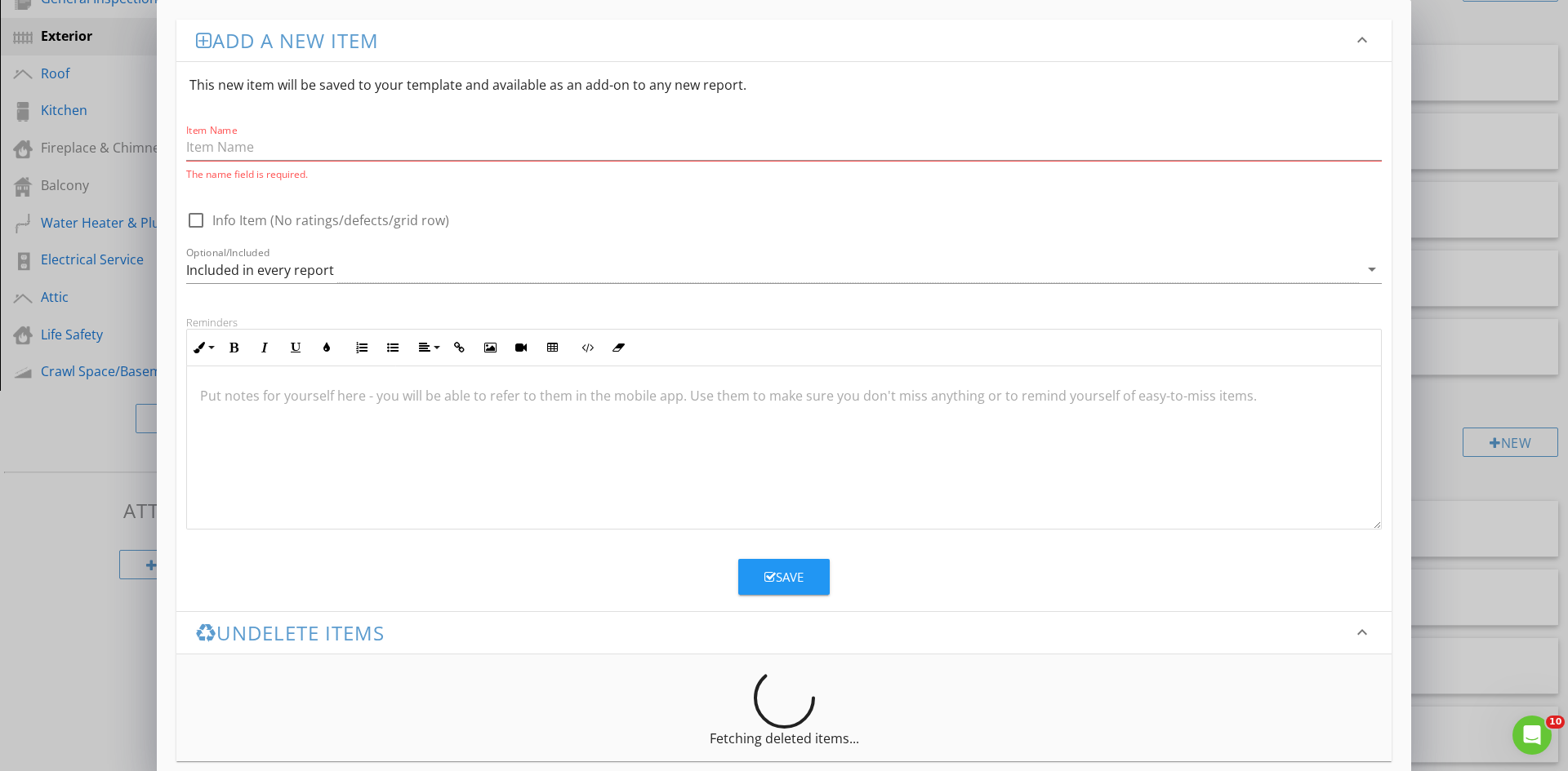
click at [758, 714] on icon at bounding box center [784, 698] width 61 height 61
click at [364, 629] on h3 "Undelete items" at bounding box center [774, 632] width 1156 height 22
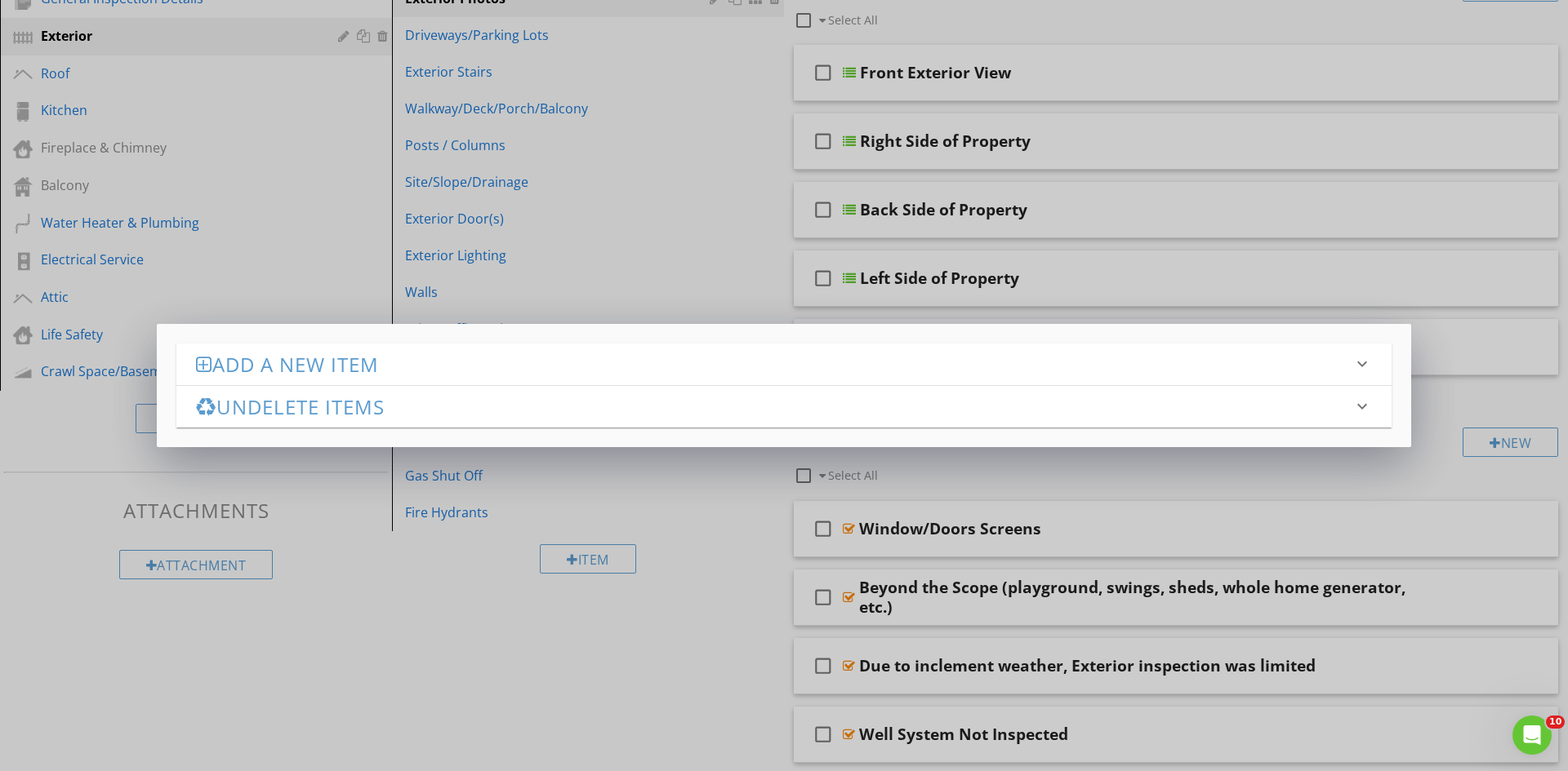
click at [298, 408] on h3 "Undelete items" at bounding box center [774, 406] width 1156 height 22
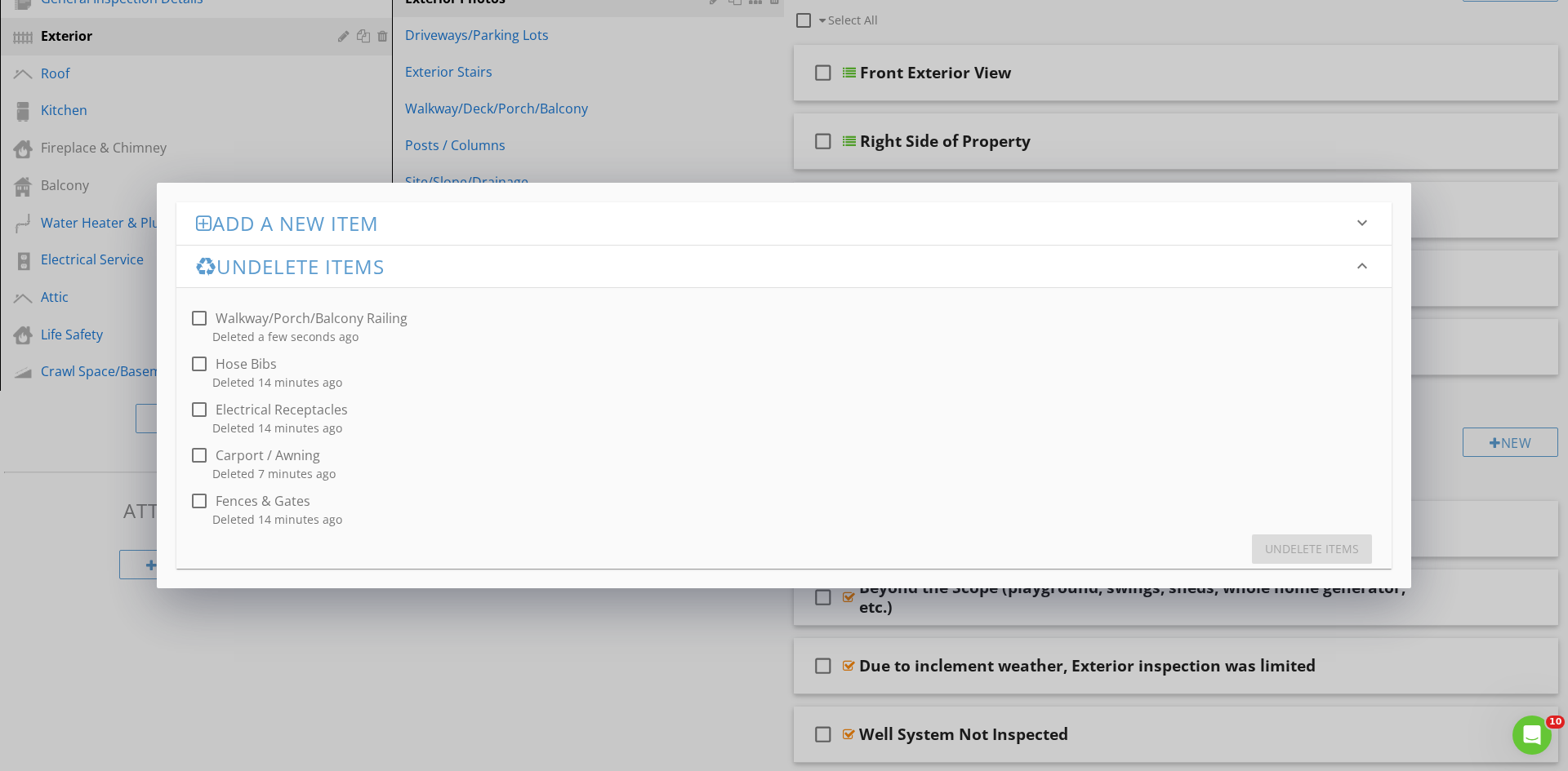
click at [206, 320] on div at bounding box center [200, 319] width 28 height 28
click at [1286, 544] on div "Undelete items" at bounding box center [1312, 549] width 94 height 17
checkbox input "false"
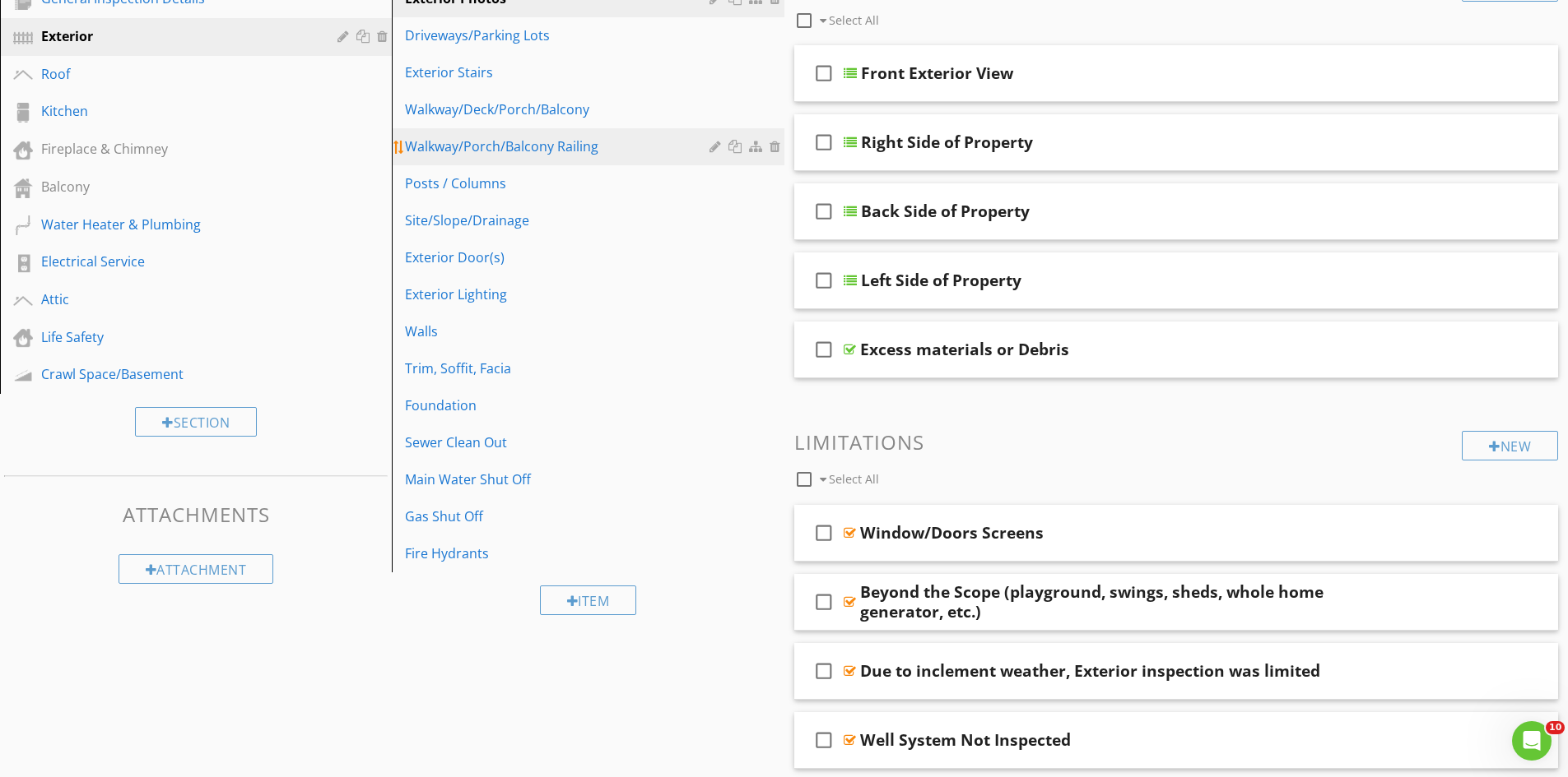
click at [736, 142] on div at bounding box center [737, 147] width 17 height 13
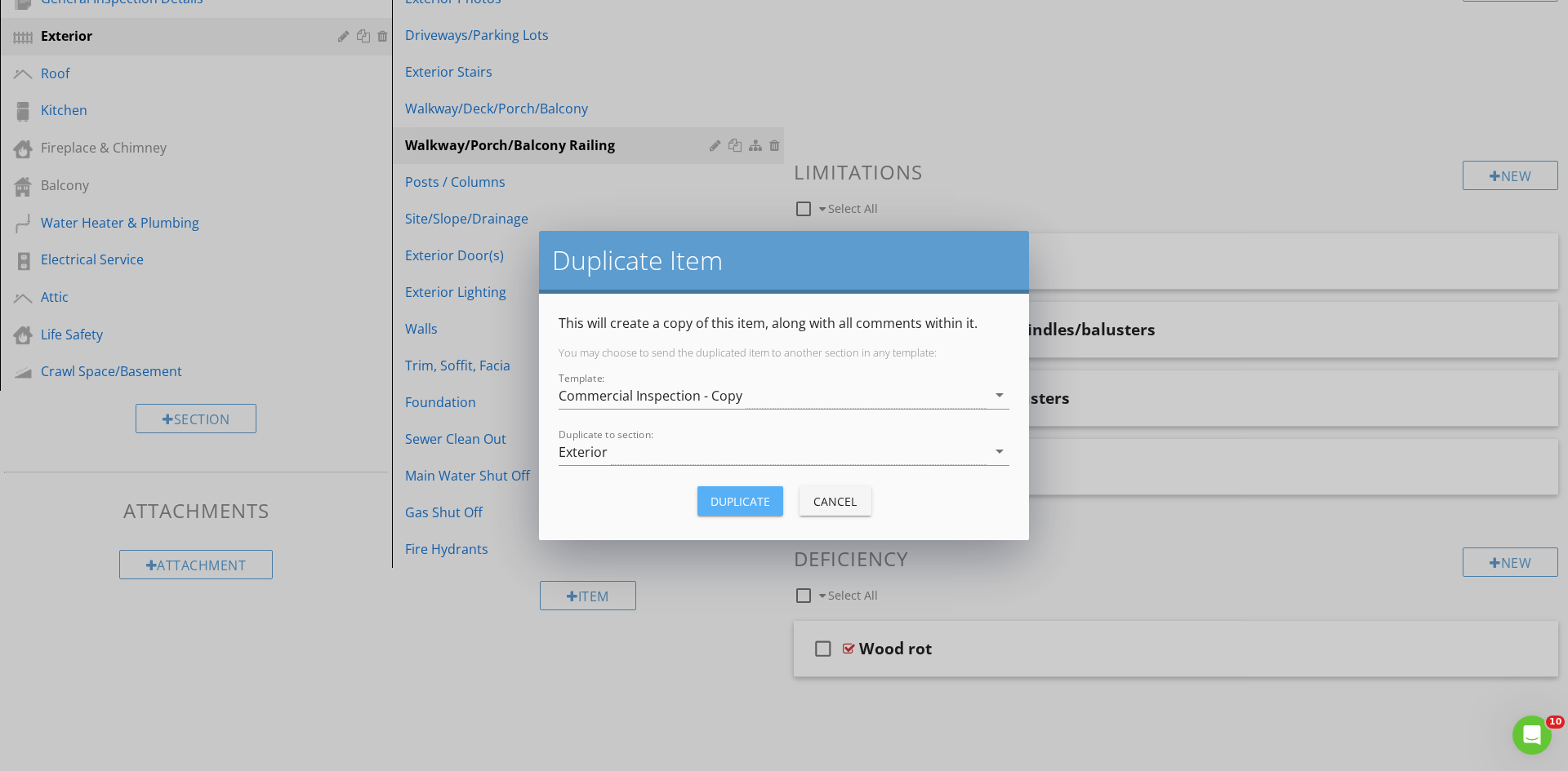
click at [746, 493] on div "Duplicate" at bounding box center [740, 502] width 60 height 17
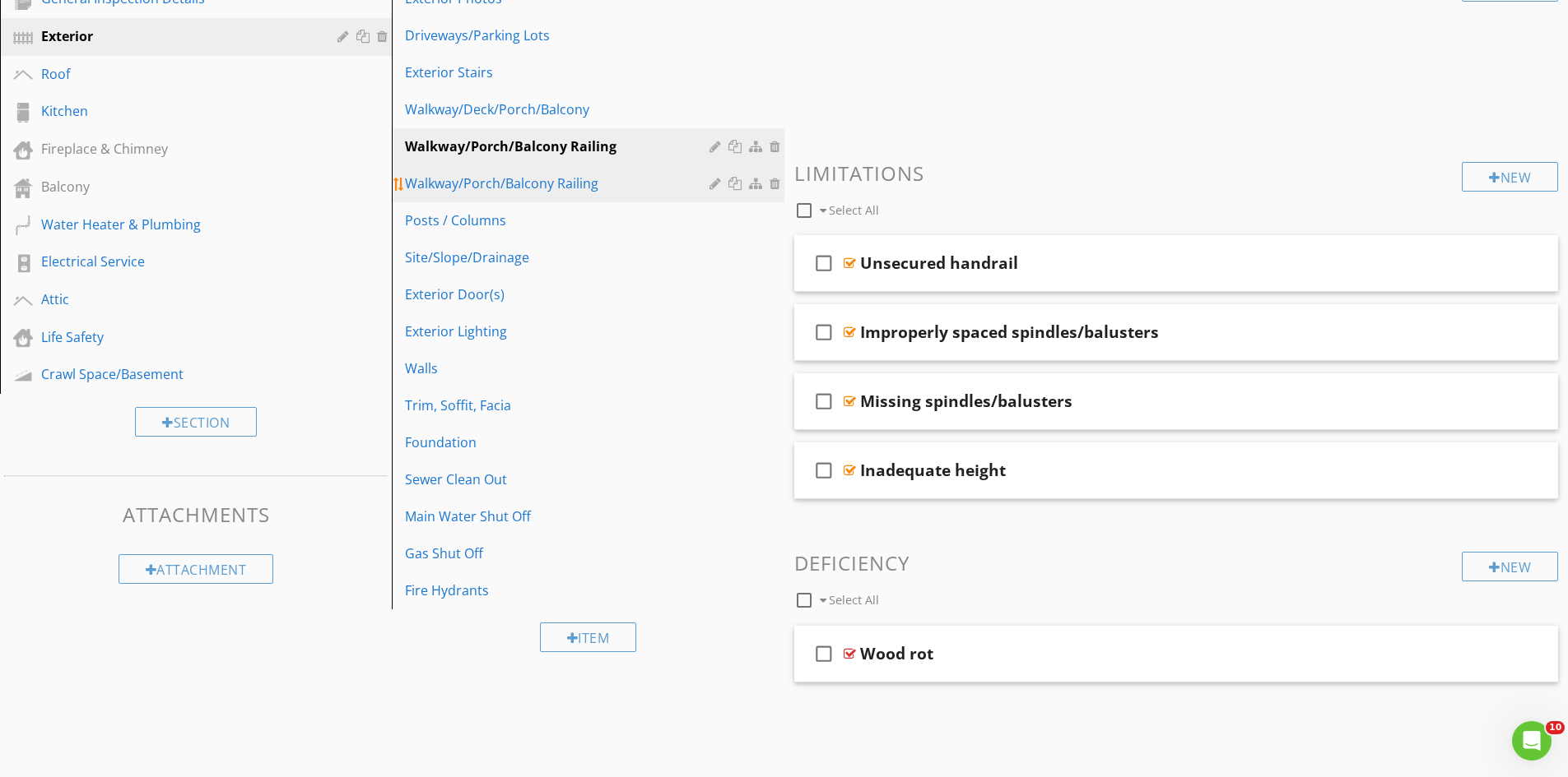
click at [621, 181] on div "Walkway/Porch/Balcony Railing" at bounding box center [559, 183] width 308 height 20
click at [775, 181] on div at bounding box center [777, 183] width 15 height 13
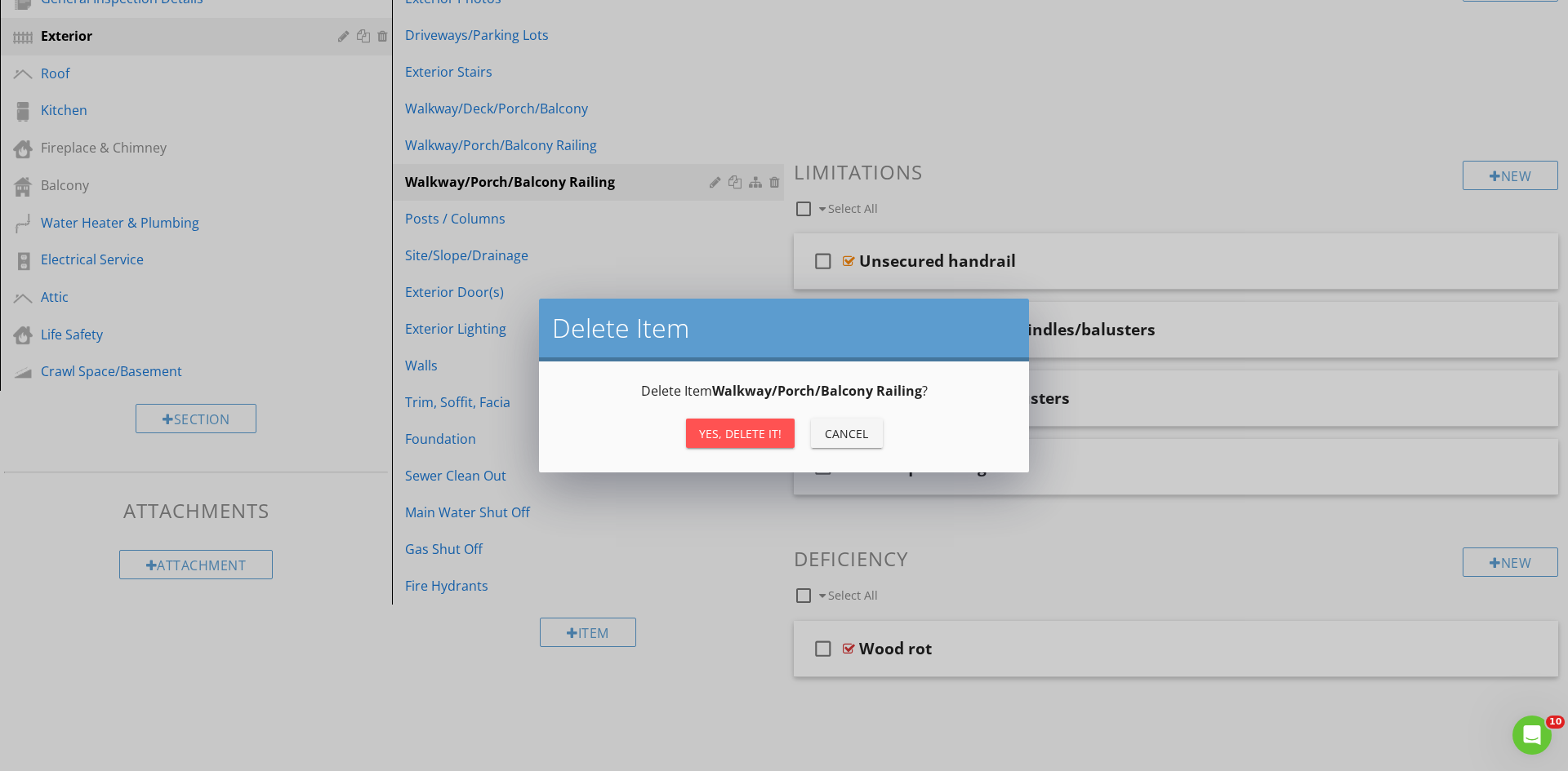
click at [762, 427] on div "Yes, Delete it!" at bounding box center [740, 433] width 83 height 17
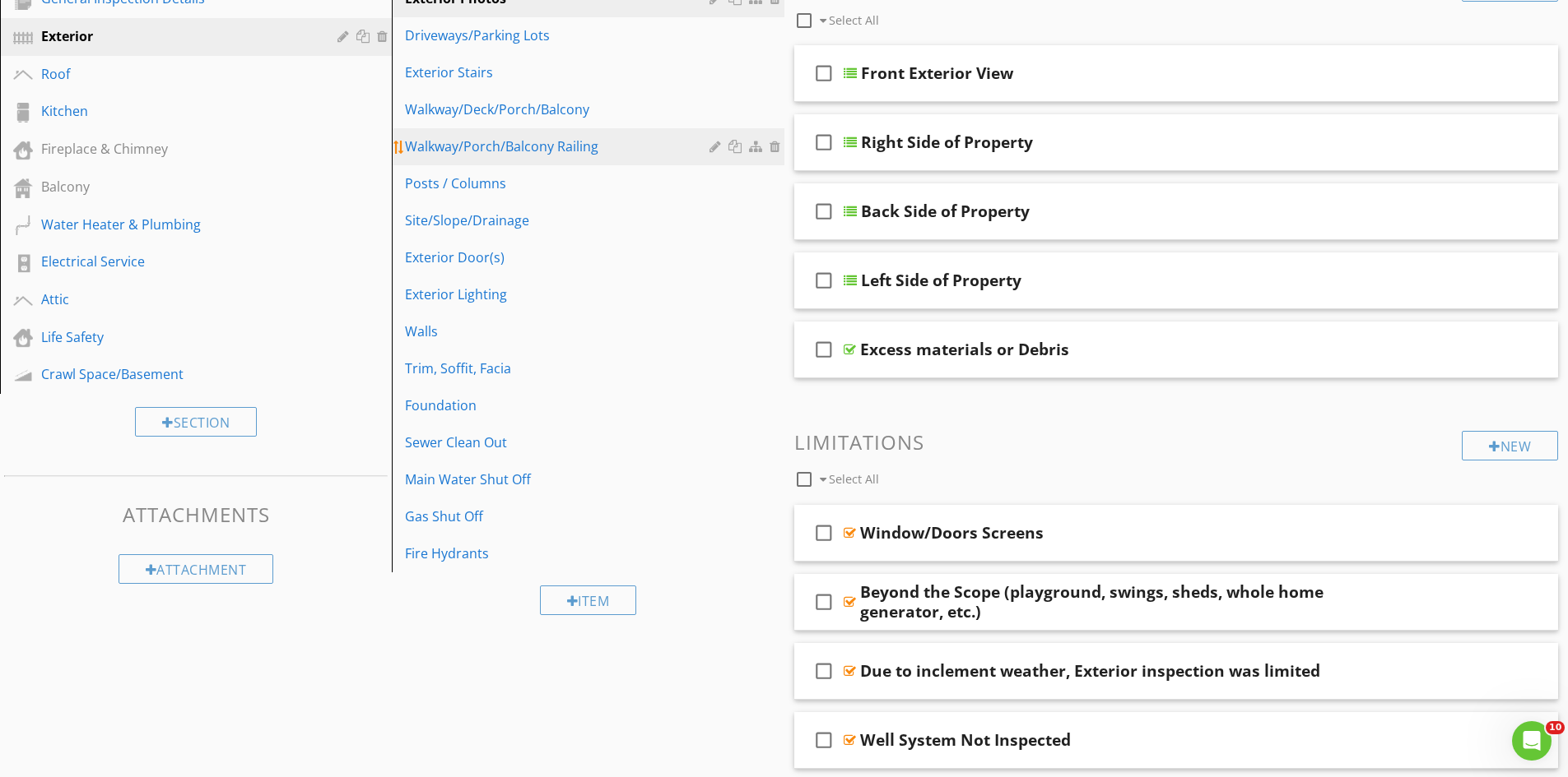
click at [775, 145] on div at bounding box center [777, 147] width 15 height 13
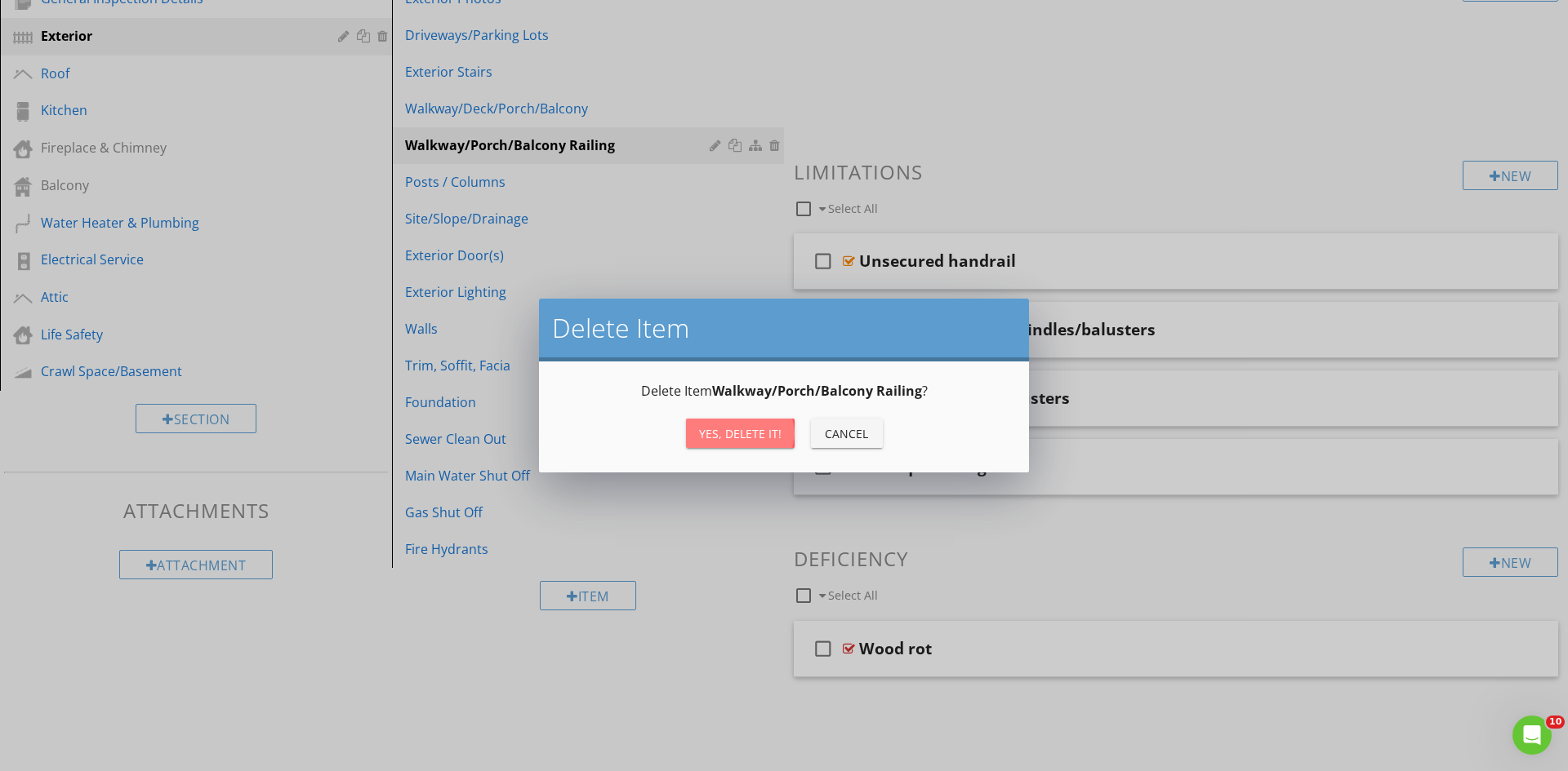
click at [746, 434] on div "Yes, Delete it!" at bounding box center [740, 433] width 83 height 17
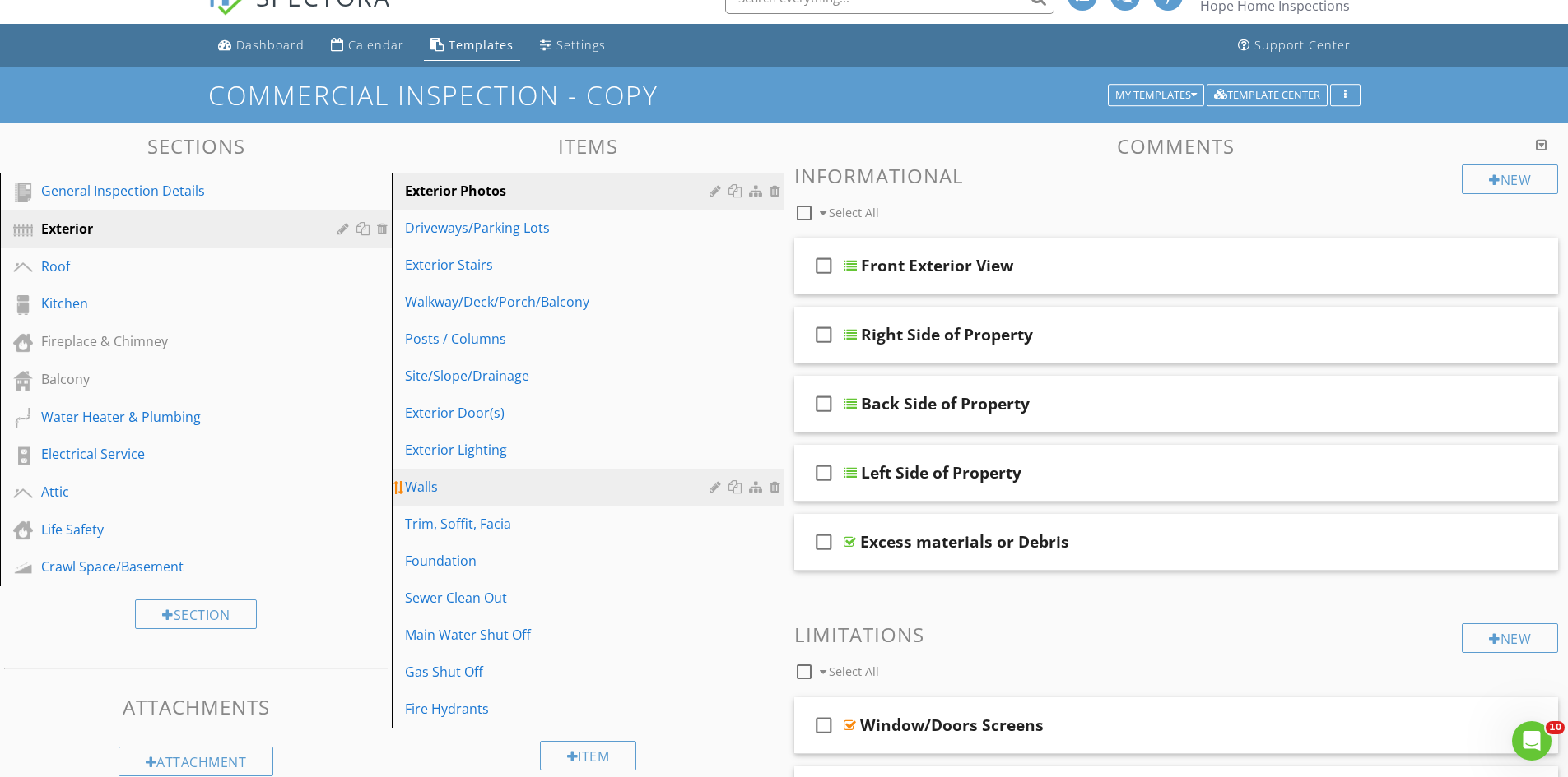
scroll to position [0, 0]
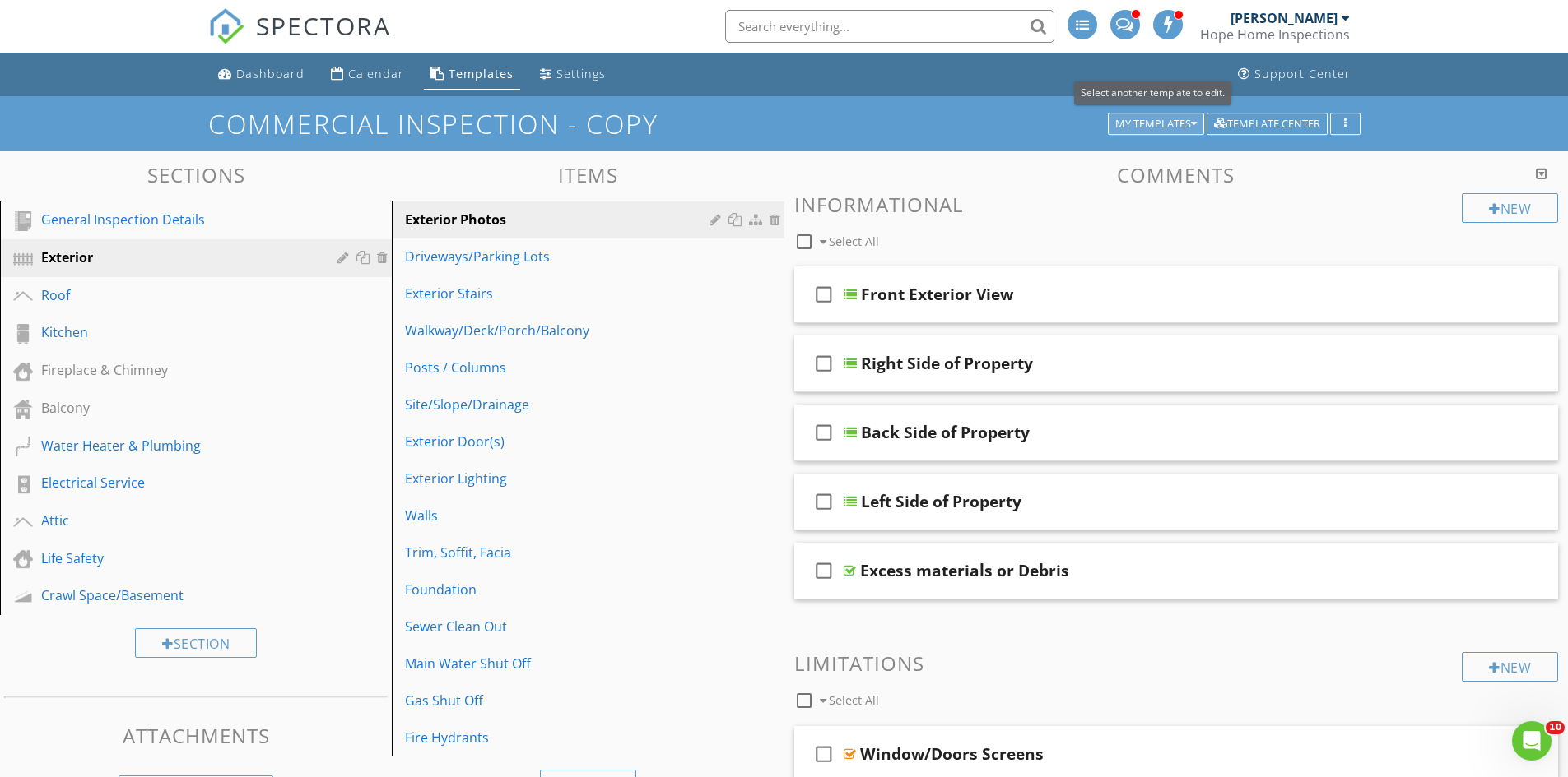
click at [1161, 122] on div "My Templates" at bounding box center [1156, 124] width 81 height 11
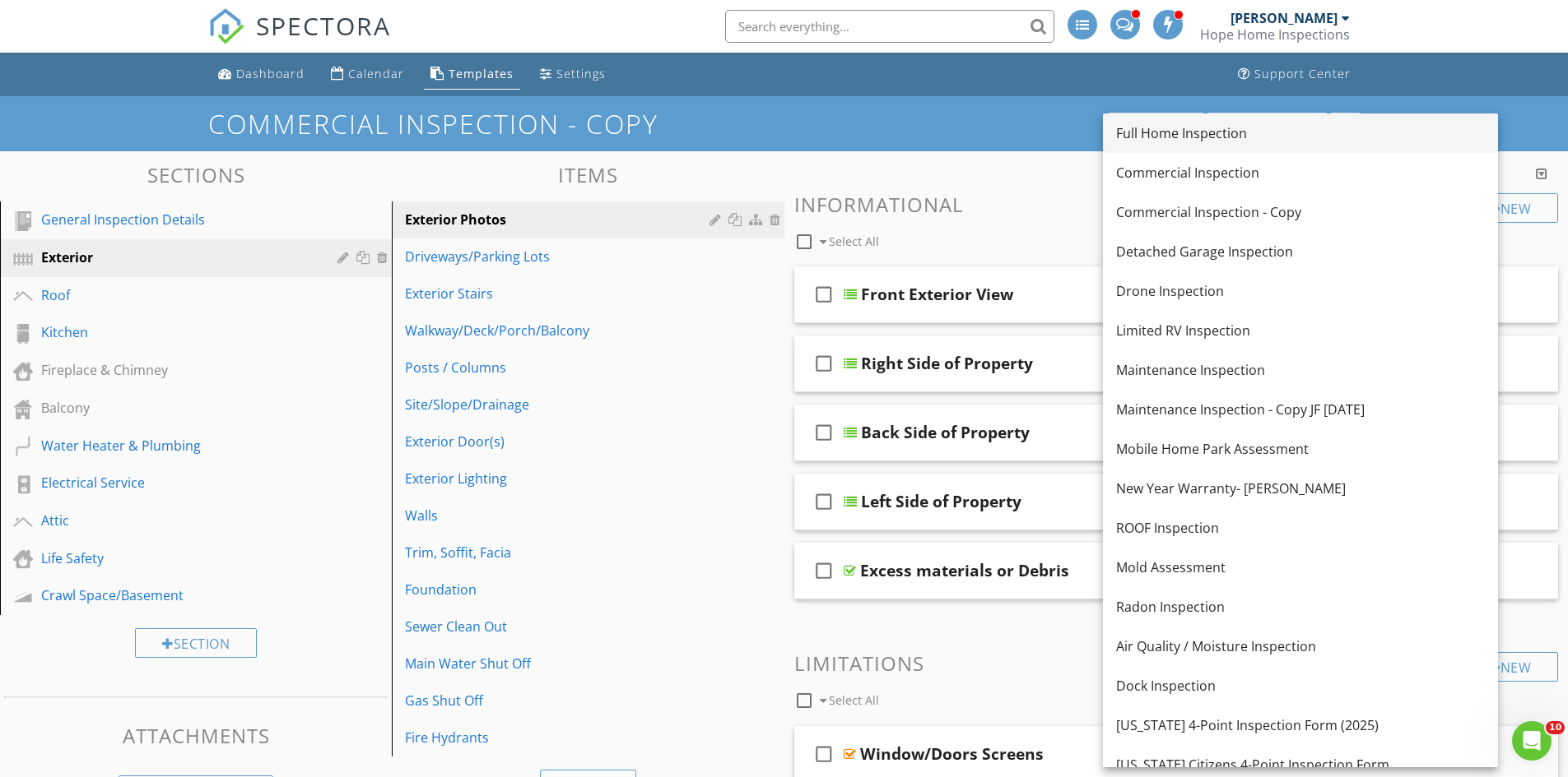
click at [1269, 142] on div "Full Home Inspection" at bounding box center [1300, 133] width 369 height 20
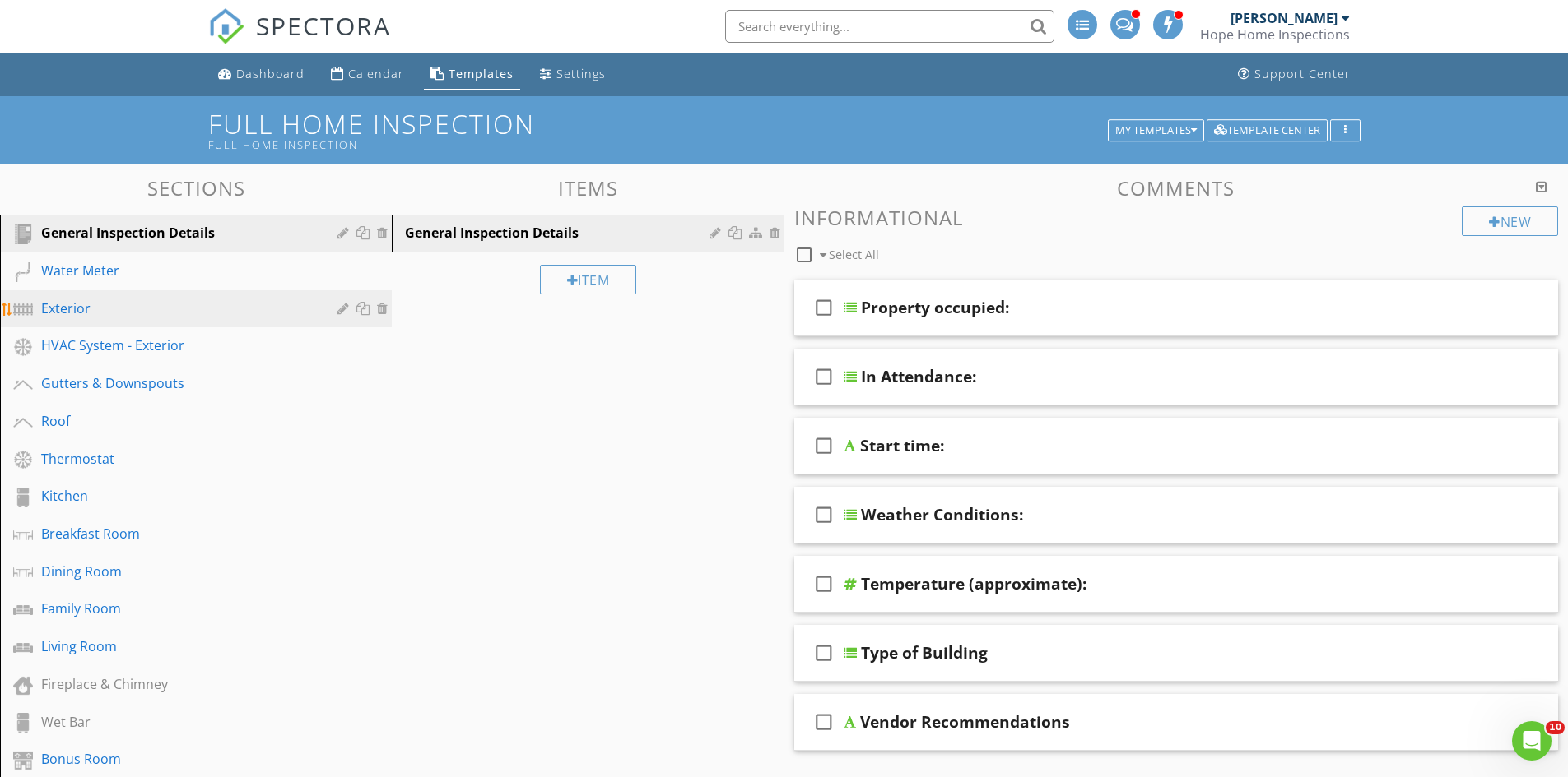
click at [136, 299] on div "Exterior" at bounding box center [178, 308] width 272 height 20
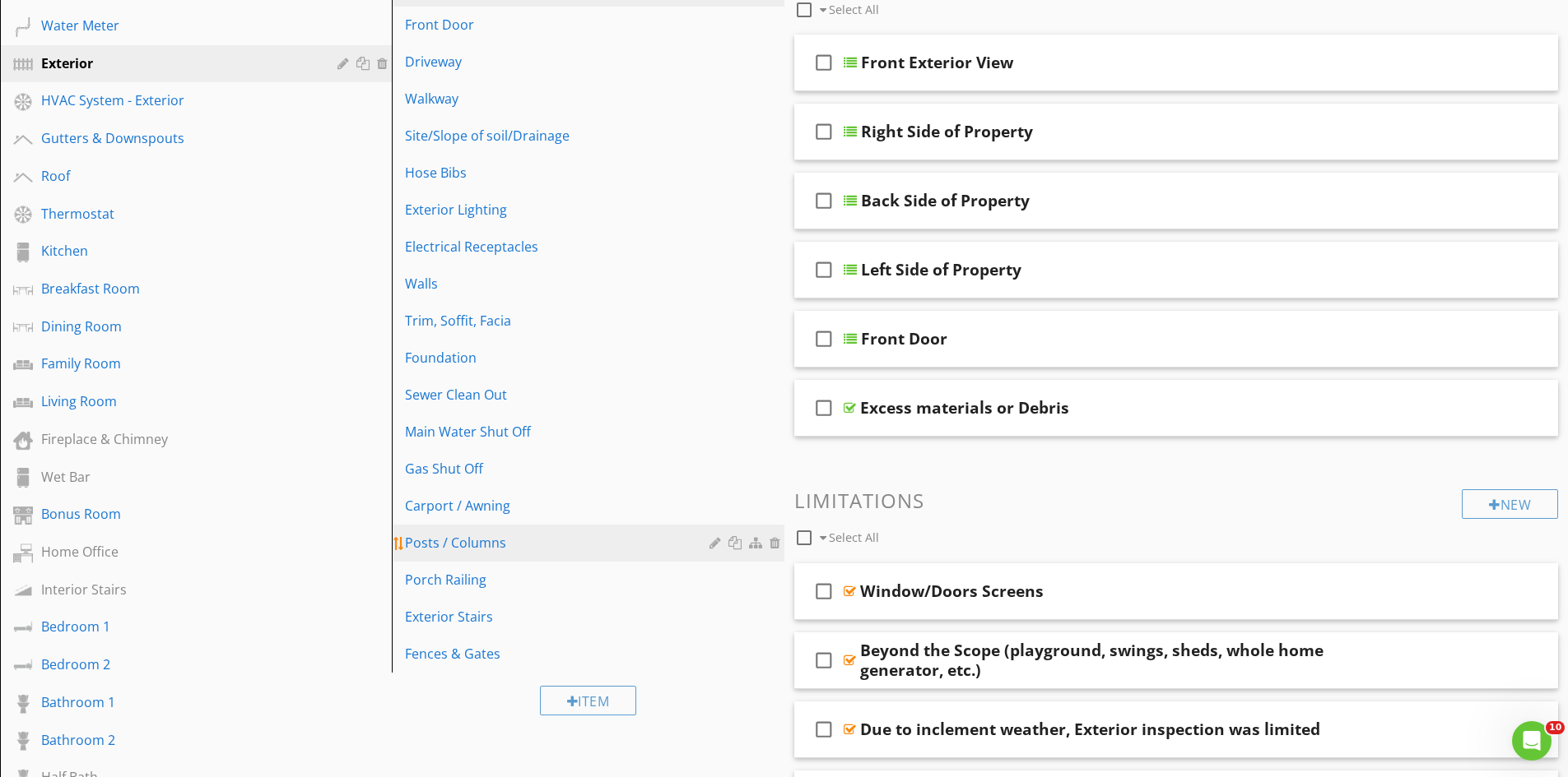
scroll to position [247, 0]
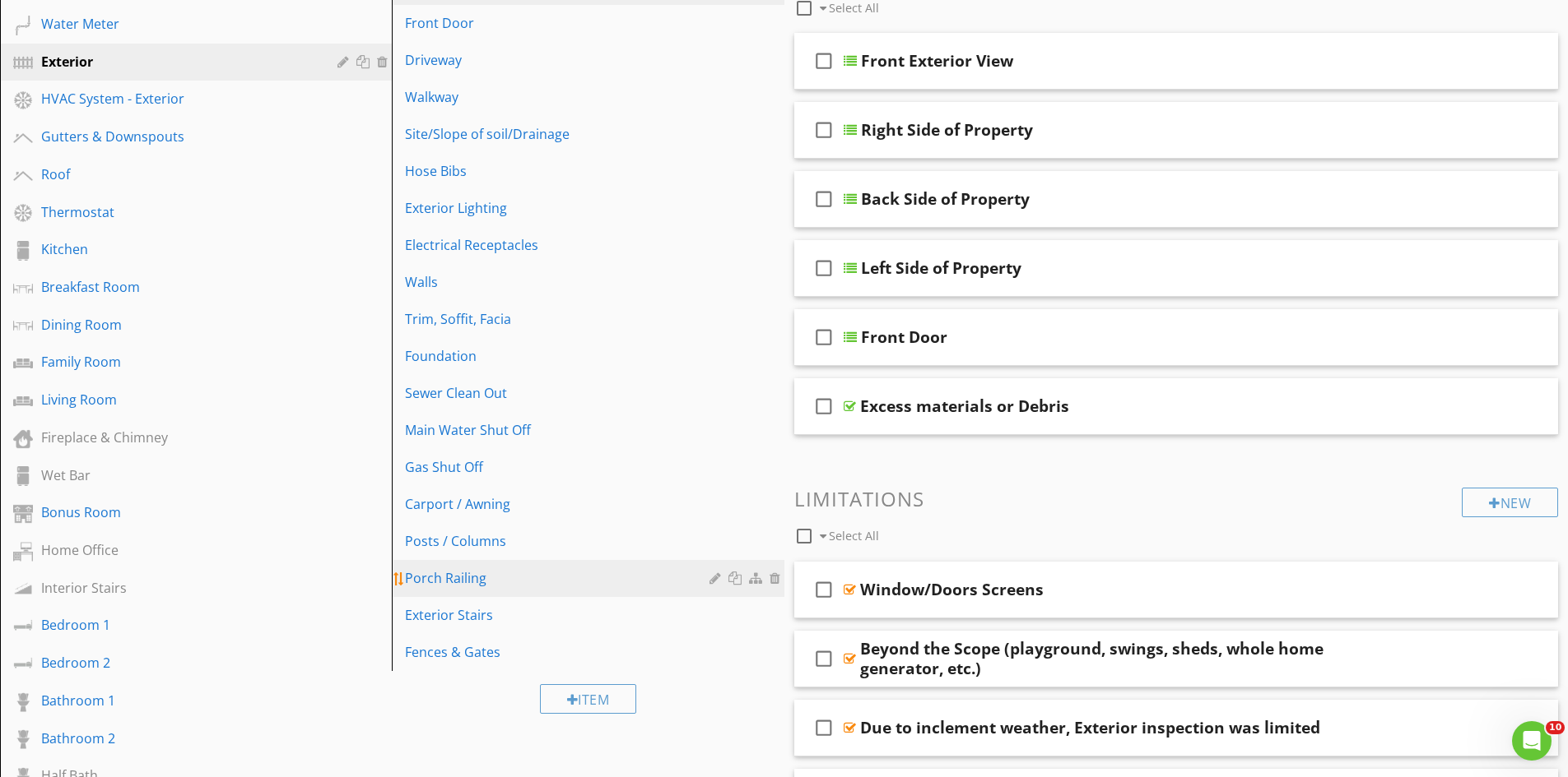
click at [615, 578] on div "Porch Railing" at bounding box center [559, 578] width 308 height 20
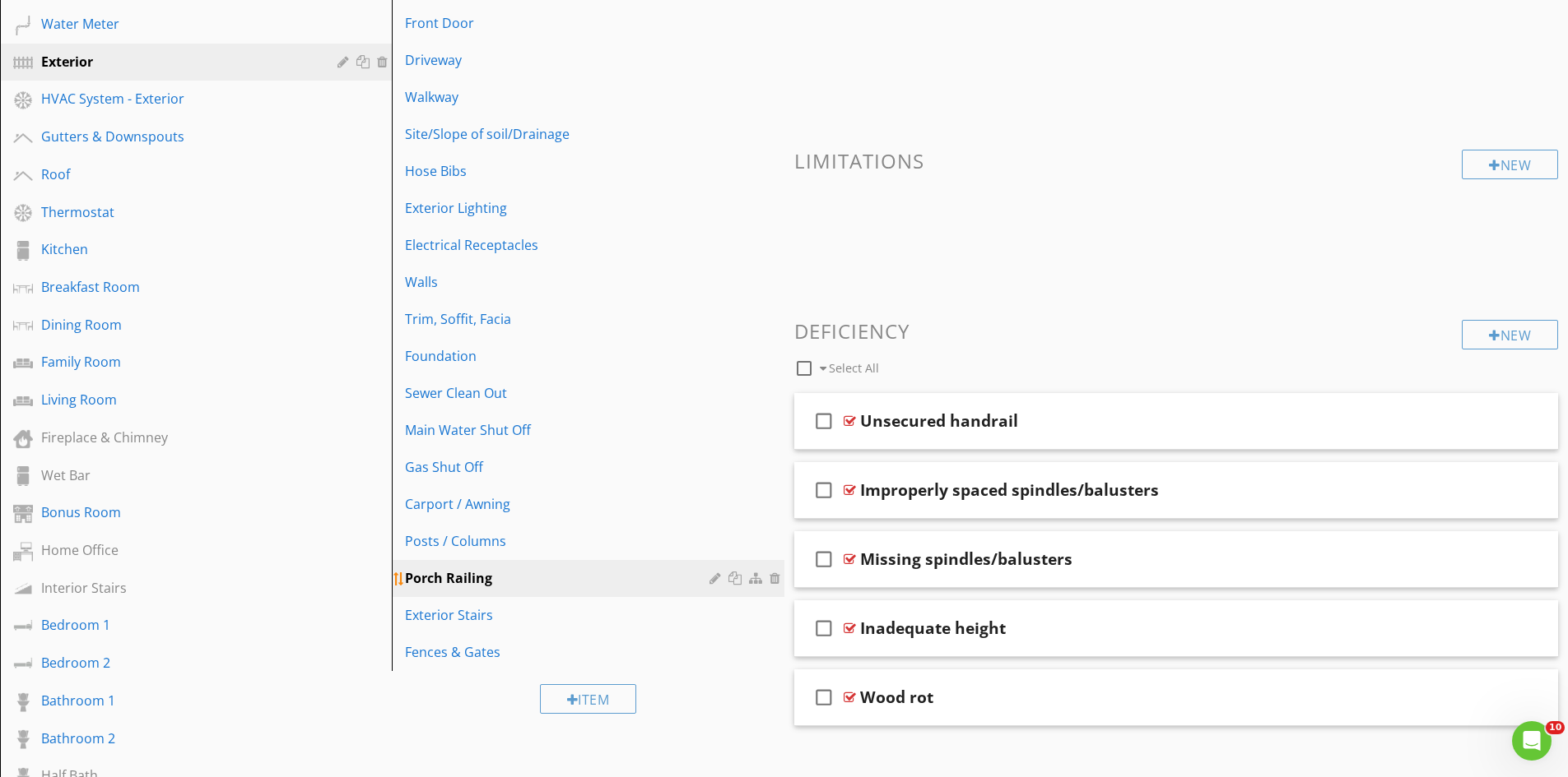
click at [738, 579] on div at bounding box center [737, 578] width 17 height 13
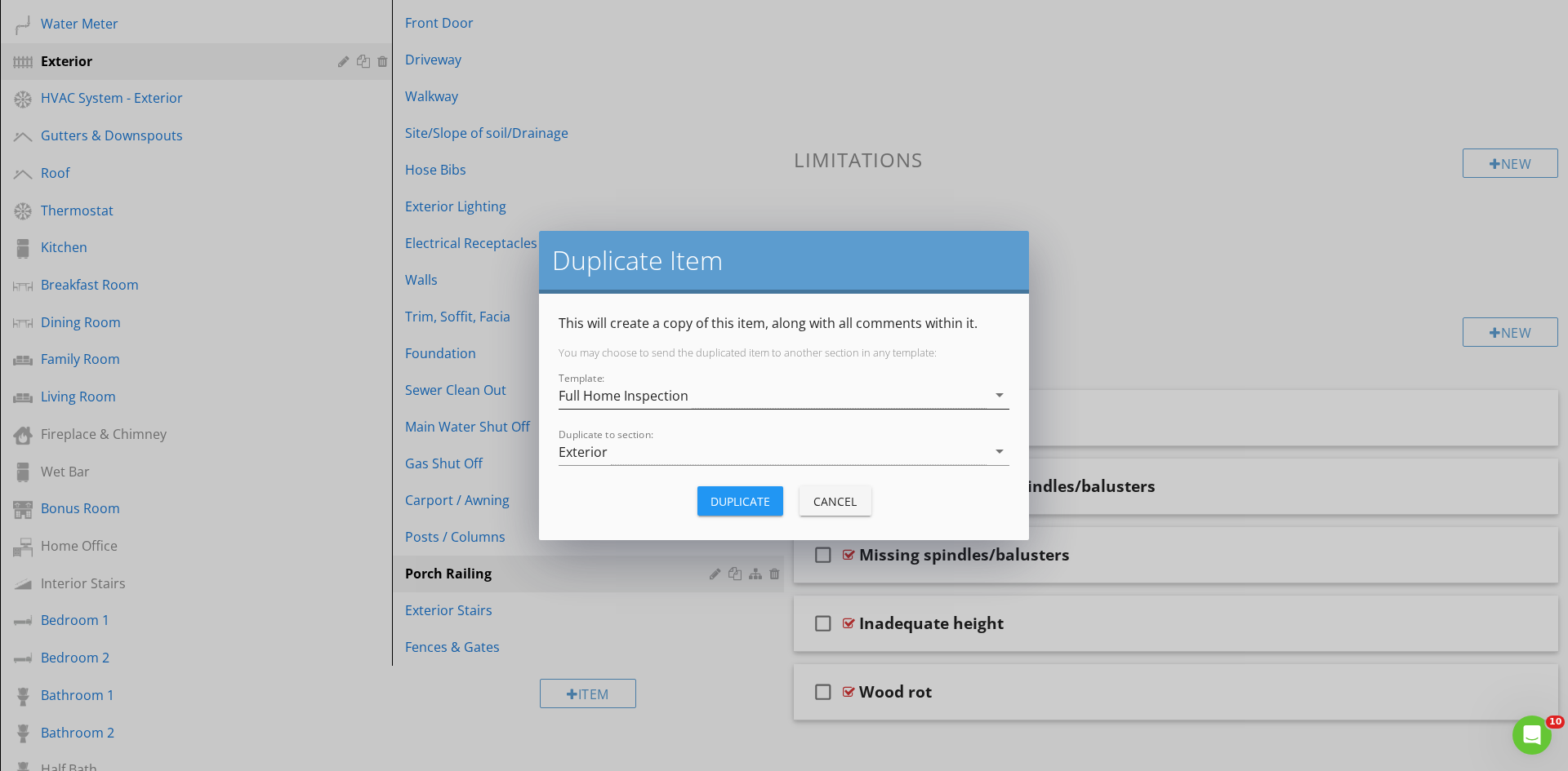
click at [736, 404] on div "Full Home Inspection" at bounding box center [772, 395] width 428 height 27
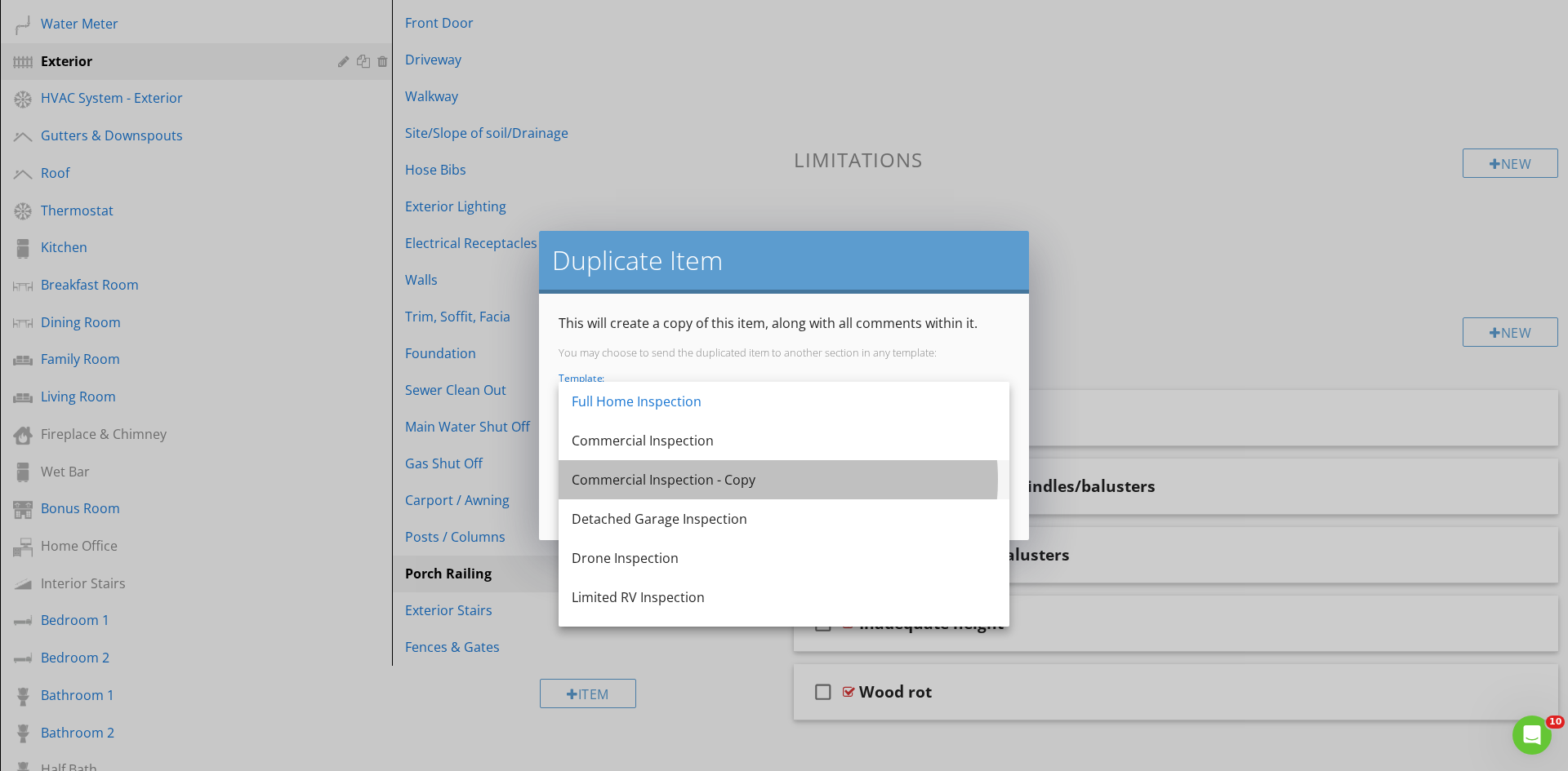
click at [736, 482] on div "Commercial Inspection - Copy" at bounding box center [784, 479] width 425 height 20
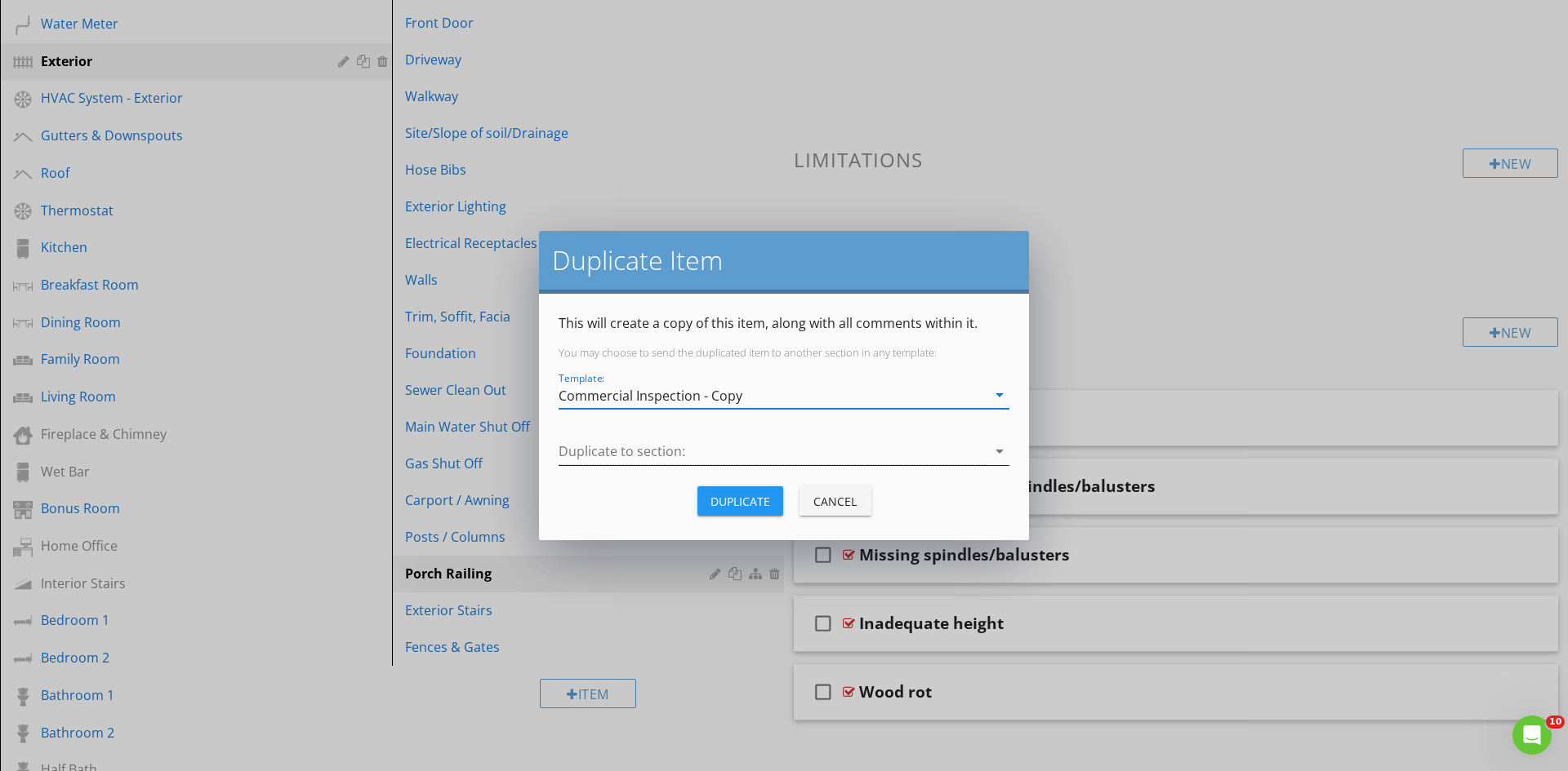
click at [735, 453] on div at bounding box center [772, 451] width 428 height 27
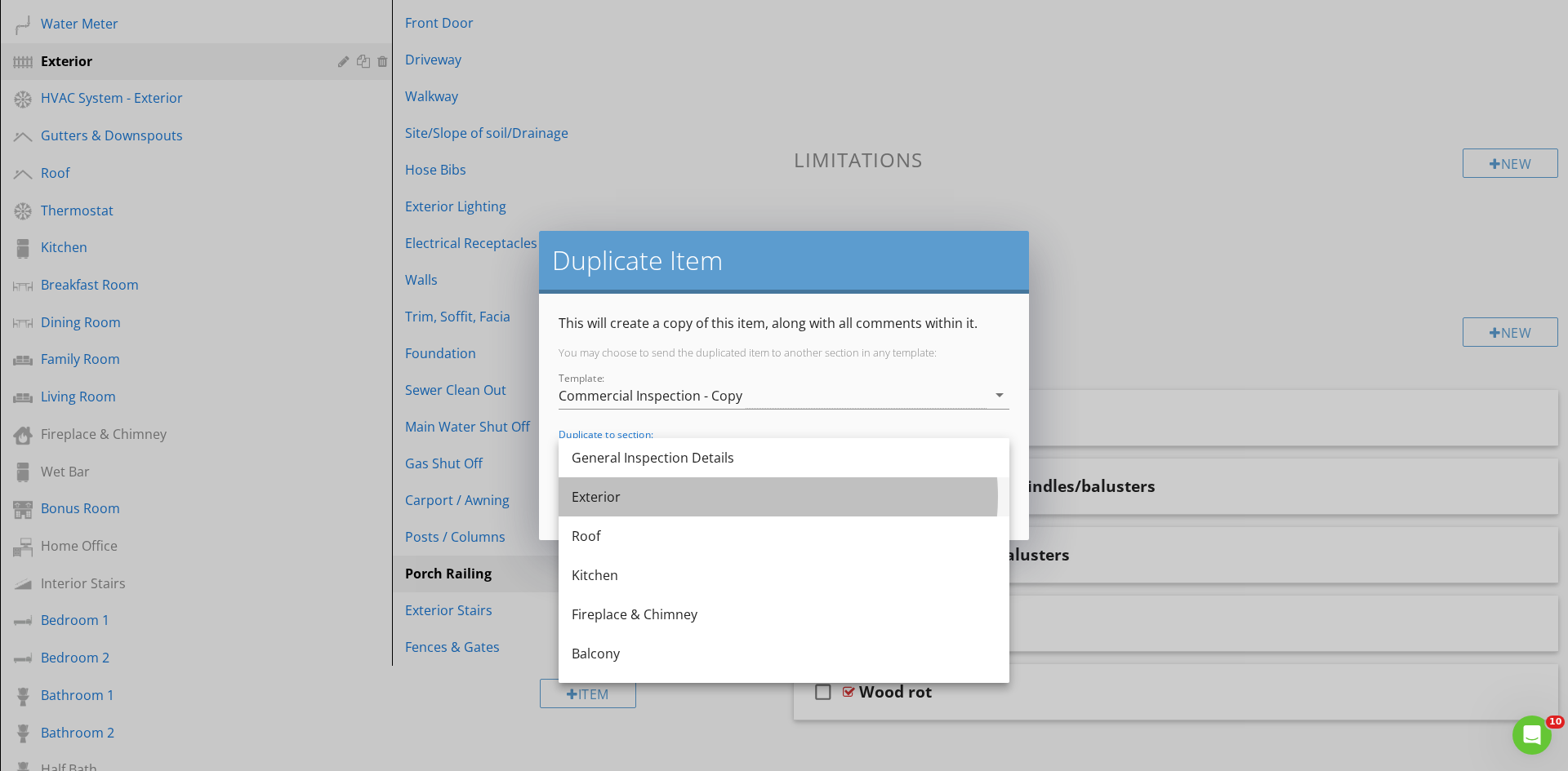
click at [715, 506] on div "Exterior" at bounding box center [784, 497] width 425 height 39
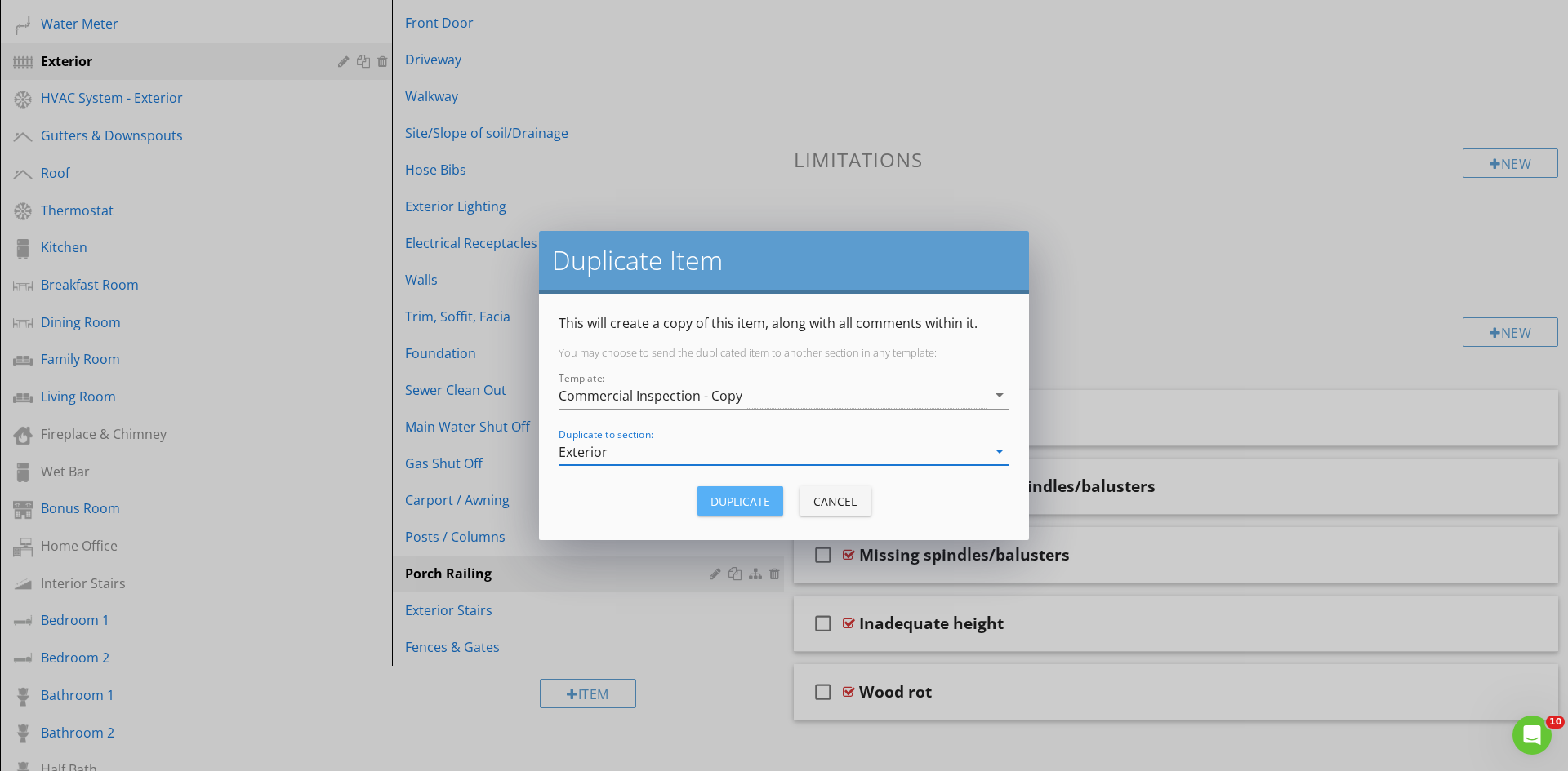
click at [731, 501] on div "Duplicate" at bounding box center [740, 502] width 60 height 17
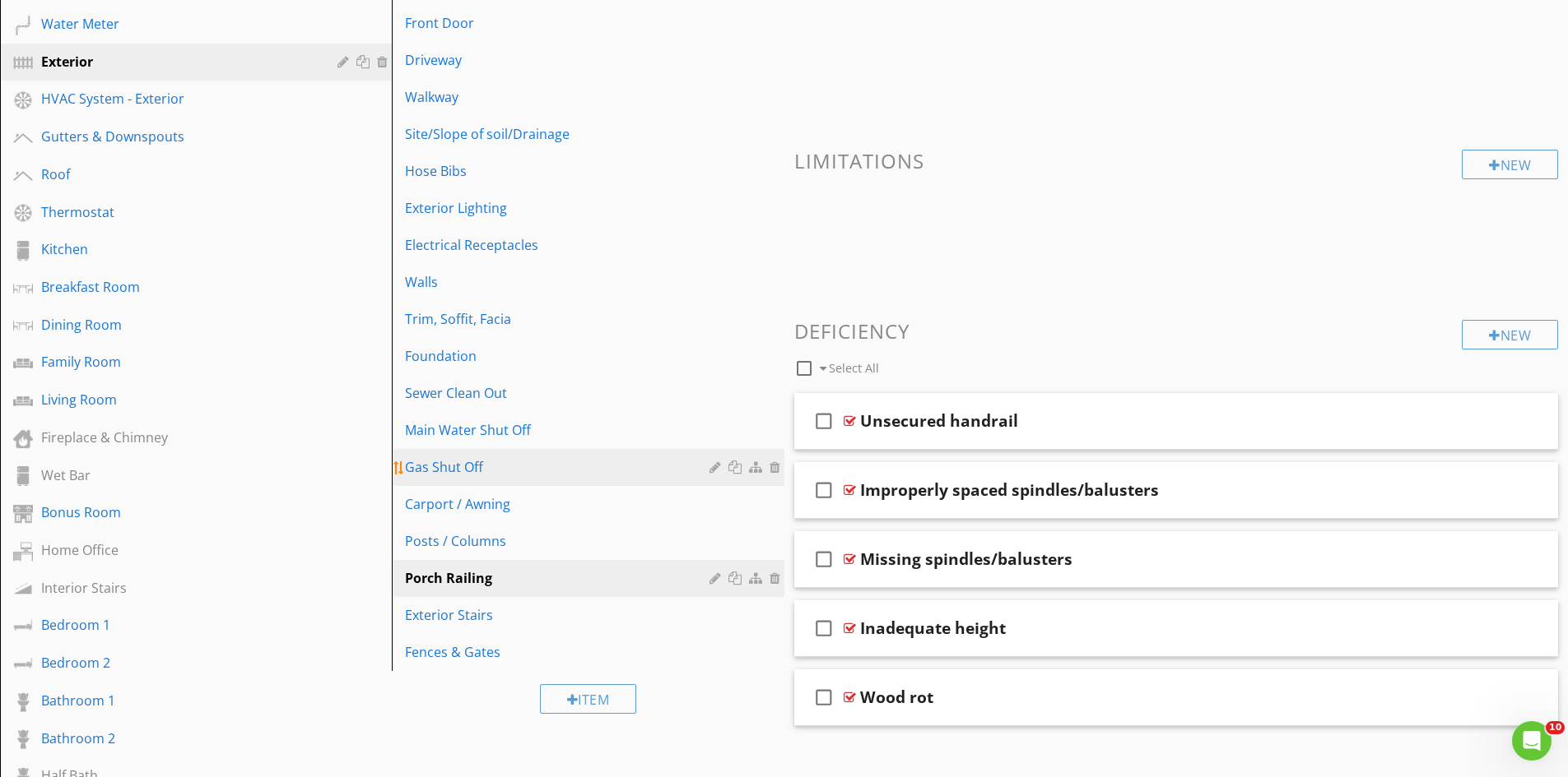
scroll to position [0, 0]
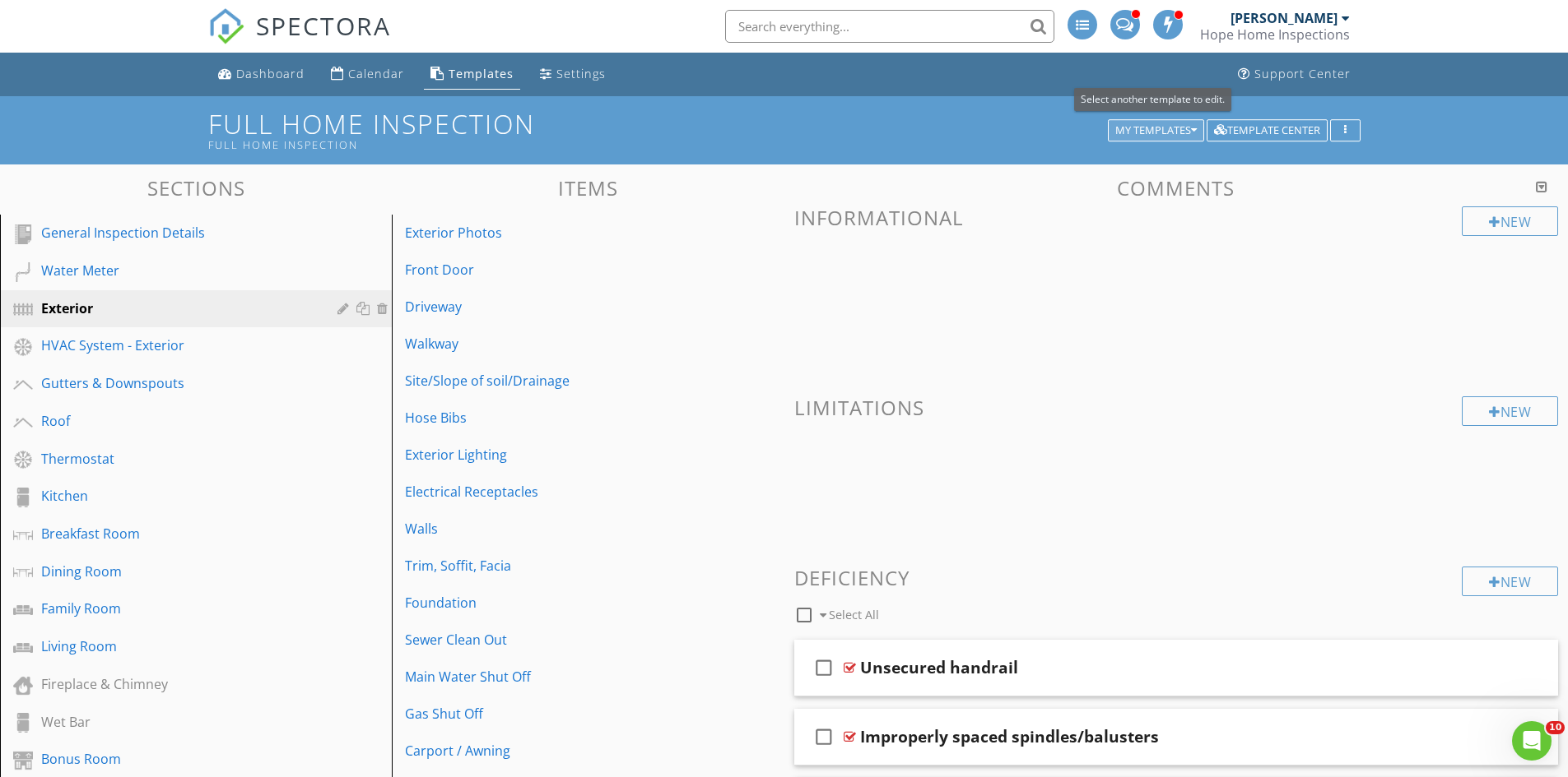
click at [1179, 134] on div "My Templates" at bounding box center [1156, 130] width 81 height 11
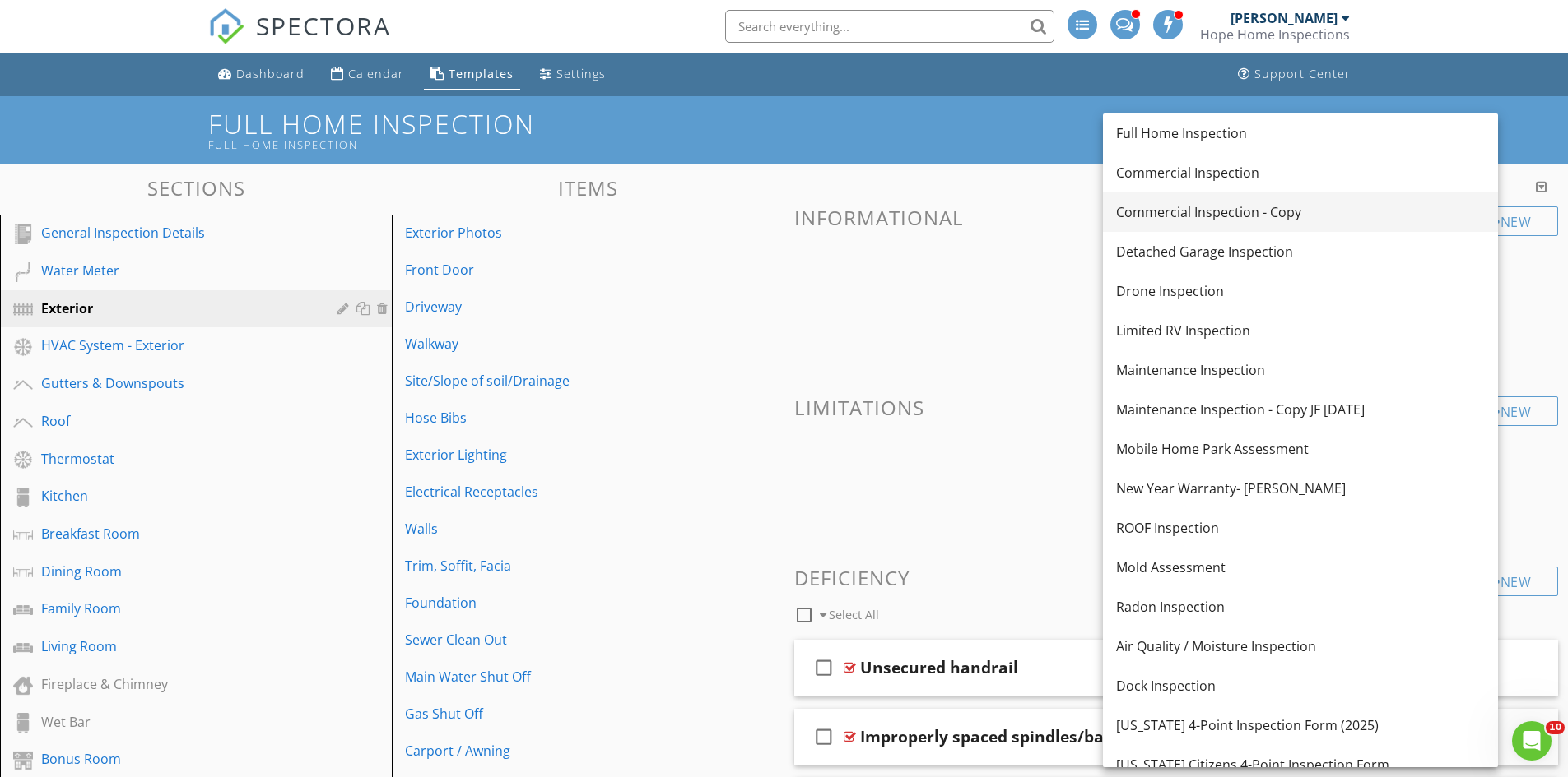
click at [1206, 211] on div "Commercial Inspection - Copy" at bounding box center [1300, 212] width 369 height 20
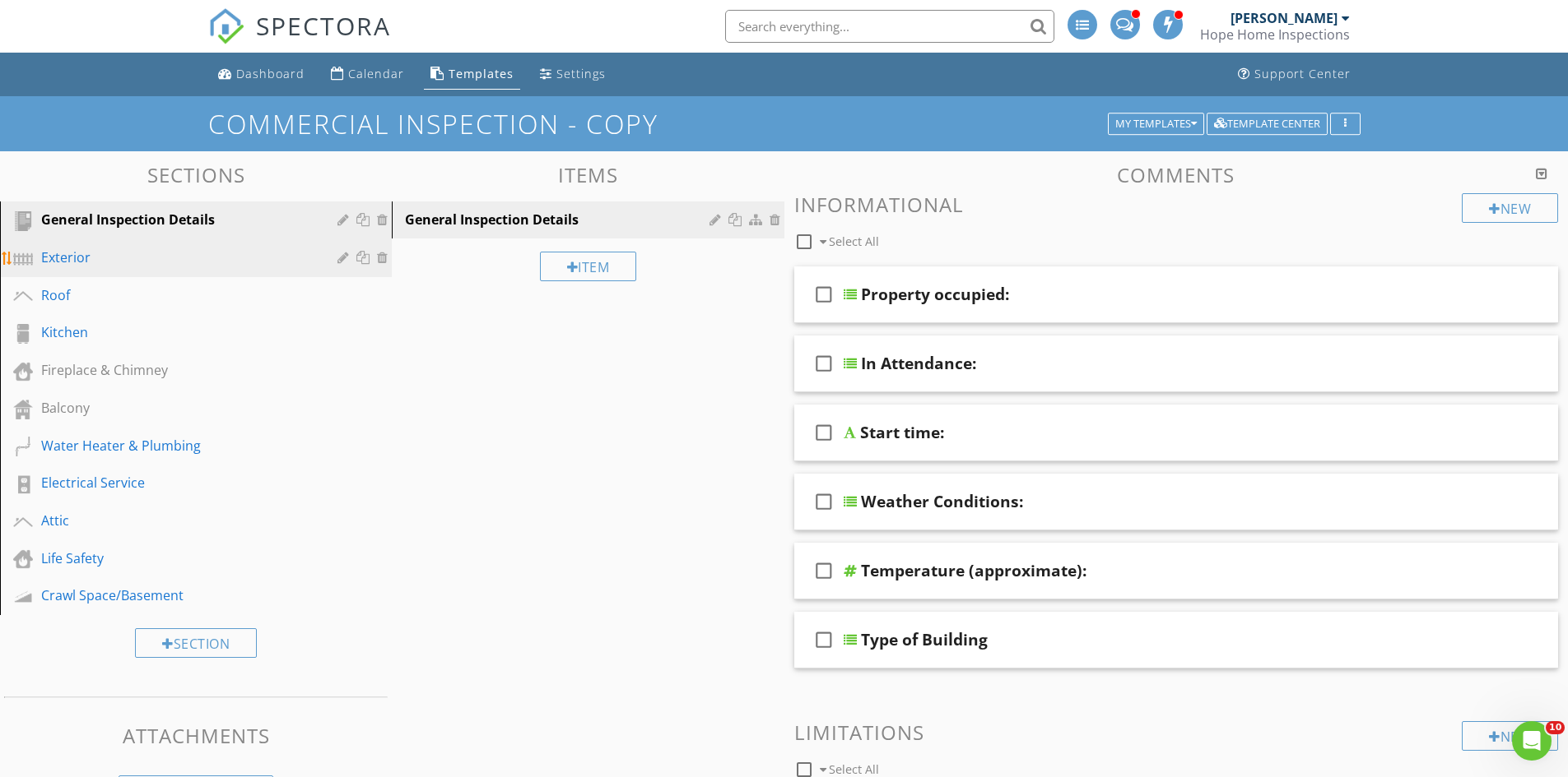
click at [159, 263] on div "Exterior" at bounding box center [178, 257] width 272 height 20
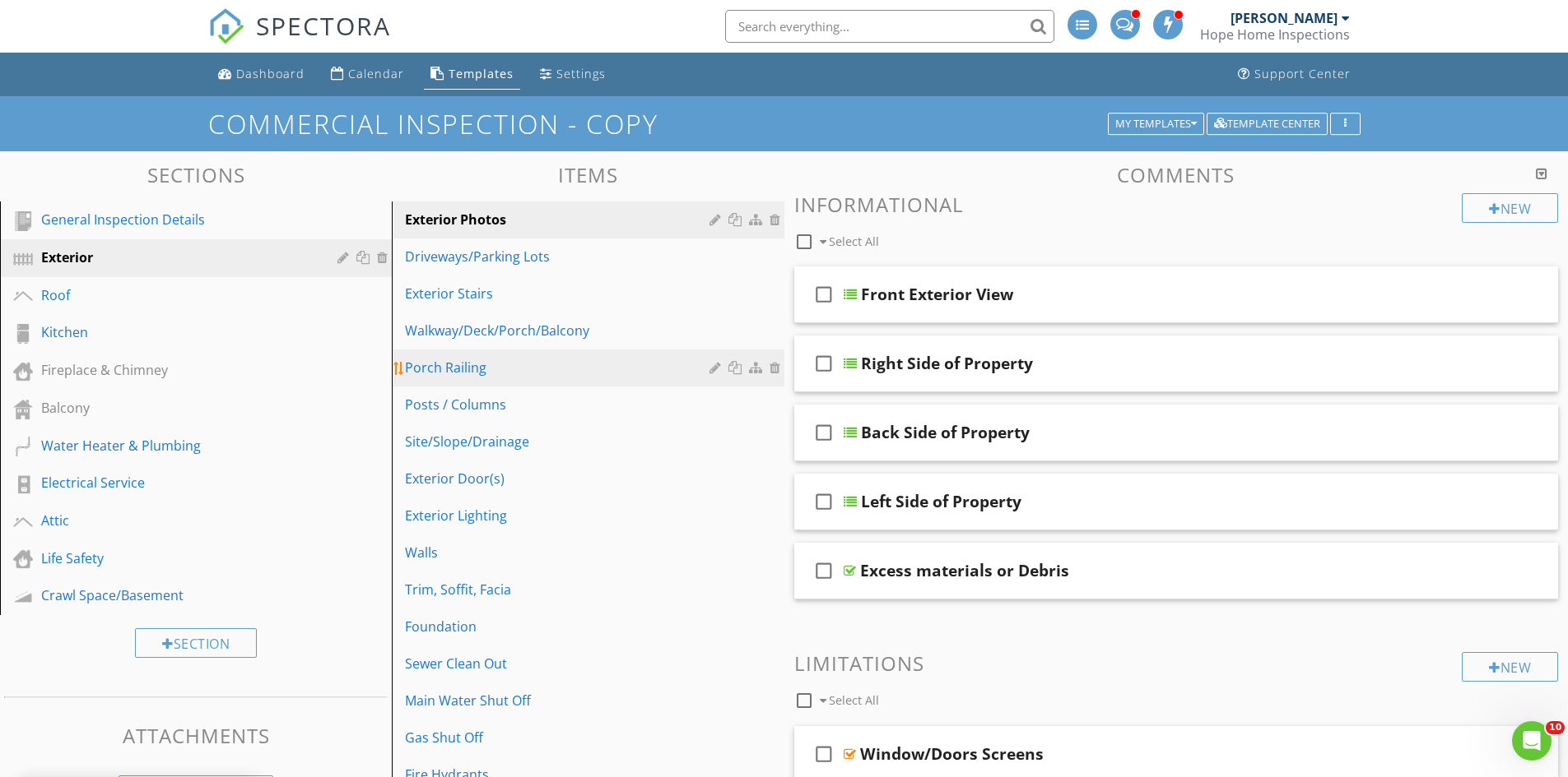
click at [713, 368] on div at bounding box center [717, 368] width 16 height 13
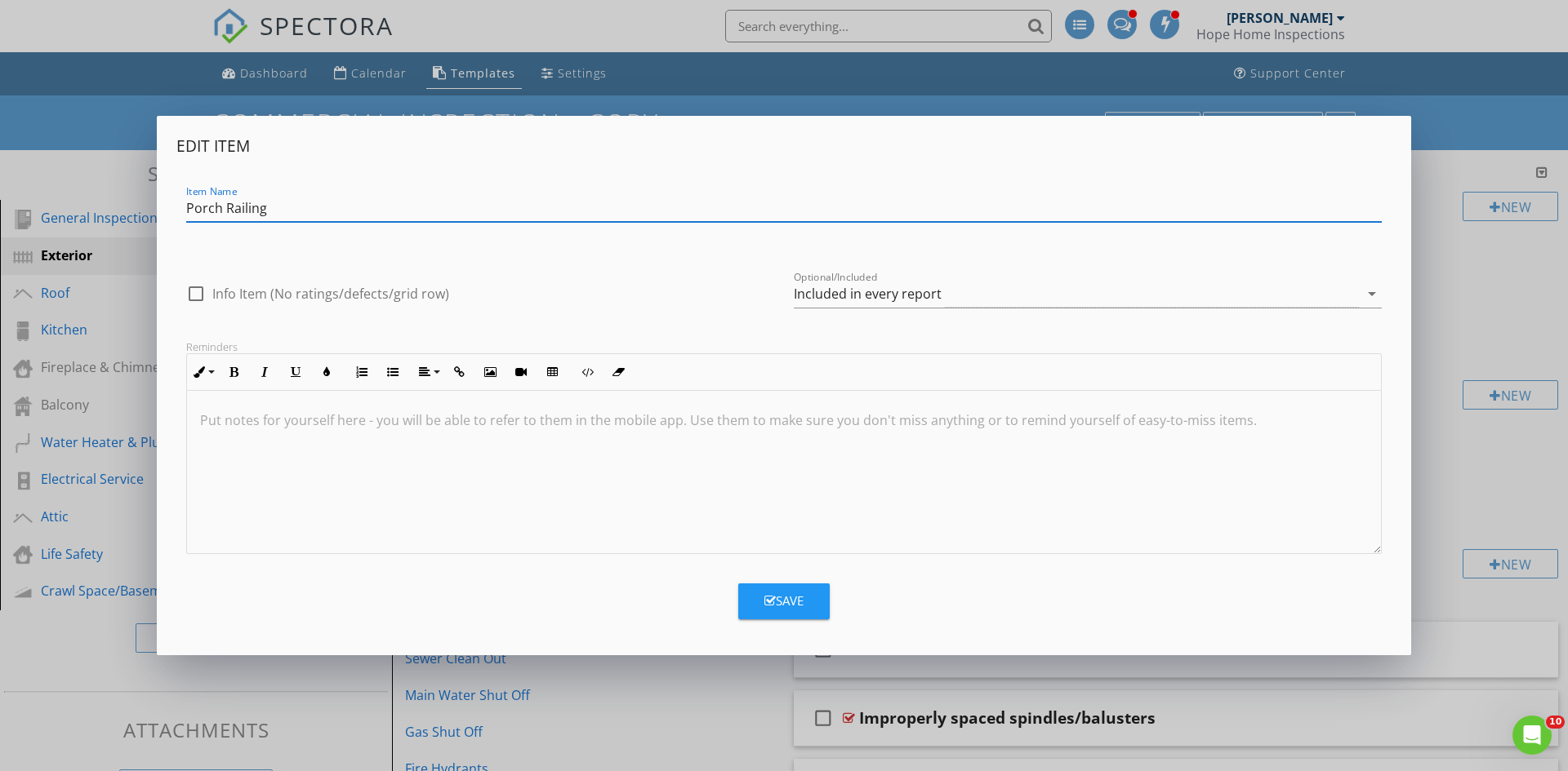
click at [218, 207] on input "Porch Railing" at bounding box center [784, 208] width 1195 height 27
click at [379, 209] on input "Deck/Porch/Balcony Railing" at bounding box center [784, 208] width 1195 height 27
type input "Deck/Porch/Balcony Railing(s)"
click at [784, 605] on div "Save" at bounding box center [784, 601] width 39 height 19
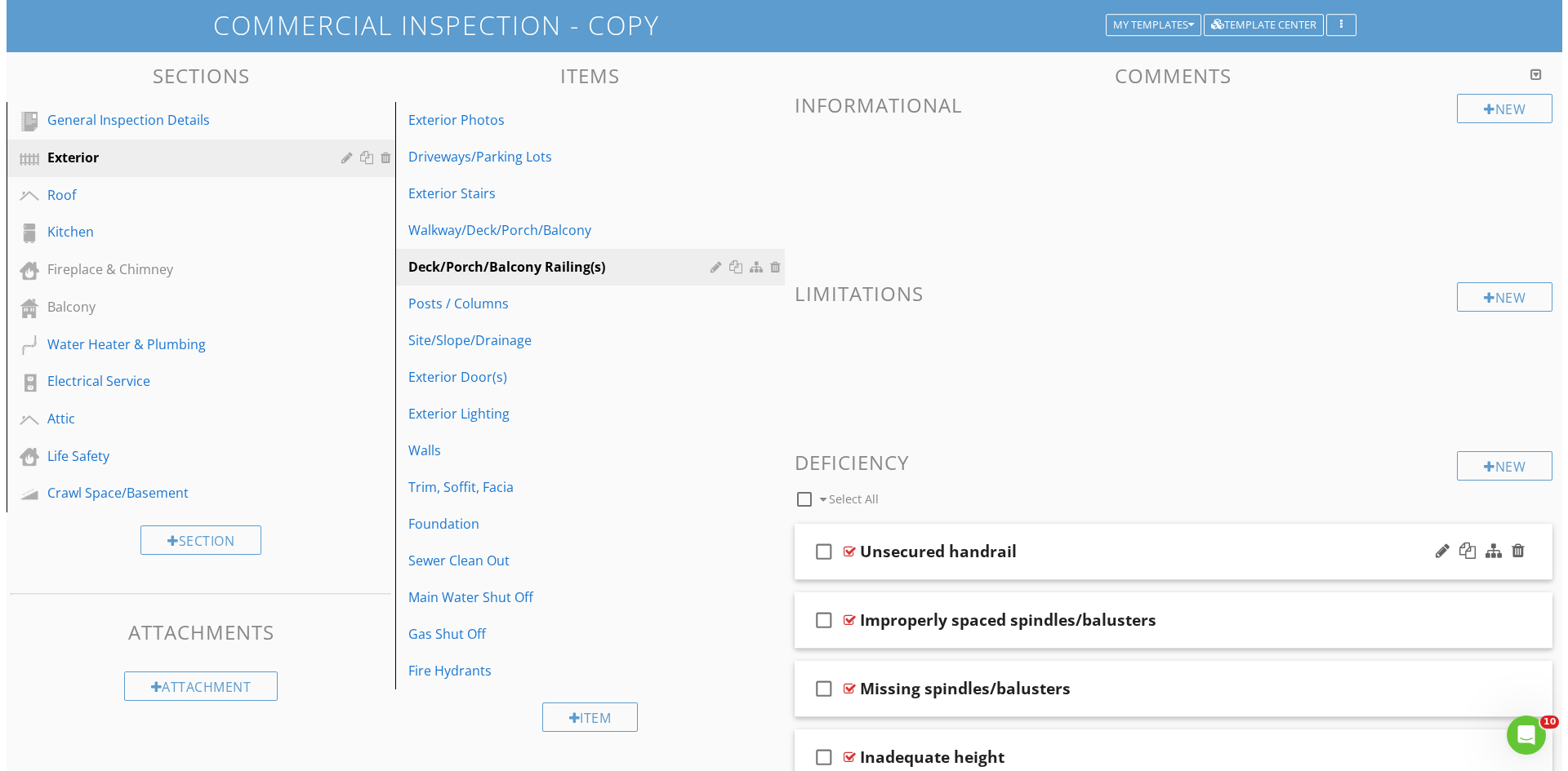
scroll to position [86, 0]
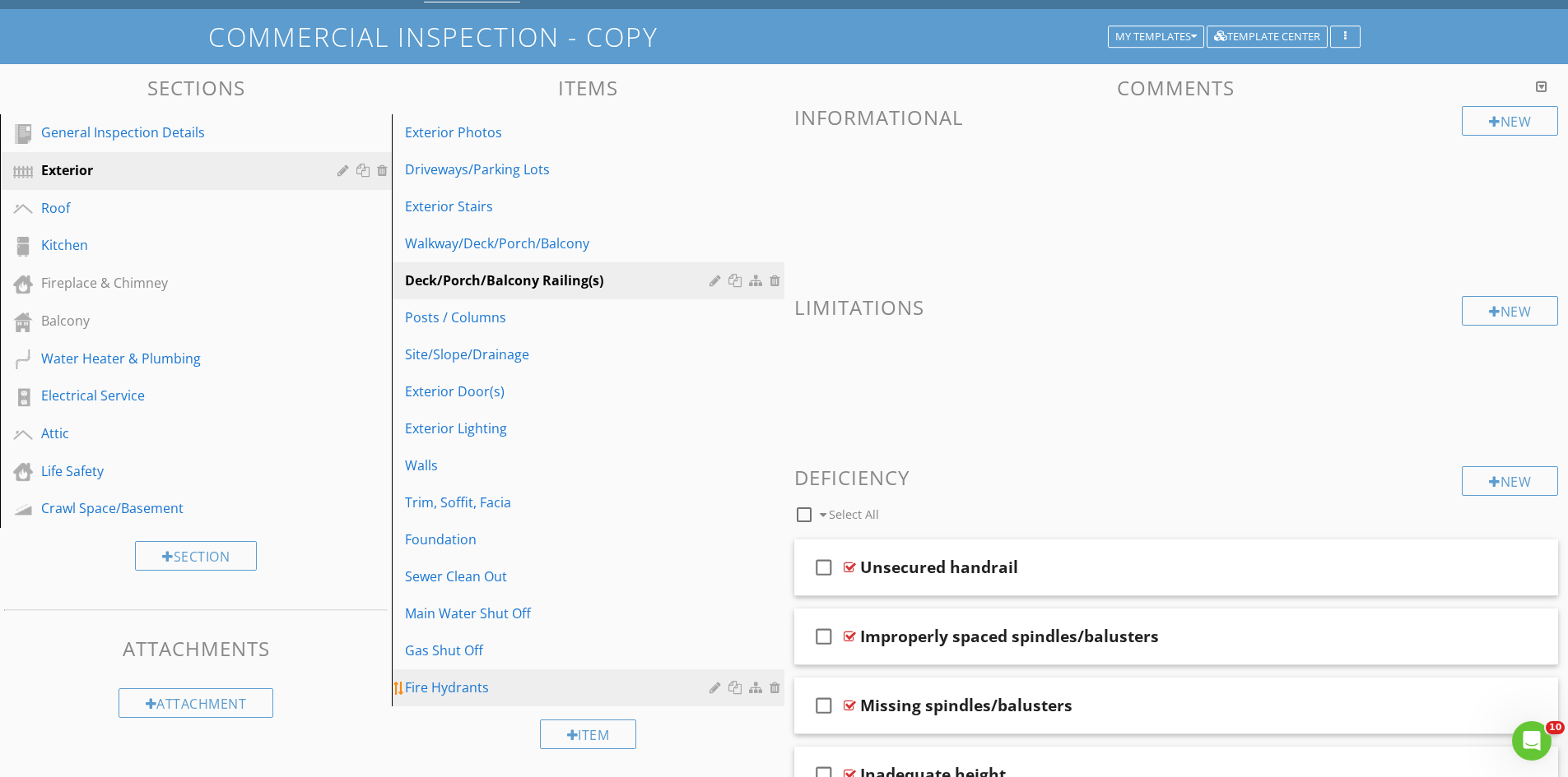
click at [538, 690] on div "Fire Hydrants" at bounding box center [559, 687] width 308 height 20
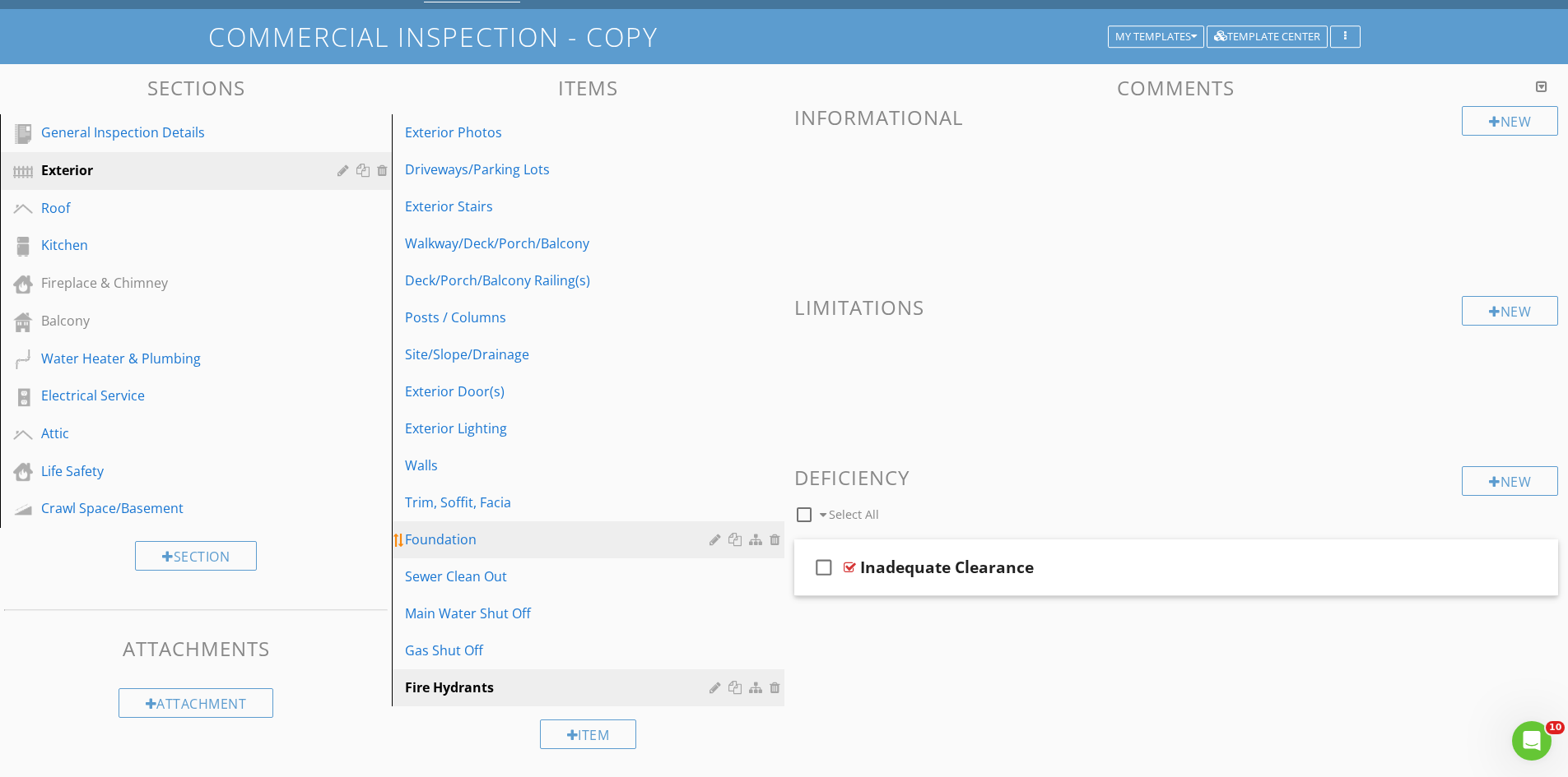
click at [733, 537] on div at bounding box center [737, 540] width 17 height 13
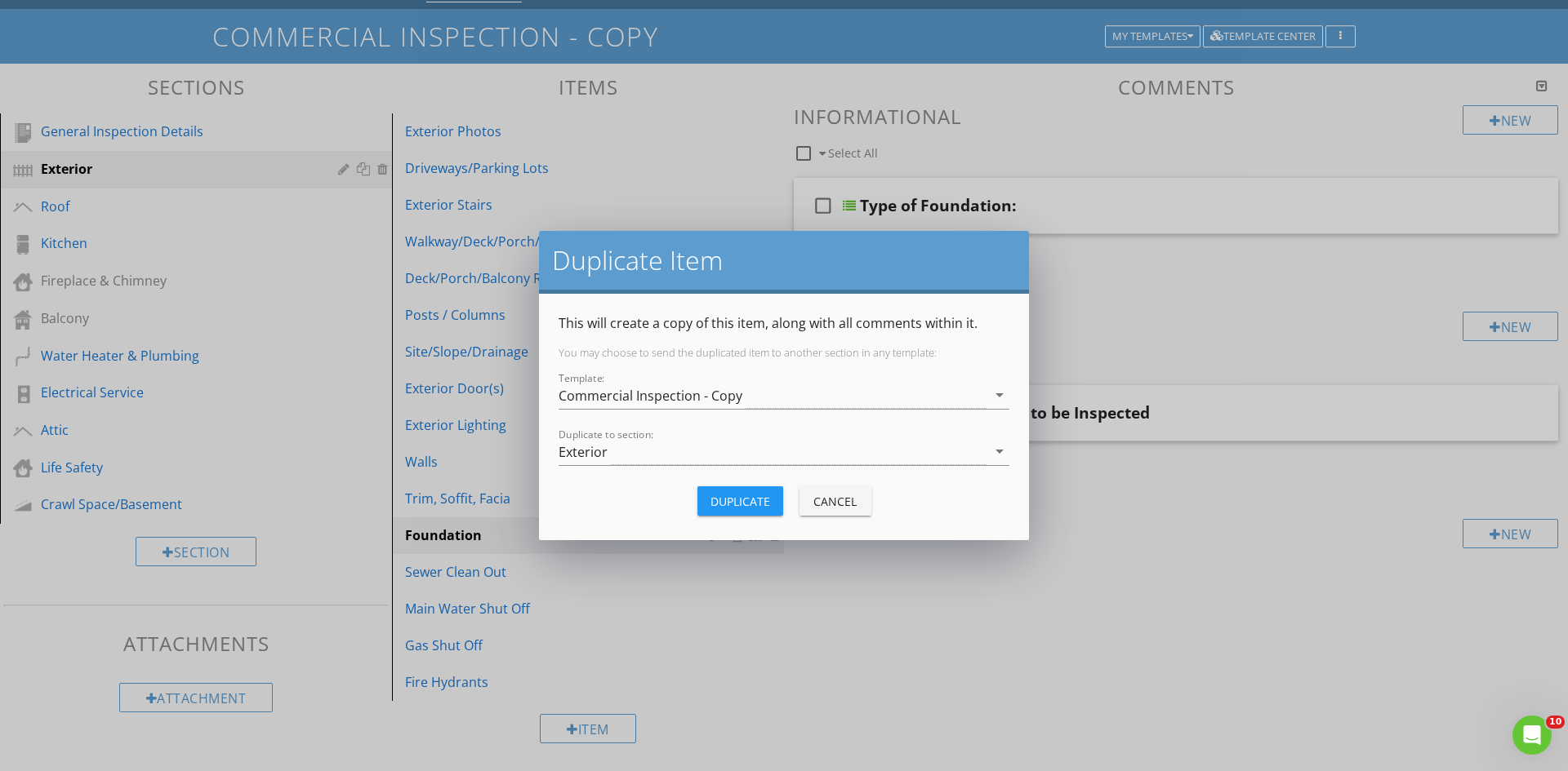
click at [630, 467] on div "Duplicate to section: Exterior arrow_drop_down" at bounding box center [784, 460] width 450 height 43
click at [630, 456] on div "Exterior" at bounding box center [772, 451] width 428 height 27
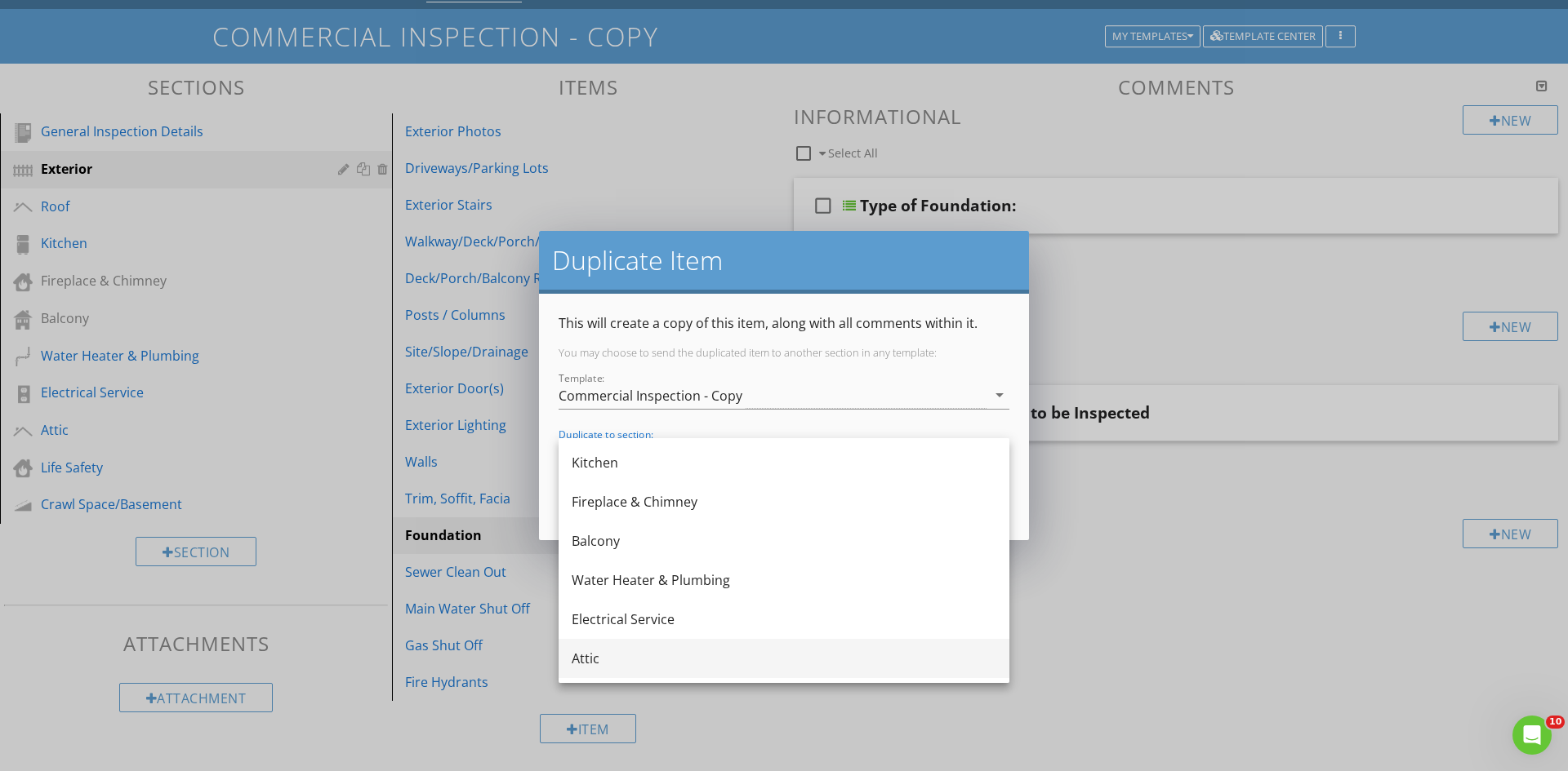
scroll to position [186, 0]
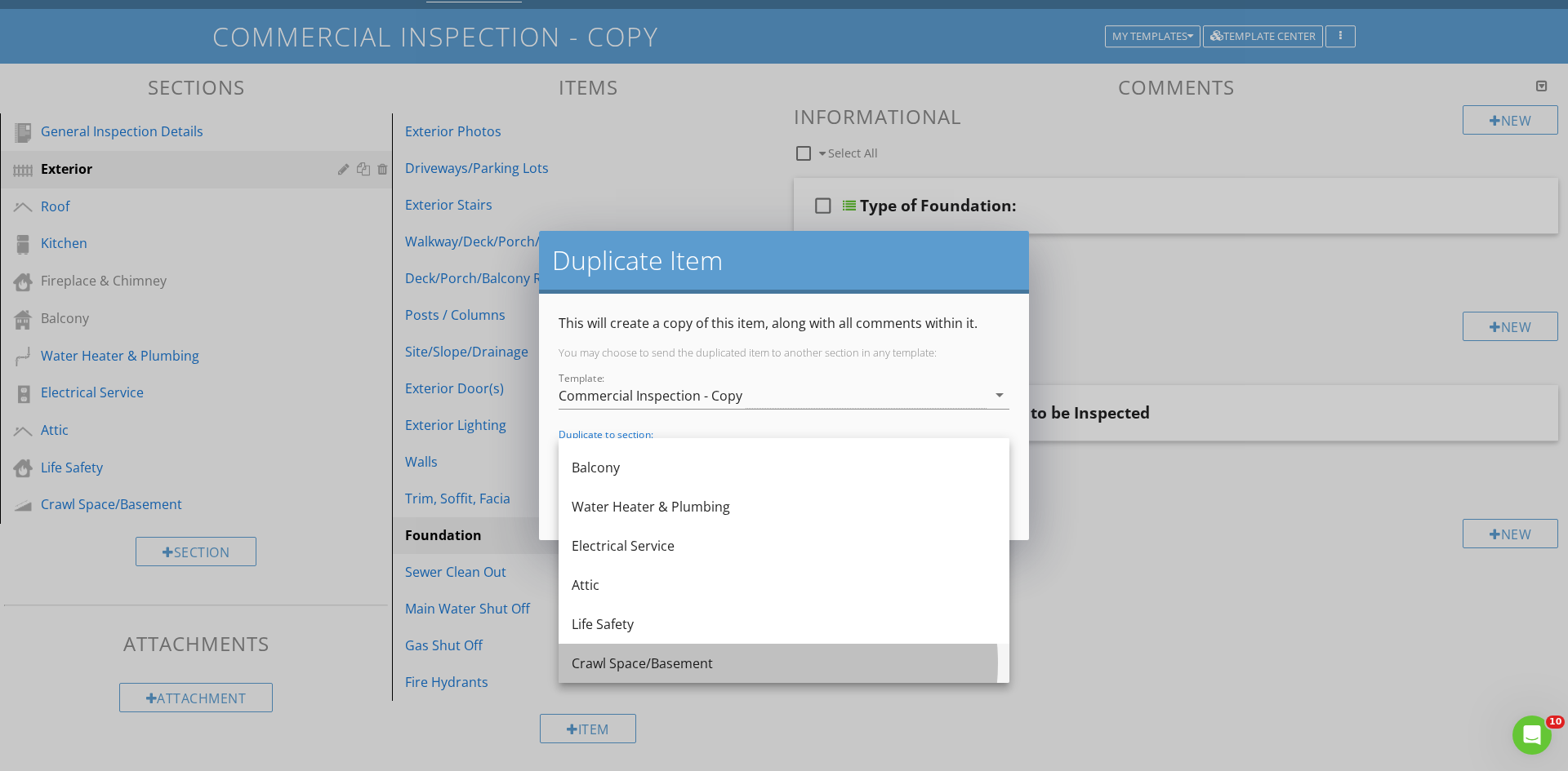
click at [666, 656] on div "Crawl Space/Basement" at bounding box center [784, 663] width 425 height 20
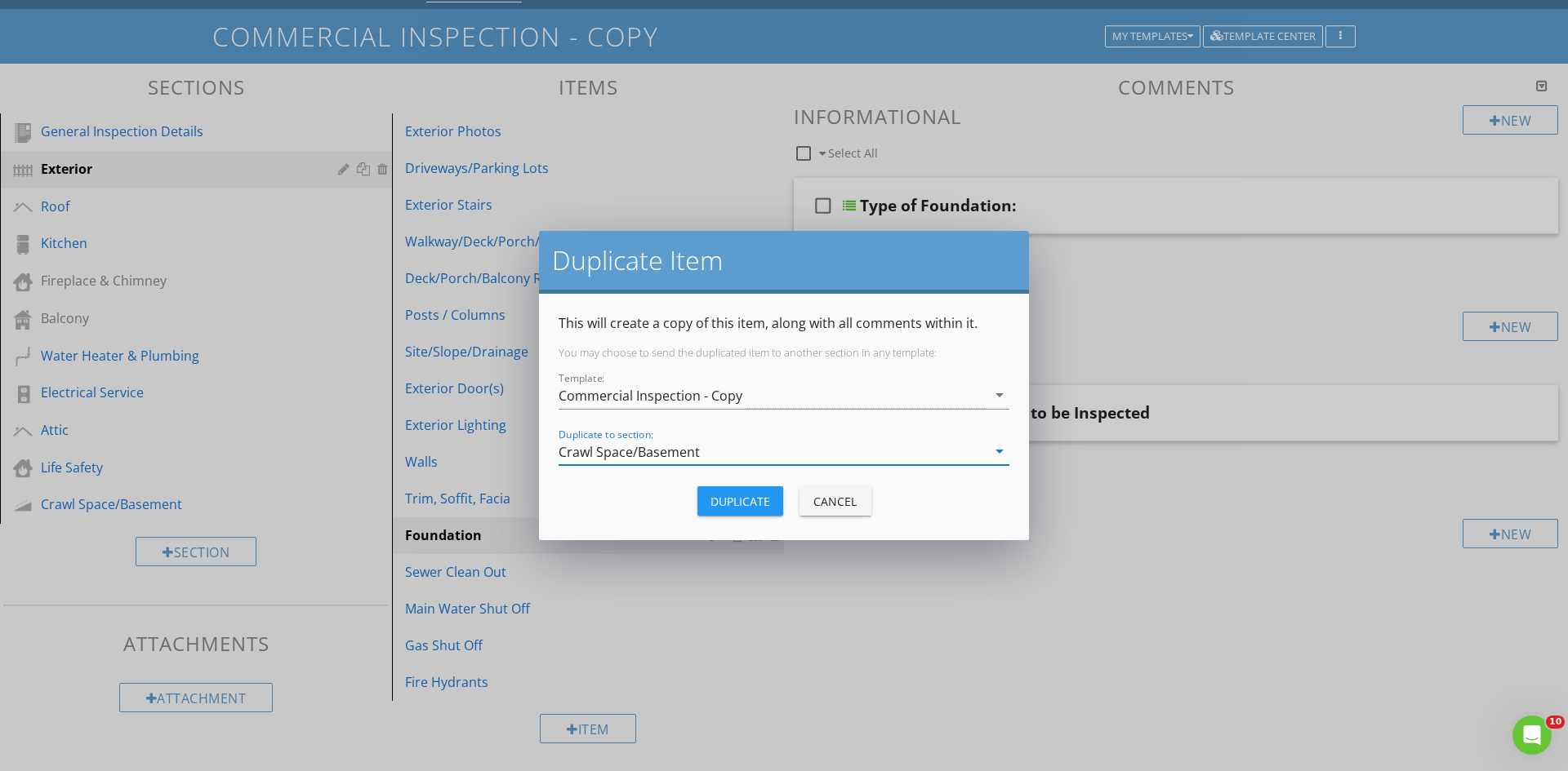
click at [734, 500] on div "Duplicate" at bounding box center [740, 502] width 60 height 17
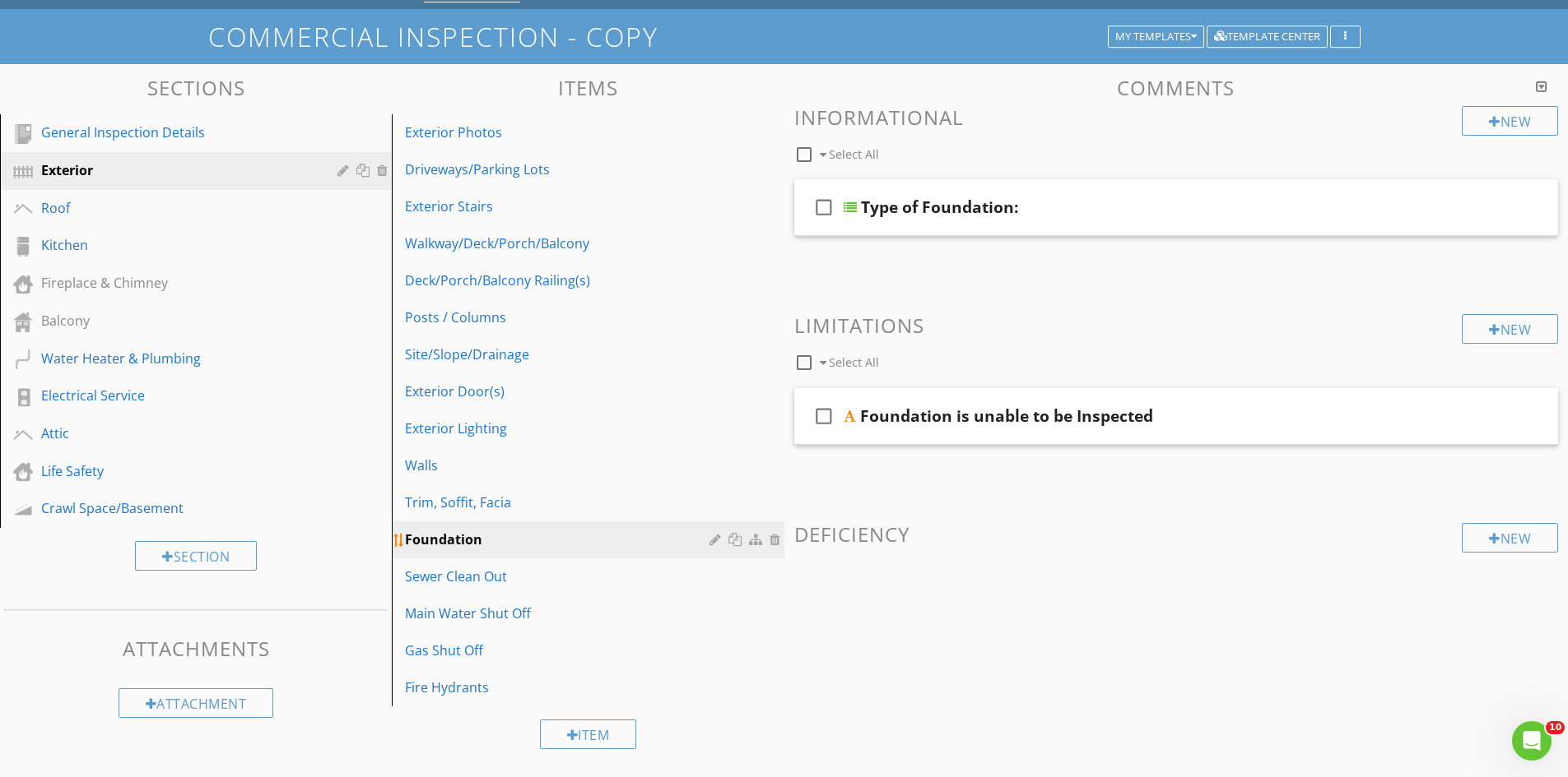
click at [776, 542] on div at bounding box center [777, 540] width 15 height 13
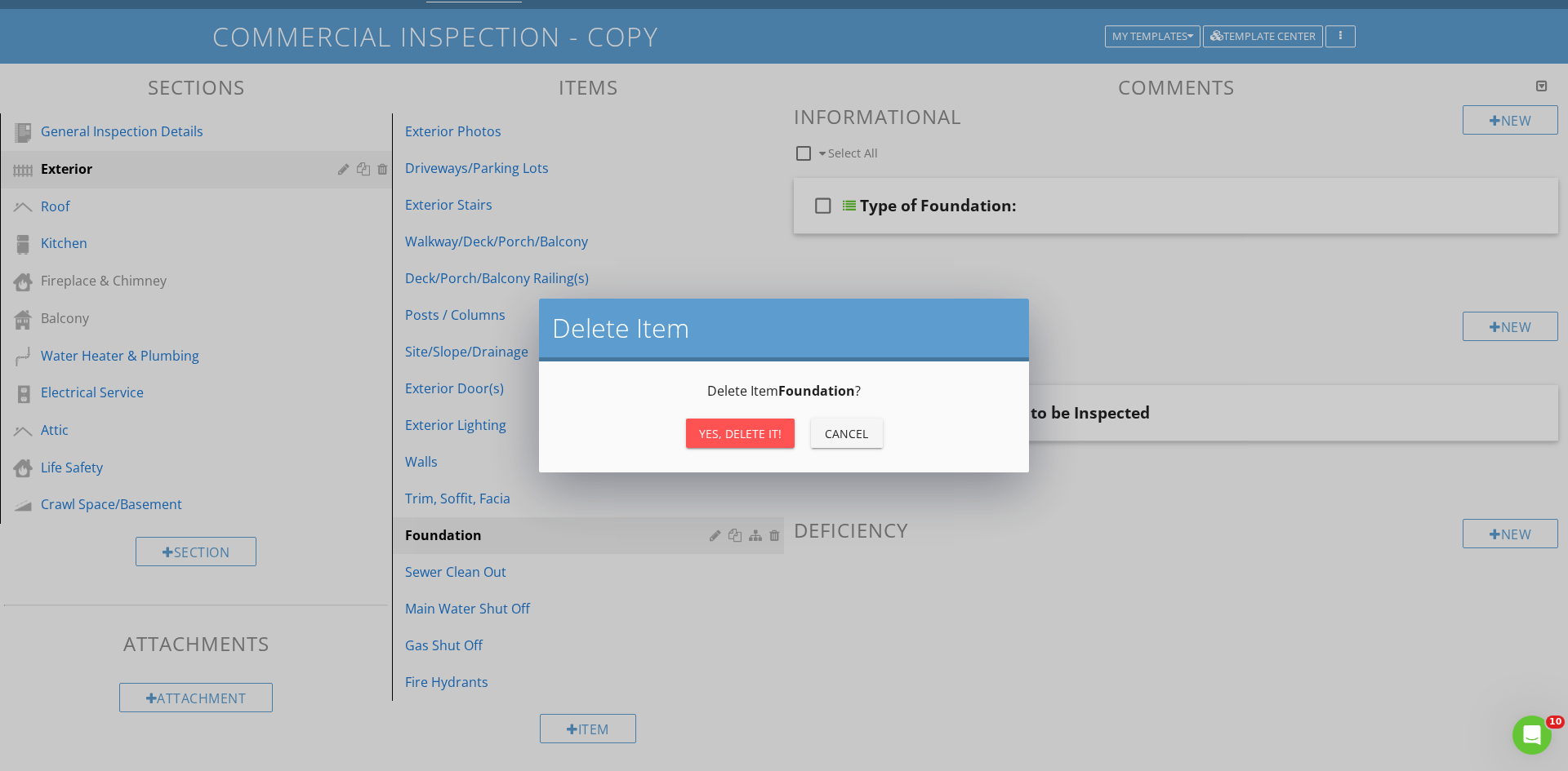
click at [754, 425] on div "Yes, Delete it!" at bounding box center [740, 433] width 83 height 17
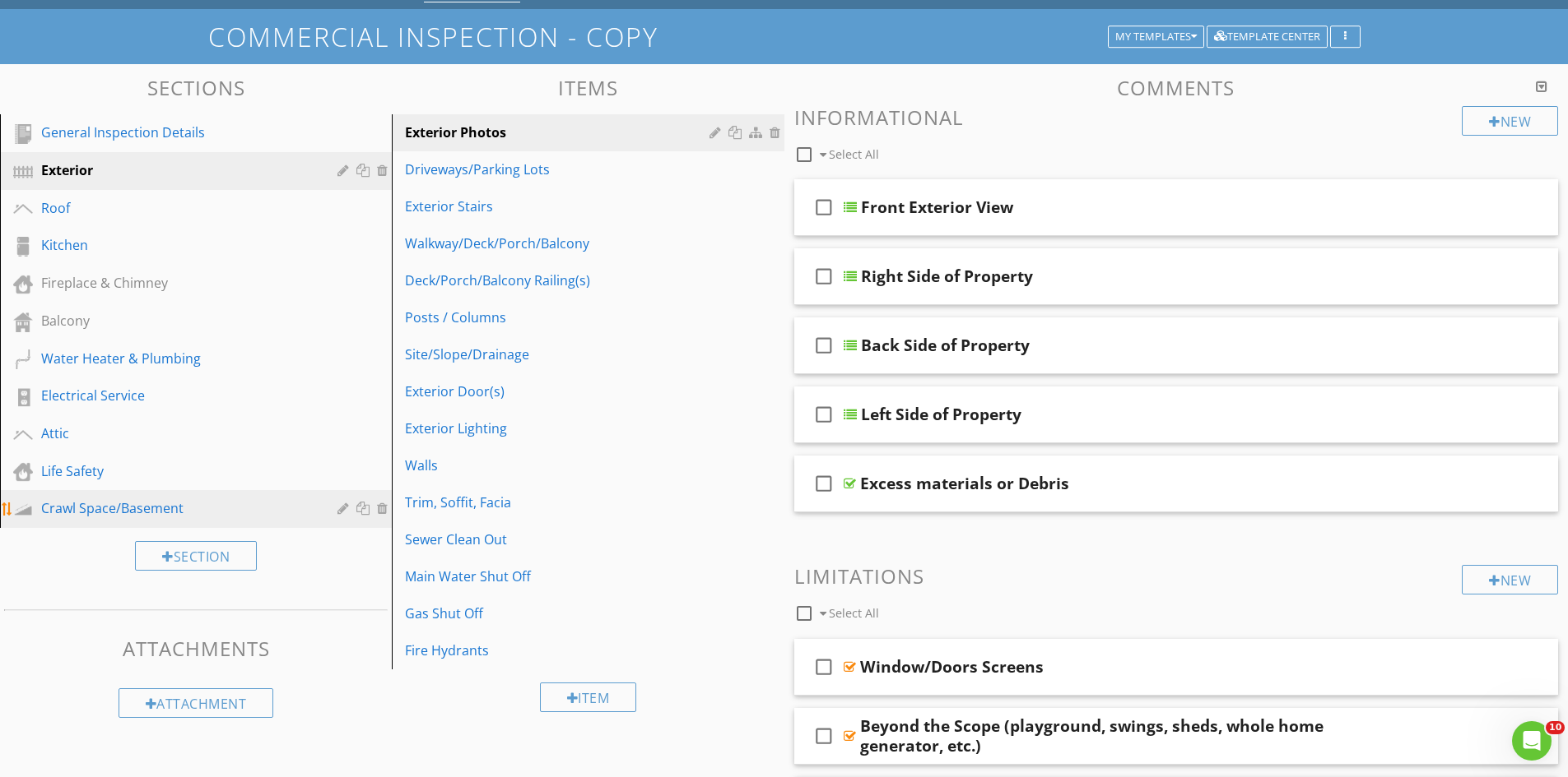
click at [203, 516] on div "Crawl Space/Basement" at bounding box center [178, 508] width 272 height 20
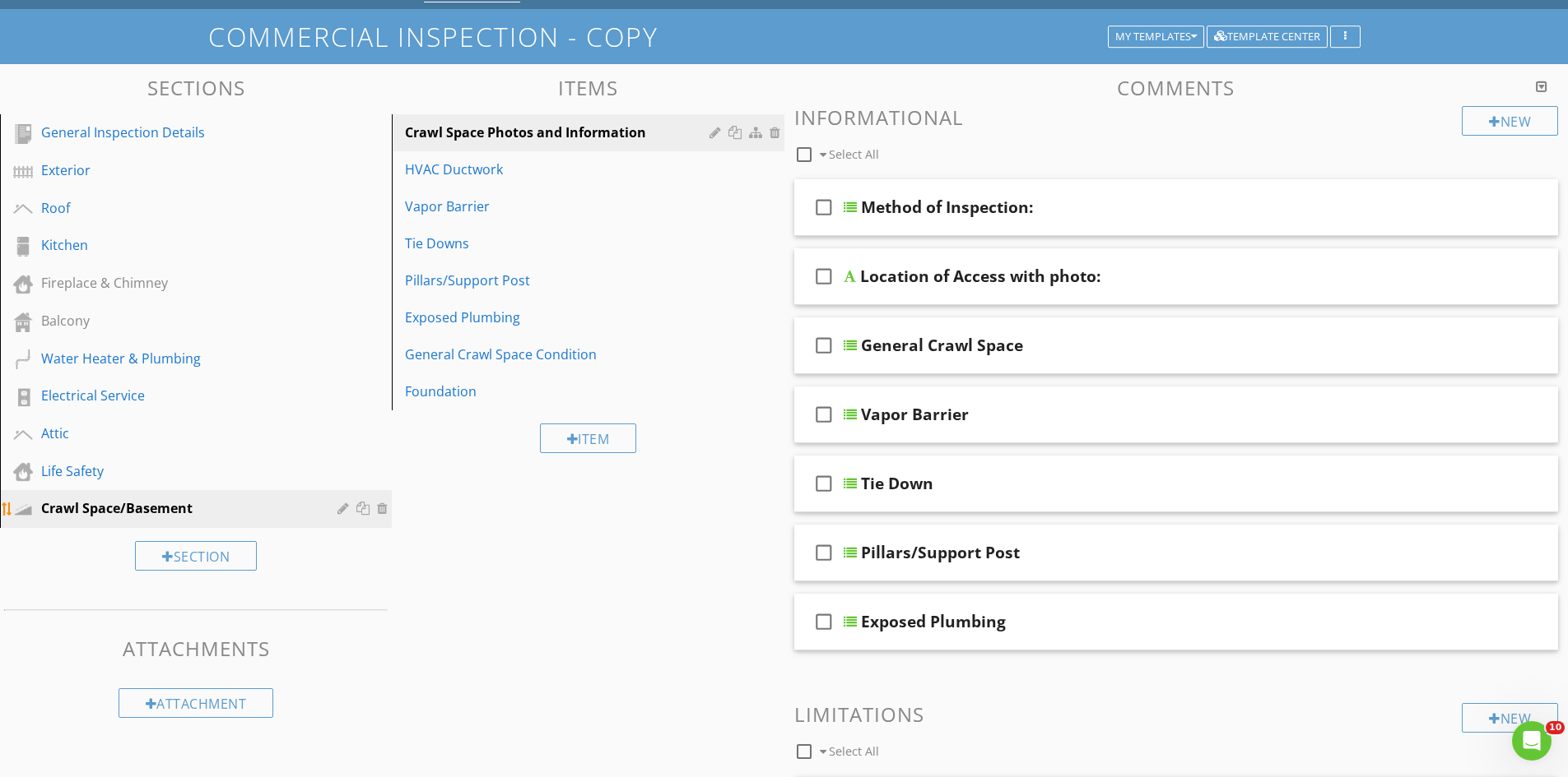
click at [341, 510] on div at bounding box center [345, 509] width 16 height 13
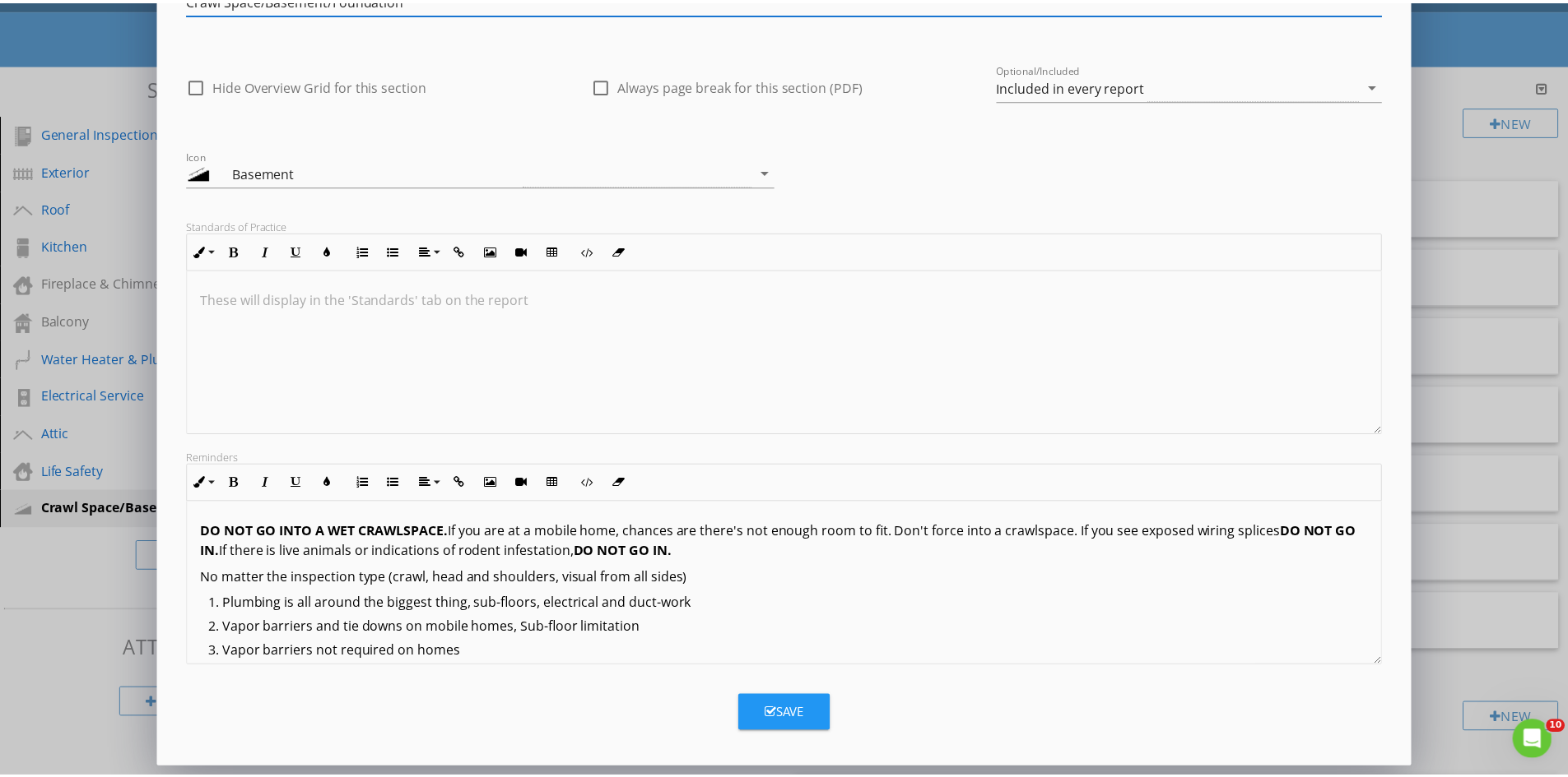
scroll to position [94, 0]
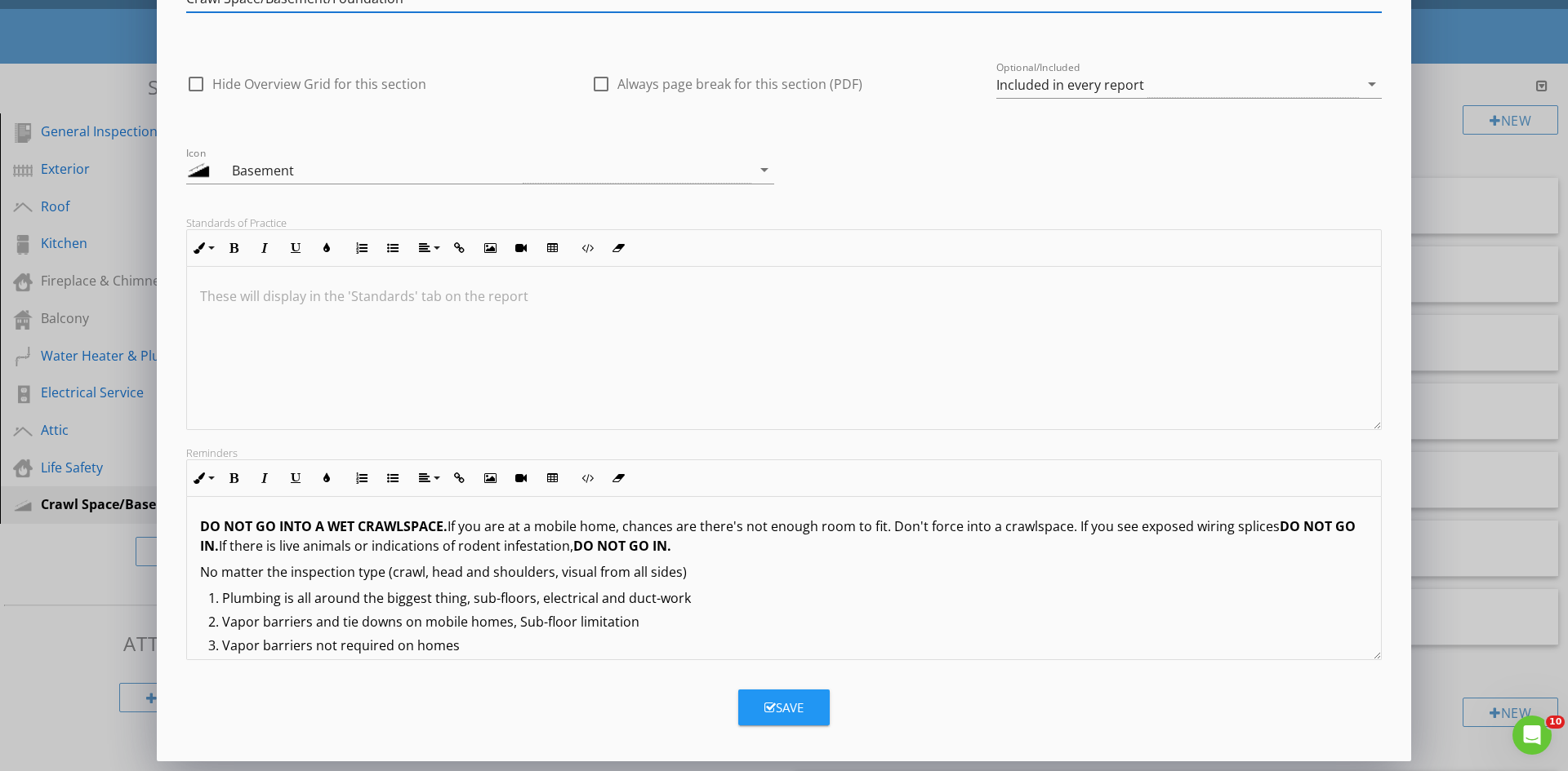
type input "Crawl Space/Basement/Foundation"
click at [783, 700] on div "Save" at bounding box center [784, 708] width 39 height 19
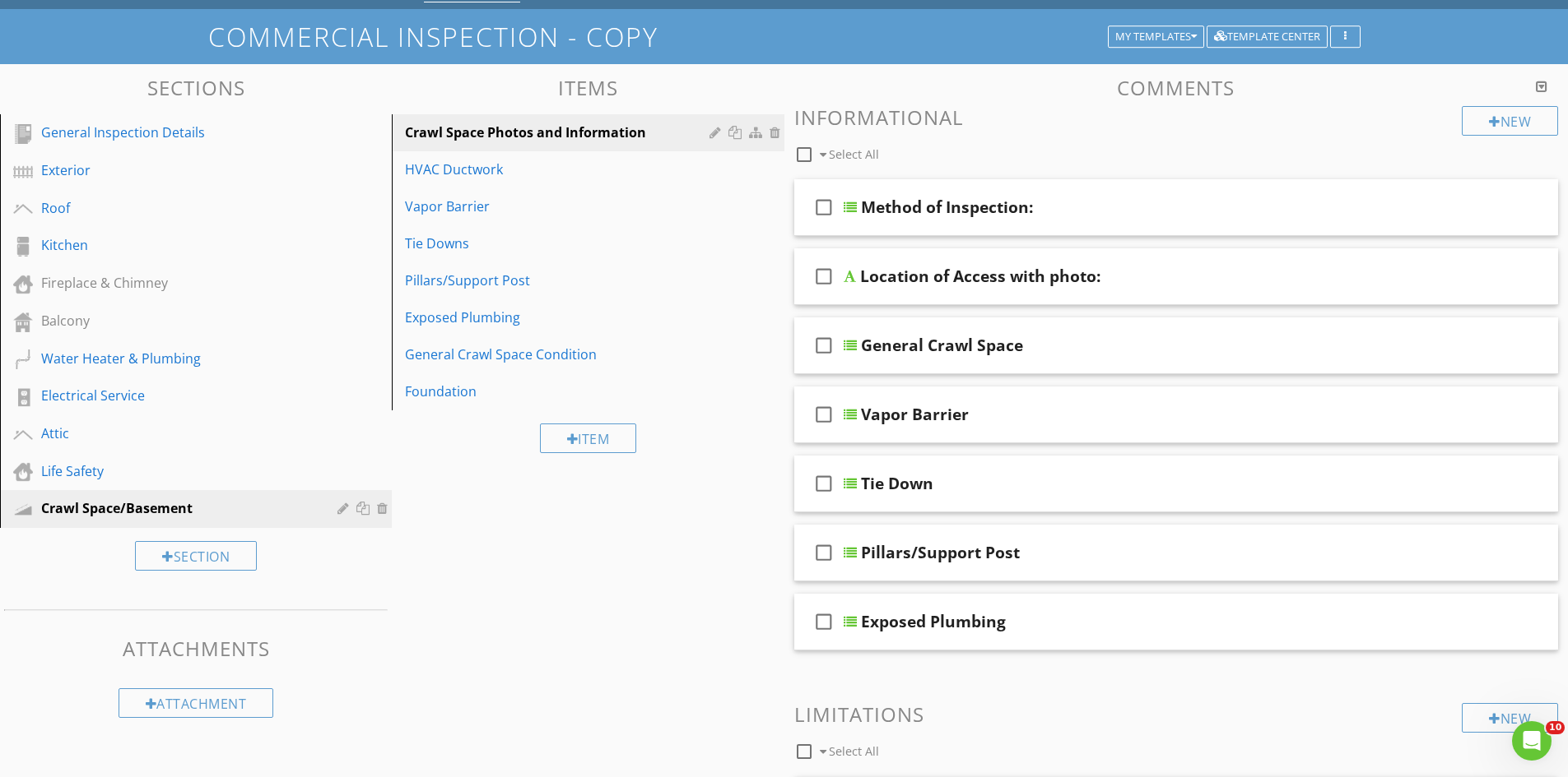
scroll to position [0, 0]
click at [516, 394] on div "Foundation" at bounding box center [559, 391] width 308 height 20
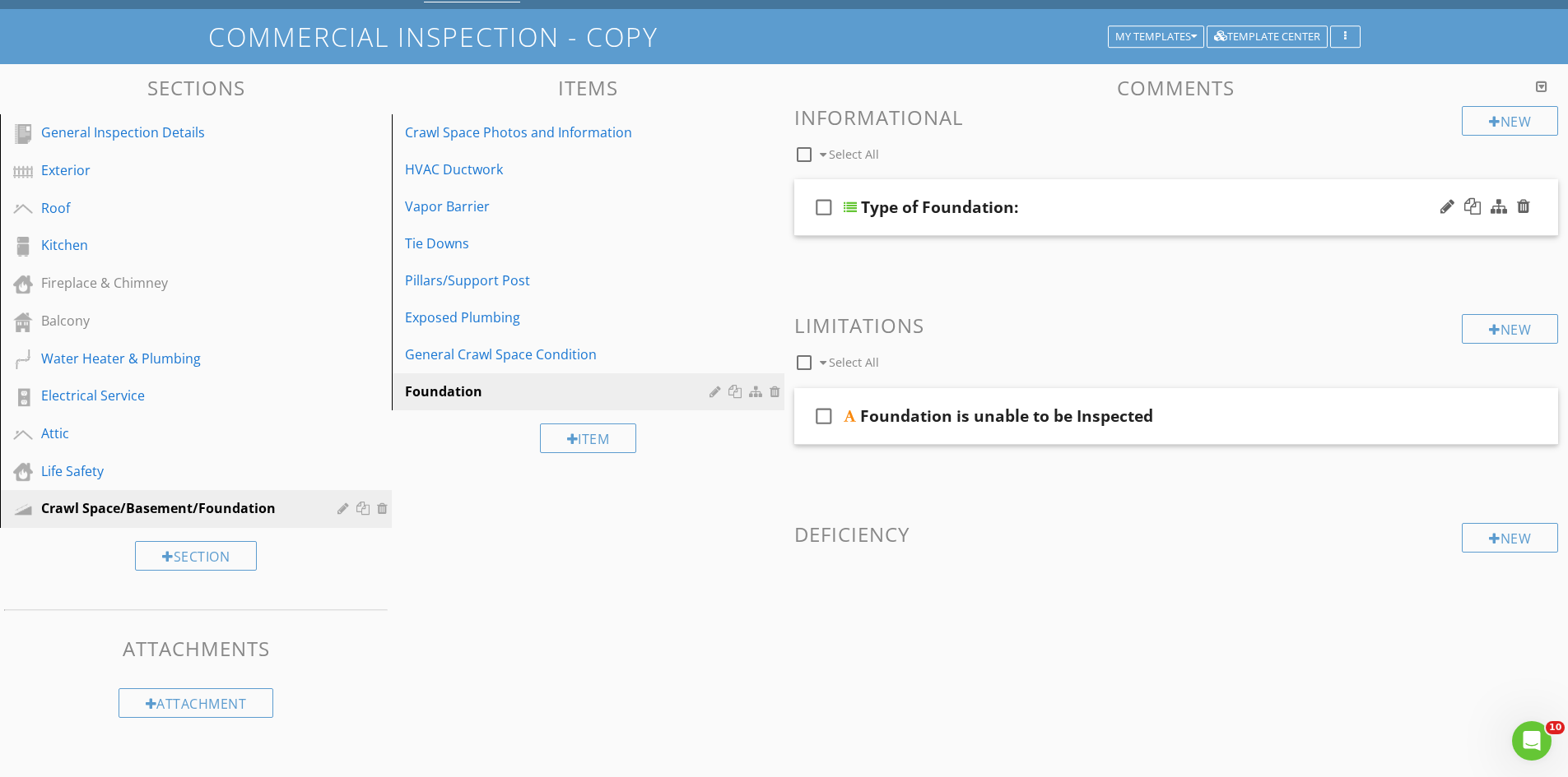
click at [1065, 223] on div "check_box_outline_blank Type of Foundation:" at bounding box center [1176, 208] width 764 height 57
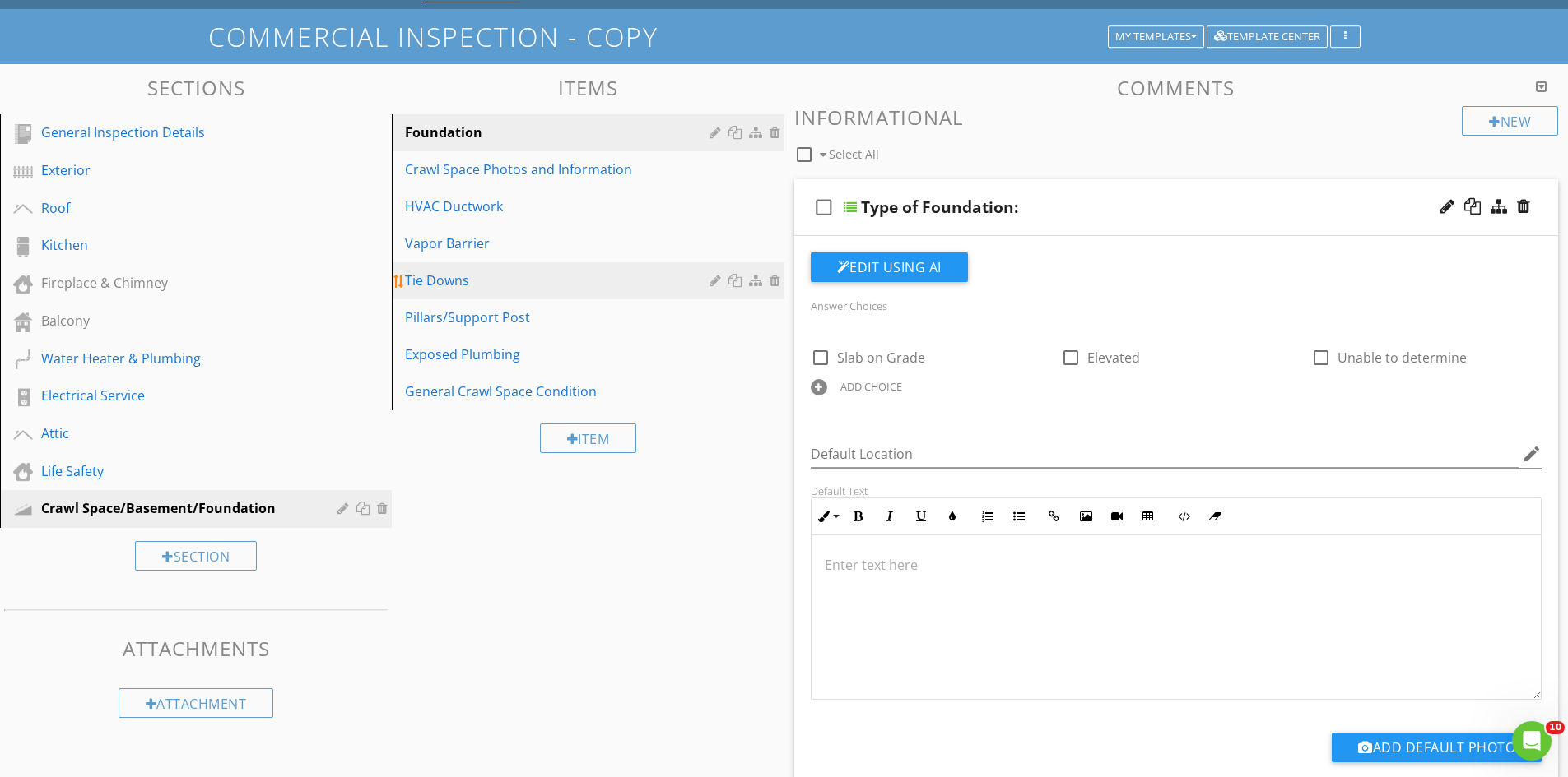
click at [776, 281] on div at bounding box center [777, 281] width 15 height 13
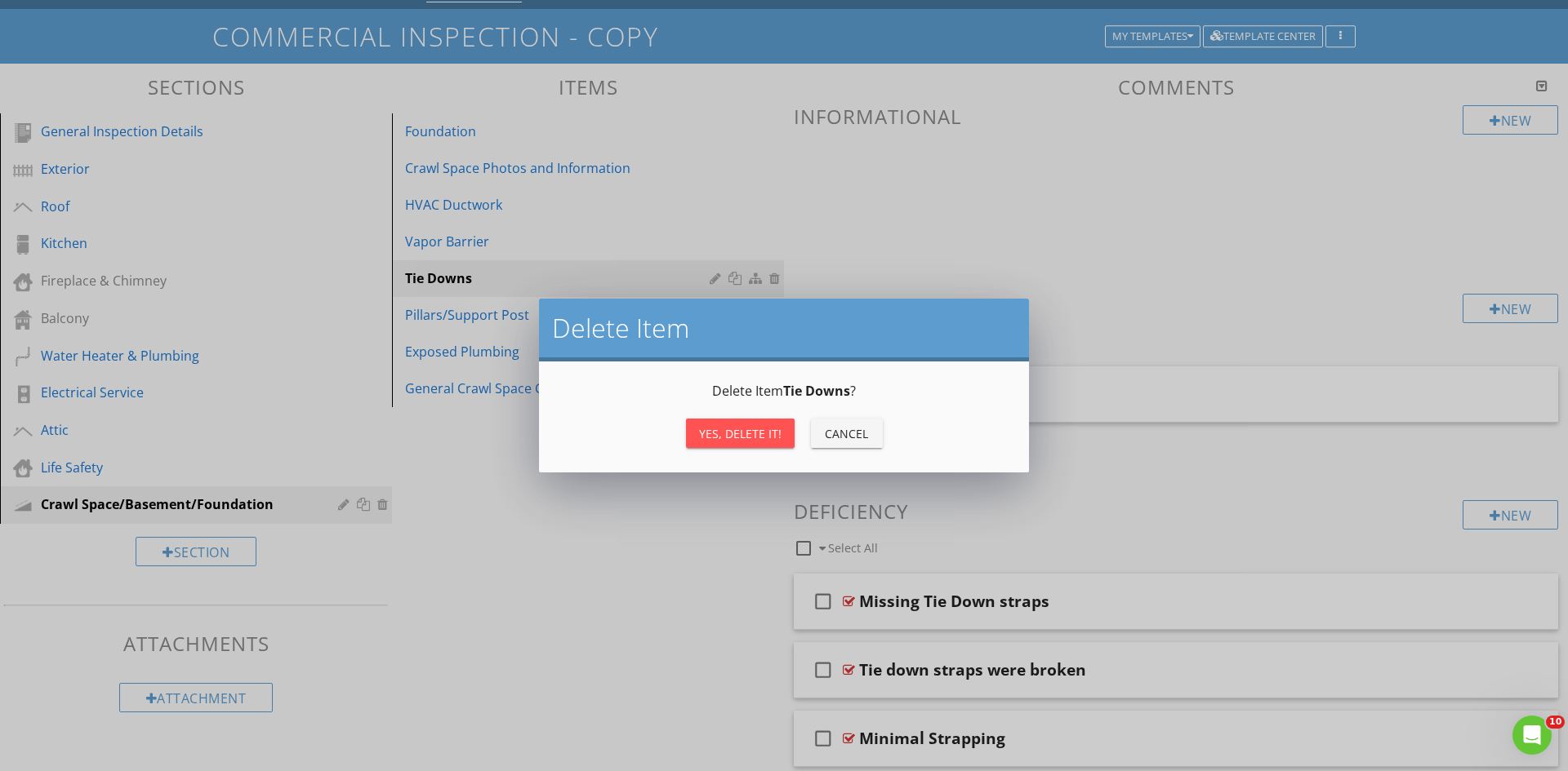
click at [736, 428] on div "Yes, Delete it!" at bounding box center [740, 433] width 83 height 17
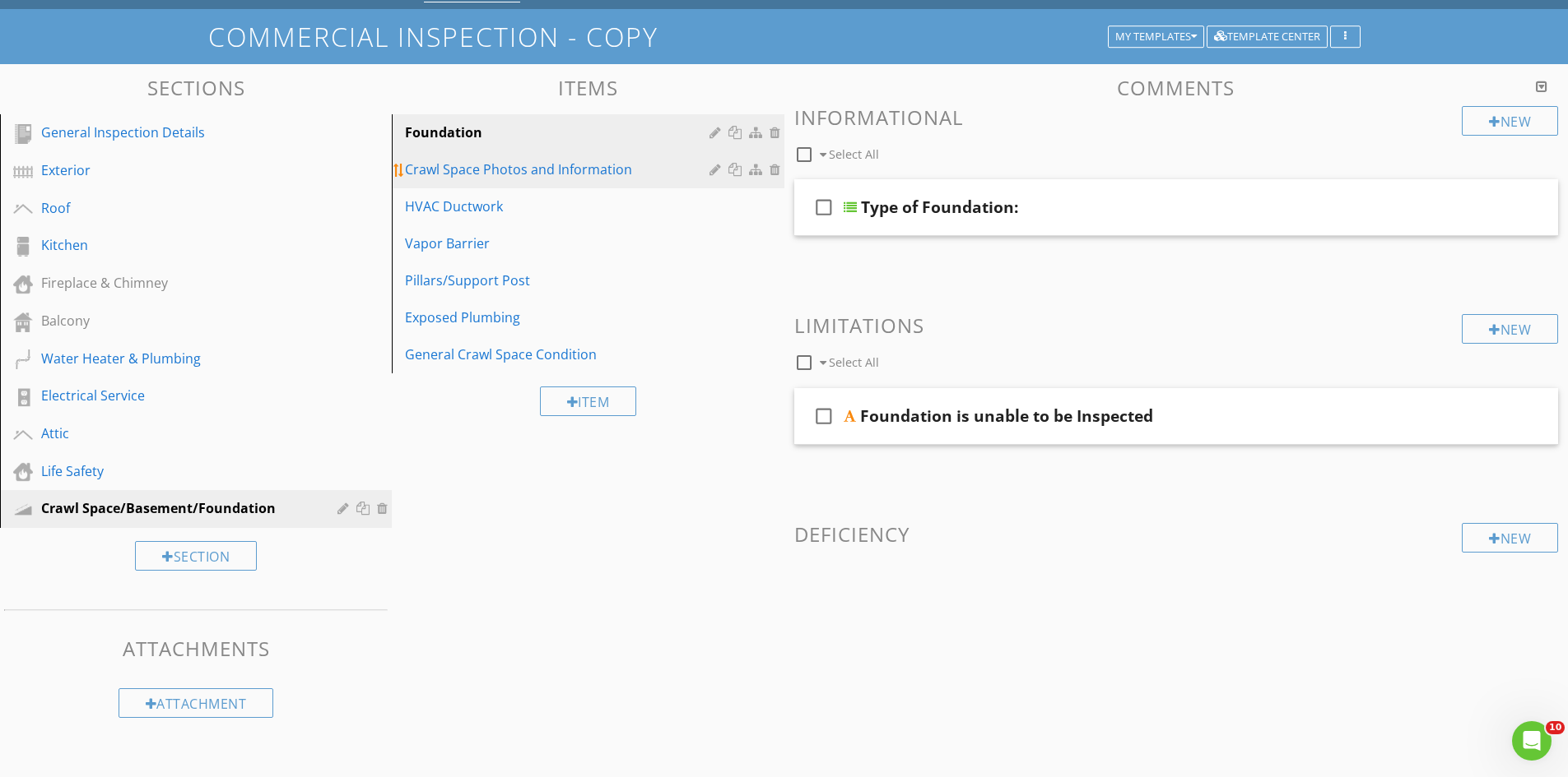
click at [618, 164] on div "Crawl Space Photos and Information" at bounding box center [559, 169] width 308 height 20
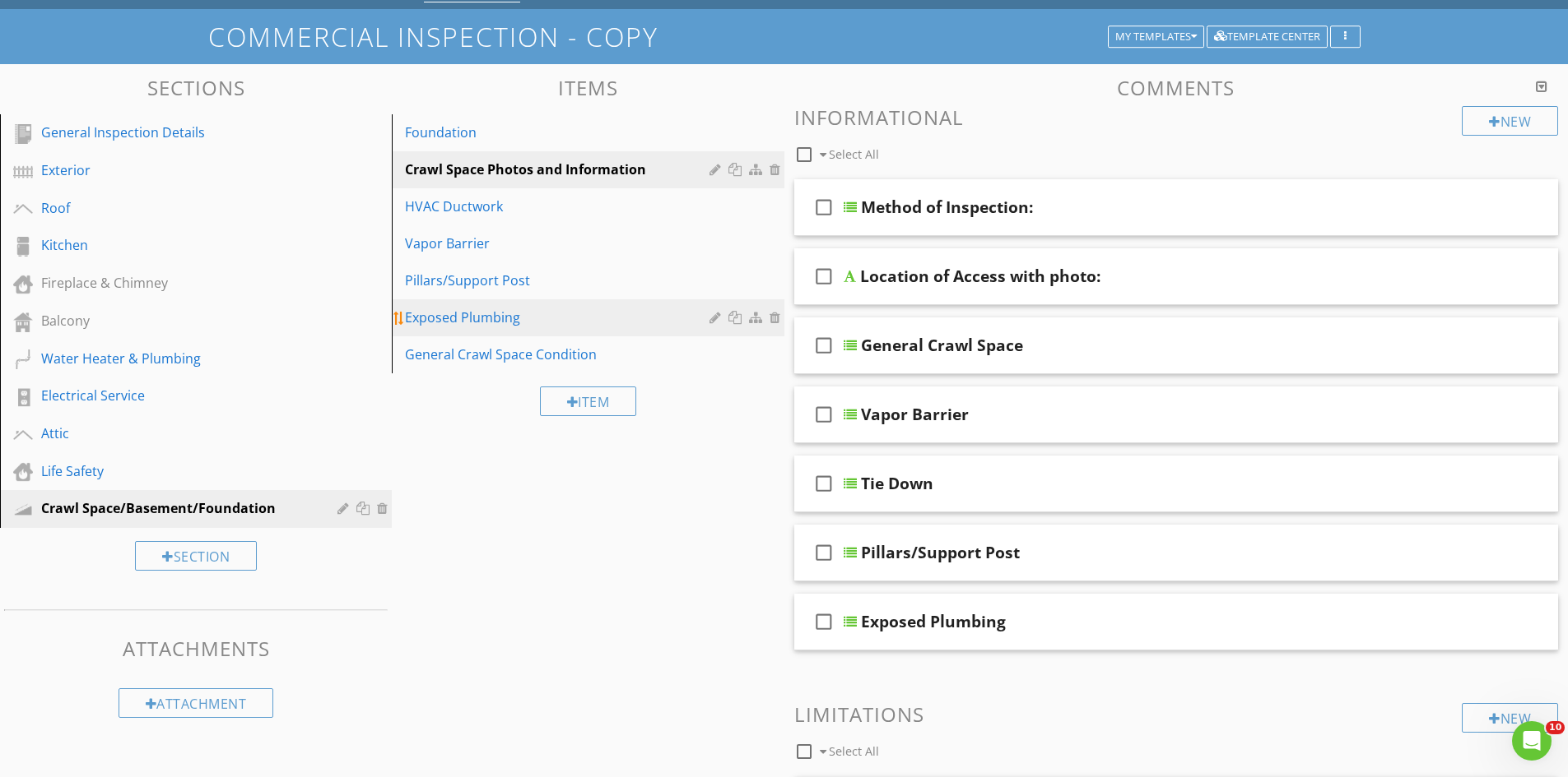
click at [618, 316] on div "Exposed Plumbing" at bounding box center [559, 317] width 308 height 20
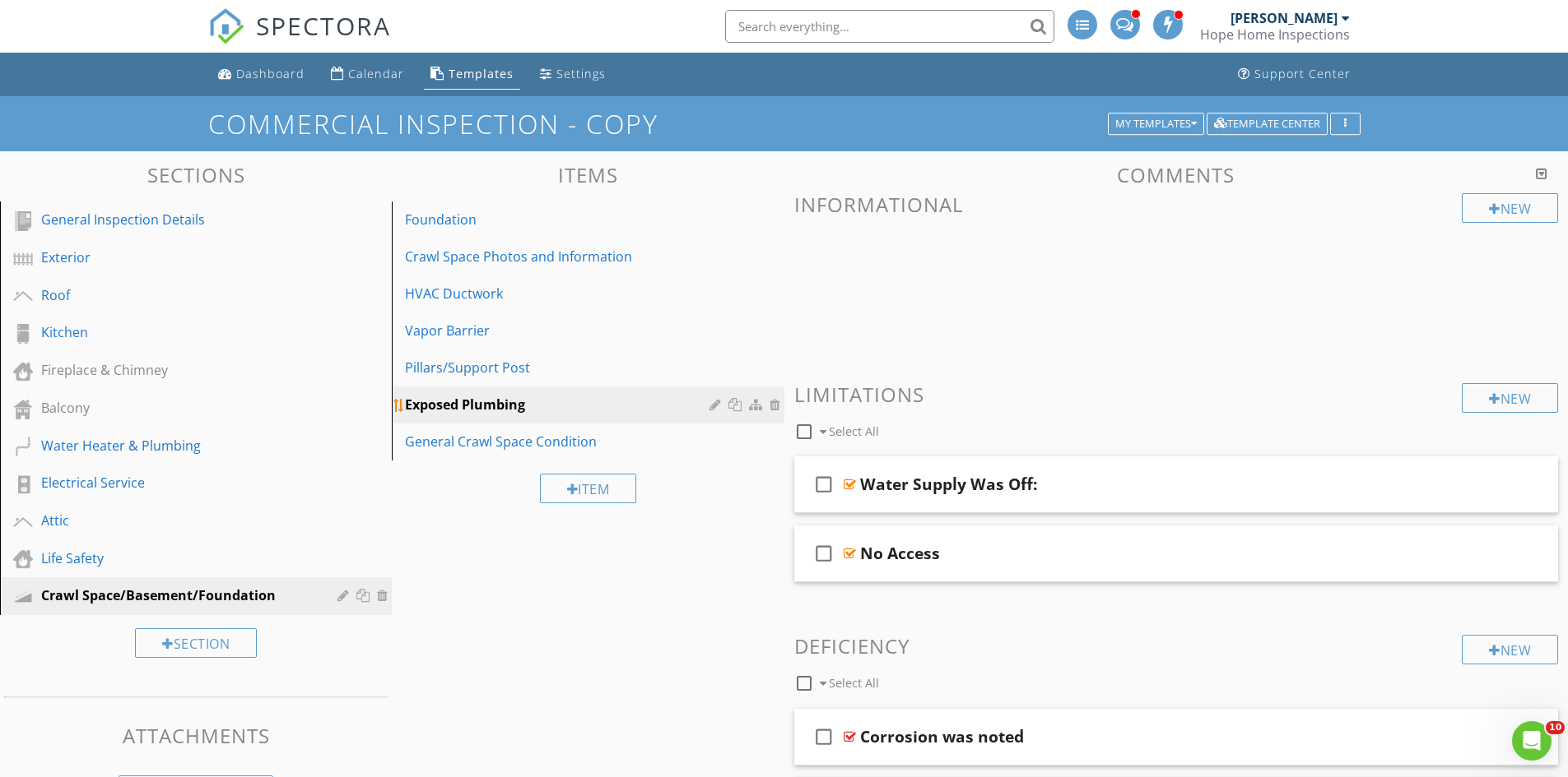
click at [775, 402] on div at bounding box center [777, 405] width 15 height 13
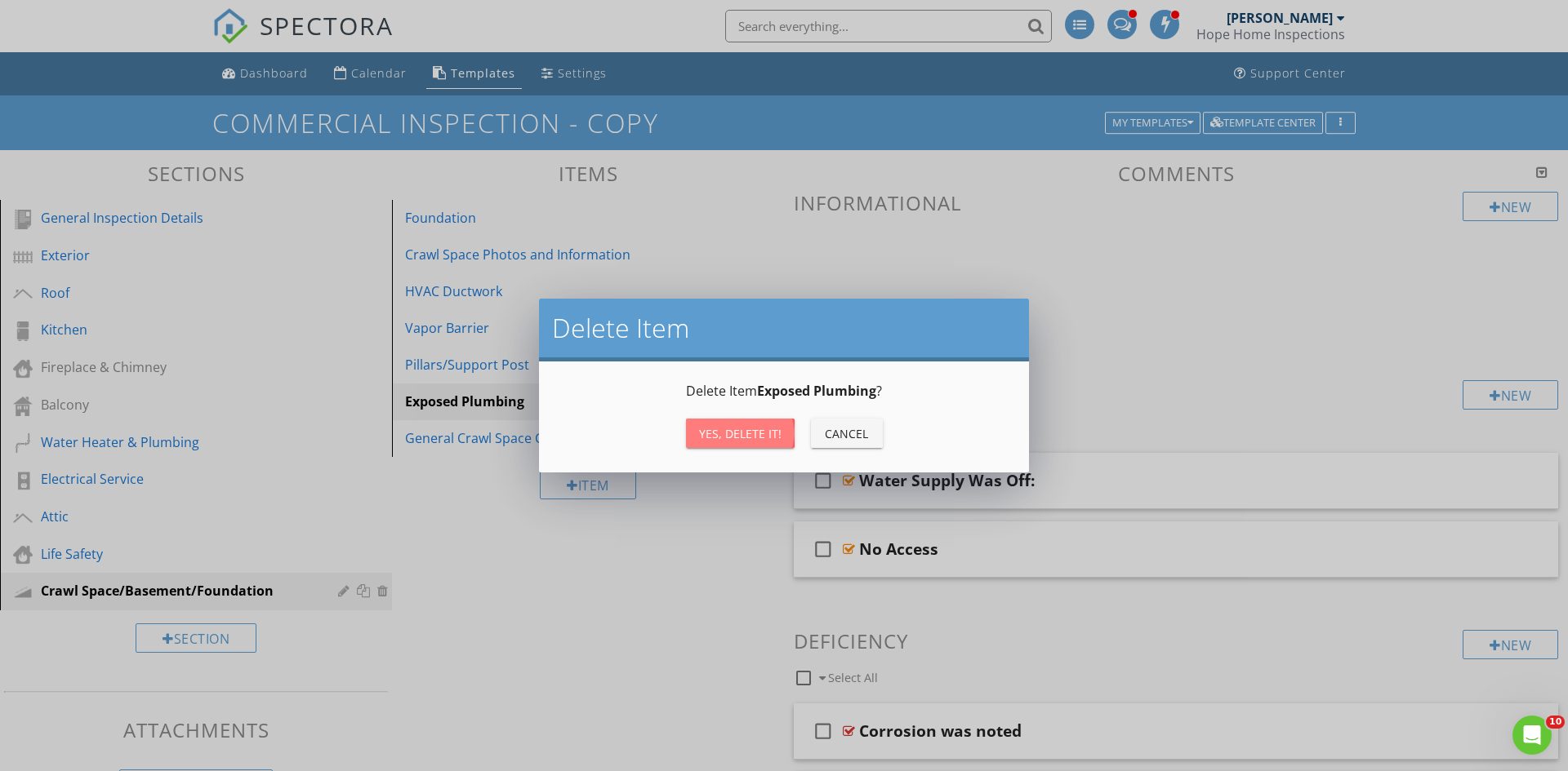
click at [735, 435] on div "Yes, Delete it!" at bounding box center [740, 433] width 83 height 17
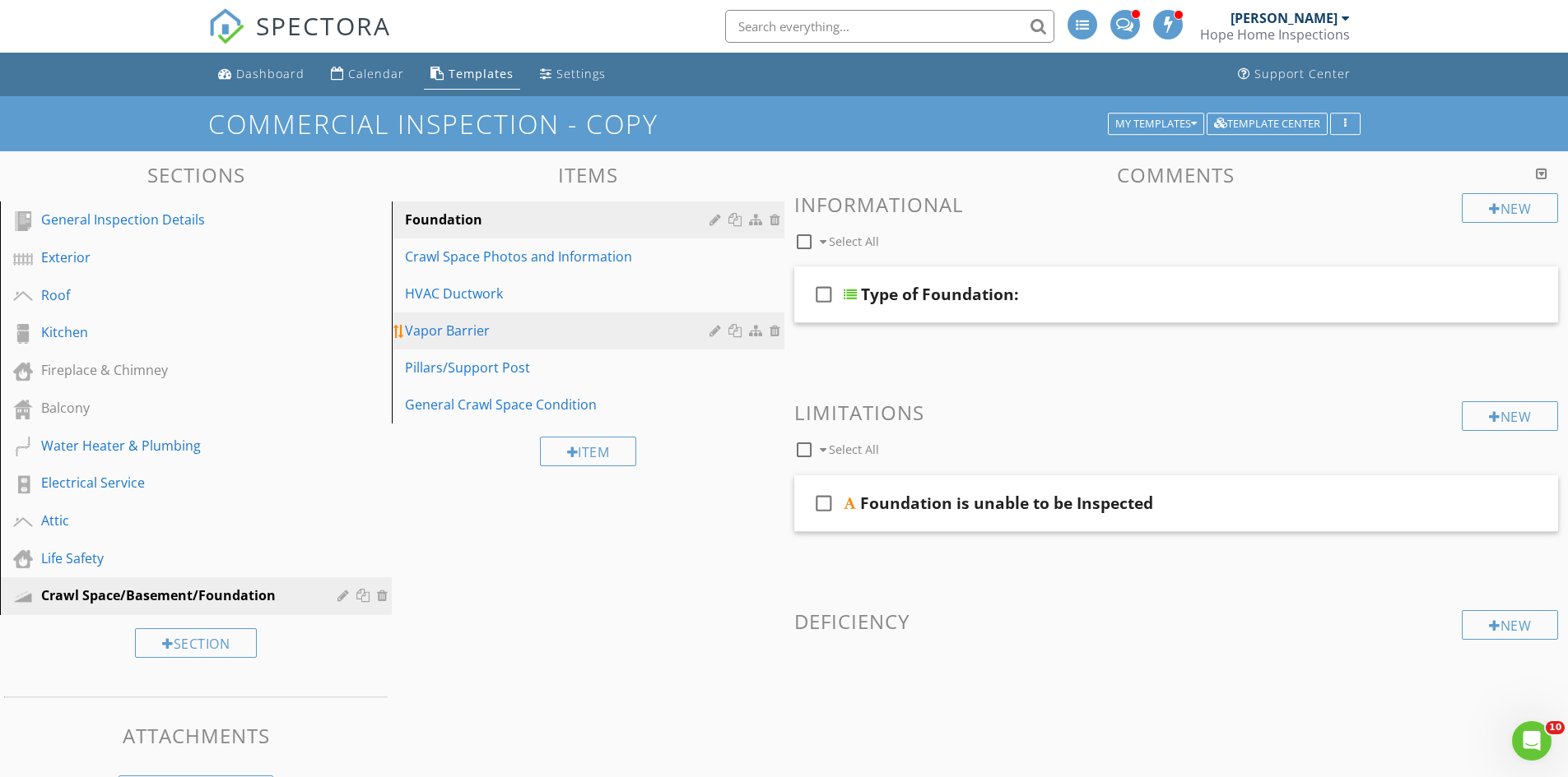
click at [584, 334] on div "Vapor Barrier" at bounding box center [559, 330] width 308 height 20
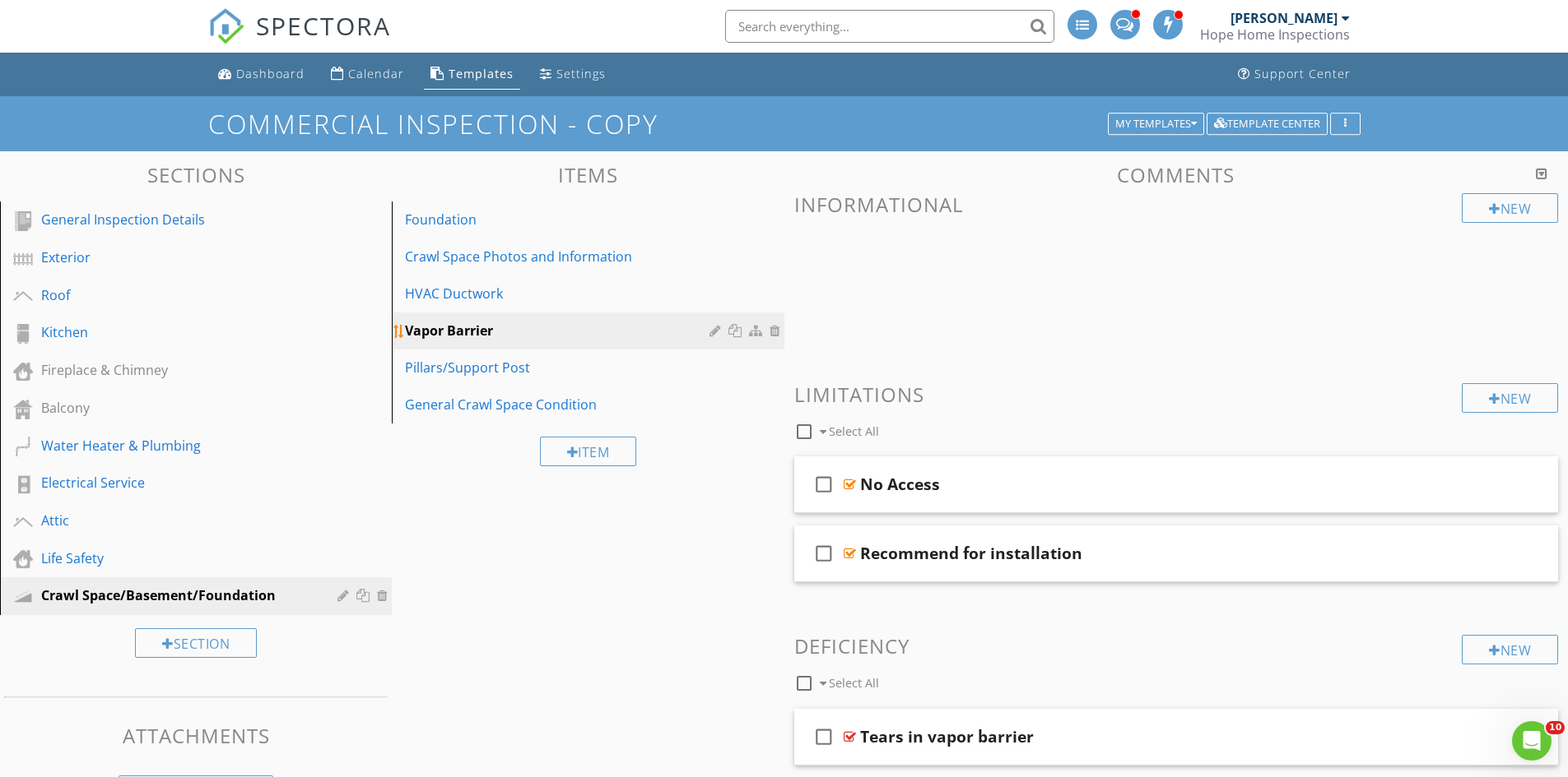
click at [715, 330] on div at bounding box center [717, 331] width 16 height 13
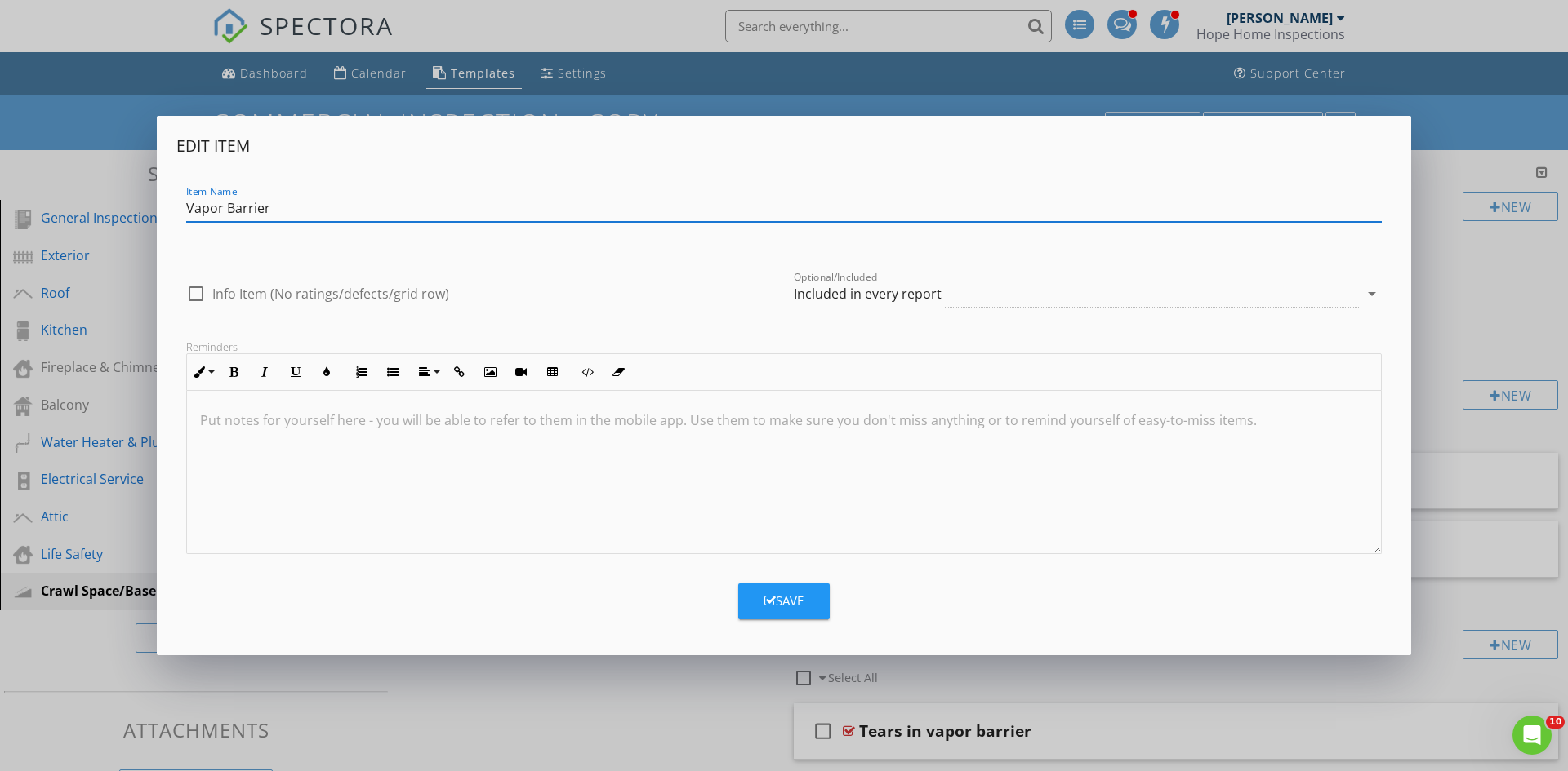
click at [378, 211] on input "Vapor Barrier" at bounding box center [784, 208] width 1195 height 27
type input "Vapor Barrier/Insulation"
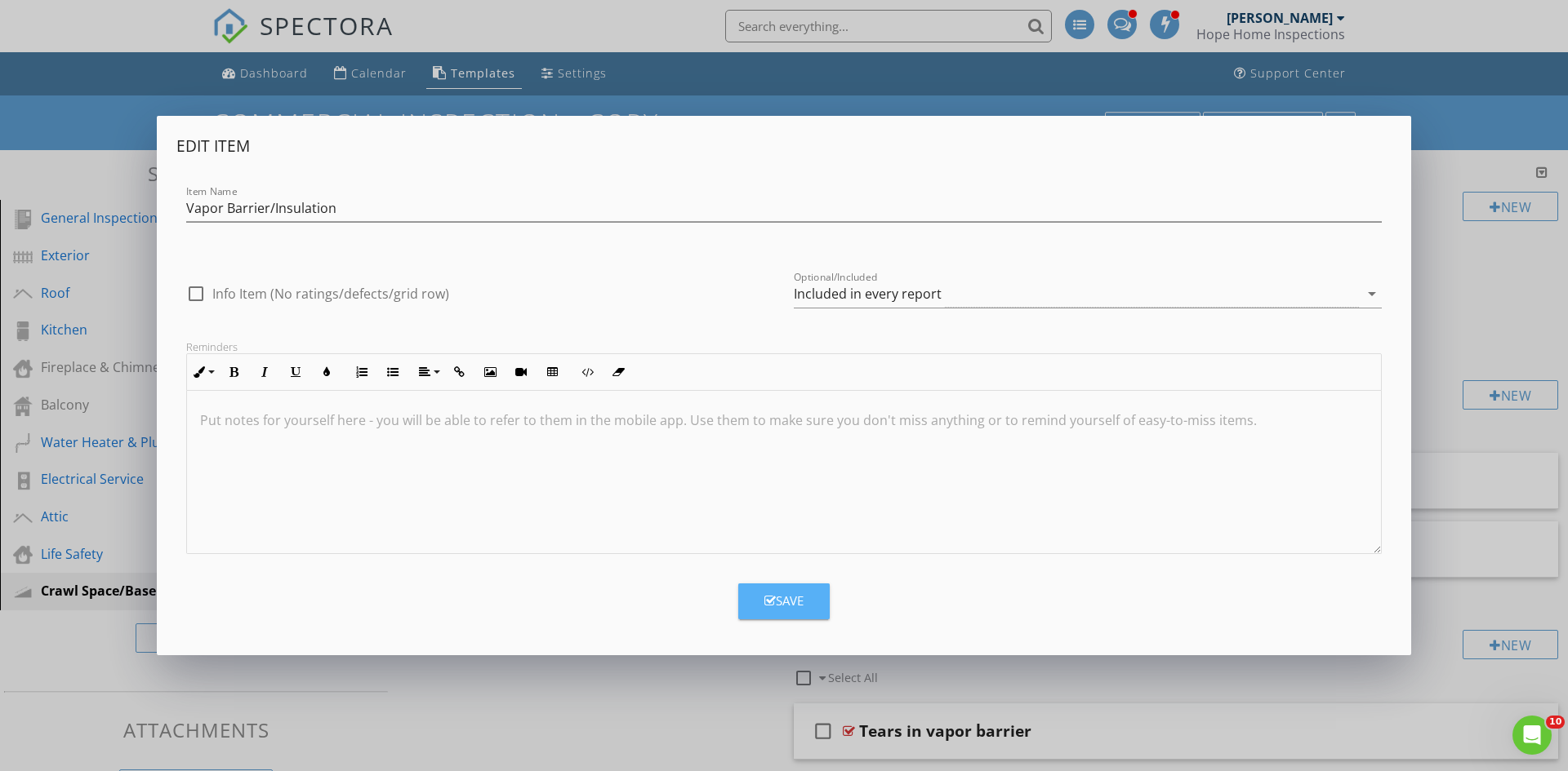
click at [770, 603] on icon "button" at bounding box center [770, 600] width 11 height 12
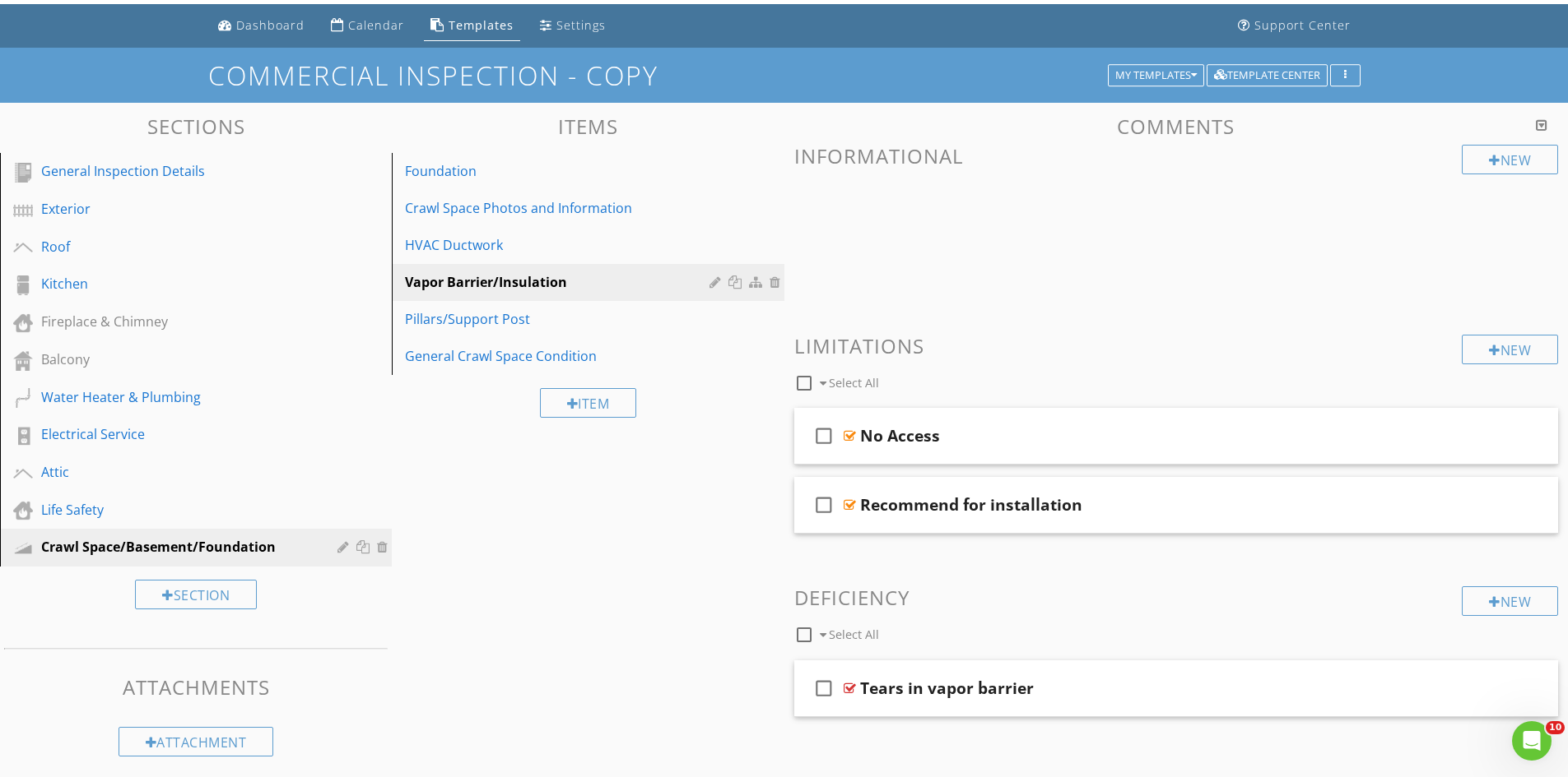
scroll to position [96, 0]
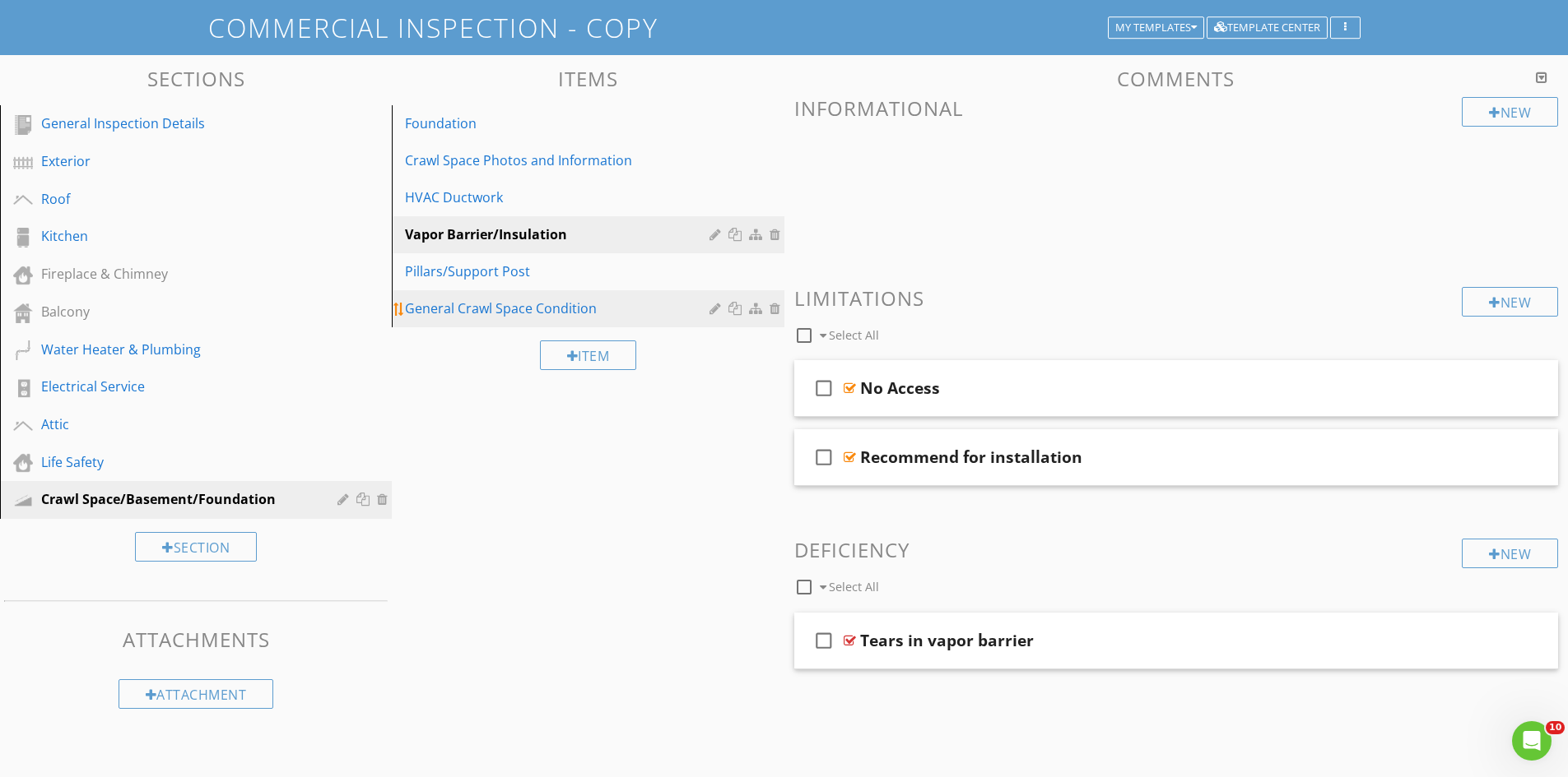
click at [572, 311] on div "General Crawl Space Condition" at bounding box center [559, 308] width 308 height 20
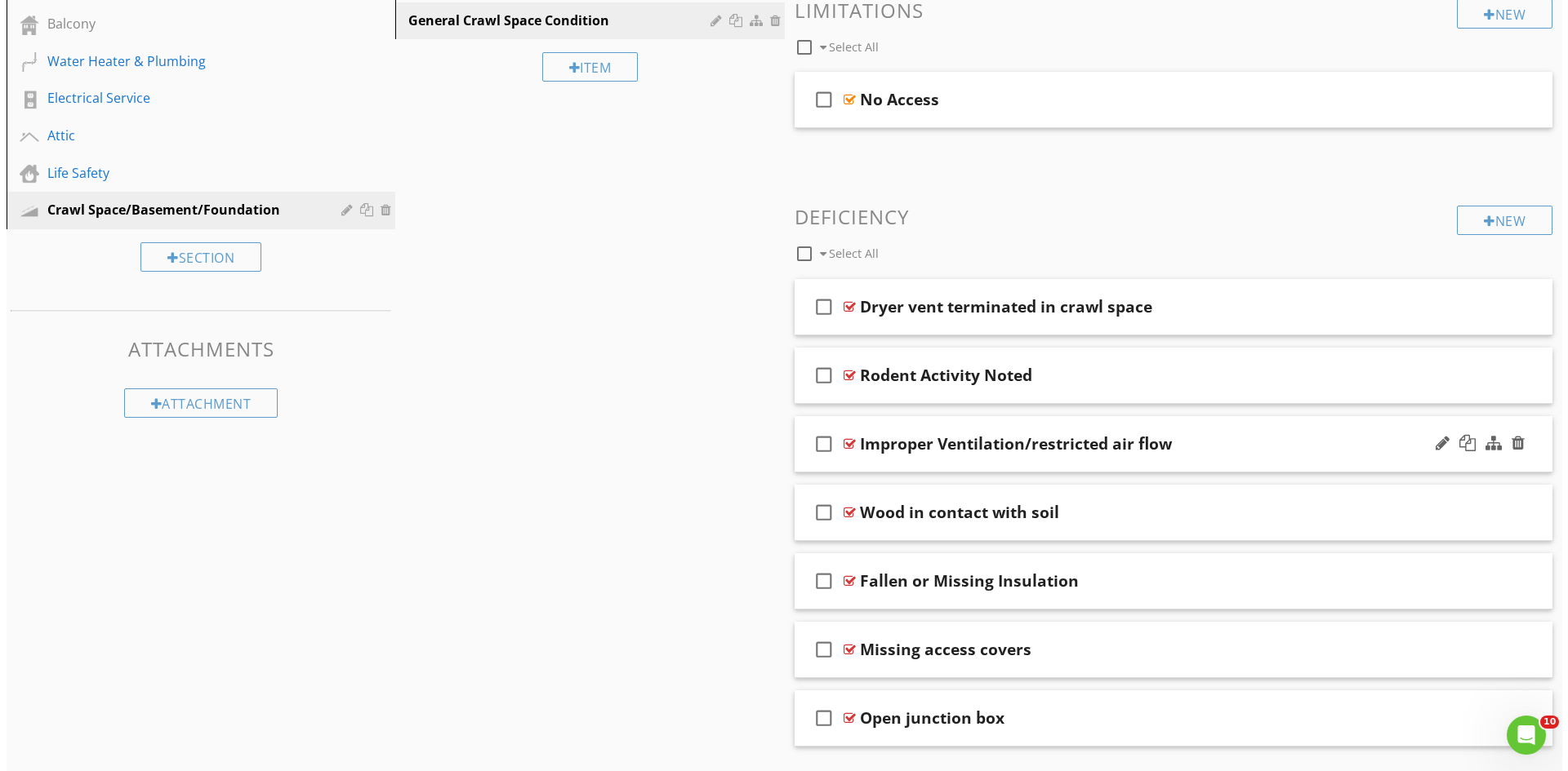
scroll to position [422, 0]
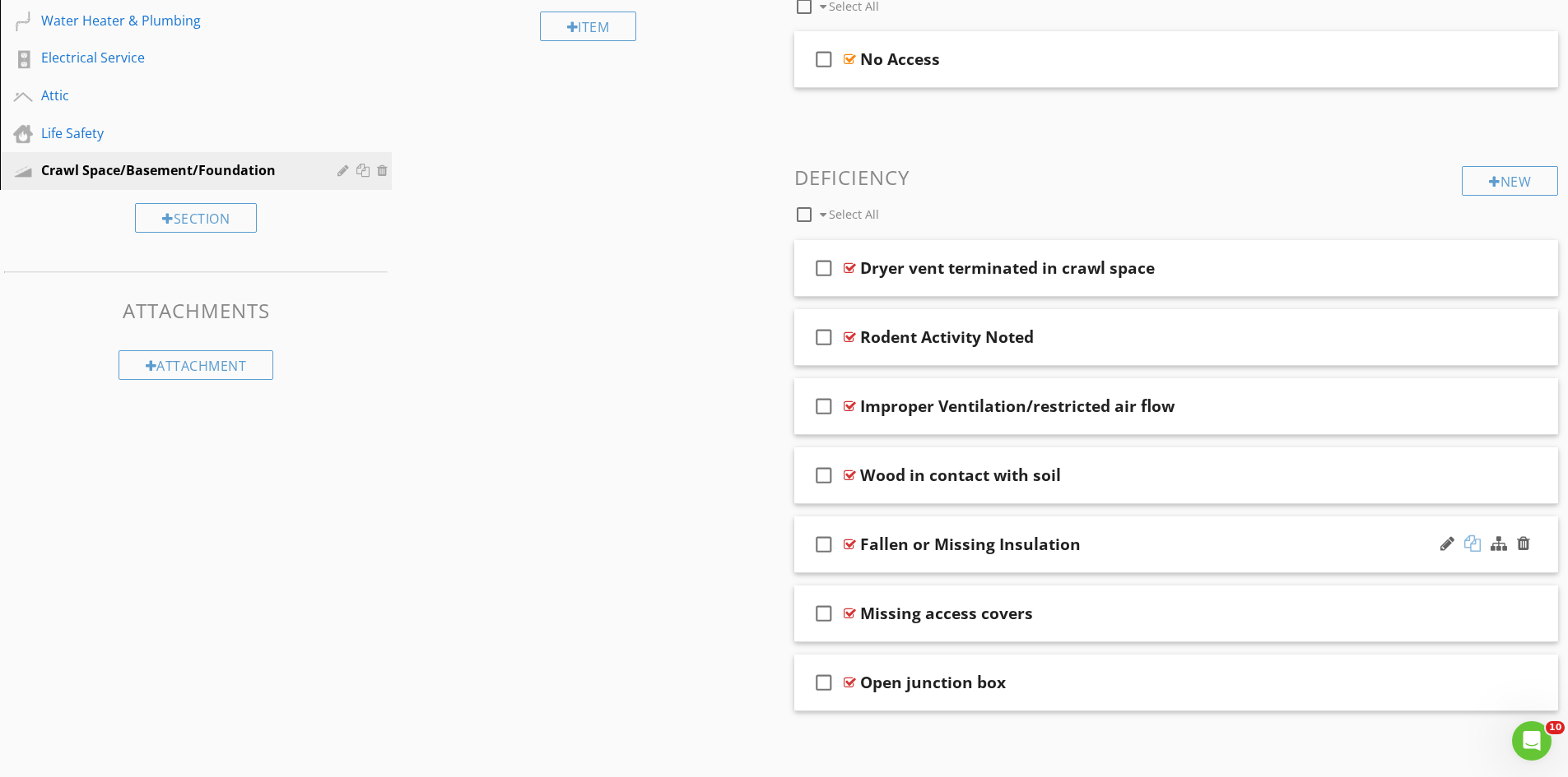
click at [1468, 544] on div at bounding box center [1472, 543] width 16 height 16
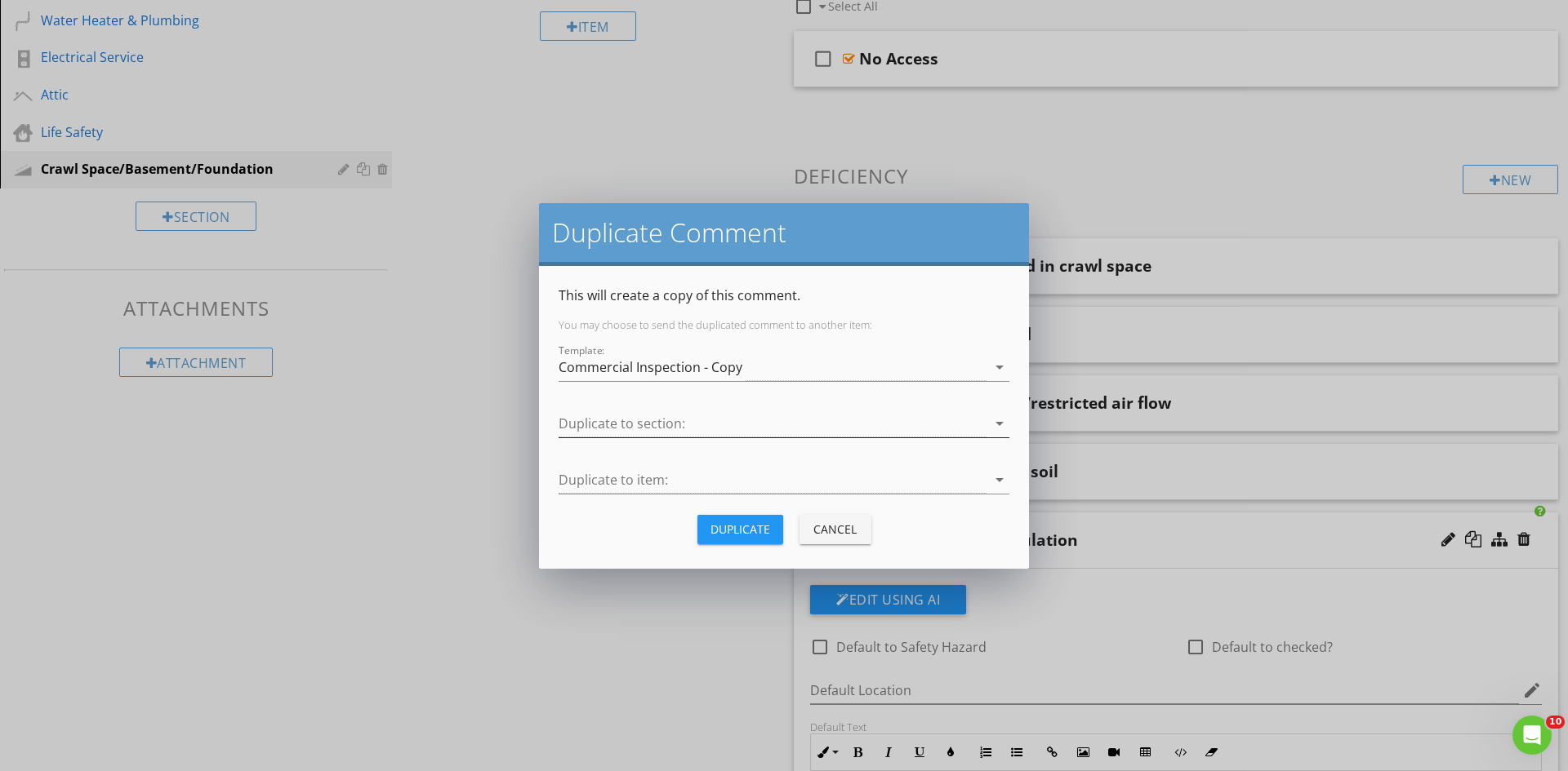
click at [631, 421] on div at bounding box center [772, 424] width 428 height 27
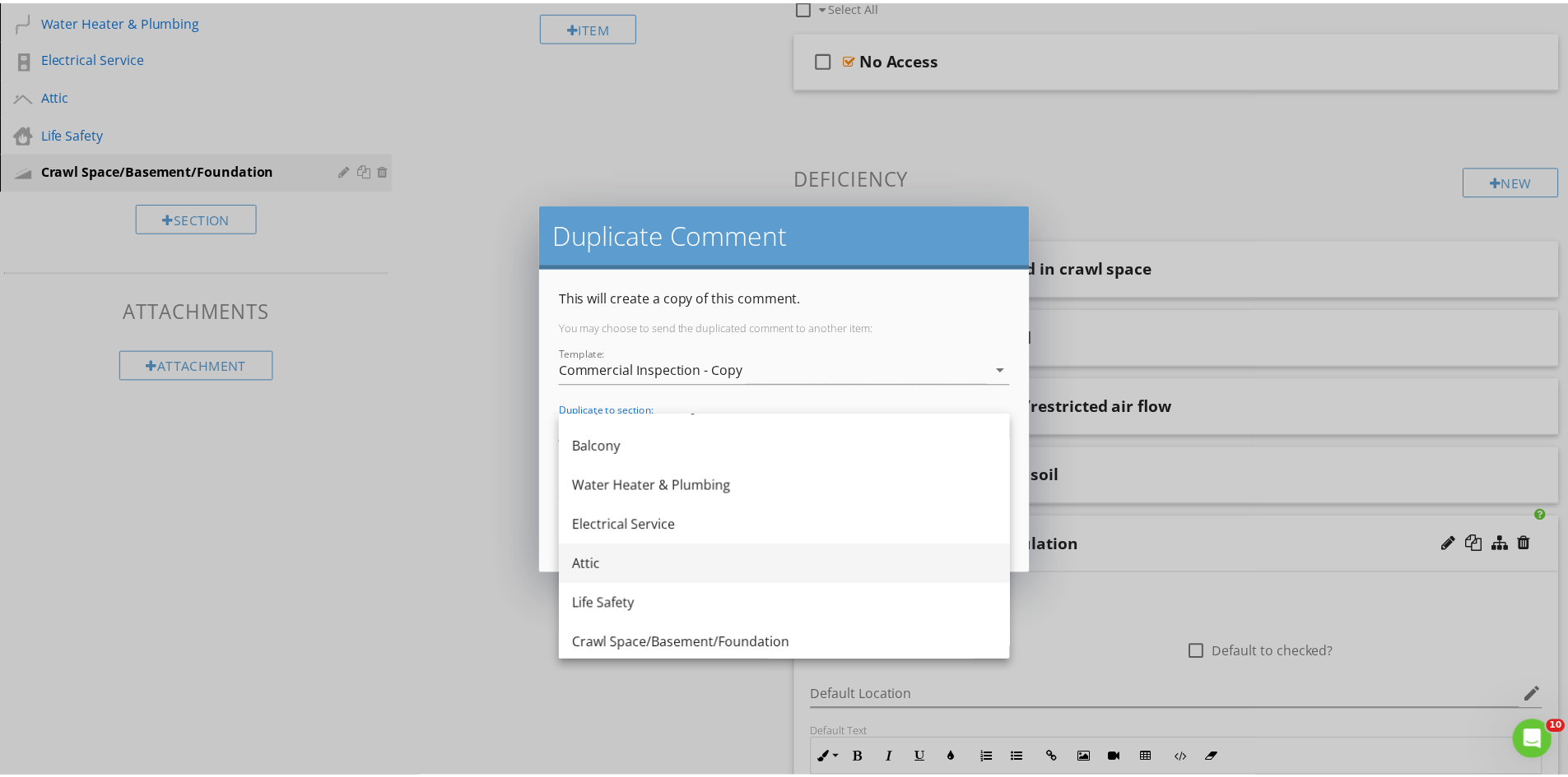
scroll to position [187, 0]
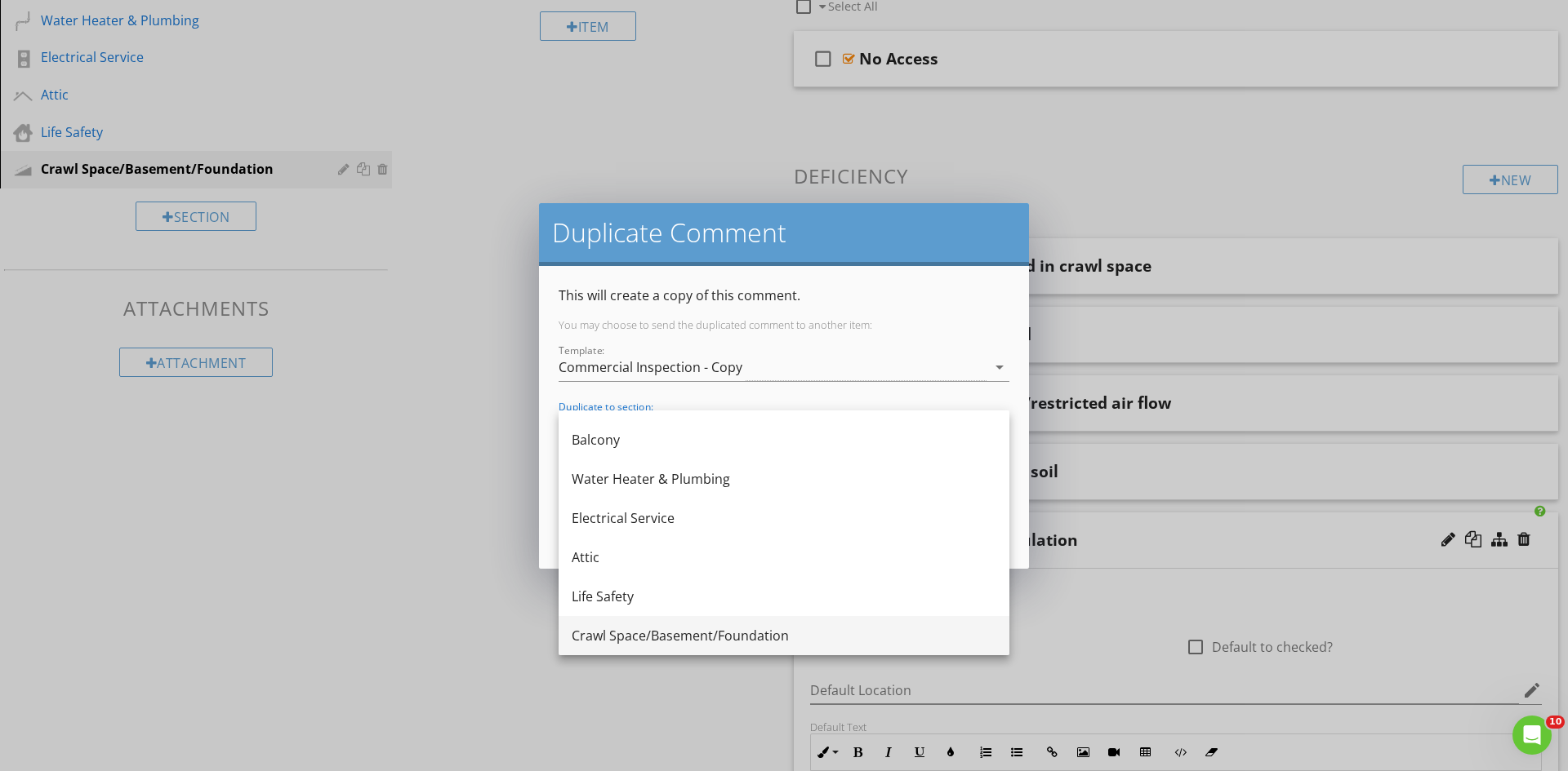
click at [695, 627] on div "Crawl Space/Basement/Foundation" at bounding box center [784, 635] width 425 height 20
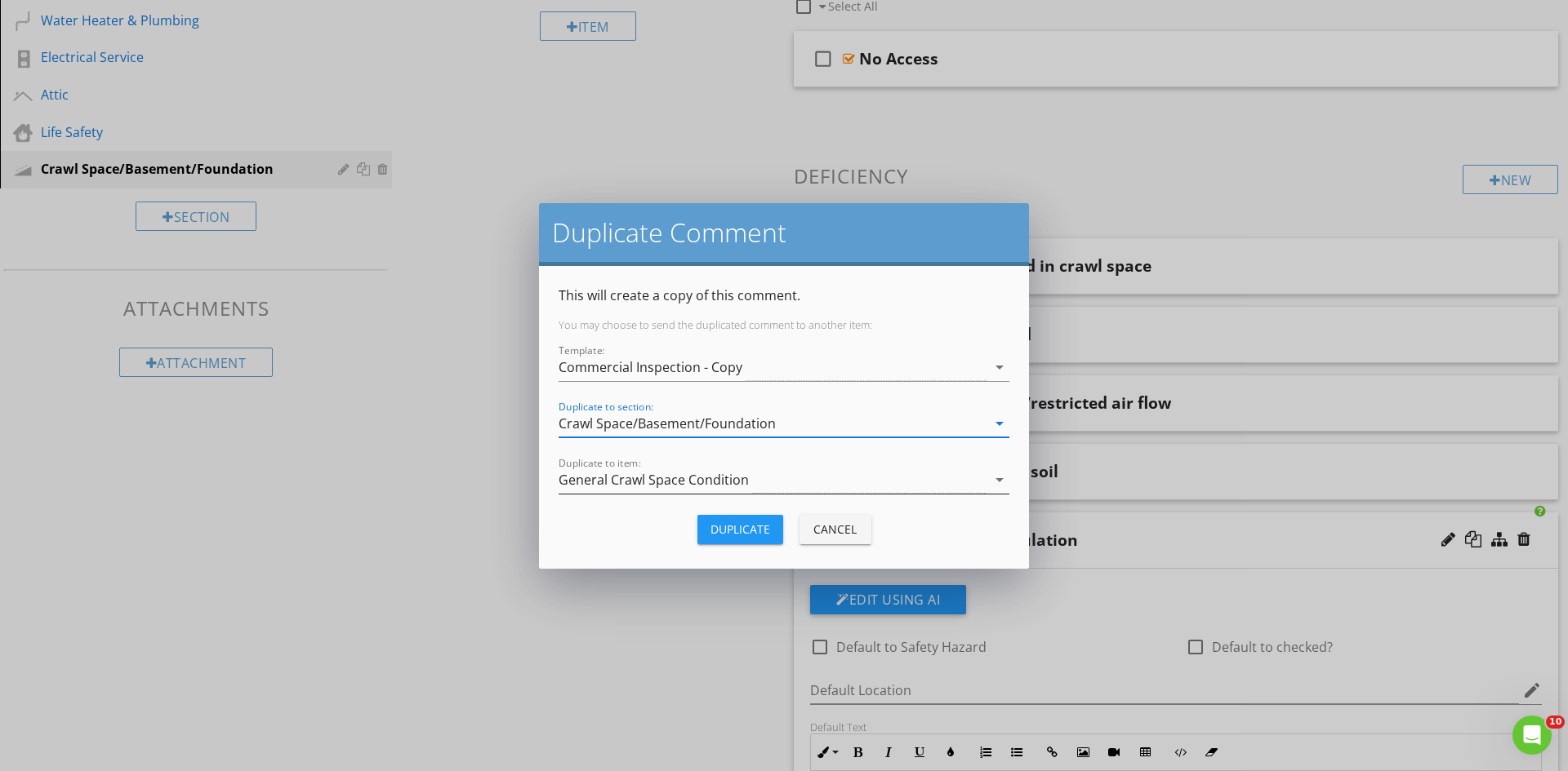
click at [670, 476] on div "General Crawl Space Condition" at bounding box center [653, 480] width 190 height 15
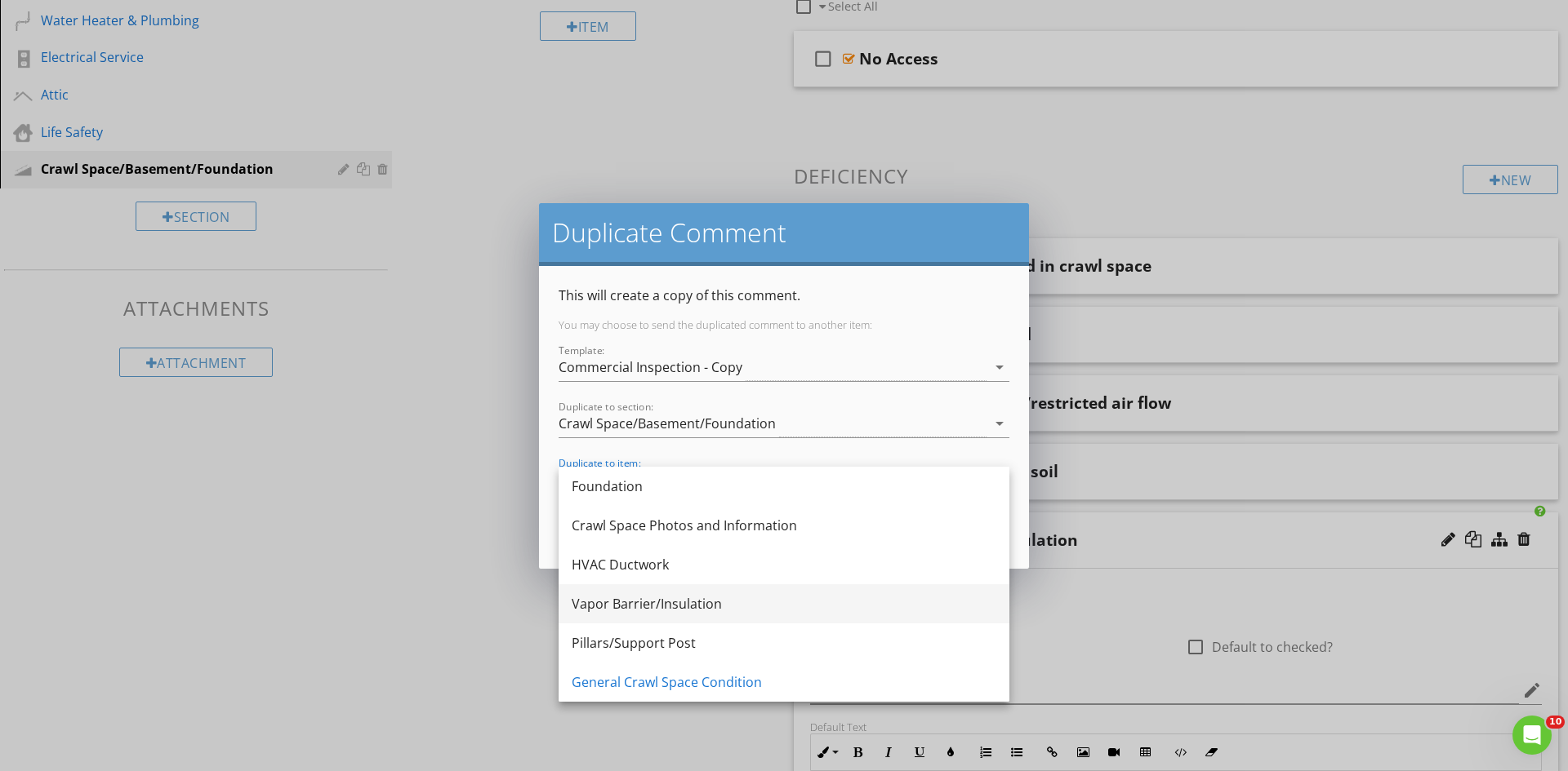
click at [693, 599] on div "Vapor Barrier/Insulation" at bounding box center [784, 604] width 425 height 20
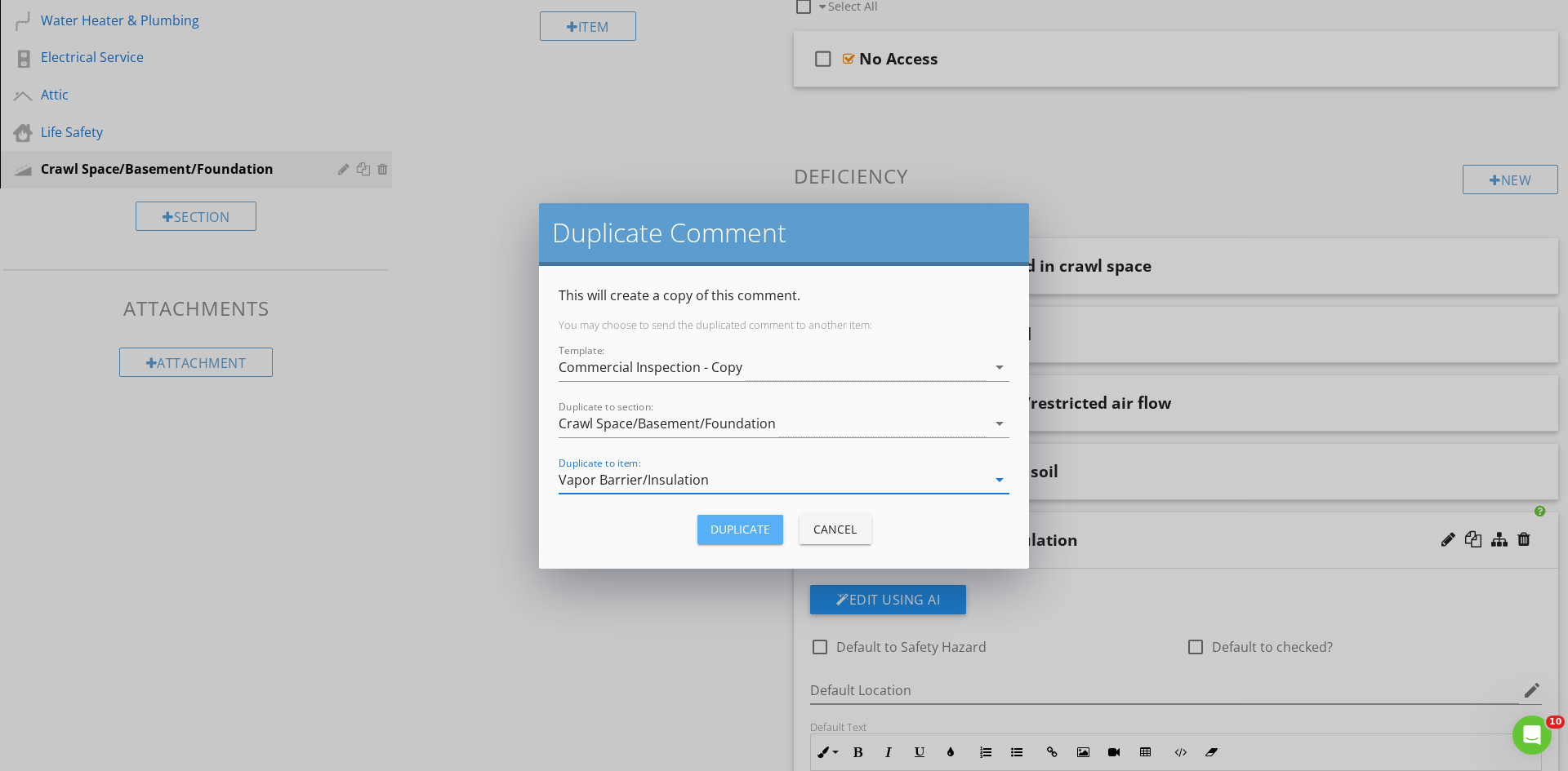
click at [739, 528] on div "Duplicate" at bounding box center [740, 529] width 60 height 17
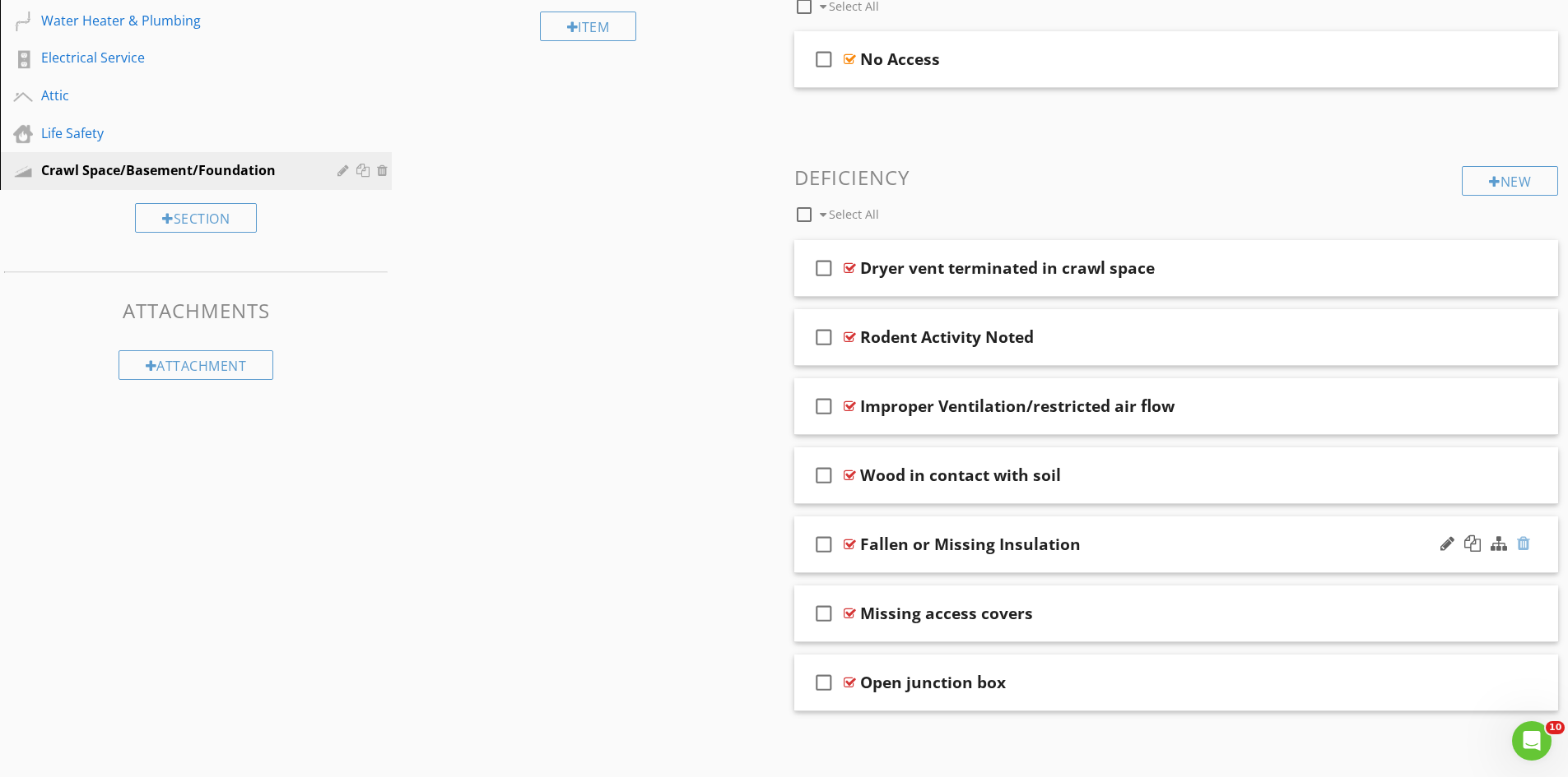
click at [1521, 542] on div at bounding box center [1524, 543] width 13 height 16
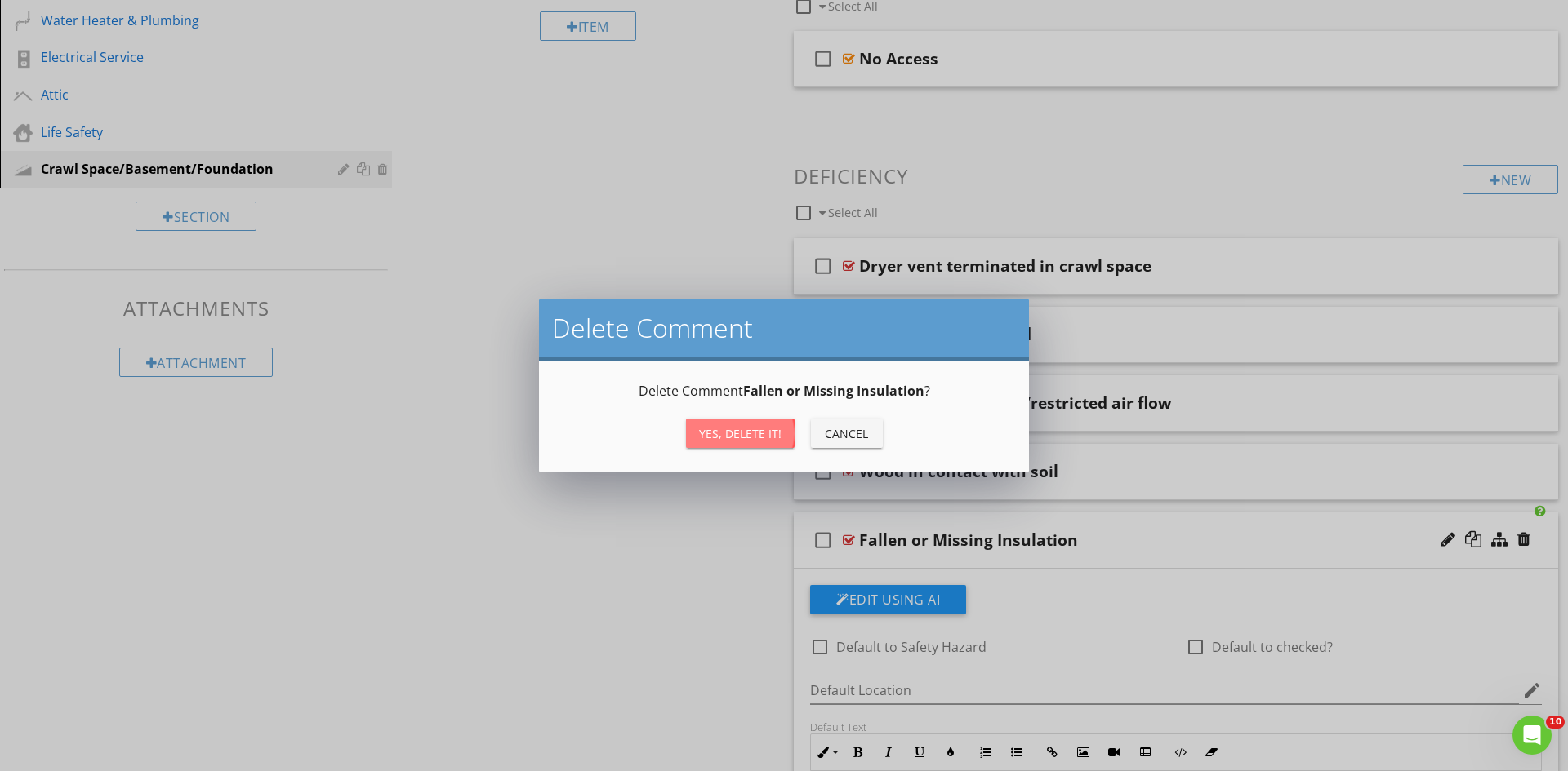
click at [741, 432] on div "Yes, Delete it!" at bounding box center [740, 433] width 83 height 17
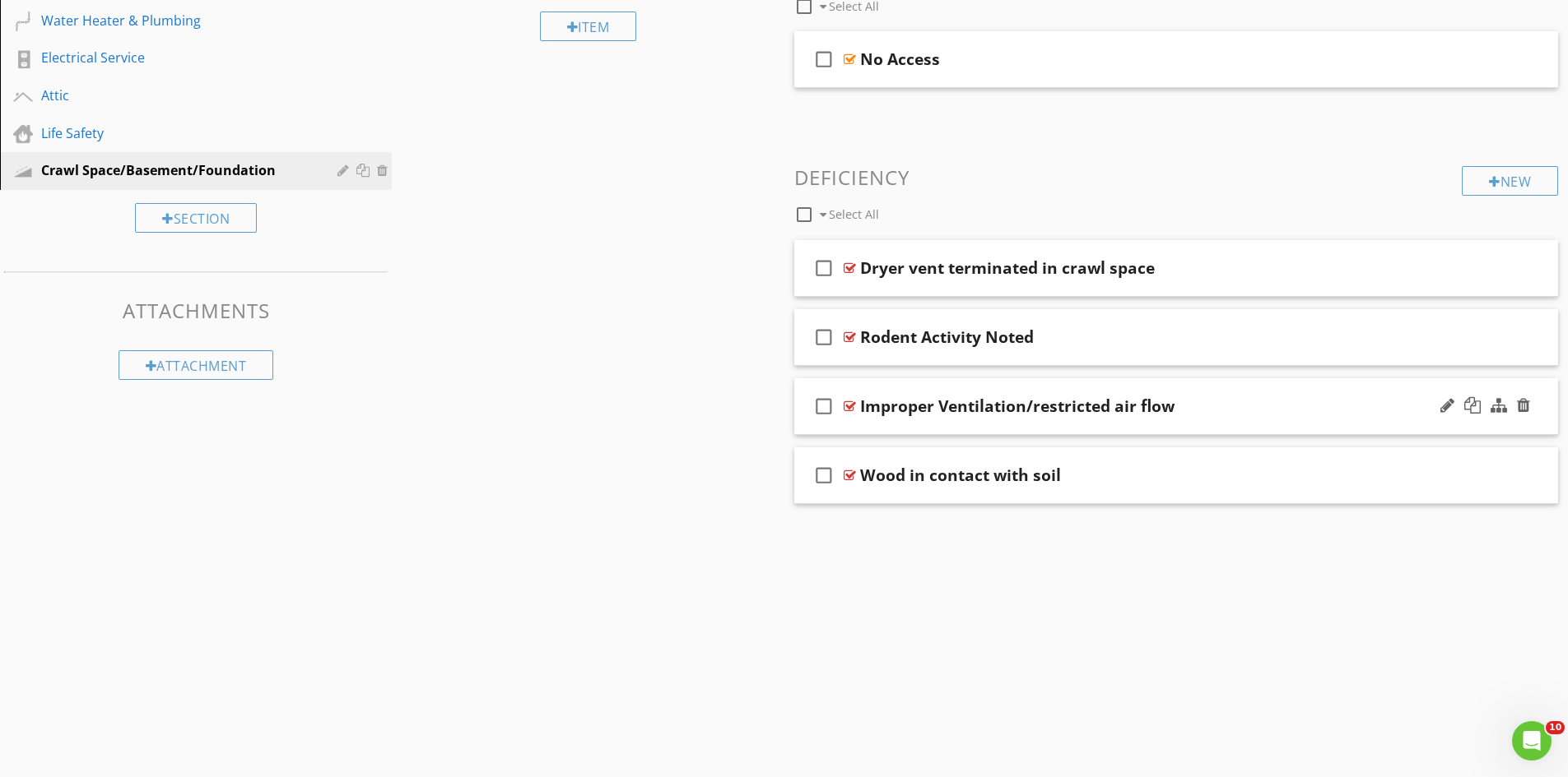
scroll to position [359, 0]
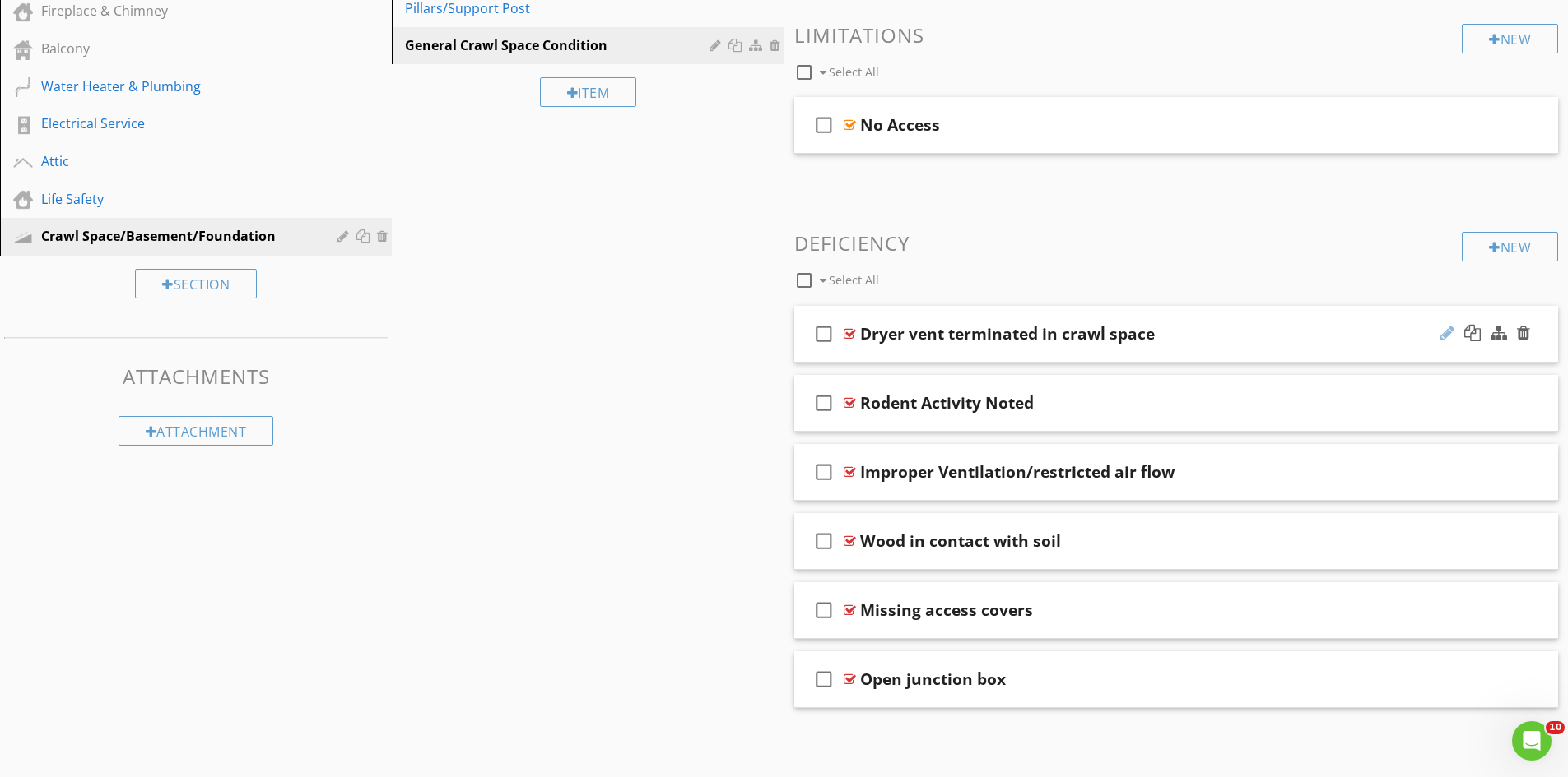
click at [1443, 337] on div at bounding box center [1447, 333] width 14 height 16
click at [874, 332] on input "Dryer vent terminated in crawl space" at bounding box center [1134, 335] width 549 height 27
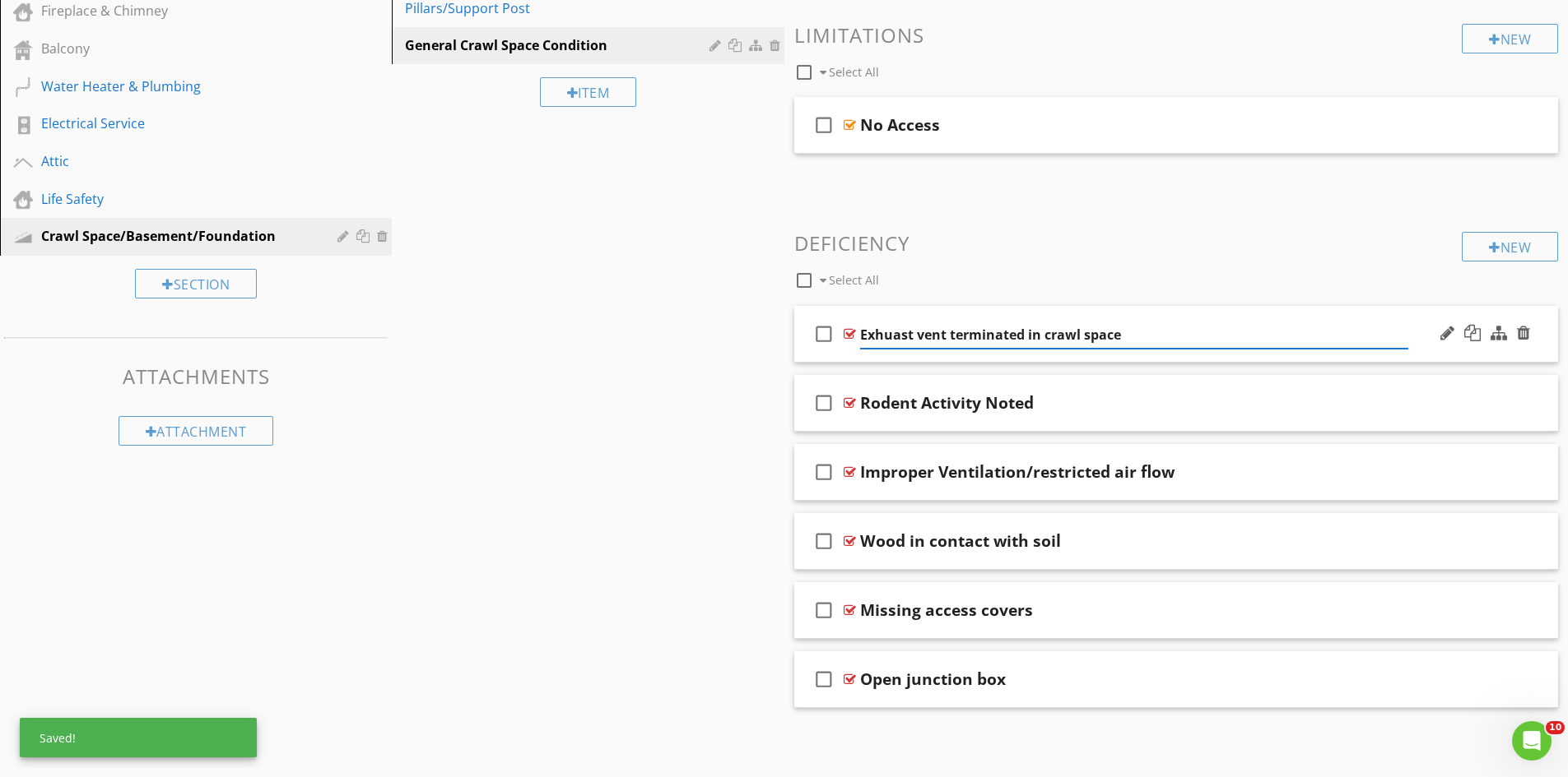
click at [860, 349] on div "Exhuast vent terminated in crawl space" at bounding box center [1134, 335] width 549 height 27
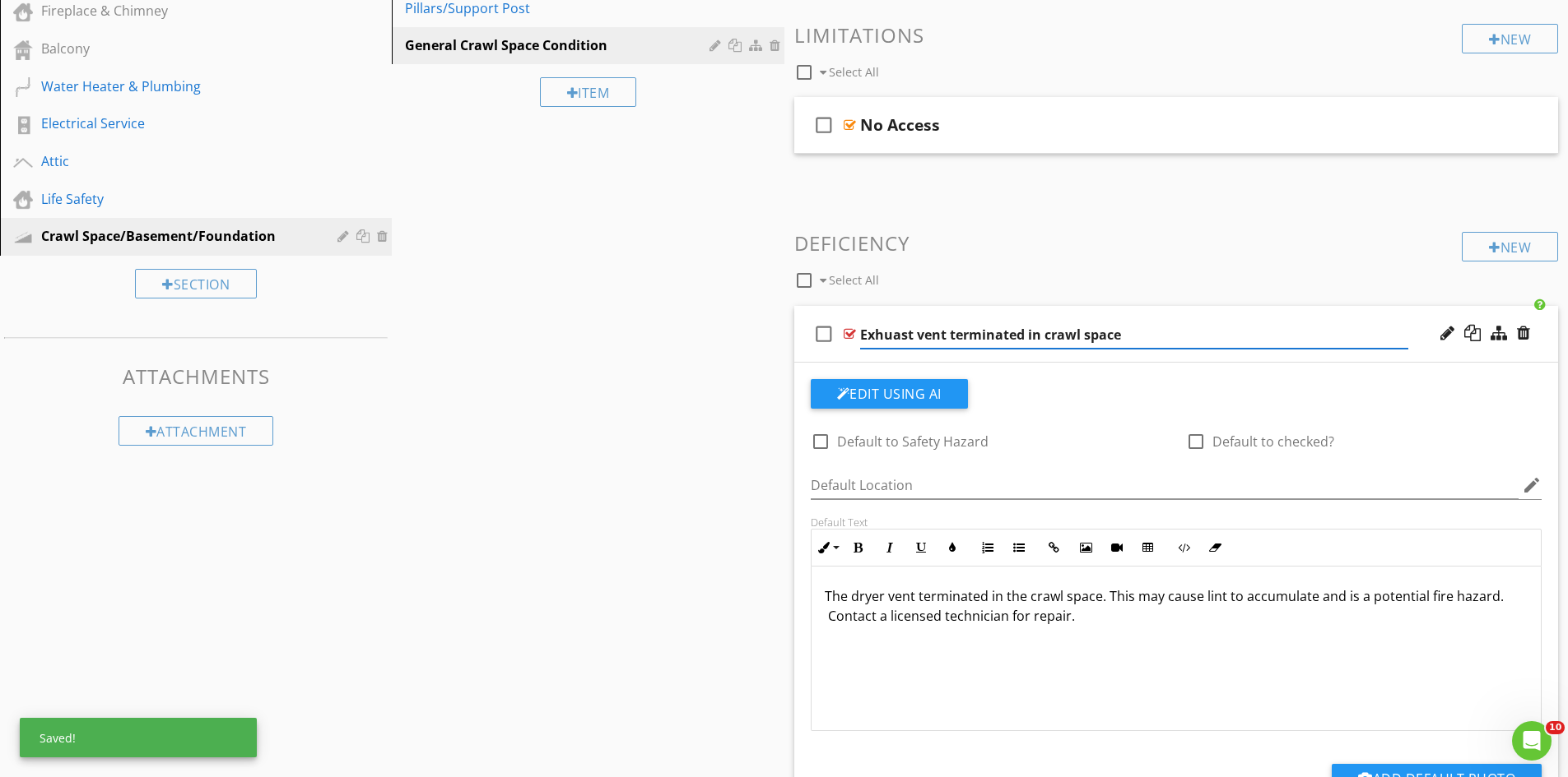
click at [894, 335] on input "Exhuast vent terminated in crawl space" at bounding box center [1134, 335] width 549 height 27
type input "Exhaust vent terminated in crawl space"
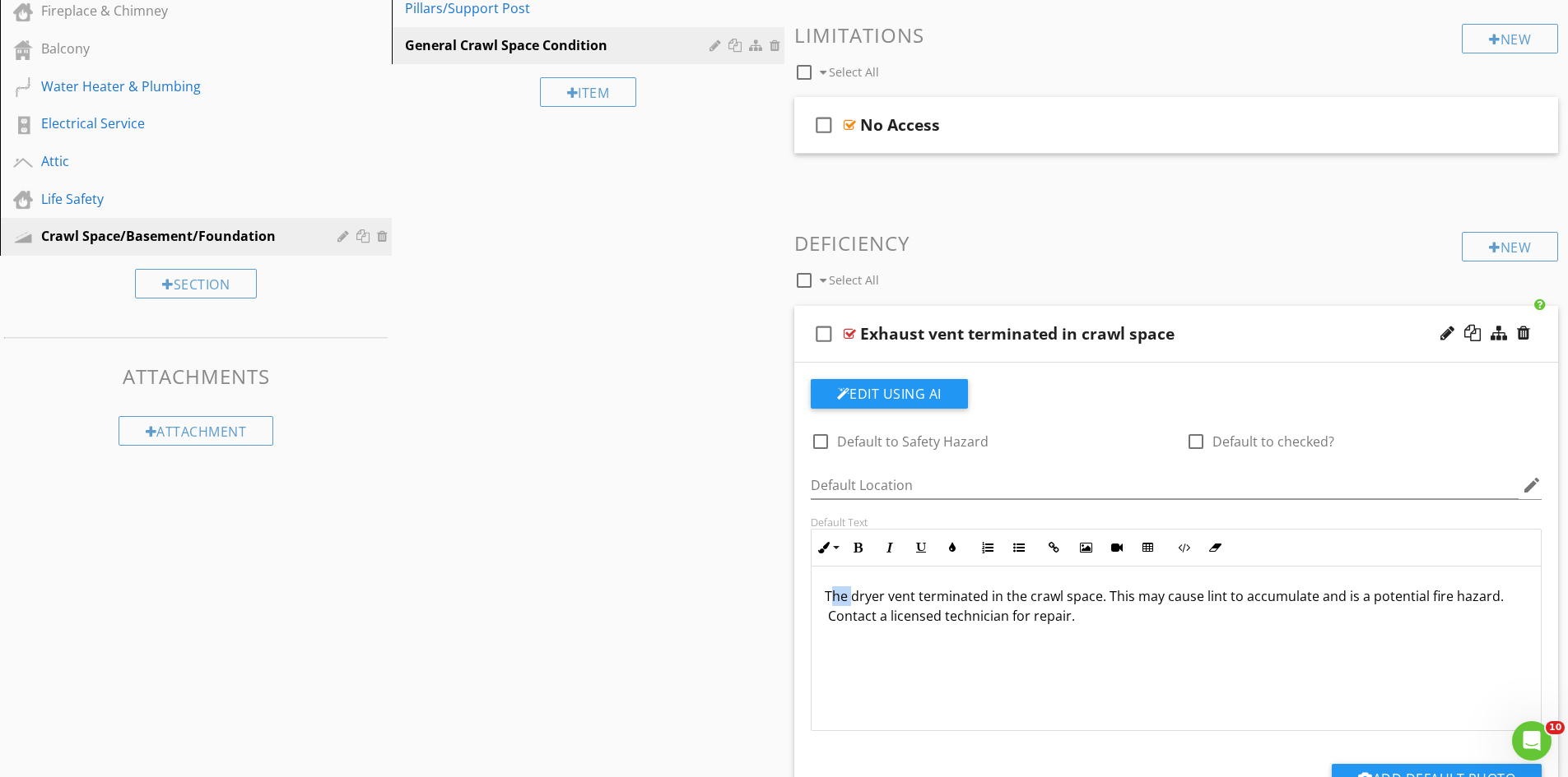
drag, startPoint x: 852, startPoint y: 597, endPoint x: 828, endPoint y: 601, distance: 24.3
click at [828, 601] on p "The dryer vent terminated in the crawl space. This may cause lint to accumulate…" at bounding box center [1176, 606] width 704 height 40
drag, startPoint x: 880, startPoint y: 599, endPoint x: 818, endPoint y: 600, distance: 62.0
click at [819, 600] on div "The dryer vent terminated in the crawl space. This may cause lint to accumulate…" at bounding box center [1176, 649] width 730 height 164
drag, startPoint x: 1349, startPoint y: 596, endPoint x: 1157, endPoint y: 602, distance: 192.1
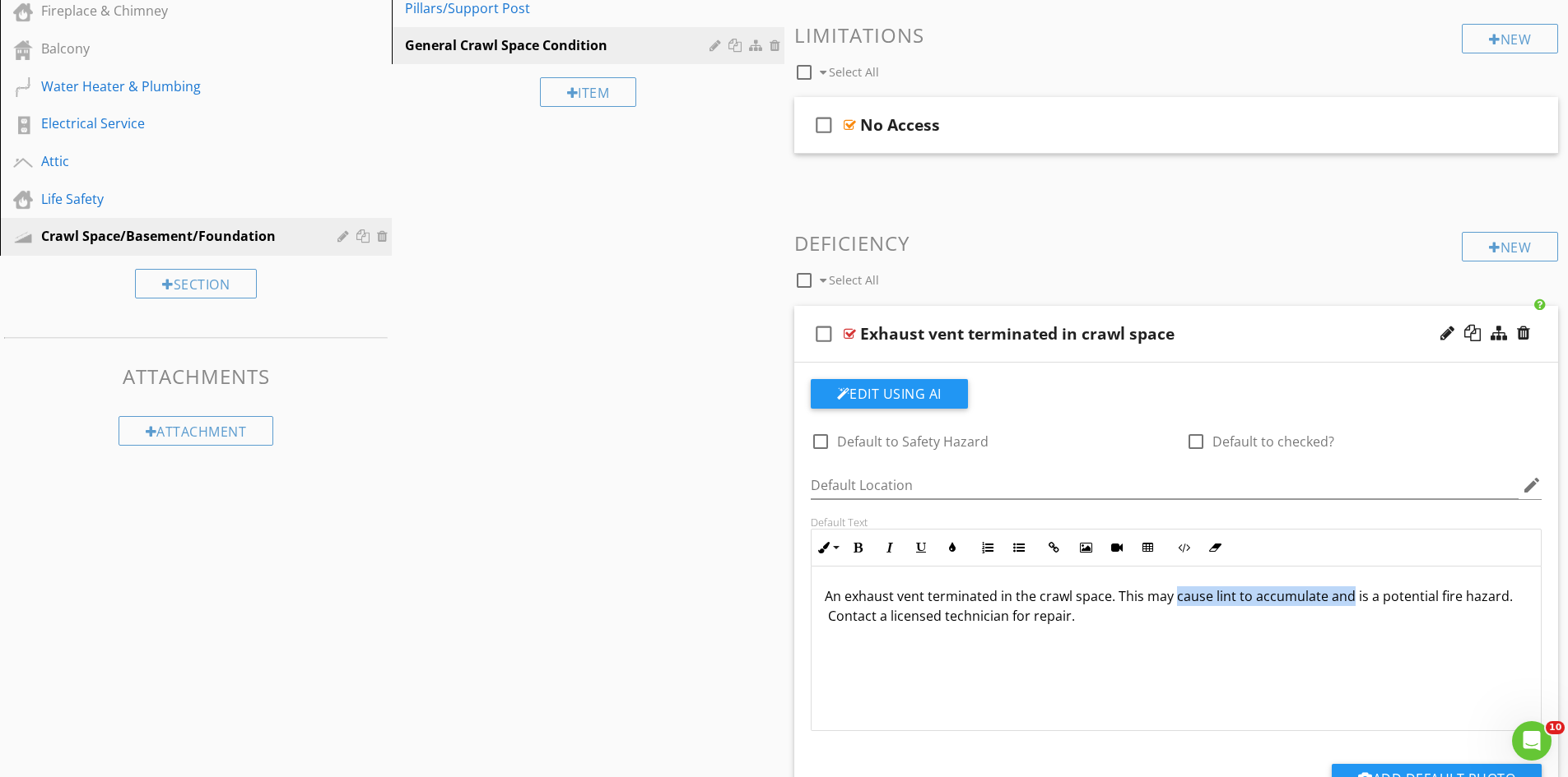
click at [1175, 604] on p "An exhaust vent terminated in the crawl space. This may cause lint to accumulat…" at bounding box center [1176, 606] width 704 height 40
click at [1151, 596] on p "An exhaust vent terminated in the crawl space. This may cause lint to accumulat…" at bounding box center [1176, 606] width 704 height 40
drag, startPoint x: 1173, startPoint y: 599, endPoint x: 1352, endPoint y: 603, distance: 179.0
click at [1352, 603] on p "An exhaust vent terminated in the crawl space. This may cause lint to accumulat…" at bounding box center [1176, 606] width 704 height 40
click at [1291, 599] on p "An exhaust vent terminated in the crawl space. This is a potential fire hazard.…" at bounding box center [1176, 606] width 704 height 40
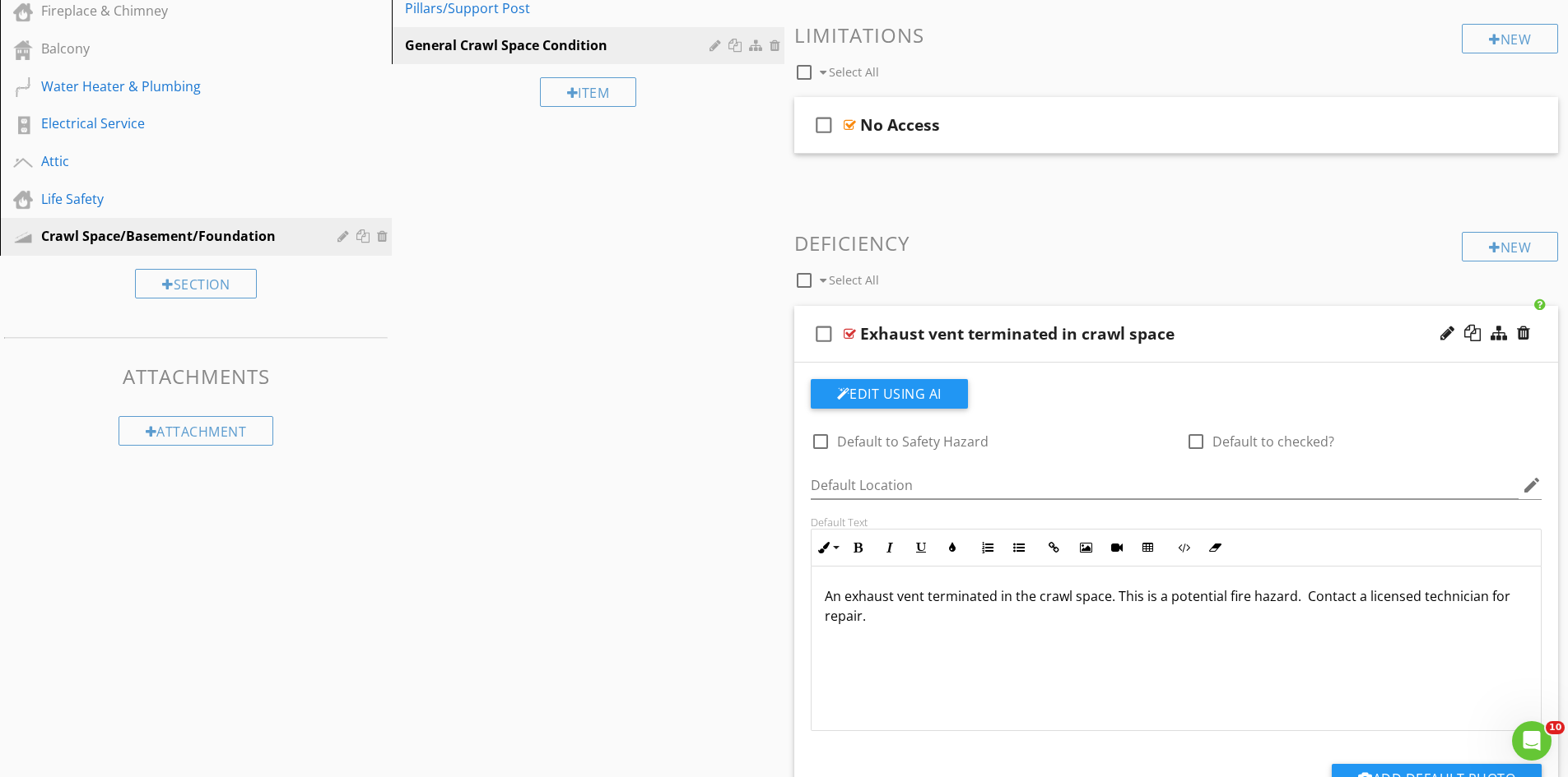
click at [1251, 601] on p "An exhaust vent terminated in the crawl space. This is a potential fire hazard.…" at bounding box center [1176, 606] width 704 height 40
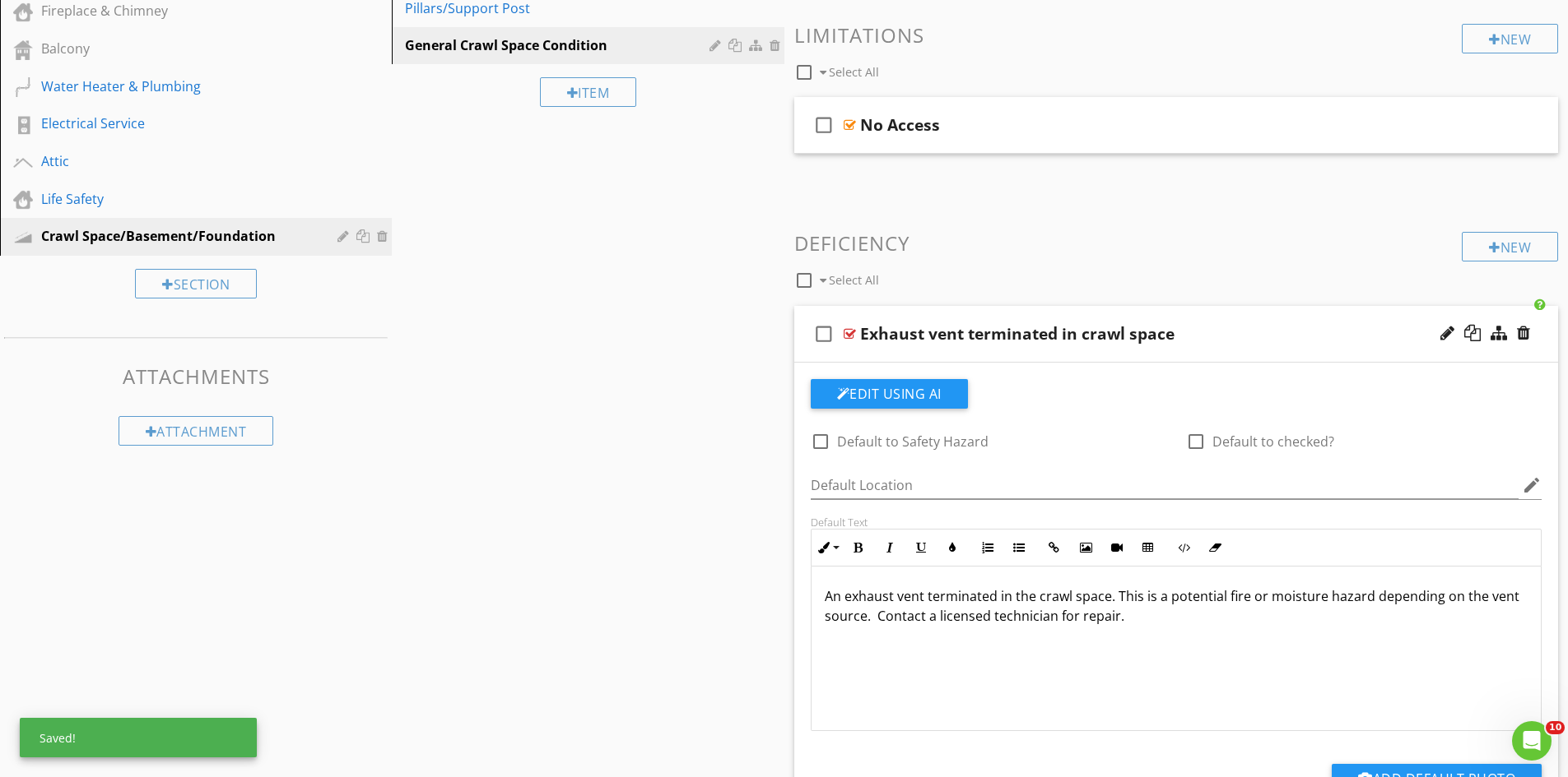
click at [1329, 316] on div "check_box_outline_blank Exhaust vent terminated in crawl space" at bounding box center [1176, 335] width 764 height 57
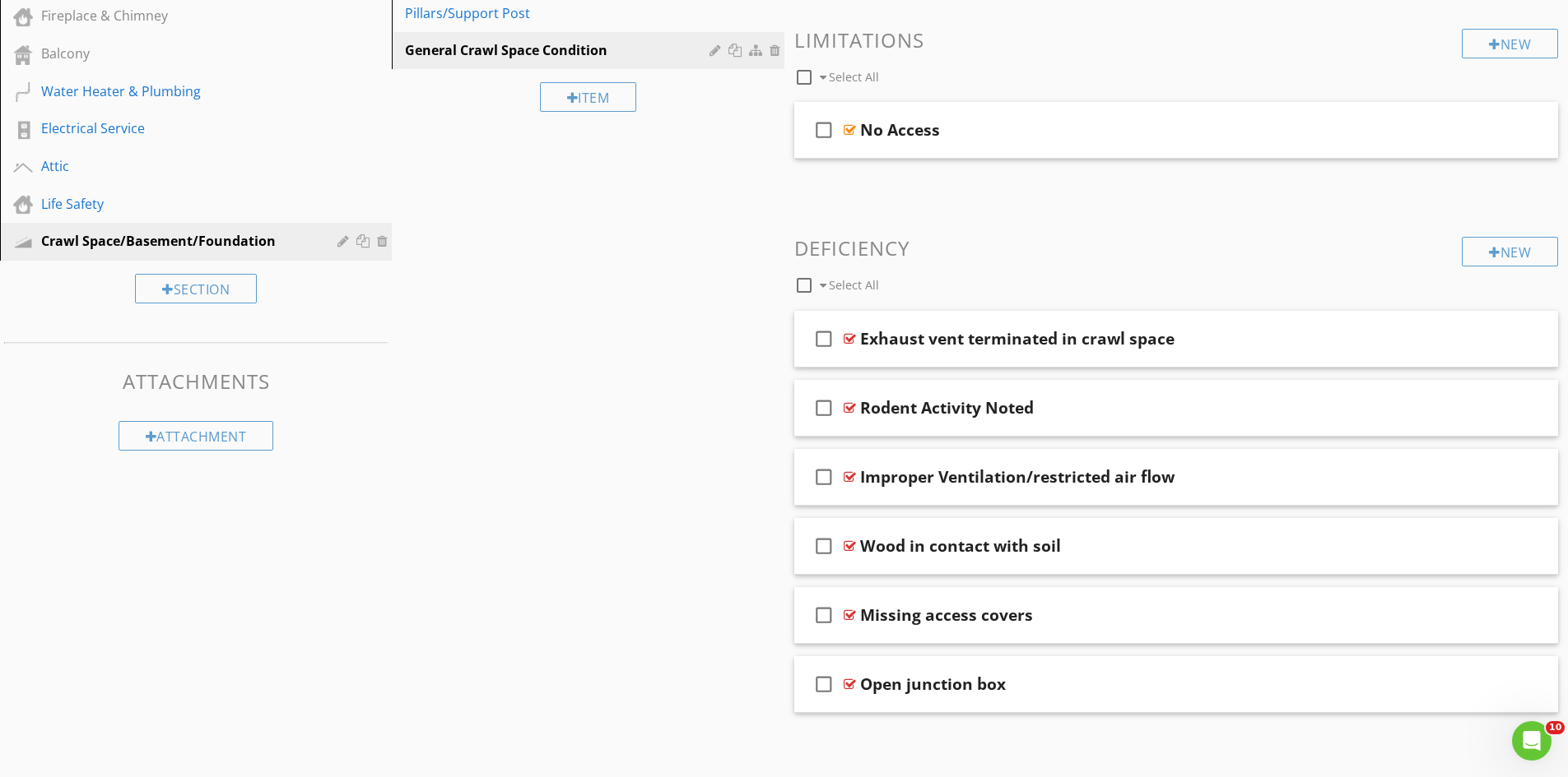
scroll to position [0, 0]
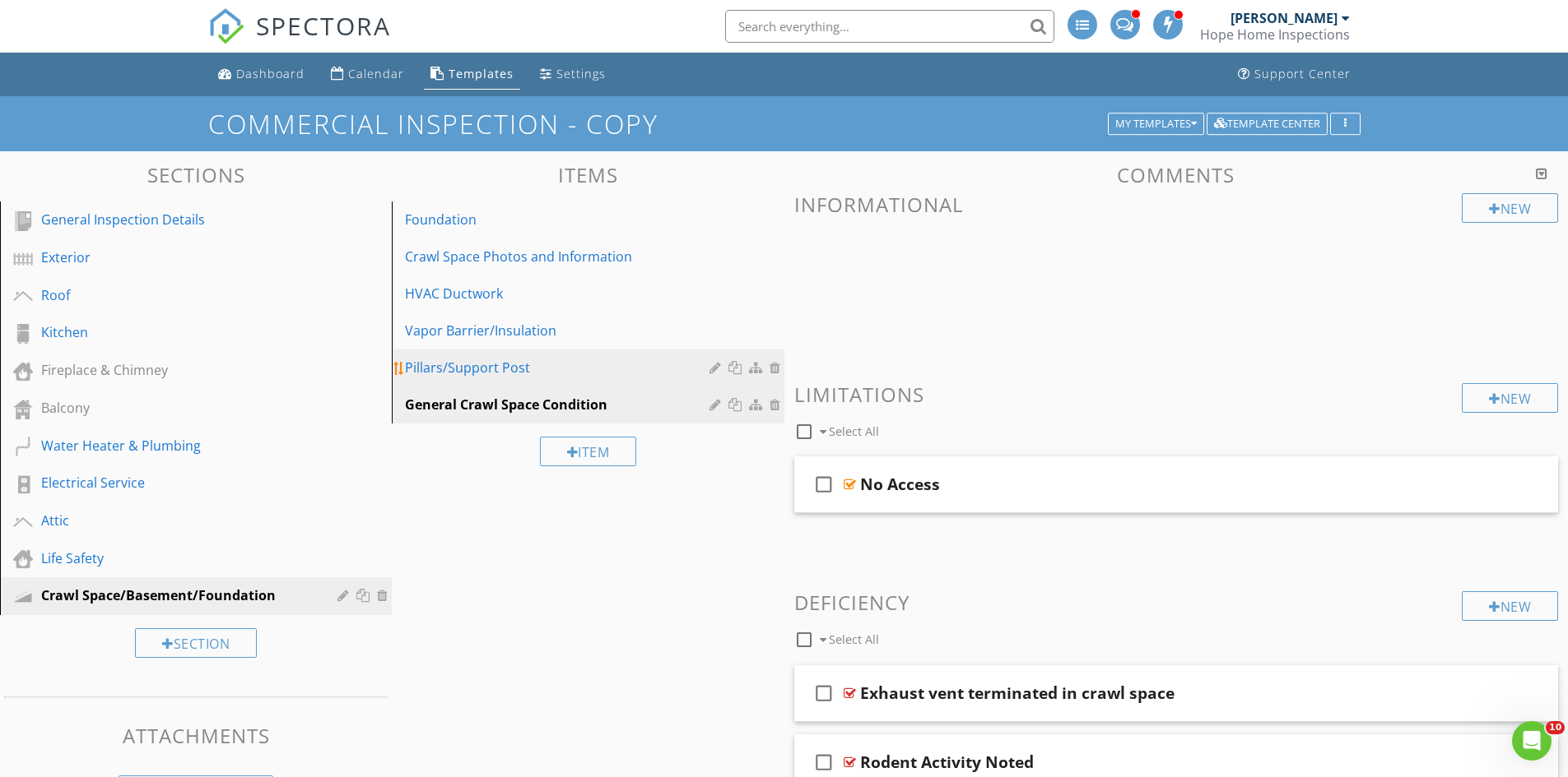
click at [534, 374] on div "Pillars/Support Post" at bounding box center [559, 368] width 308 height 20
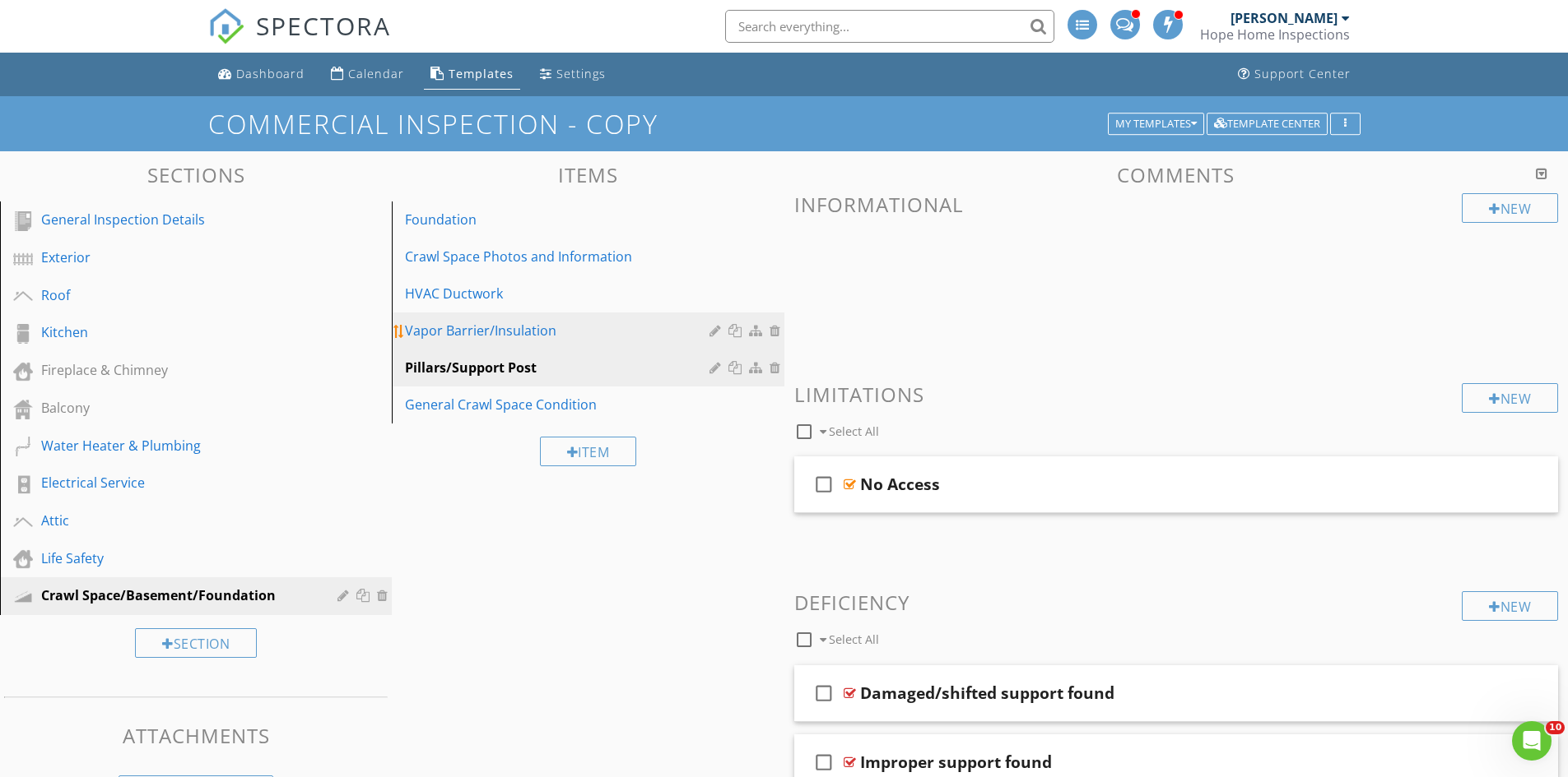
click at [593, 333] on div "Vapor Barrier/Insulation" at bounding box center [559, 330] width 308 height 20
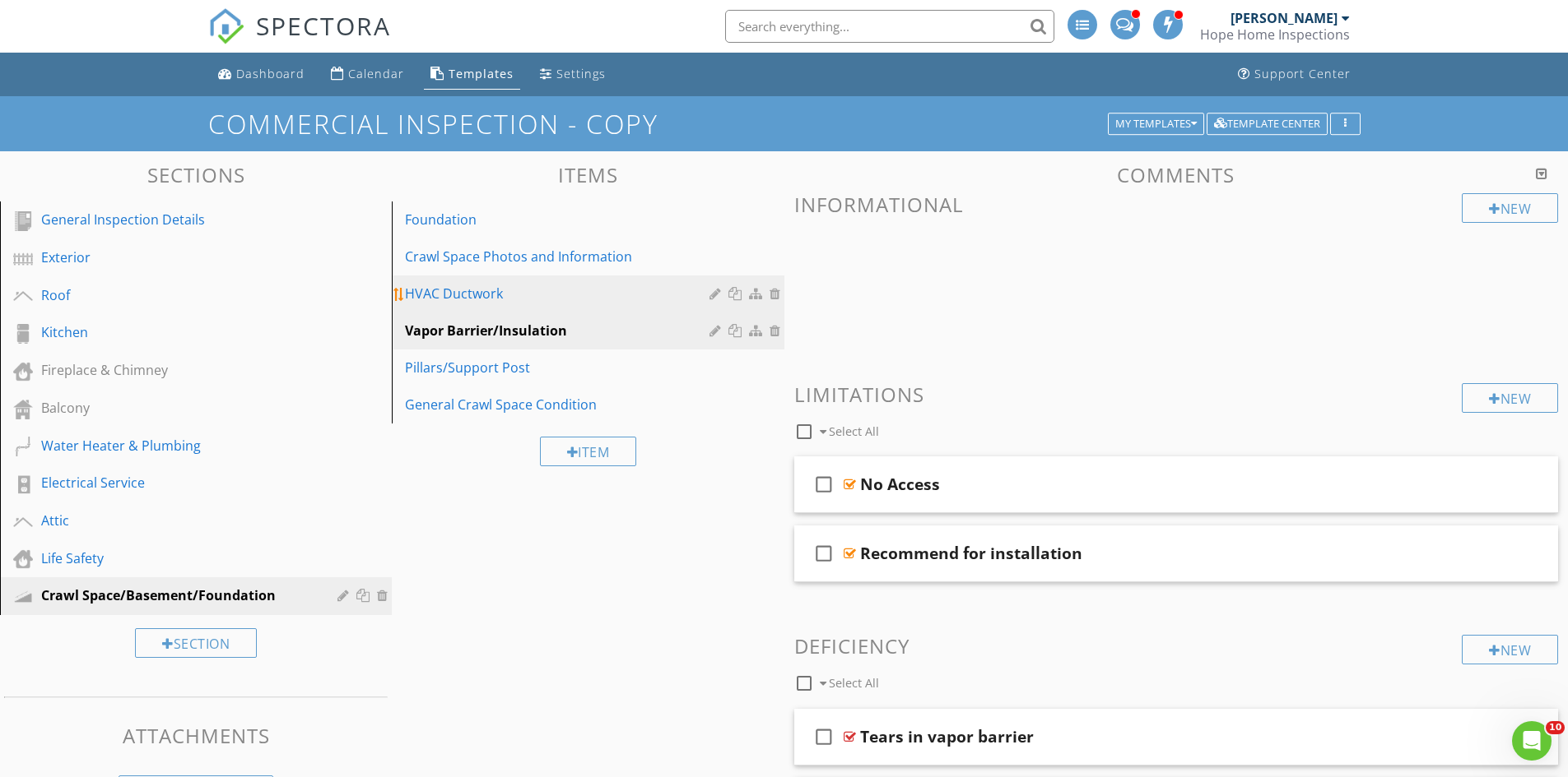
click at [553, 296] on div "HVAC Ductwork" at bounding box center [559, 293] width 308 height 20
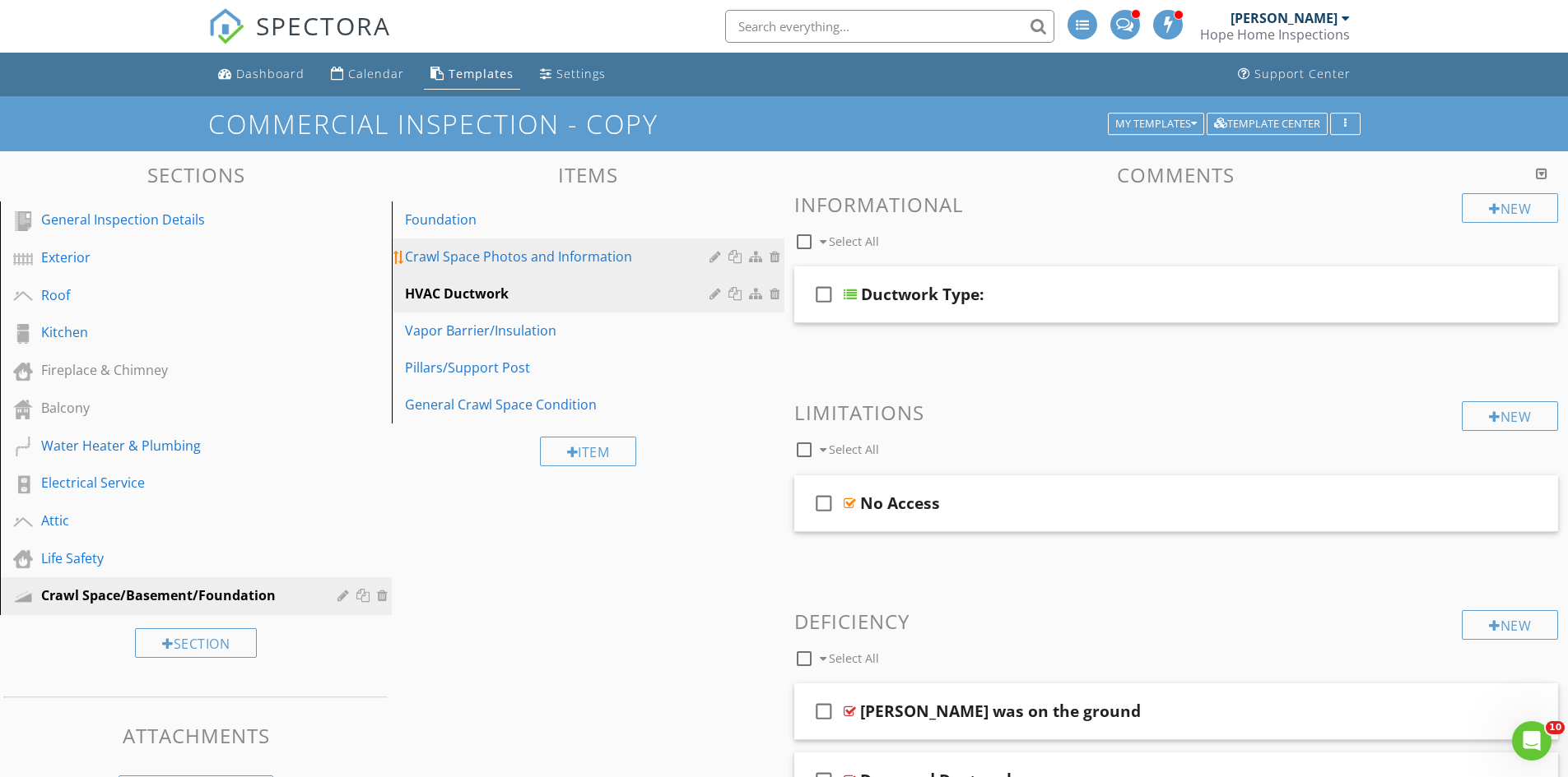
click at [546, 256] on div "Crawl Space Photos and Information" at bounding box center [559, 256] width 308 height 20
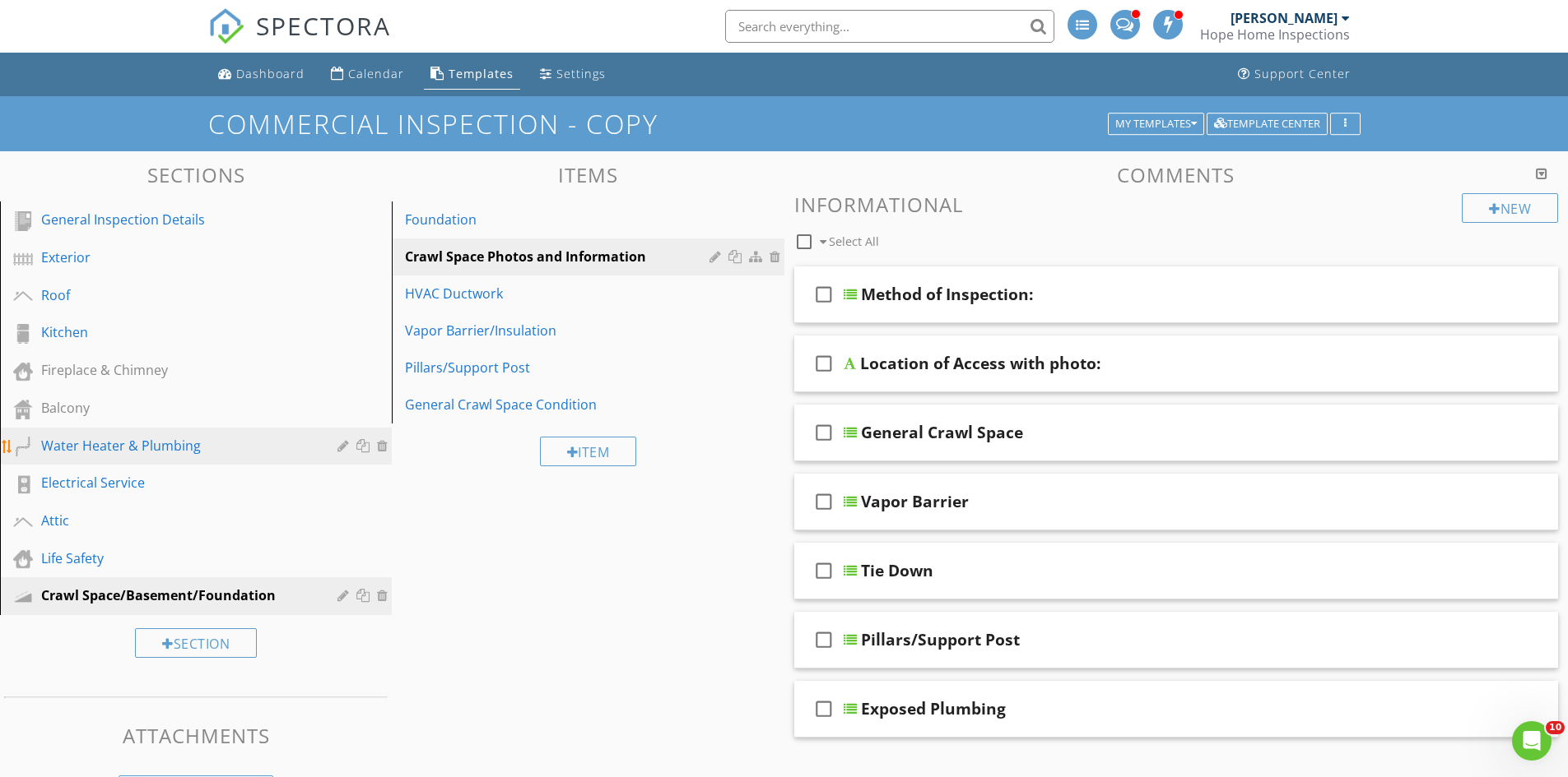
click at [197, 438] on div "Water Heater & Plumbing" at bounding box center [178, 445] width 272 height 20
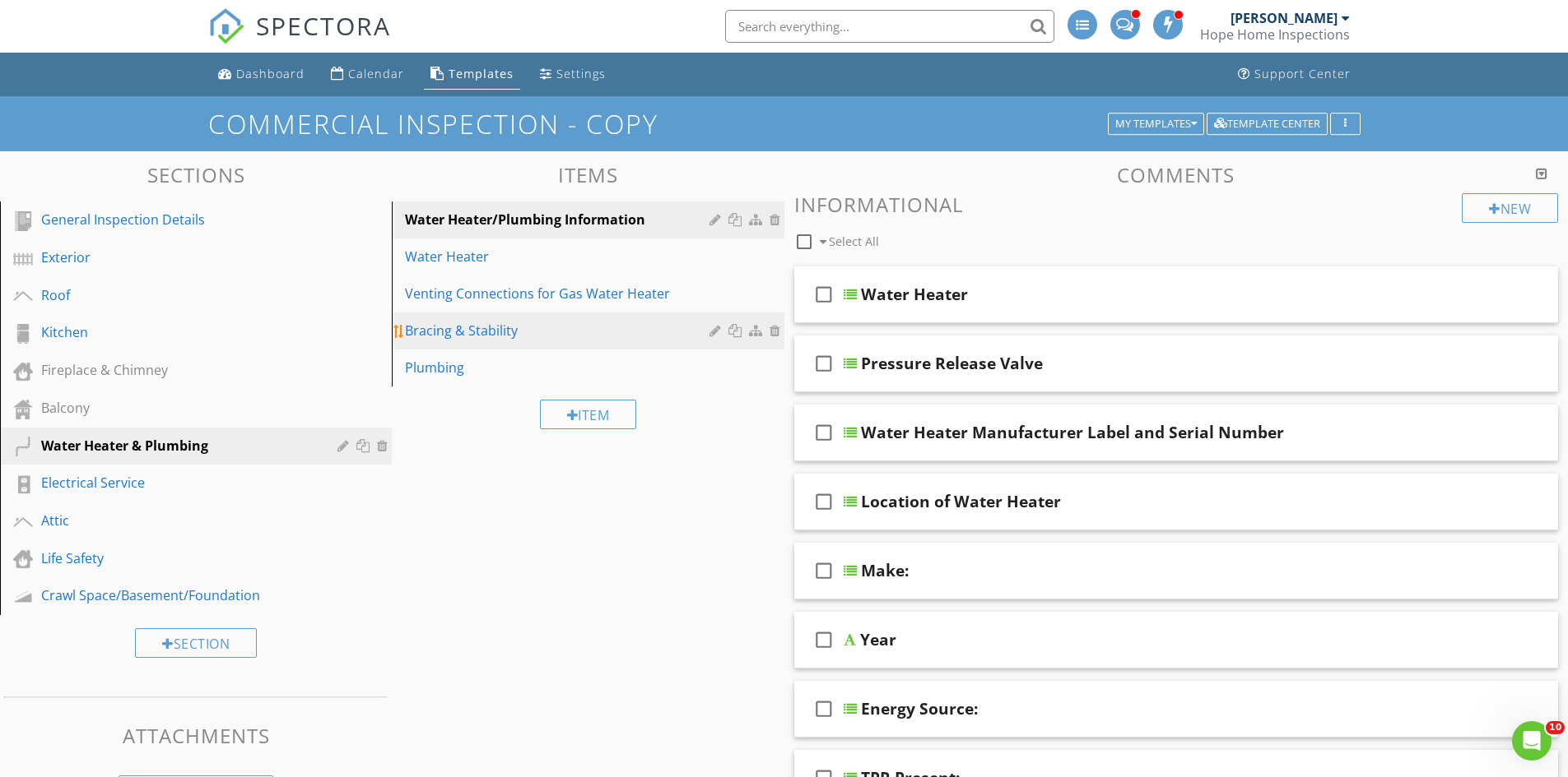
click at [542, 327] on div "Bracing & Stability" at bounding box center [559, 330] width 308 height 20
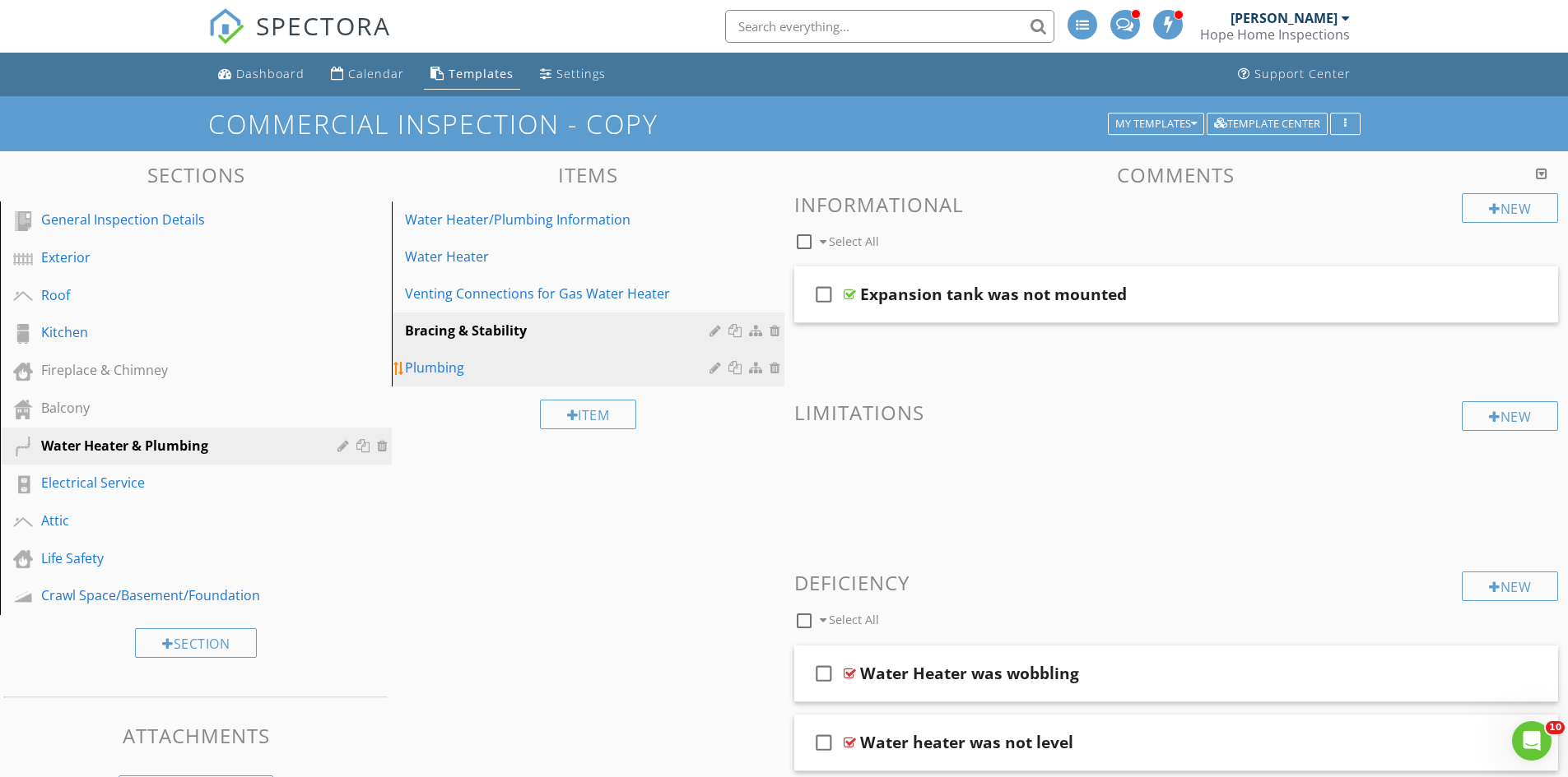
click at [524, 370] on div "Plumbing" at bounding box center [559, 368] width 308 height 20
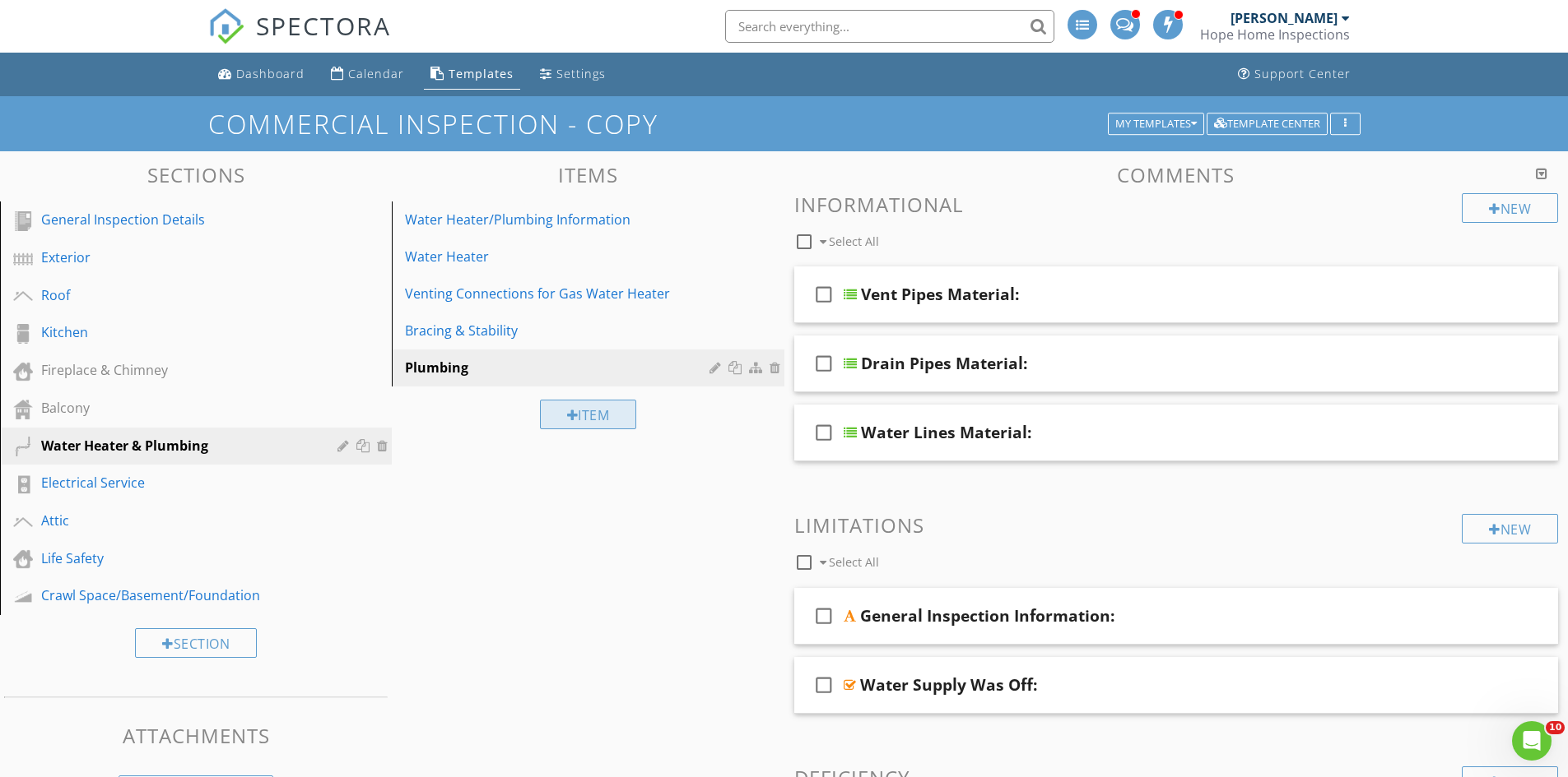
click at [603, 416] on div "Item" at bounding box center [588, 414] width 97 height 29
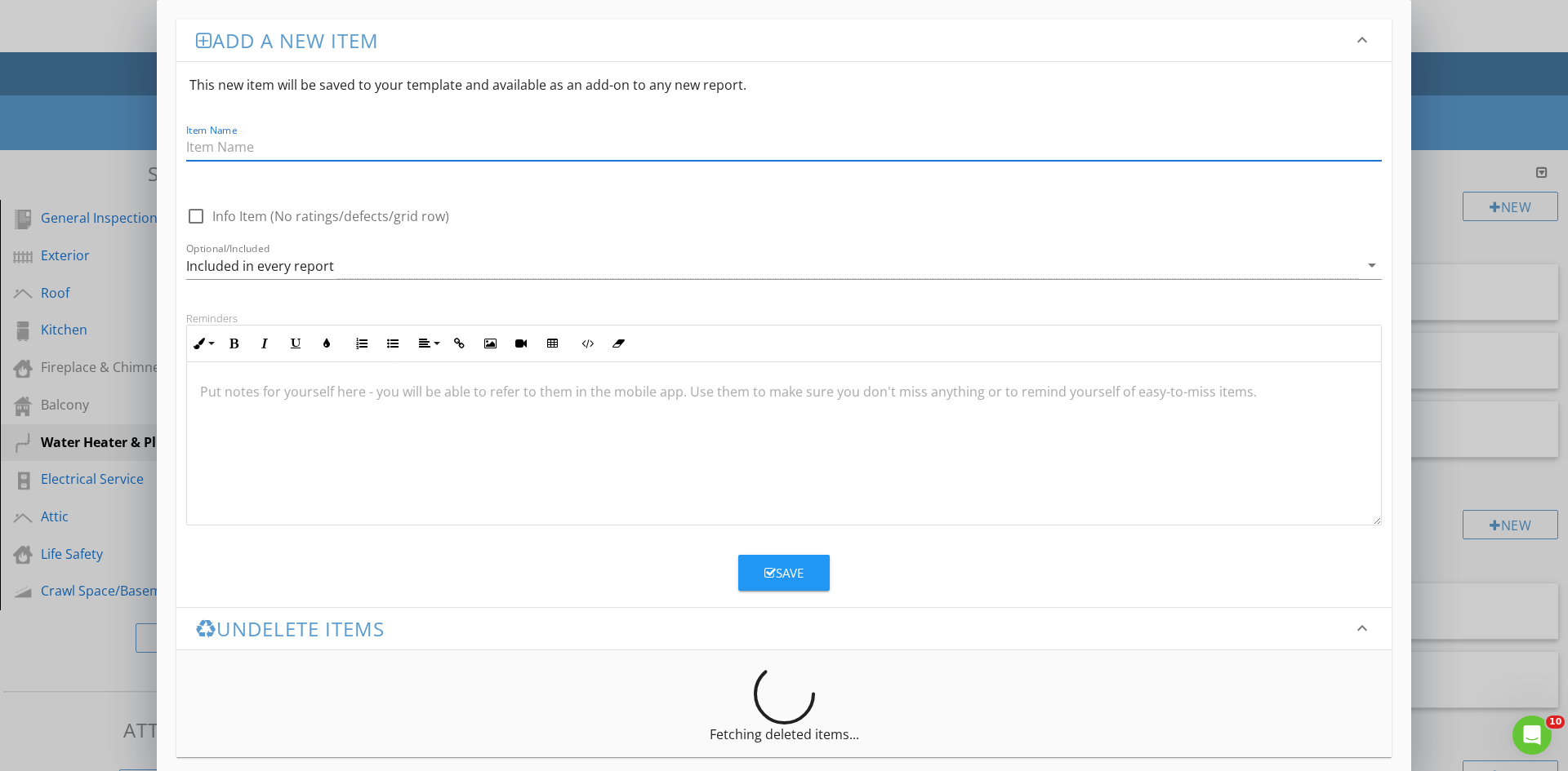
type input "T"
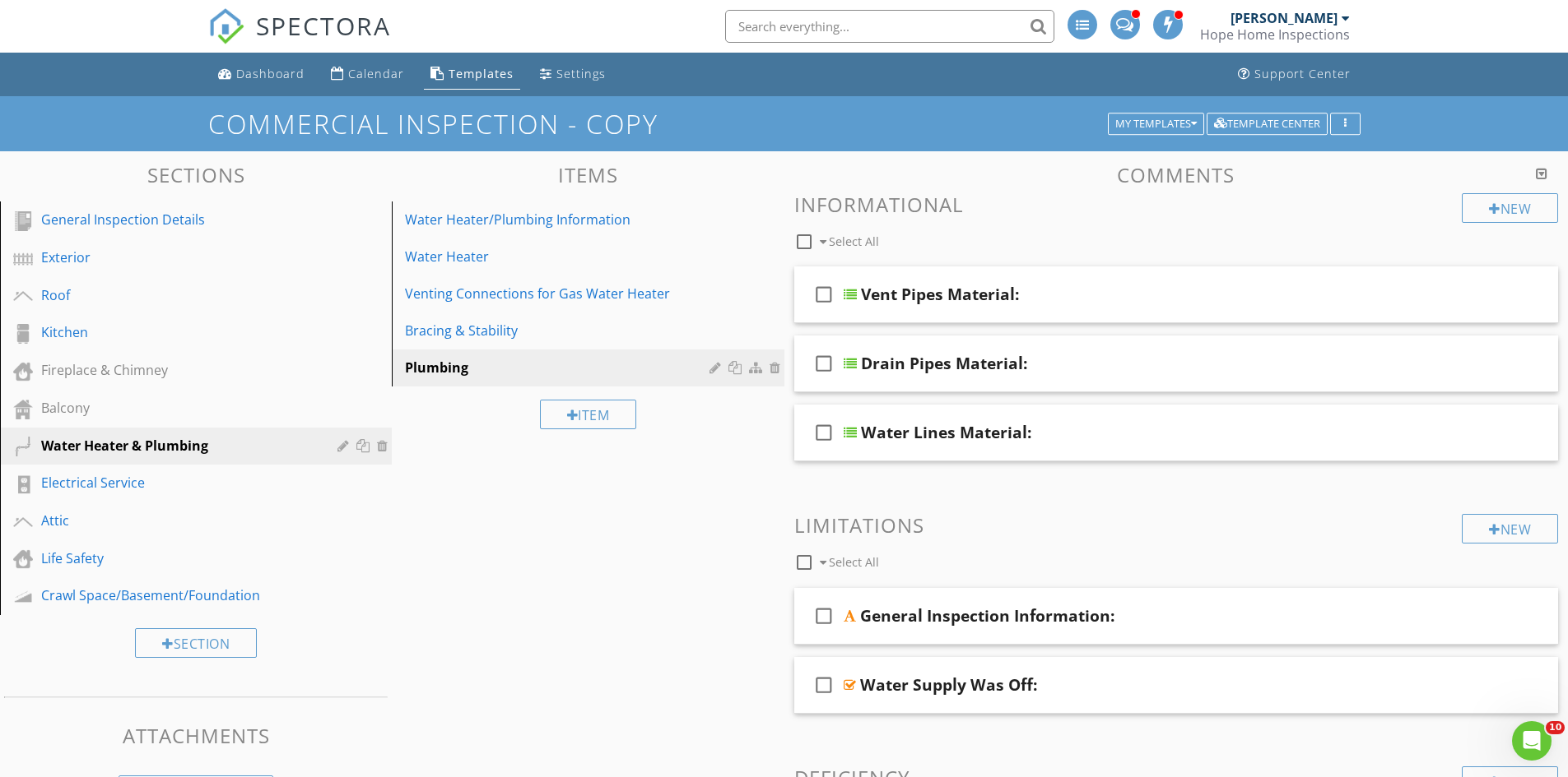
click at [1442, 256] on div at bounding box center [784, 388] width 1568 height 777
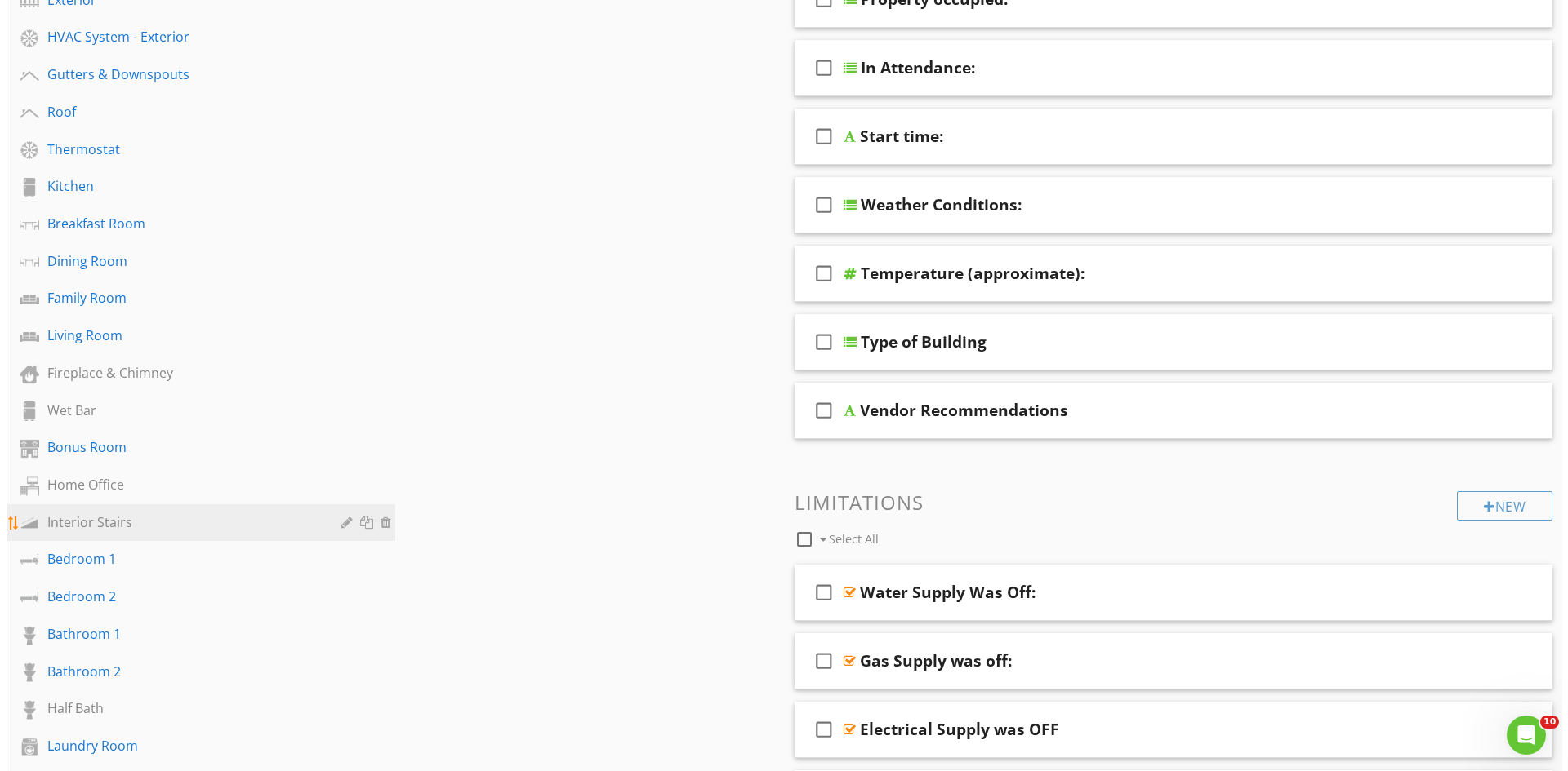
scroll to position [326, 0]
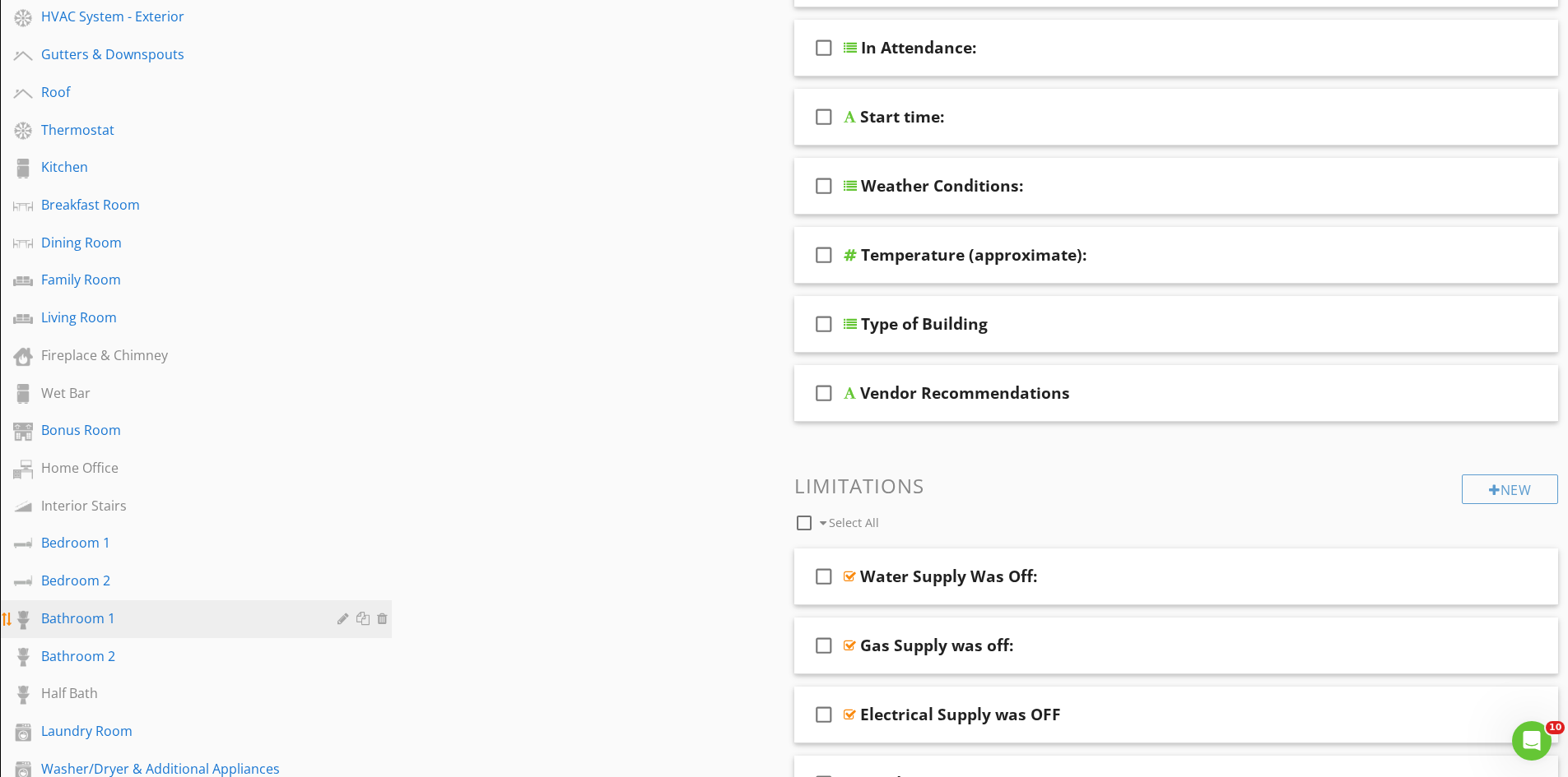
click at [174, 612] on div "Bathroom 1" at bounding box center [178, 618] width 272 height 20
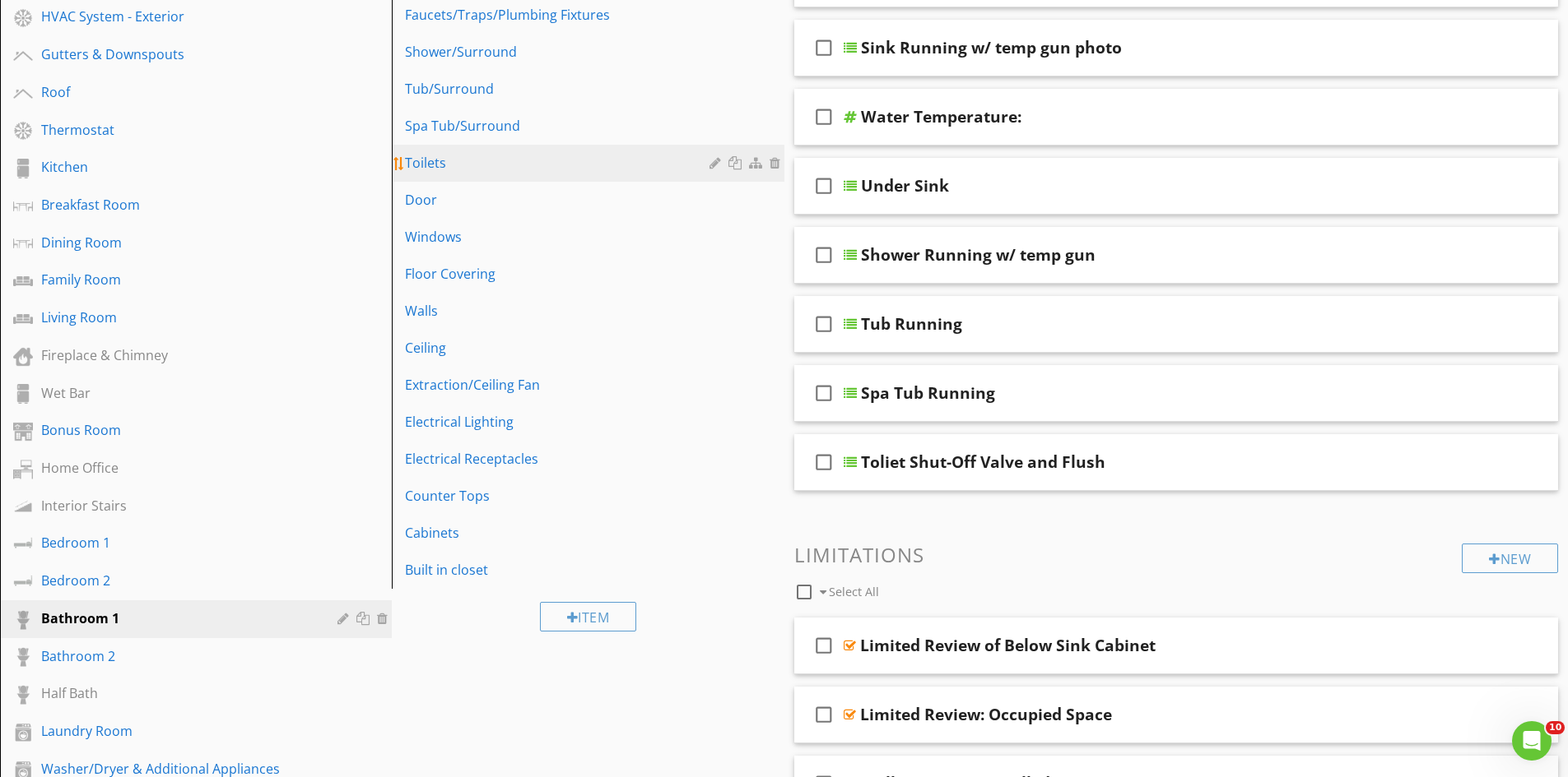
click at [737, 163] on div at bounding box center [737, 163] width 17 height 13
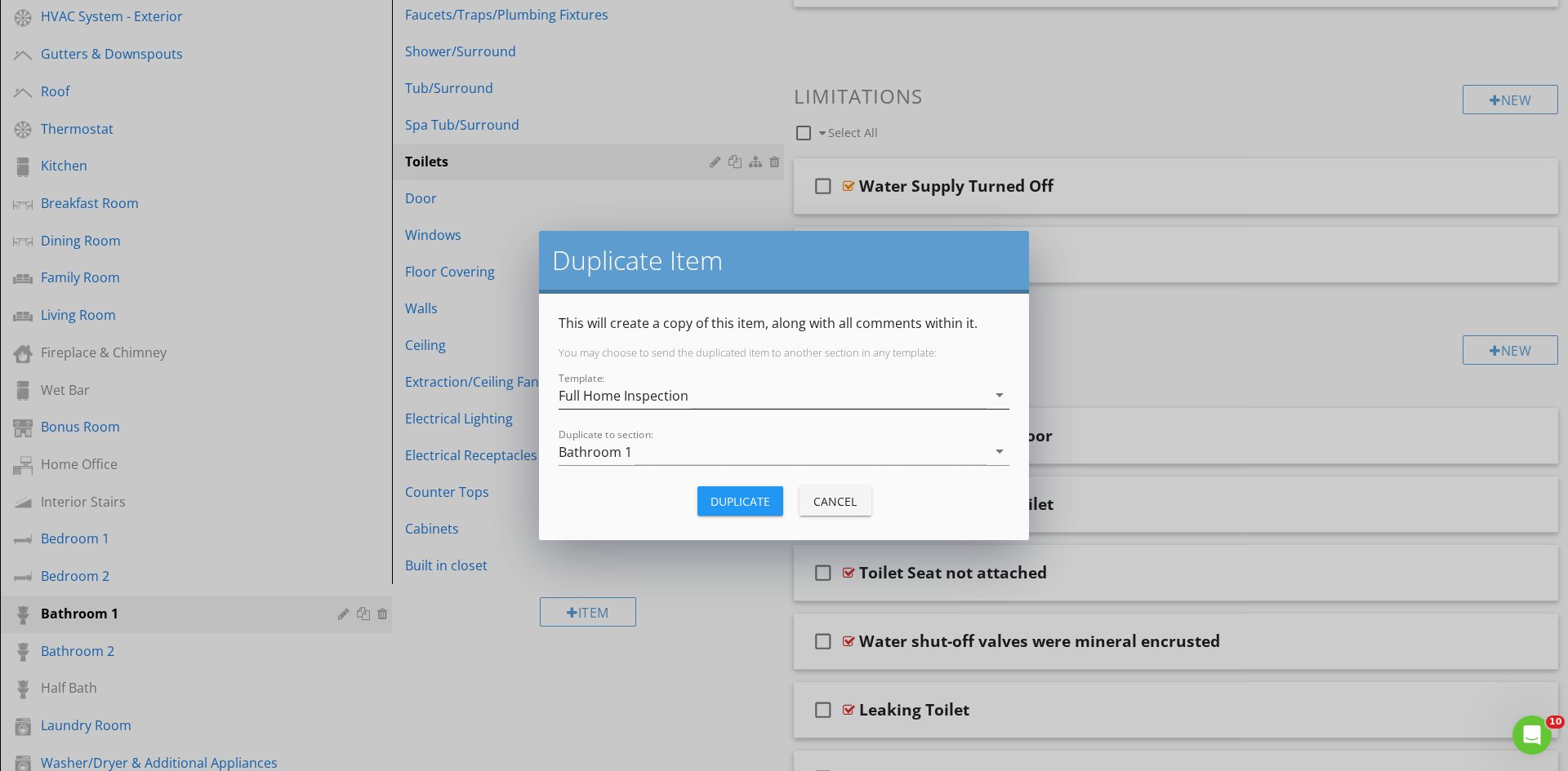
click at [681, 393] on div "Full Home Inspection" at bounding box center [623, 396] width 129 height 15
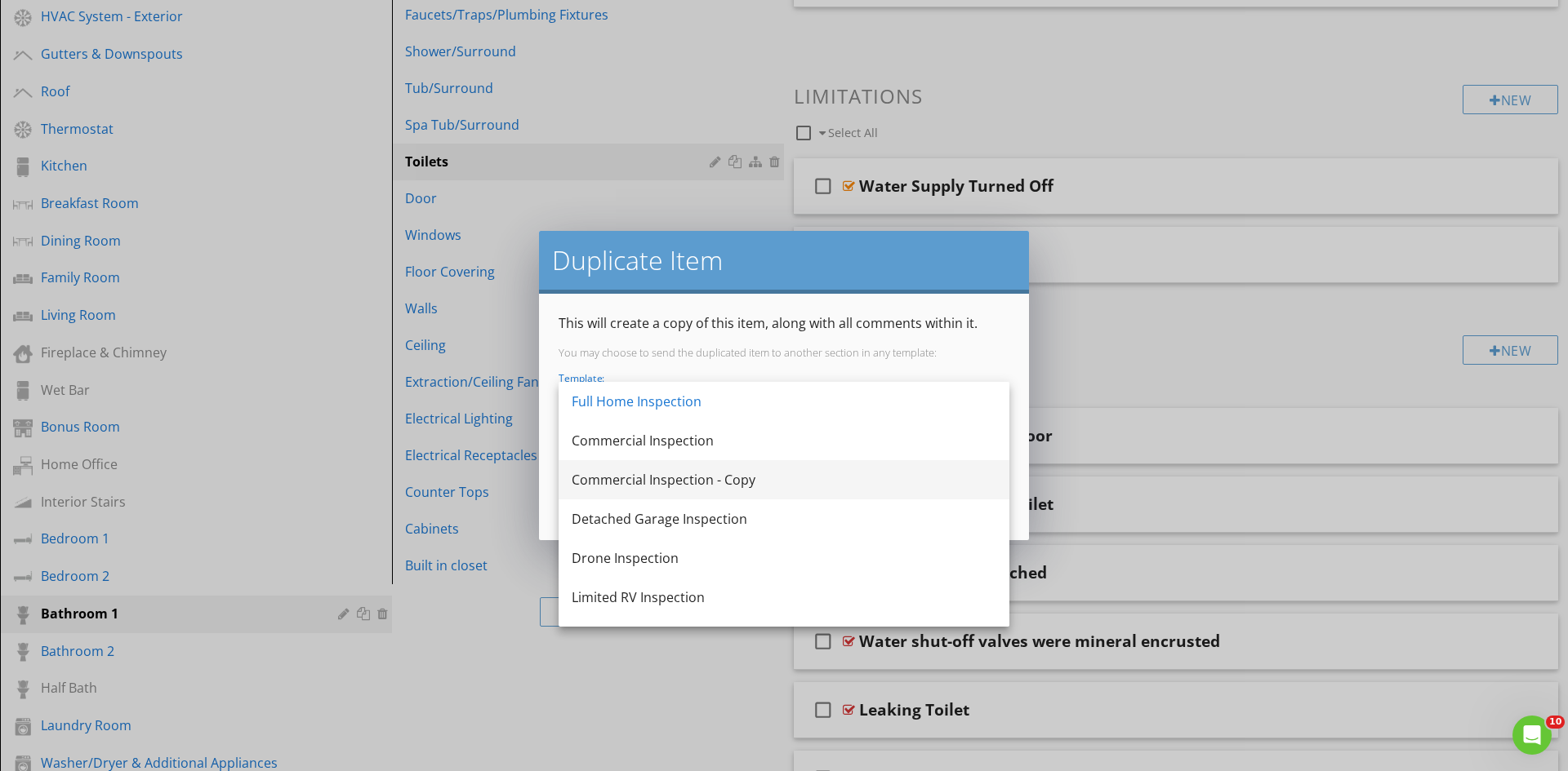
click at [726, 479] on div "Commercial Inspection - Copy" at bounding box center [784, 479] width 425 height 20
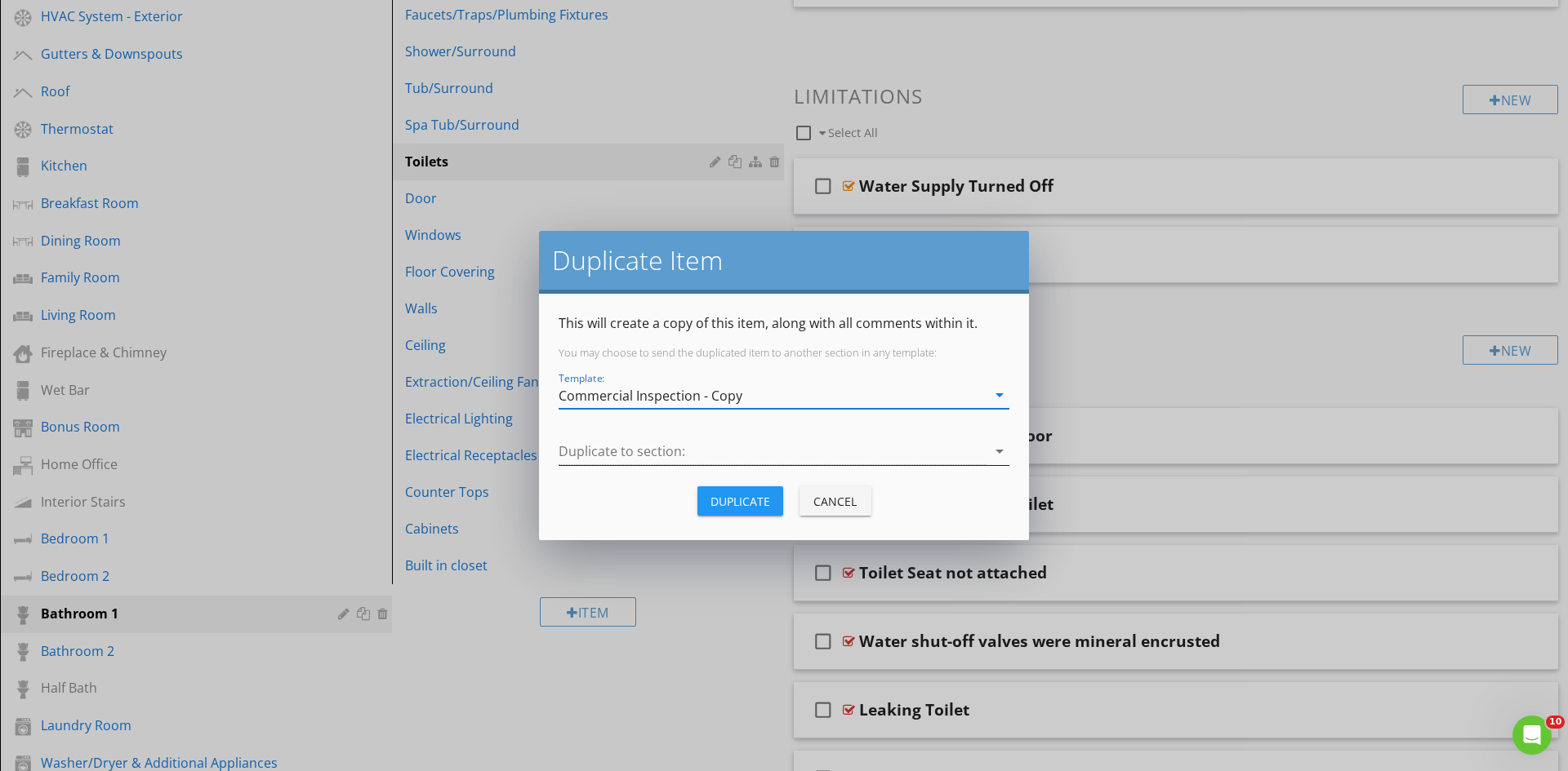
click at [698, 450] on div at bounding box center [772, 451] width 428 height 27
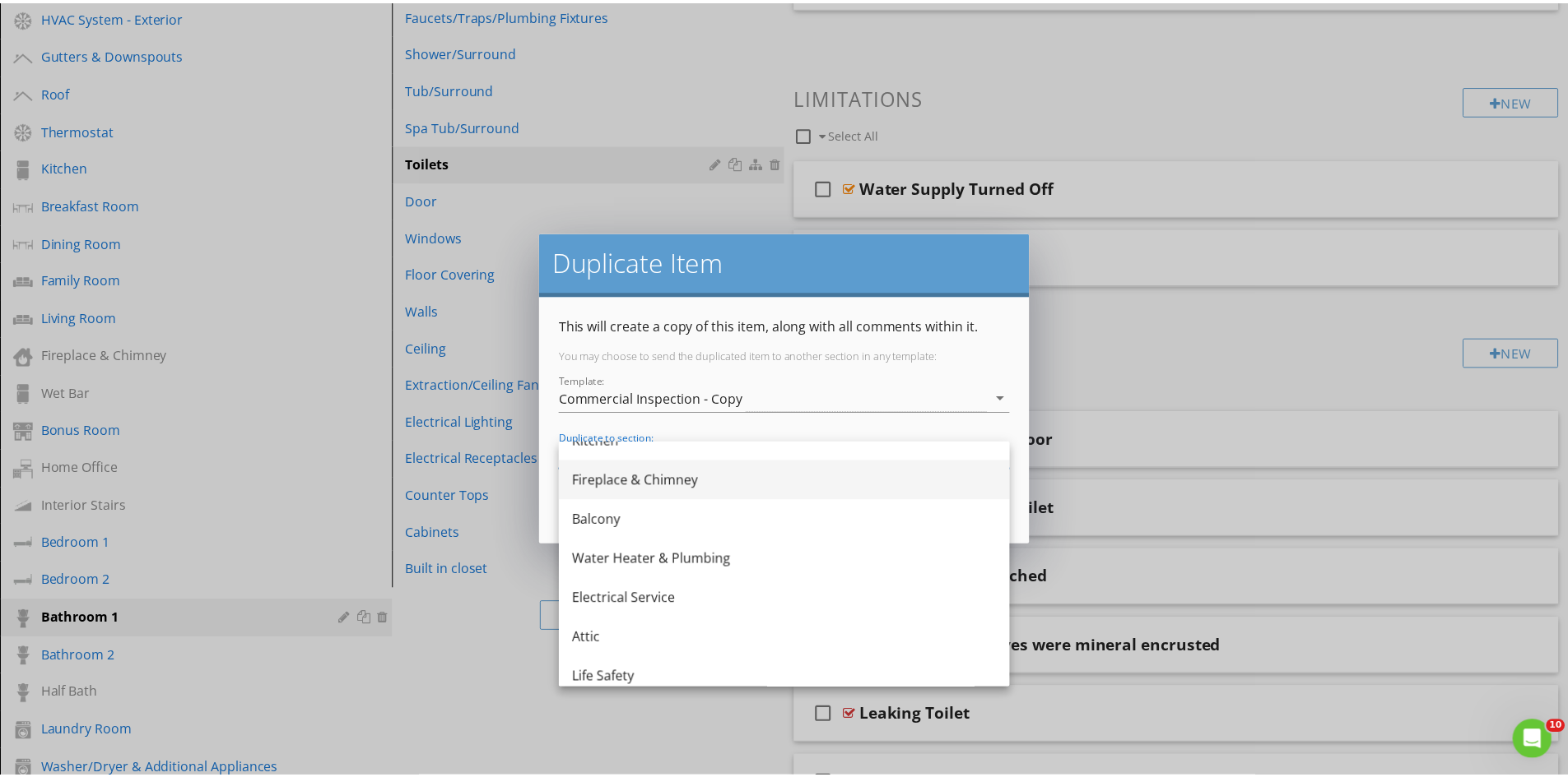
scroll to position [187, 0]
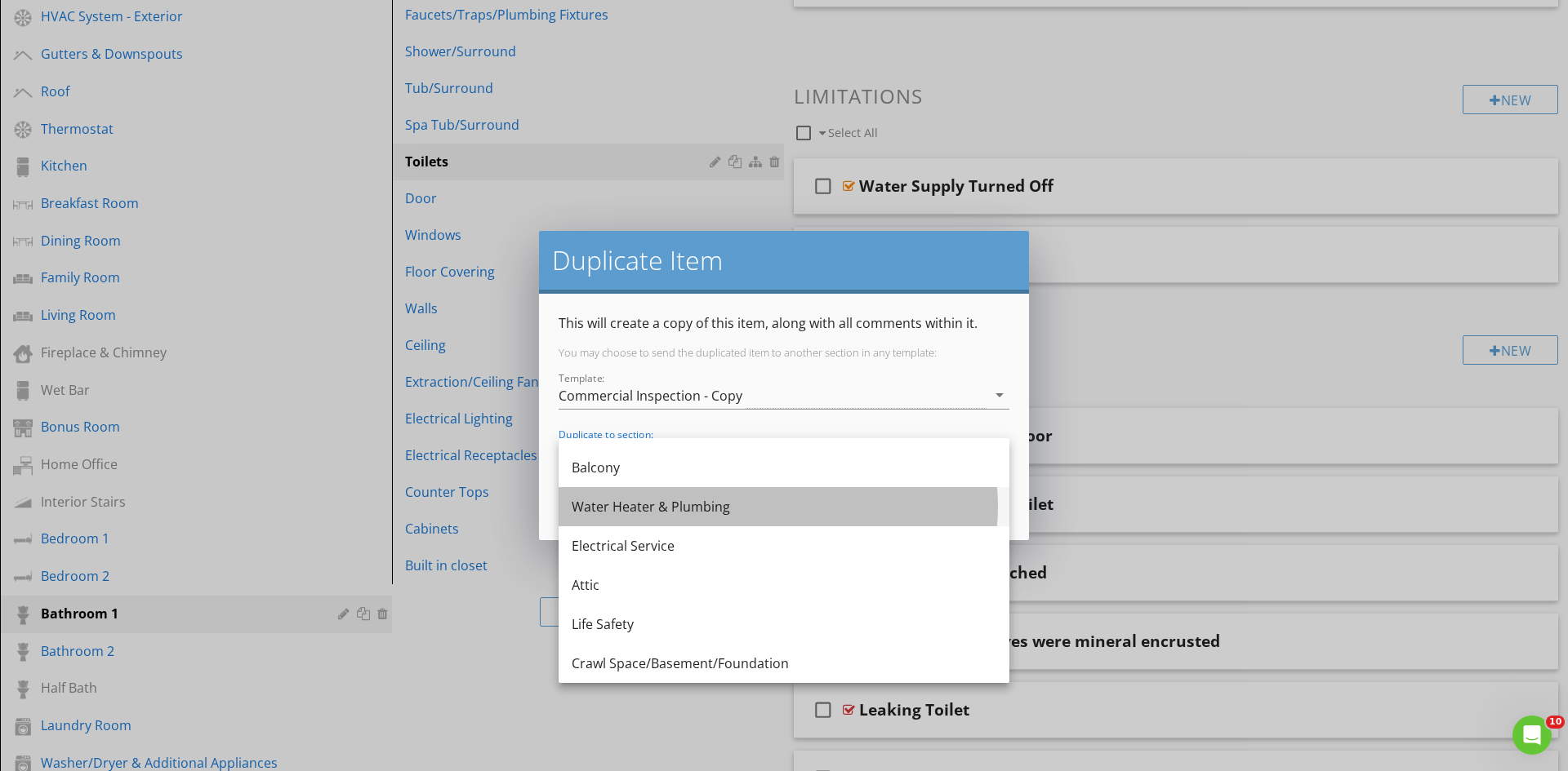
click at [726, 506] on div "Water Heater & Plumbing" at bounding box center [784, 506] width 425 height 20
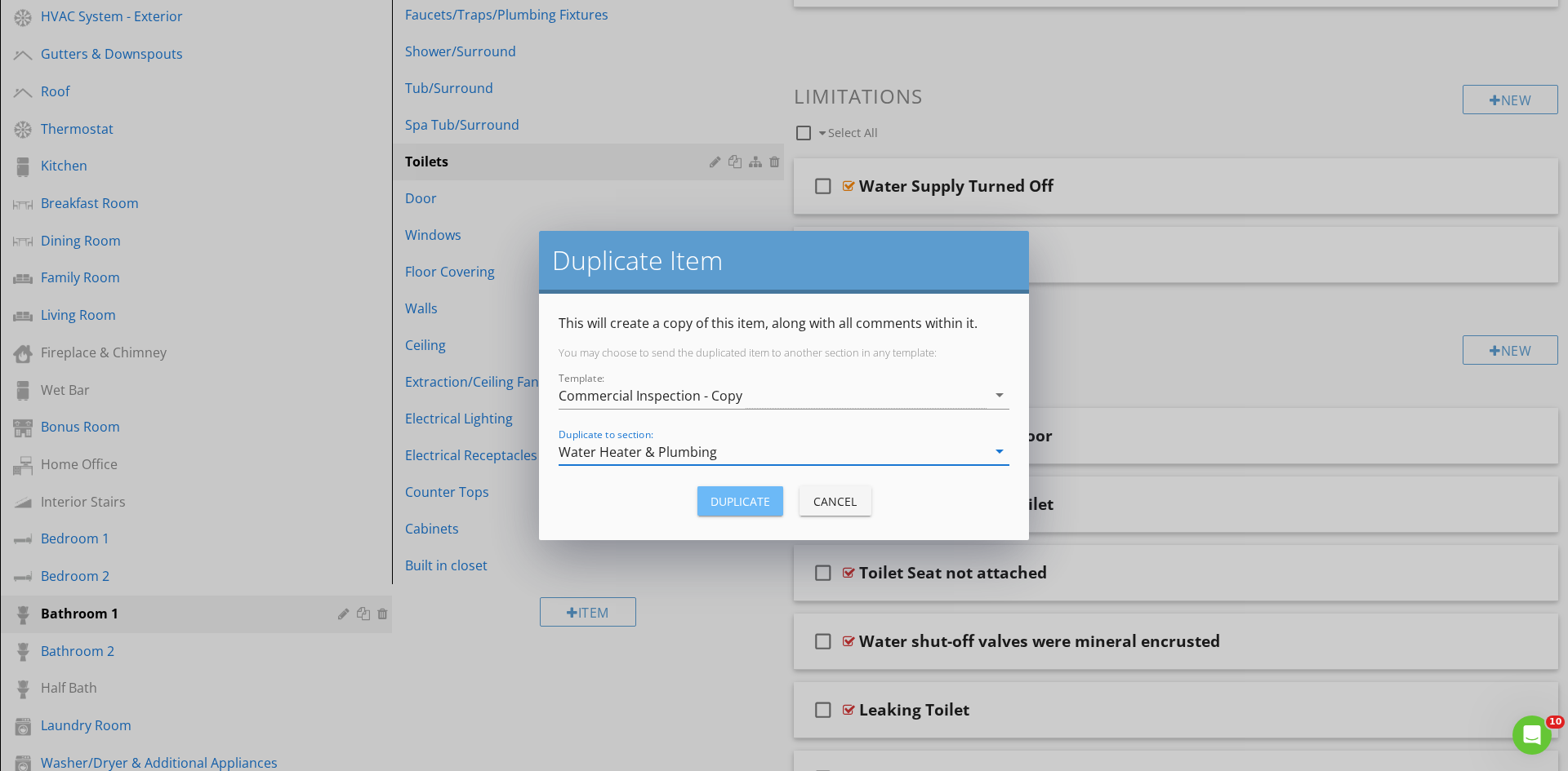
click at [726, 506] on div "Duplicate" at bounding box center [740, 502] width 60 height 17
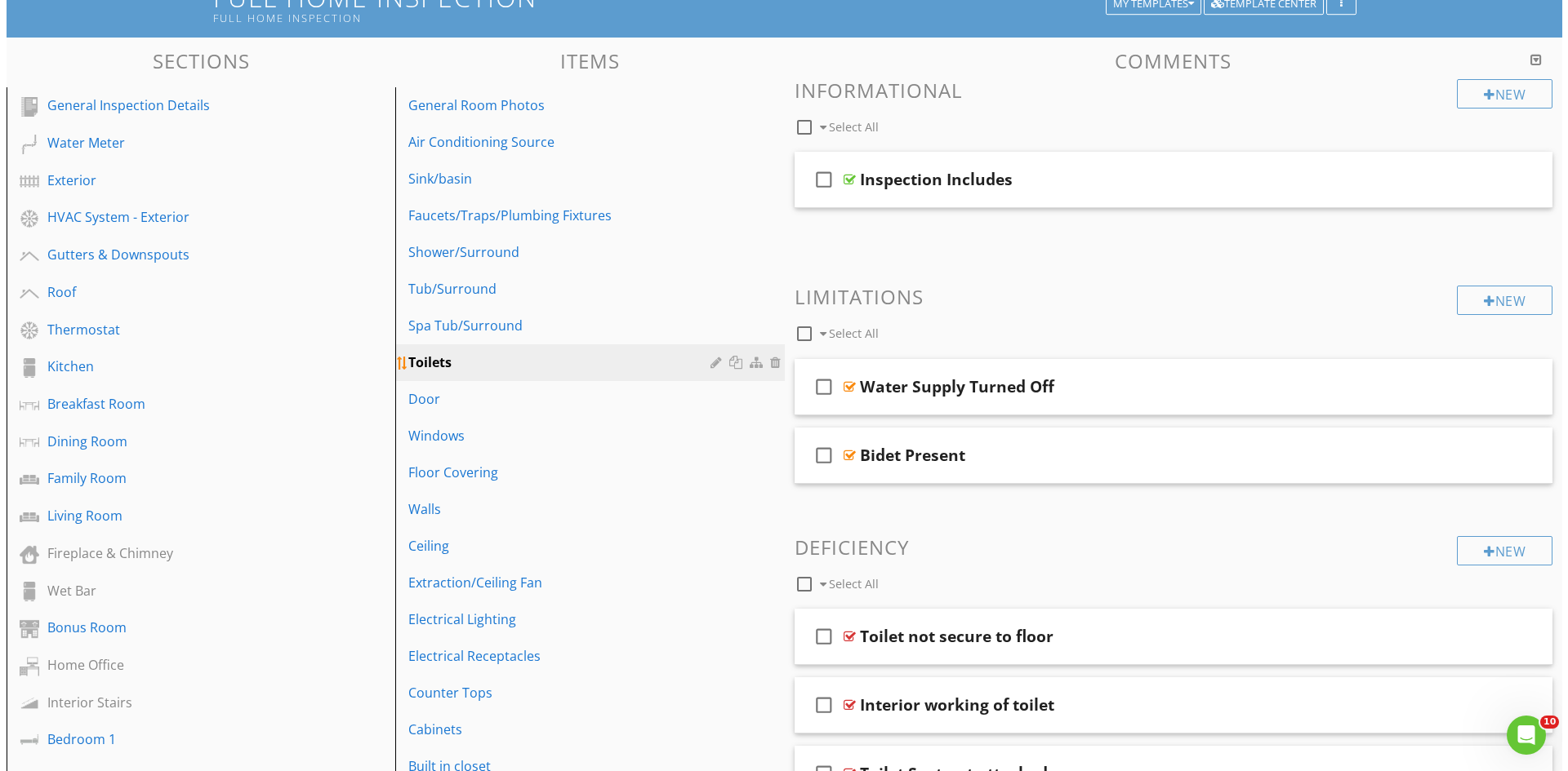
scroll to position [82, 0]
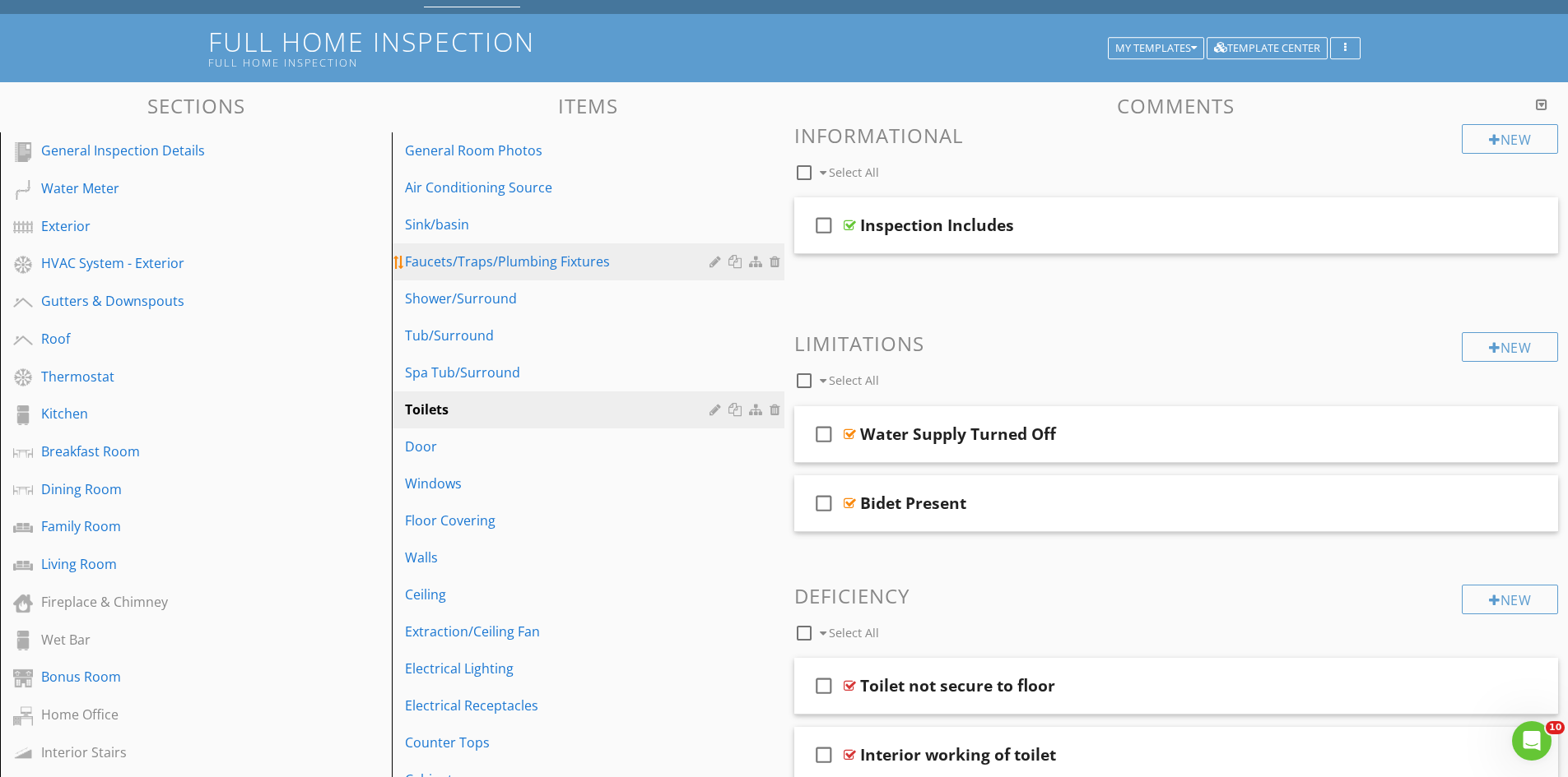
click at [733, 262] on div at bounding box center [737, 262] width 17 height 13
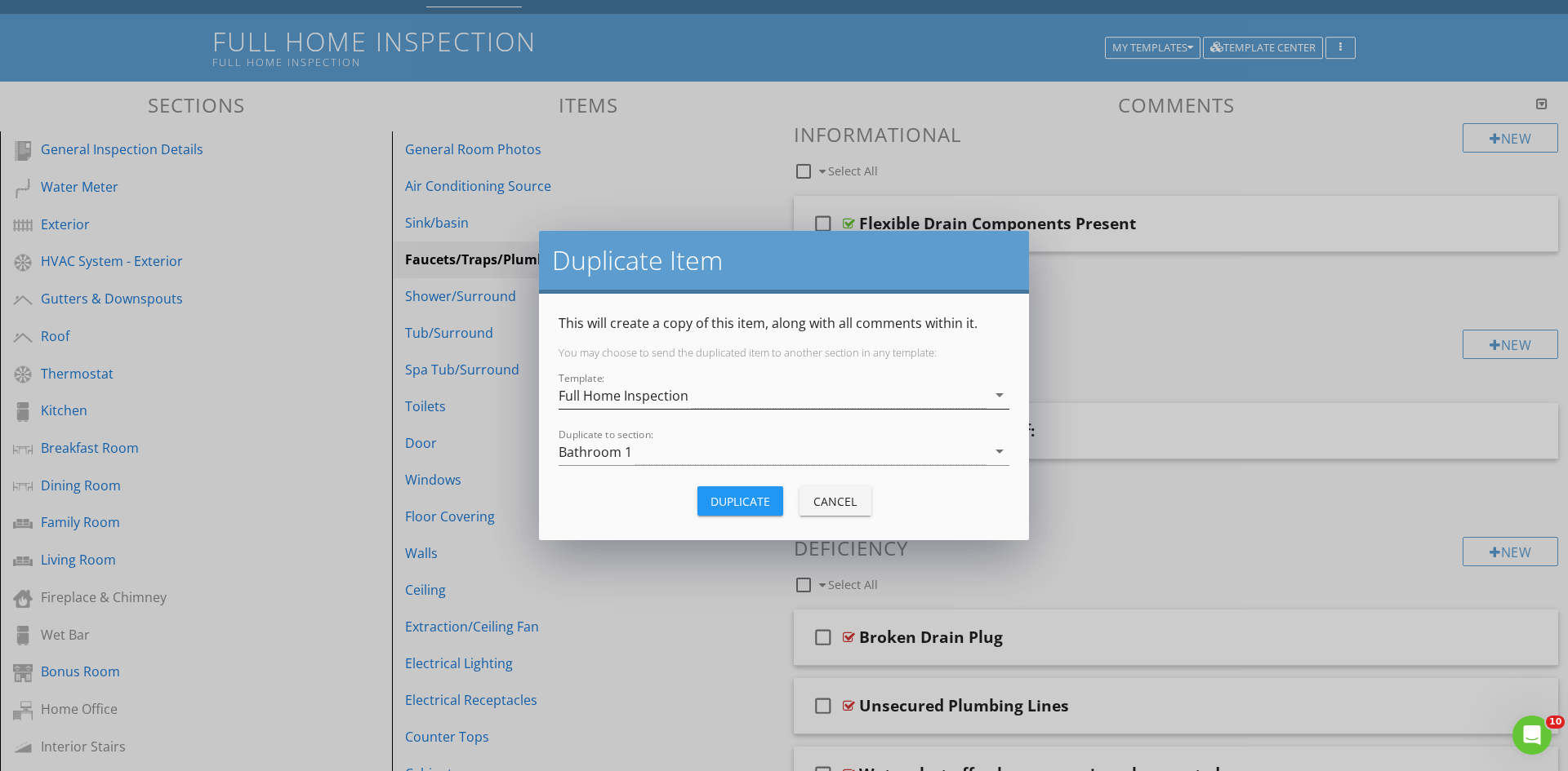
click at [694, 400] on div "Full Home Inspection" at bounding box center [772, 395] width 428 height 27
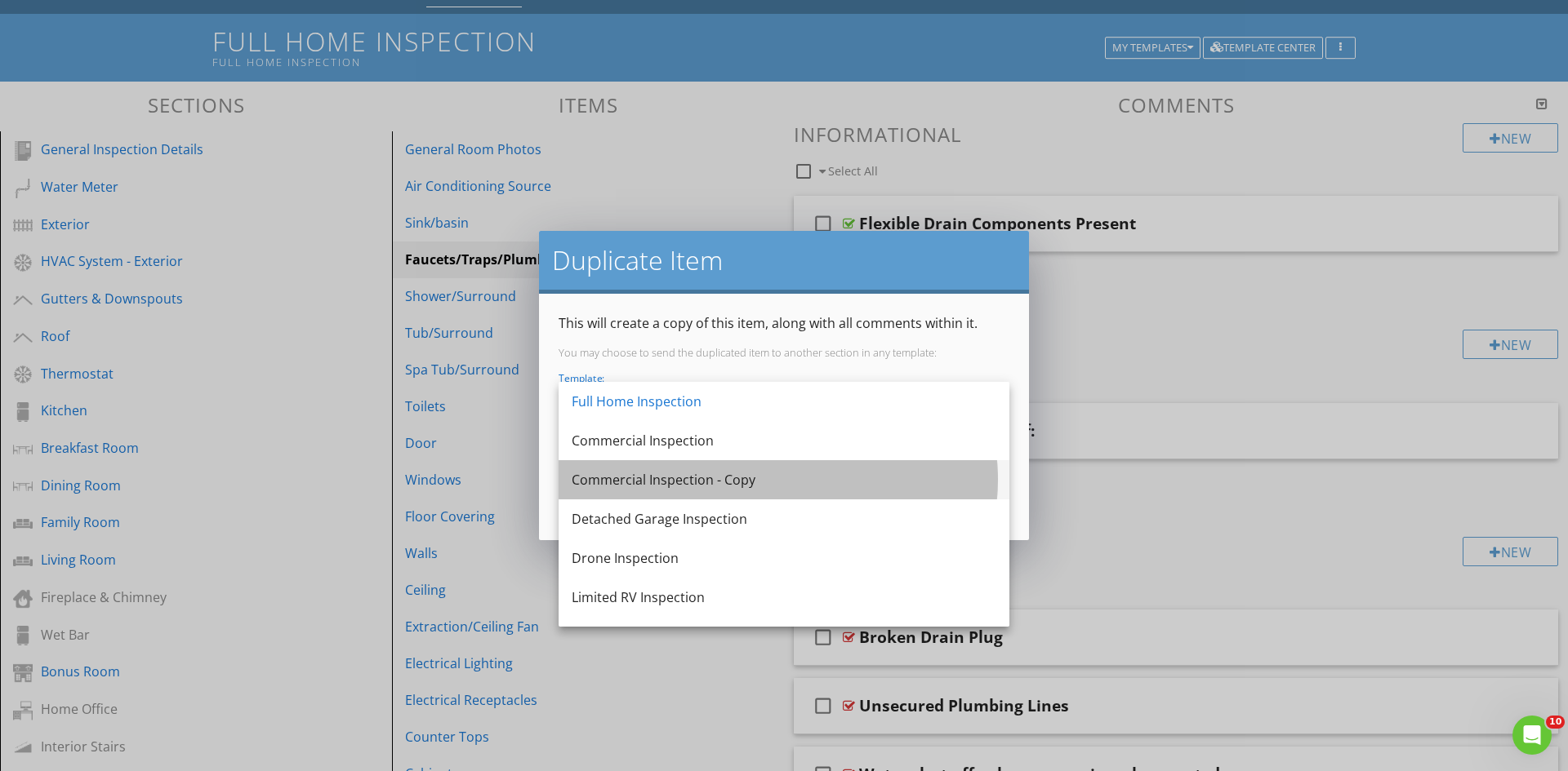
click at [744, 484] on div "Commercial Inspection - Copy" at bounding box center [784, 479] width 425 height 20
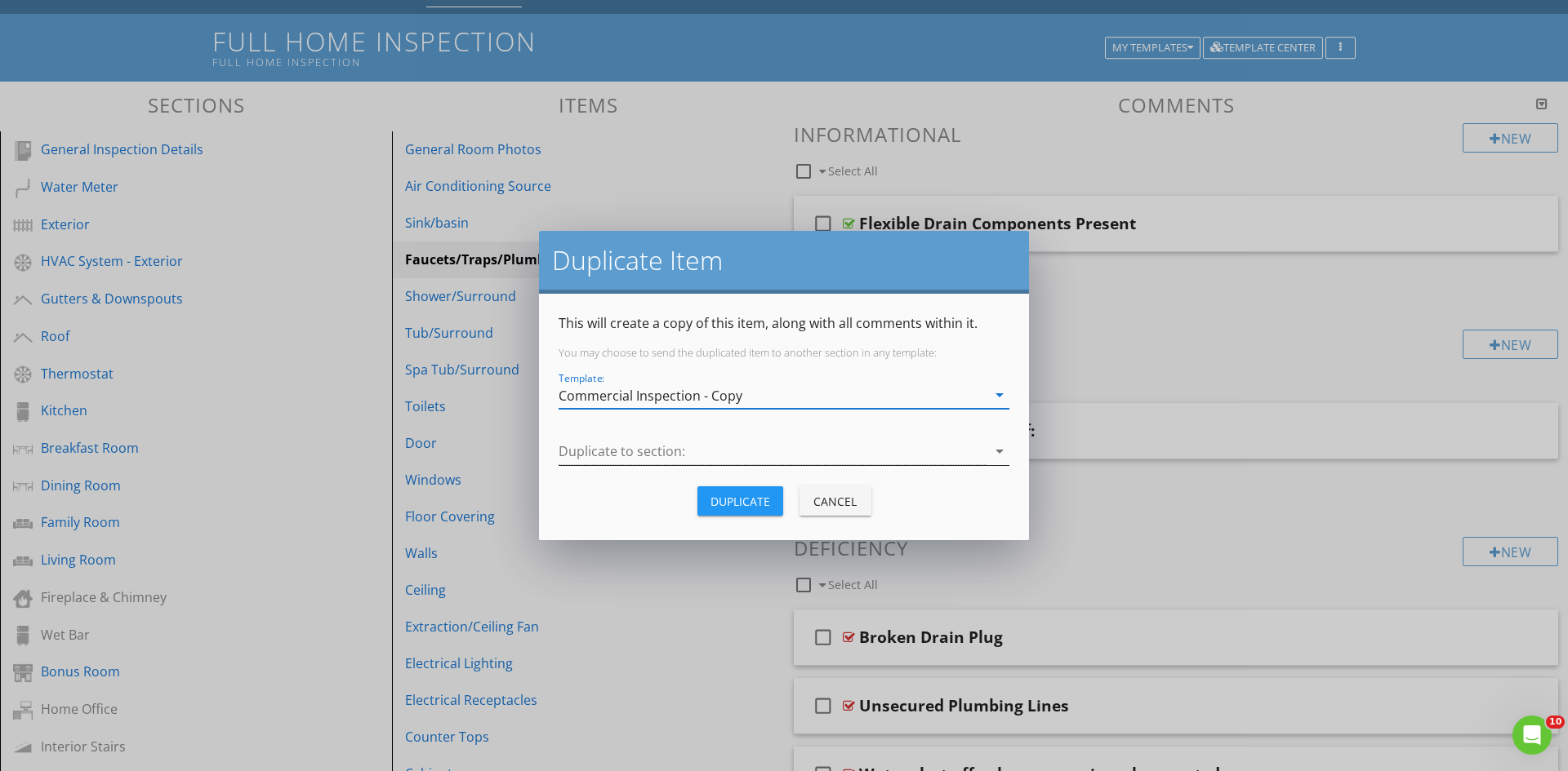
click at [716, 451] on div at bounding box center [772, 451] width 428 height 27
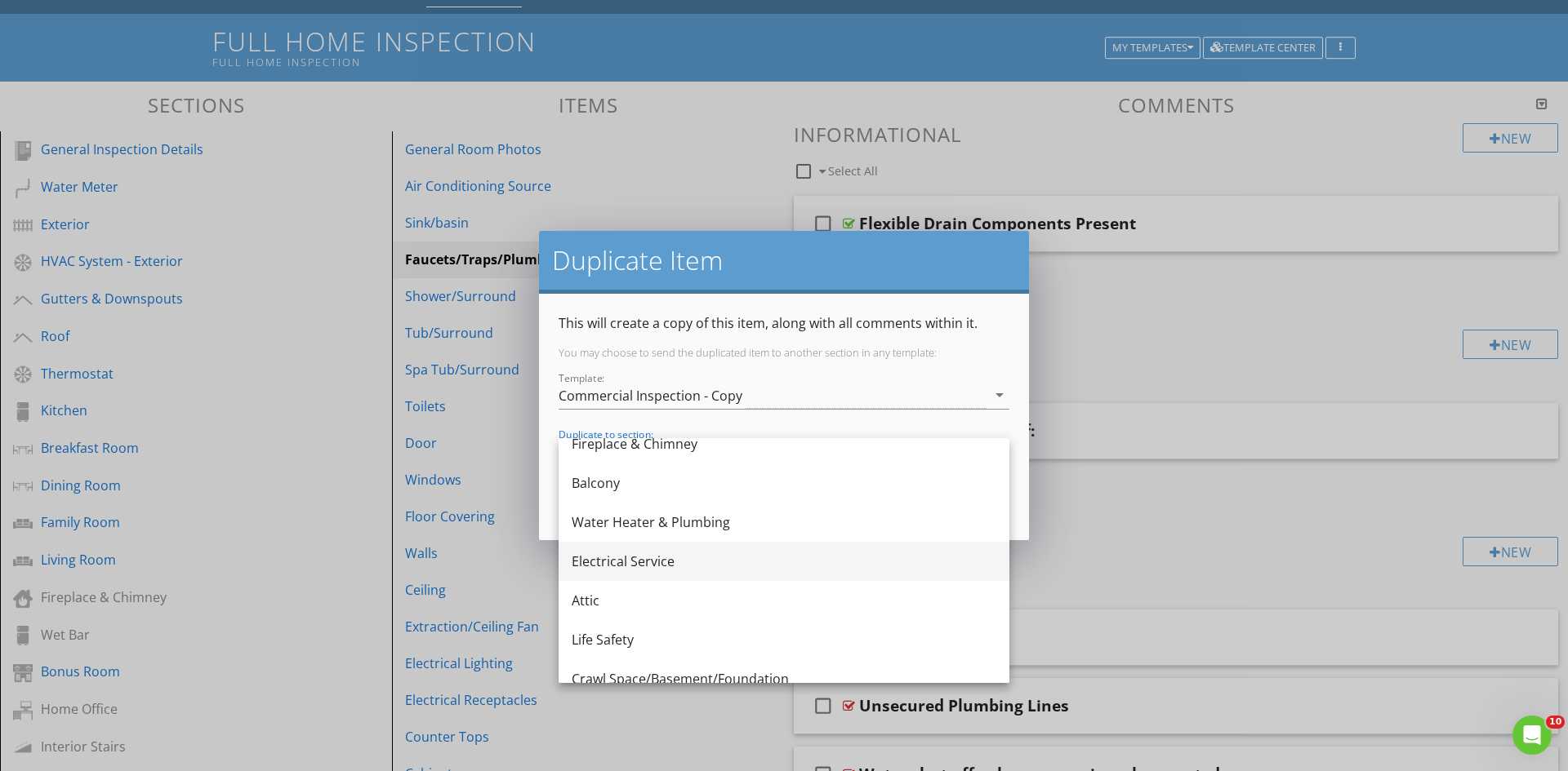
scroll to position [186, 0]
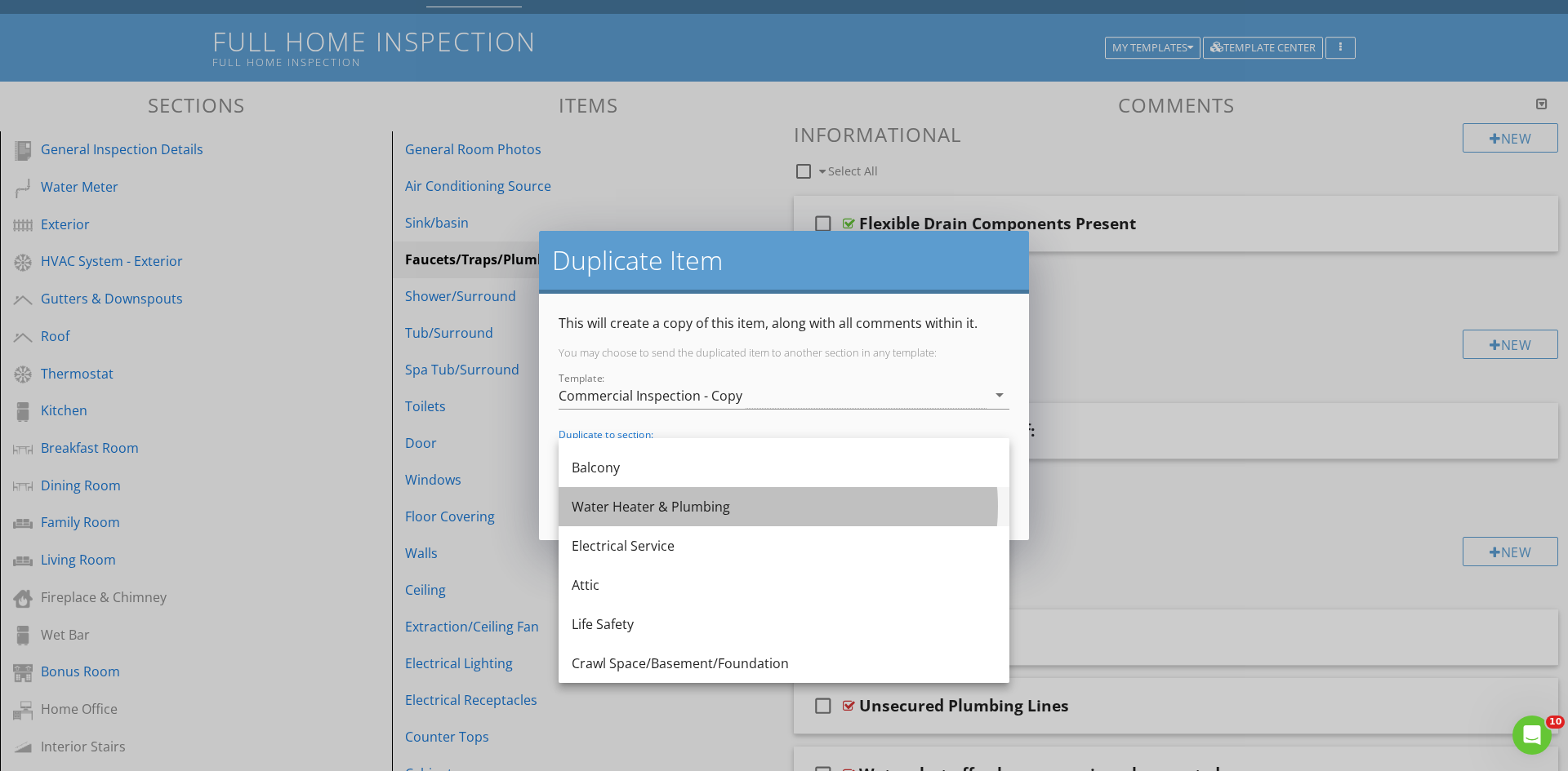
click at [730, 510] on div "Water Heater & Plumbing" at bounding box center [784, 506] width 425 height 20
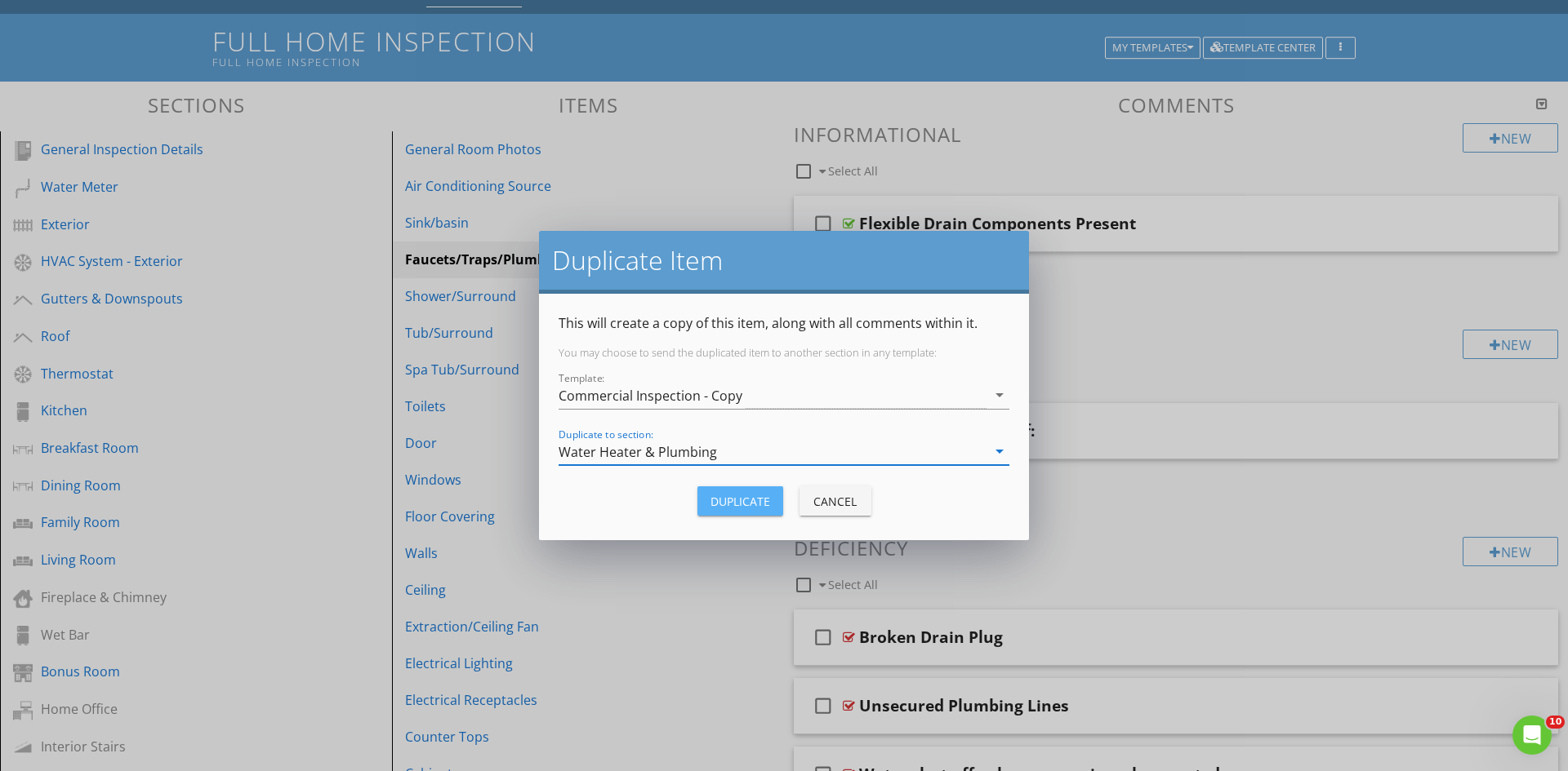
click at [723, 501] on div "Duplicate" at bounding box center [740, 502] width 60 height 17
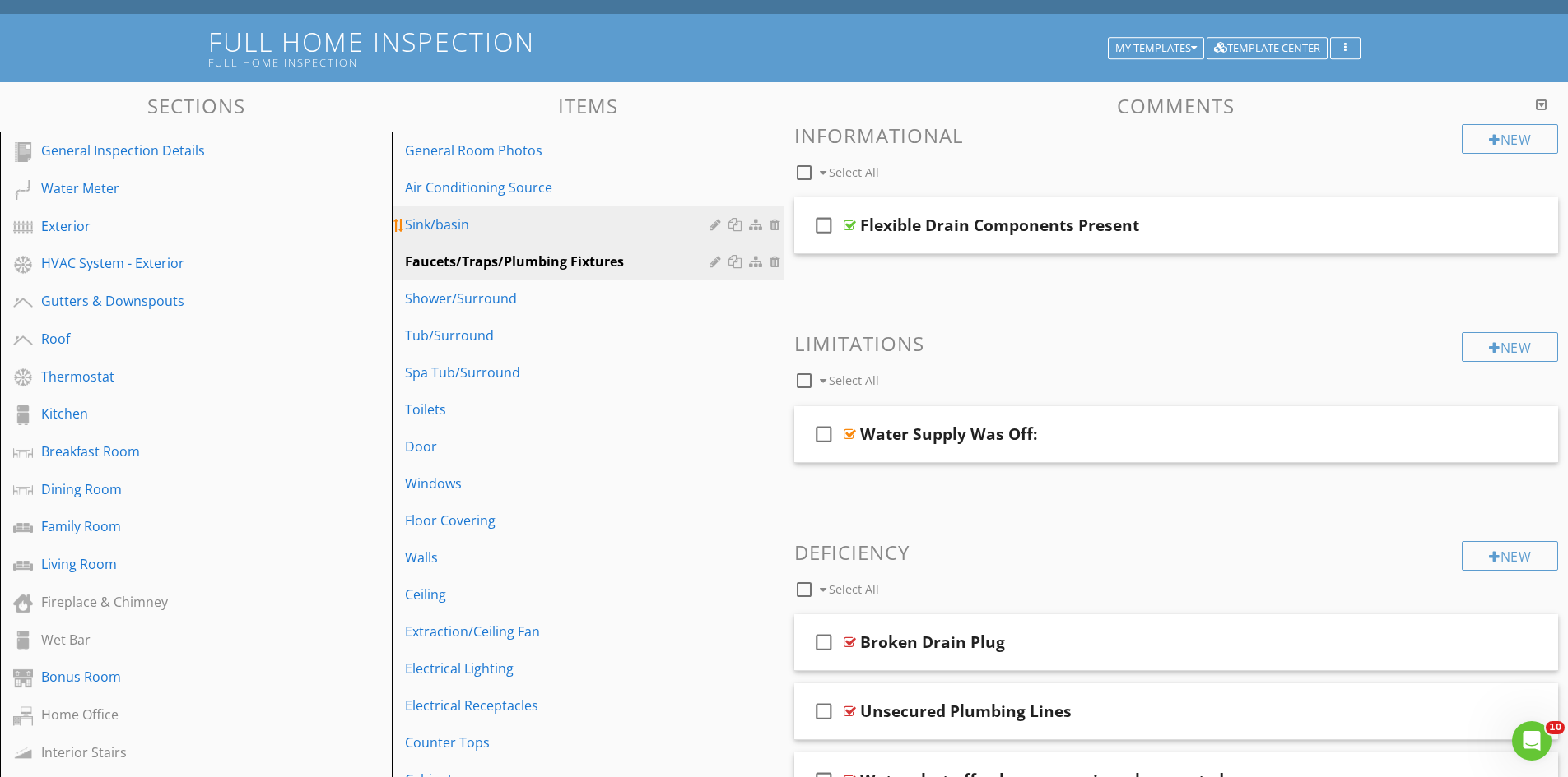
click at [738, 225] on div at bounding box center [737, 225] width 17 height 13
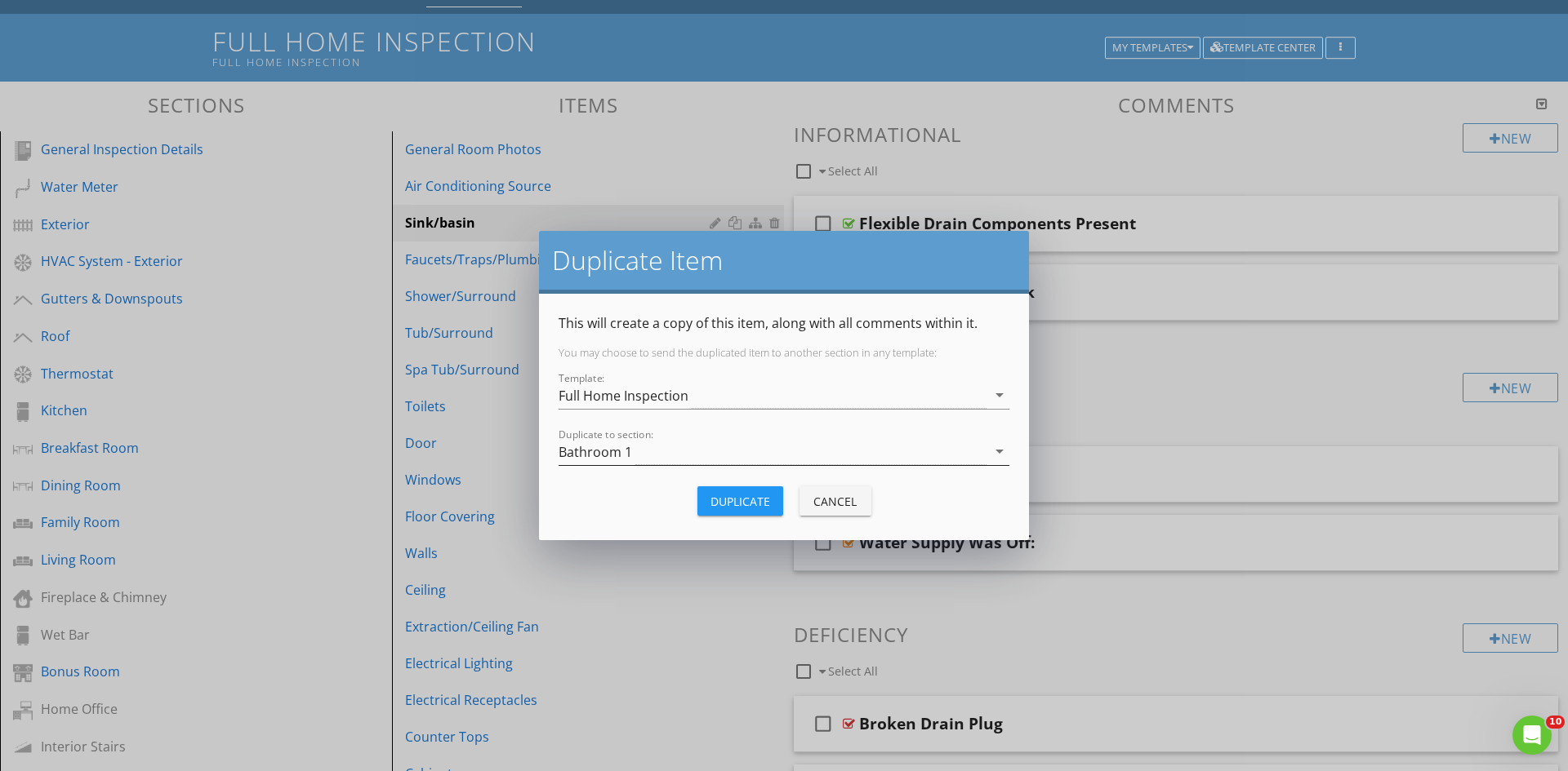
click at [722, 460] on div "Bathroom 1" at bounding box center [772, 451] width 428 height 27
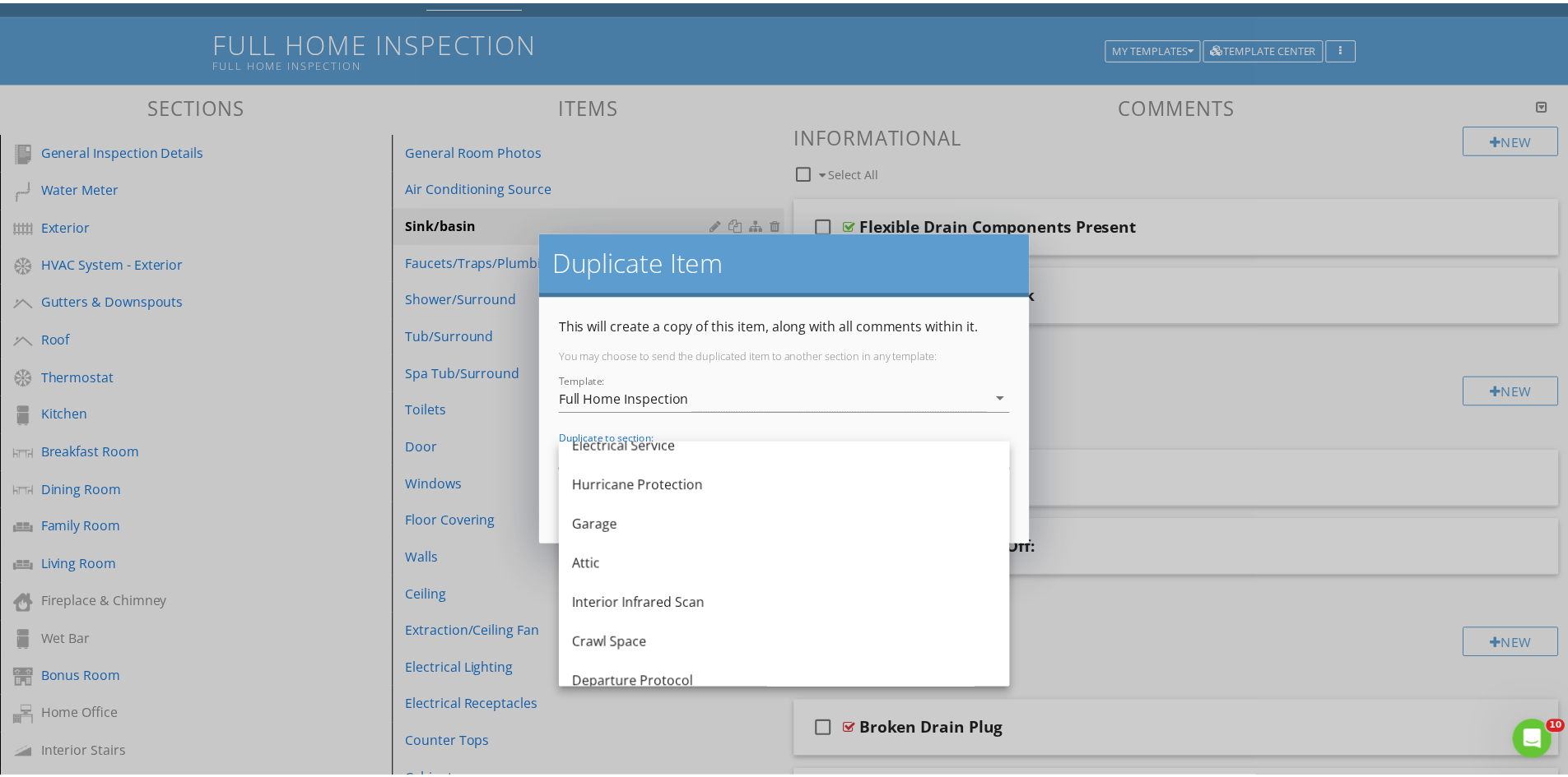
scroll to position [1200, 0]
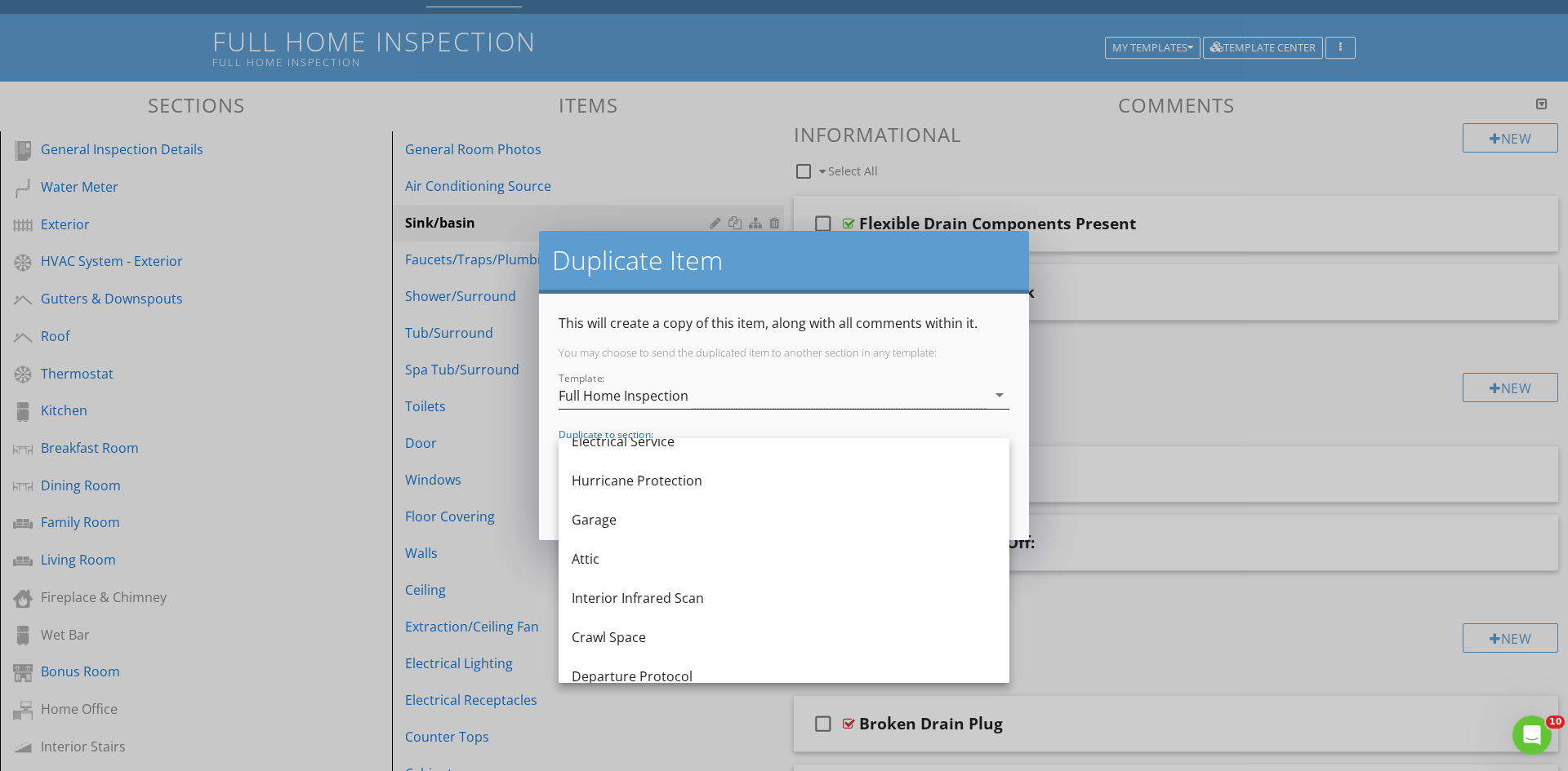
click at [695, 392] on div "Full Home Inspection" at bounding box center [772, 395] width 428 height 27
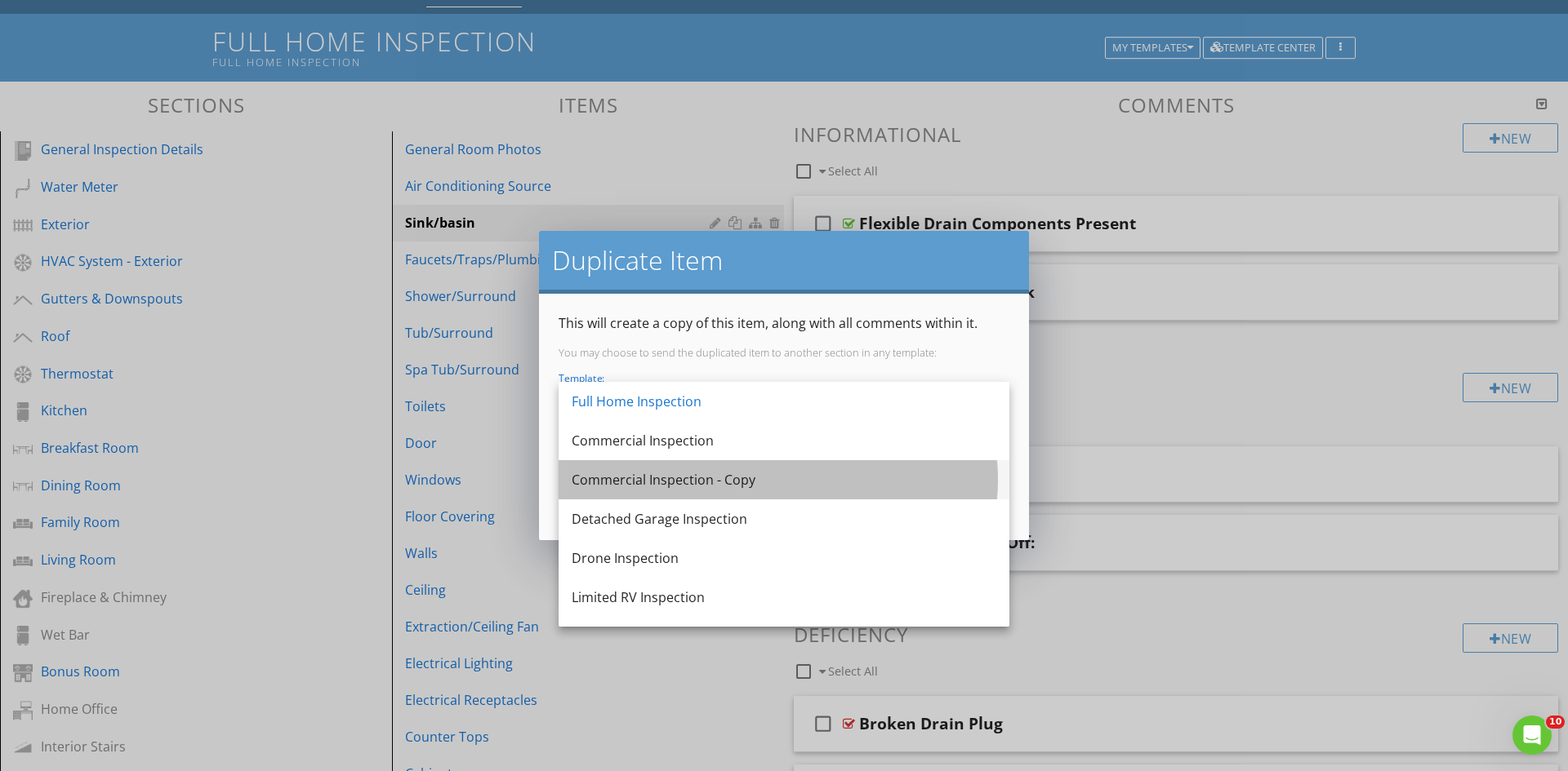
click at [743, 483] on div "Commercial Inspection - Copy" at bounding box center [784, 479] width 425 height 20
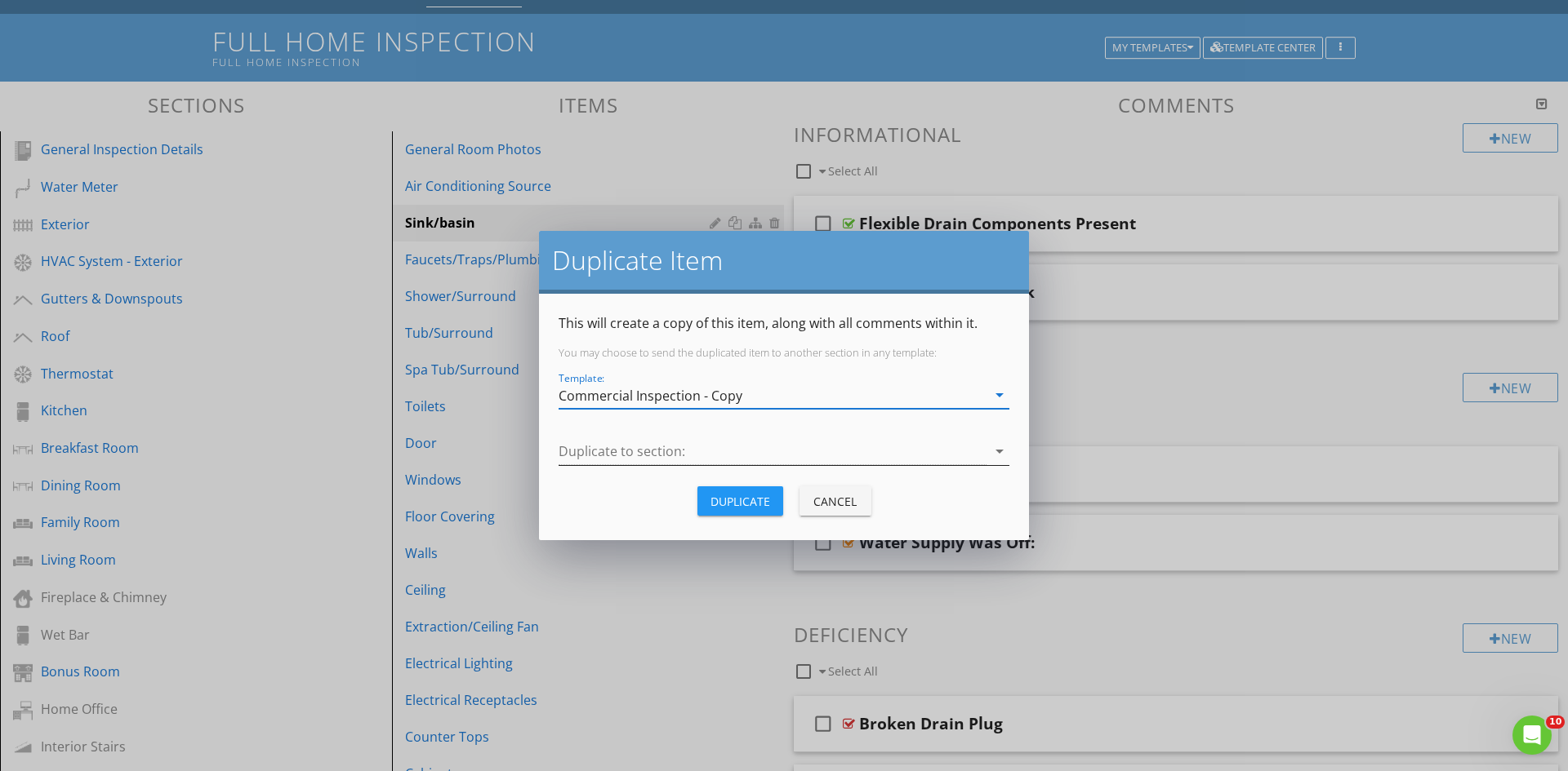
click at [686, 449] on div at bounding box center [772, 451] width 428 height 27
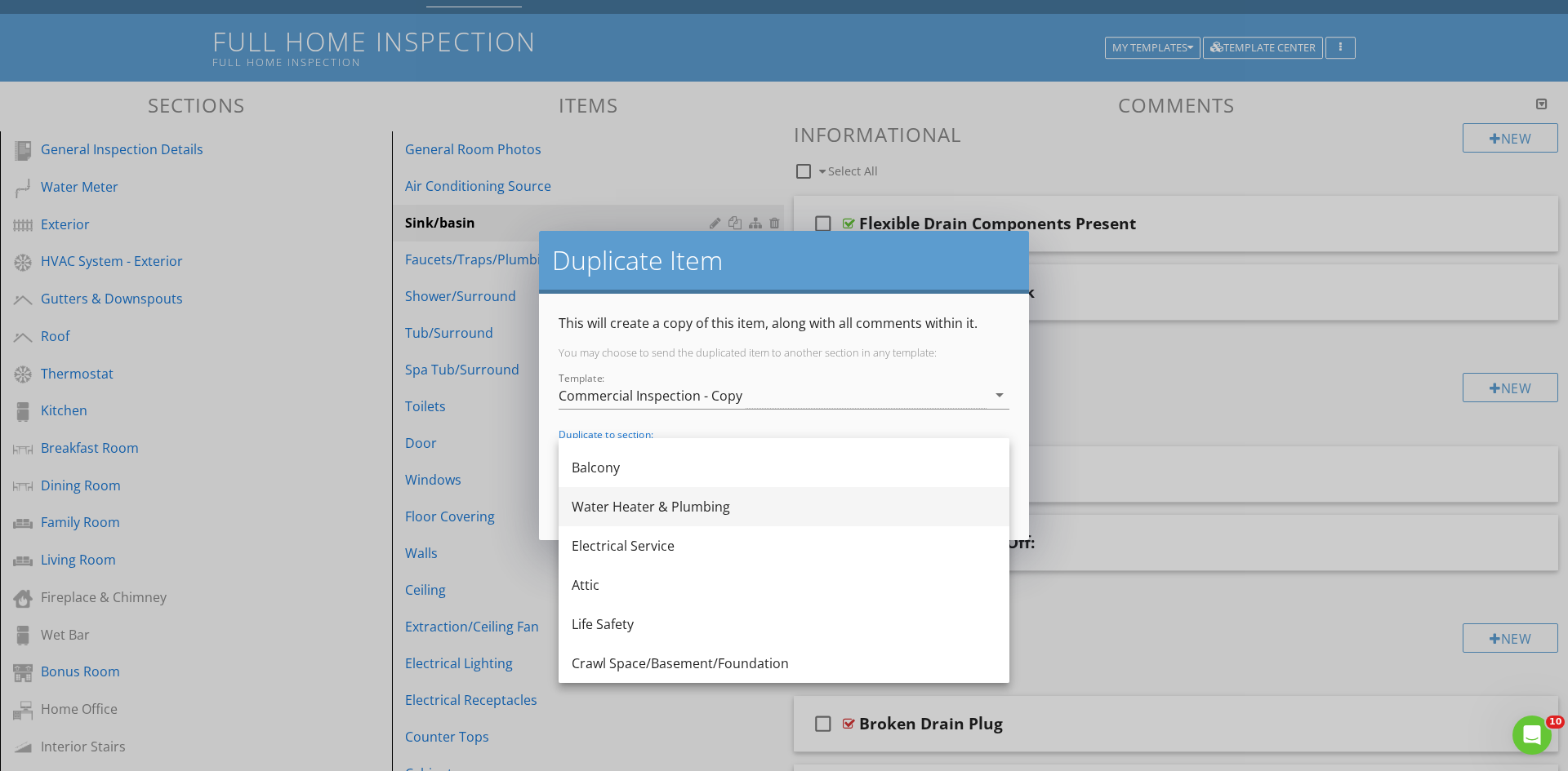
click at [738, 506] on div "Water Heater & Plumbing" at bounding box center [784, 506] width 425 height 20
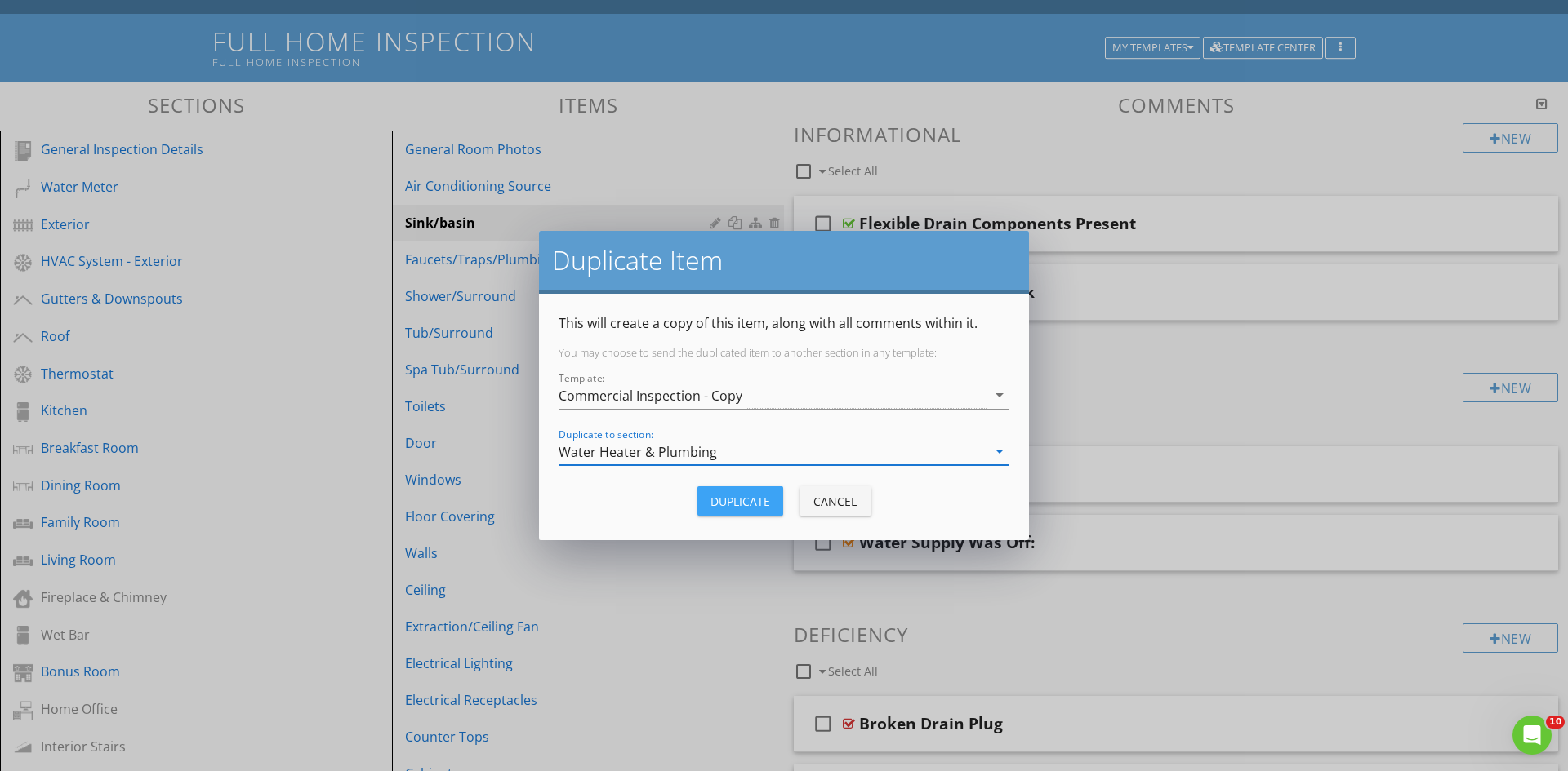
click at [738, 506] on div "Duplicate" at bounding box center [740, 502] width 60 height 17
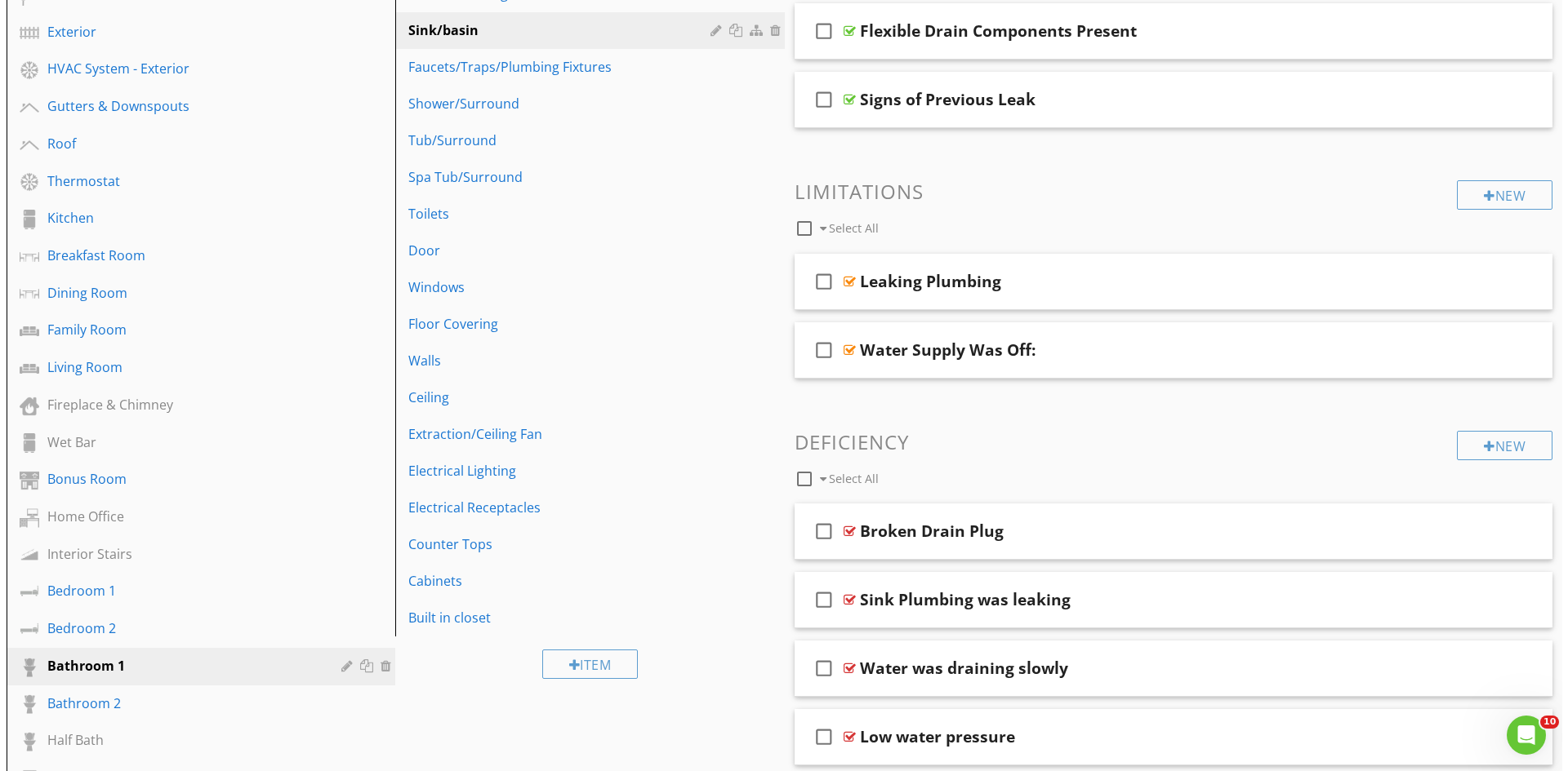
scroll to position [163, 0]
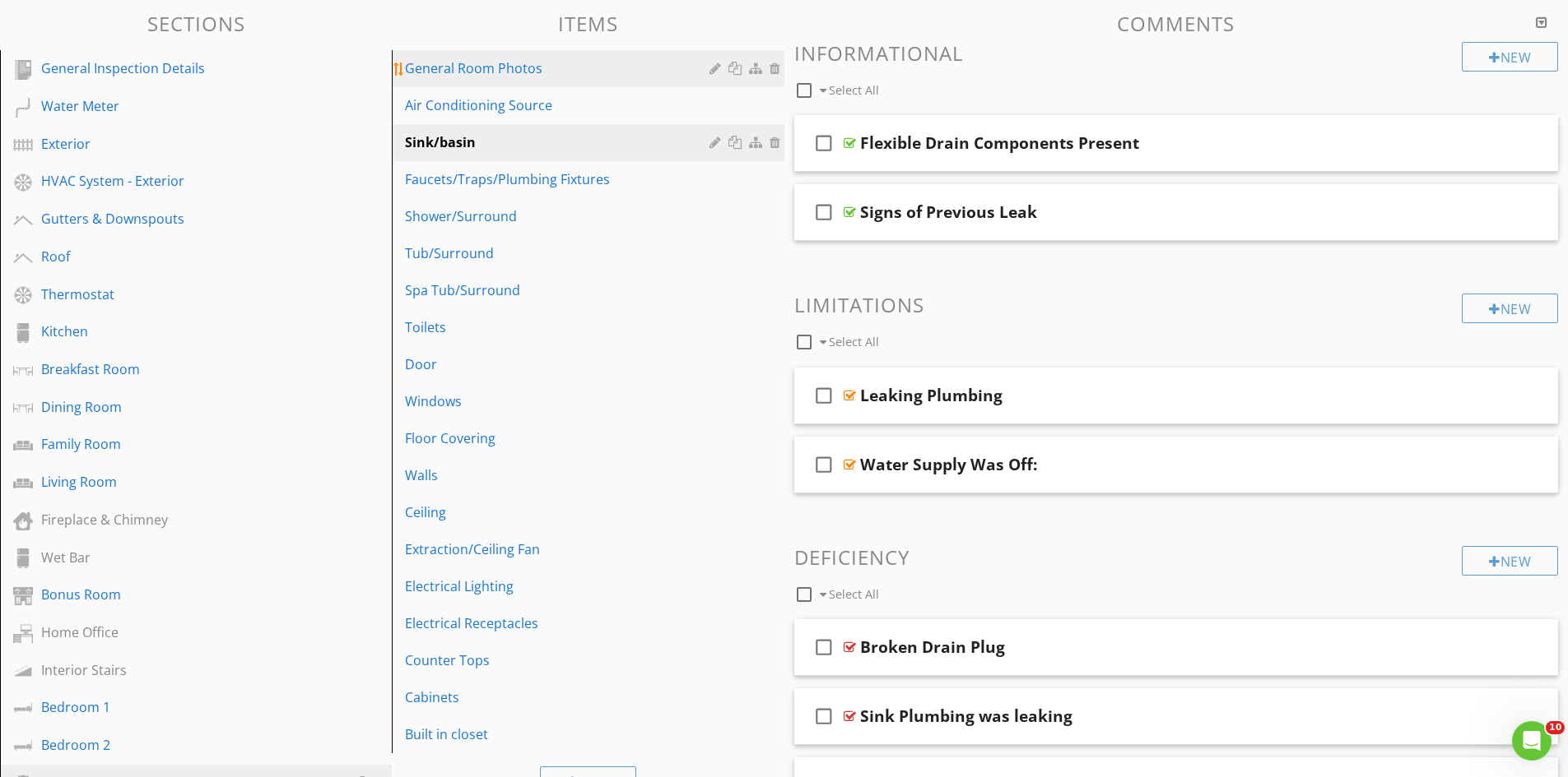
click at [581, 79] on link "General Room Photos" at bounding box center [589, 68] width 387 height 36
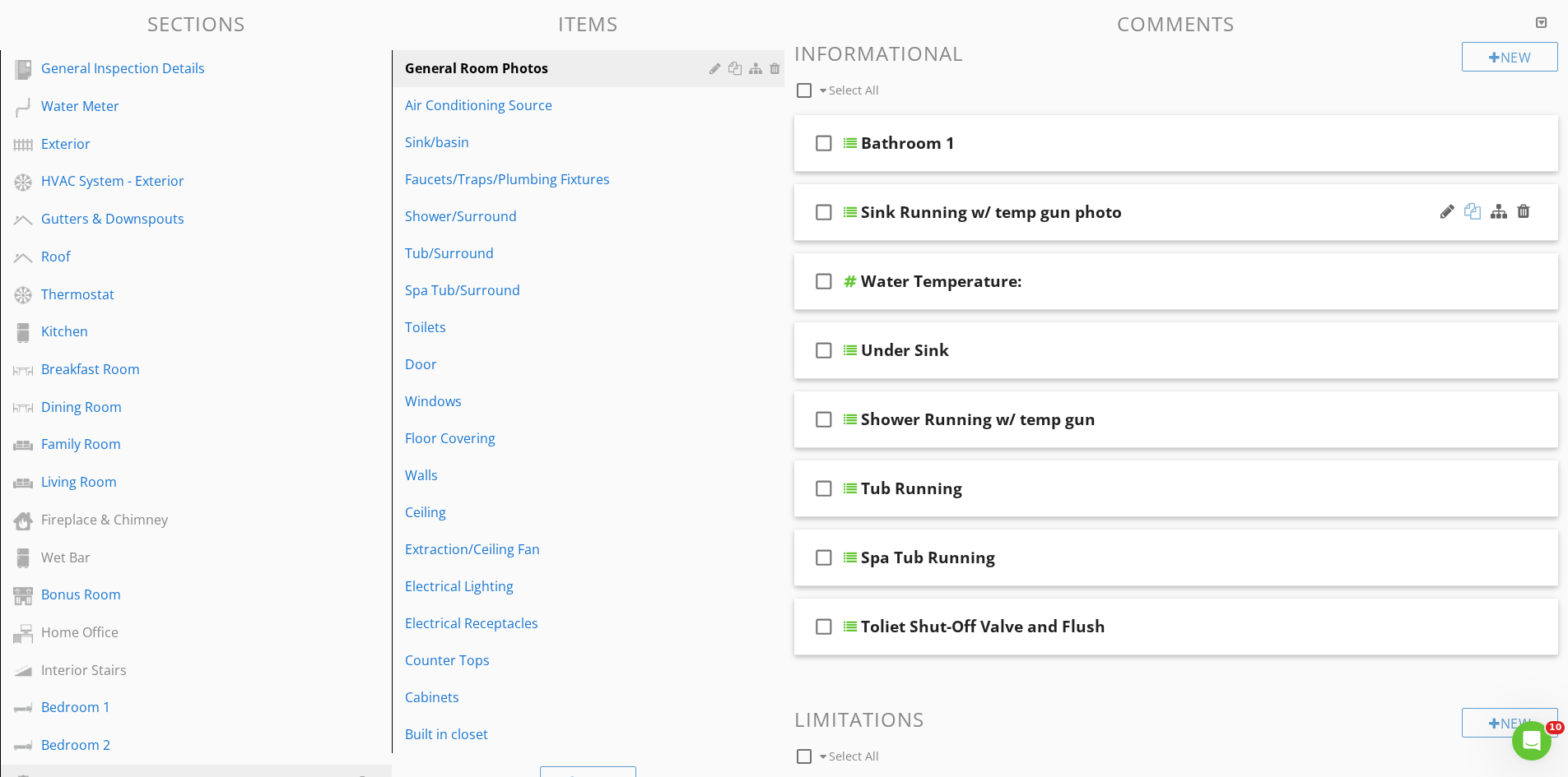
click at [1476, 211] on div at bounding box center [1472, 211] width 16 height 16
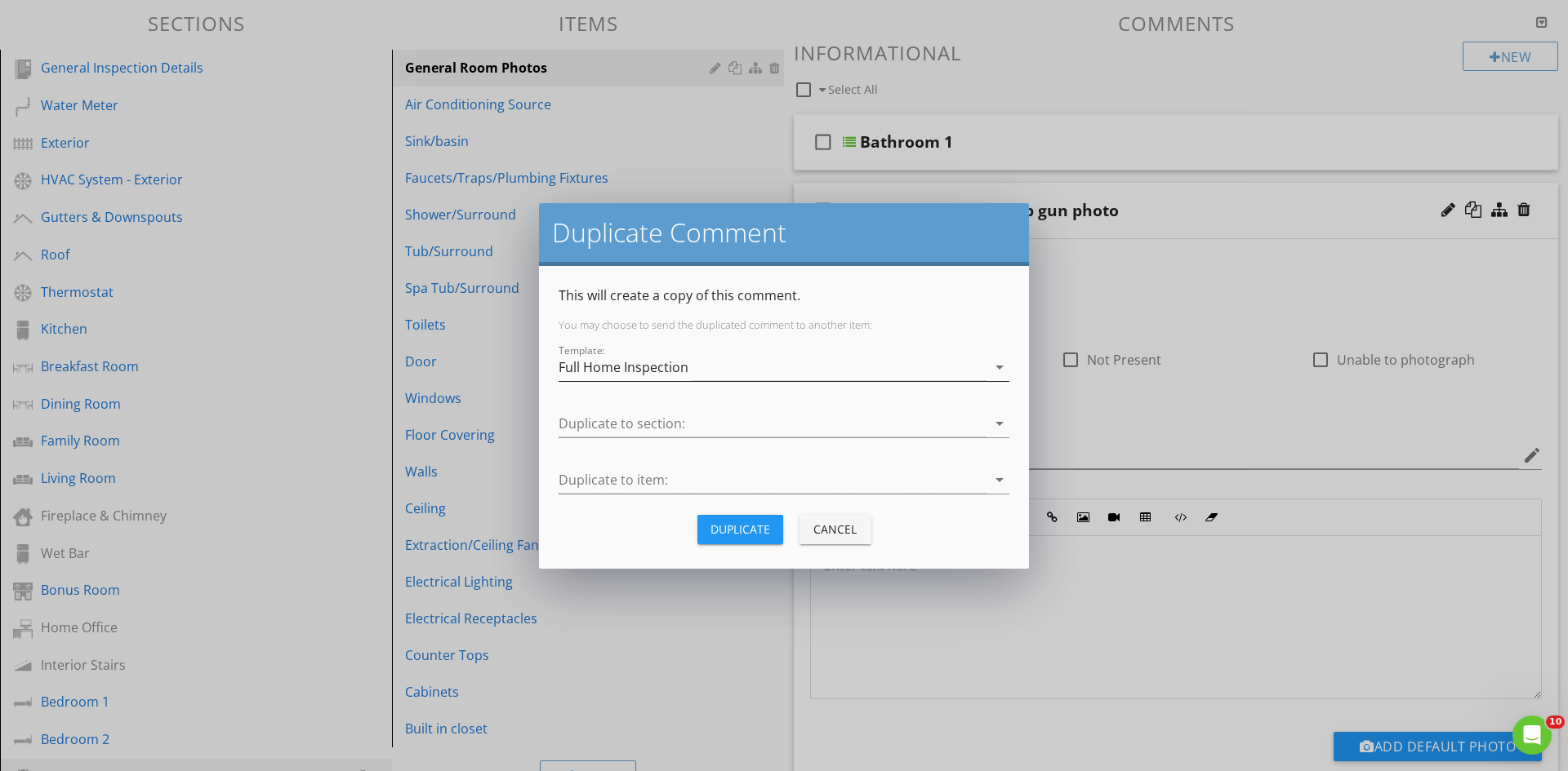
click at [714, 381] on div "Template: Full Home Inspection arrow_drop_down" at bounding box center [784, 368] width 450 height 27
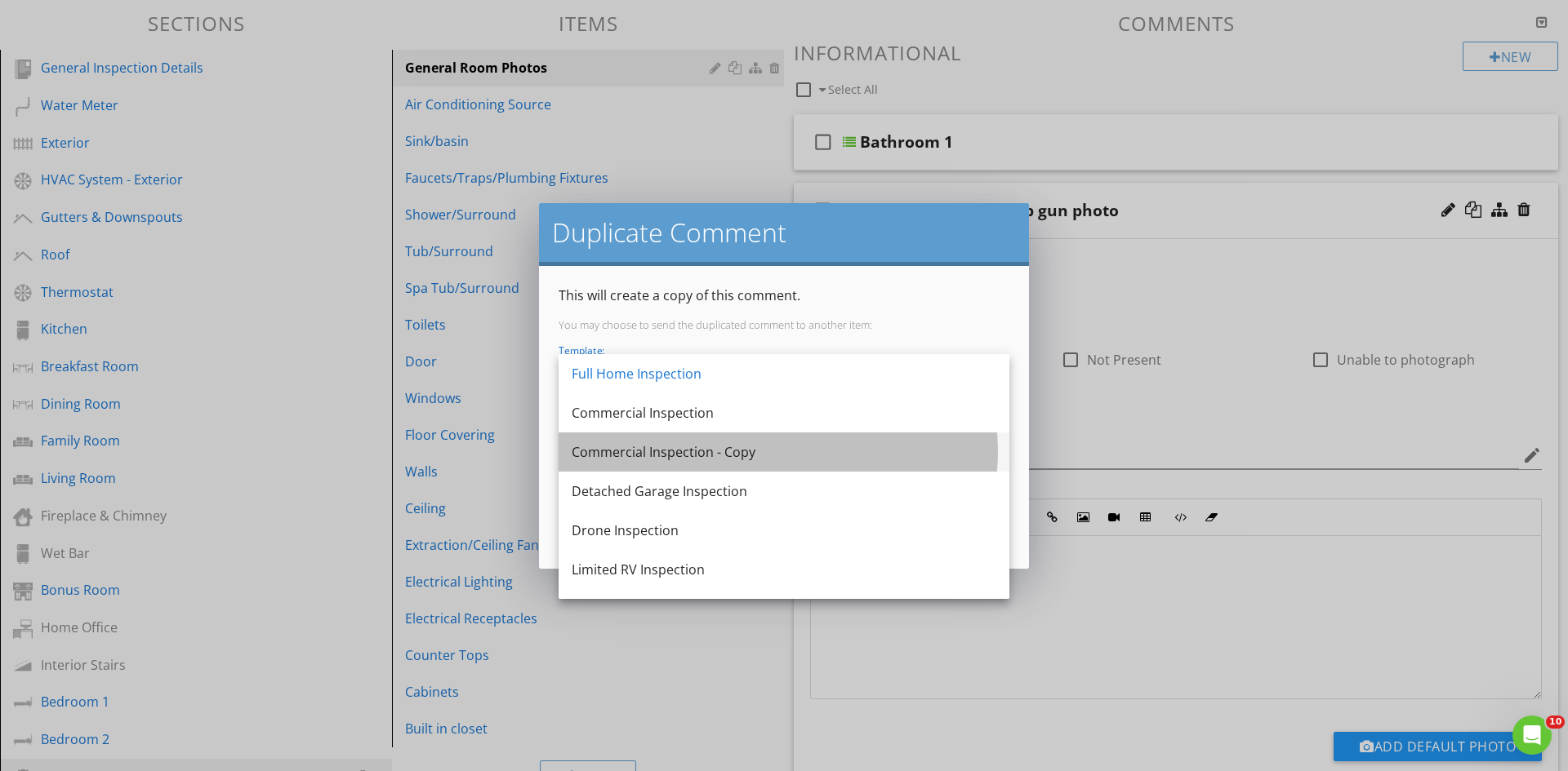
click at [734, 451] on div "Commercial Inspection - Copy" at bounding box center [784, 452] width 425 height 20
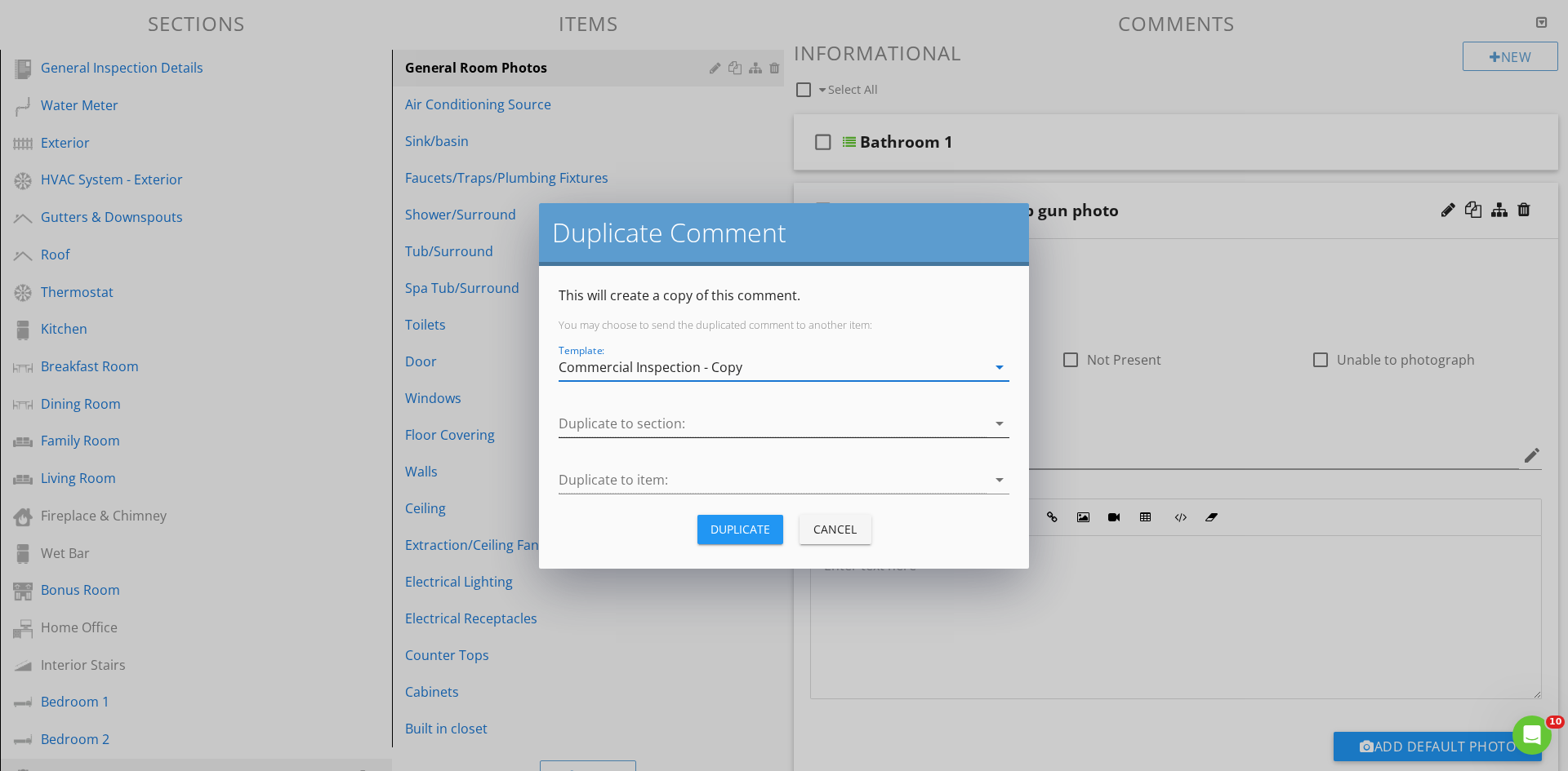
click at [722, 425] on div at bounding box center [772, 424] width 428 height 27
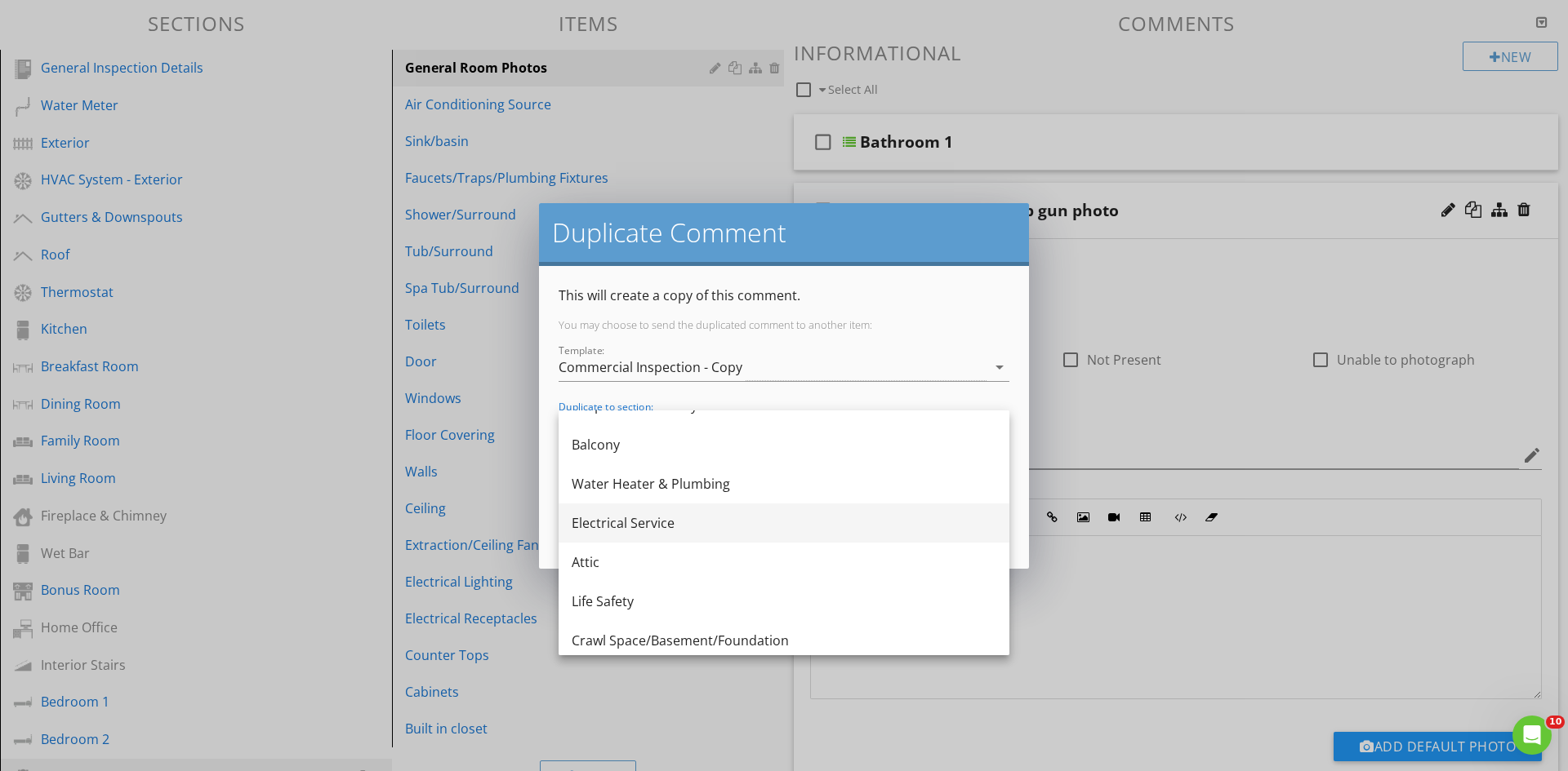
scroll to position [186, 0]
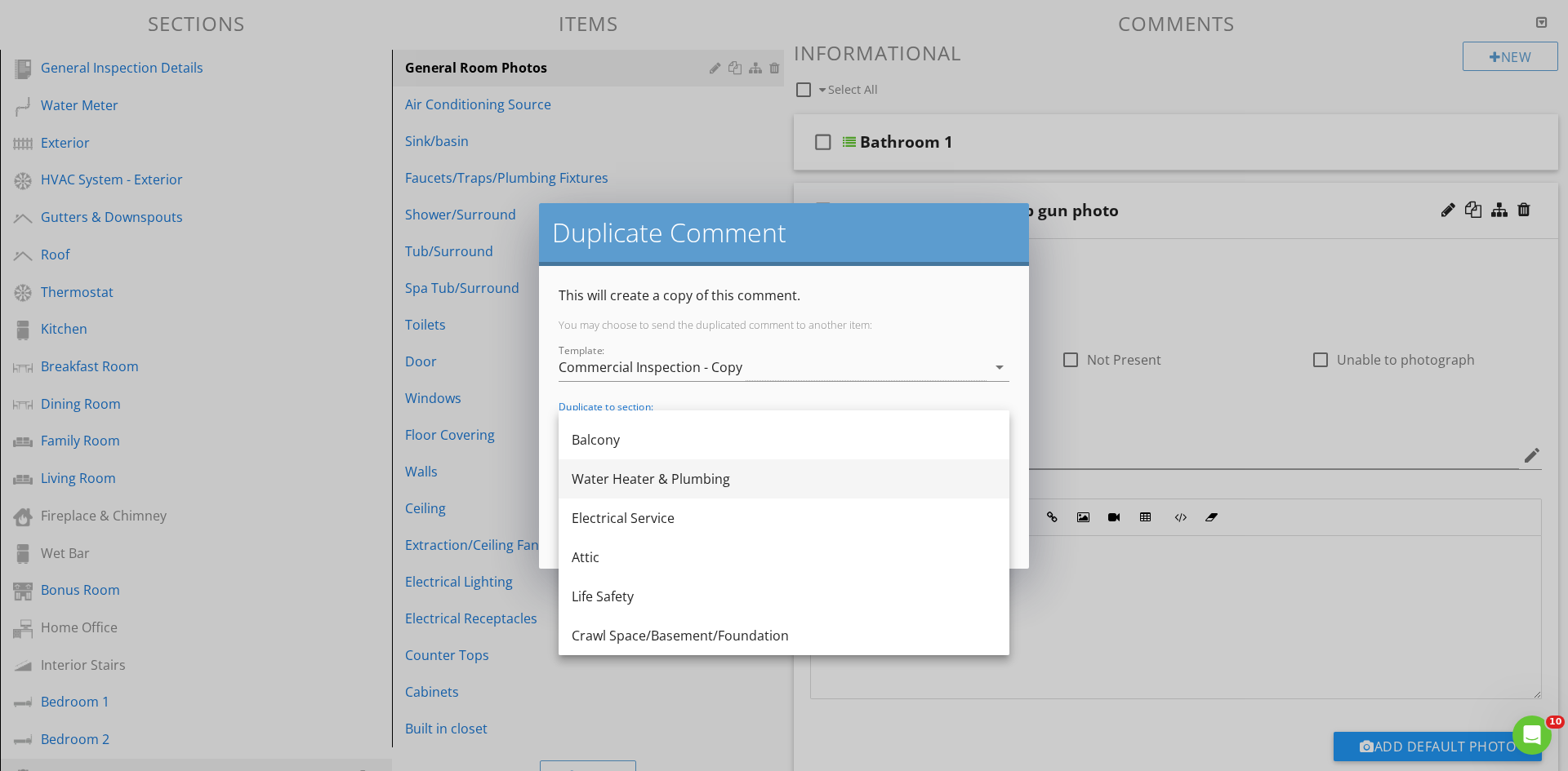
click at [758, 478] on div "Water Heater & Plumbing" at bounding box center [784, 478] width 425 height 20
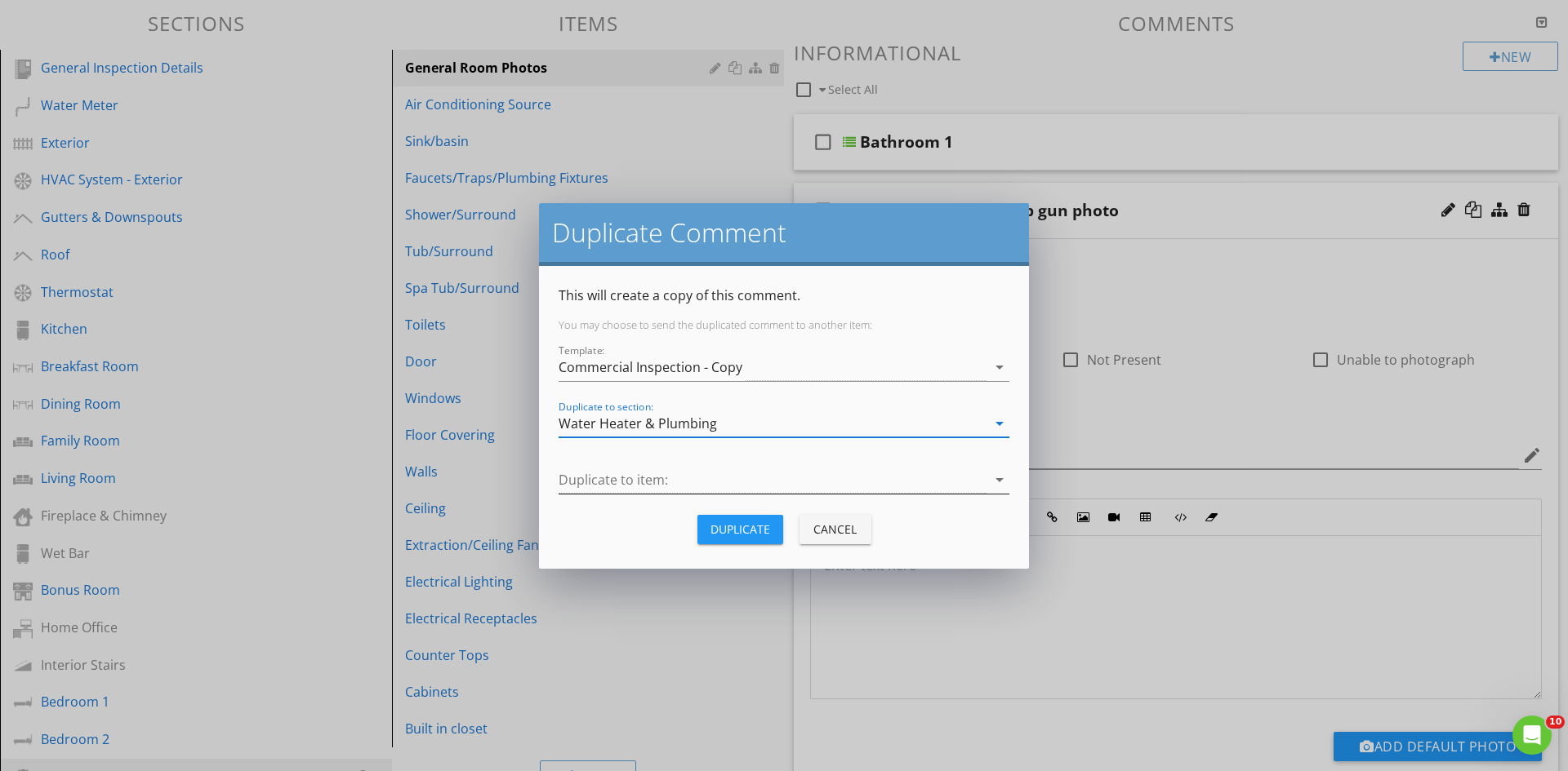
click at [732, 482] on div at bounding box center [772, 480] width 428 height 27
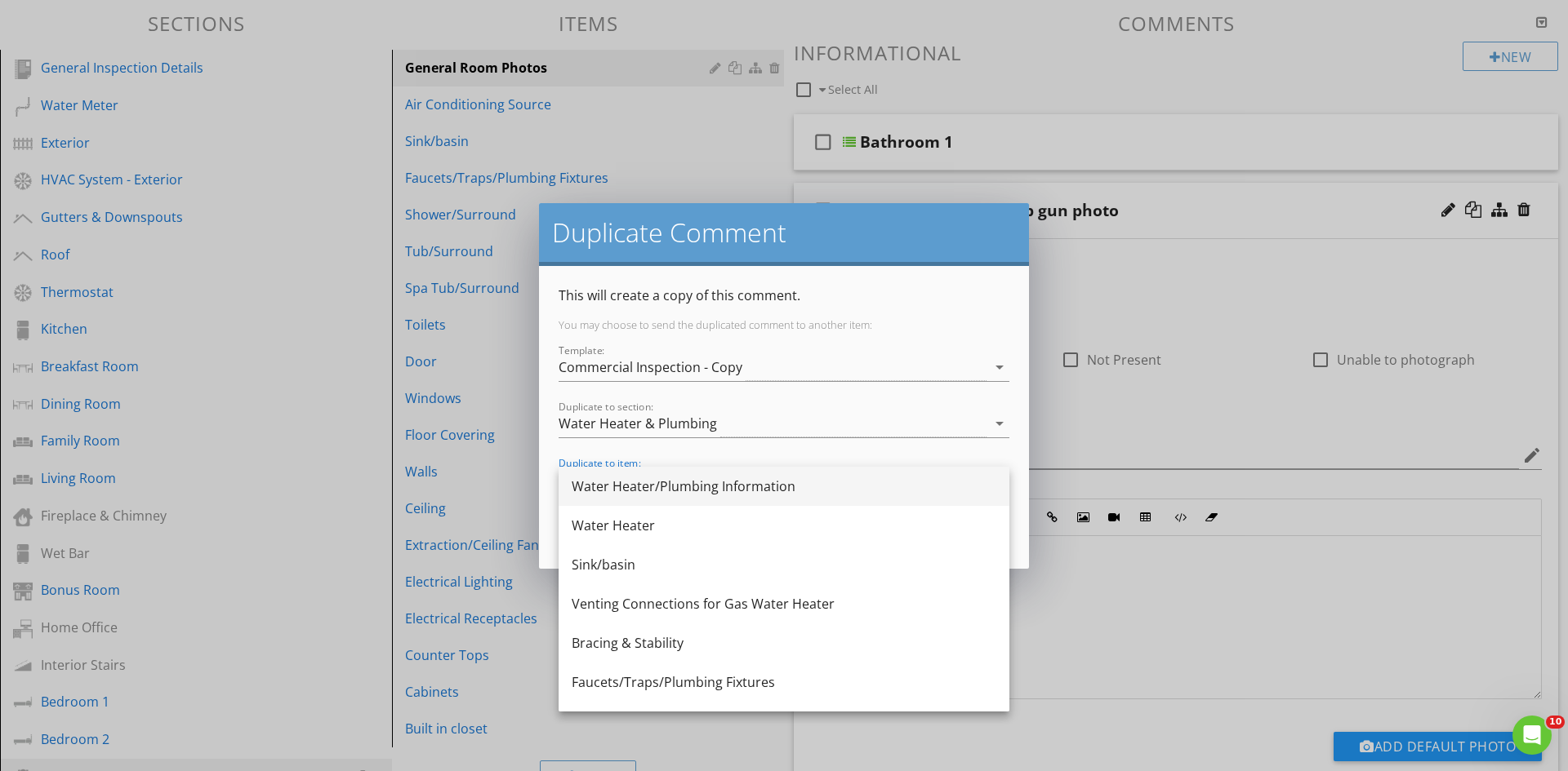
click at [733, 486] on div "Water Heater/Plumbing Information" at bounding box center [784, 486] width 425 height 20
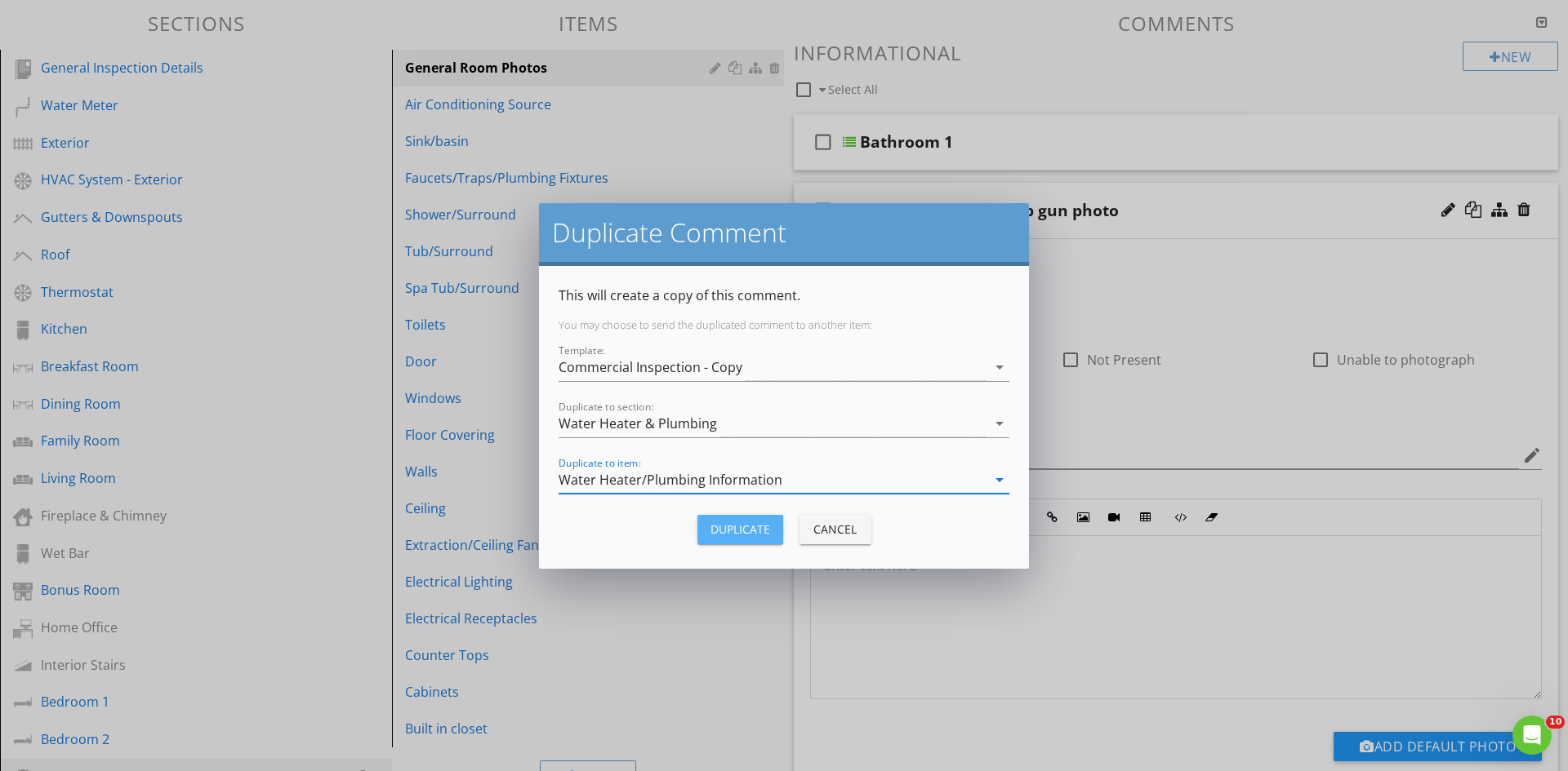
click at [736, 525] on div "Duplicate" at bounding box center [740, 529] width 60 height 17
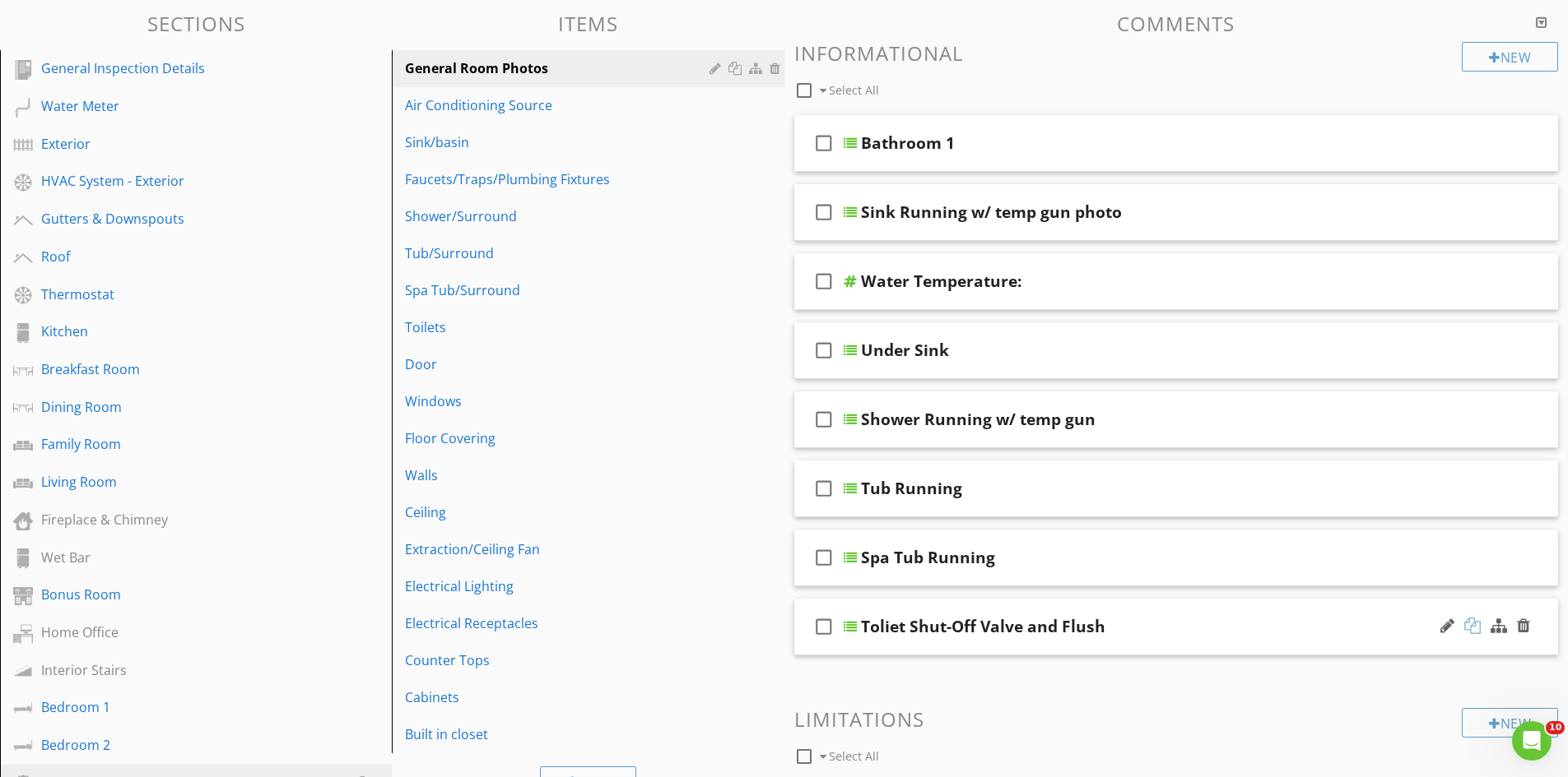
click at [1474, 623] on div at bounding box center [1472, 626] width 16 height 16
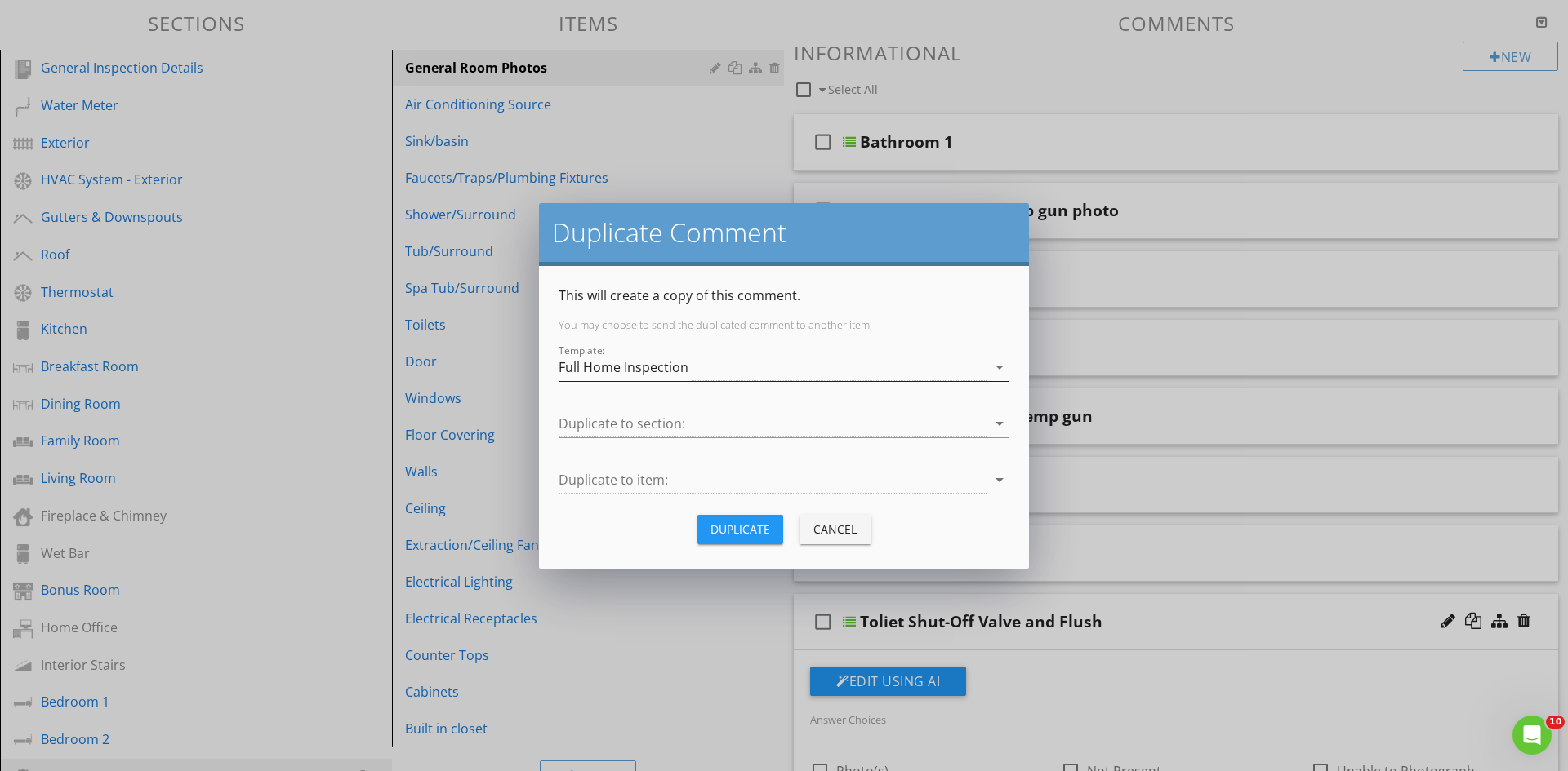
click at [707, 363] on div "Full Home Inspection" at bounding box center [772, 368] width 428 height 27
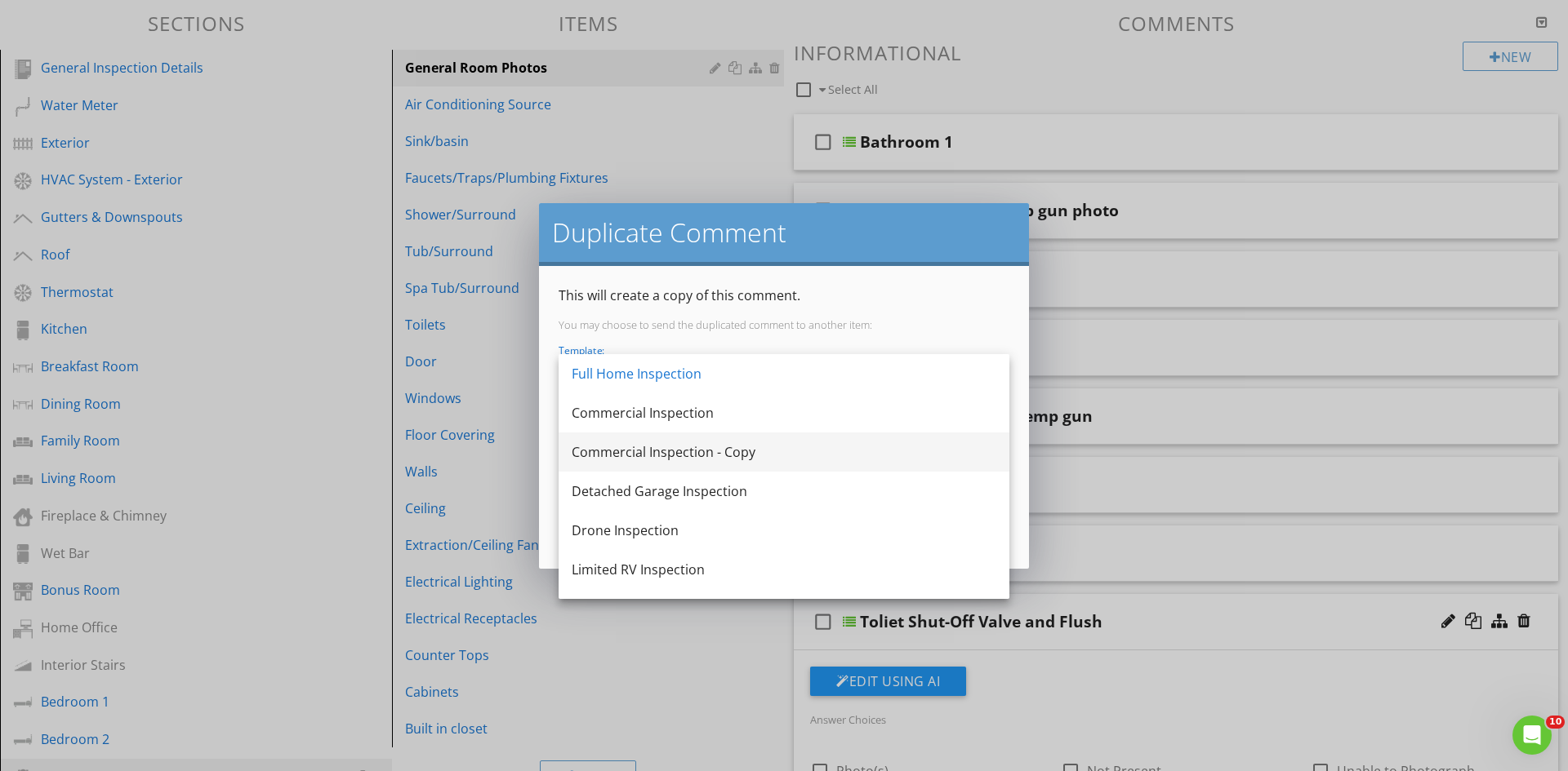
click at [765, 448] on div "Commercial Inspection - Copy" at bounding box center [784, 452] width 425 height 20
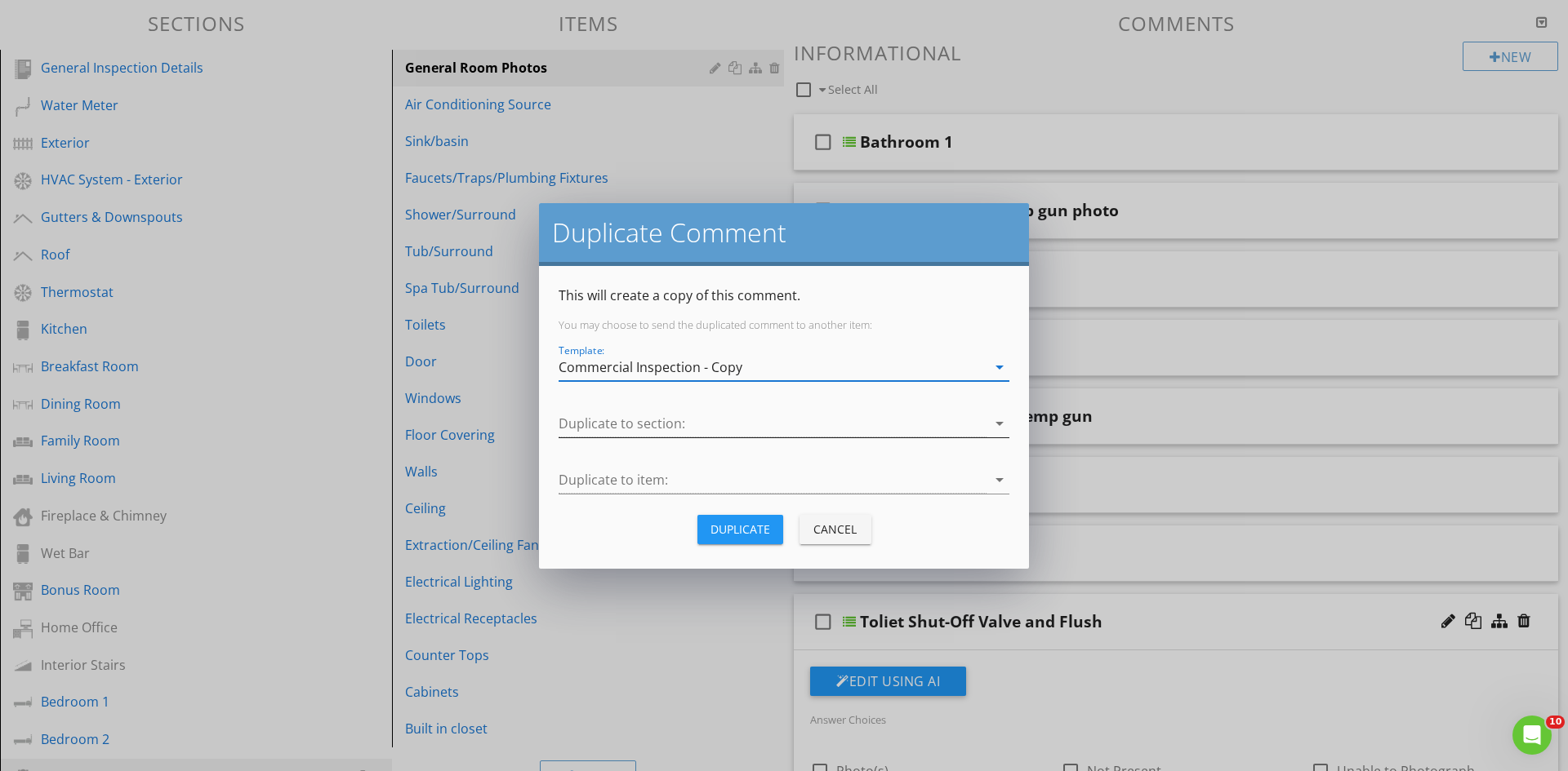
click at [709, 413] on div at bounding box center [772, 424] width 428 height 27
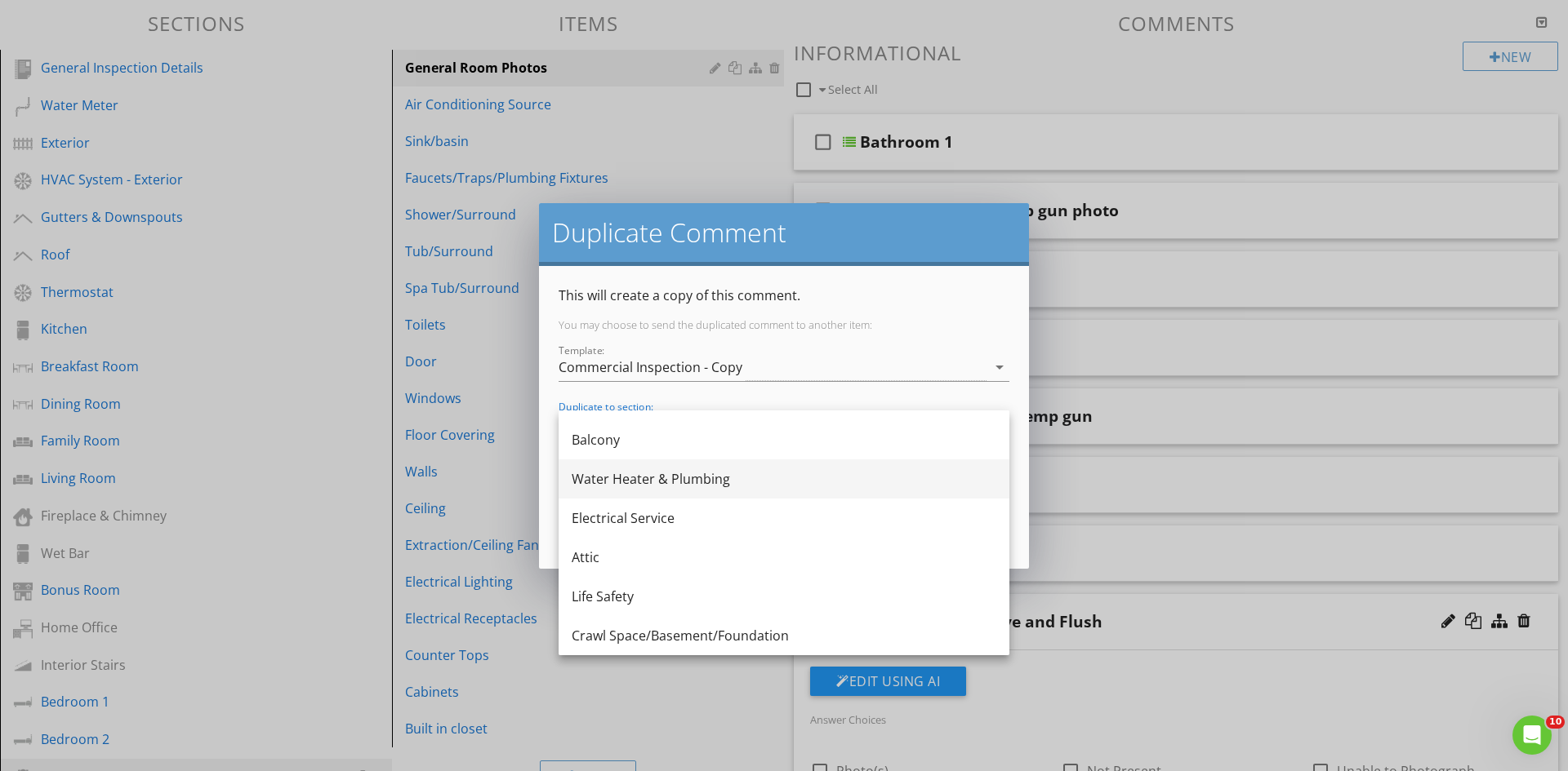
click at [714, 474] on div "Water Heater & Plumbing" at bounding box center [784, 478] width 425 height 20
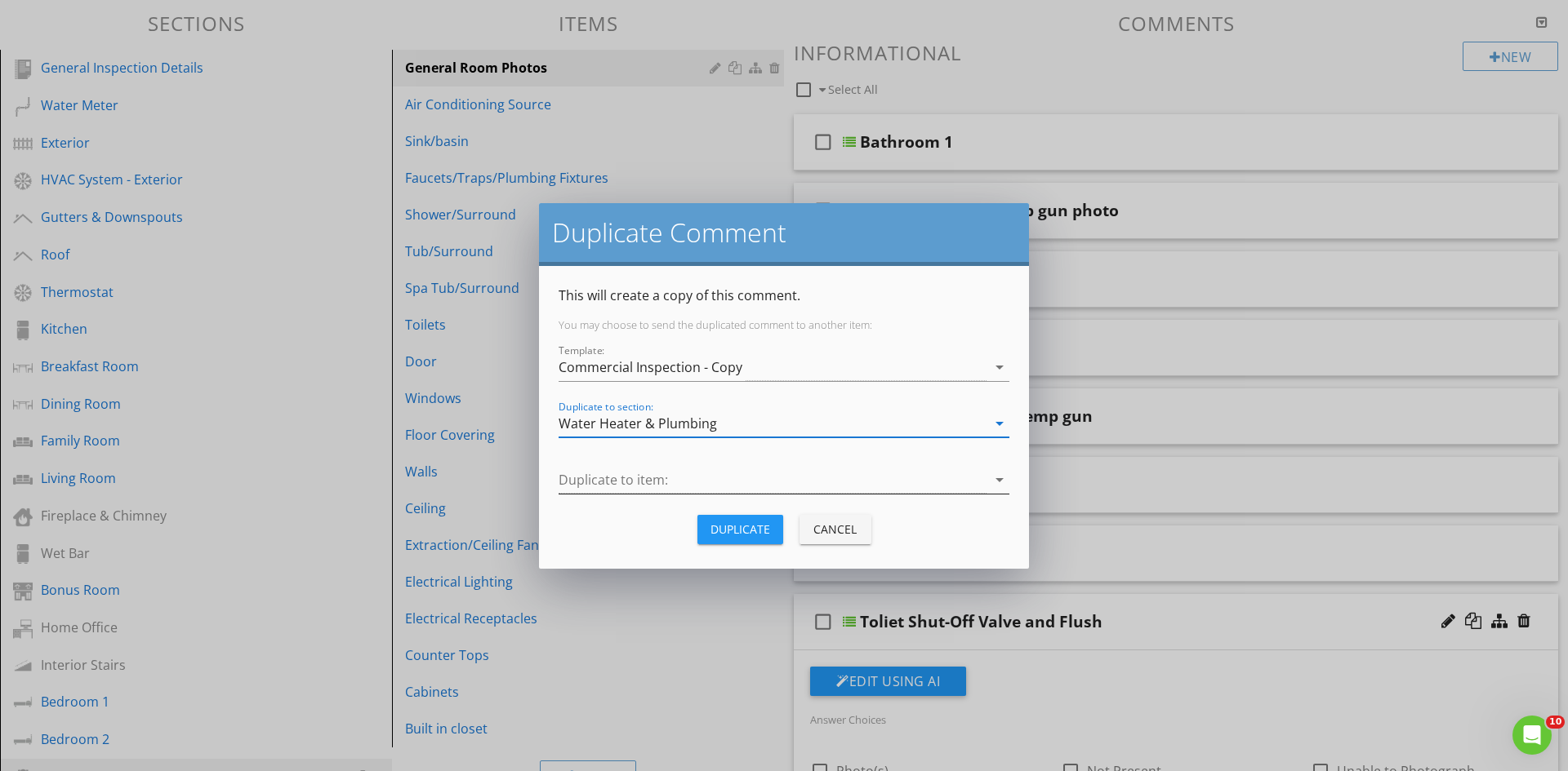
click at [682, 484] on div at bounding box center [772, 480] width 428 height 27
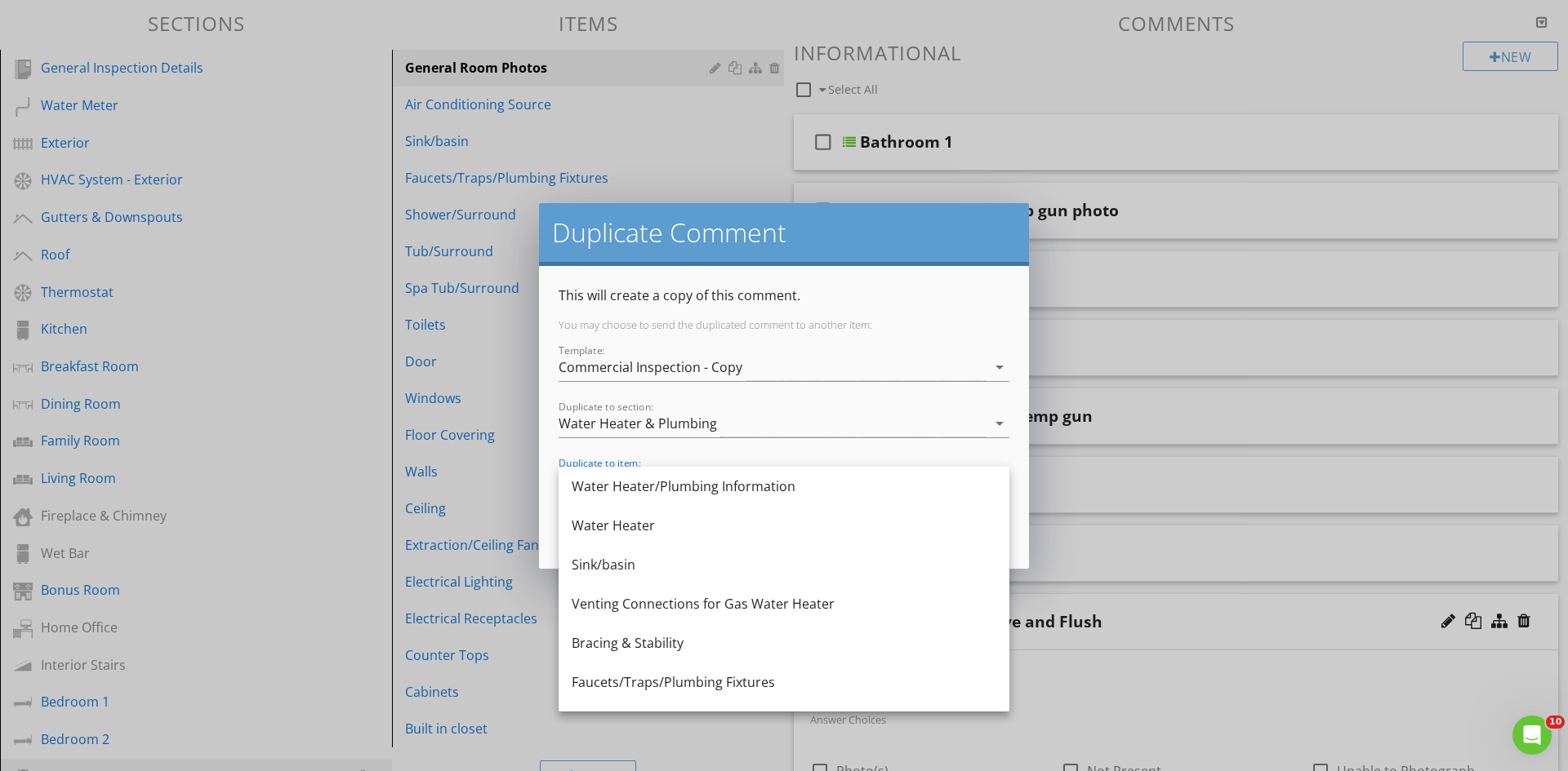
click at [682, 484] on div "Water Heater/Plumbing Information" at bounding box center [784, 486] width 425 height 20
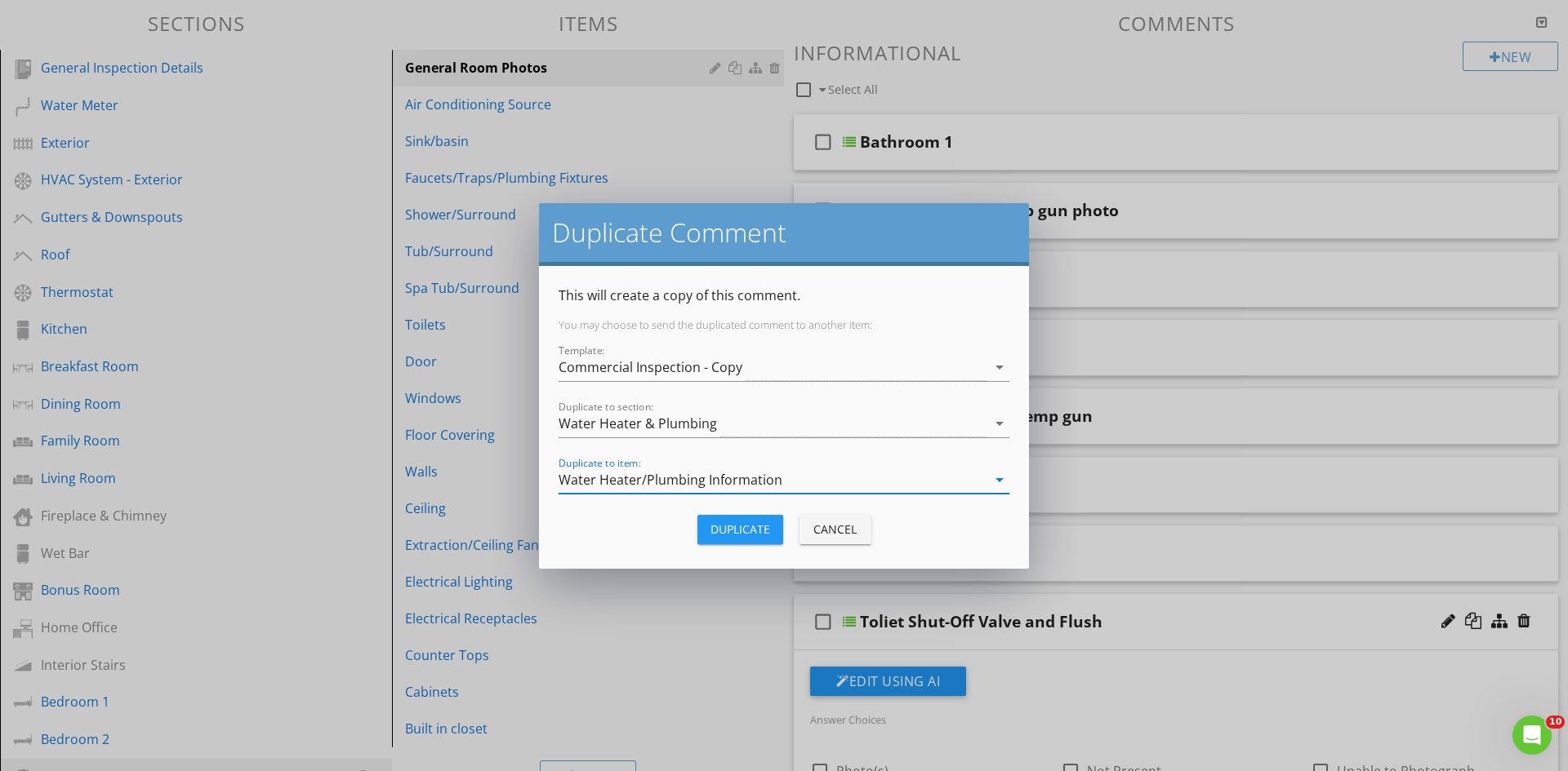
click at [736, 531] on div "Duplicate" at bounding box center [740, 529] width 60 height 17
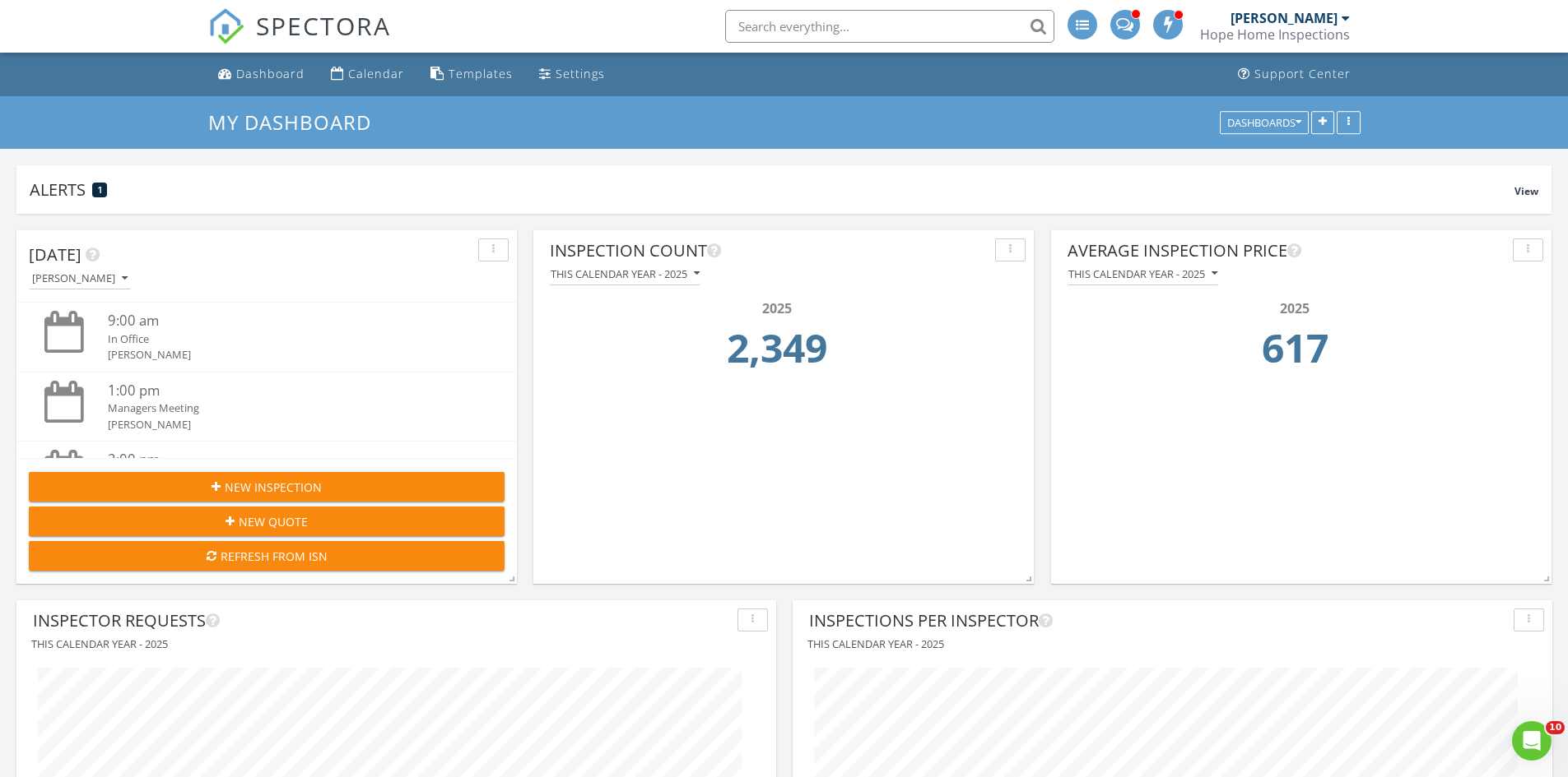
click at [824, 28] on input "text" at bounding box center [890, 26] width 329 height 33
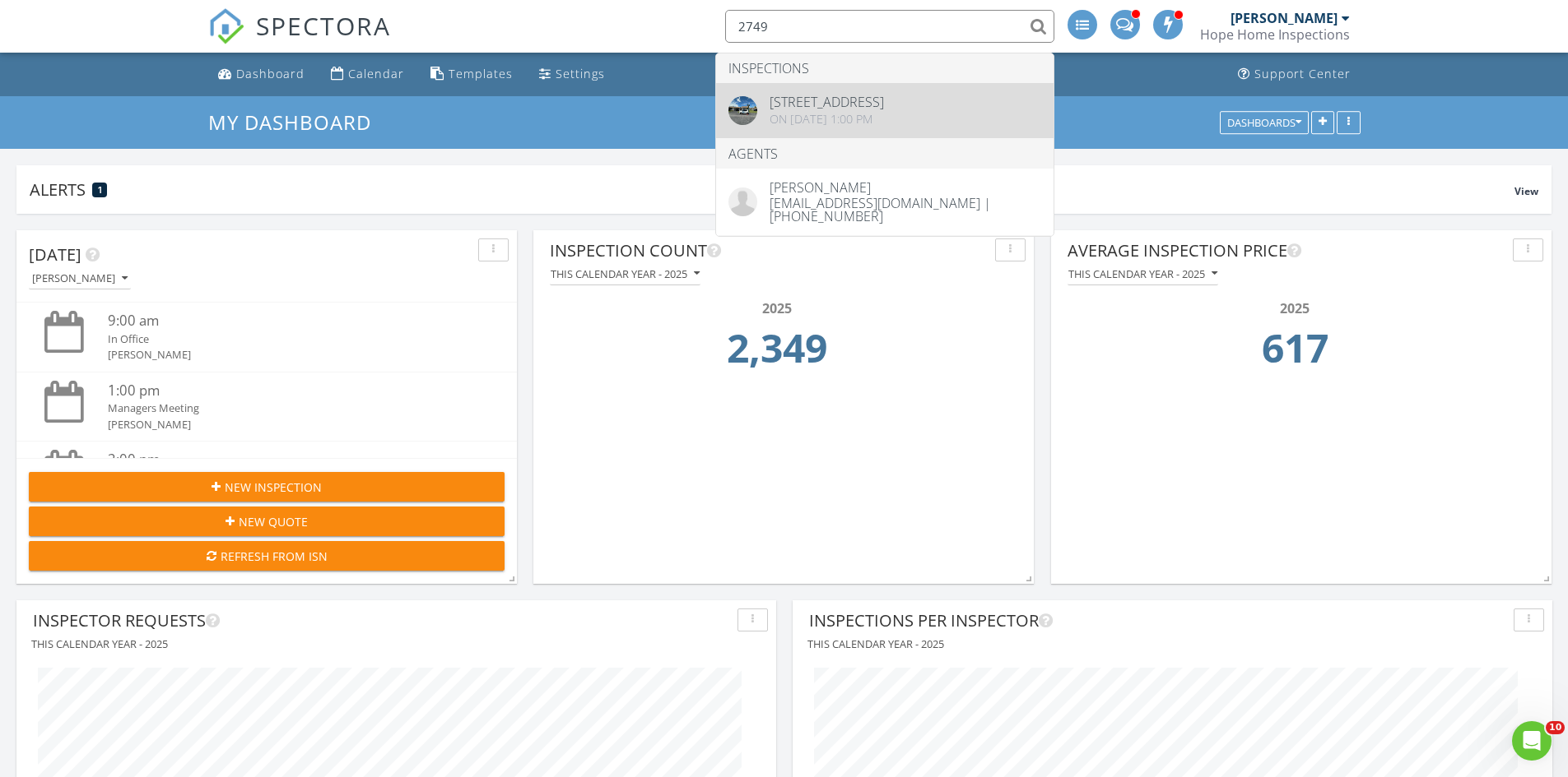
type input "2749"
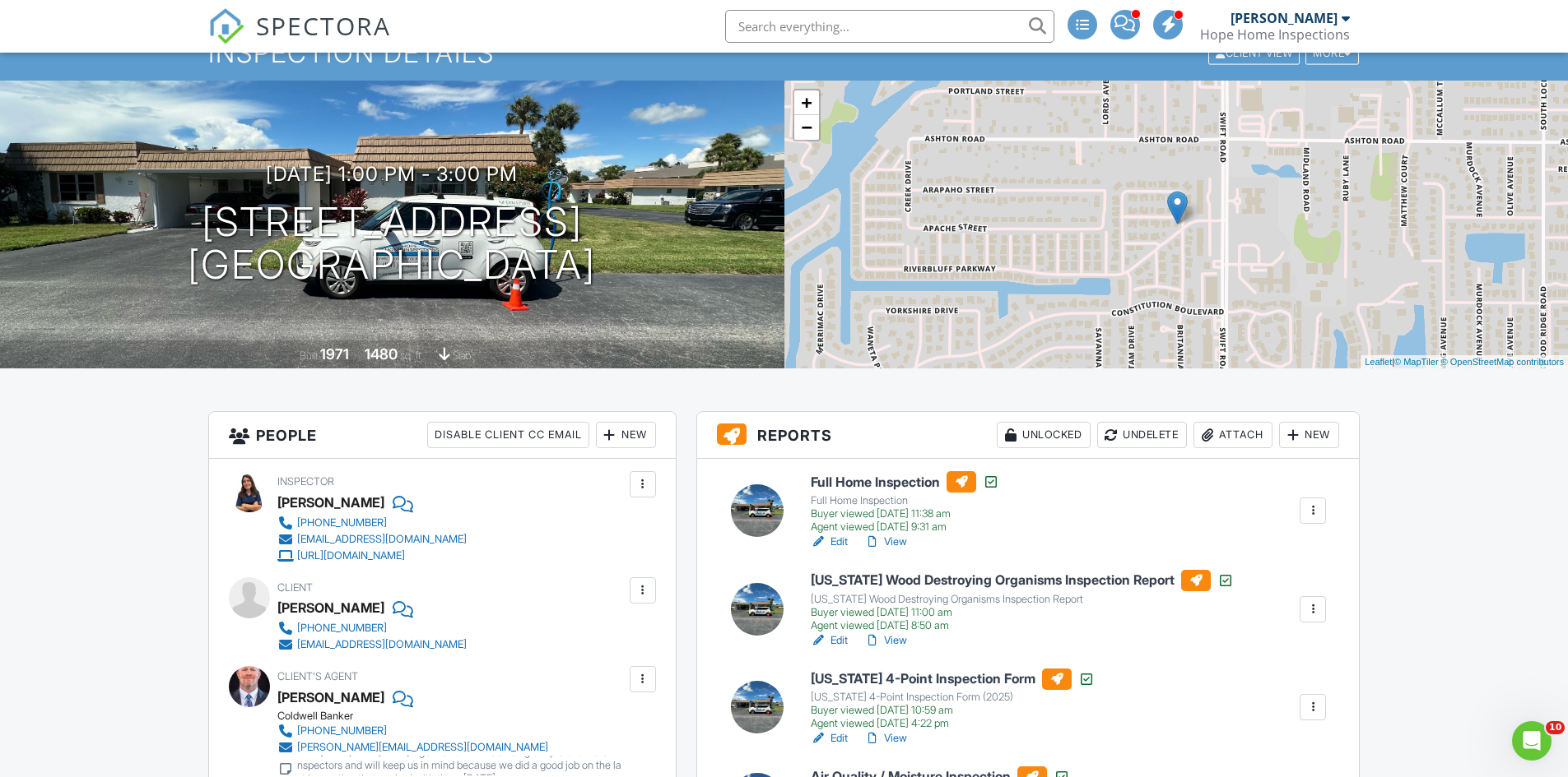
scroll to position [329, 0]
